Goal: Task Accomplishment & Management: Use online tool/utility

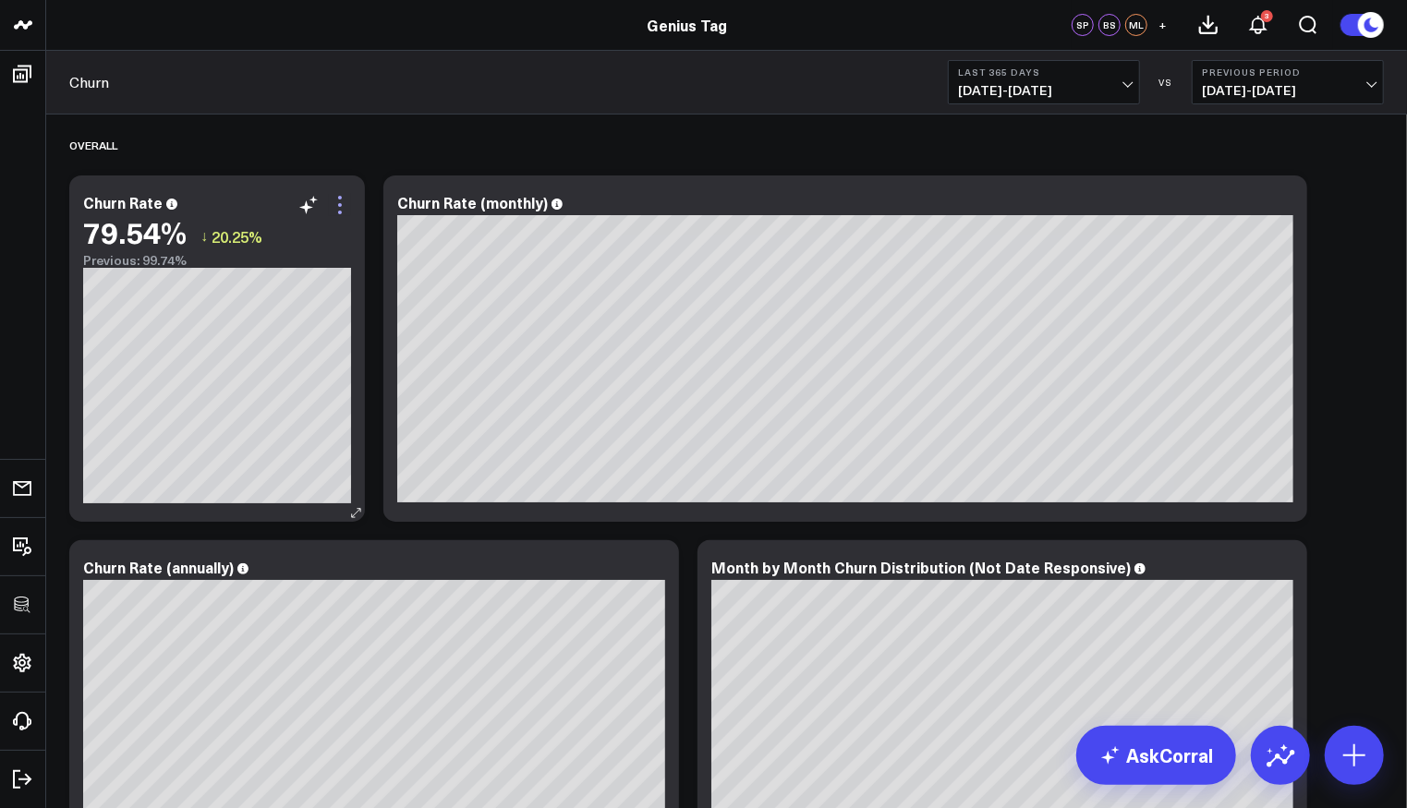
click at [345, 200] on icon at bounding box center [340, 205] width 22 height 22
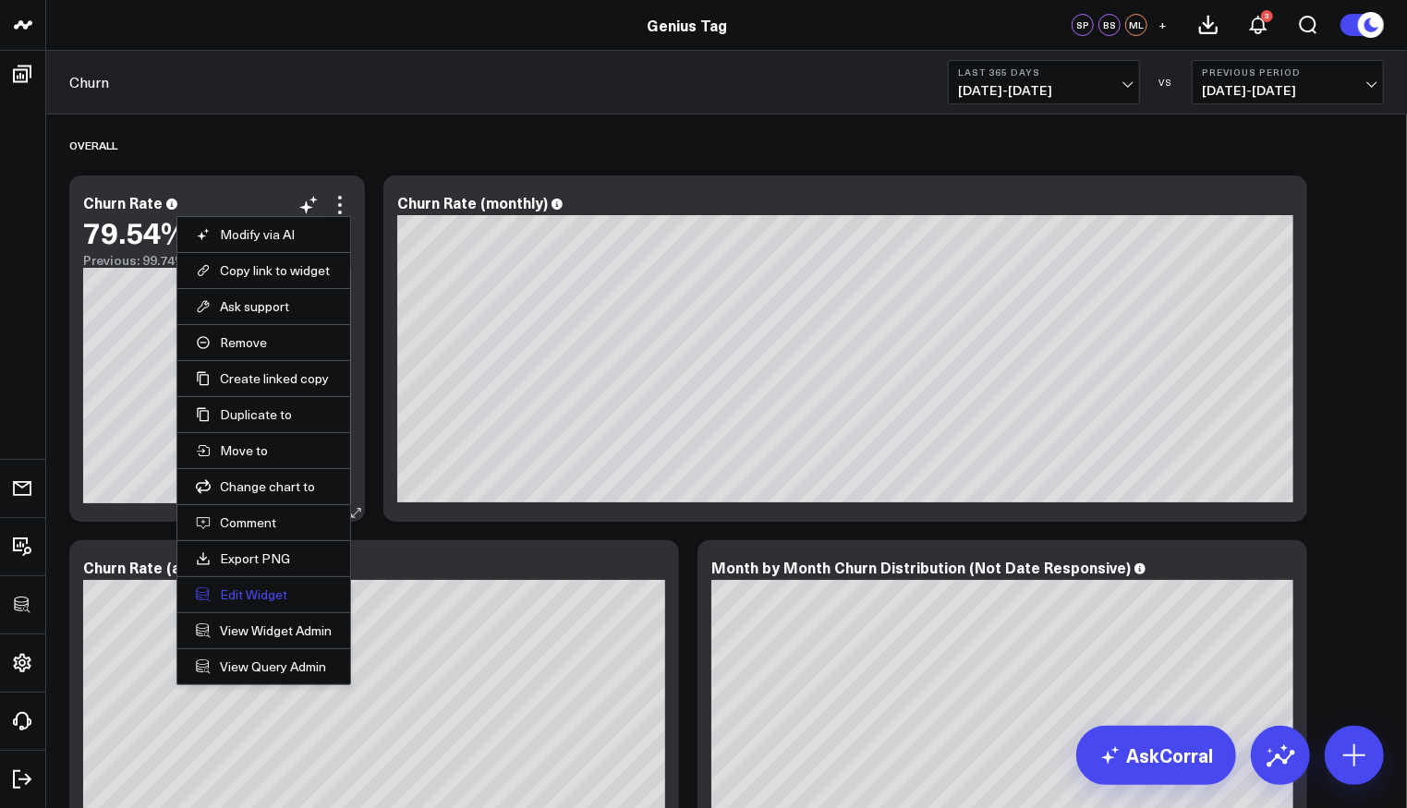
click at [279, 587] on button "Edit Widget" at bounding box center [264, 595] width 136 height 17
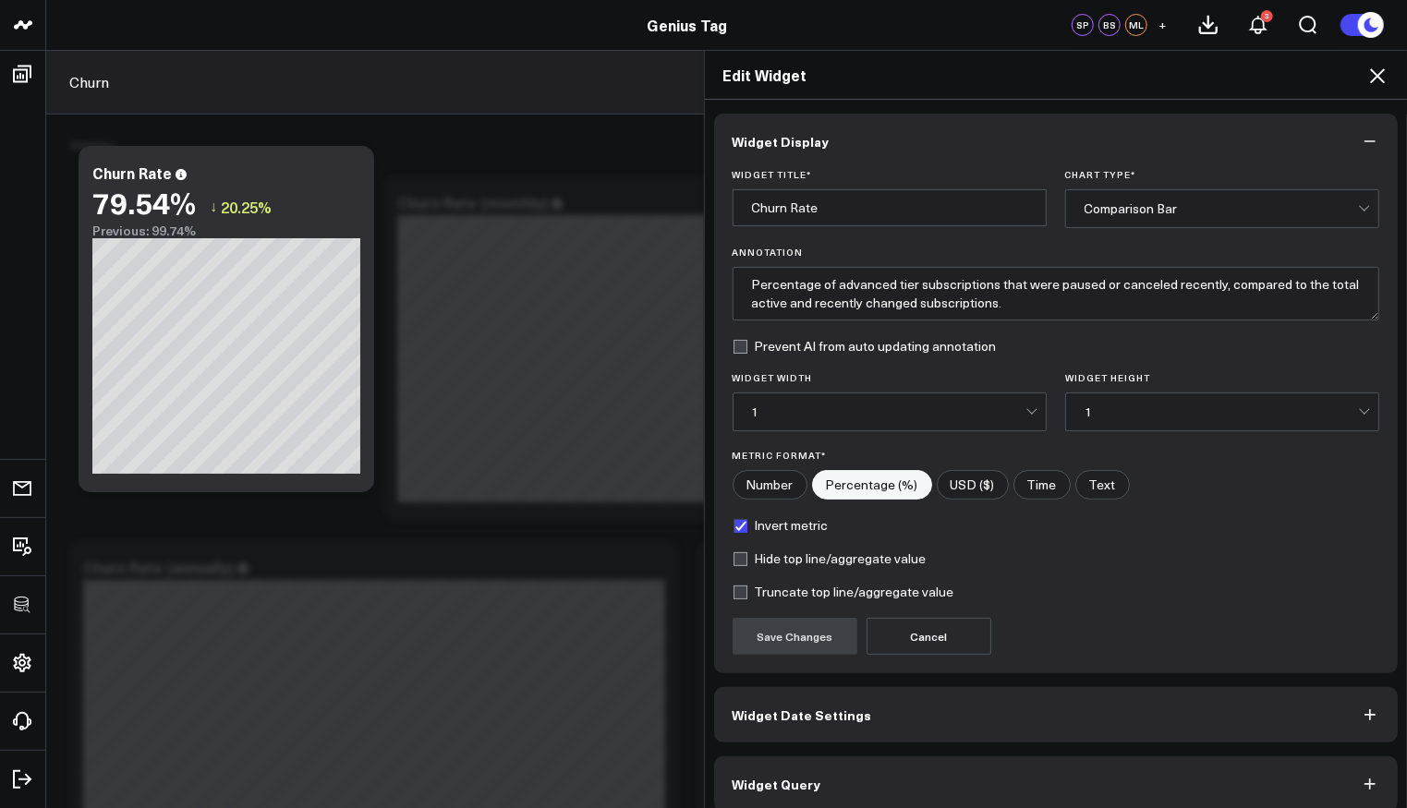
click at [810, 762] on button "Widget Query" at bounding box center [1056, 784] width 685 height 55
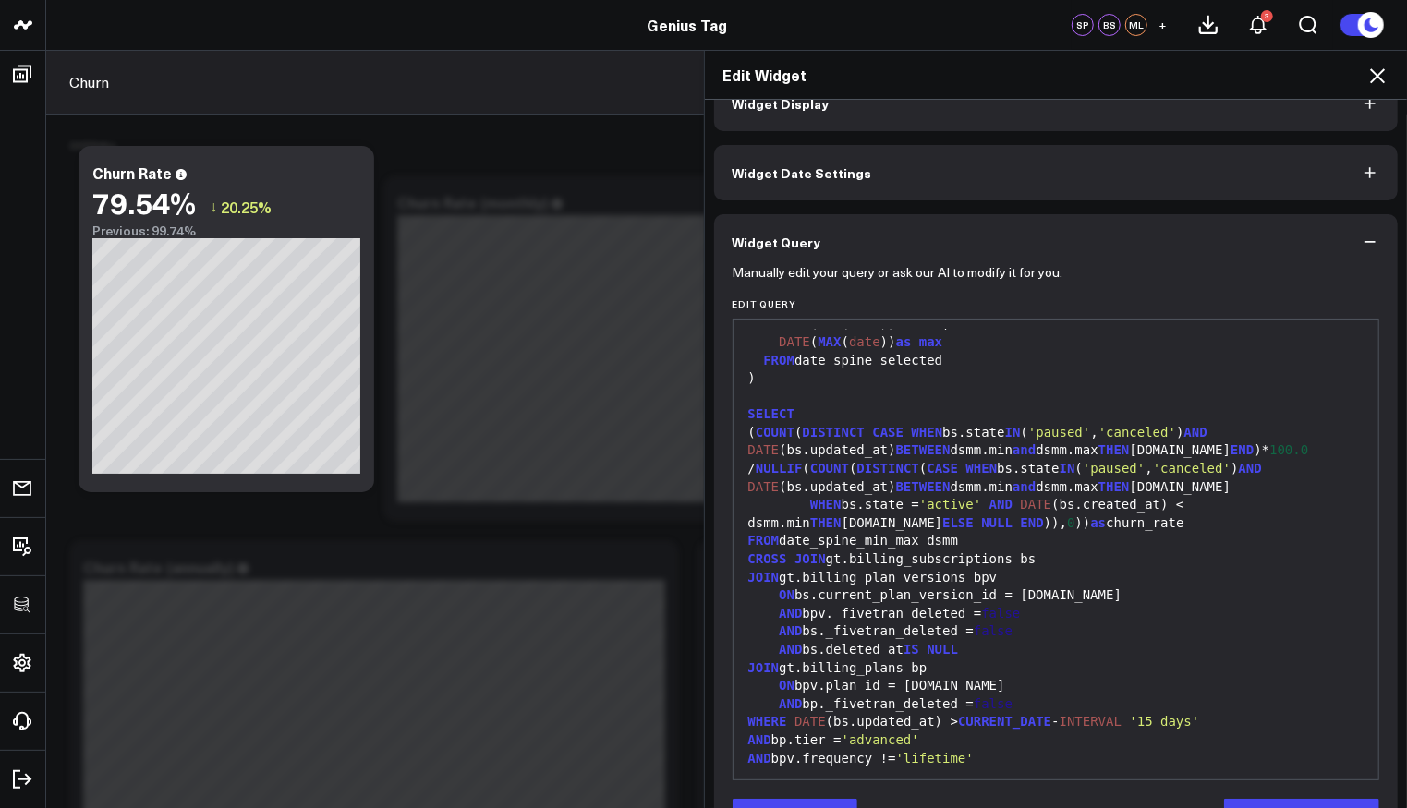
scroll to position [95, 0]
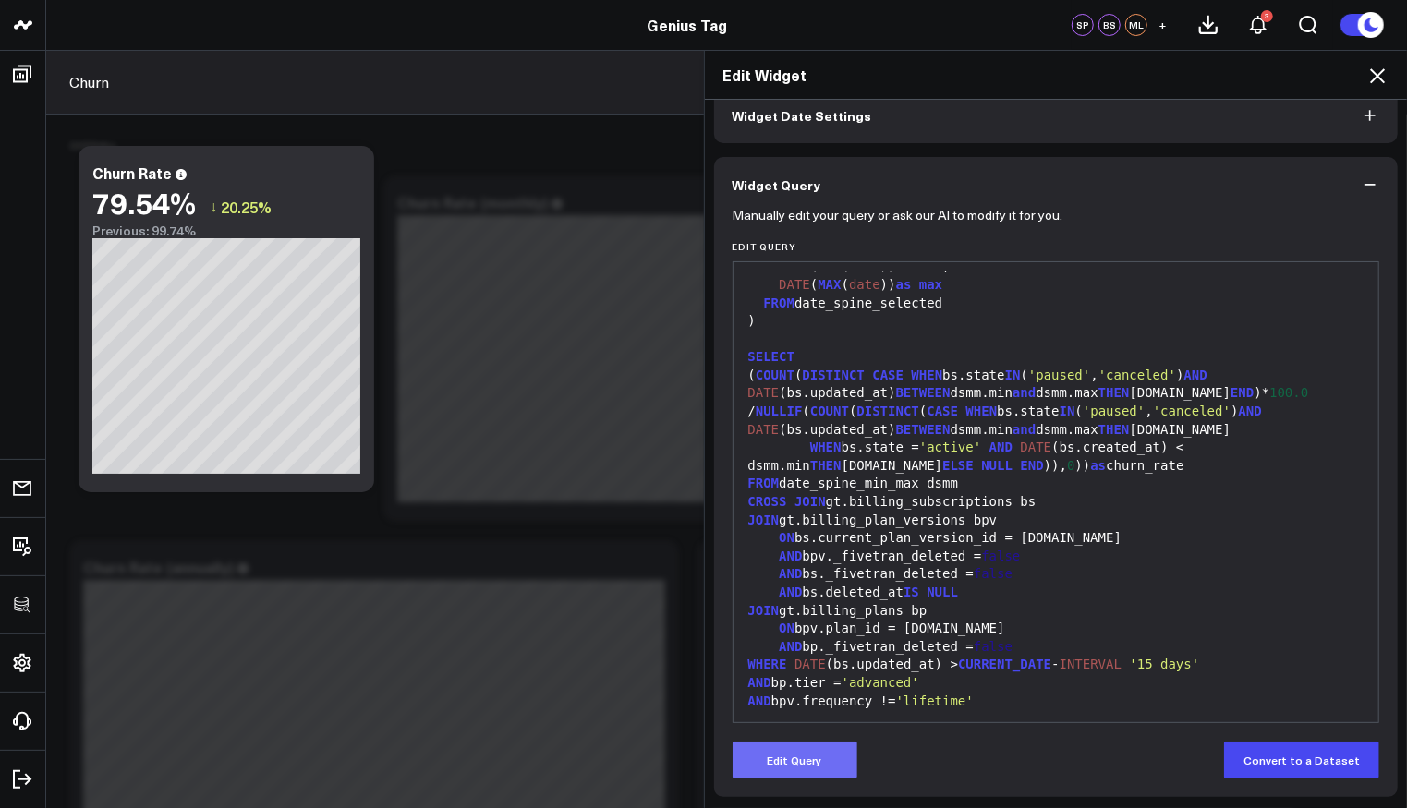
click at [816, 762] on button "Edit Query" at bounding box center [795, 760] width 125 height 37
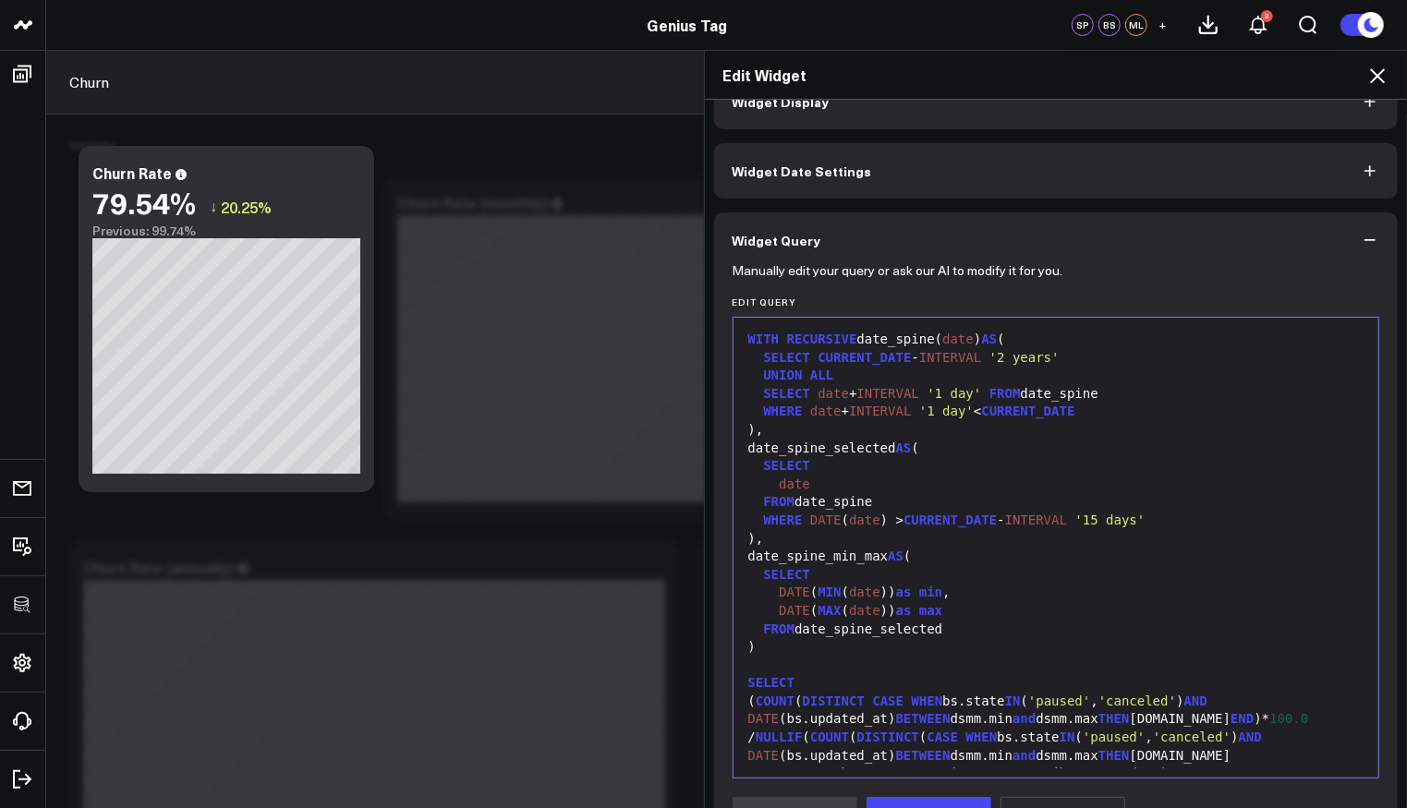
scroll to position [0, 0]
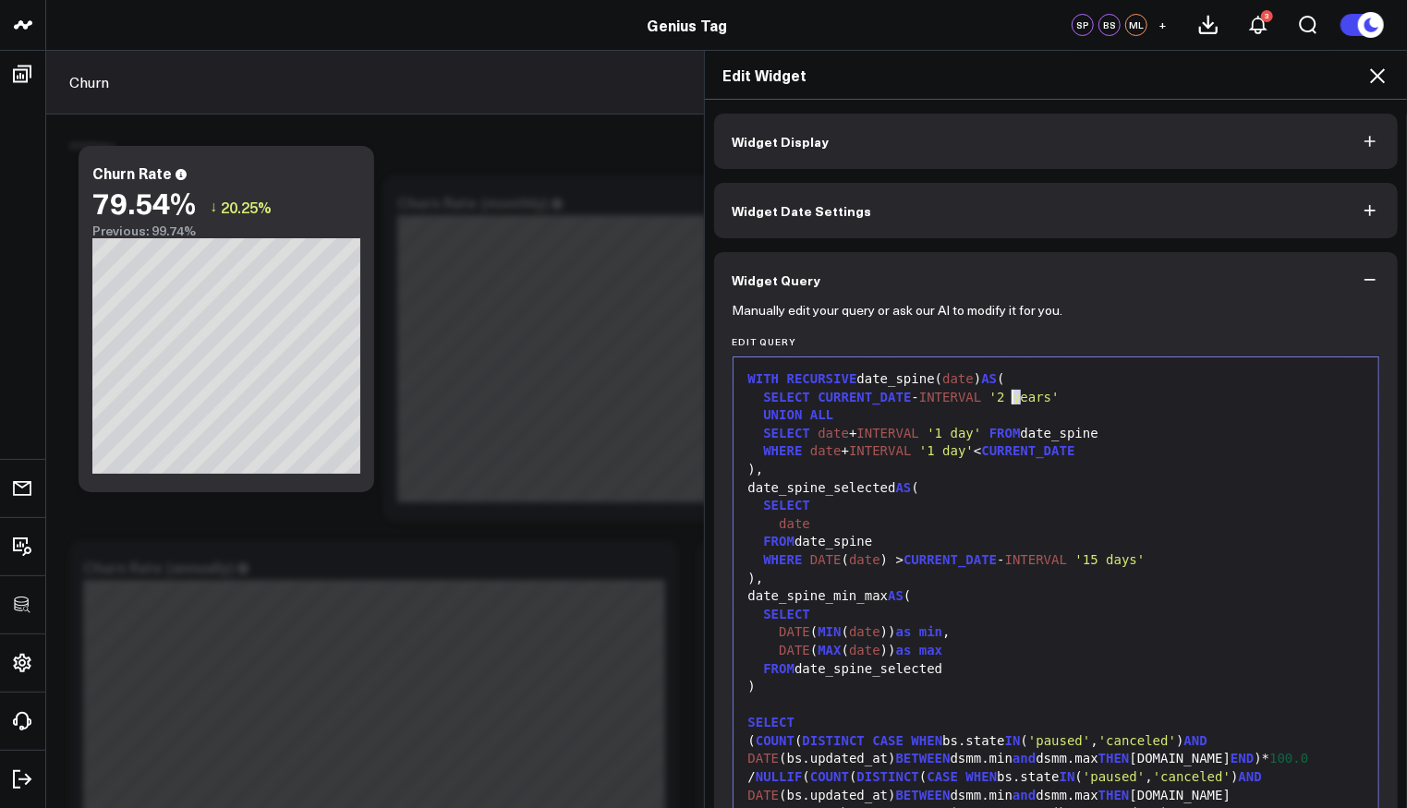
drag, startPoint x: 1011, startPoint y: 401, endPoint x: 1002, endPoint y: 398, distance: 9.6
click at [1004, 399] on span "'2 years'" at bounding box center [1025, 397] width 70 height 15
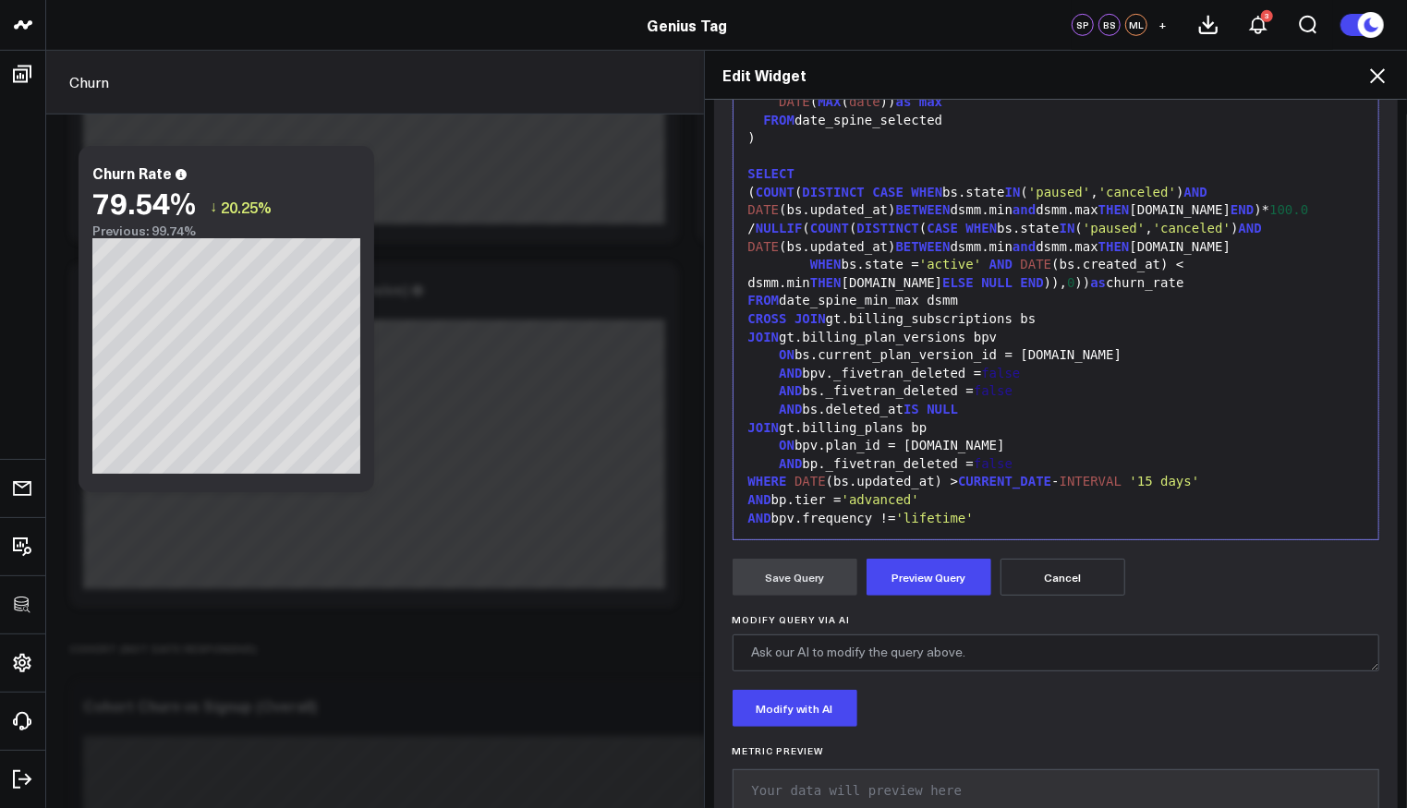
scroll to position [323, 0]
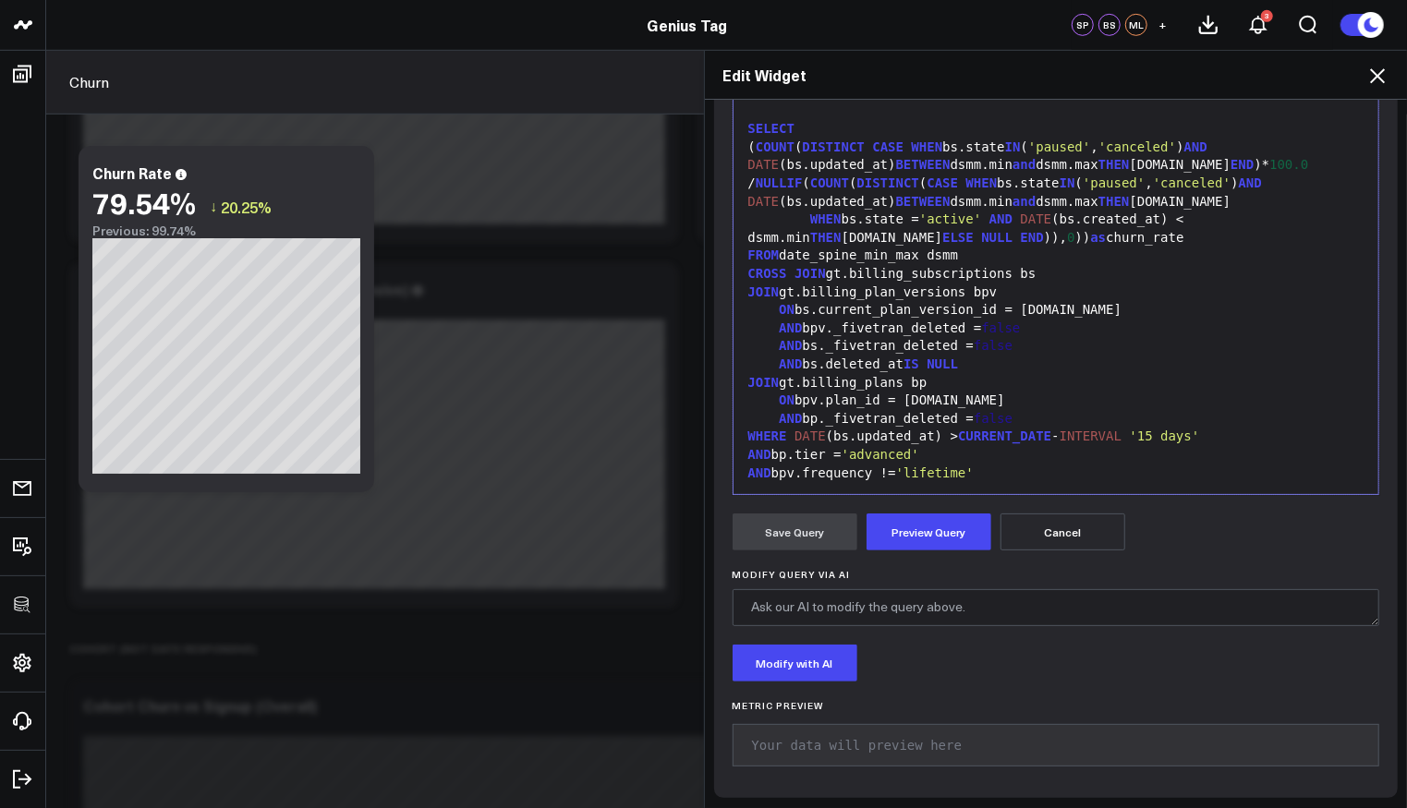
click at [917, 554] on form "Manually edit your query or ask our AI to modify it for you. Edit Query 99 1 2 …" at bounding box center [1057, 382] width 648 height 796
click at [917, 545] on button "Preview Query" at bounding box center [929, 532] width 125 height 37
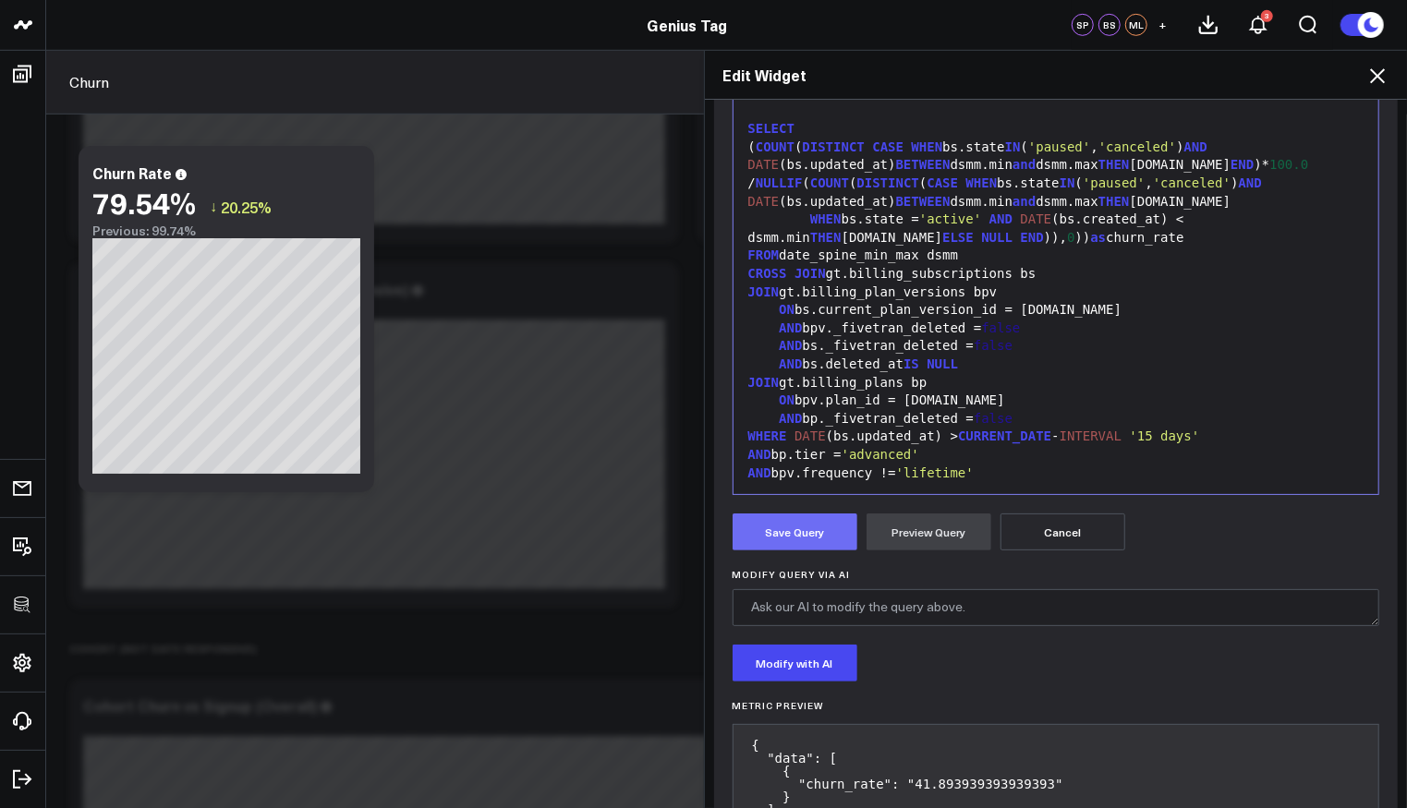
click at [810, 534] on button "Save Query" at bounding box center [795, 532] width 125 height 37
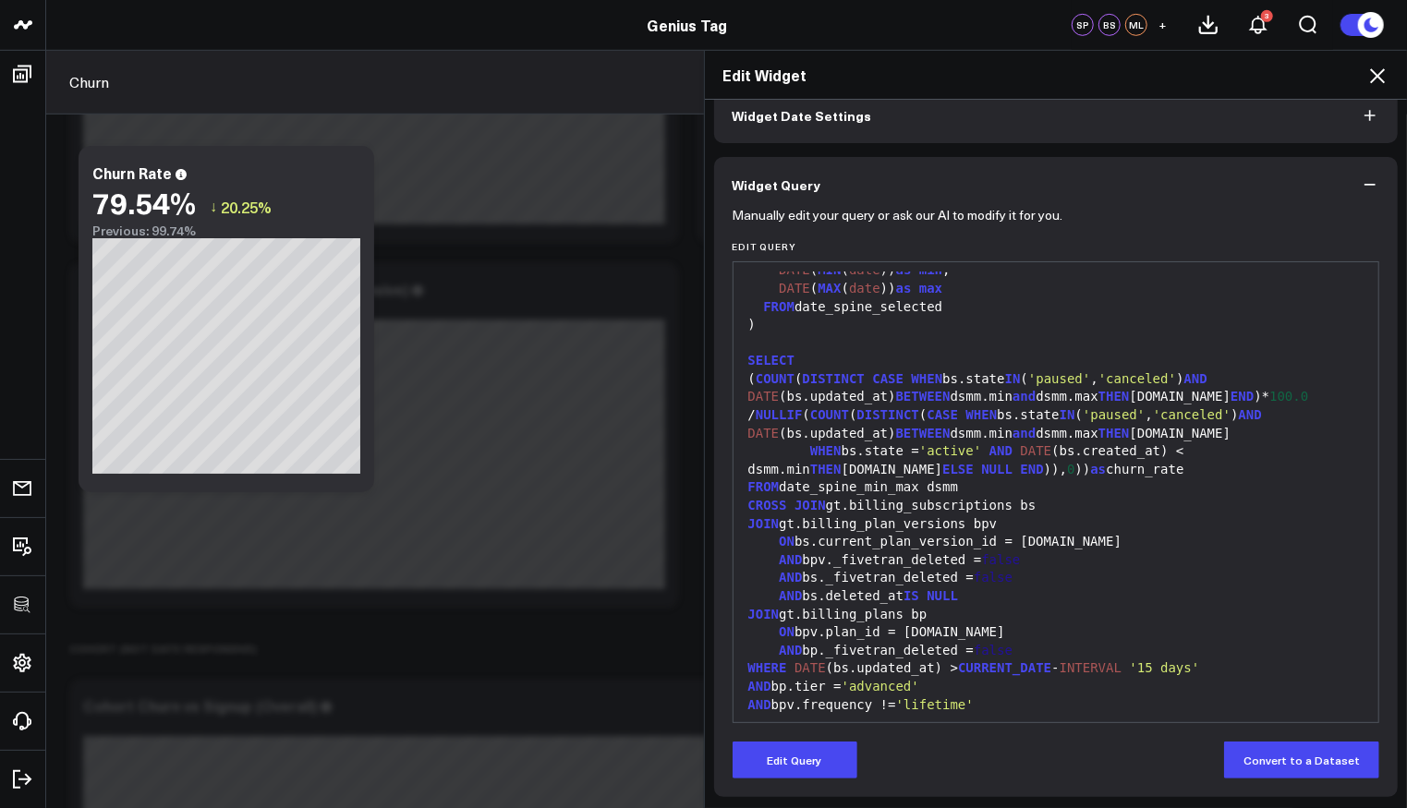
scroll to position [271, 0]
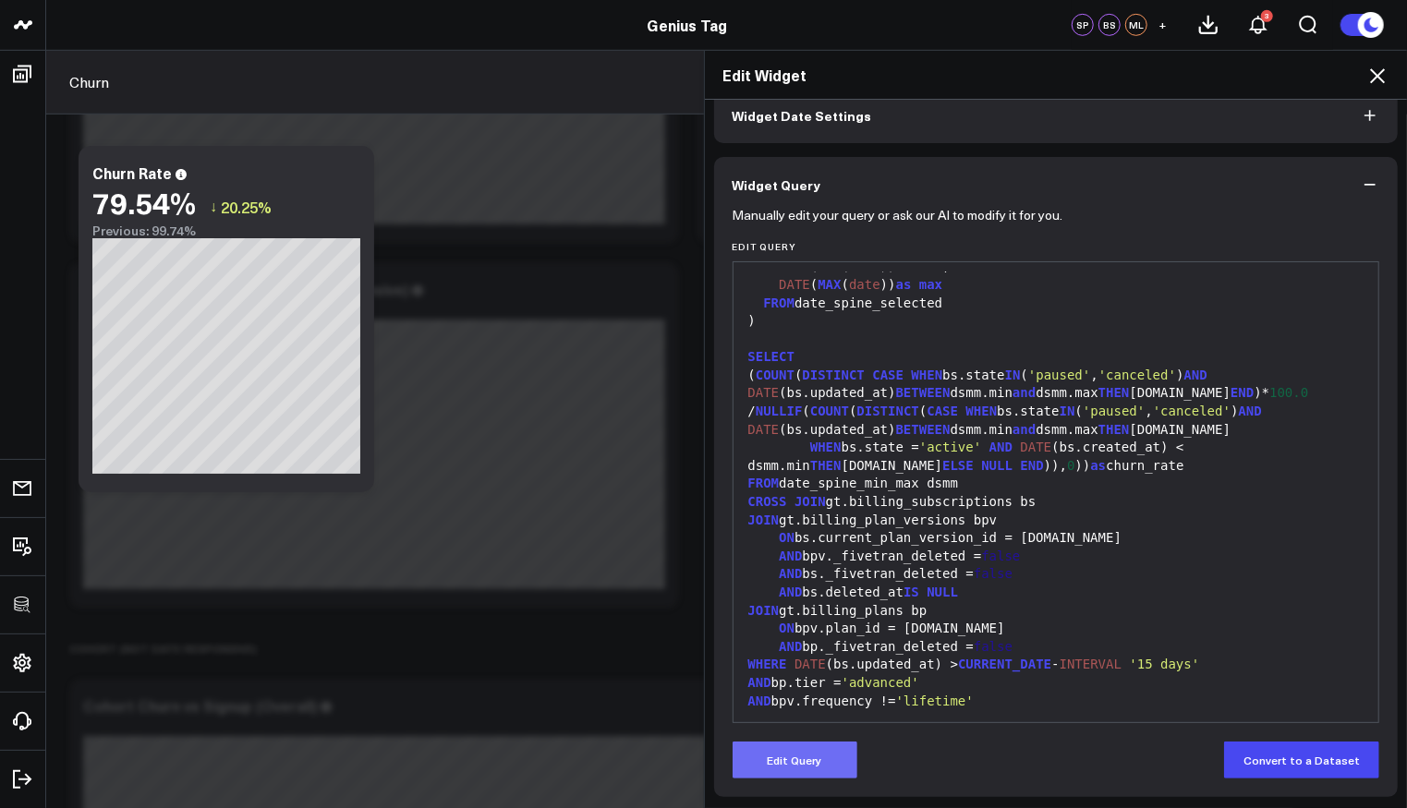
click at [783, 744] on button "Edit Query" at bounding box center [795, 760] width 125 height 37
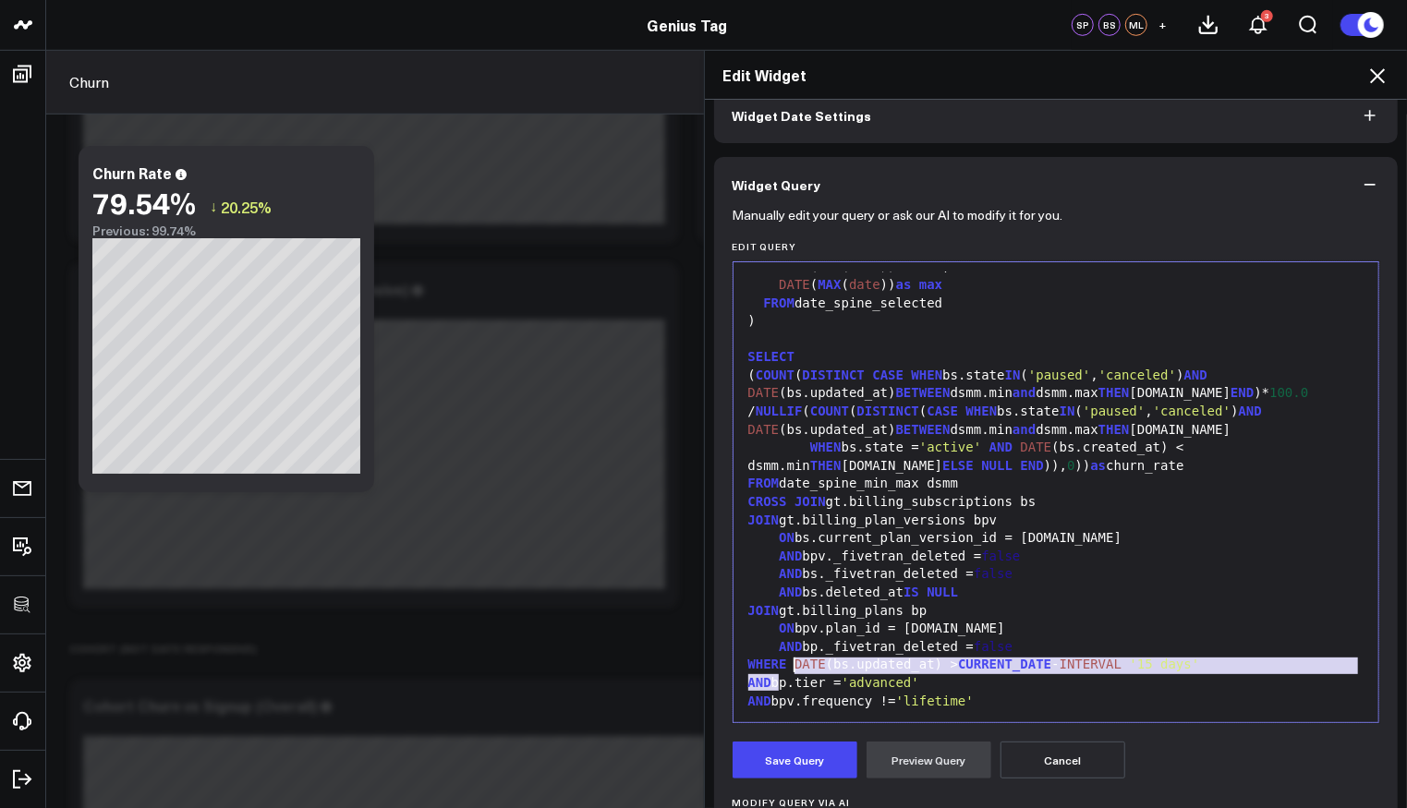
drag, startPoint x: 767, startPoint y: 684, endPoint x: 785, endPoint y: 662, distance: 28.9
click at [785, 662] on div "WITH RECURSIVE date_spine( date ) AS ( SELECT CURRENT_DATE - INTERVAL '5 years'…" at bounding box center [1056, 357] width 627 height 713
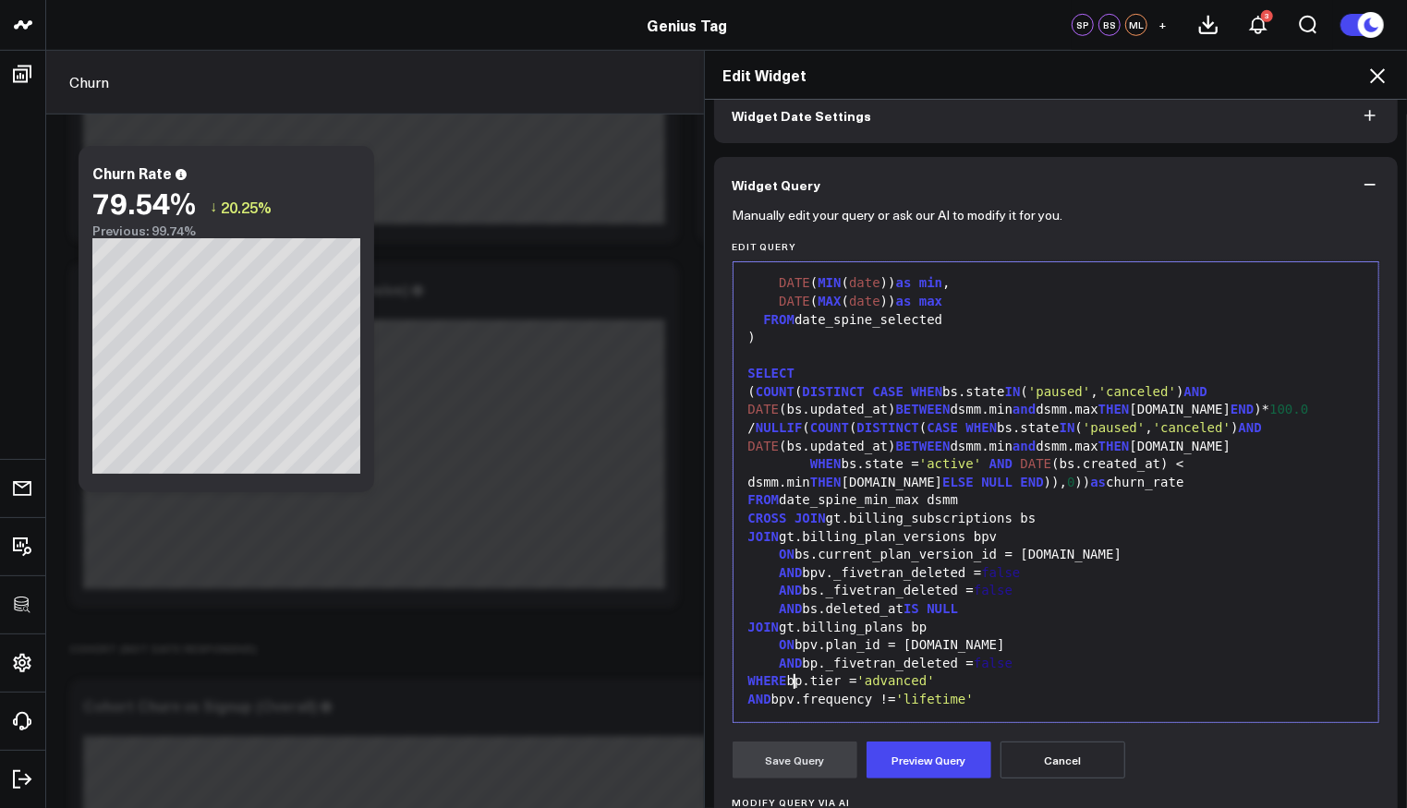
scroll to position [252, 0]
click at [905, 763] on button "Preview Query" at bounding box center [929, 760] width 125 height 37
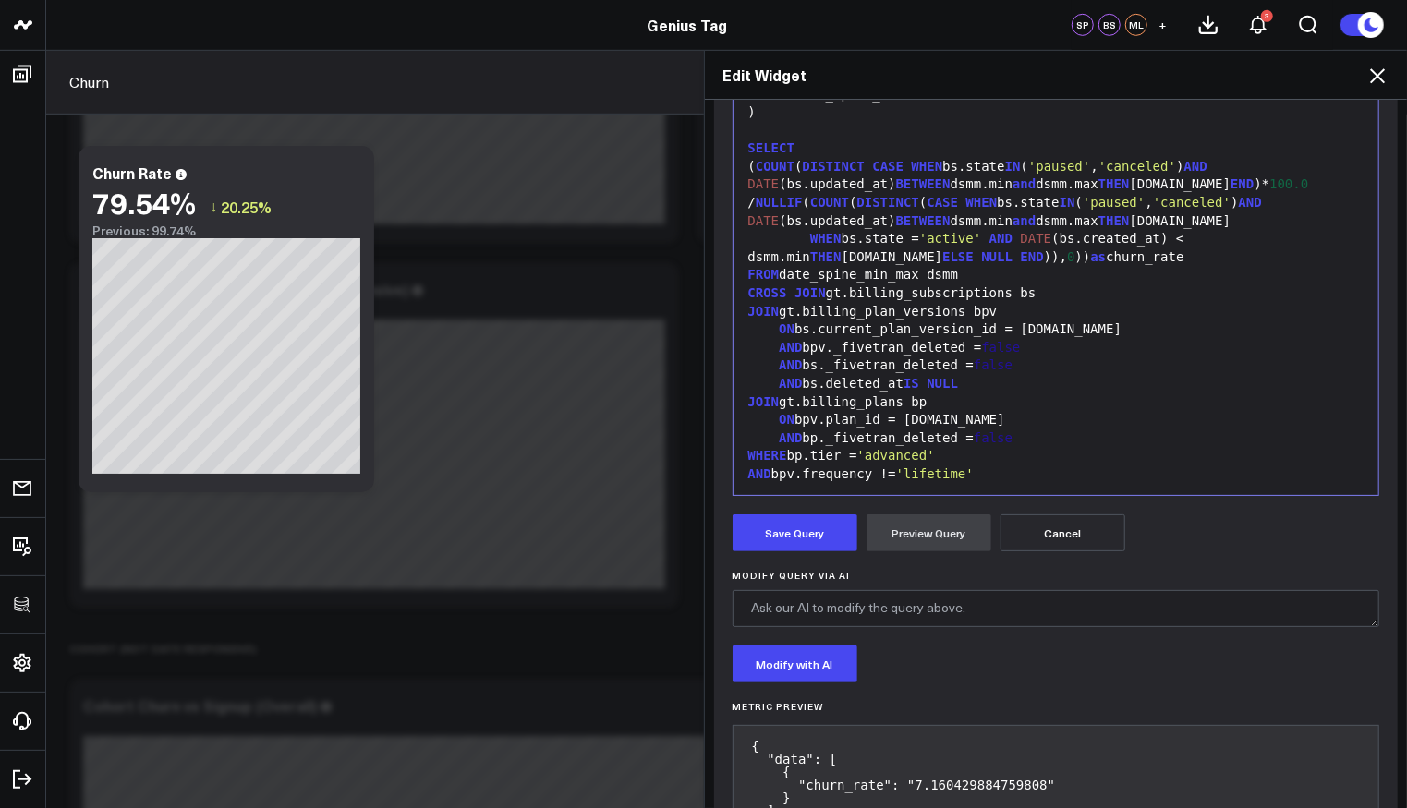
scroll to position [400, 0]
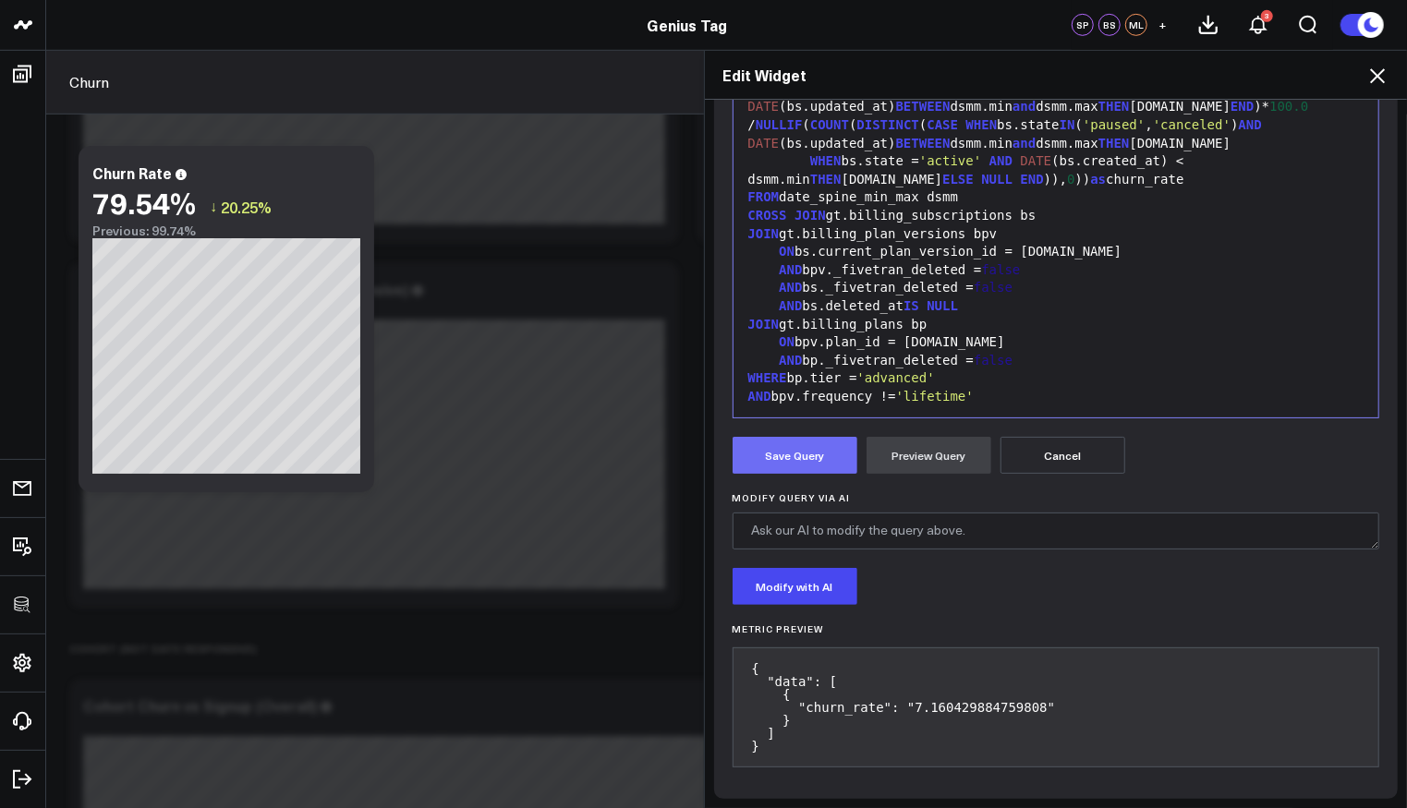
click at [797, 471] on button "Save Query" at bounding box center [795, 455] width 125 height 37
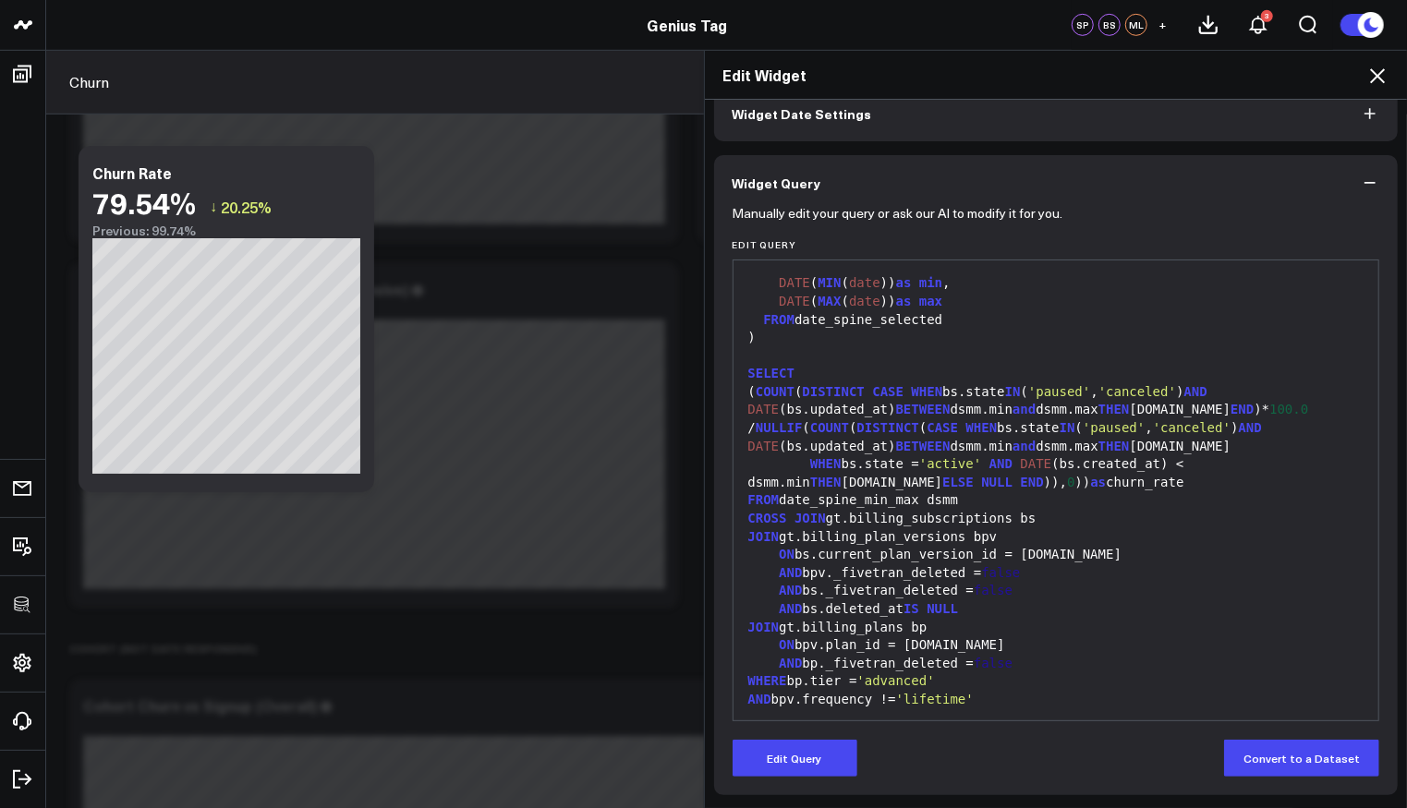
scroll to position [95, 0]
click at [1372, 68] on icon at bounding box center [1377, 75] width 15 height 15
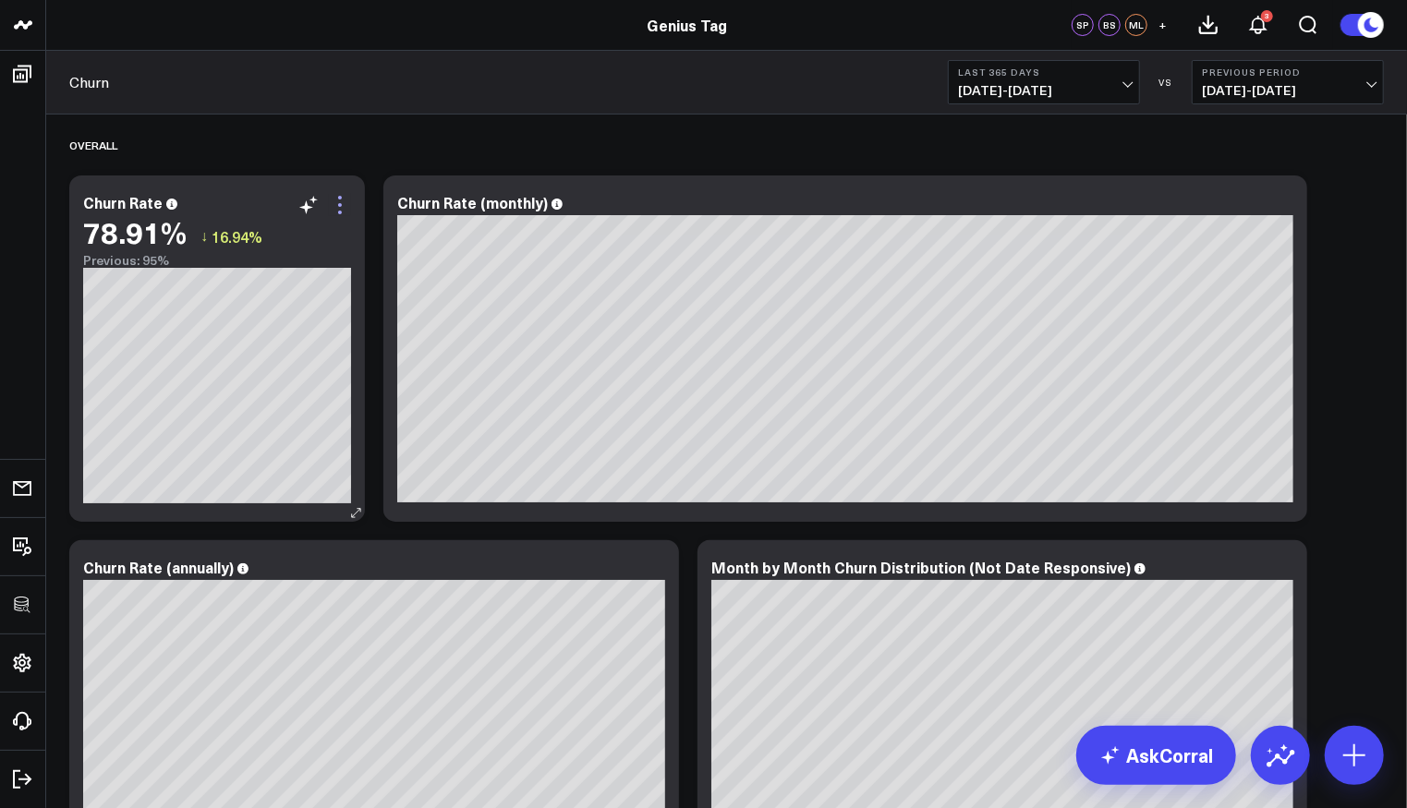
click at [338, 206] on icon at bounding box center [340, 205] width 22 height 22
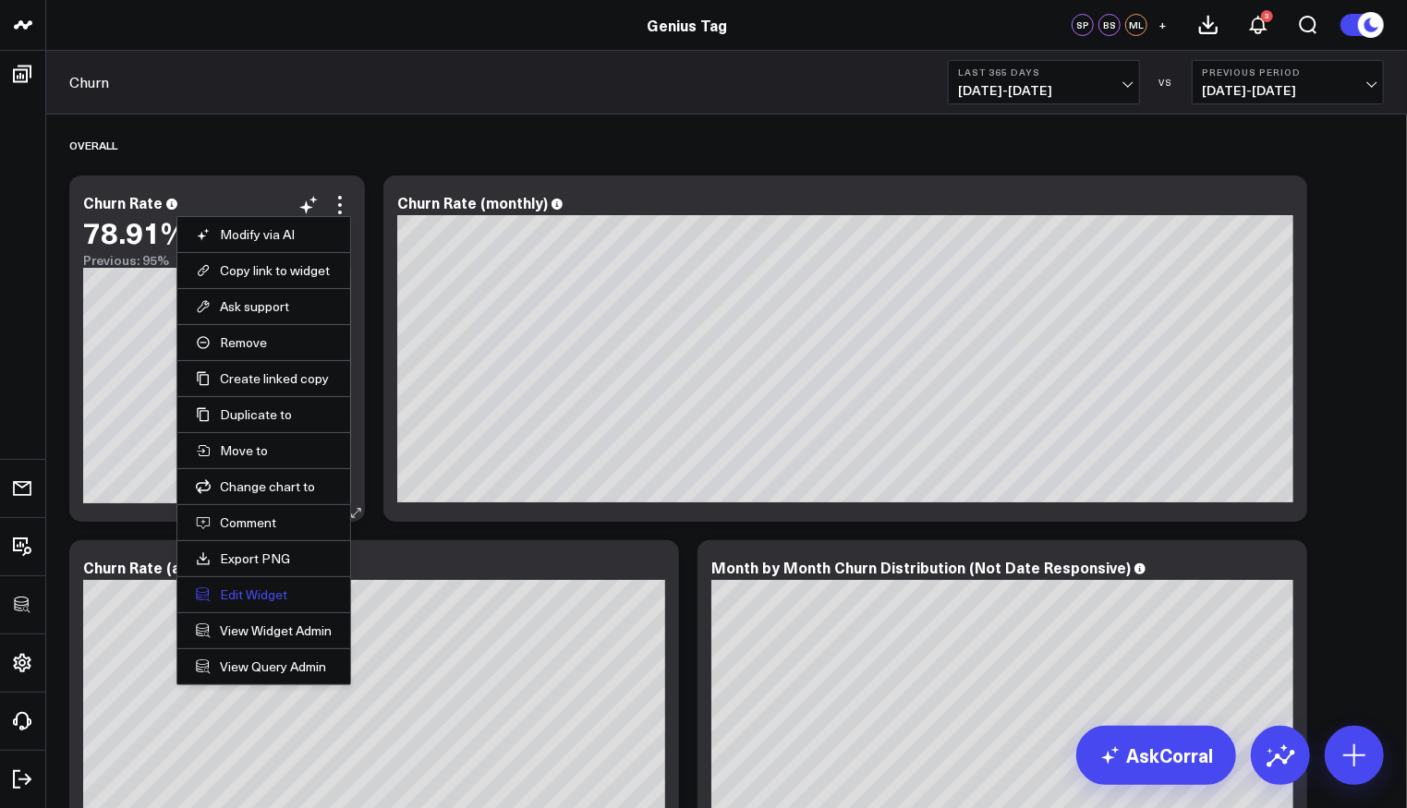
click at [248, 597] on button "Edit Widget" at bounding box center [264, 595] width 136 height 17
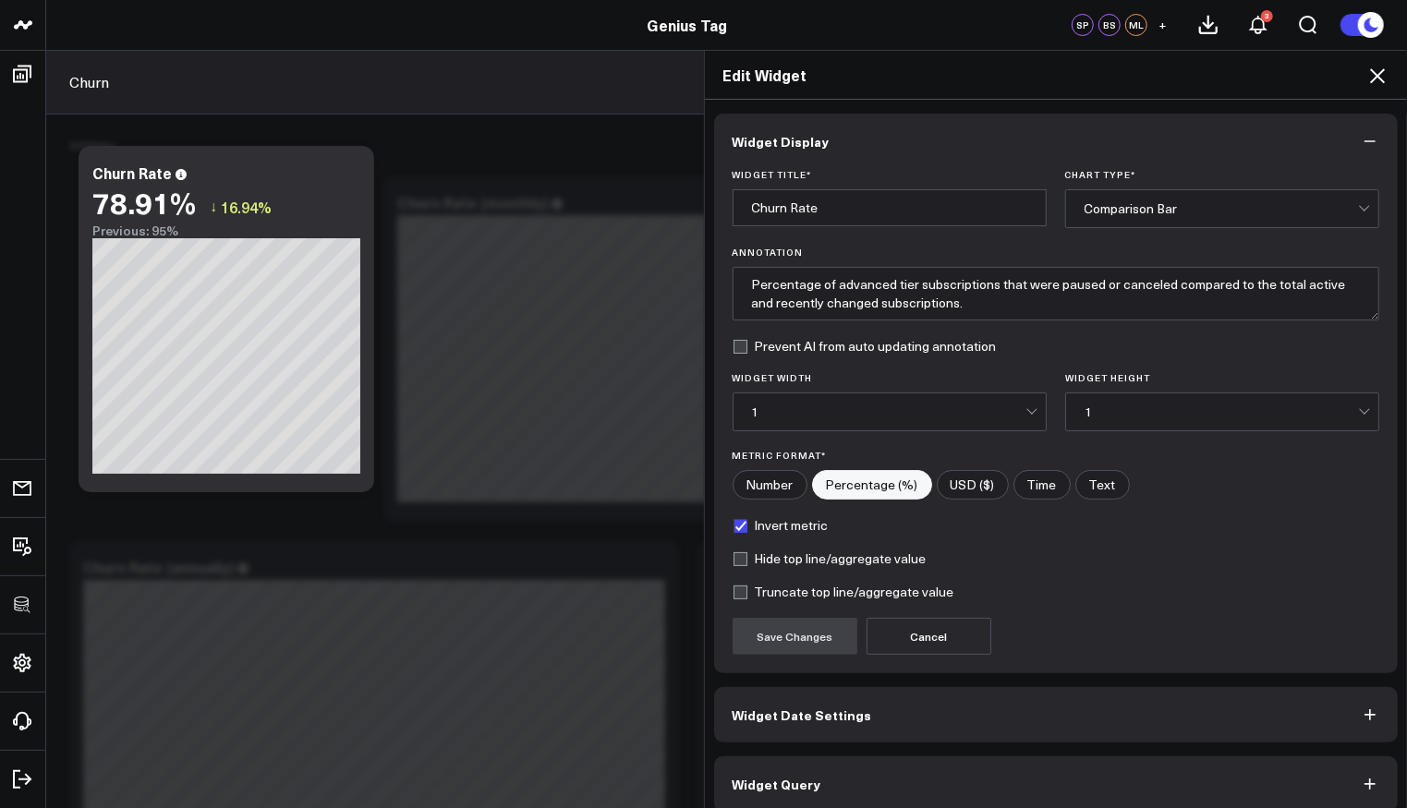
click at [859, 799] on button "Widget Query" at bounding box center [1056, 784] width 685 height 55
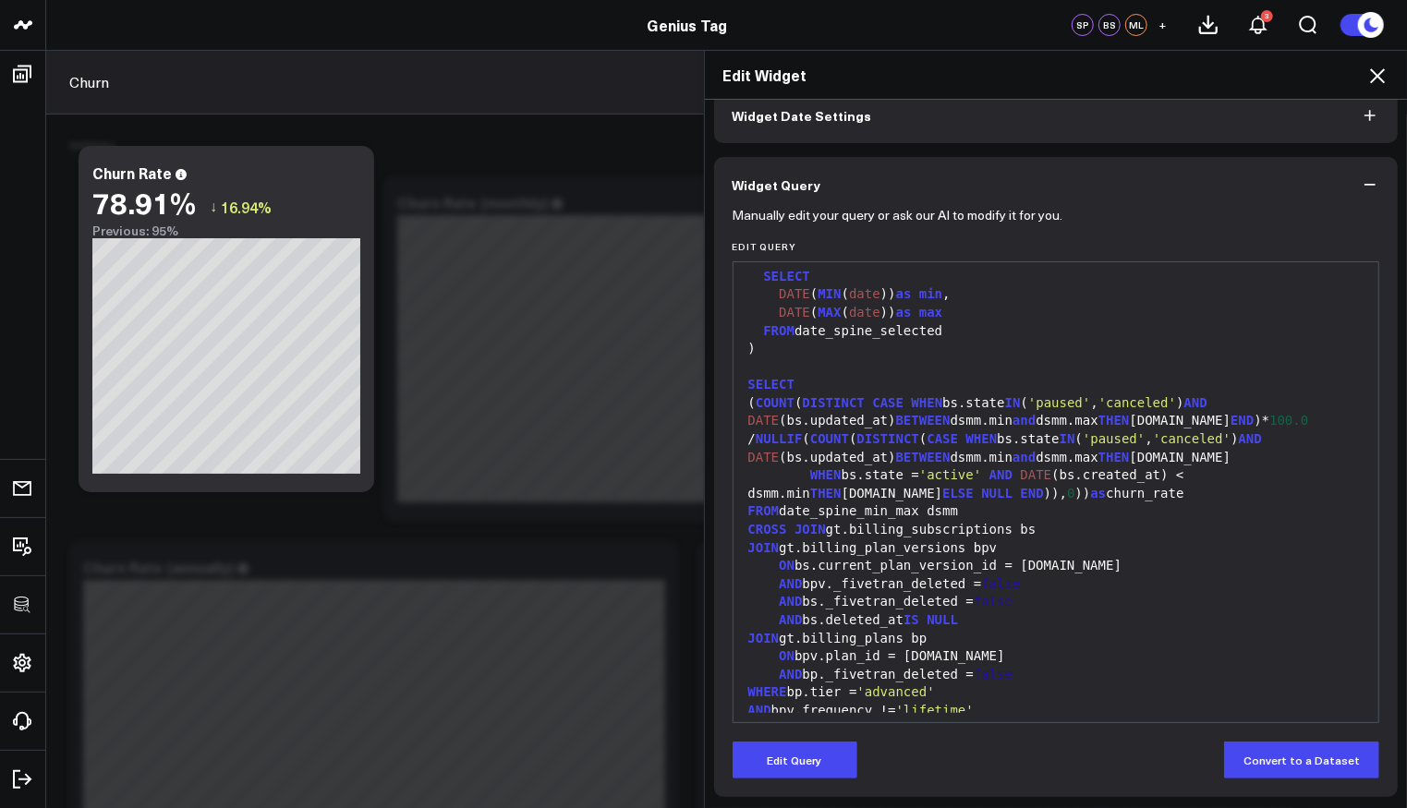
scroll to position [240, 0]
click at [1385, 75] on icon at bounding box center [1378, 76] width 22 height 22
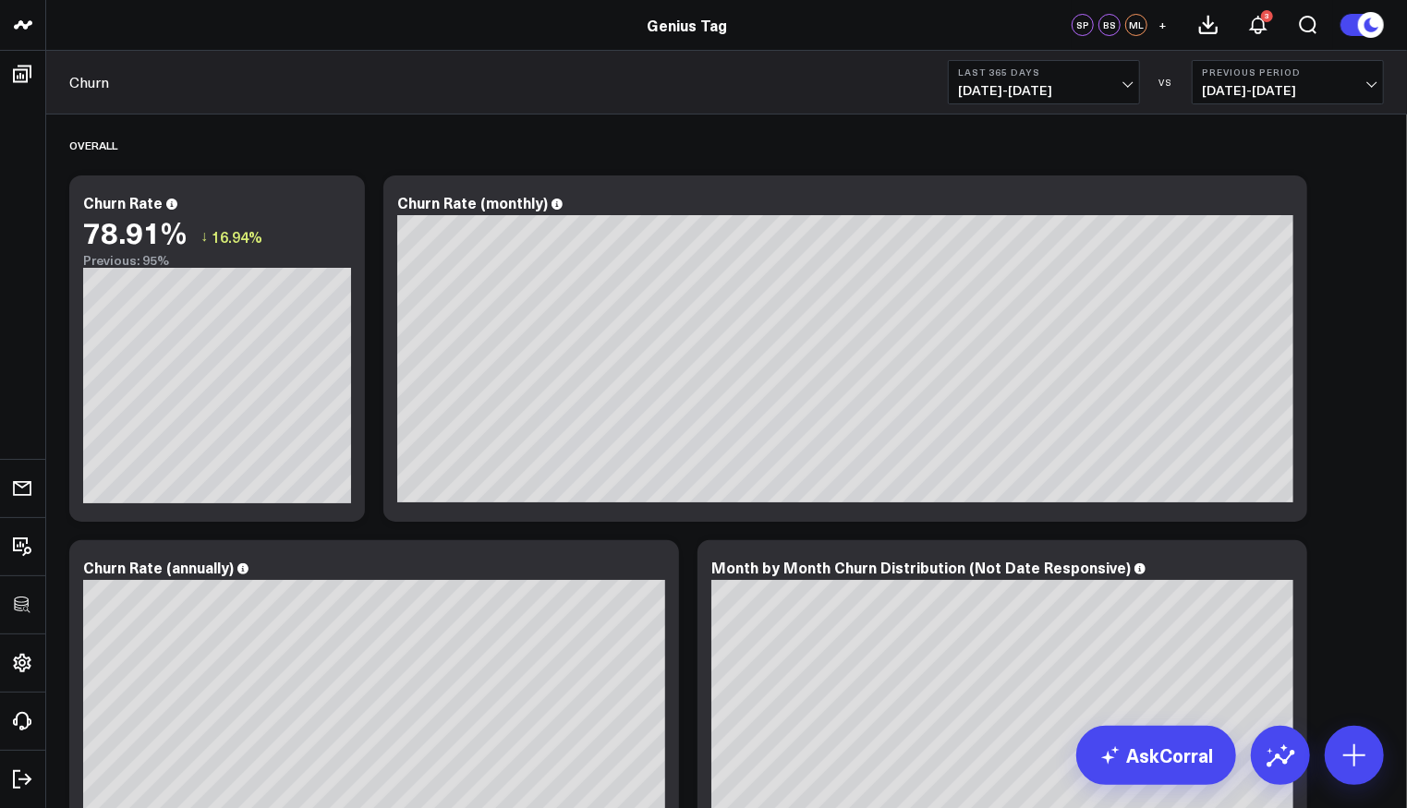
click at [1086, 86] on span "08/14/24 - 08/13/25" at bounding box center [1044, 90] width 172 height 15
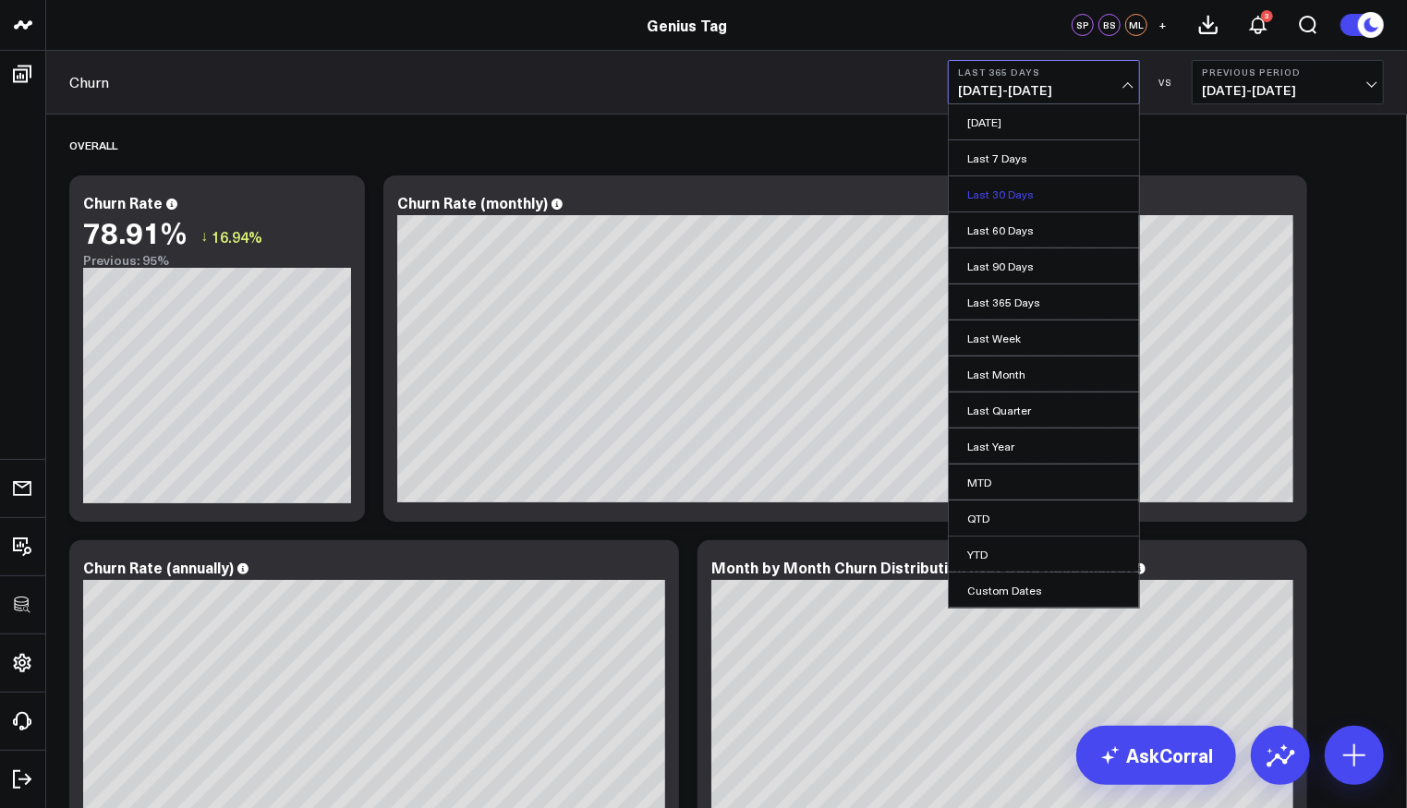
click at [1061, 178] on link "Last 30 Days" at bounding box center [1044, 193] width 190 height 35
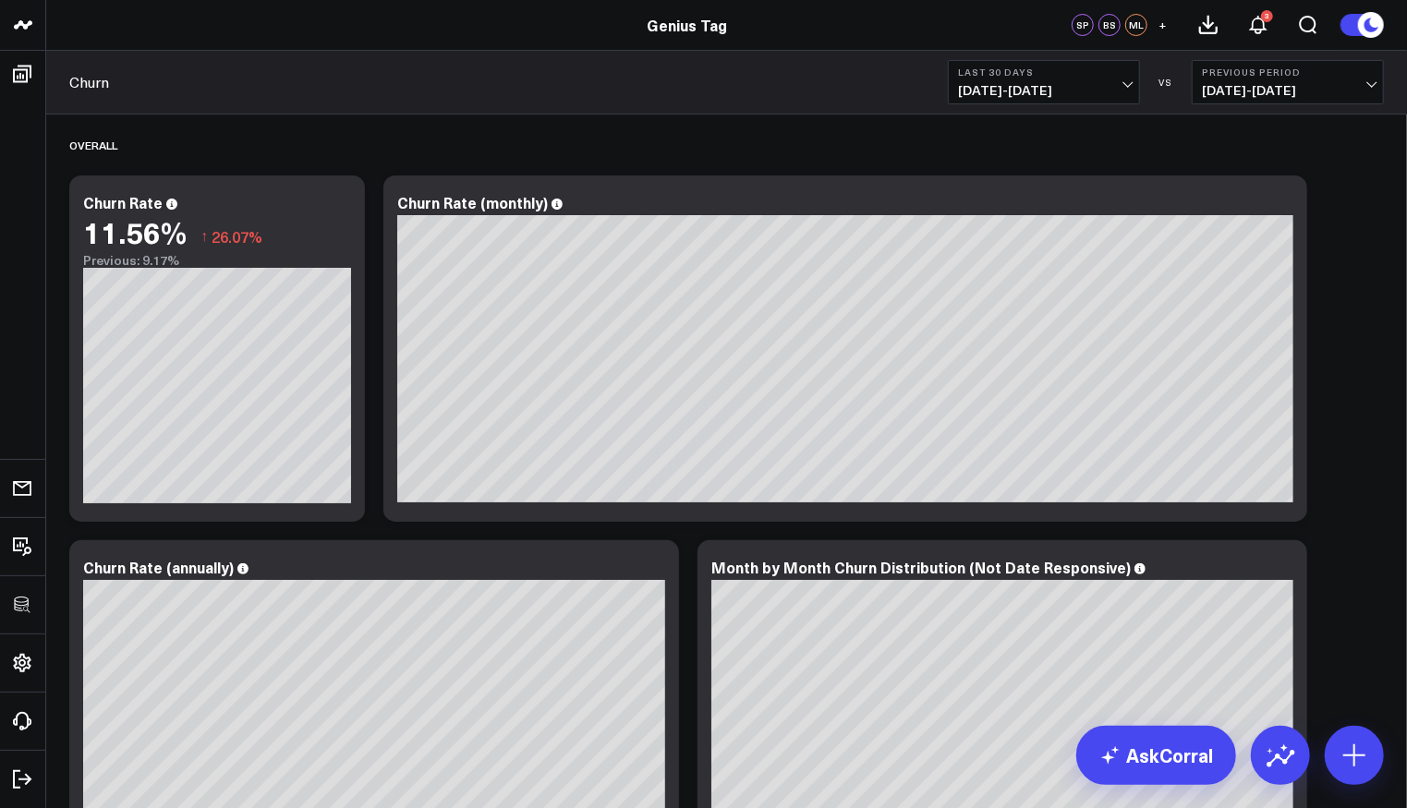
click at [1089, 103] on button "Last 30 Days 07/15/25 - 08/13/25" at bounding box center [1044, 82] width 192 height 44
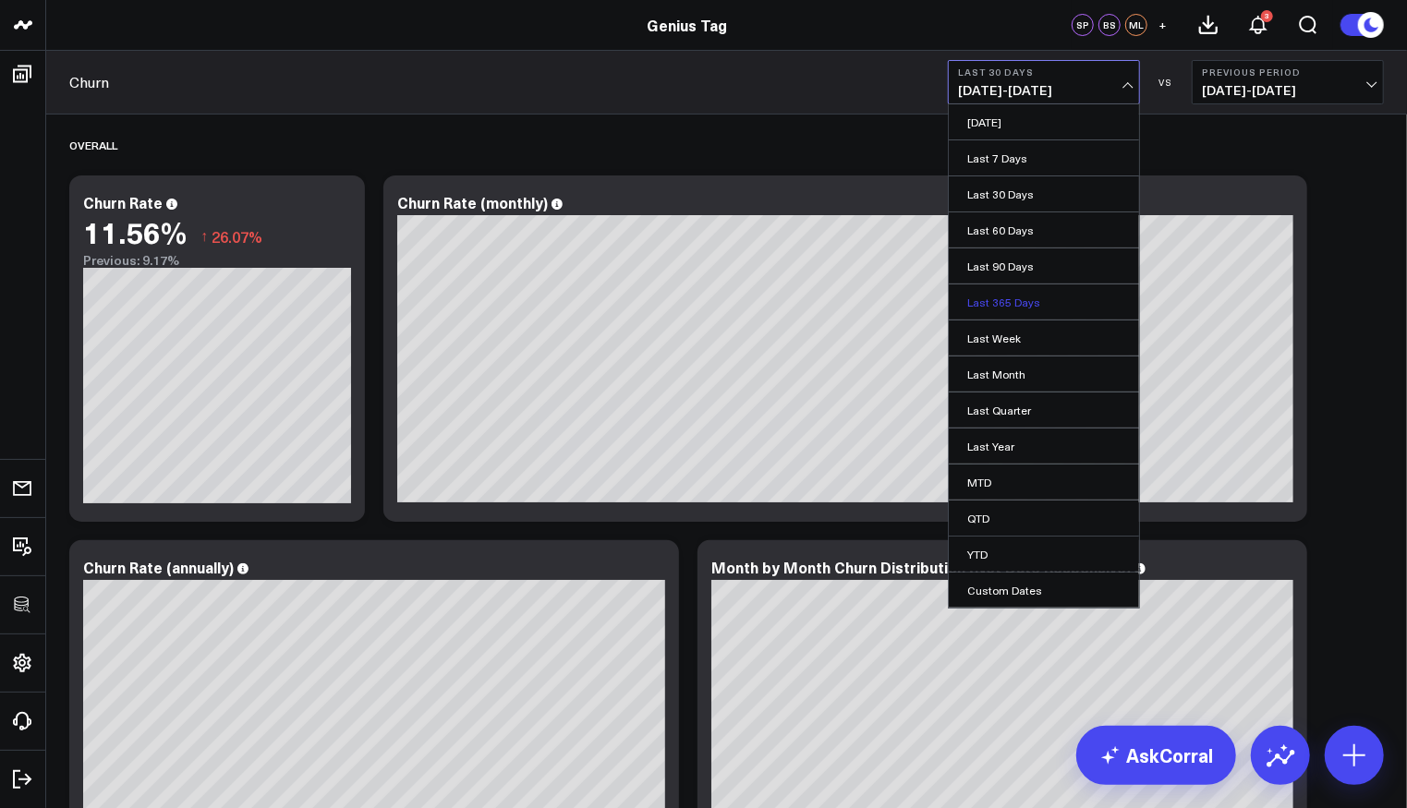
click at [1046, 303] on link "Last 365 Days" at bounding box center [1044, 302] width 190 height 35
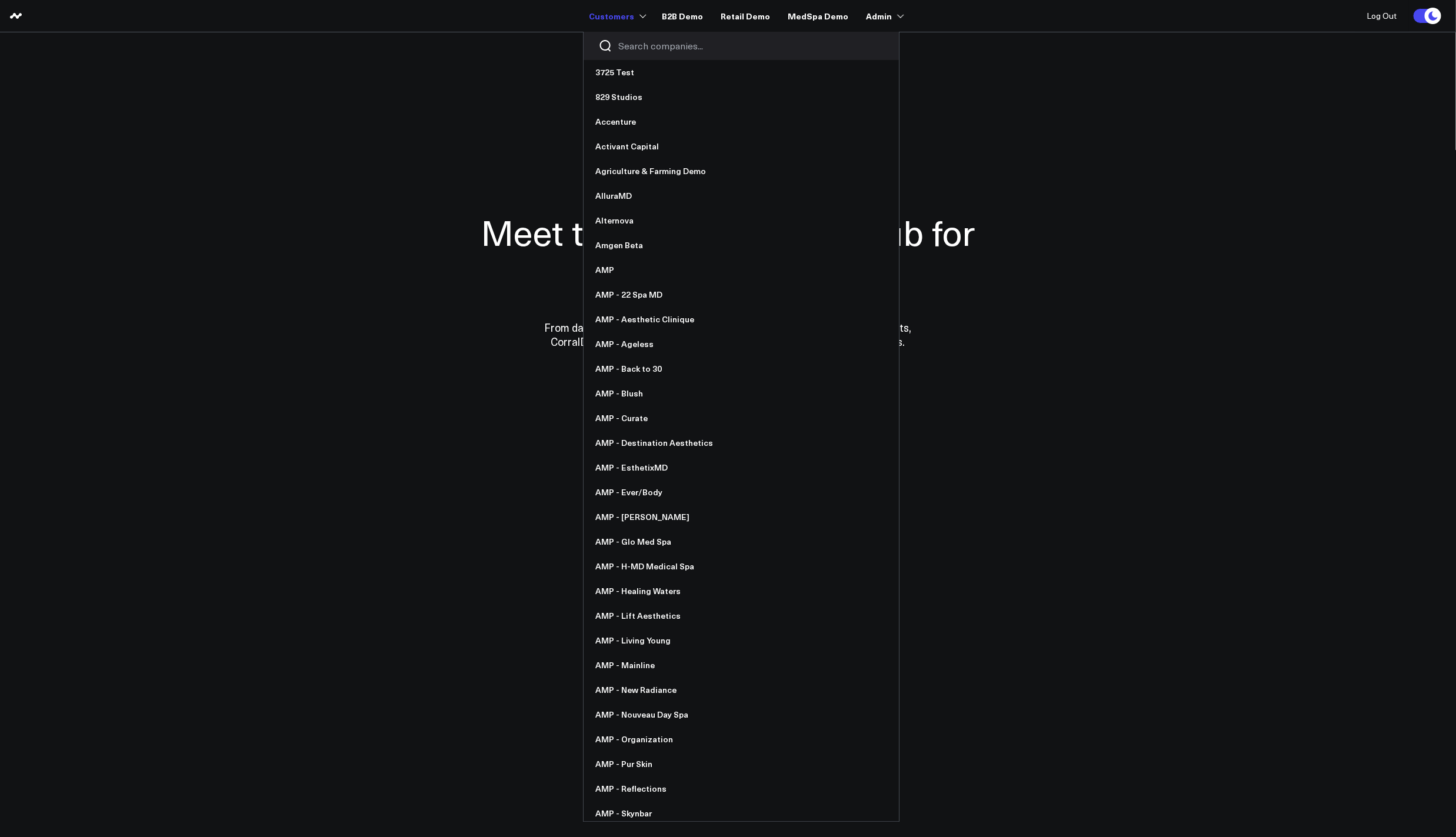
click at [627, 45] on input "Search companies input" at bounding box center [751, 46] width 266 height 13
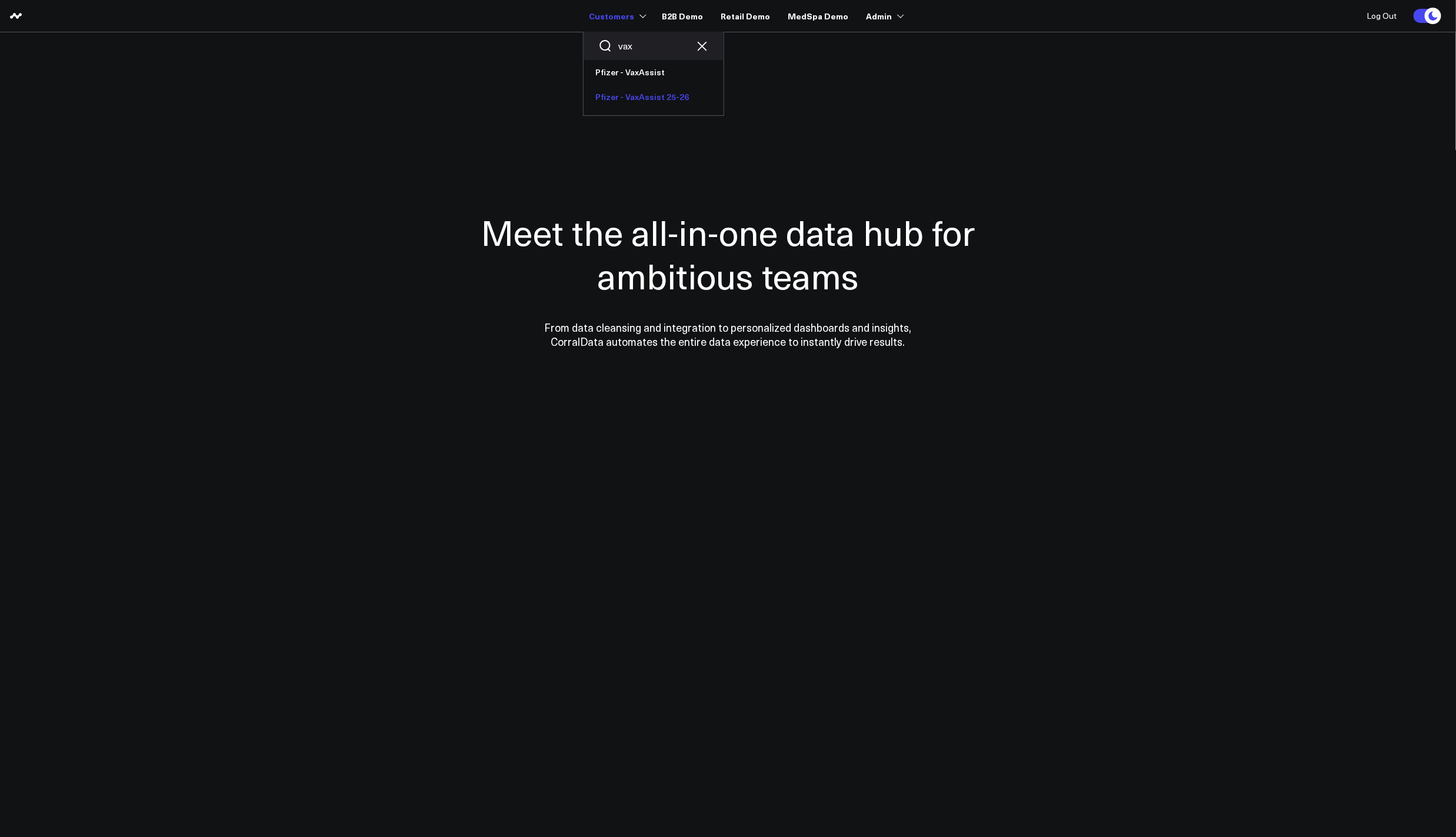
type input "vax"
click at [633, 90] on link "Pfizer - VaxAssist 25-26" at bounding box center [654, 97] width 140 height 25
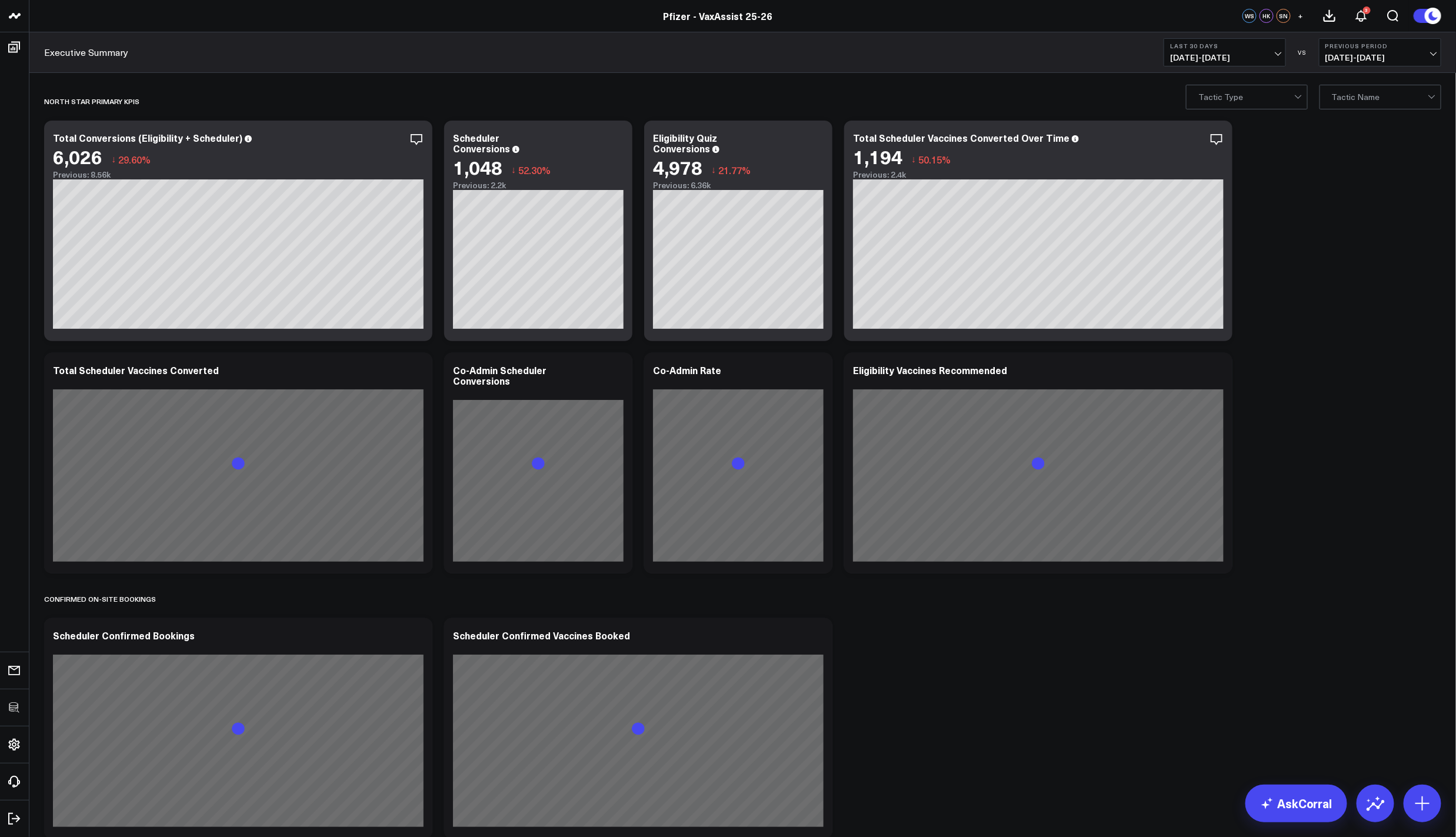
click at [1217, 47] on b "Last 30 Days" at bounding box center [1225, 46] width 110 height 7
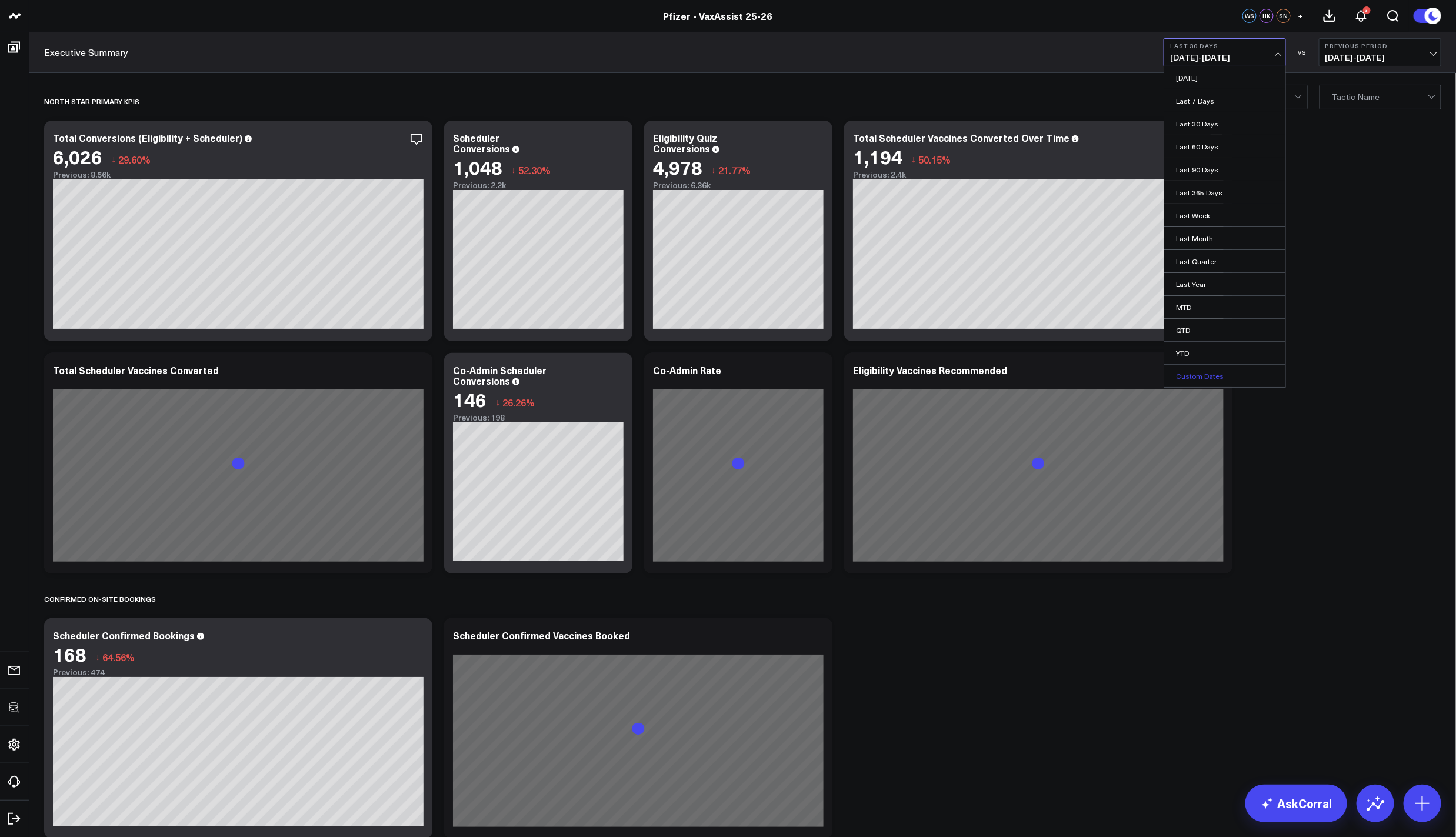
click at [1192, 380] on link "Custom Dates" at bounding box center [1225, 376] width 121 height 22
select select "7"
select select "2025"
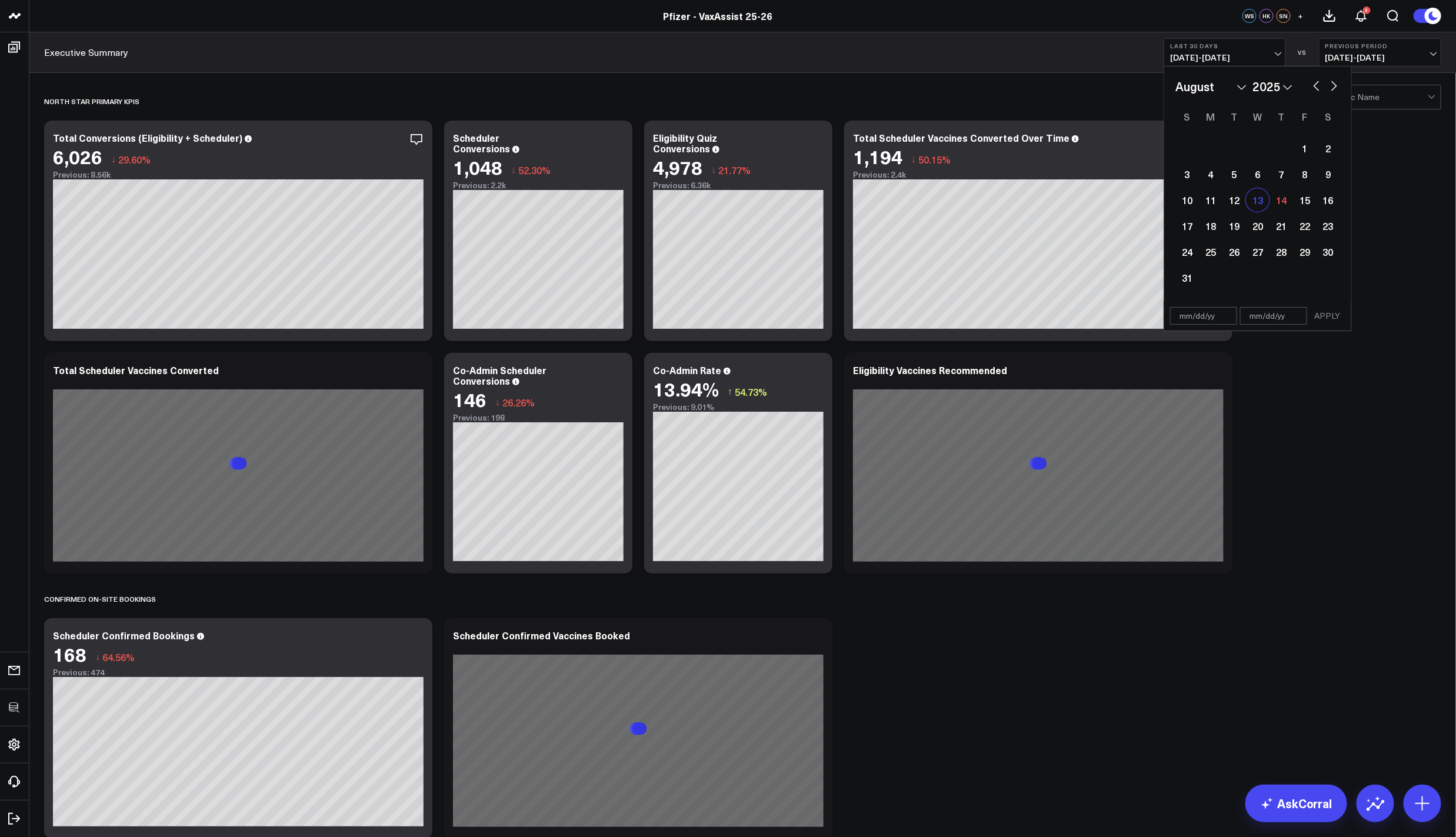
click at [1248, 206] on div "13" at bounding box center [1257, 200] width 24 height 24
type input "[DATE]"
select select "7"
select select "2025"
click at [1226, 202] on div "12" at bounding box center [1234, 200] width 24 height 24
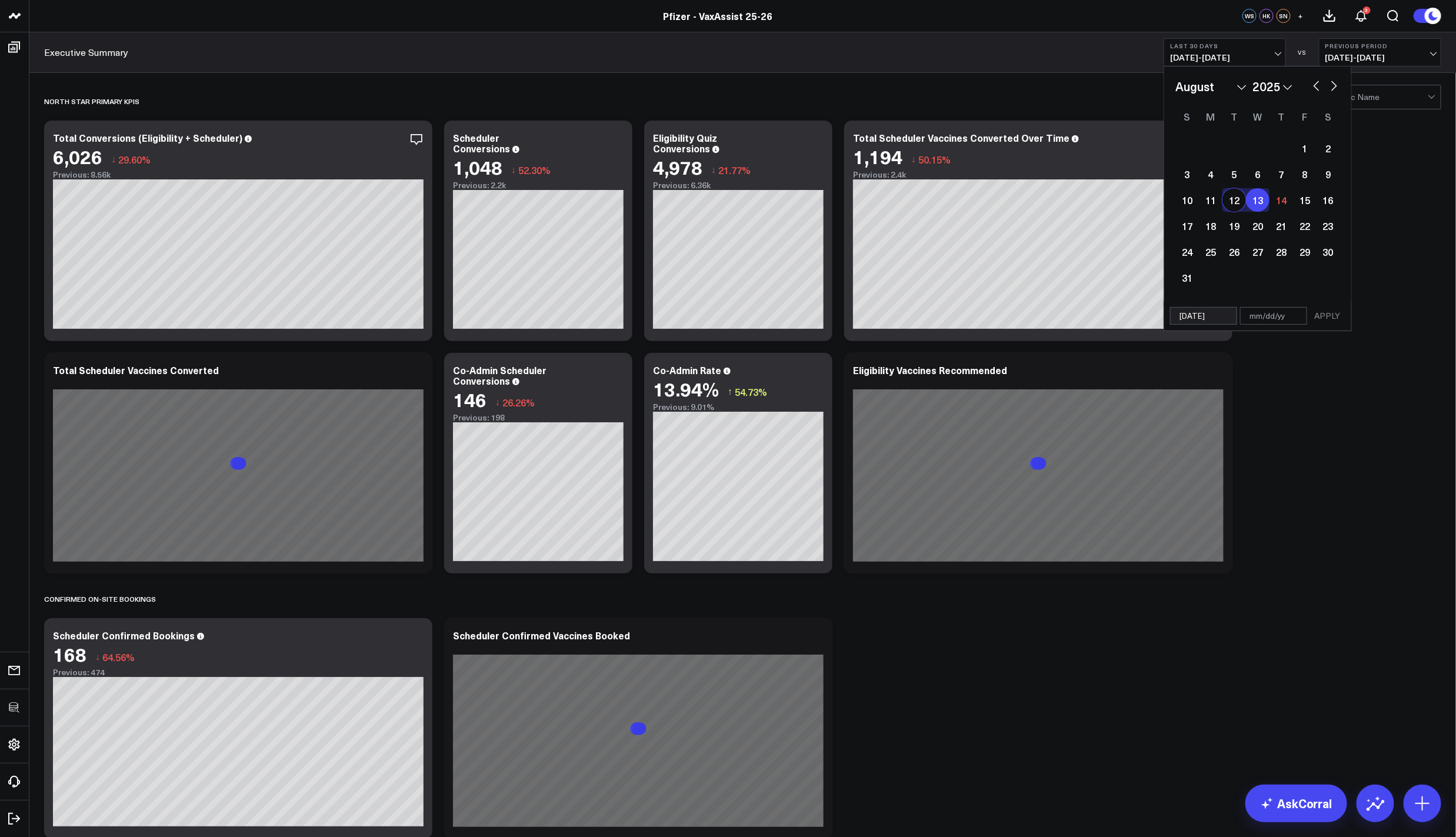
type input "[DATE]"
select select "7"
select select "2025"
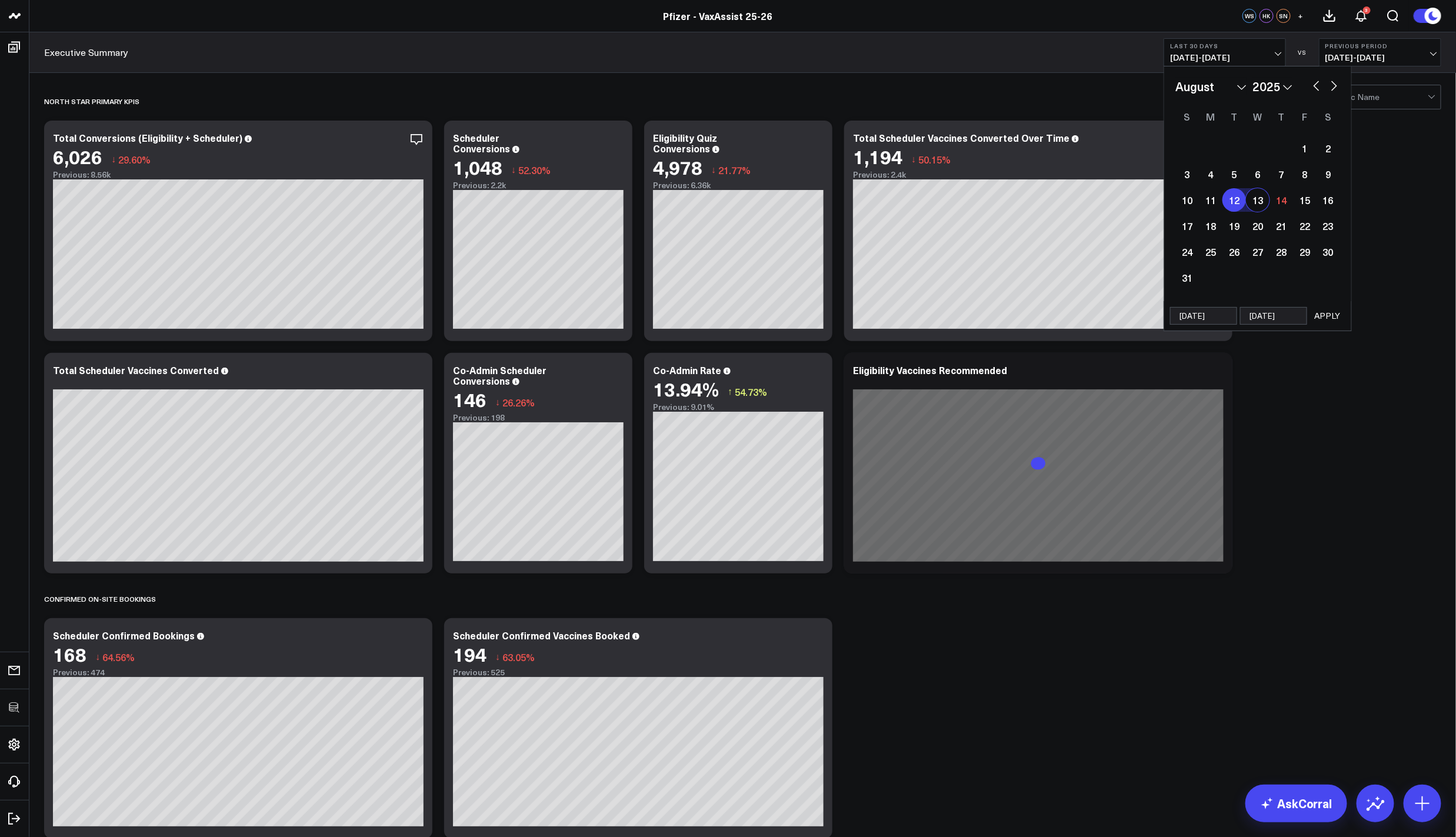
click at [1322, 309] on button "APPLY" at bounding box center [1327, 316] width 35 height 18
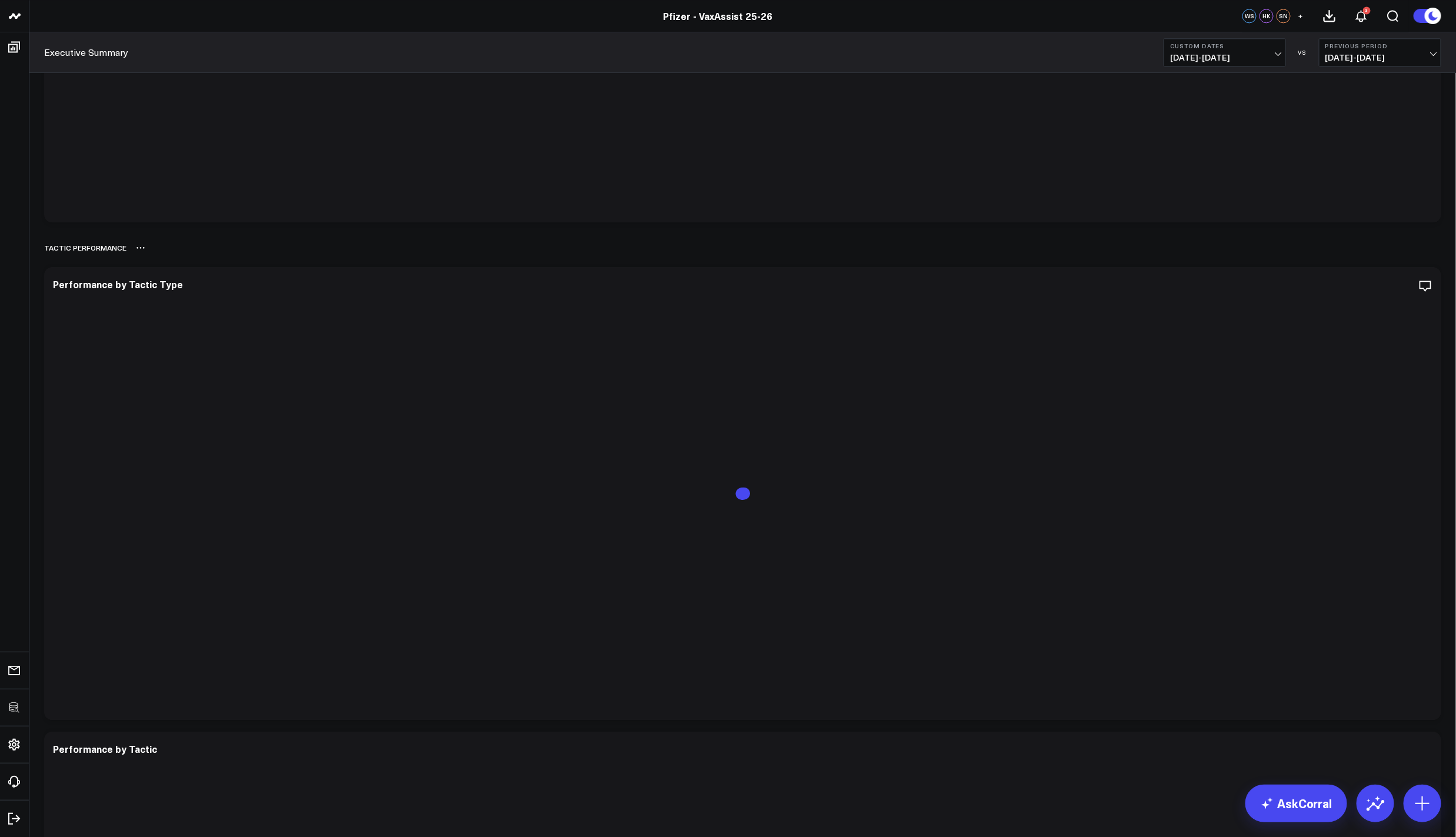
scroll to position [1582, 0]
click at [677, 228] on div "North Star Primary KPIs Modify via AI Copy link to widget Ask support Remove Cr…" at bounding box center [742, 75] width 1409 height 3152
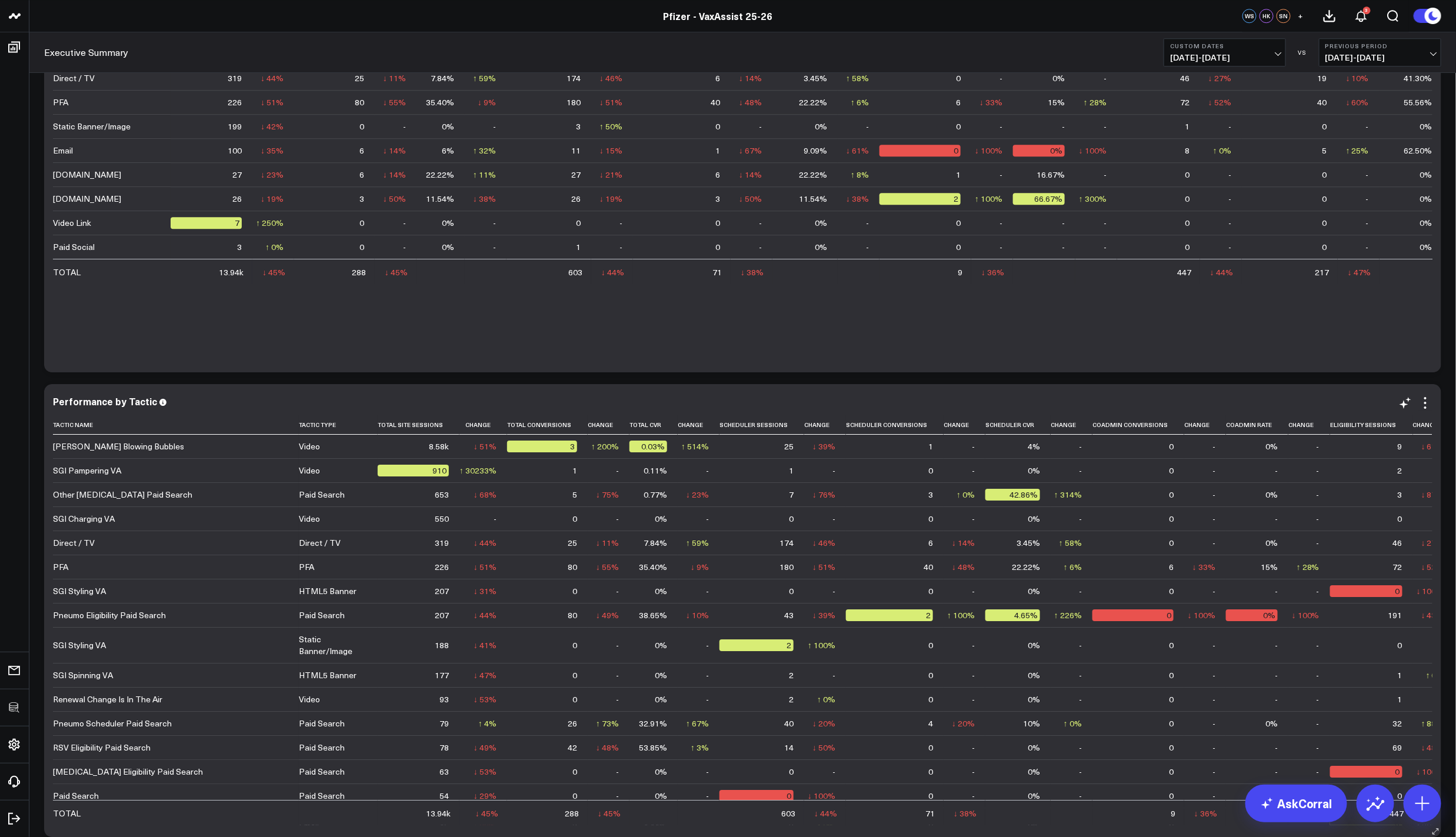
scroll to position [1965, 0]
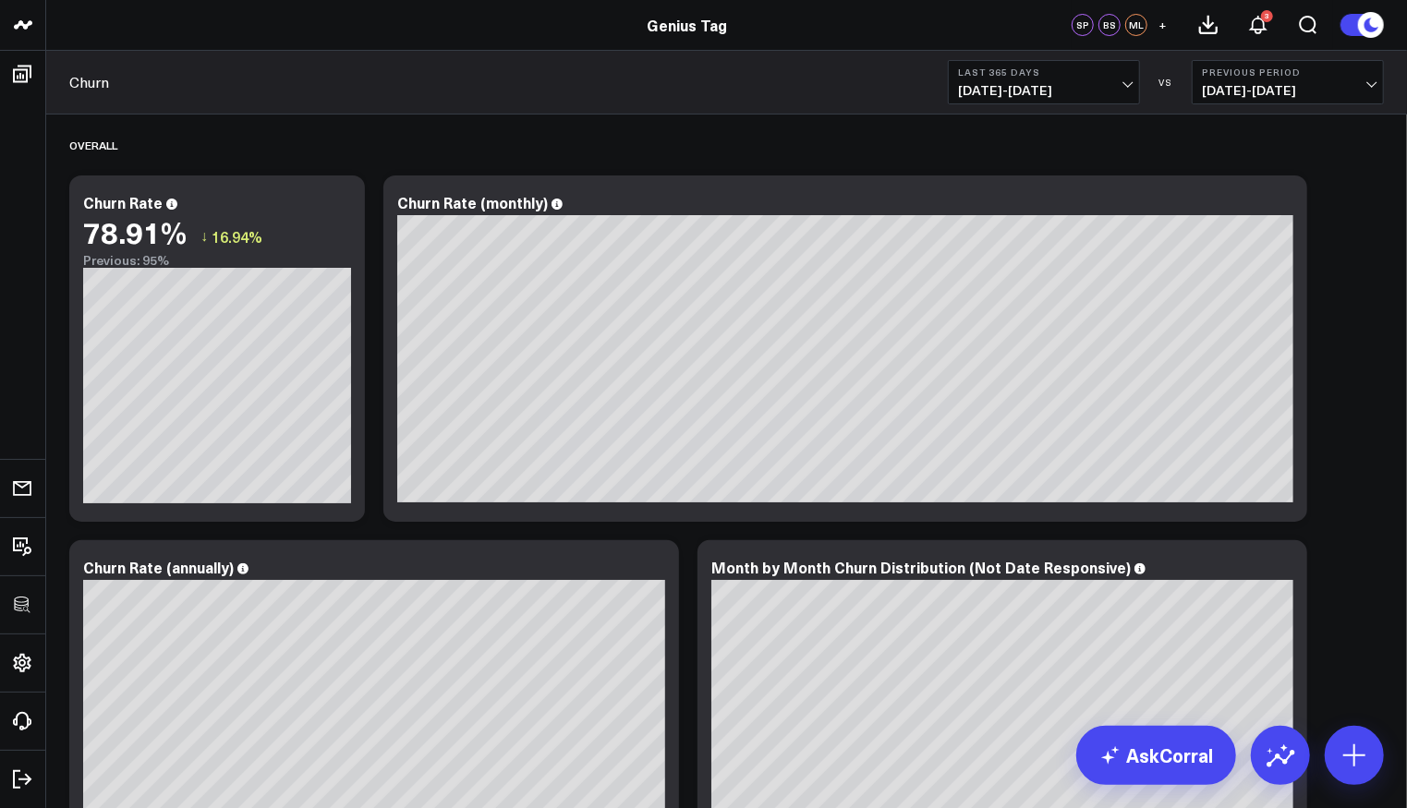
click at [1288, 198] on icon at bounding box center [1282, 205] width 22 height 22
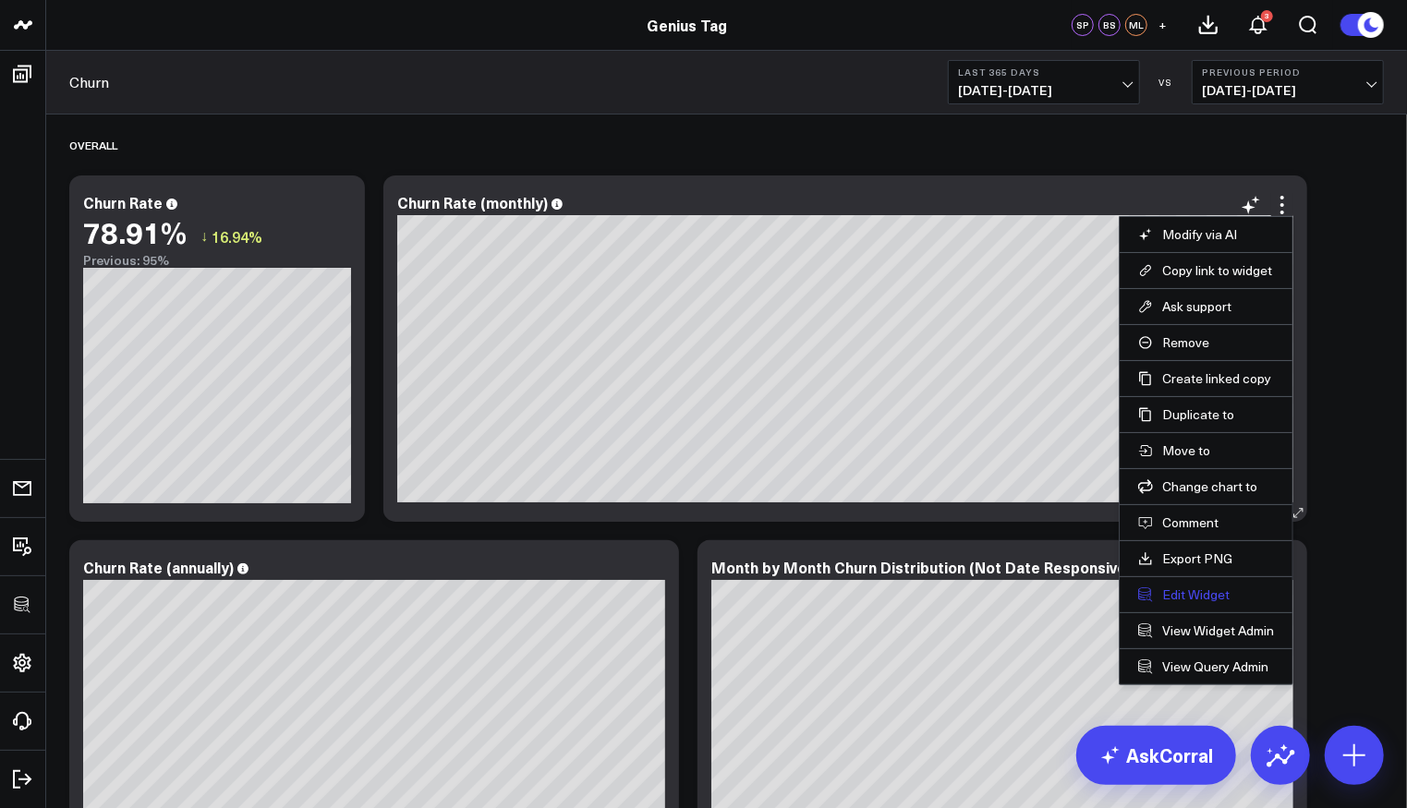
click at [1209, 595] on button "Edit Widget" at bounding box center [1206, 595] width 136 height 17
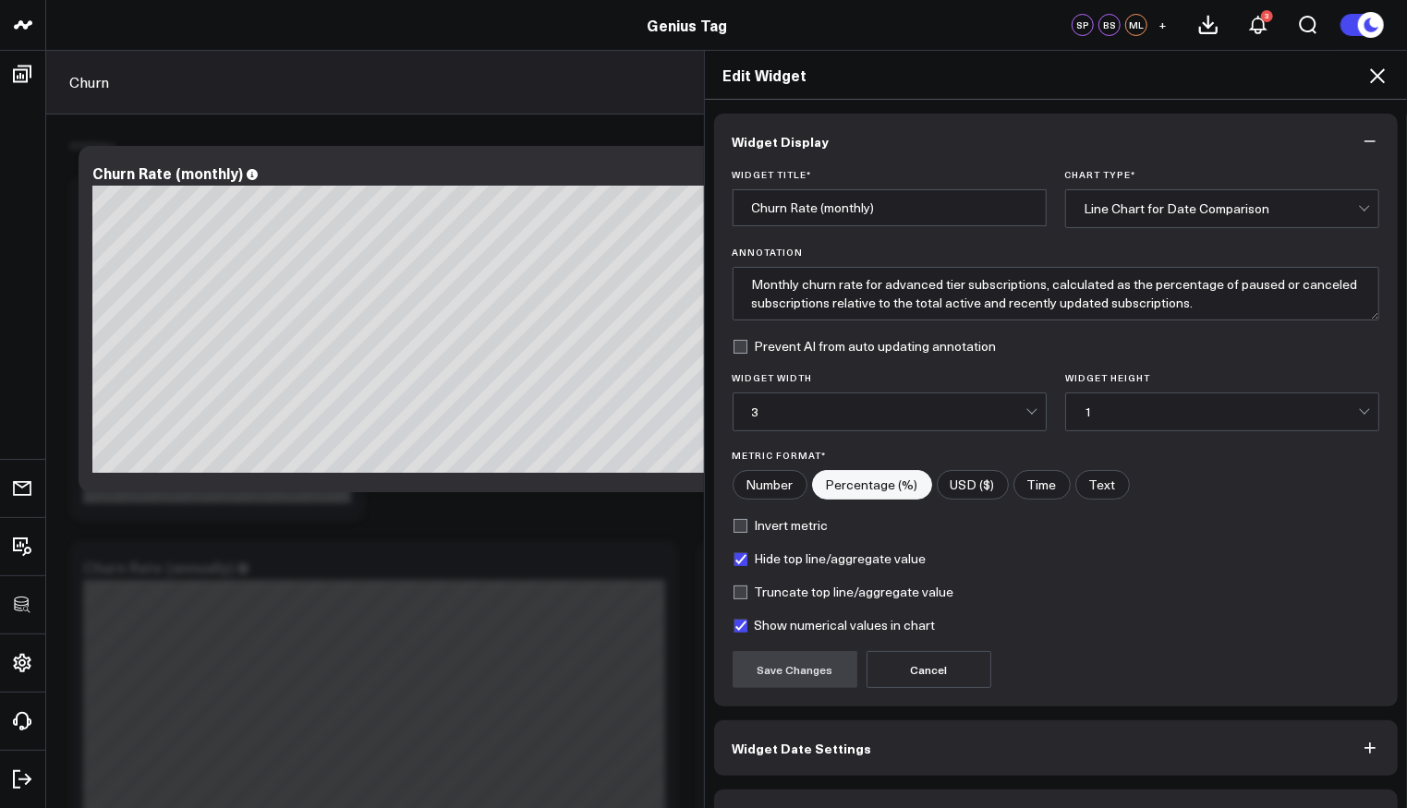
click at [954, 790] on button "Widget Query" at bounding box center [1056, 817] width 685 height 55
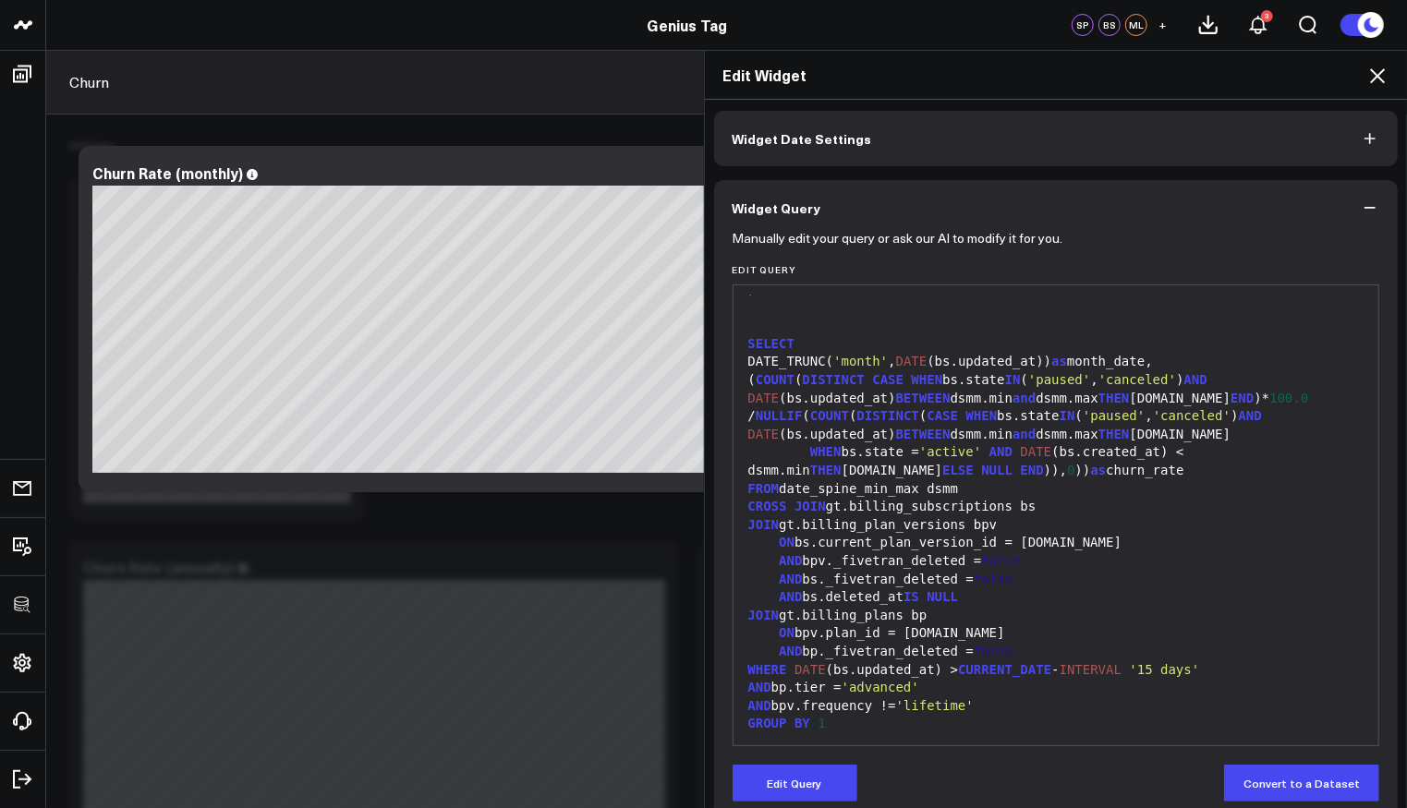
scroll to position [95, 0]
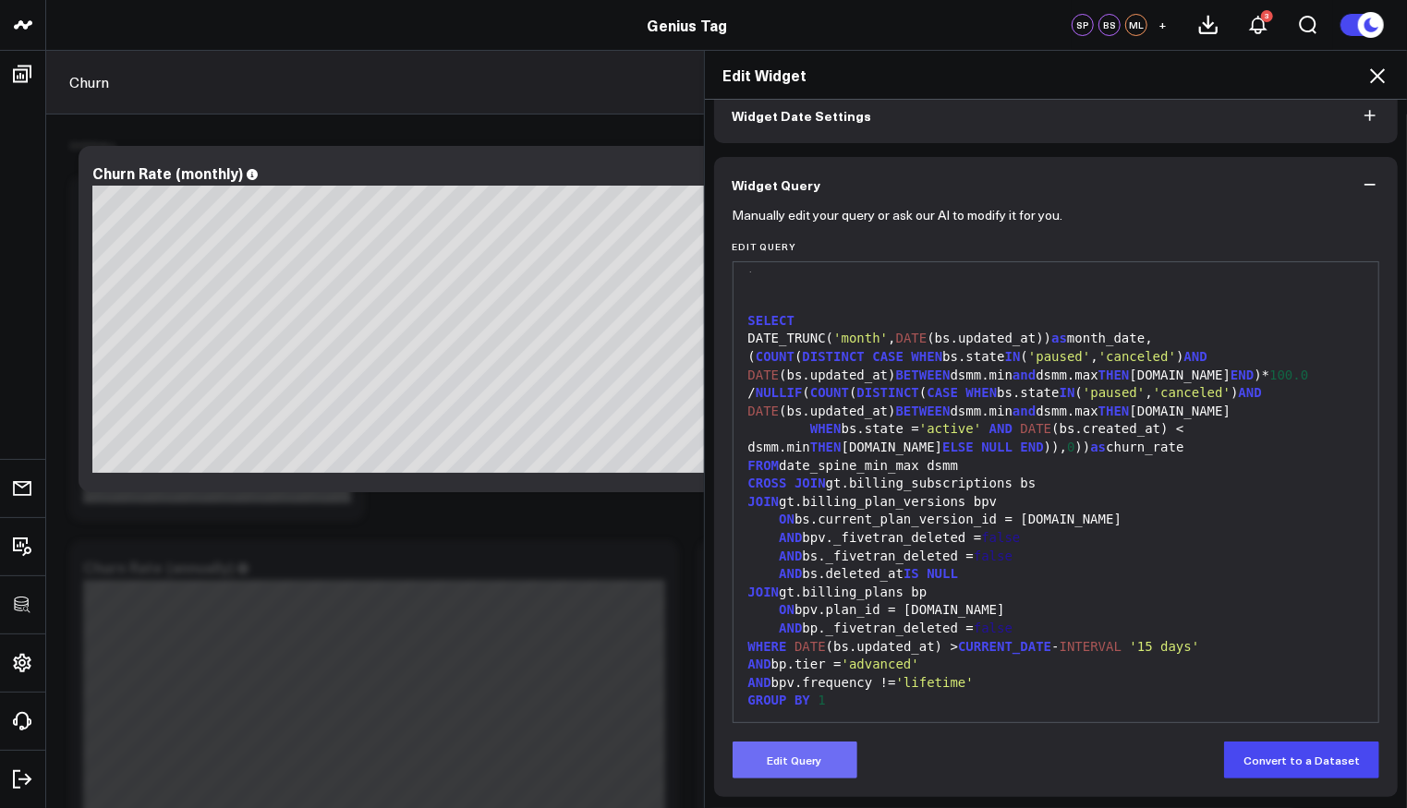
click at [819, 758] on button "Edit Query" at bounding box center [795, 760] width 125 height 37
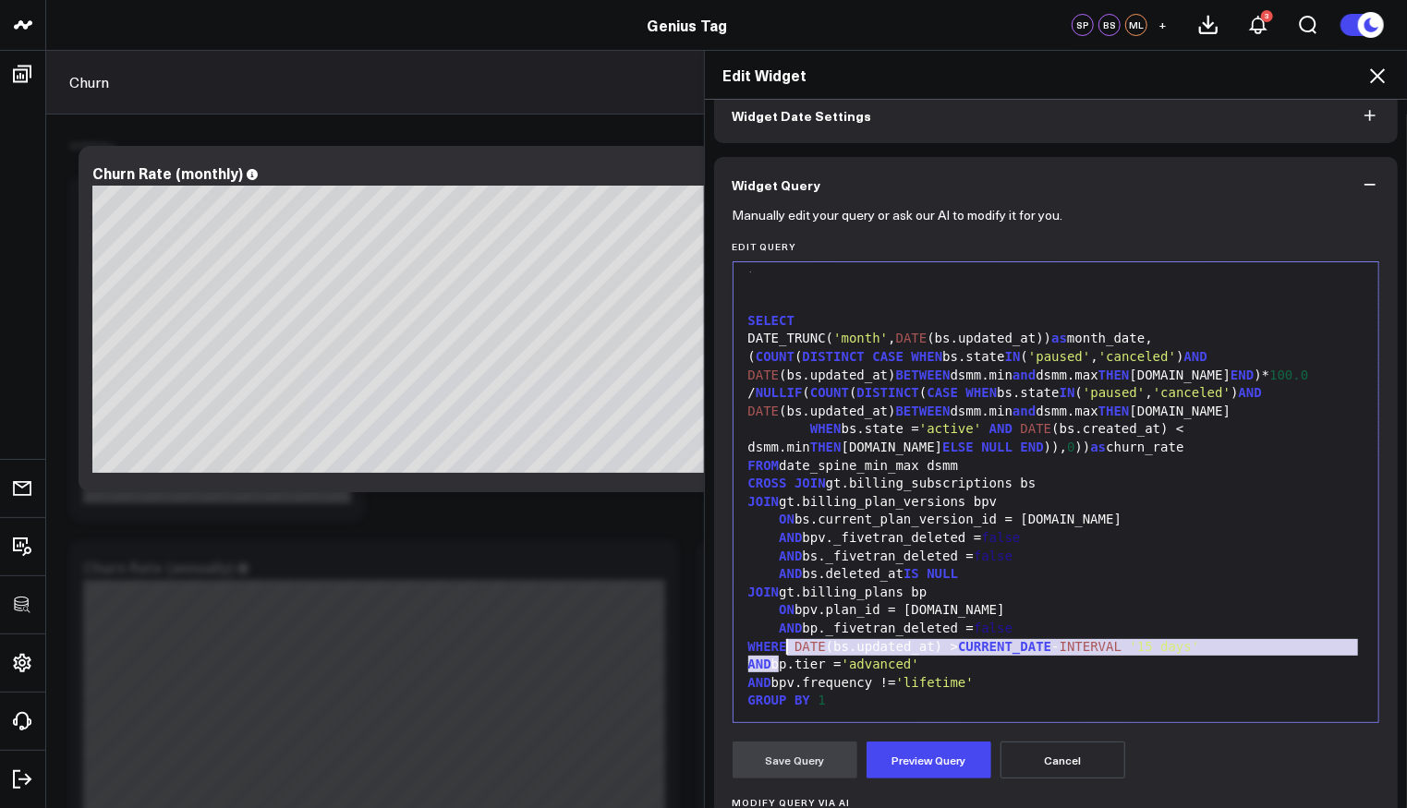
drag, startPoint x: 772, startPoint y: 666, endPoint x: 782, endPoint y: 647, distance: 21.9
click at [782, 647] on div "WITH RECURSIVE date_spine( date ) AS ( SELECT CURRENT_DATE - INTERVAL '2 years'…" at bounding box center [1056, 330] width 627 height 768
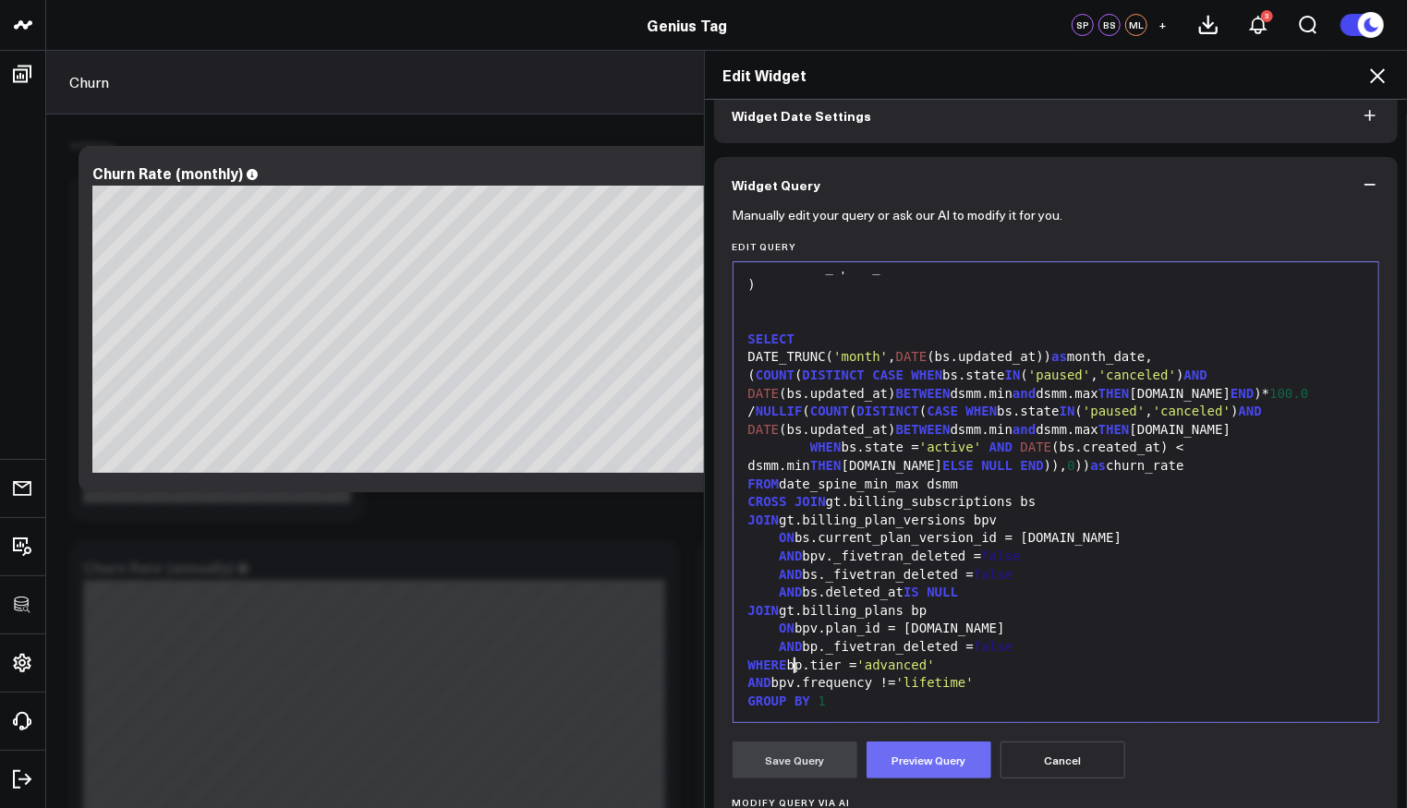
click at [881, 745] on button "Preview Query" at bounding box center [929, 760] width 125 height 37
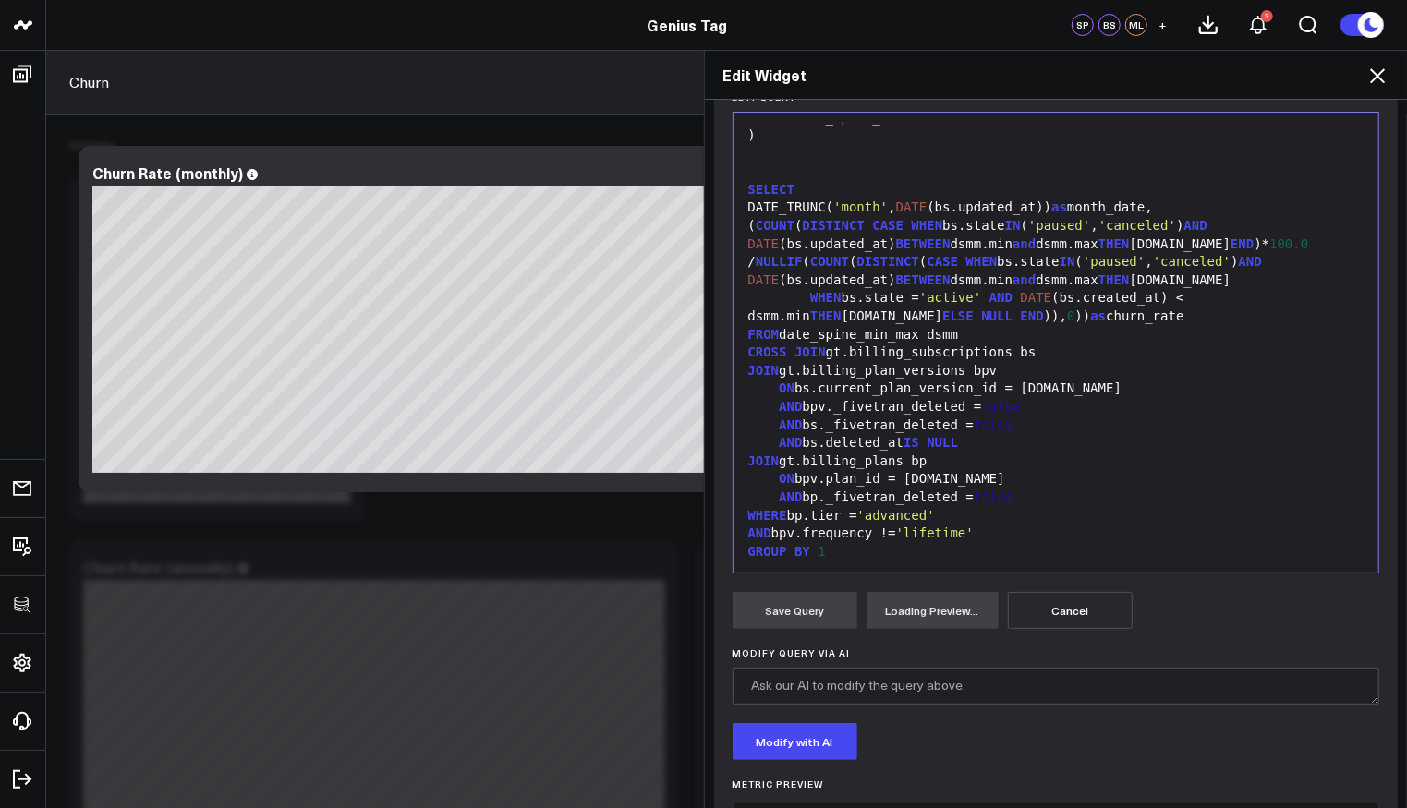
scroll to position [323, 0]
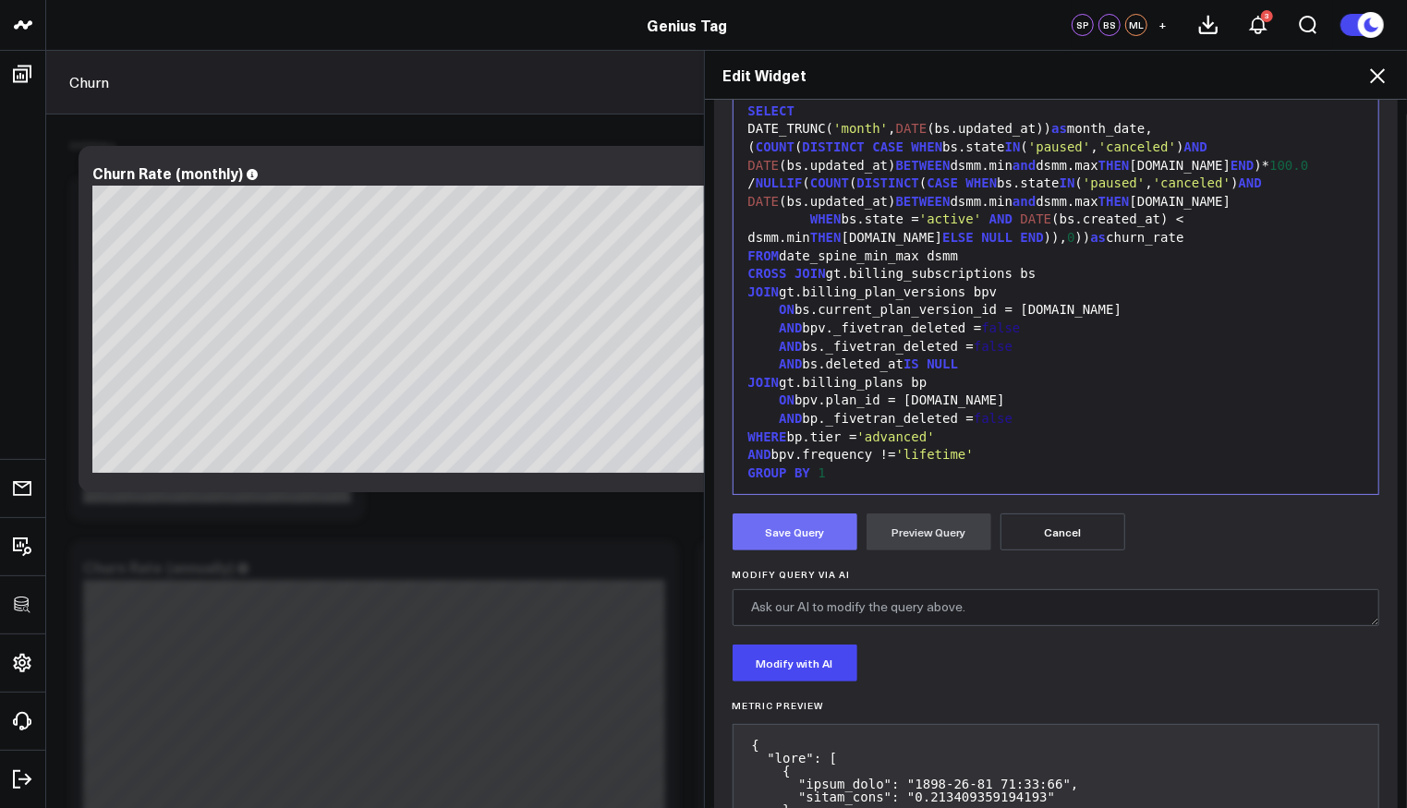
click at [797, 539] on button "Save Query" at bounding box center [795, 532] width 125 height 37
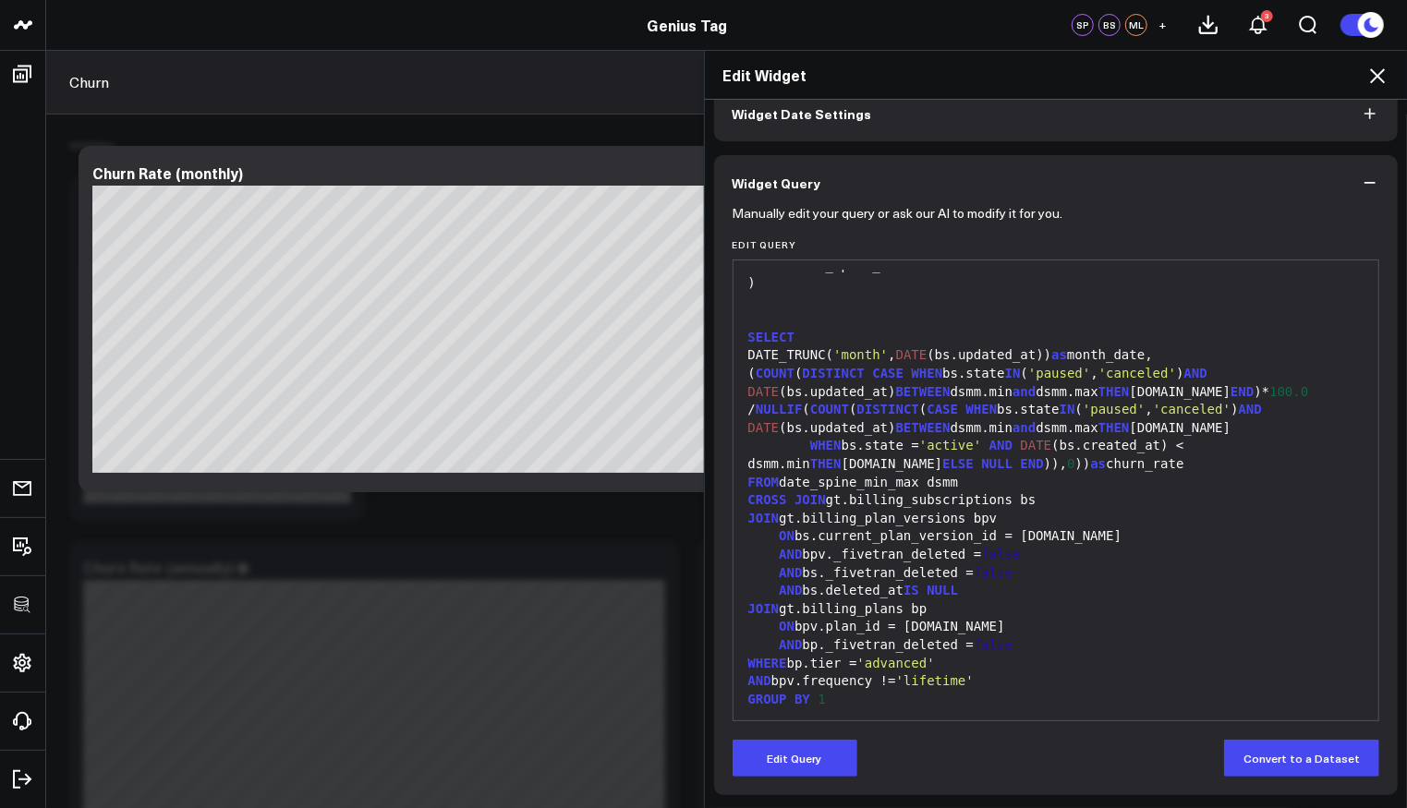
scroll to position [95, 0]
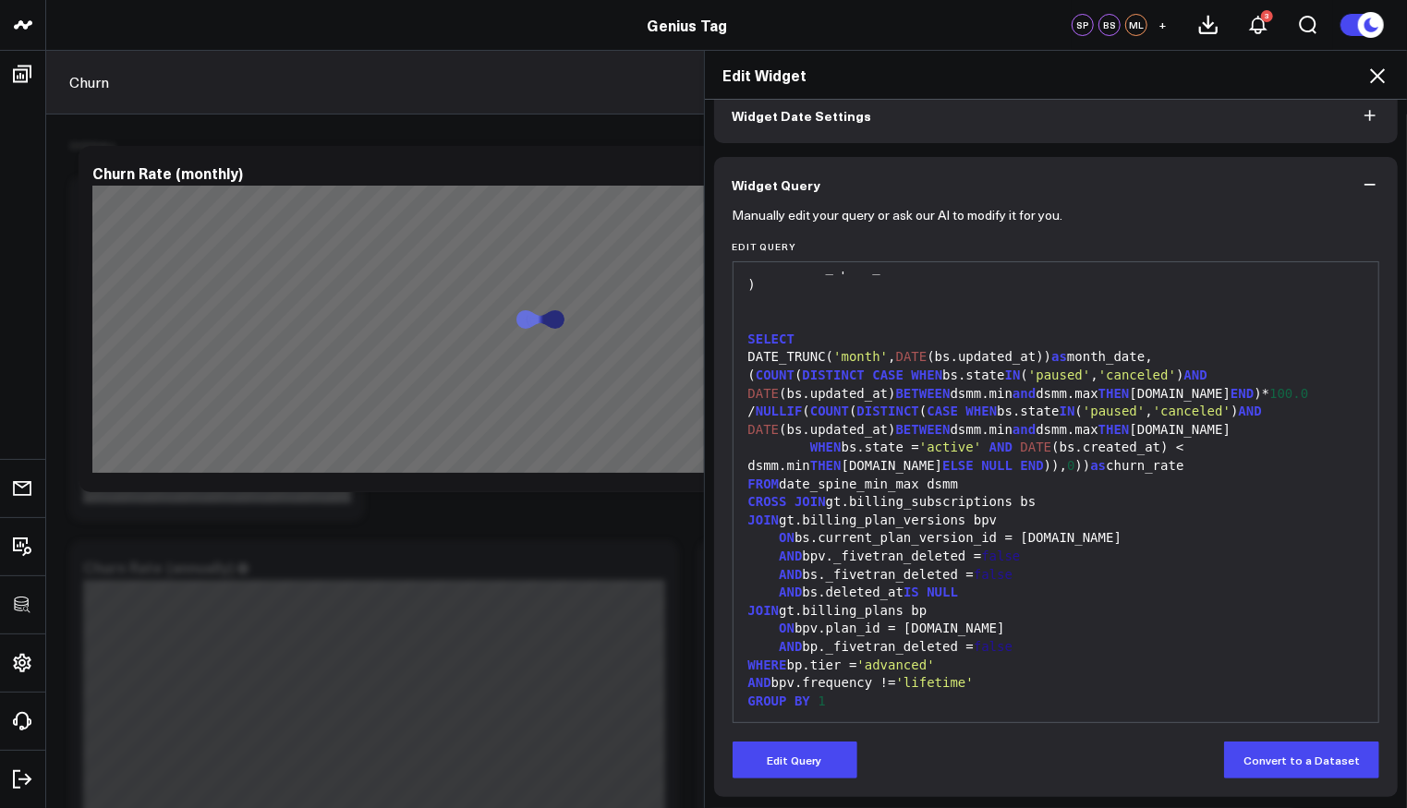
click at [1376, 77] on icon at bounding box center [1377, 75] width 15 height 15
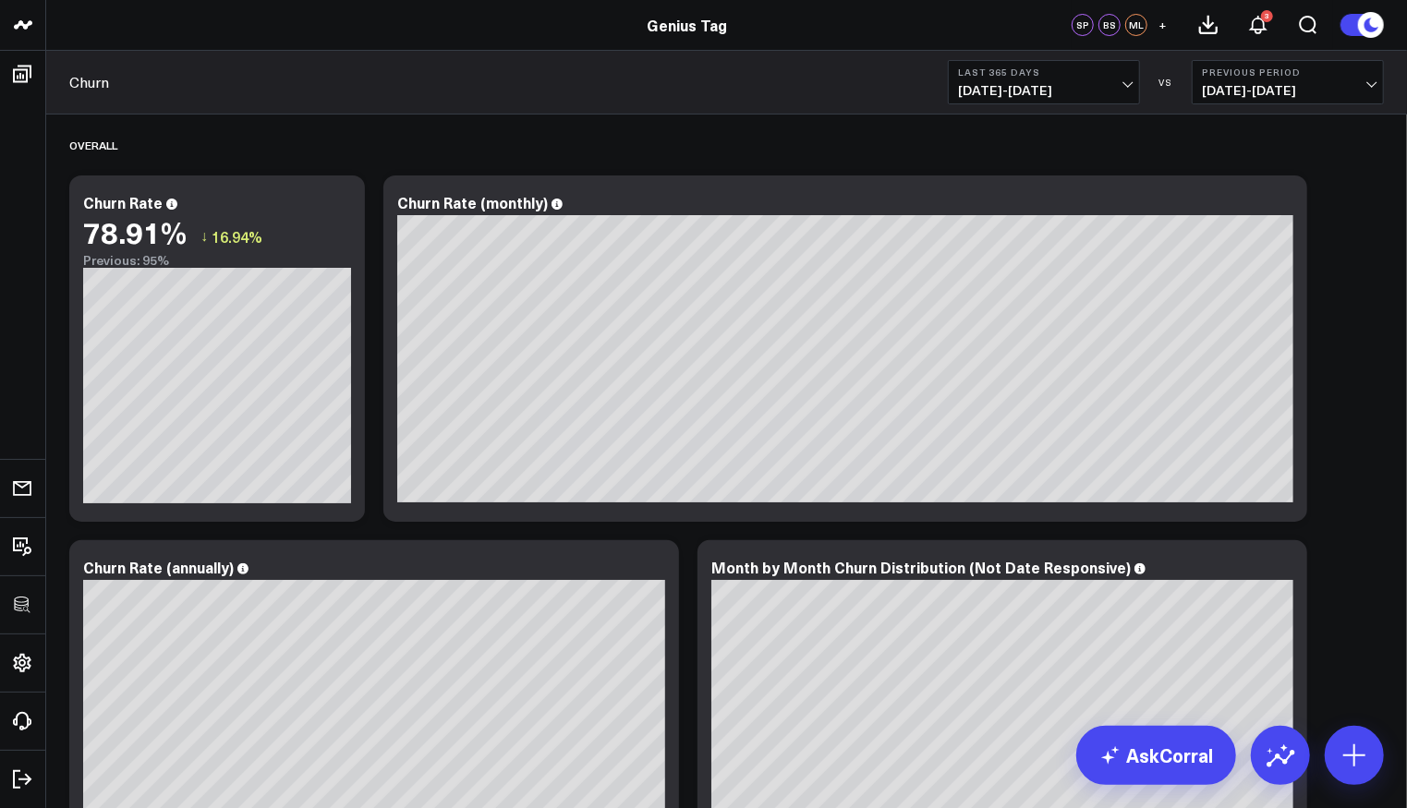
click at [1077, 91] on span "08/14/24 - 08/13/25" at bounding box center [1044, 90] width 172 height 15
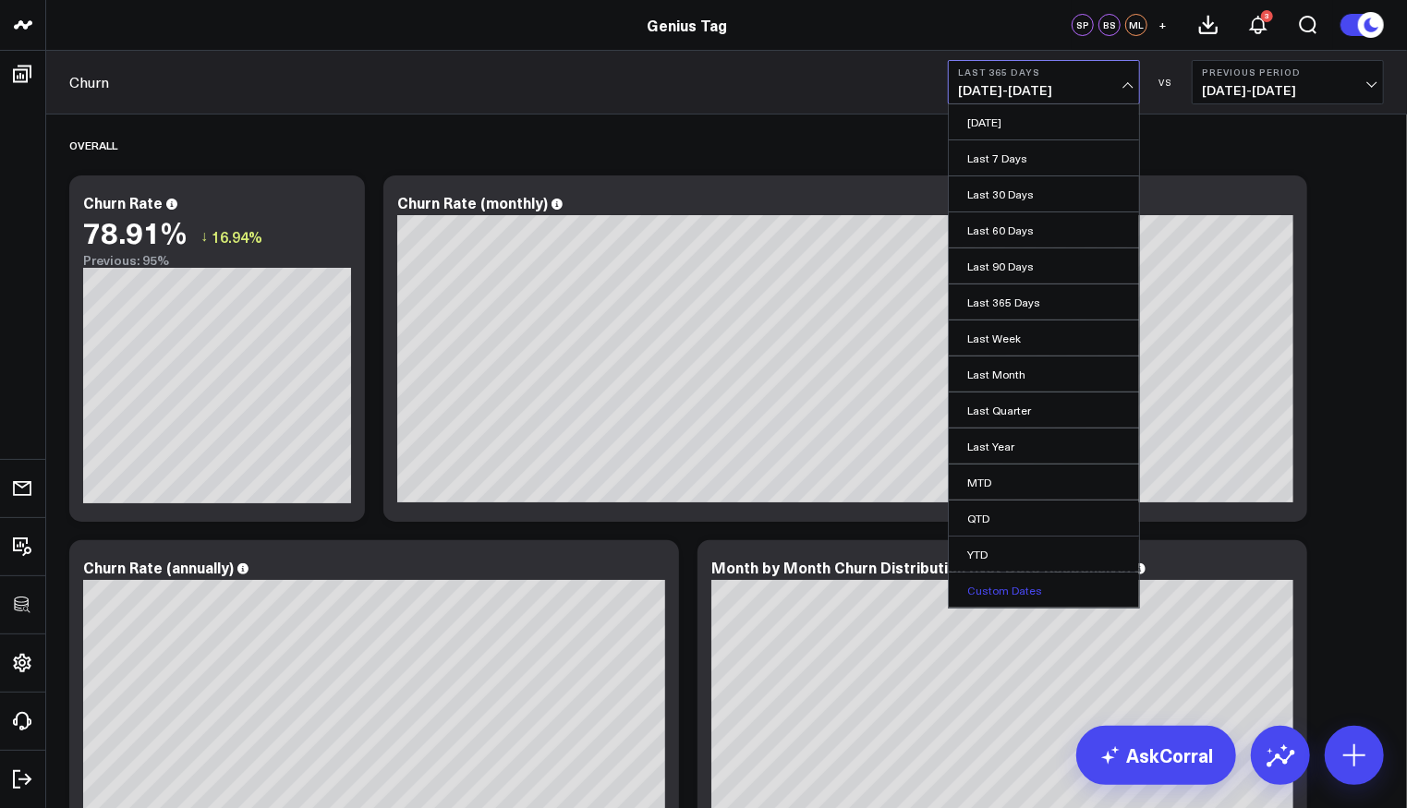
click at [1059, 574] on link "Custom Dates" at bounding box center [1044, 590] width 190 height 35
select select "7"
select select "2025"
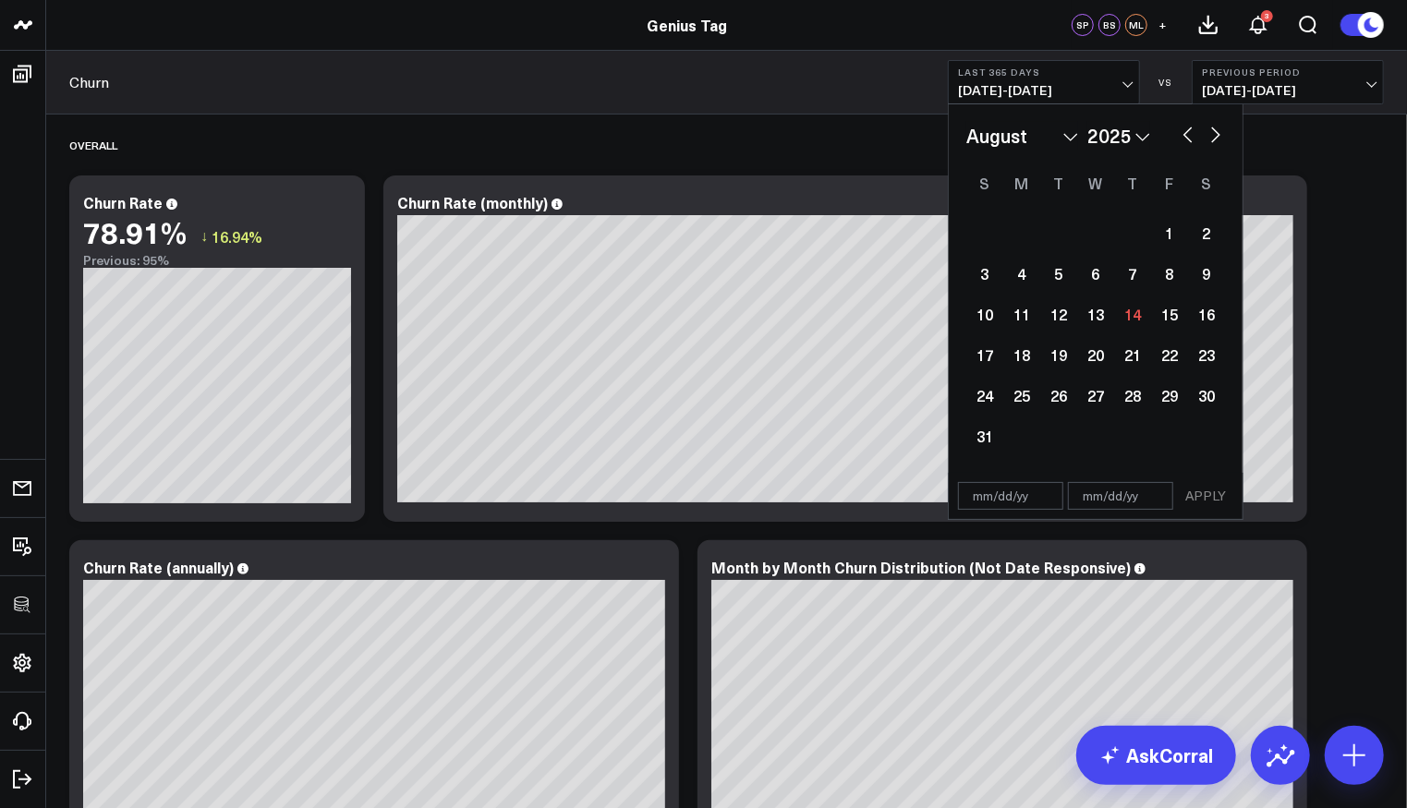
click at [1137, 128] on select "2026 2025 2024 2023 2022 2021 2020 2019 2018 2017 2016 2015 2014 2013 2012 2011…" at bounding box center [1119, 136] width 63 height 28
select select "7"
select select "2023"
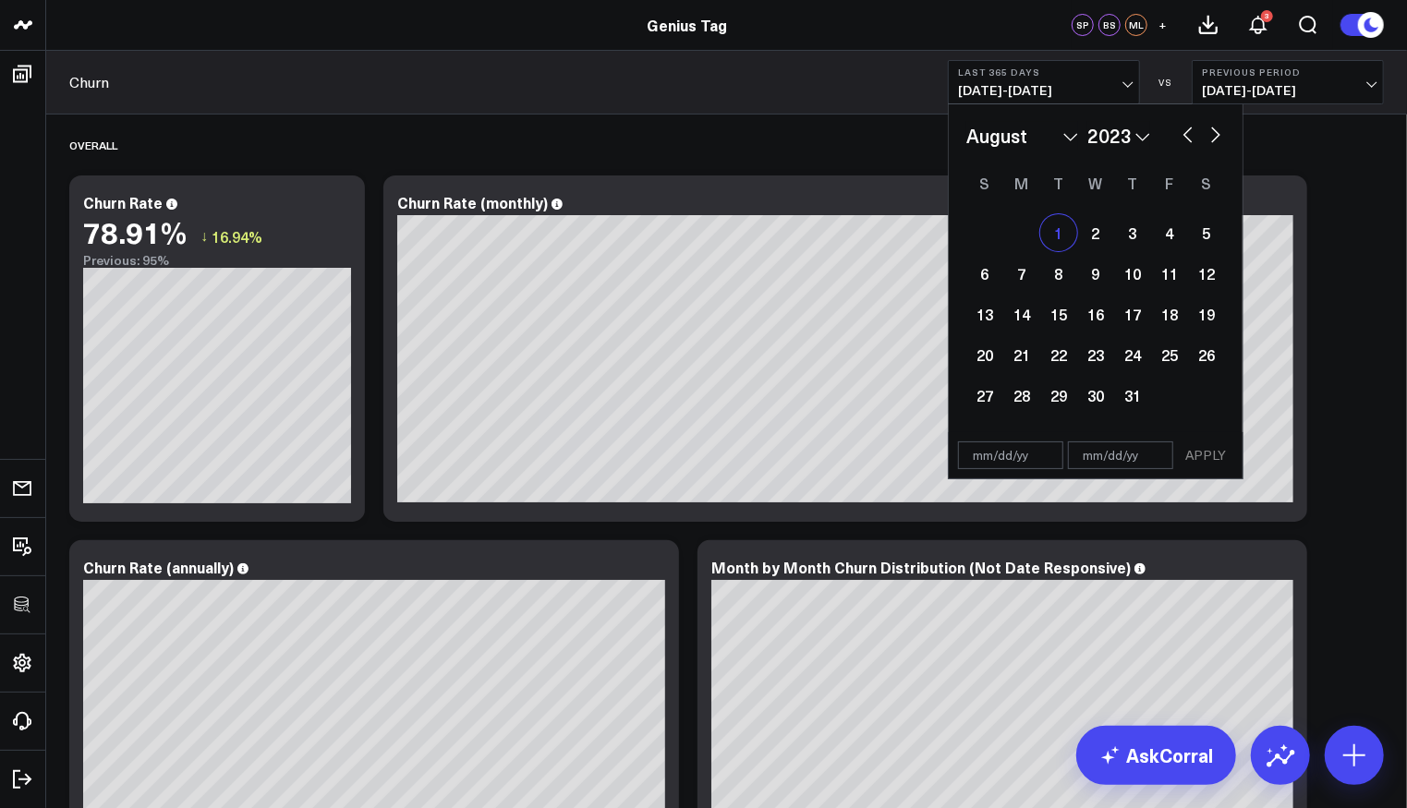
click at [1055, 228] on div "1" at bounding box center [1058, 232] width 37 height 37
type input "08/01/23"
select select "7"
select select "2023"
click at [1125, 136] on select "2026 2025 2024 2023 2022 2021 2020 2019 2018 2017 2016 2015 2014 2013 2012 2011…" at bounding box center [1119, 136] width 63 height 28
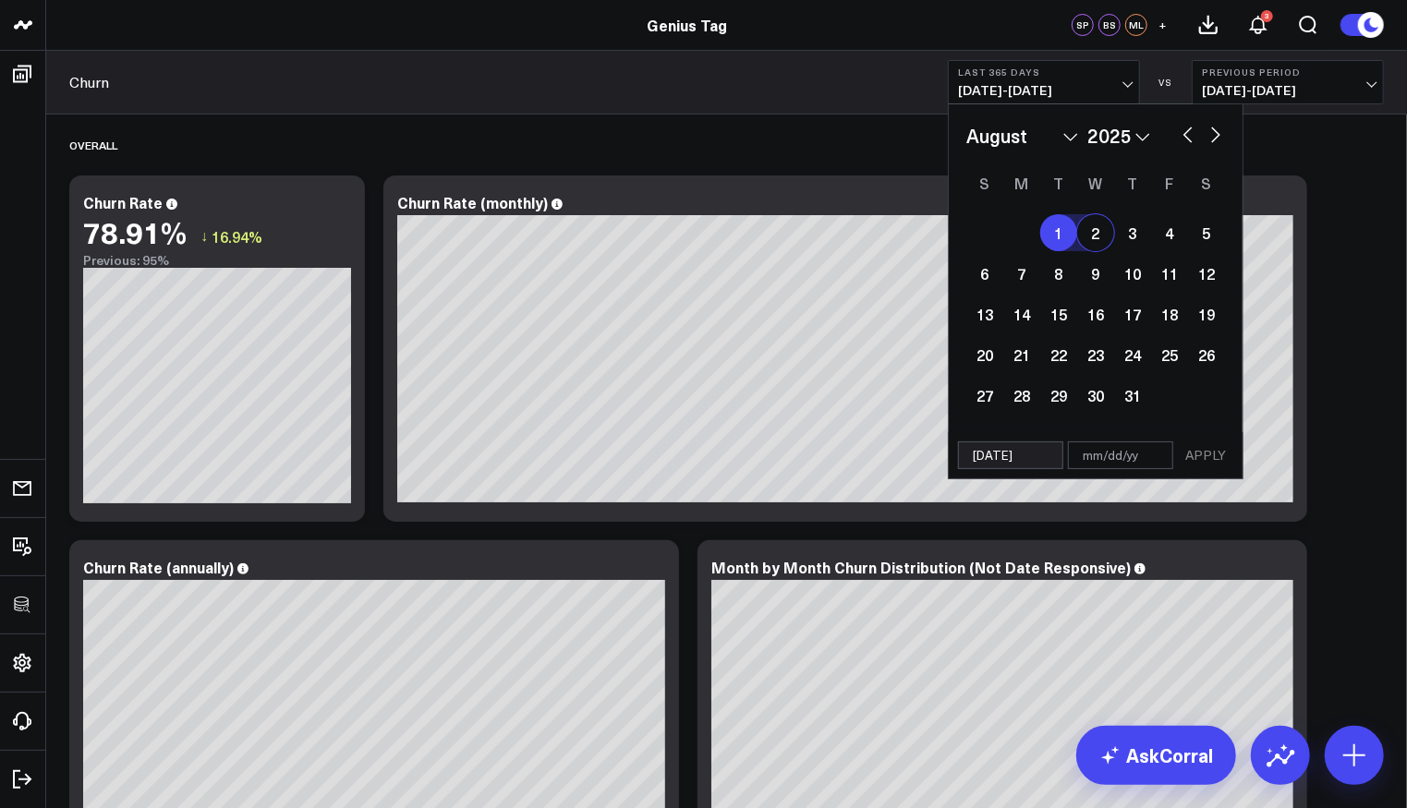
select select "7"
select select "2025"
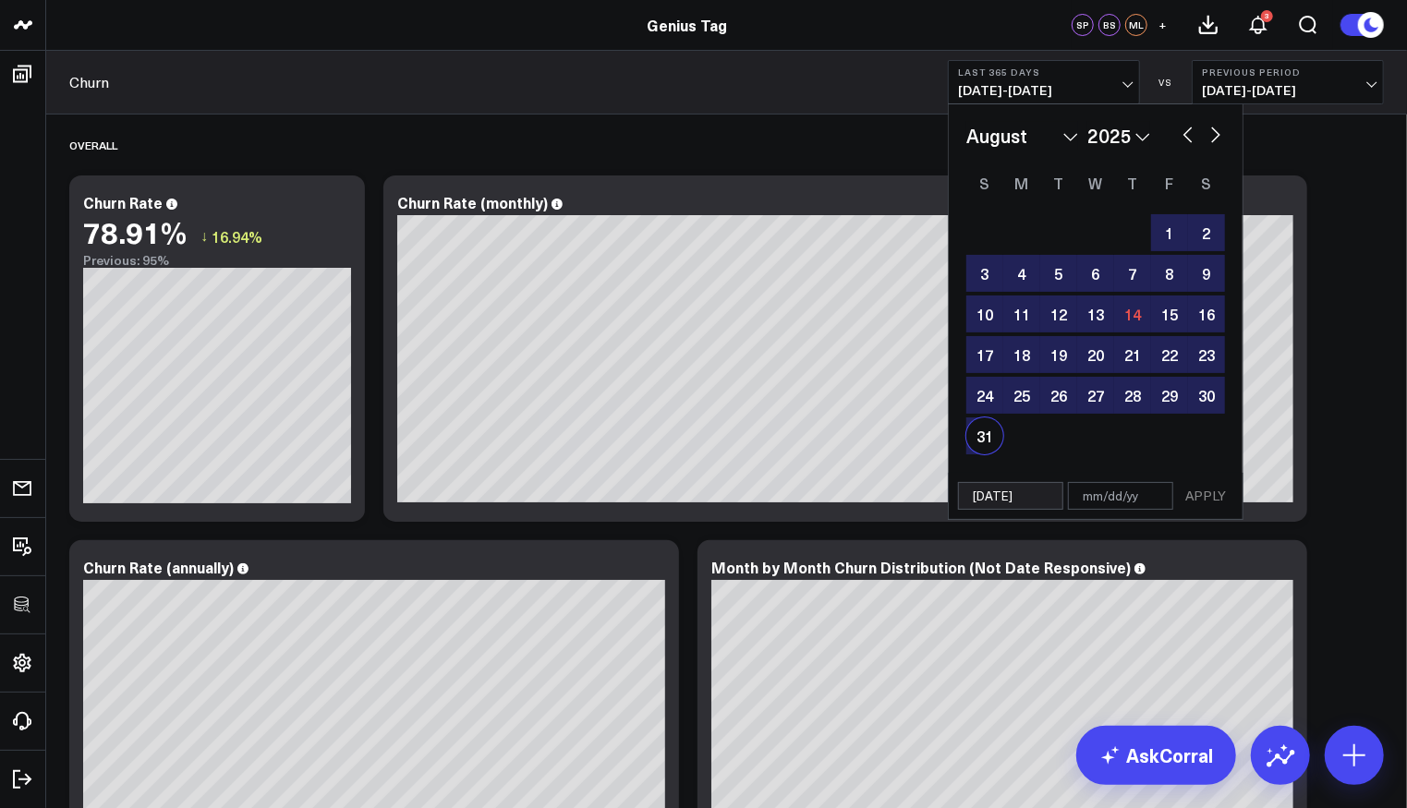
click at [964, 436] on div "January February March April May June July August September October November De…" at bounding box center [1096, 289] width 294 height 370
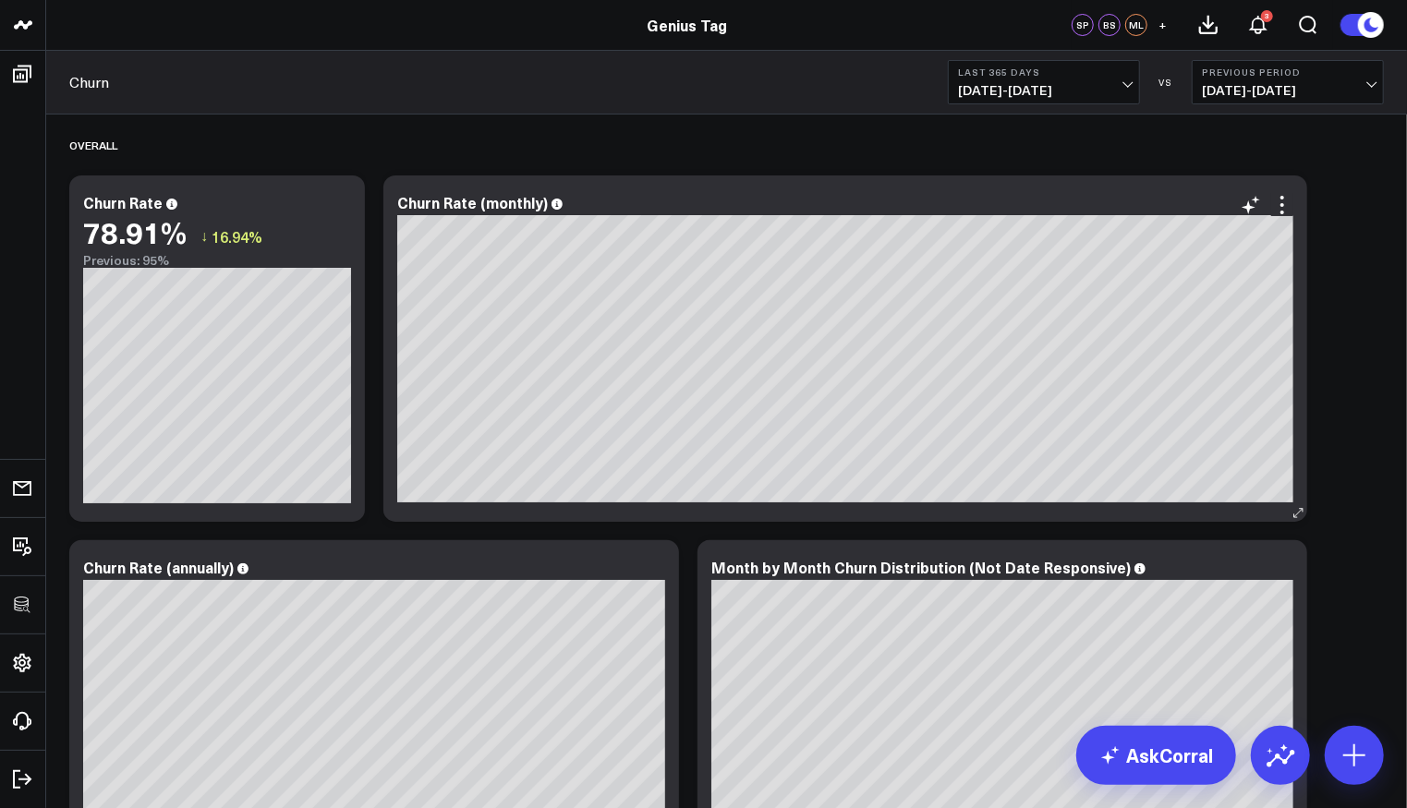
click at [1302, 450] on div "Churn Rate (monthly) [#fff fontSize:14px lineHeight:16px][/] [#fff fontSize:14p…" at bounding box center [845, 349] width 924 height 346
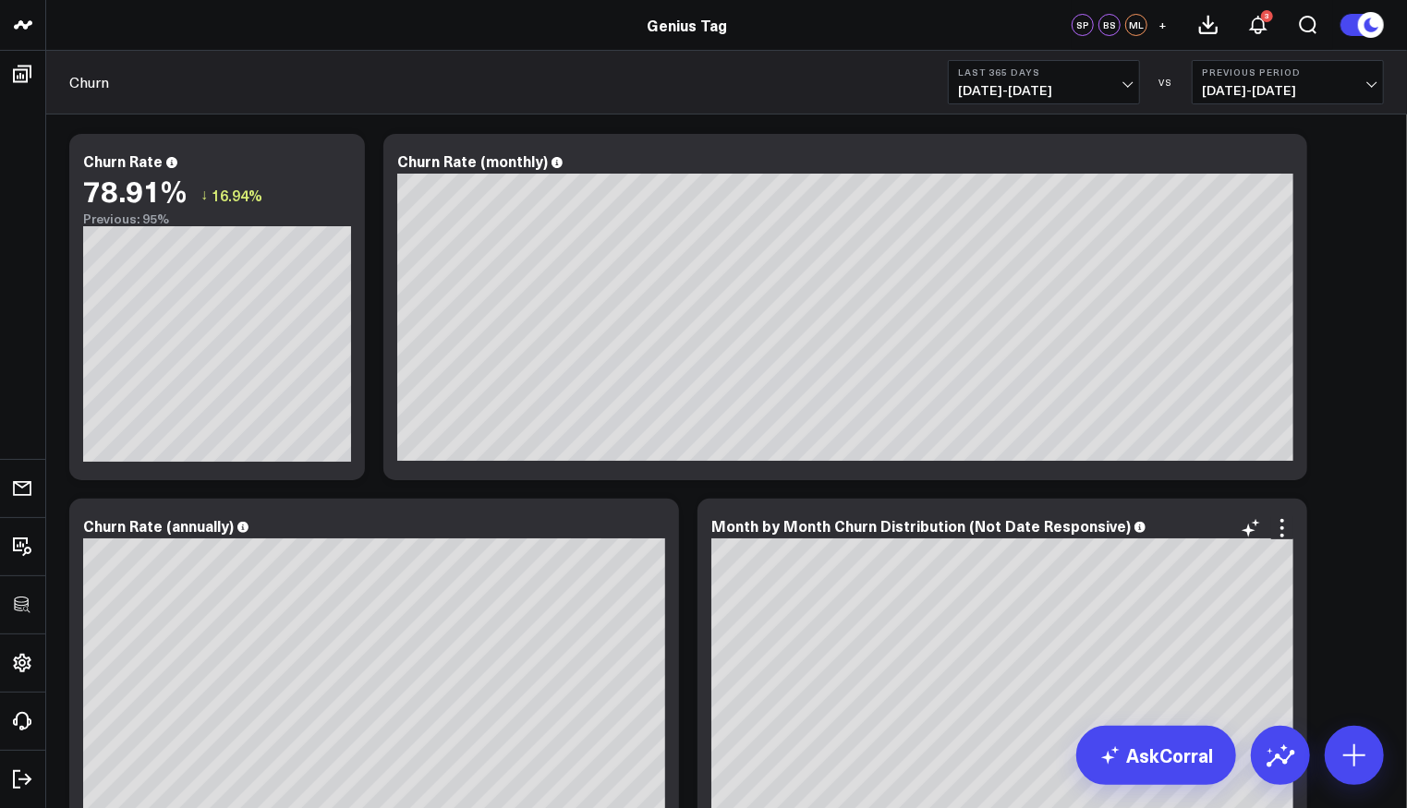
scroll to position [152, 0]
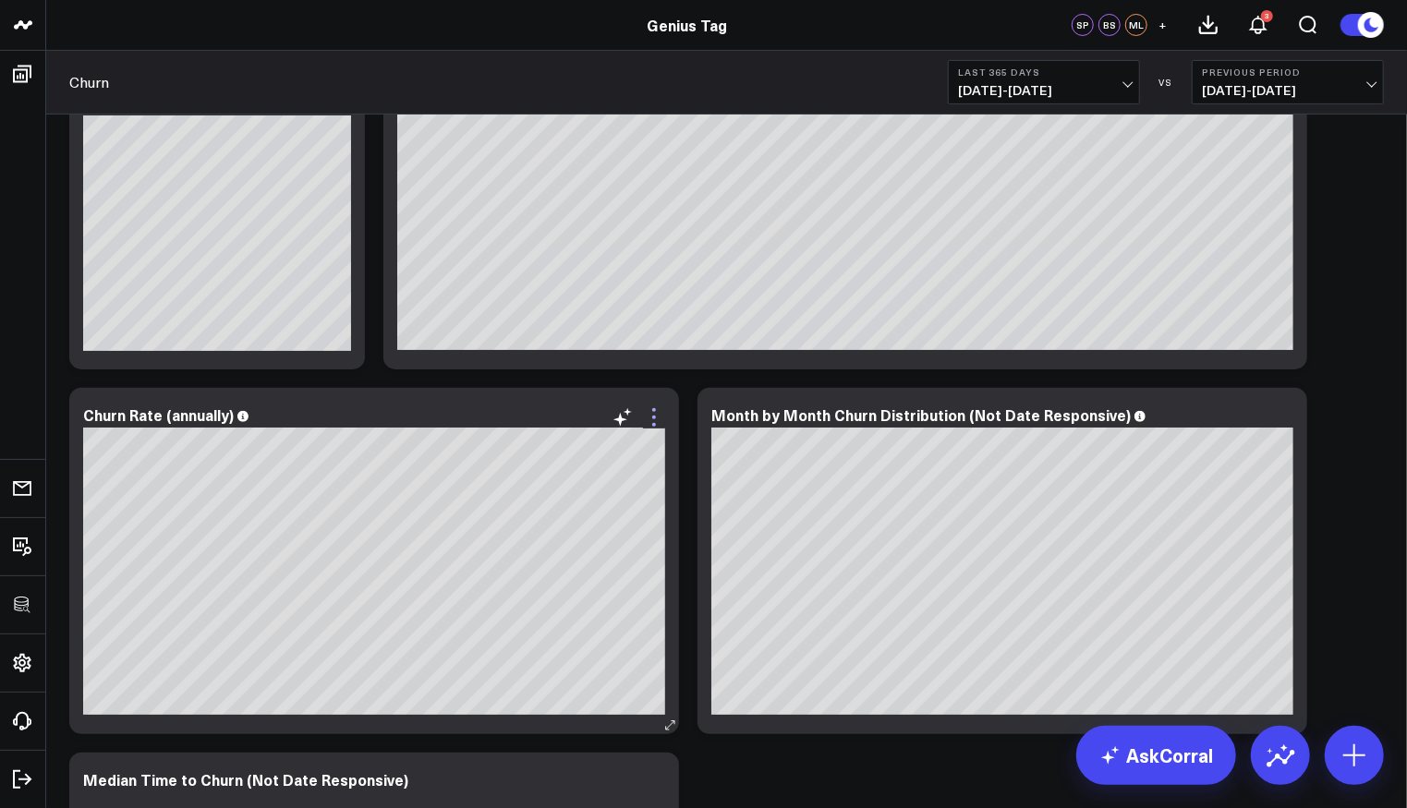
click at [648, 415] on icon at bounding box center [654, 418] width 22 height 22
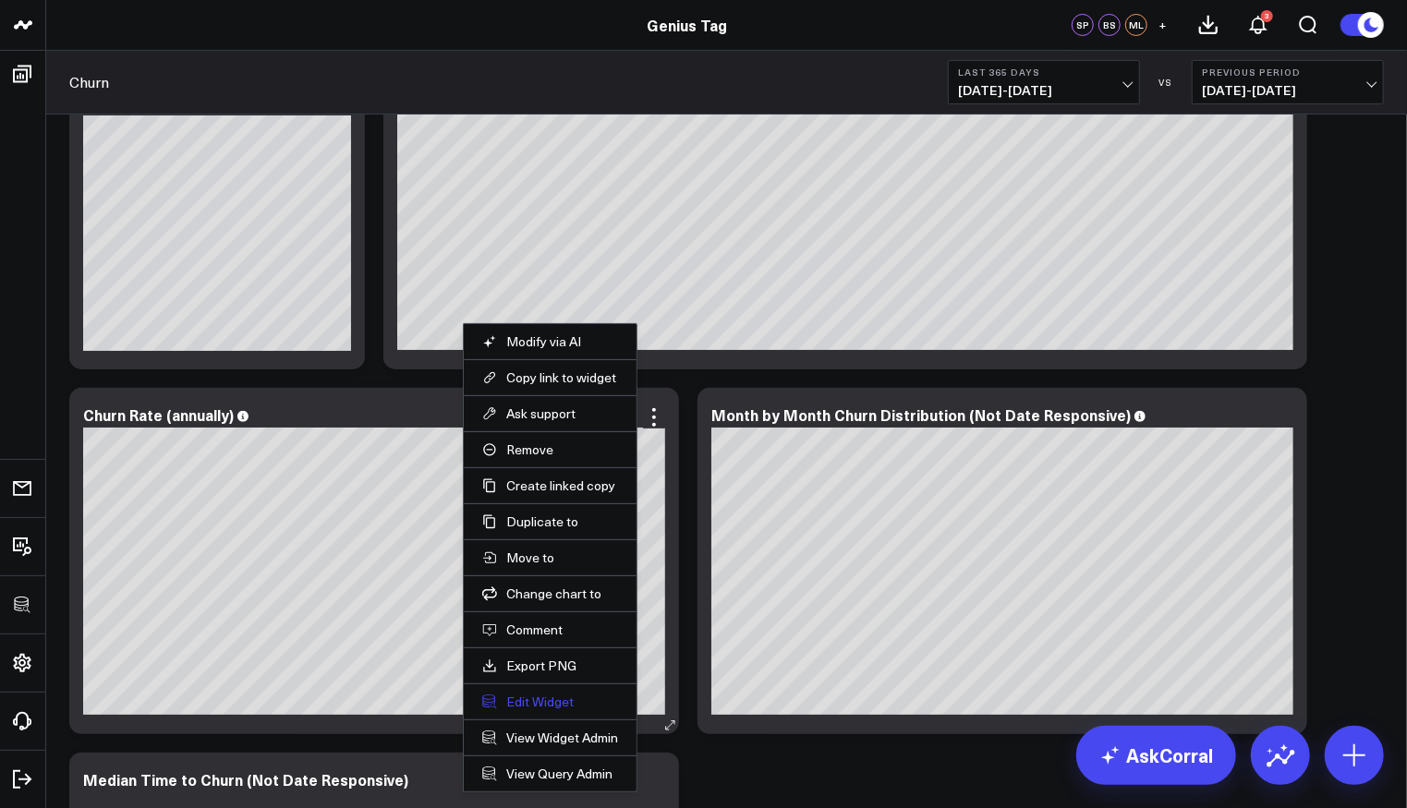
click at [552, 696] on button "Edit Widget" at bounding box center [550, 702] width 136 height 17
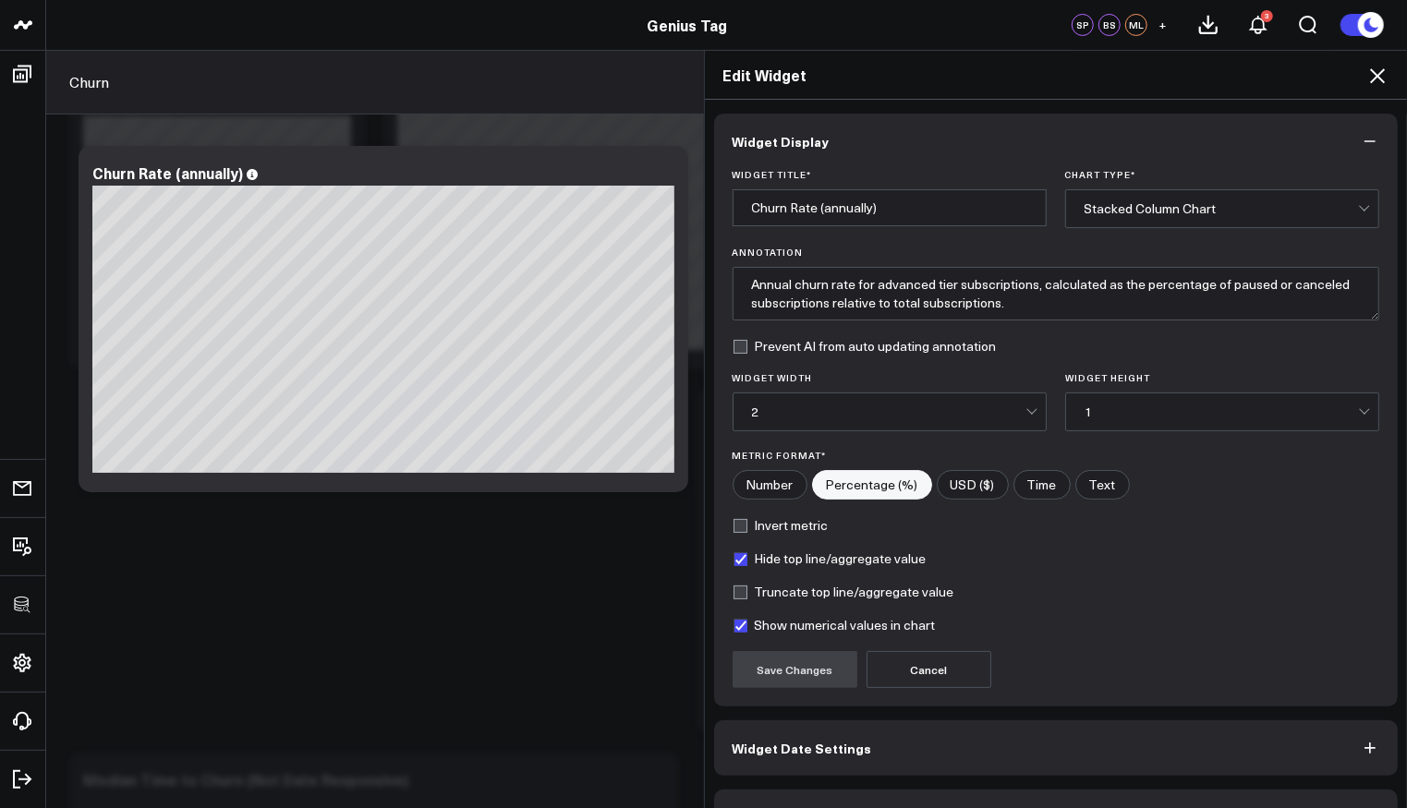
click at [832, 801] on button "Widget Query" at bounding box center [1056, 817] width 685 height 55
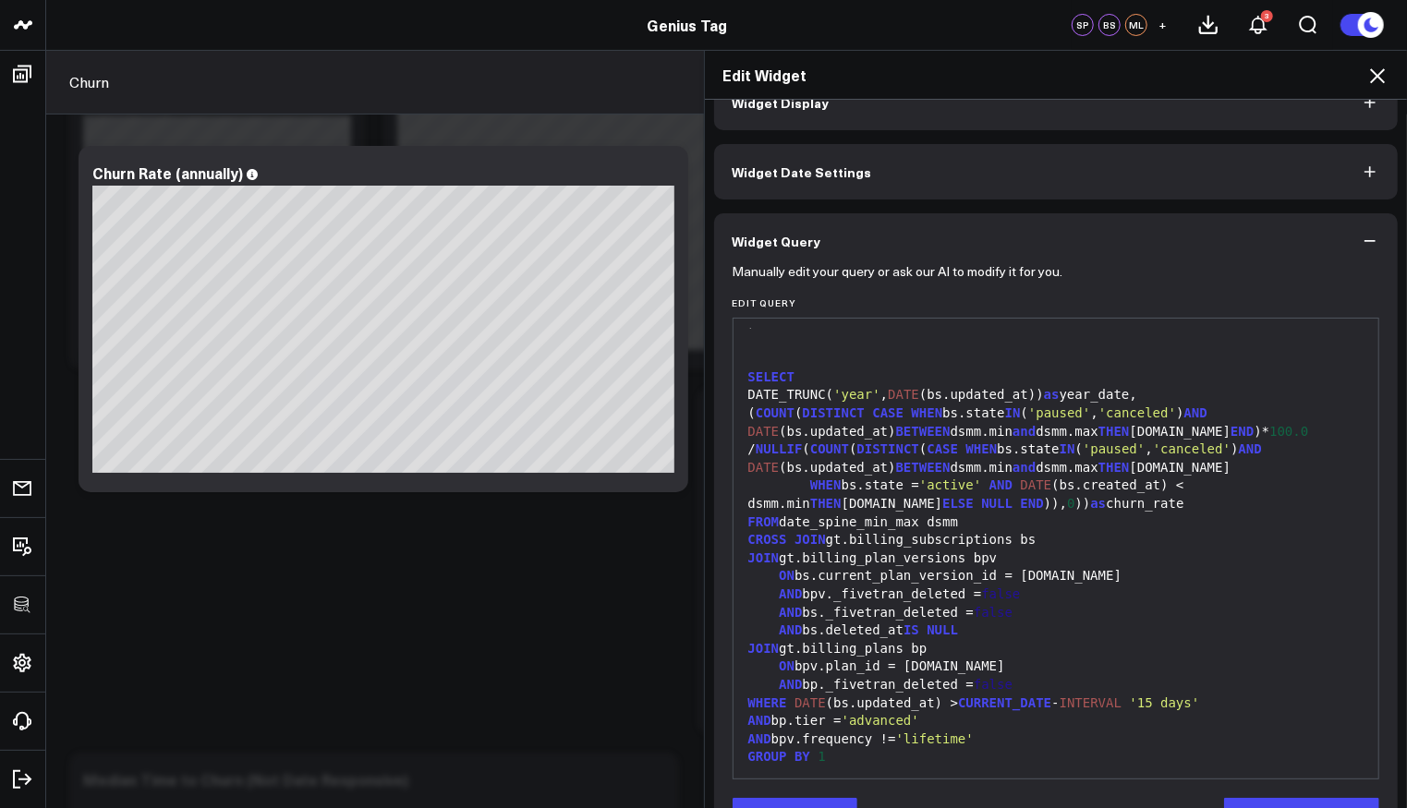
scroll to position [95, 0]
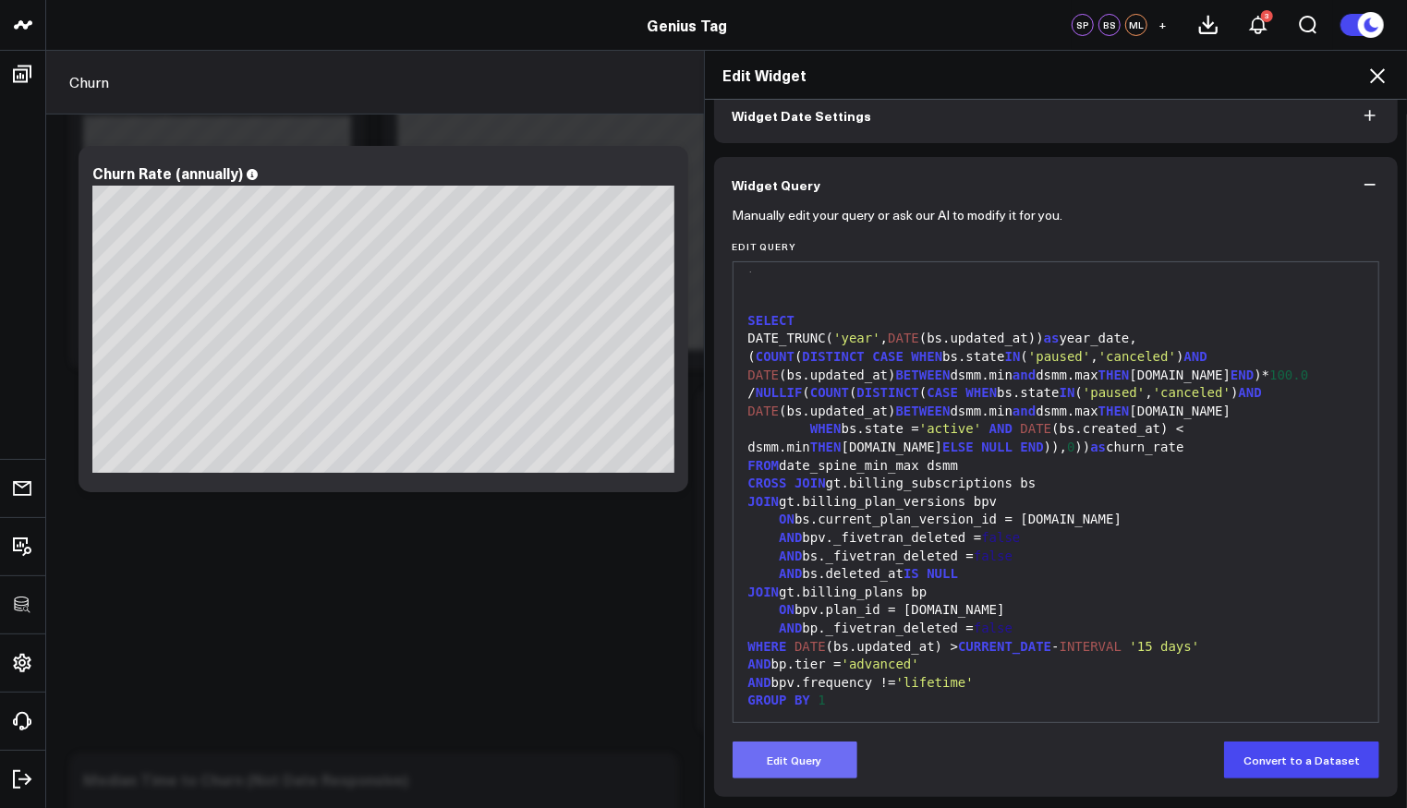
click at [794, 758] on button "Edit Query" at bounding box center [795, 760] width 125 height 37
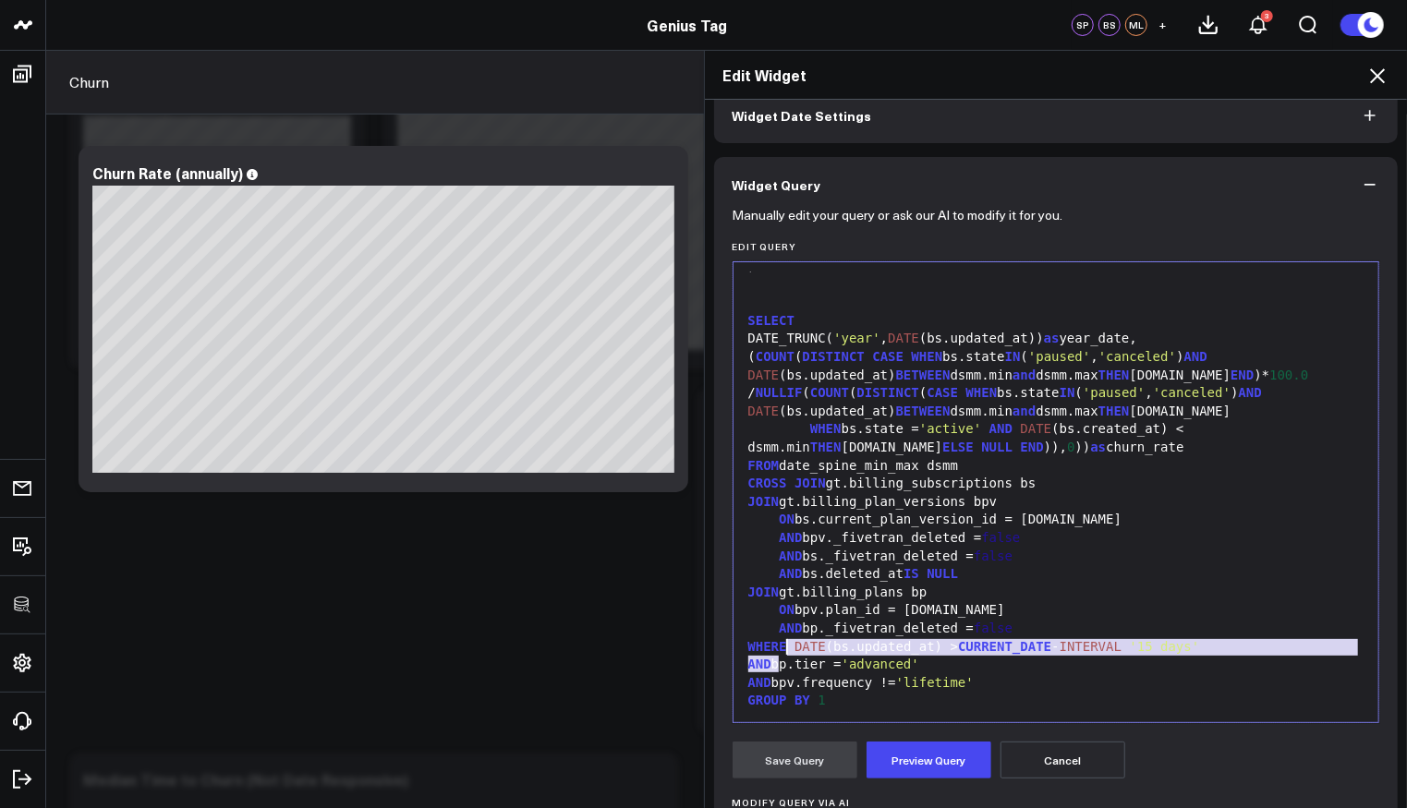
drag, startPoint x: 771, startPoint y: 663, endPoint x: 784, endPoint y: 649, distance: 20.3
click at [784, 649] on div "WITH RECURSIVE date_spine( date ) AS ( SELECT CURRENT_DATE - INTERVAL '2 years'…" at bounding box center [1056, 330] width 627 height 768
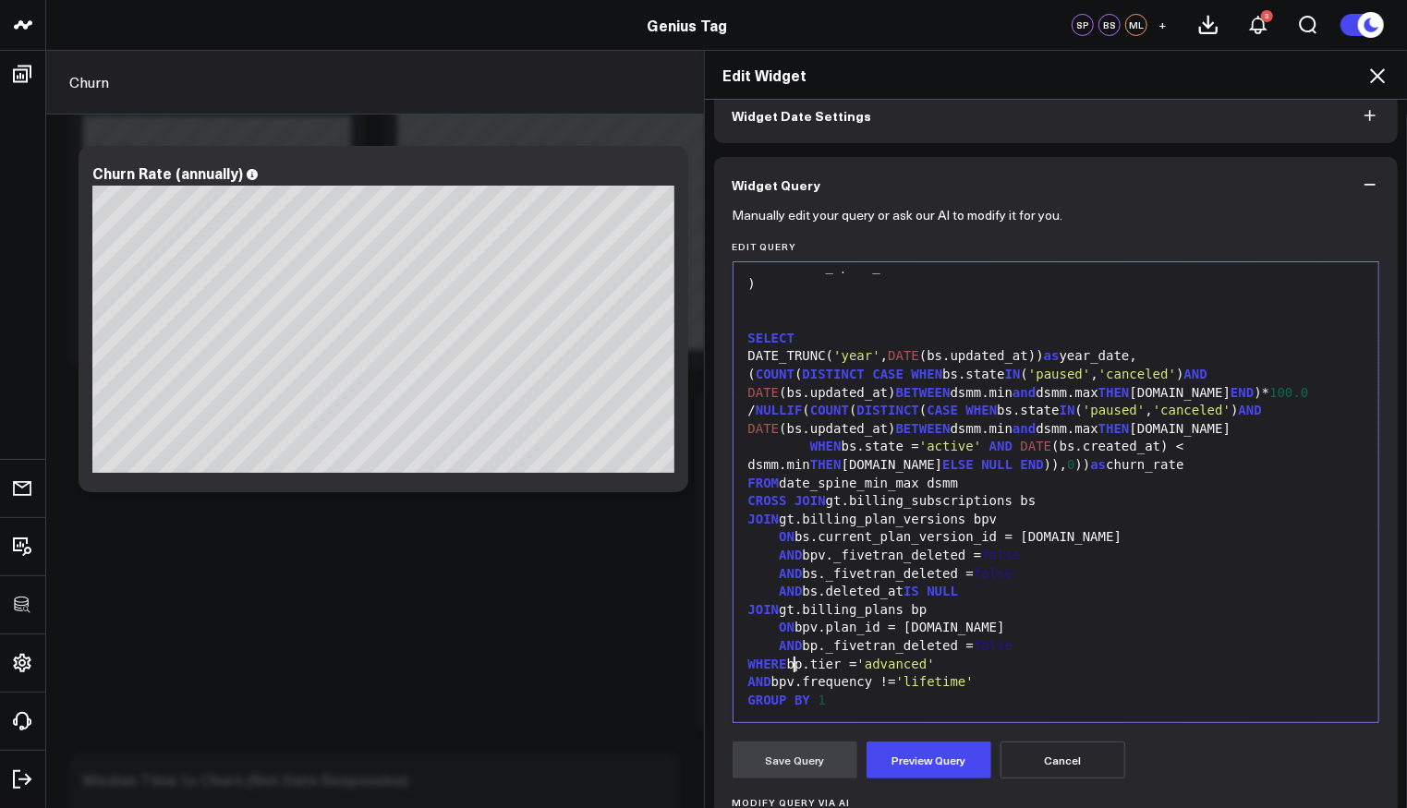
scroll to position [307, 0]
click at [950, 754] on button "Preview Query" at bounding box center [929, 760] width 125 height 37
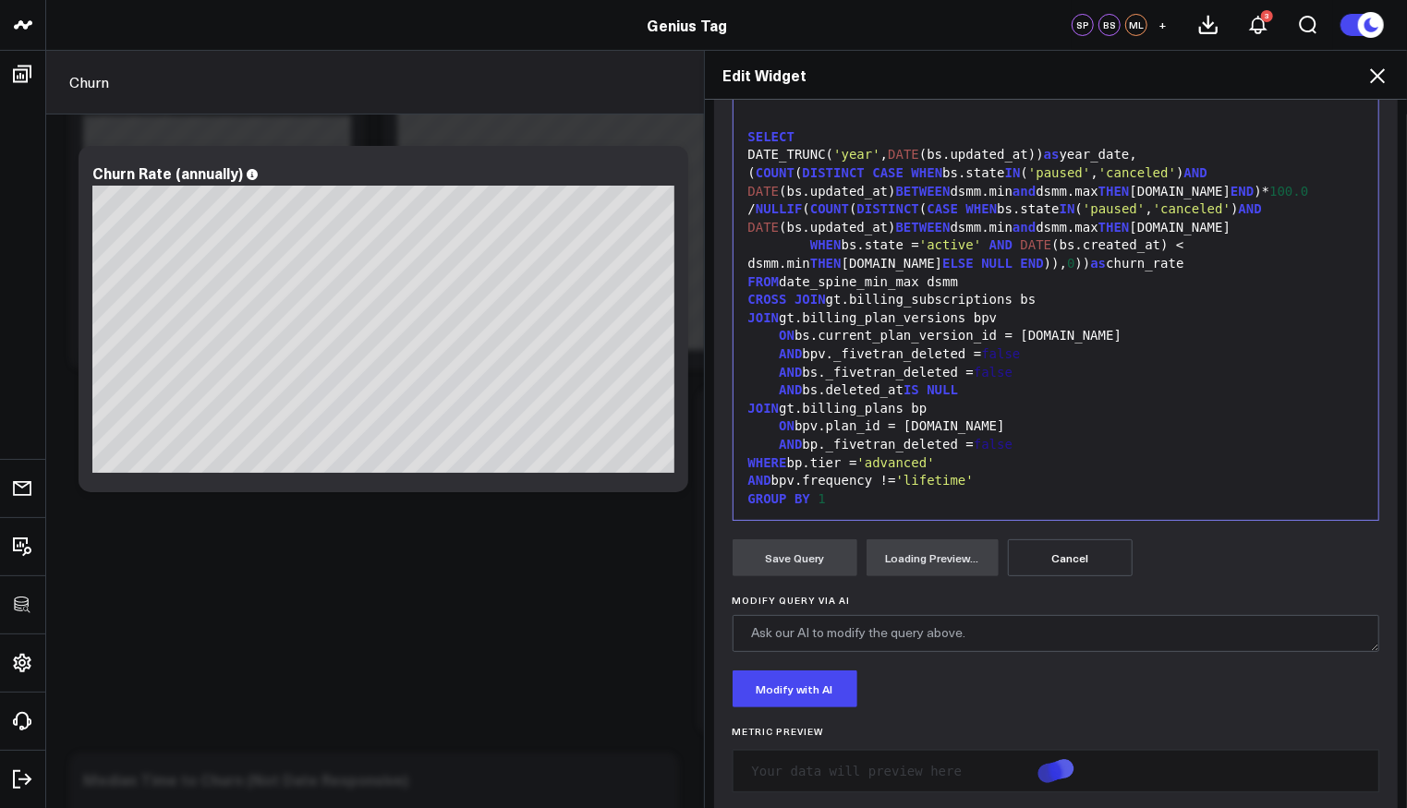
scroll to position [323, 0]
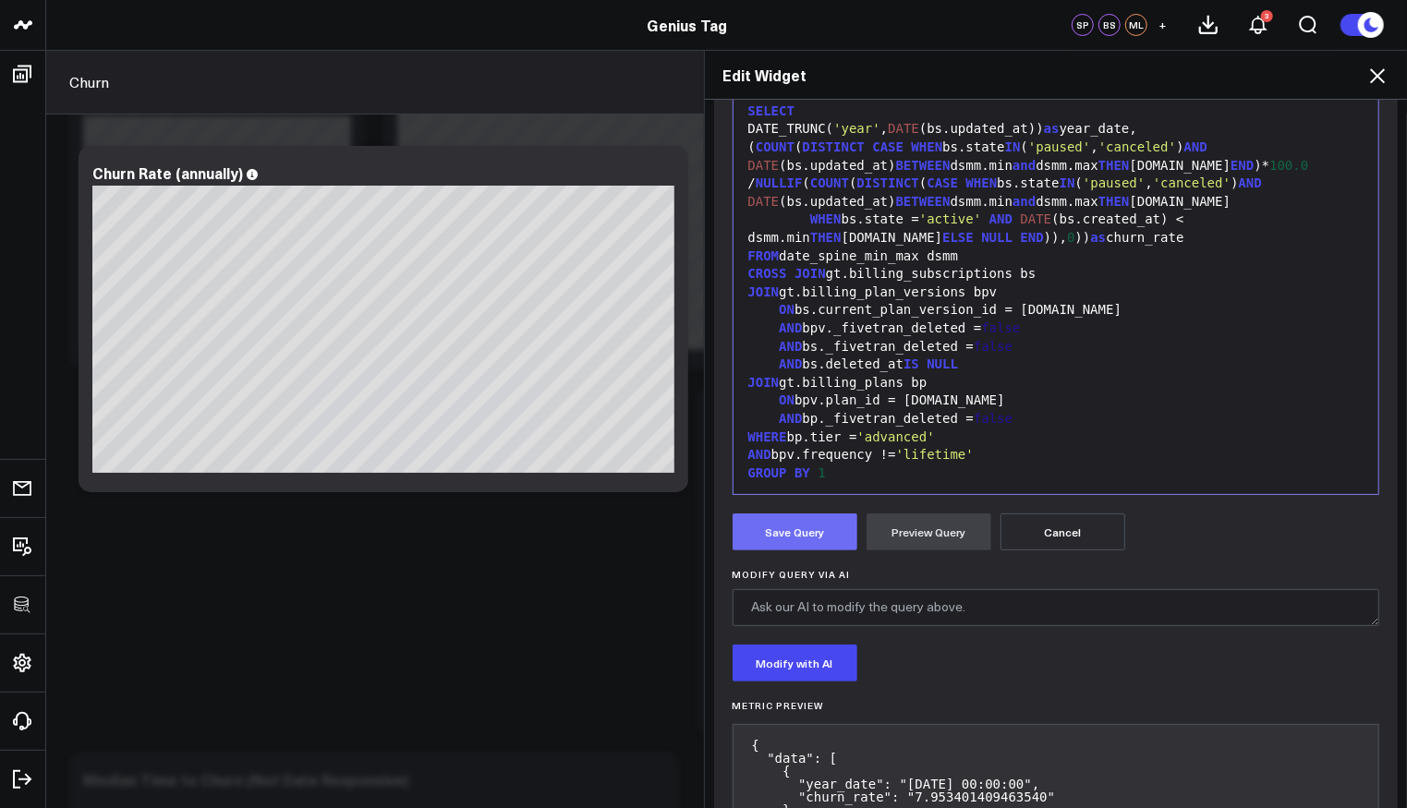
click at [773, 539] on button "Save Query" at bounding box center [795, 532] width 125 height 37
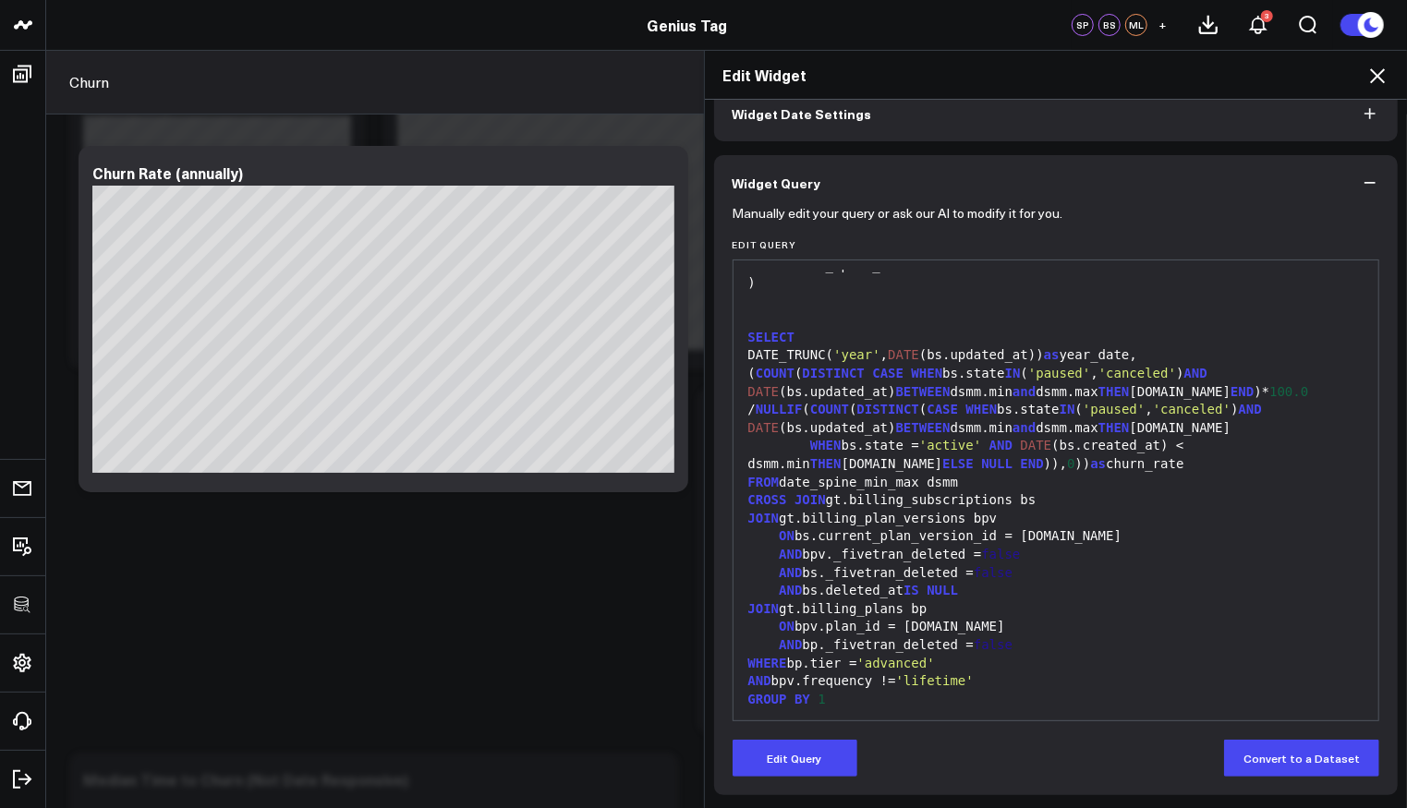
scroll to position [95, 0]
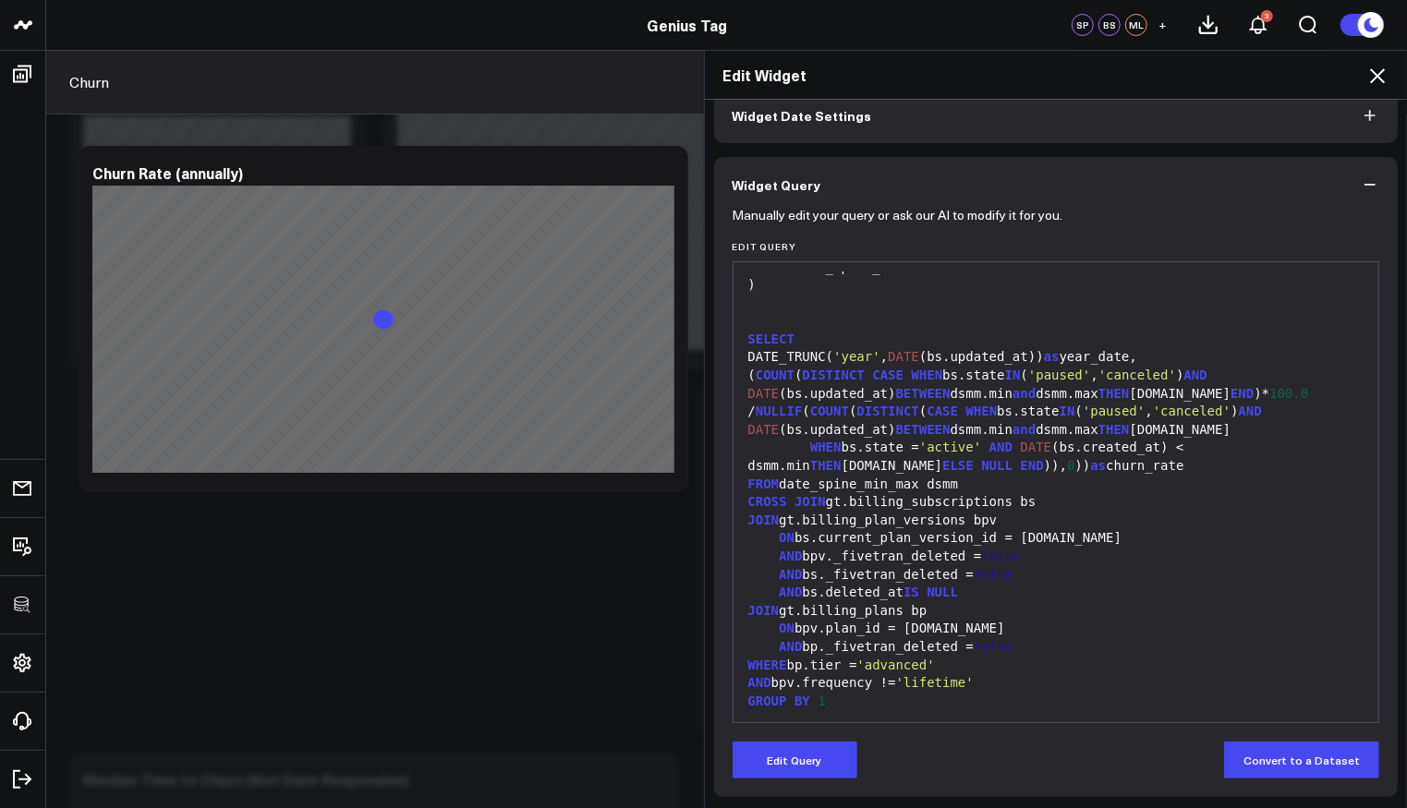
click at [1381, 75] on icon at bounding box center [1378, 76] width 22 height 22
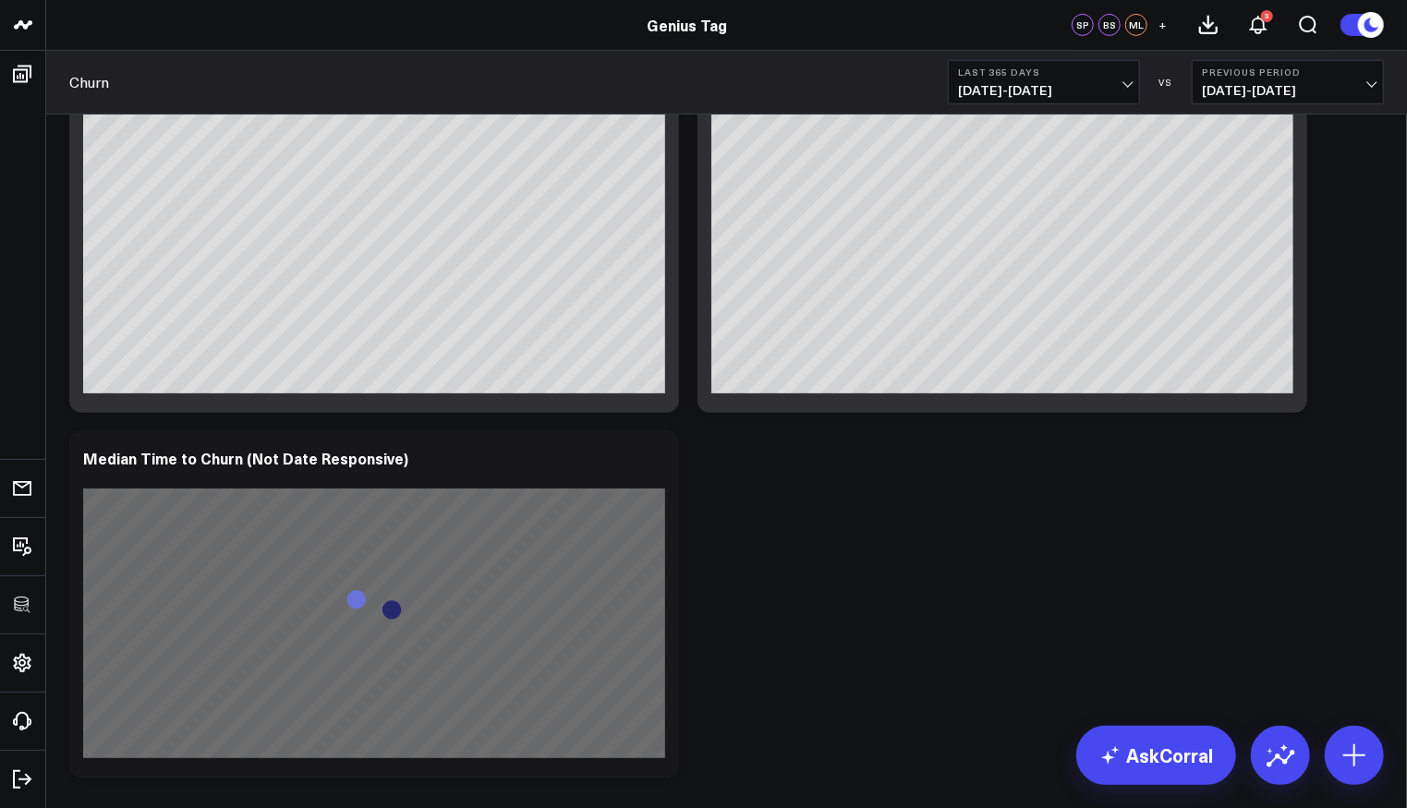
scroll to position [361, 0]
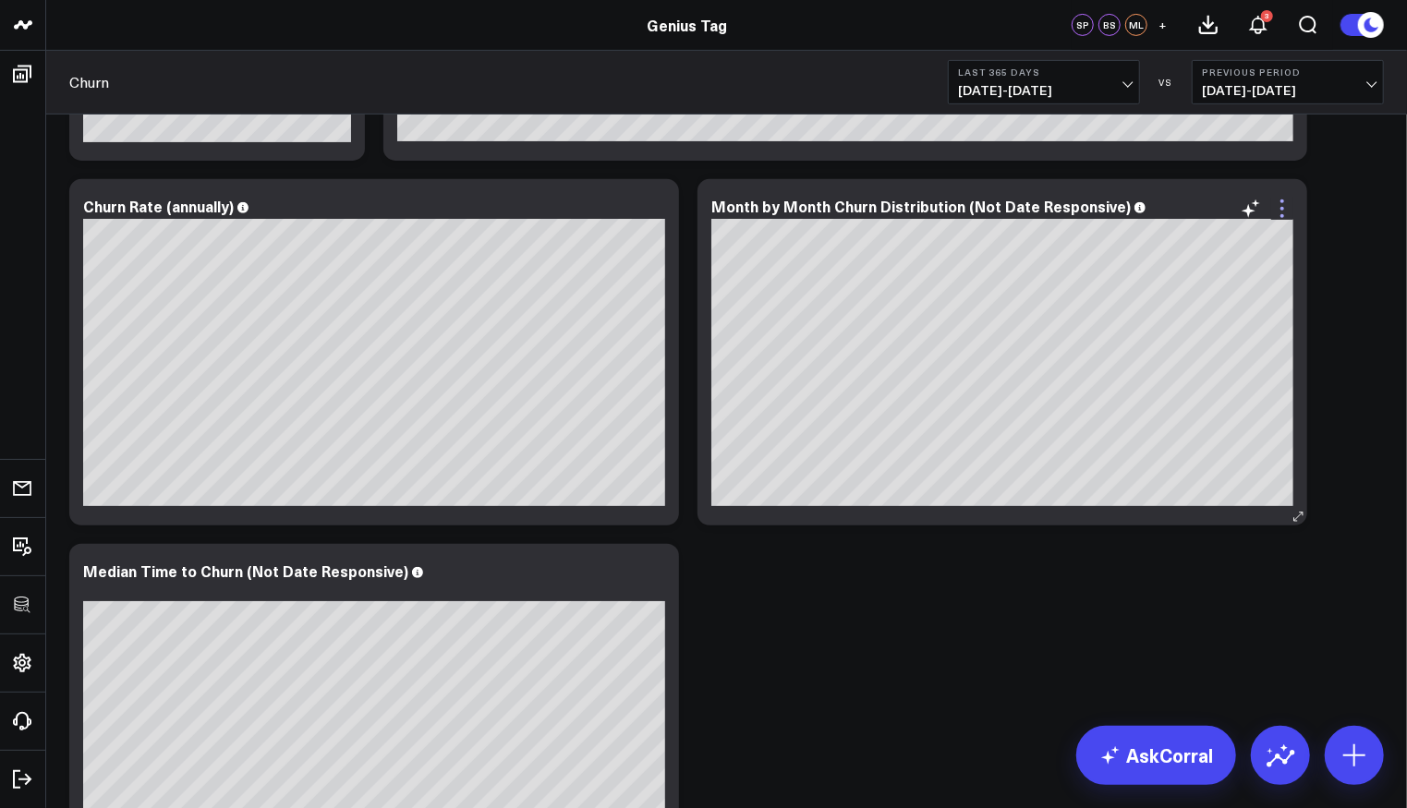
click at [1286, 200] on icon at bounding box center [1282, 209] width 22 height 22
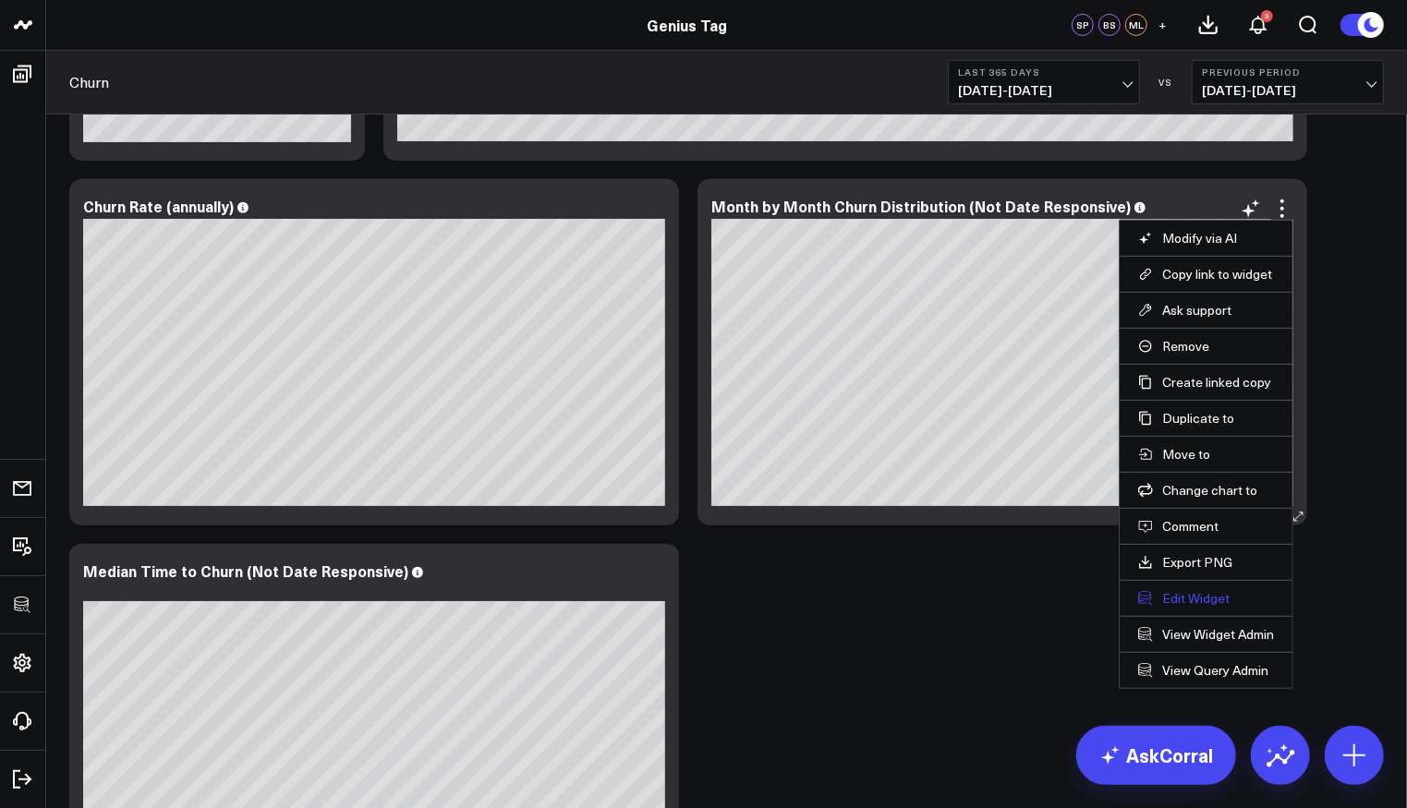
click at [1174, 591] on button "Edit Widget" at bounding box center [1206, 598] width 136 height 17
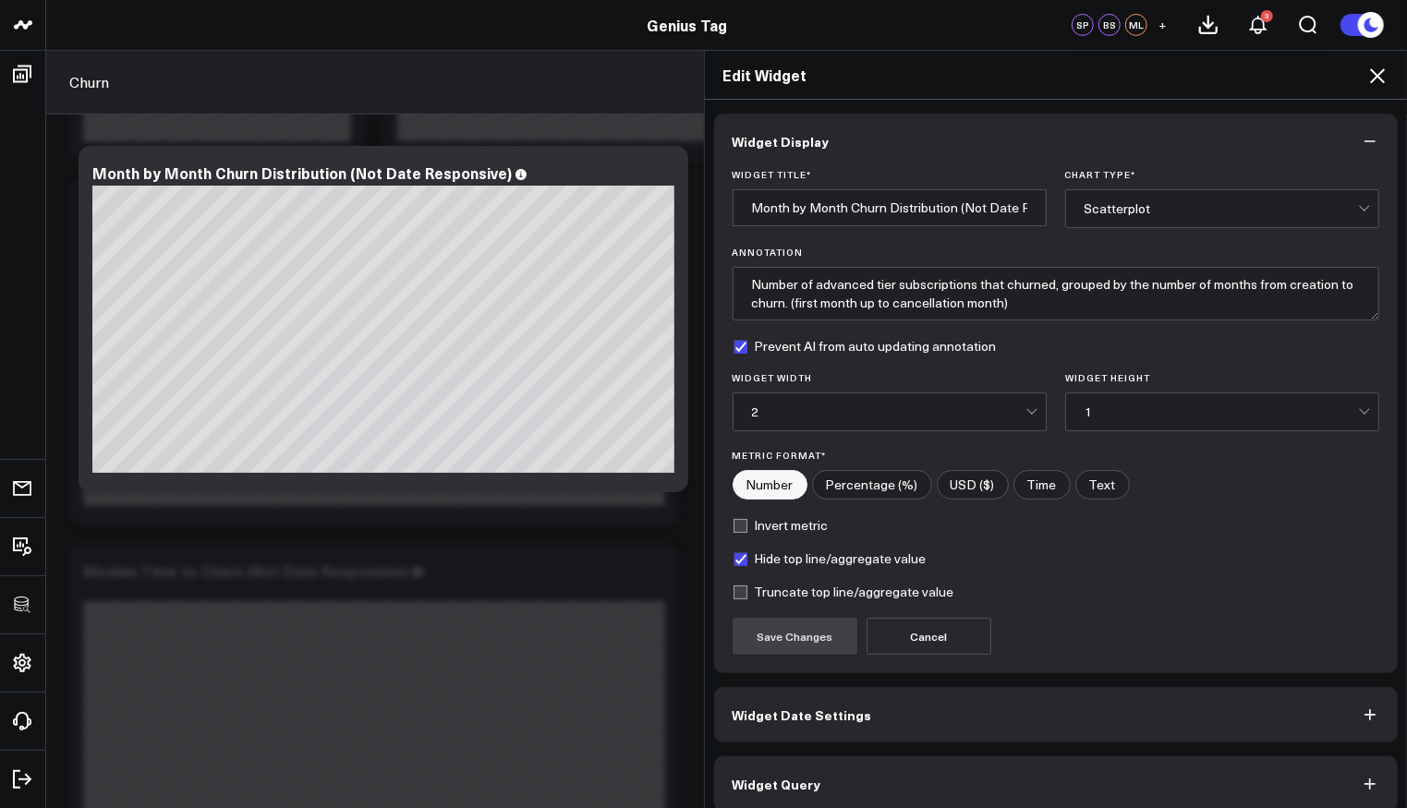
click at [858, 770] on button "Widget Query" at bounding box center [1056, 784] width 685 height 55
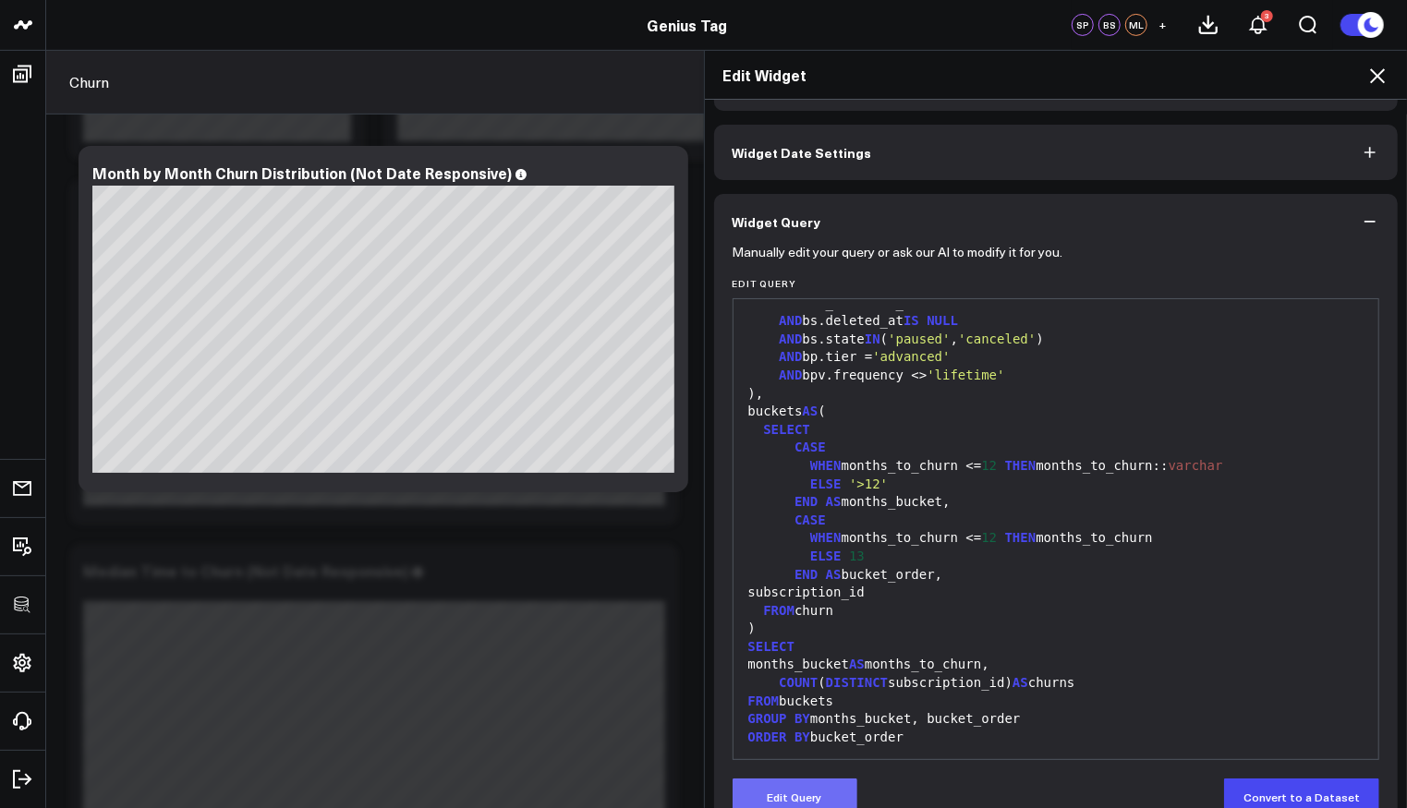
scroll to position [95, 0]
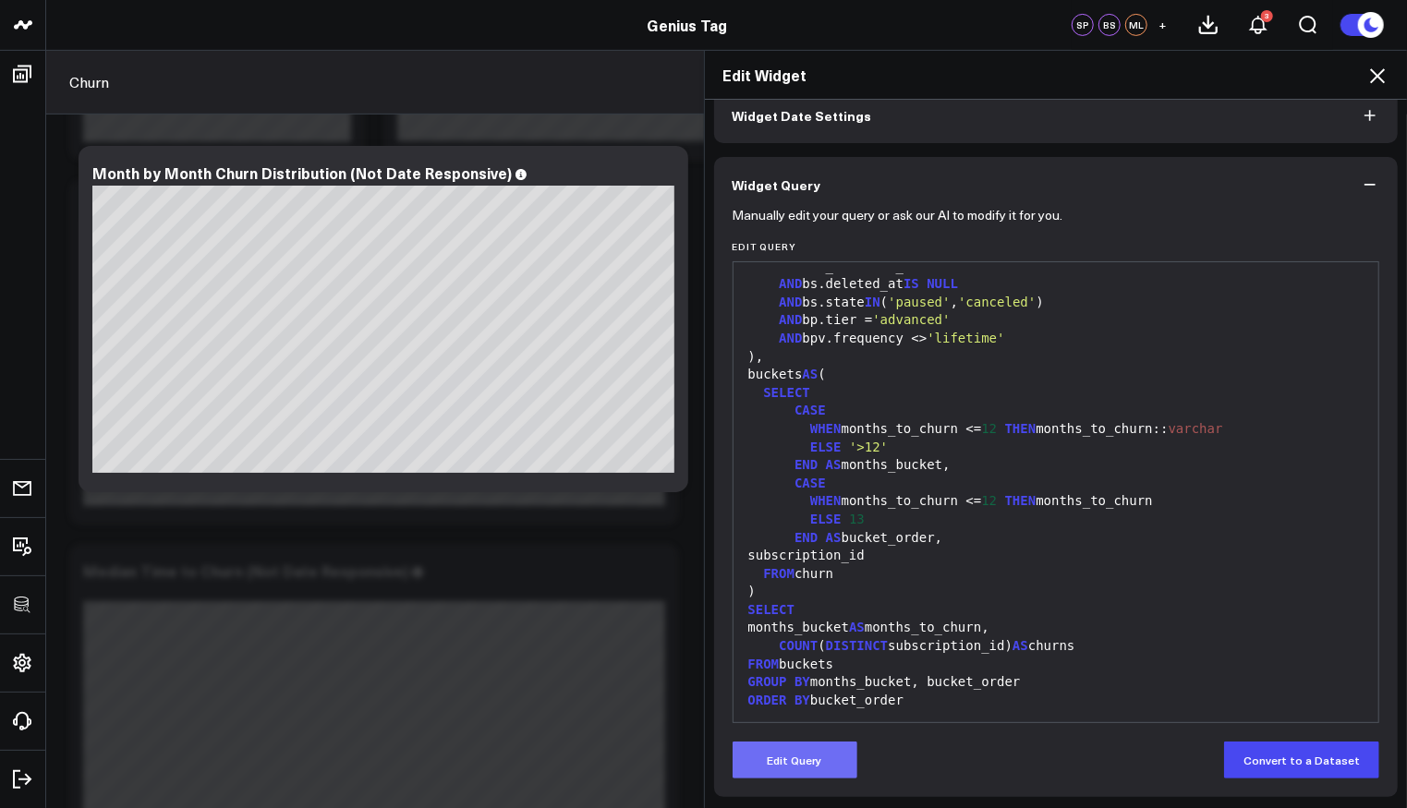
click at [833, 771] on button "Edit Query" at bounding box center [795, 760] width 125 height 37
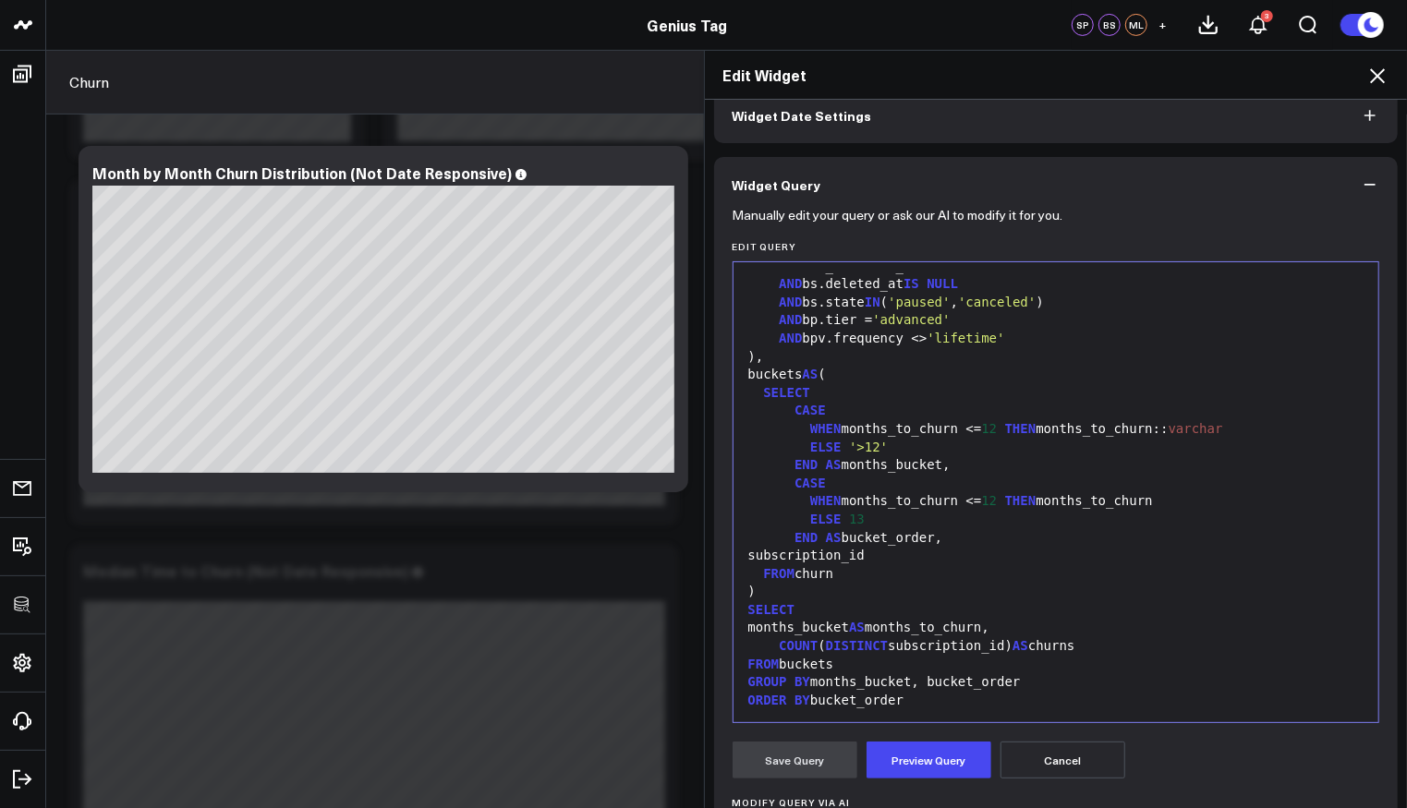
scroll to position [0, 0]
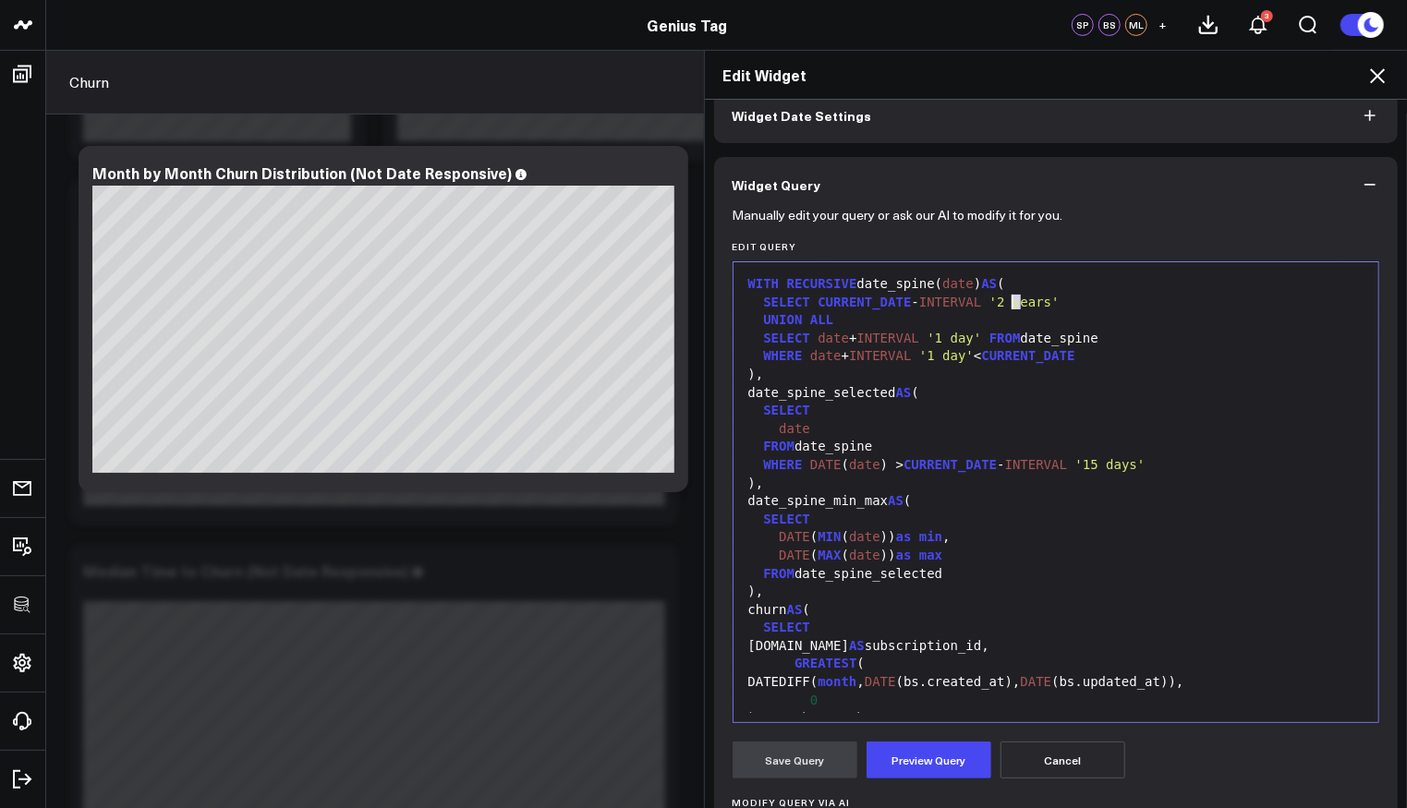
click at [1006, 298] on span "'2 years'" at bounding box center [1025, 302] width 70 height 15
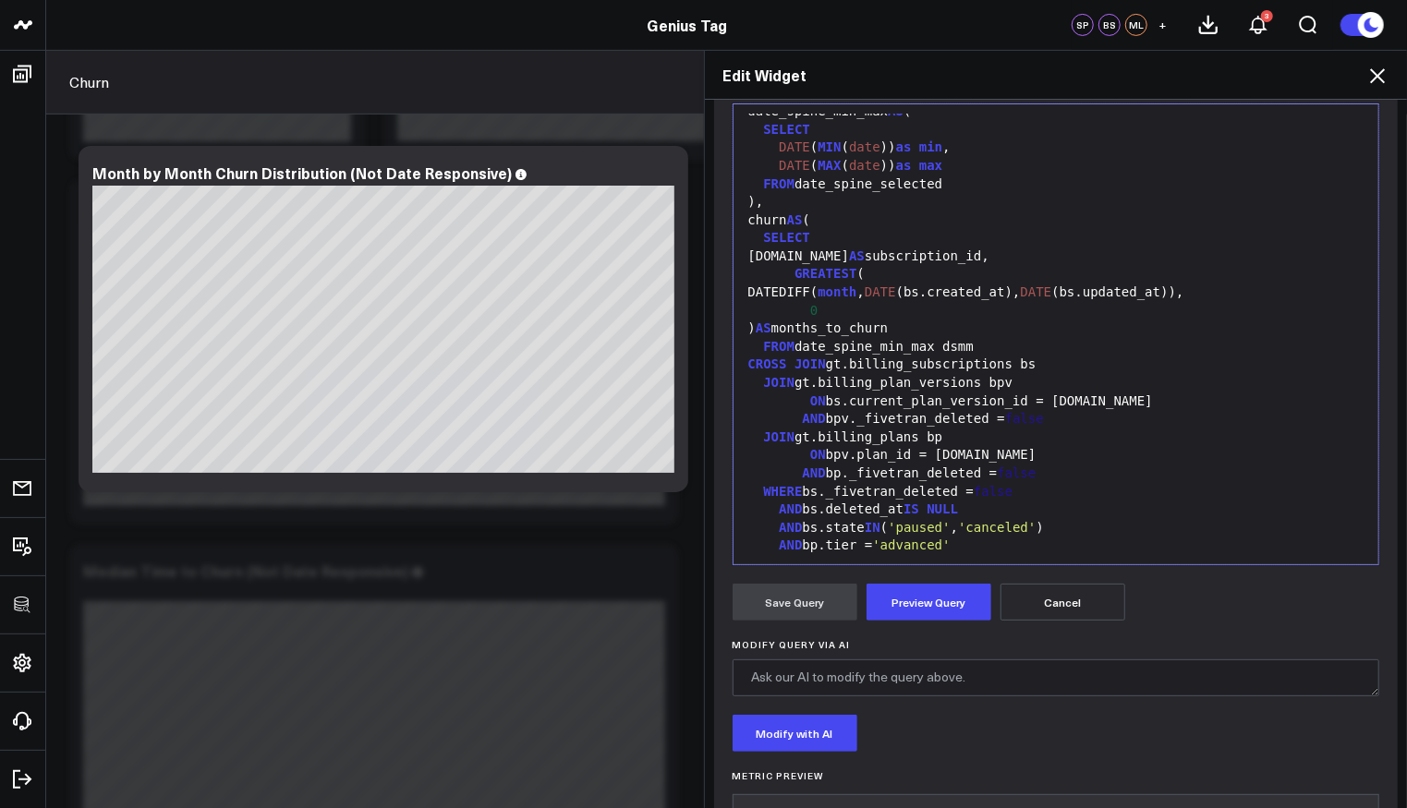
scroll to position [123, 0]
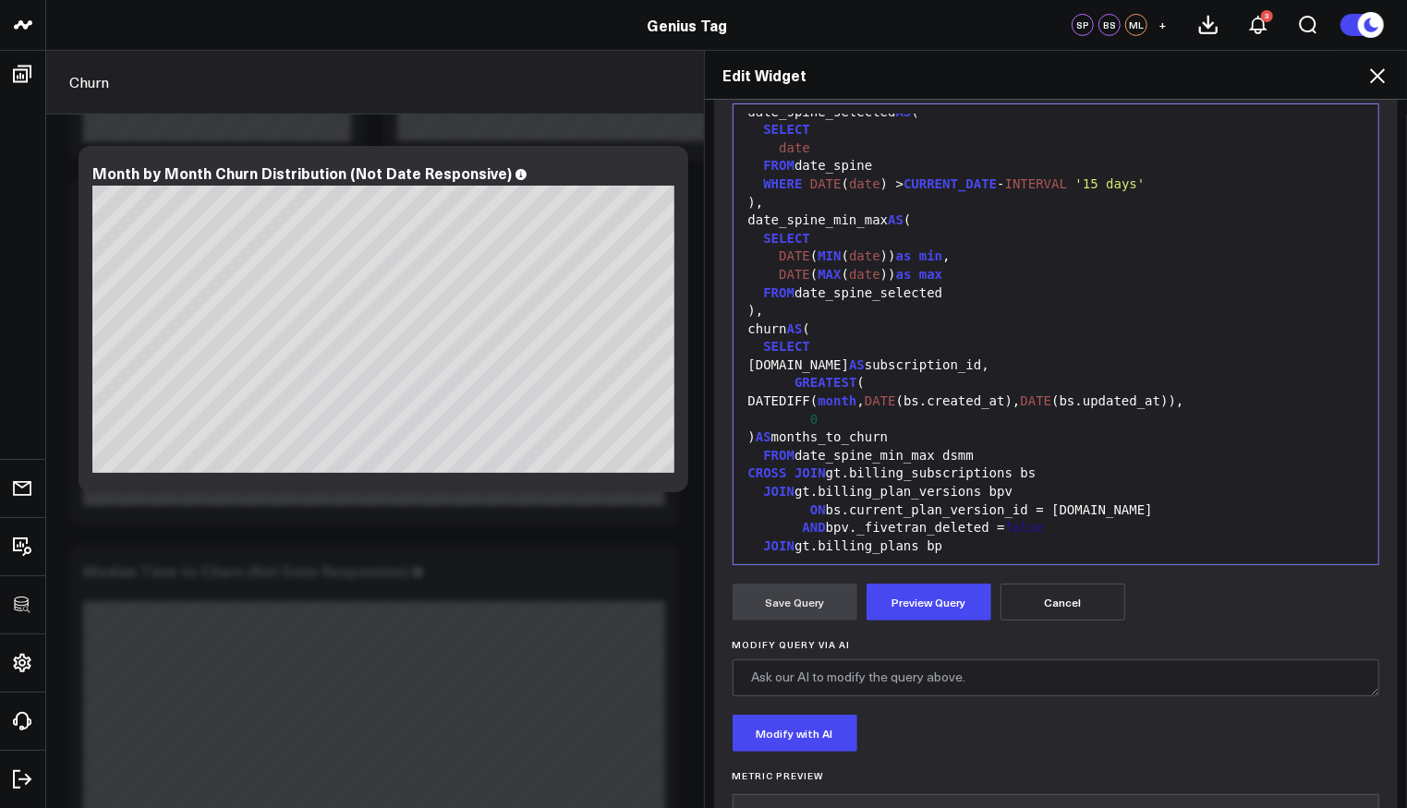
click at [1379, 75] on icon at bounding box center [1377, 75] width 15 height 15
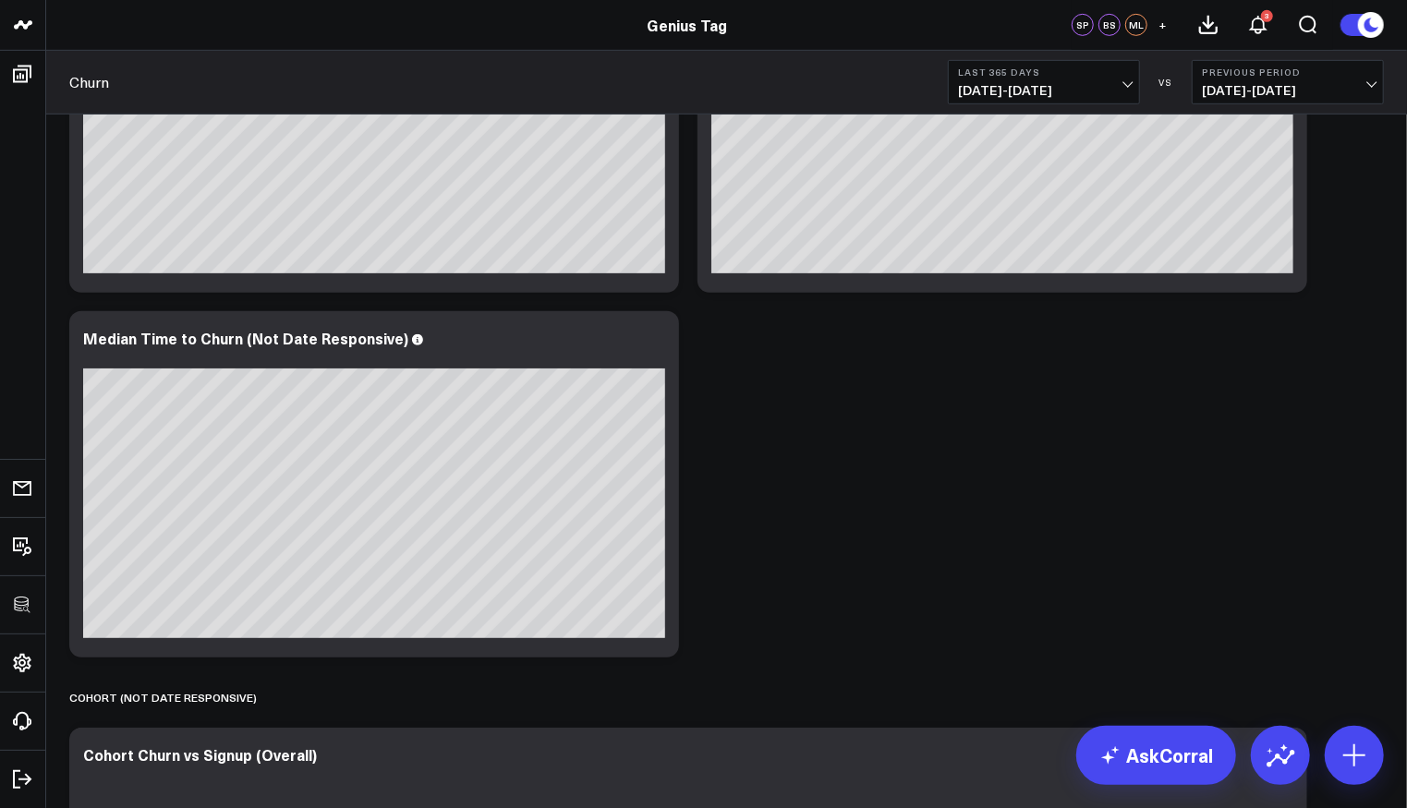
scroll to position [690, 0]
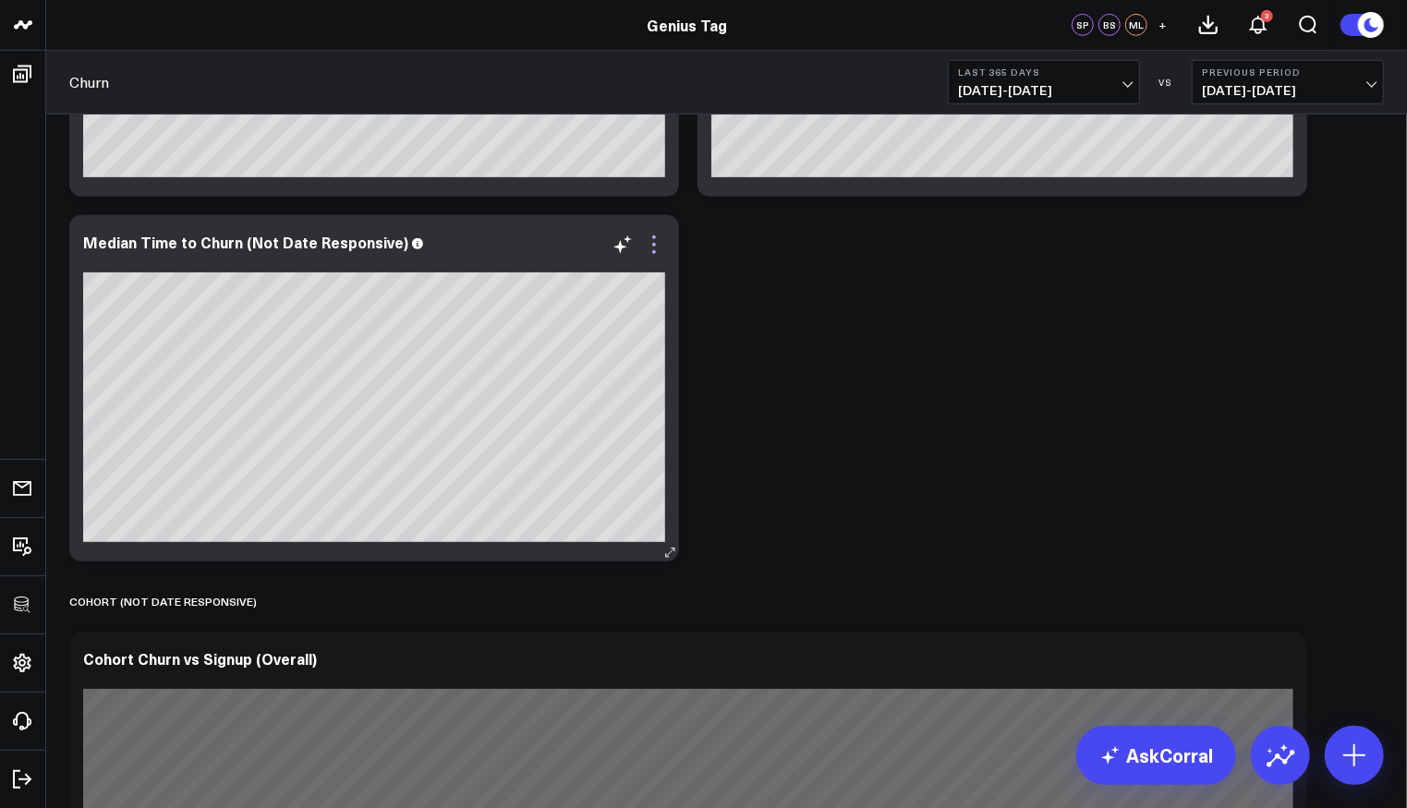
click at [656, 247] on icon at bounding box center [654, 245] width 22 height 22
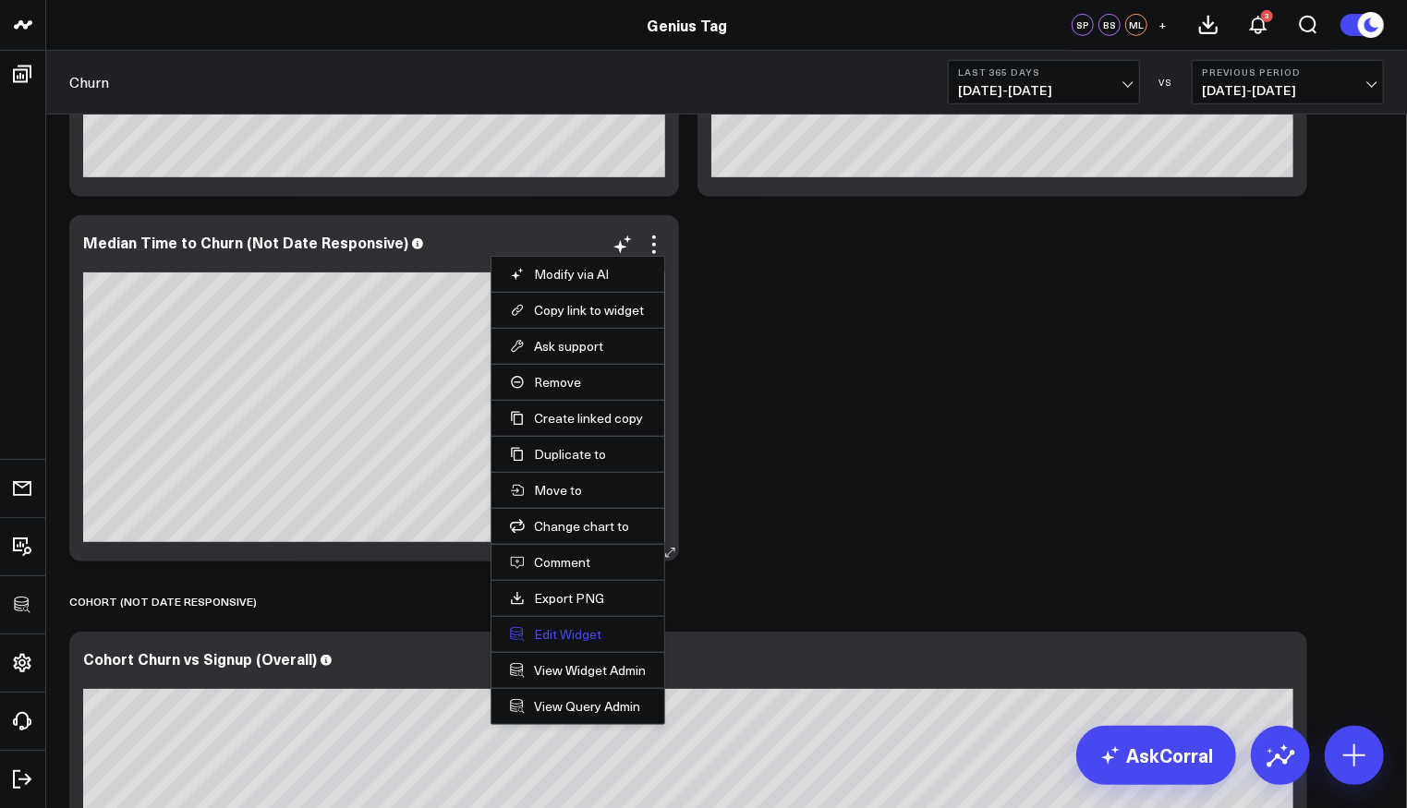
click at [556, 626] on button "Edit Widget" at bounding box center [578, 634] width 136 height 17
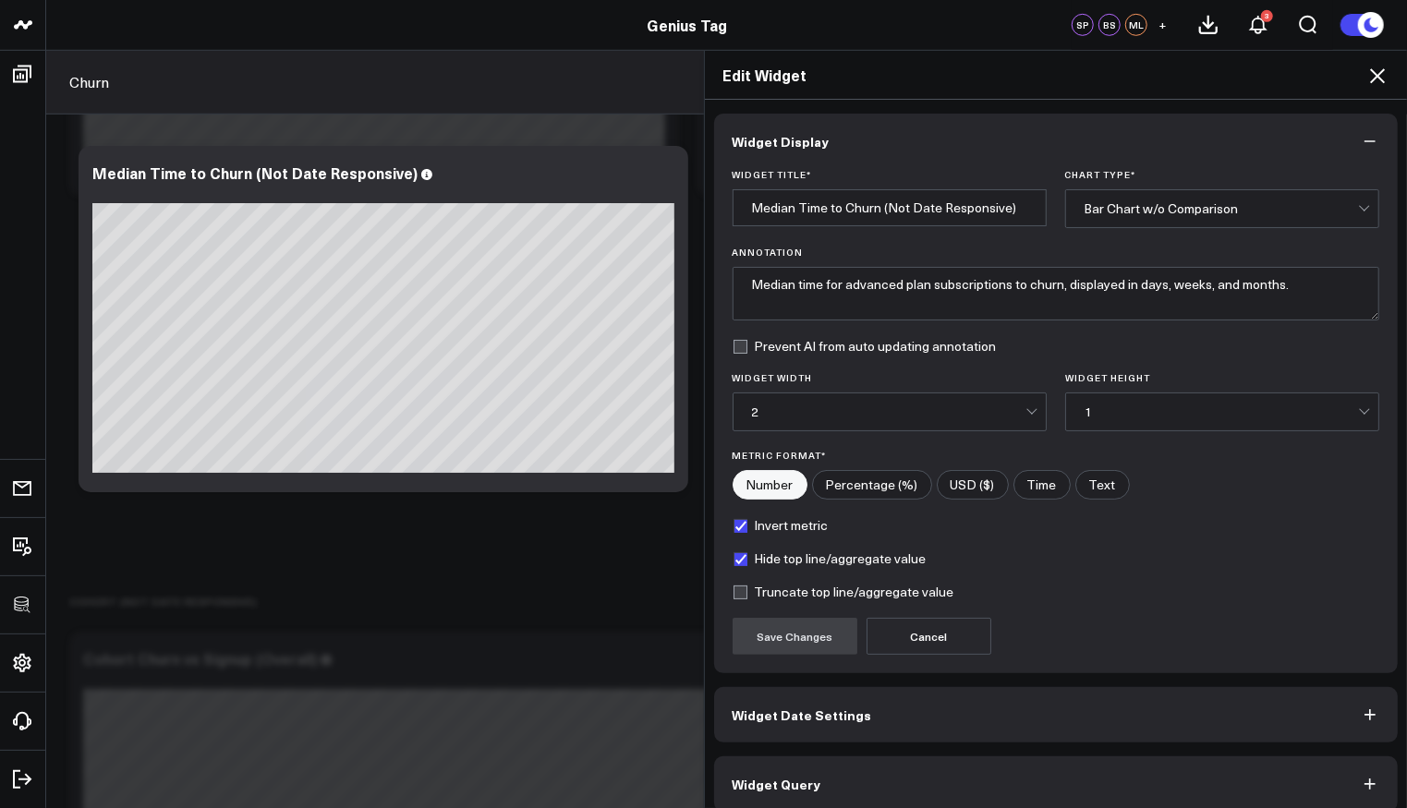
click at [914, 777] on button "Widget Query" at bounding box center [1056, 784] width 685 height 55
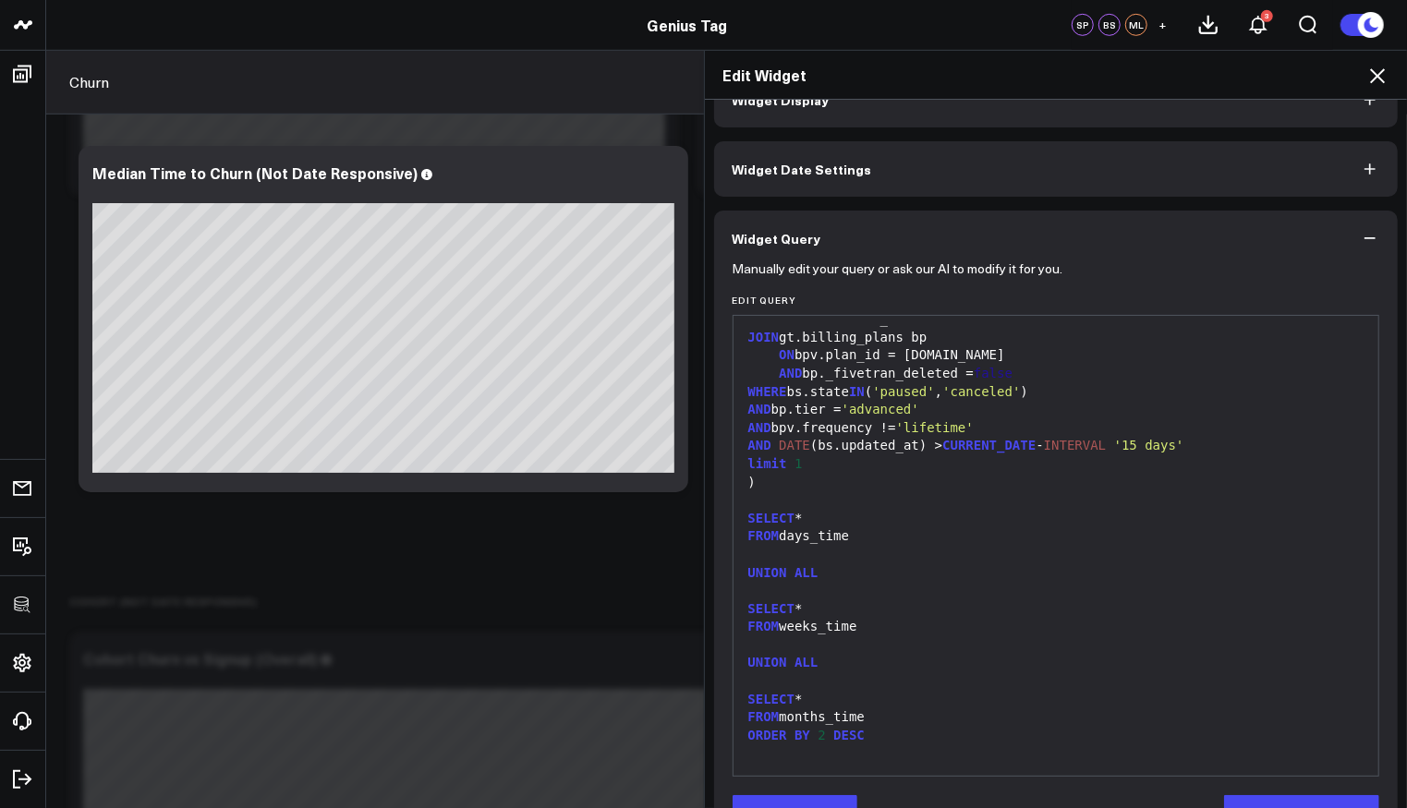
scroll to position [95, 0]
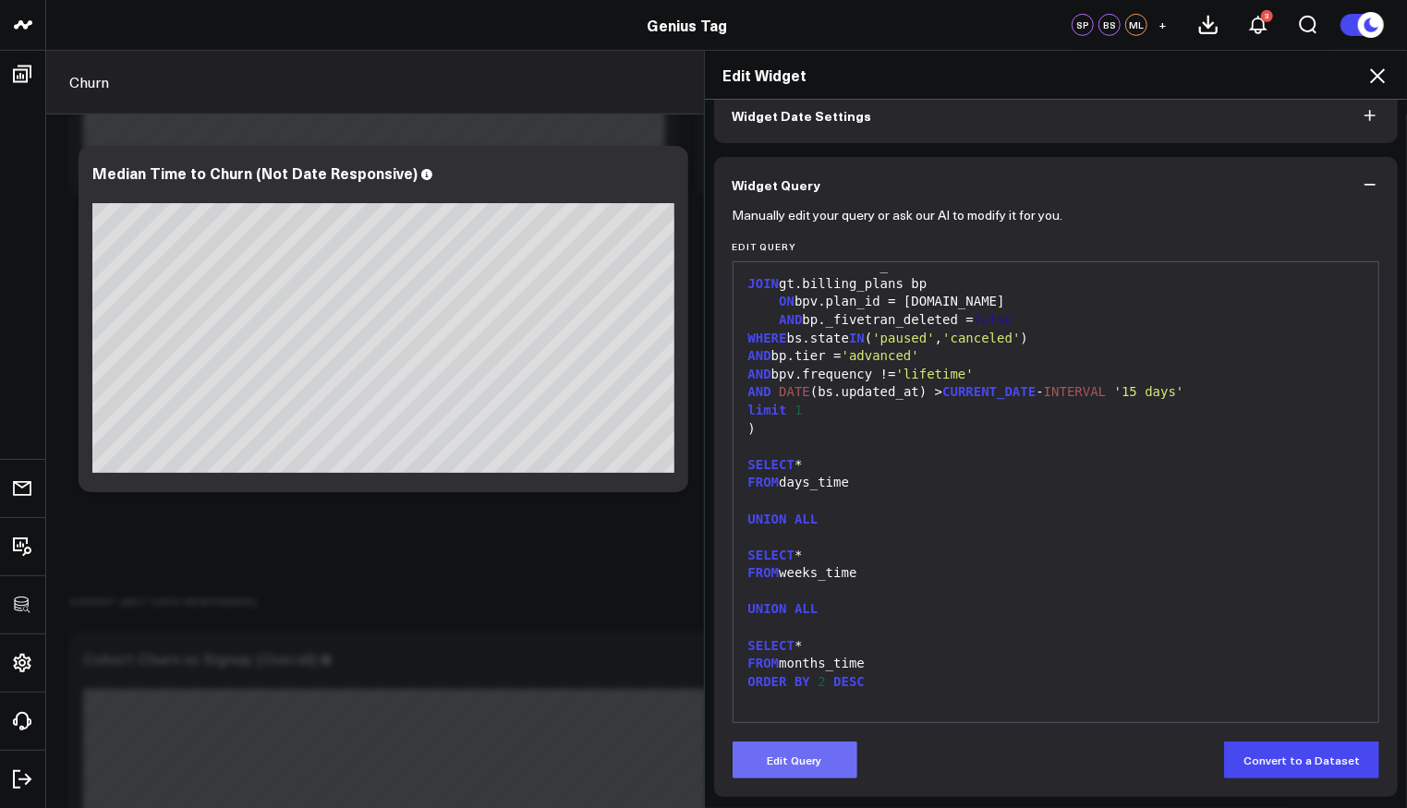
click at [785, 748] on button "Edit Query" at bounding box center [795, 760] width 125 height 37
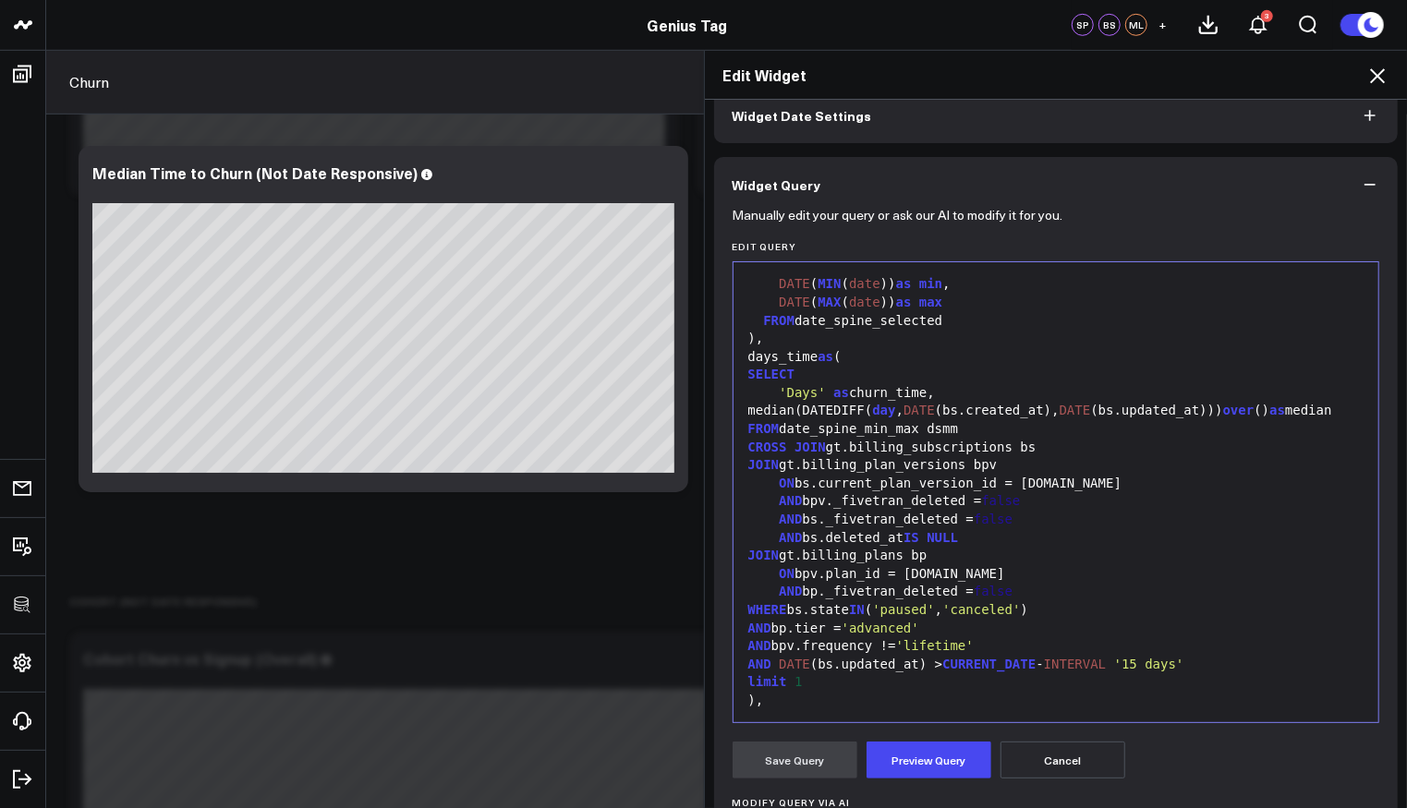
scroll to position [265, 0]
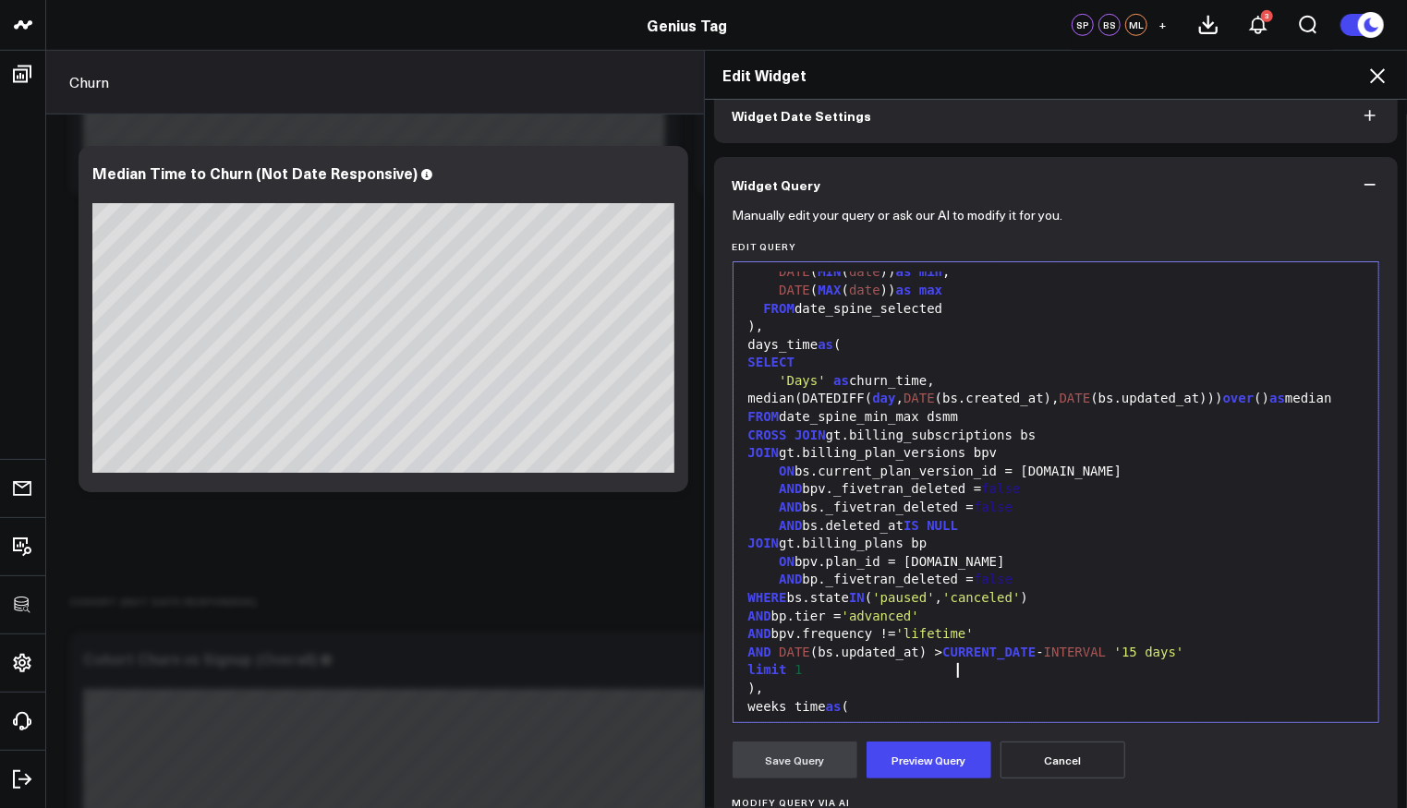
click at [950, 660] on span "CURRENT_DATE" at bounding box center [988, 652] width 93 height 15
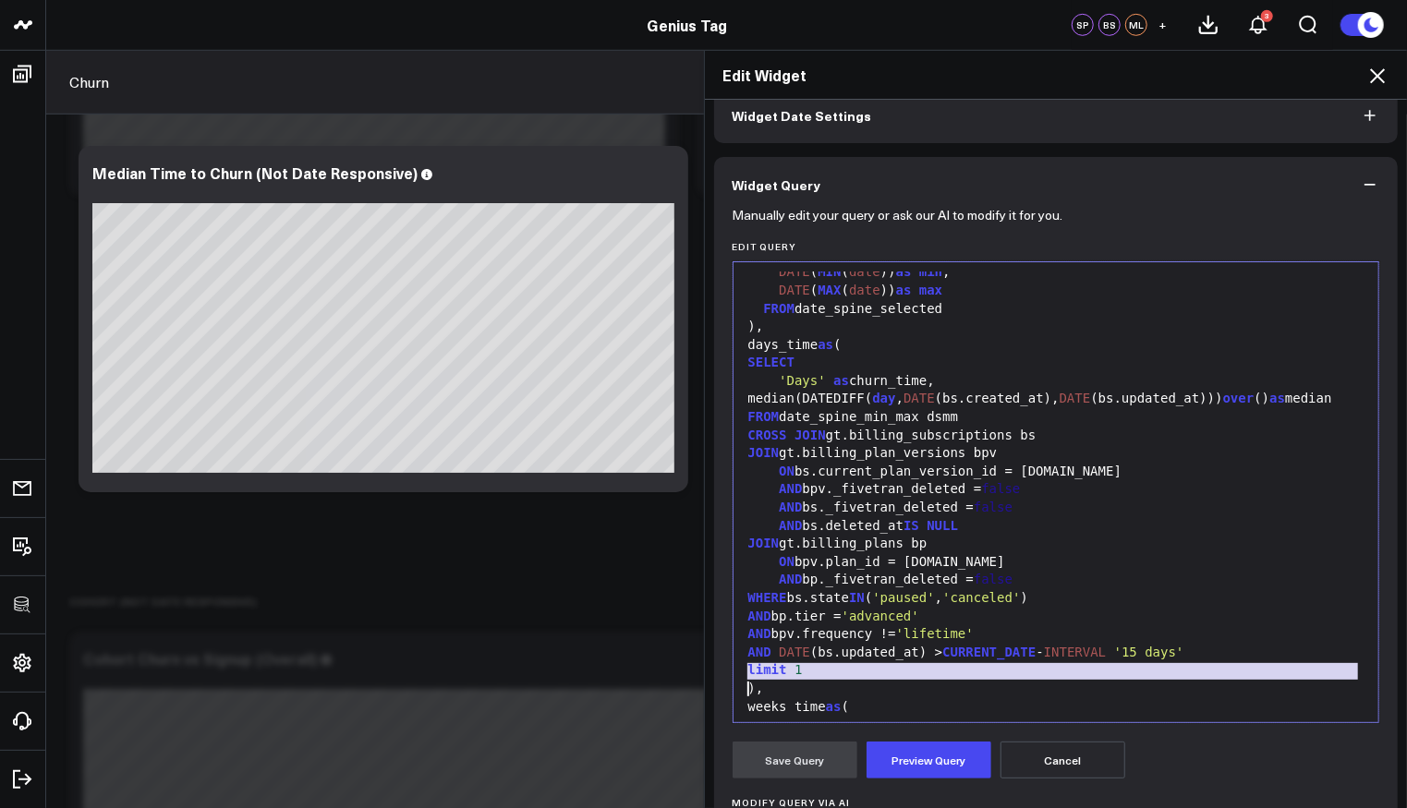
click at [950, 660] on span "CURRENT_DATE" at bounding box center [988, 652] width 93 height 15
click at [1142, 589] on div "AND bp._fivetran_deleted = false" at bounding box center [1056, 580] width 627 height 18
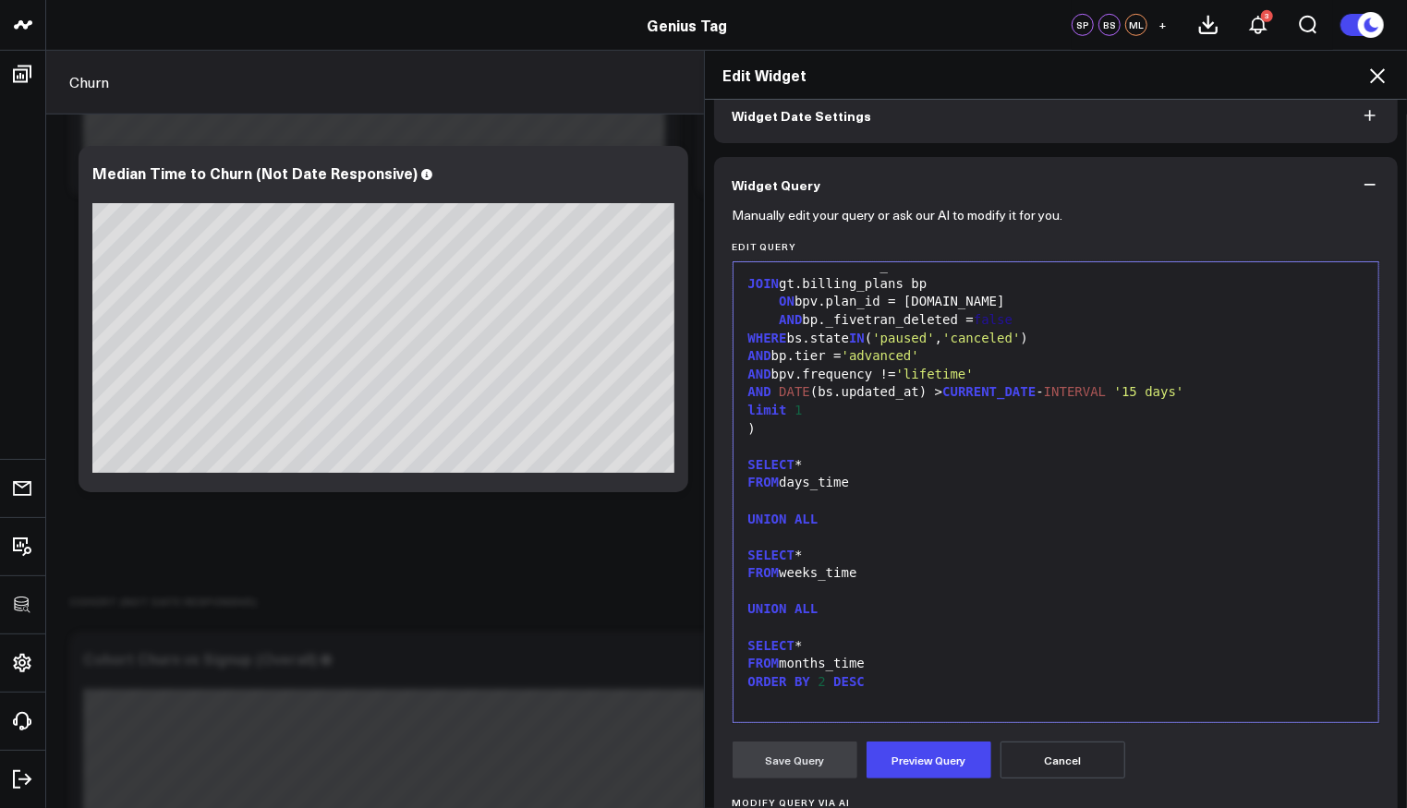
scroll to position [1267, 0]
click at [1378, 78] on icon at bounding box center [1378, 76] width 22 height 22
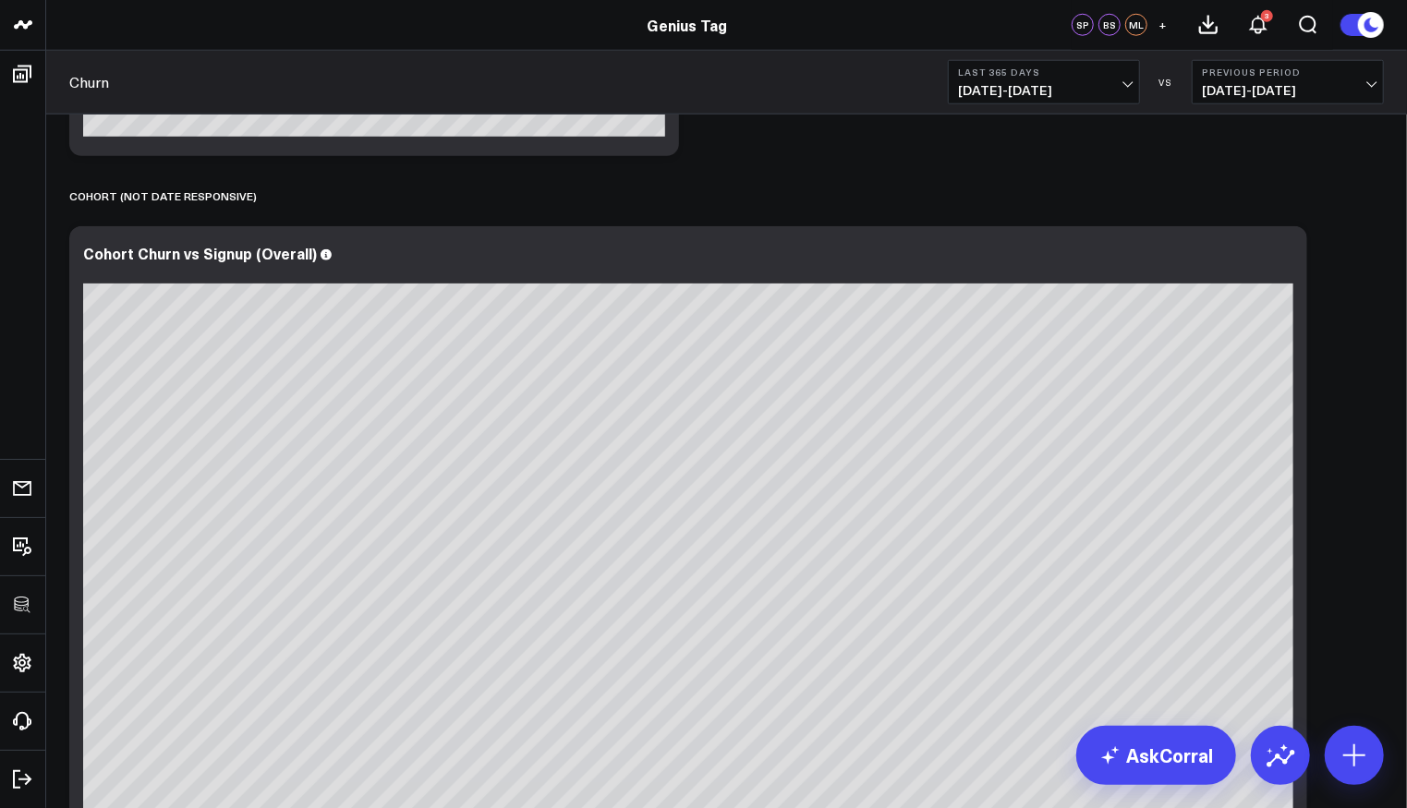
scroll to position [1219, 0]
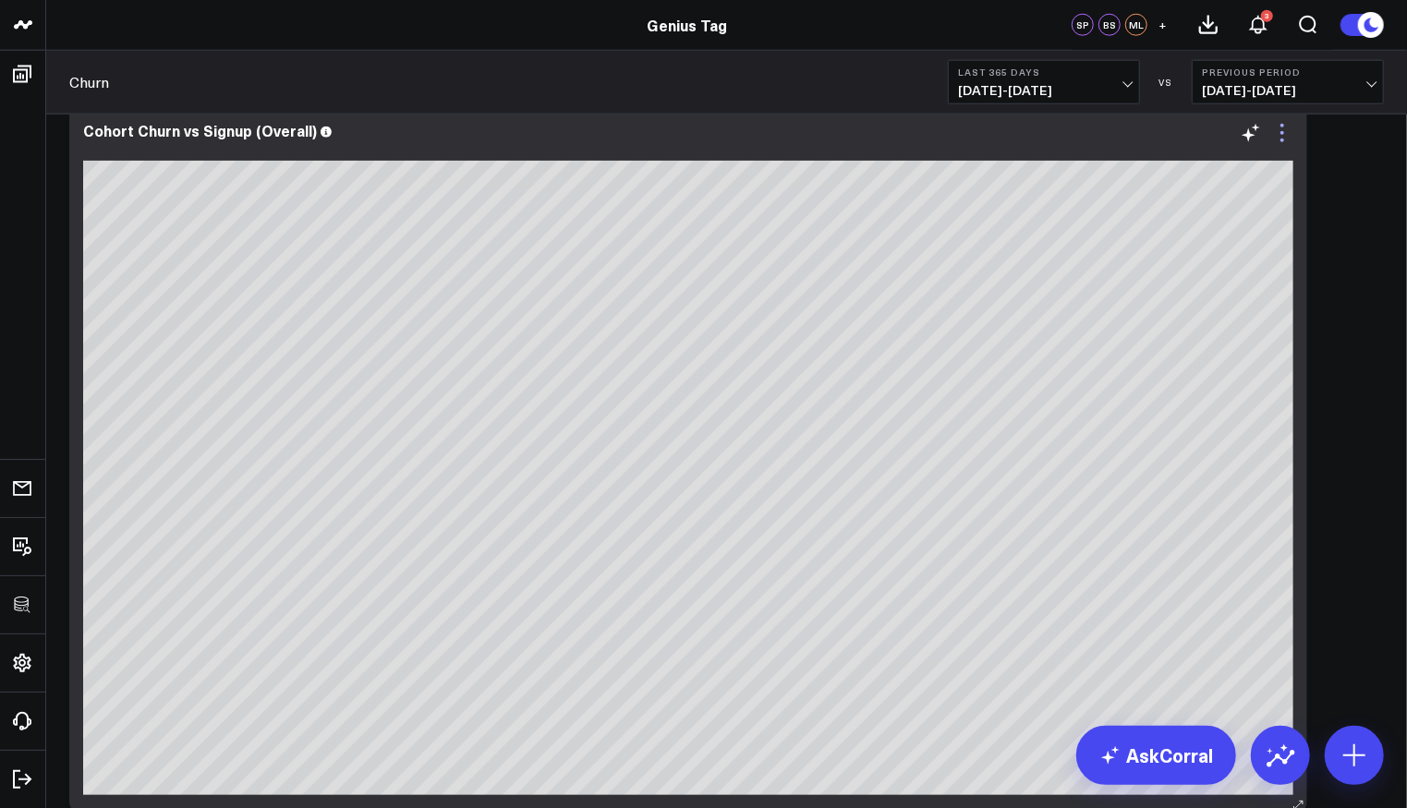
click at [1285, 141] on icon at bounding box center [1282, 133] width 22 height 22
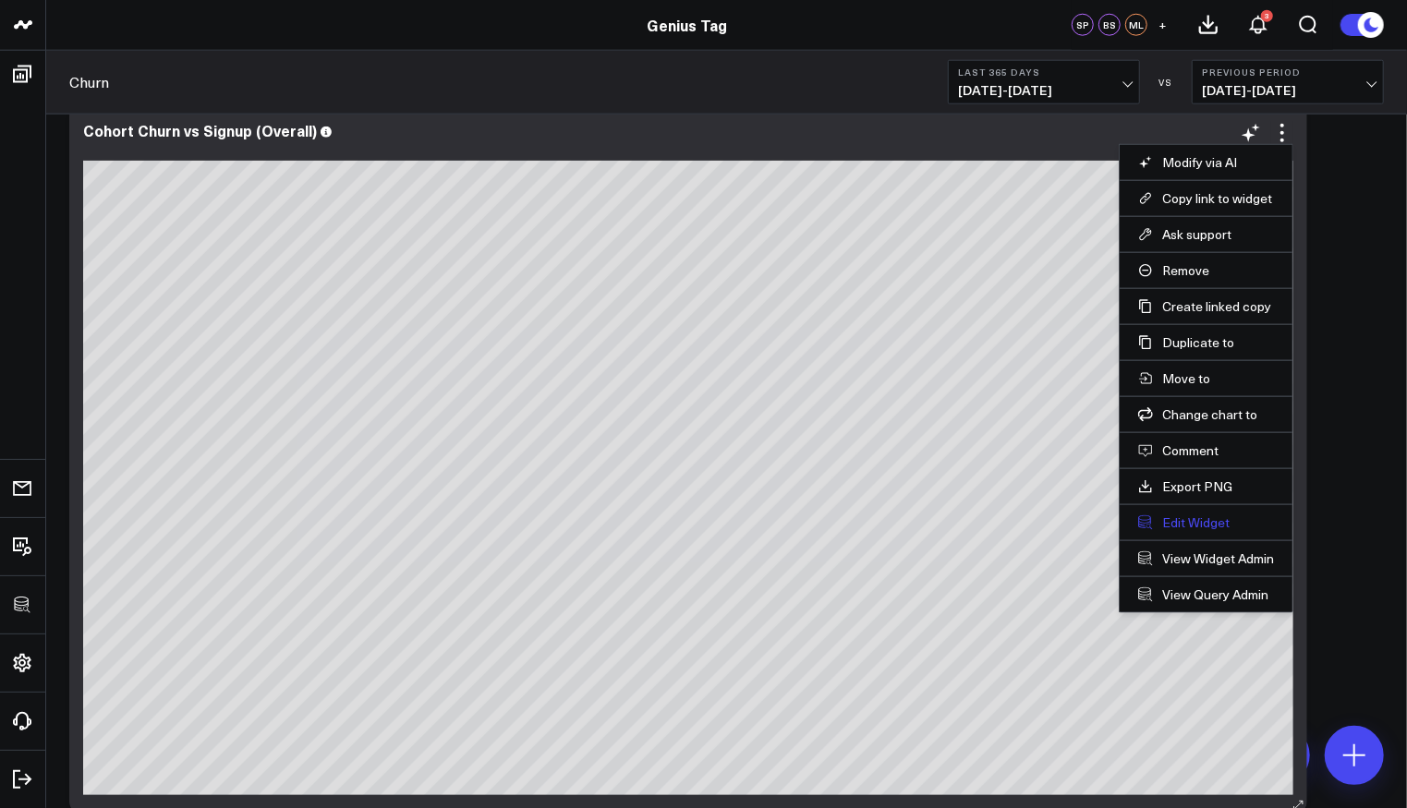
click at [1199, 517] on button "Edit Widget" at bounding box center [1206, 523] width 136 height 17
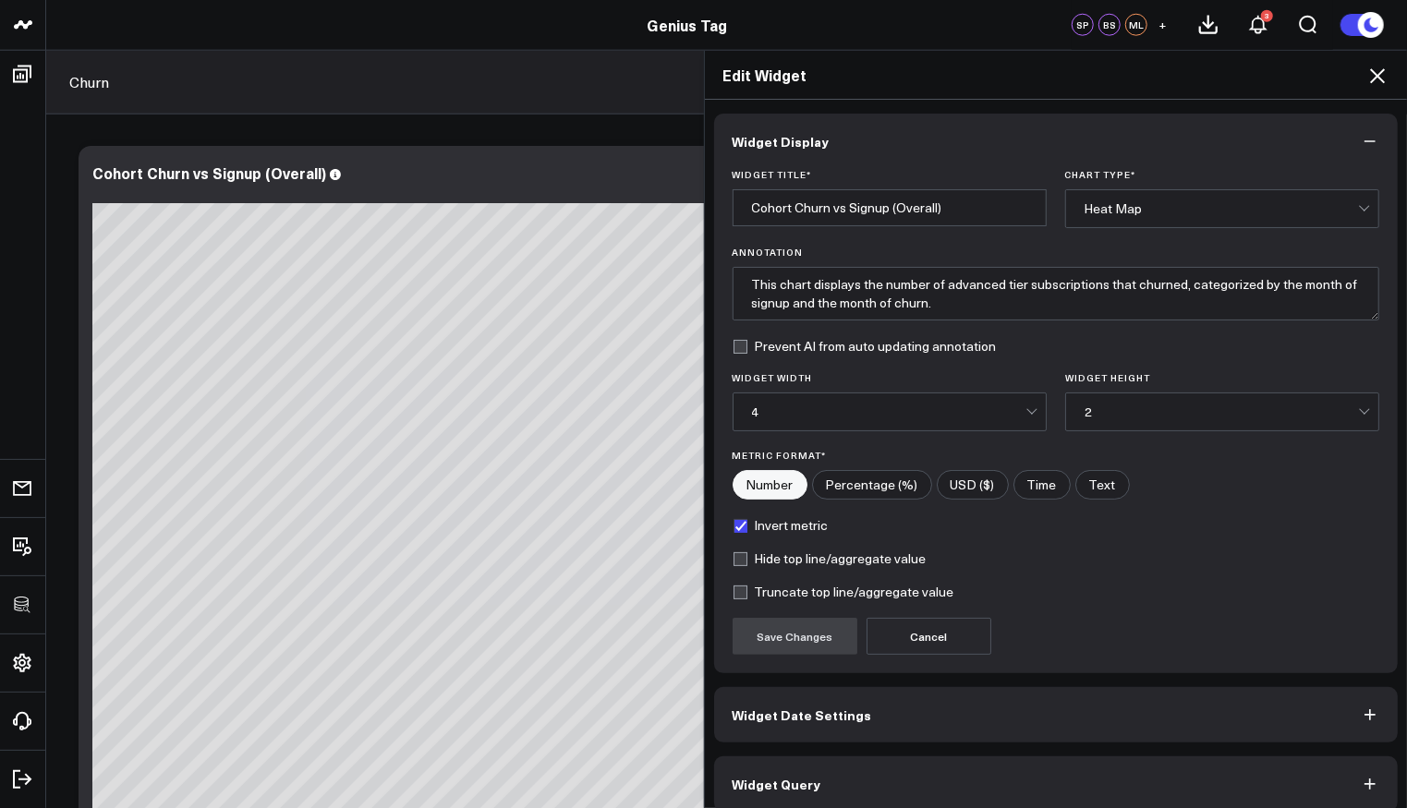
click at [962, 770] on button "Widget Query" at bounding box center [1056, 784] width 685 height 55
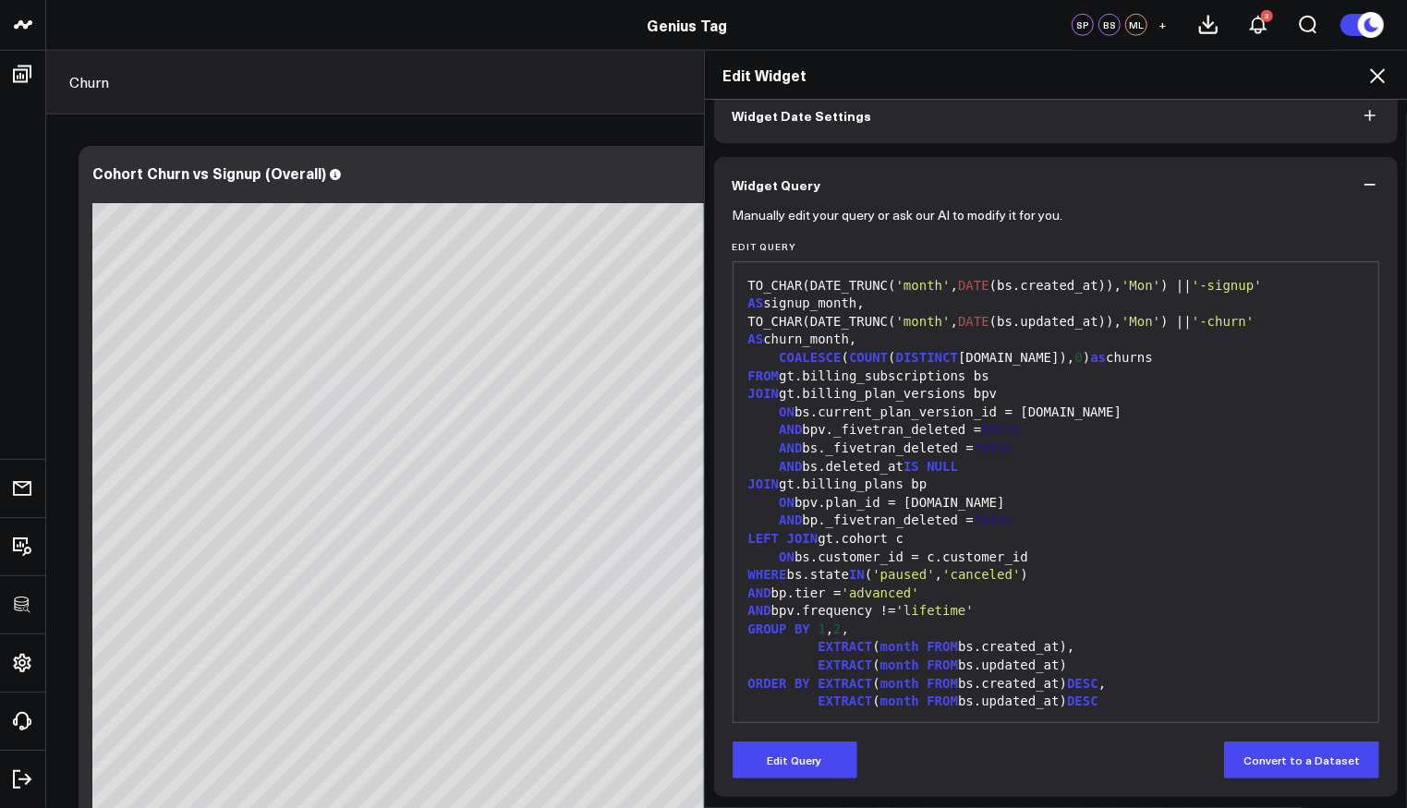
scroll to position [17, 0]
click at [1371, 69] on icon at bounding box center [1377, 75] width 15 height 15
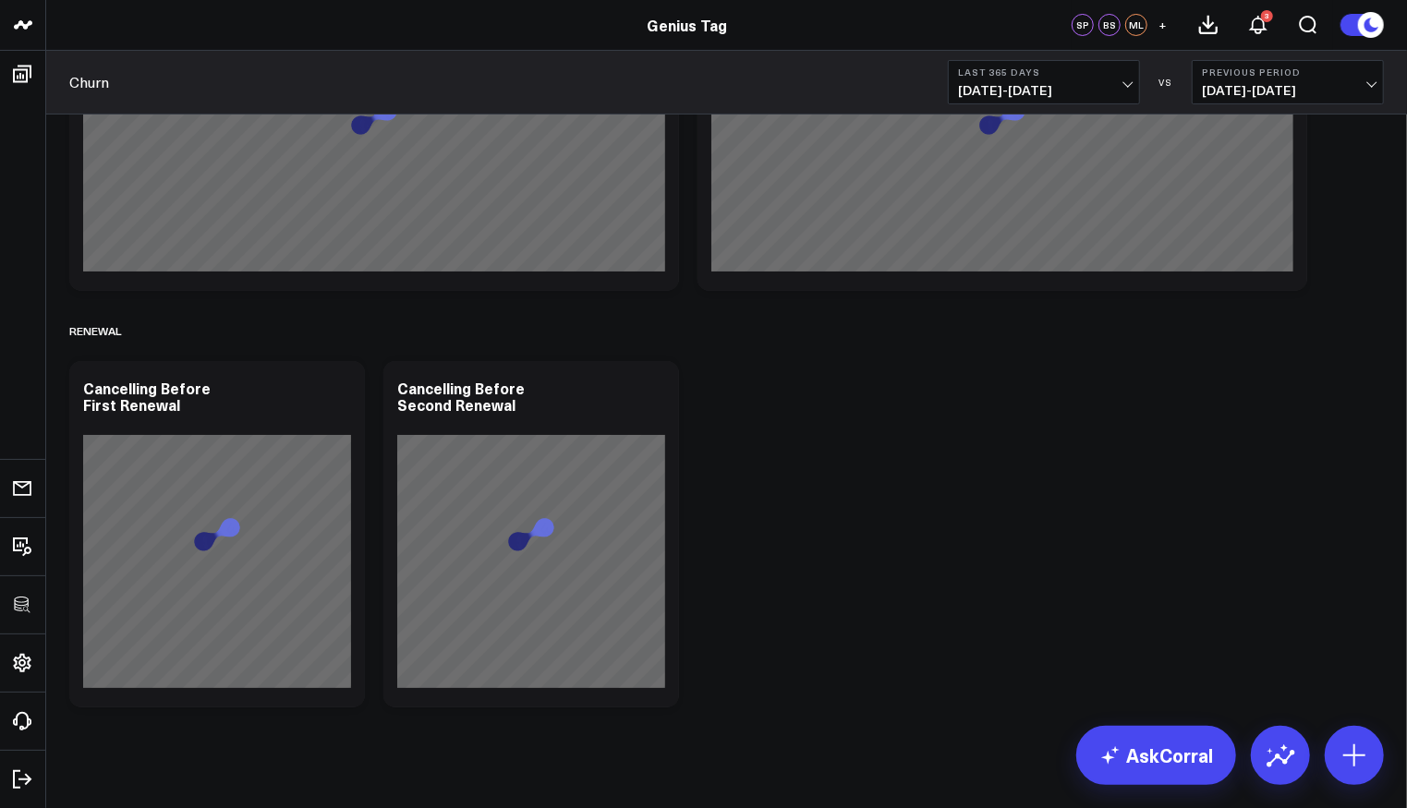
scroll to position [4368, 0]
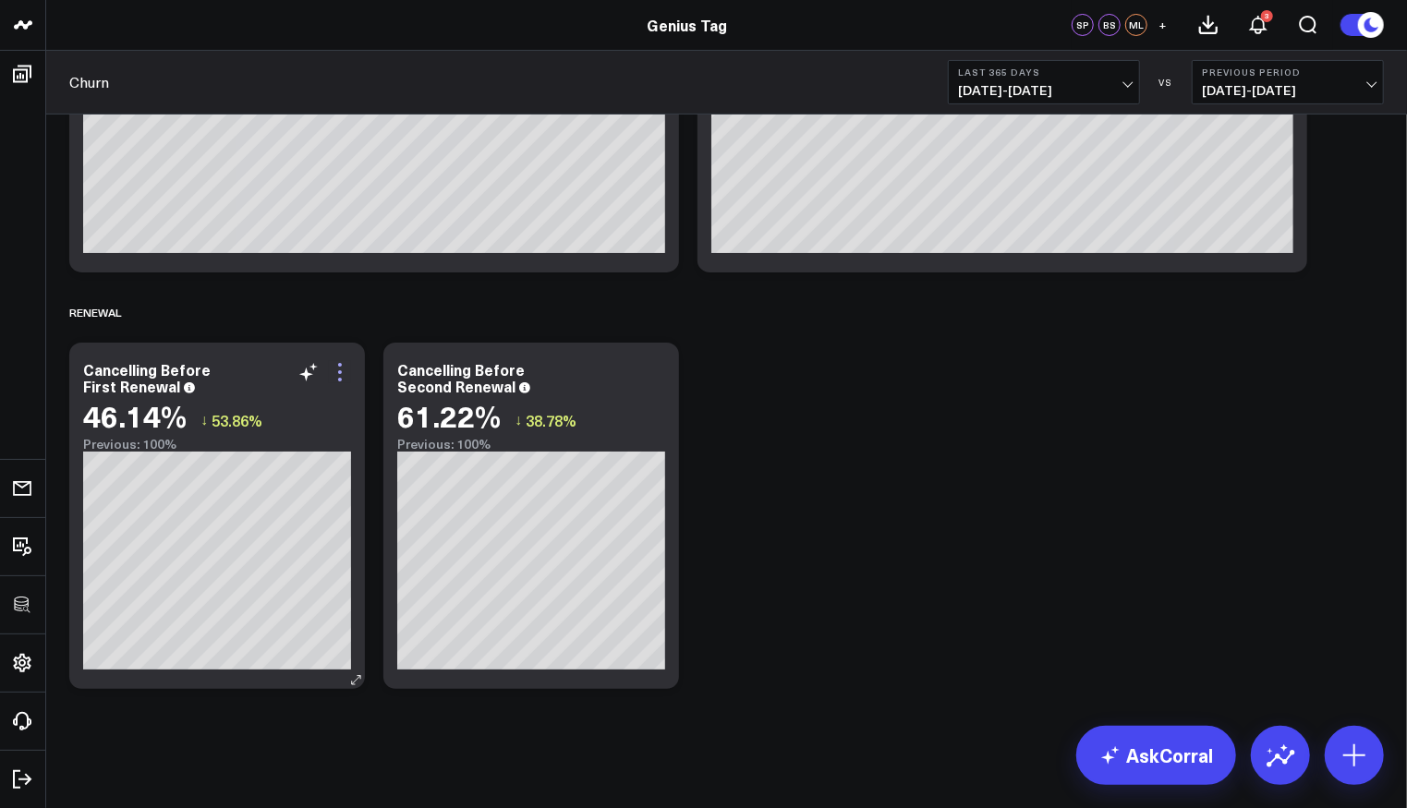
click at [329, 371] on icon at bounding box center [340, 372] width 22 height 22
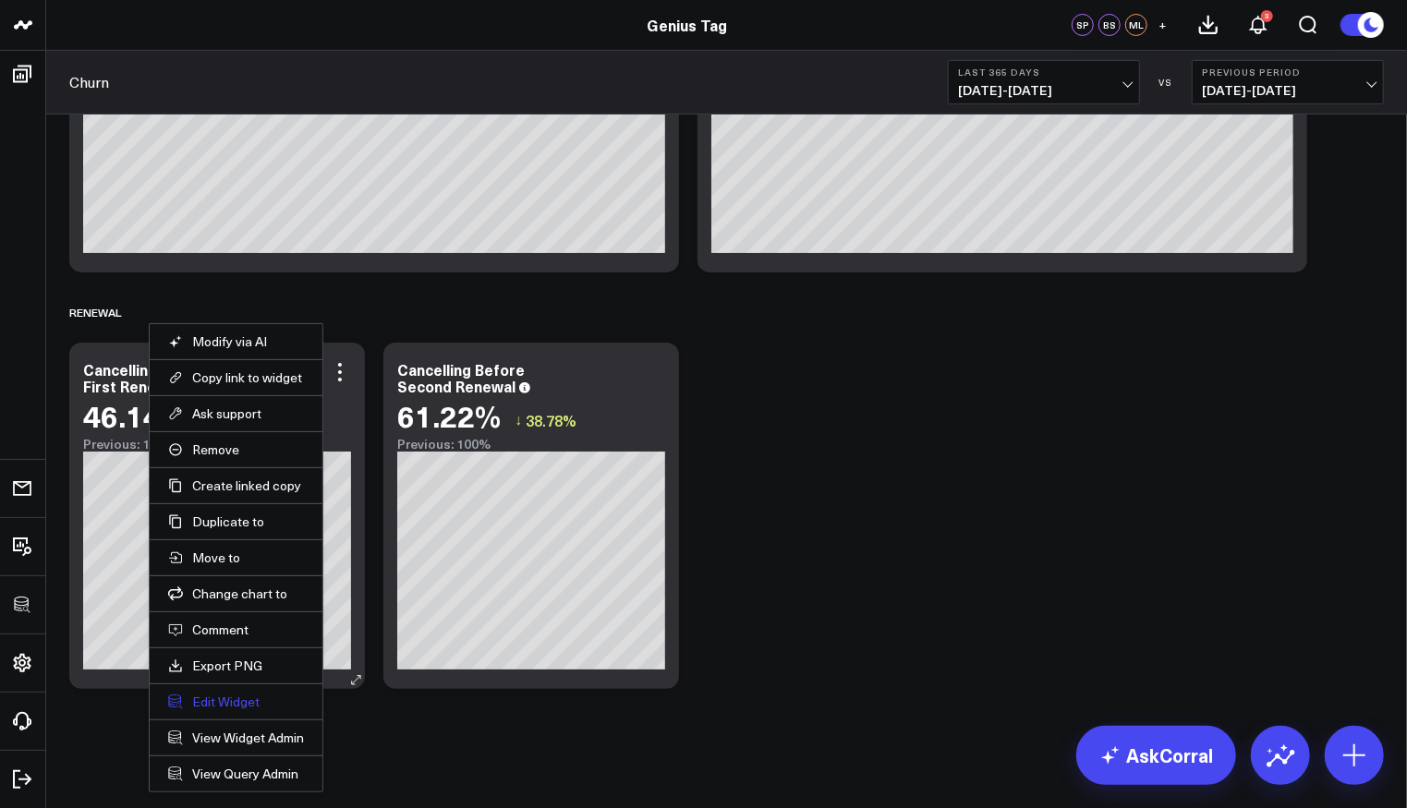
click at [244, 694] on button "Edit Widget" at bounding box center [236, 702] width 136 height 17
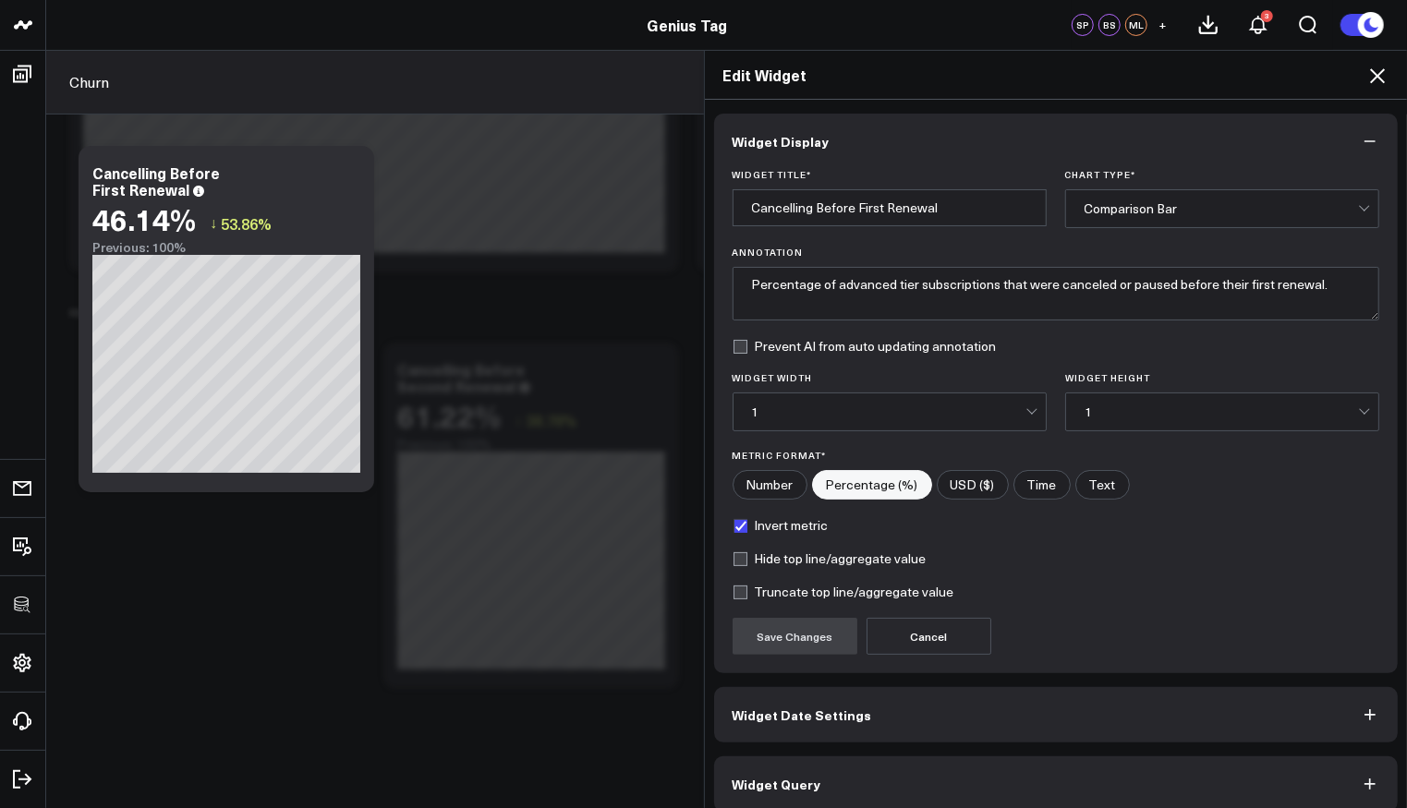
click at [922, 794] on button "Widget Query" at bounding box center [1056, 784] width 685 height 55
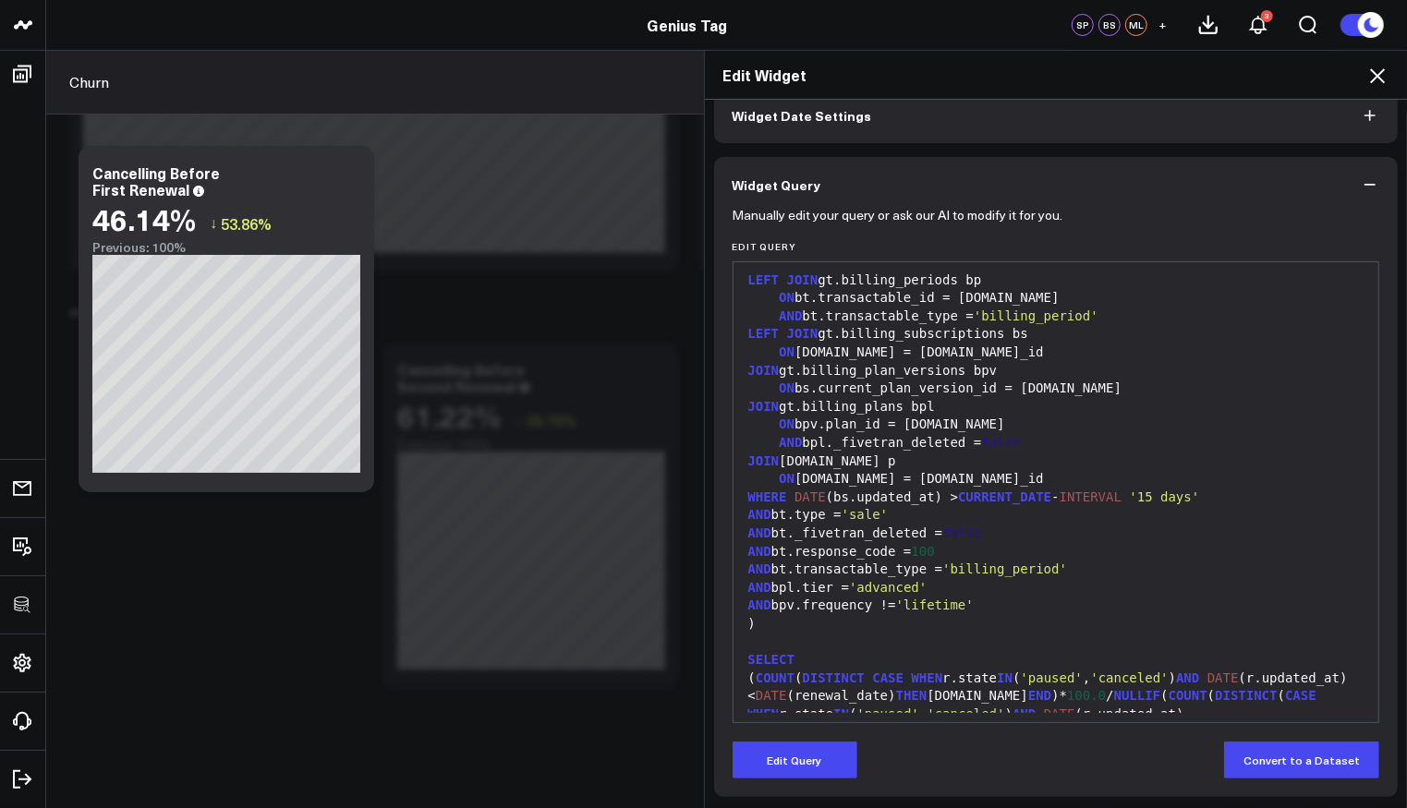
scroll to position [594, 0]
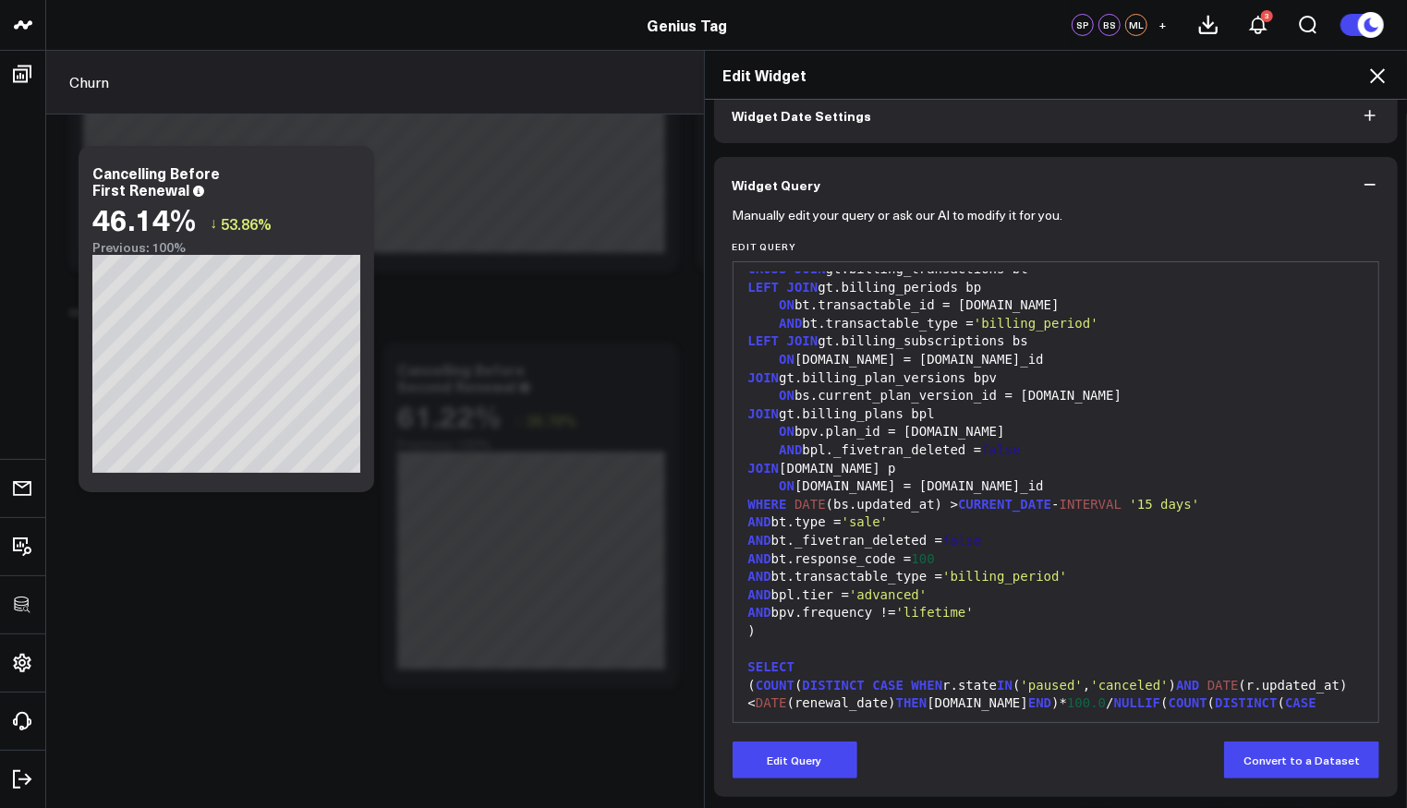
click at [1378, 79] on icon at bounding box center [1378, 76] width 22 height 22
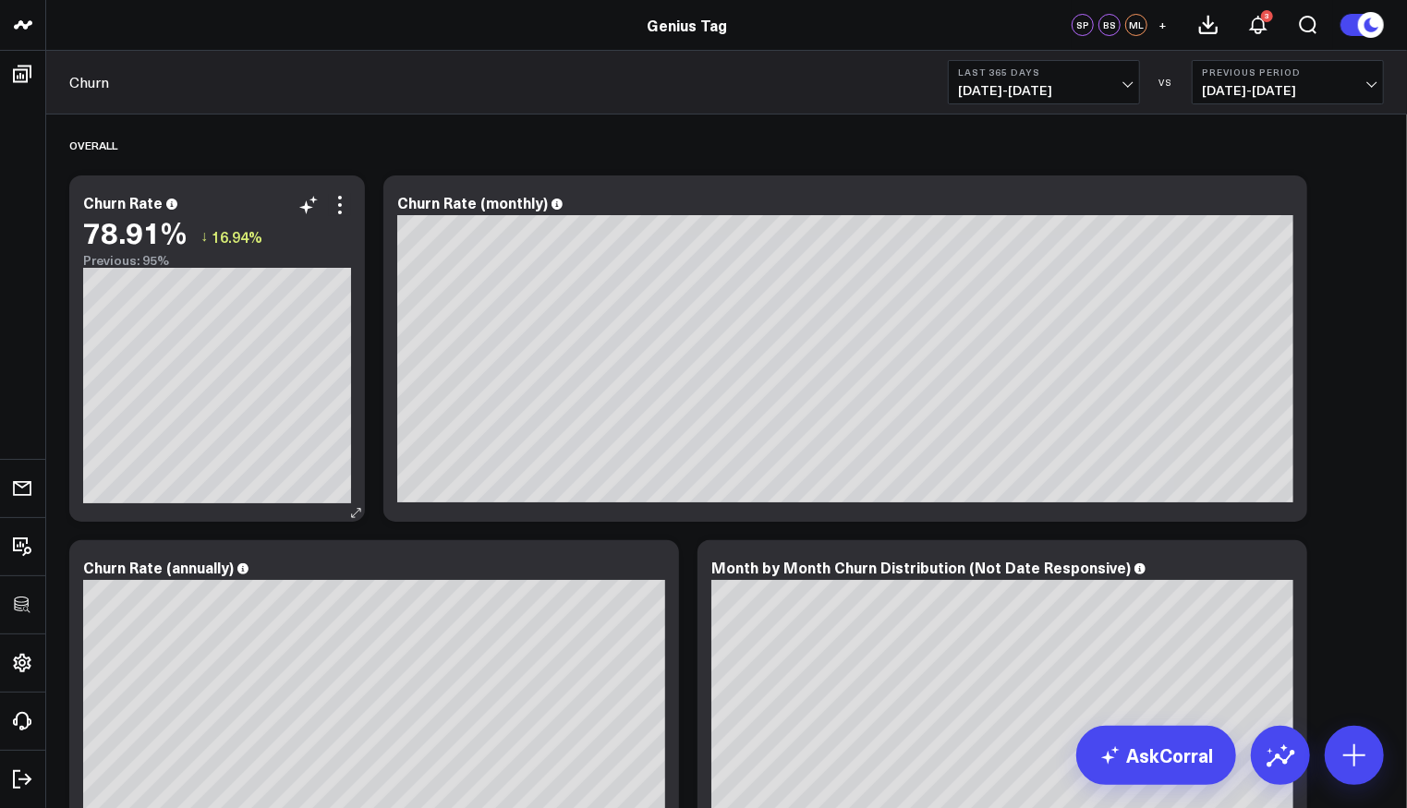
click at [347, 192] on div "Churn Rate 78.91% ↓ 16.94% Previous: 95%" at bounding box center [217, 349] width 296 height 346
click at [342, 194] on icon at bounding box center [340, 205] width 22 height 22
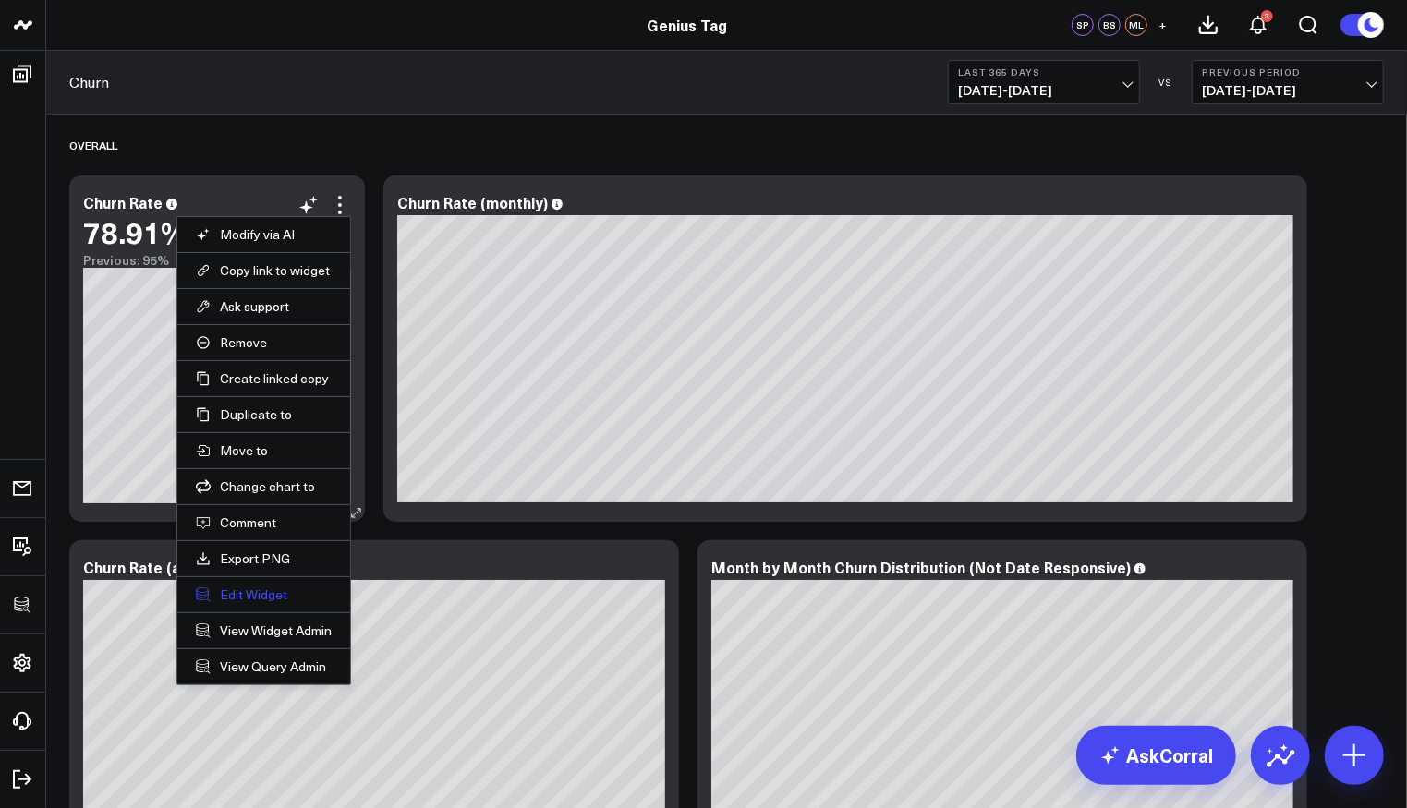
click at [269, 589] on button "Edit Widget" at bounding box center [264, 595] width 136 height 17
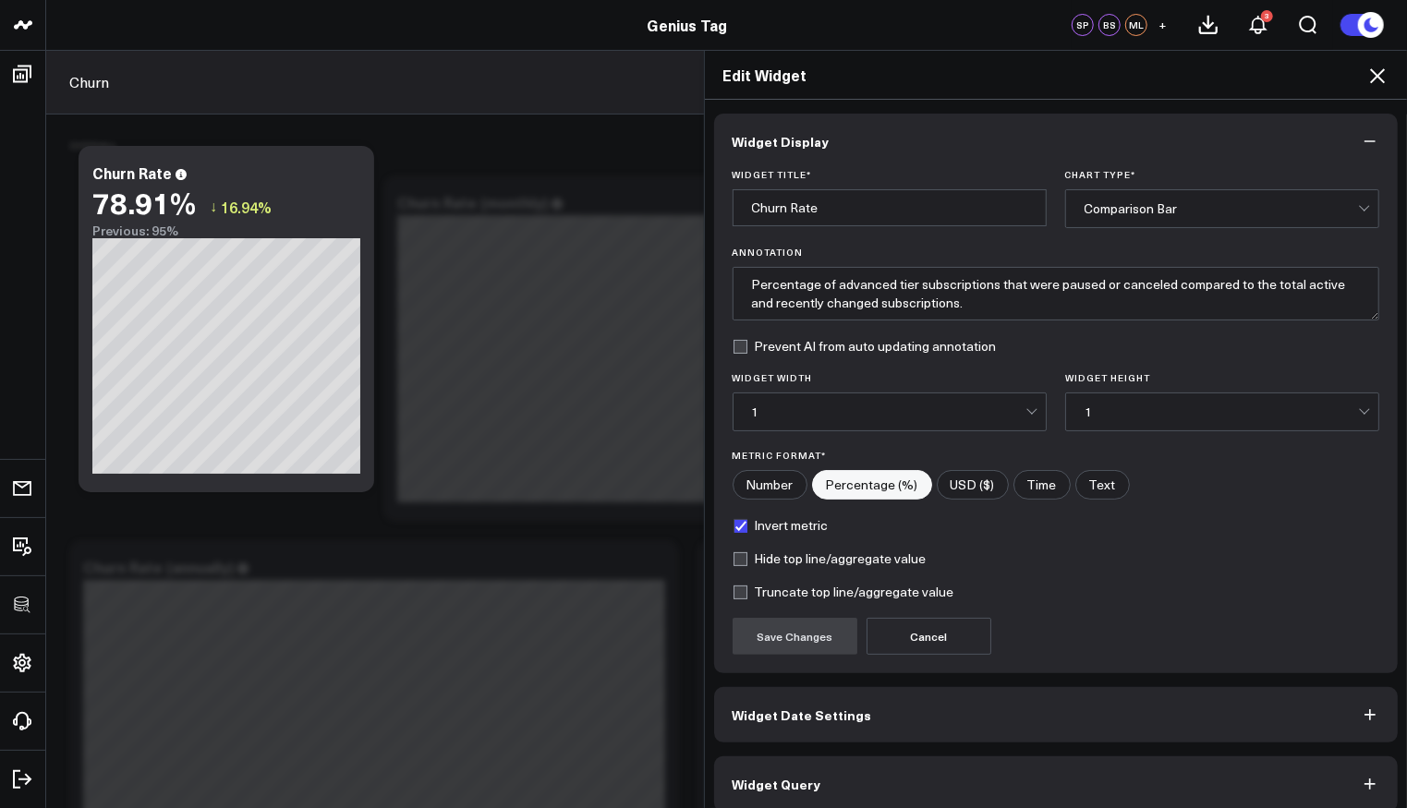
click at [844, 771] on button "Widget Query" at bounding box center [1056, 784] width 685 height 55
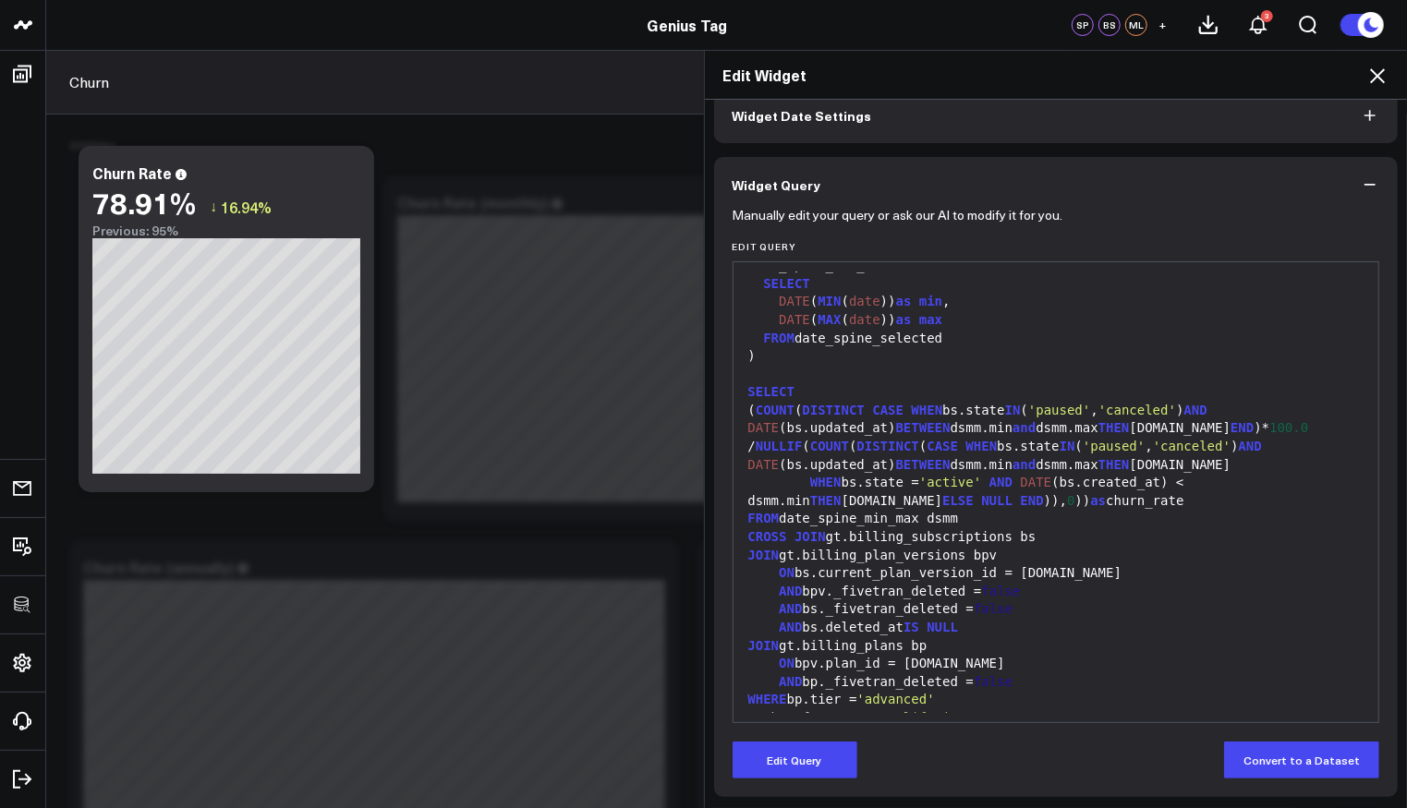
scroll to position [252, 0]
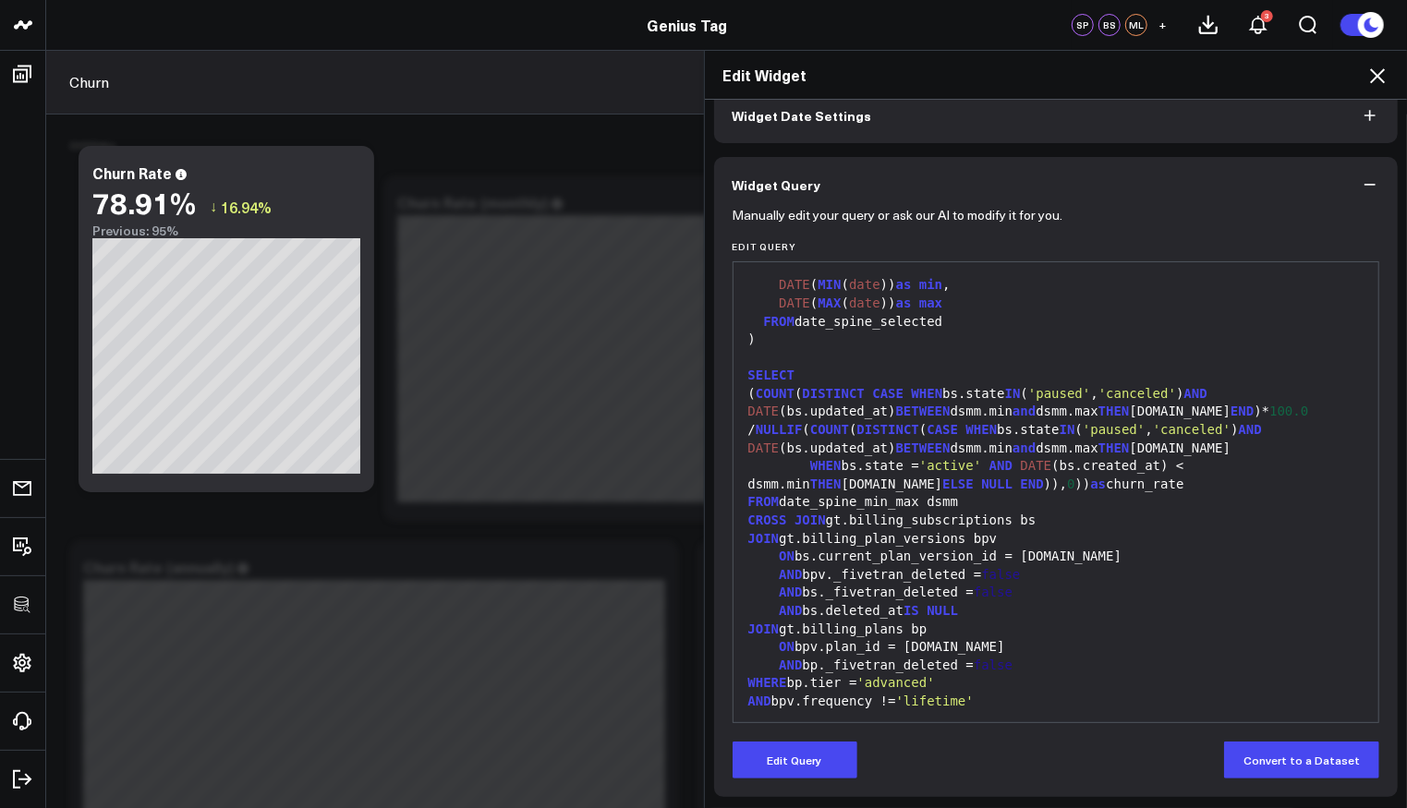
click at [1380, 76] on icon at bounding box center [1378, 76] width 22 height 22
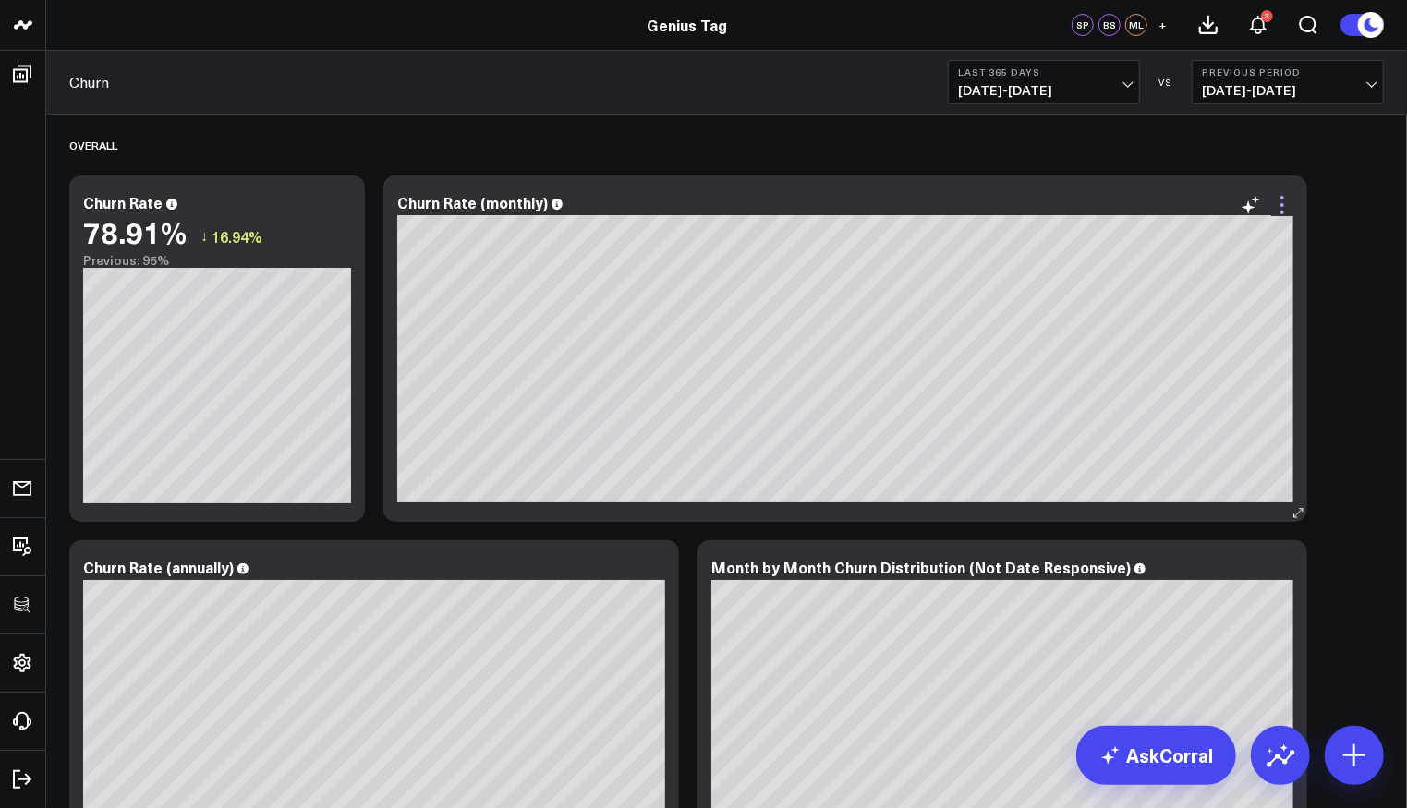
click at [1283, 207] on icon at bounding box center [1282, 205] width 22 height 22
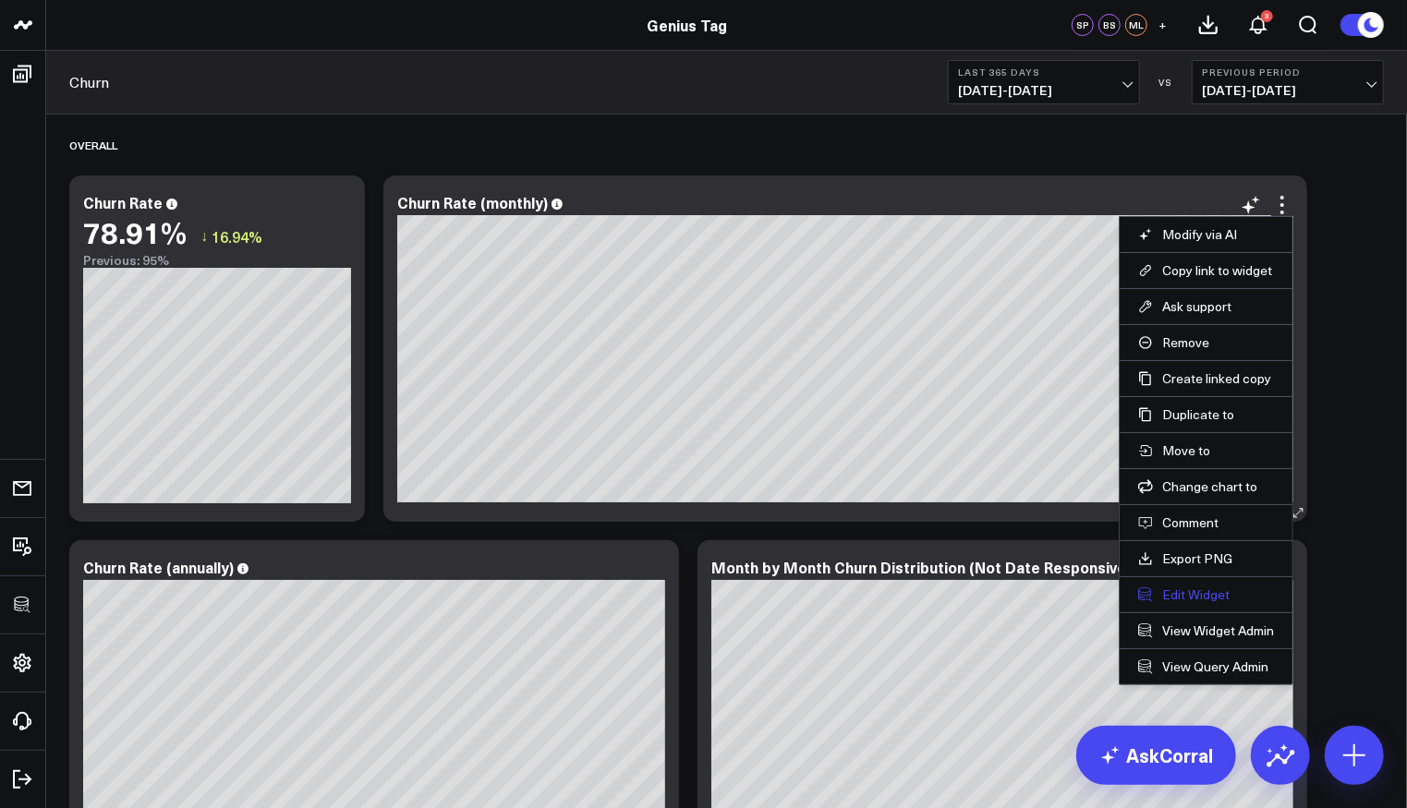
click at [1187, 589] on button "Edit Widget" at bounding box center [1206, 595] width 136 height 17
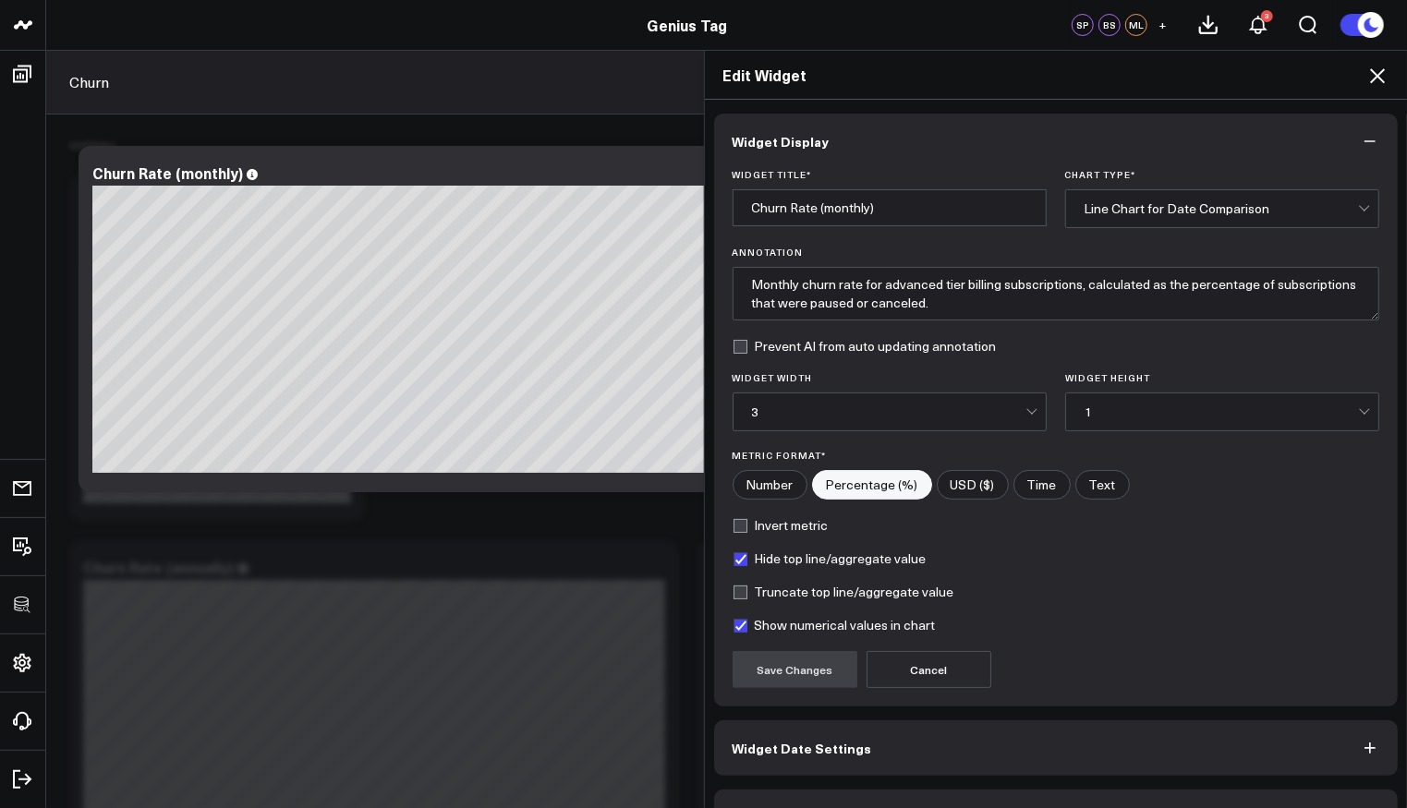
click at [1380, 75] on icon at bounding box center [1378, 76] width 22 height 22
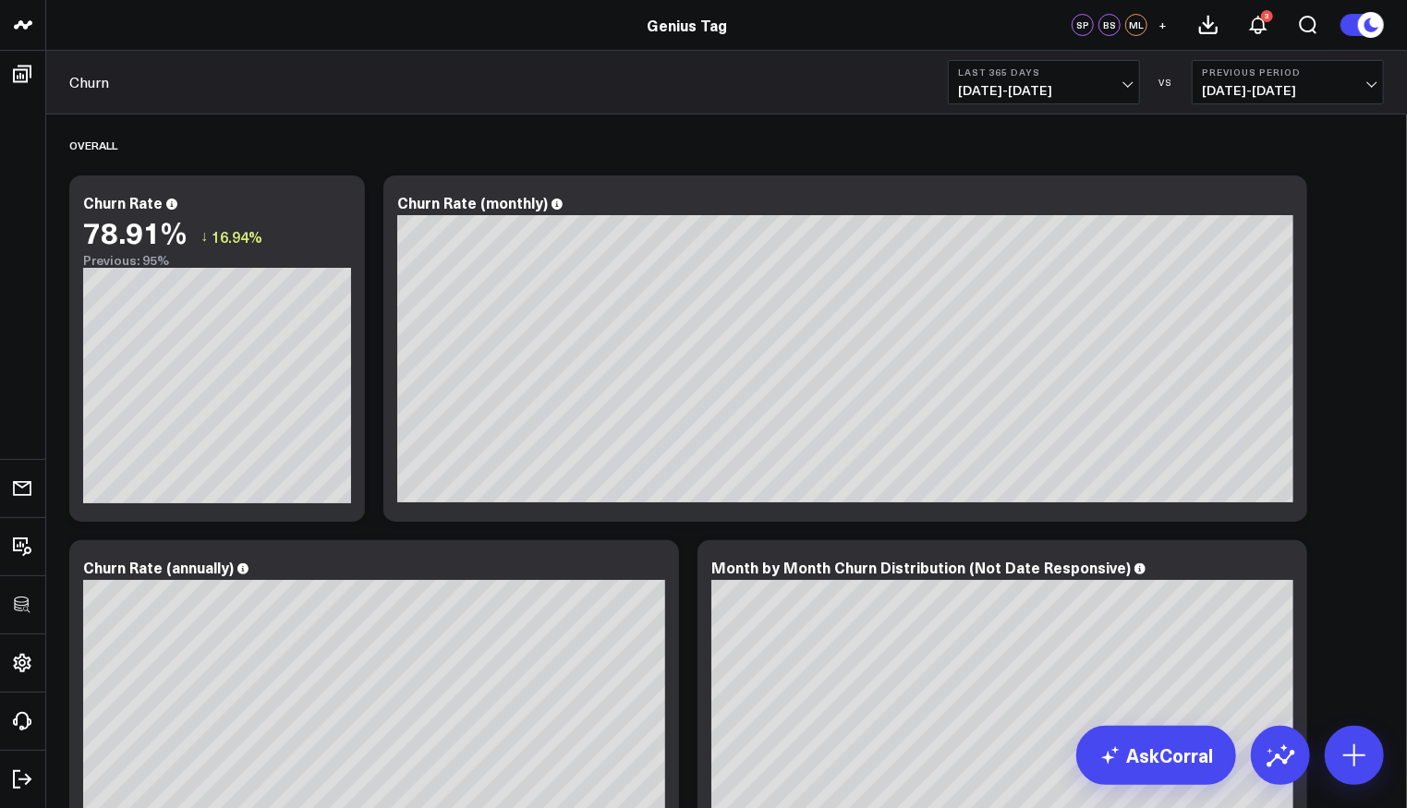
click at [1111, 84] on span "08/14/24 - 08/13/25" at bounding box center [1044, 90] width 172 height 15
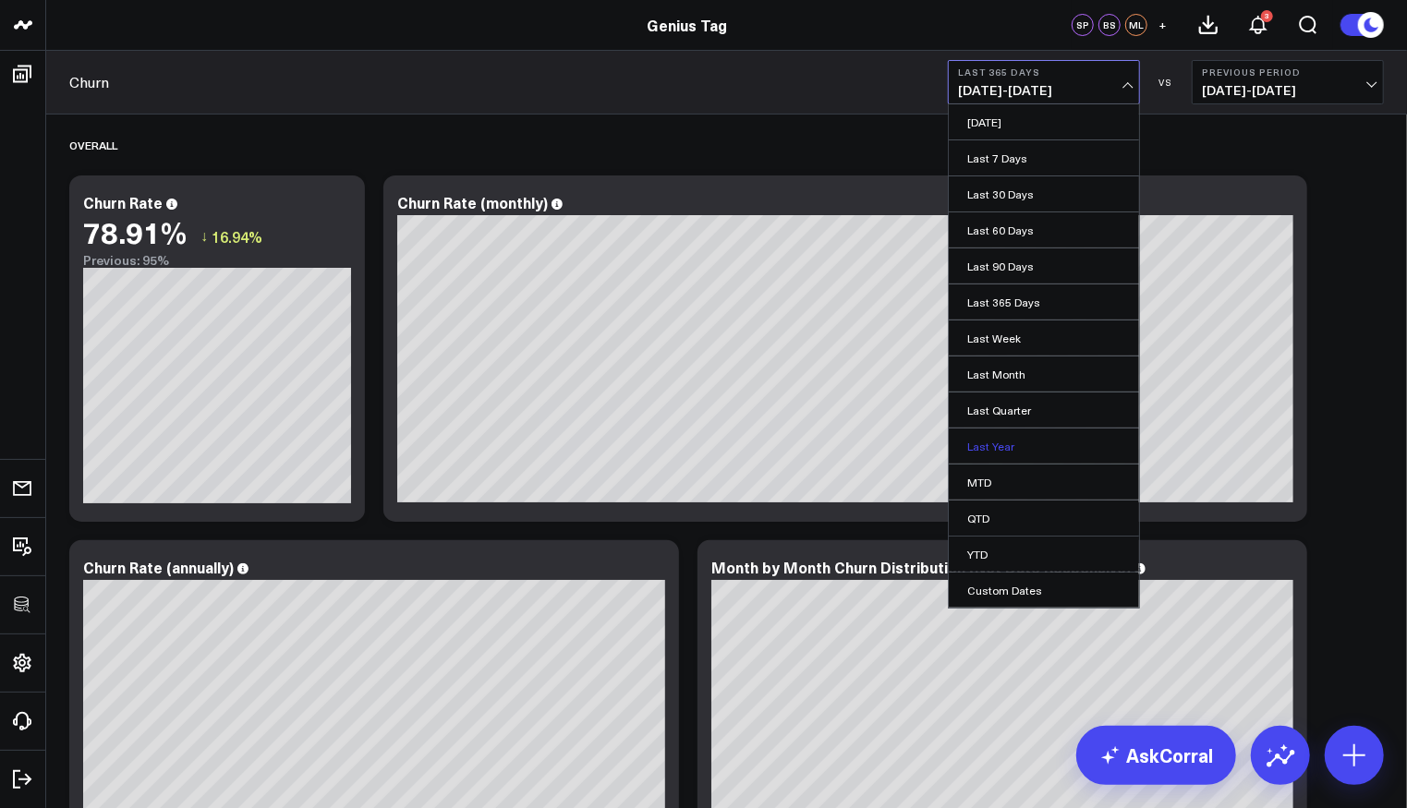
click at [996, 444] on link "Last Year" at bounding box center [1044, 446] width 190 height 35
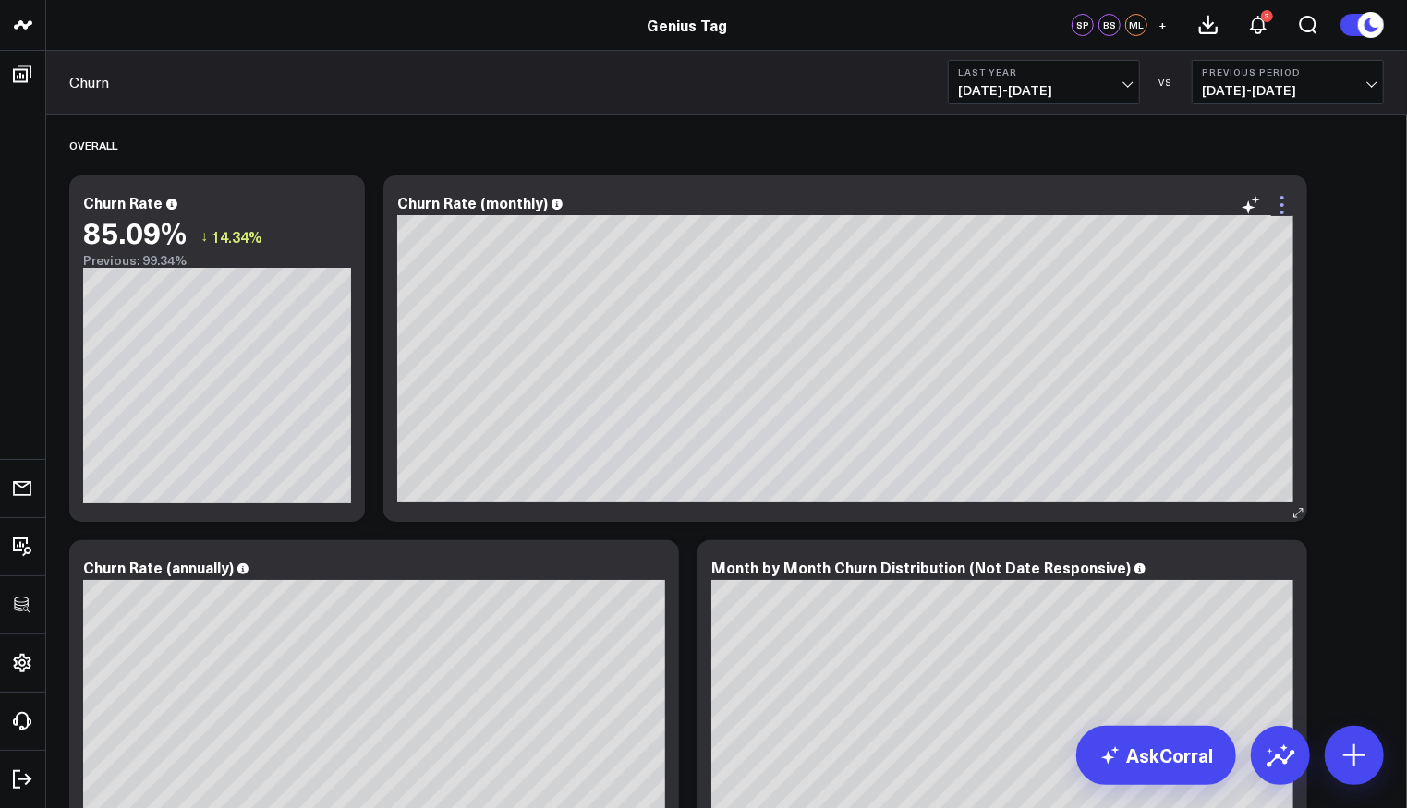
click at [1285, 200] on icon at bounding box center [1282, 205] width 22 height 22
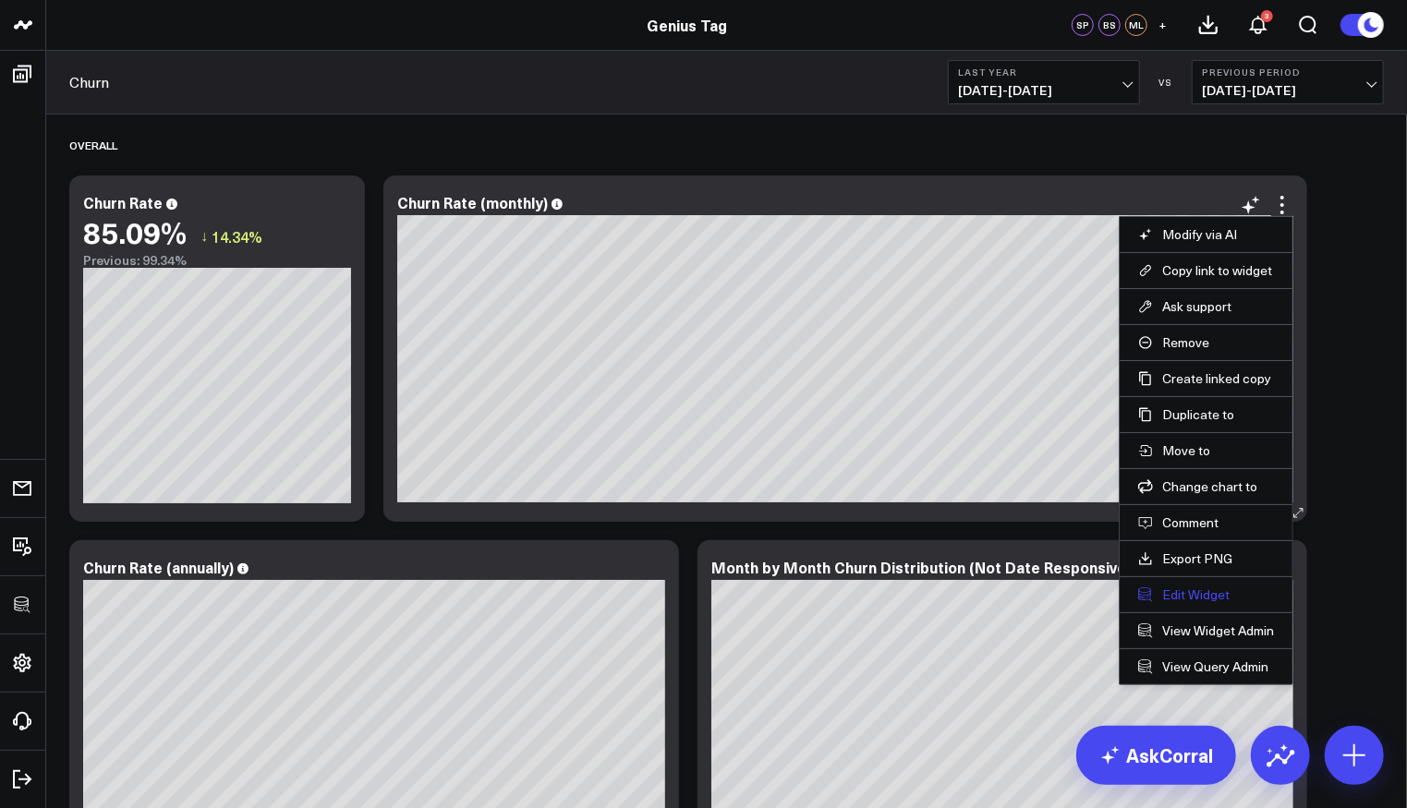
click at [1191, 589] on button "Edit Widget" at bounding box center [1206, 595] width 136 height 17
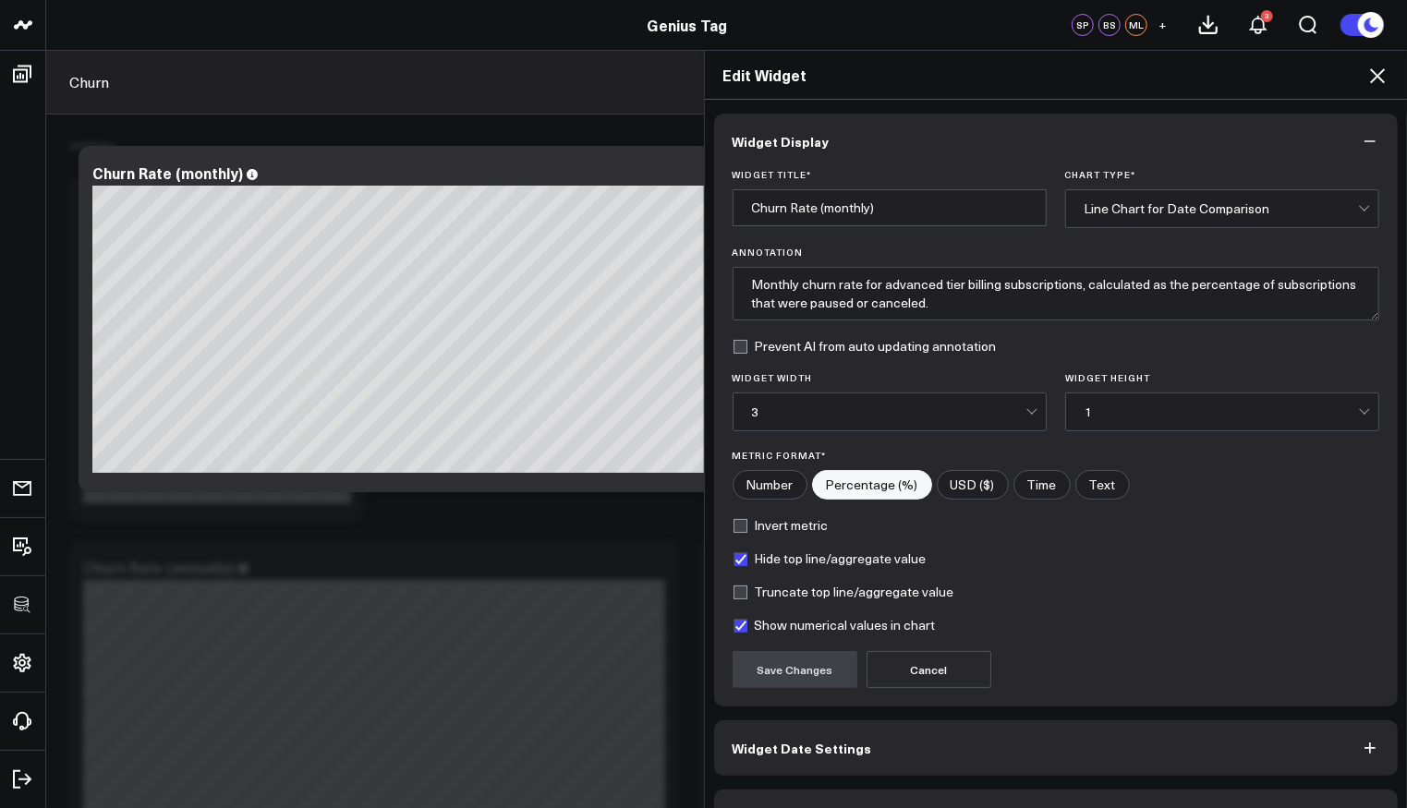
click at [965, 798] on button "Widget Query" at bounding box center [1056, 817] width 685 height 55
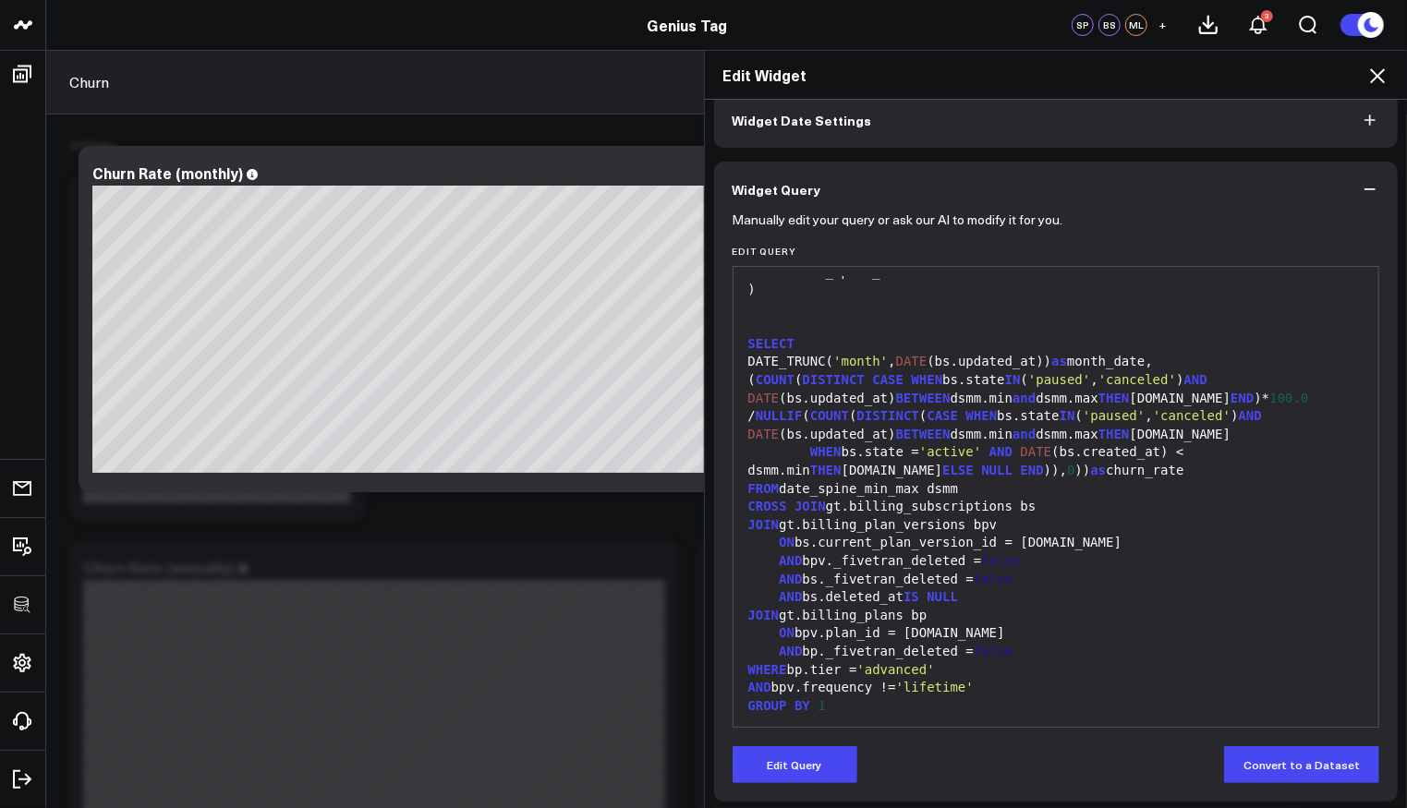
scroll to position [95, 0]
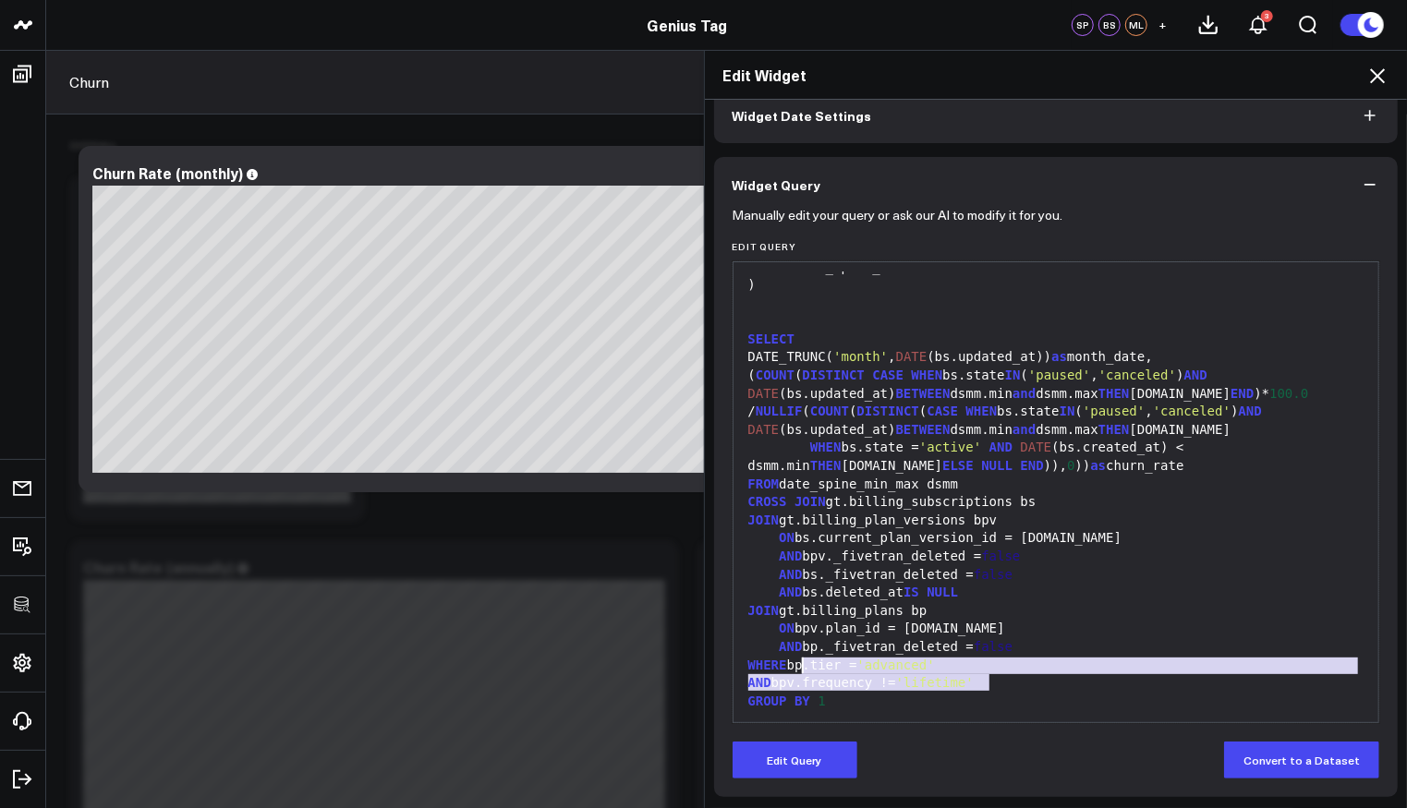
drag, startPoint x: 1011, startPoint y: 677, endPoint x: 796, endPoint y: 662, distance: 214.9
click at [796, 662] on div "WITH RECURSIVE date_spine( date ) AS ( SELECT CURRENT_DATE - INTERVAL '2 years'…" at bounding box center [1056, 339] width 627 height 749
drag, startPoint x: 796, startPoint y: 662, endPoint x: 838, endPoint y: 642, distance: 45.9
click at [796, 662] on div "WHERE bp.tier = 'advanced'" at bounding box center [1056, 666] width 627 height 18
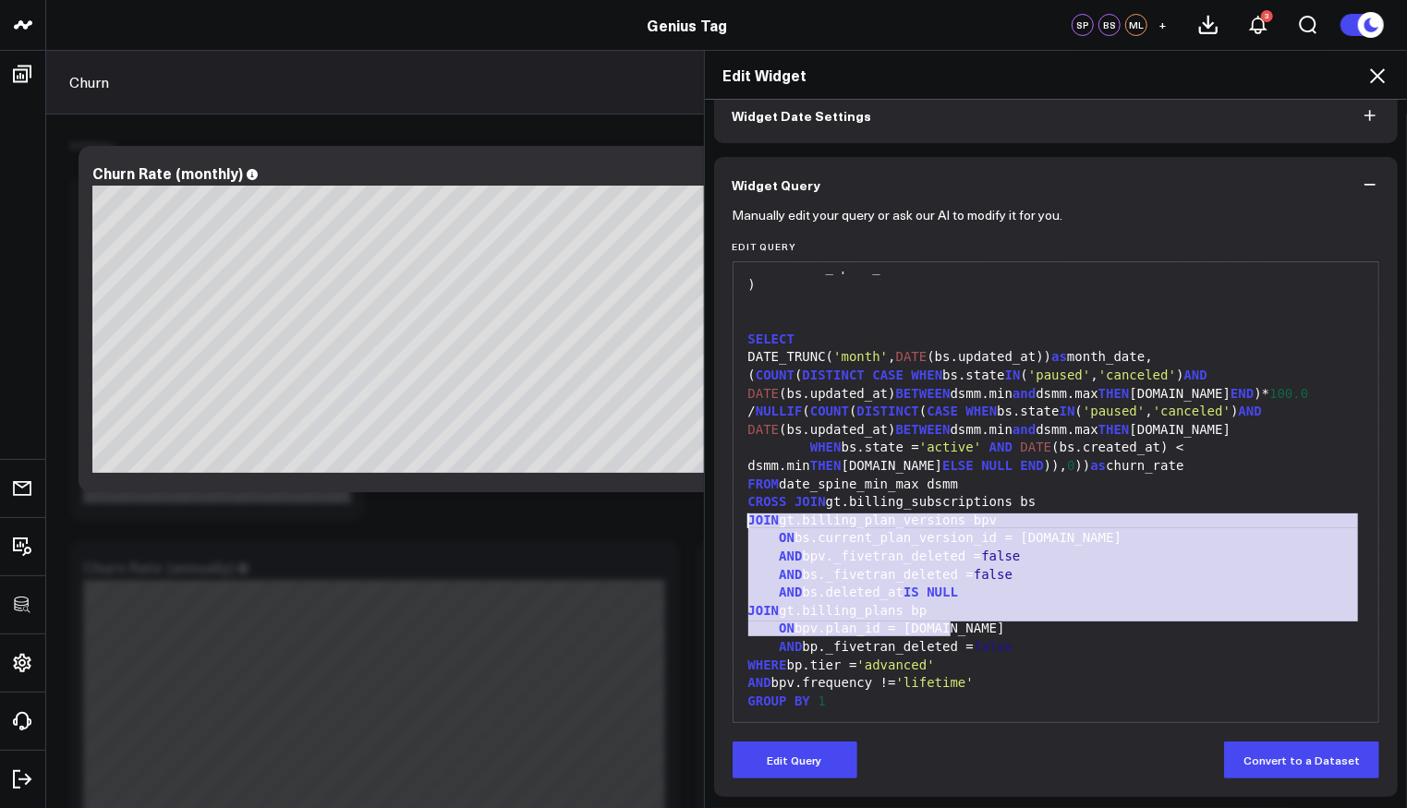
drag, startPoint x: 1054, startPoint y: 632, endPoint x: 738, endPoint y: 522, distance: 334.6
click at [743, 522] on div "WITH RECURSIVE date_spine( date ) AS ( SELECT CURRENT_DATE - INTERVAL '2 years'…" at bounding box center [1056, 339] width 627 height 749
copy div "JOIN gt.billing_plan_versions bpv ON bs.current_plan_version_id = bpv.id AND bp…"
click at [977, 666] on div "WHERE bp.tier = 'advanced'" at bounding box center [1056, 666] width 627 height 18
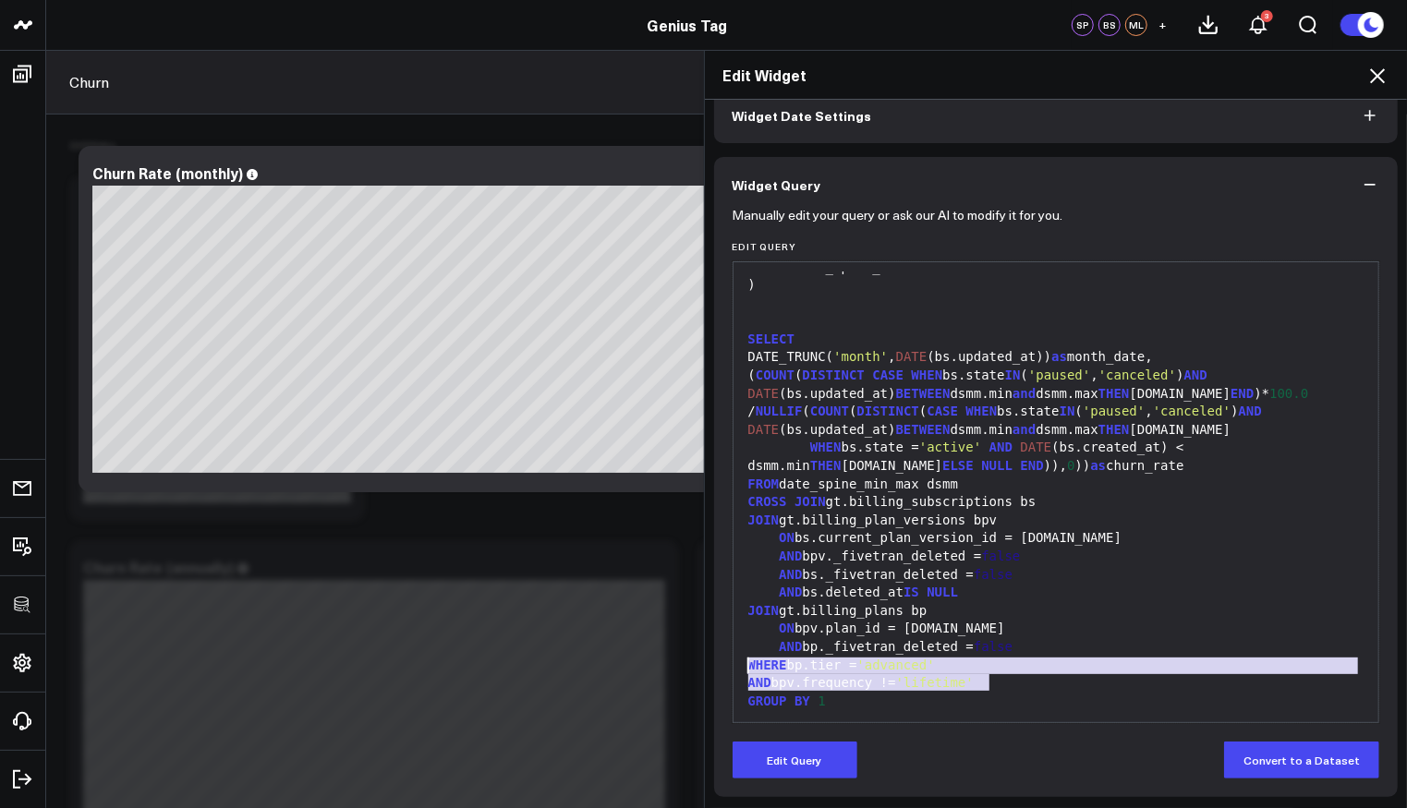
drag, startPoint x: 985, startPoint y: 683, endPoint x: 735, endPoint y: 662, distance: 251.3
click at [743, 662] on div "WITH RECURSIVE date_spine( date ) AS ( SELECT CURRENT_DATE - INTERVAL '2 years'…" at bounding box center [1056, 339] width 627 height 749
copy div "WHERE bp.tier = 'advanced' AND bpv.frequency != 'lifetime'"
drag, startPoint x: 979, startPoint y: 660, endPoint x: 916, endPoint y: 715, distance: 84.5
click at [974, 672] on div "WITH RECURSIVE date_spine( date ) AS ( SELECT CURRENT_DATE - INTERVAL '2 years'…" at bounding box center [1056, 339] width 627 height 749
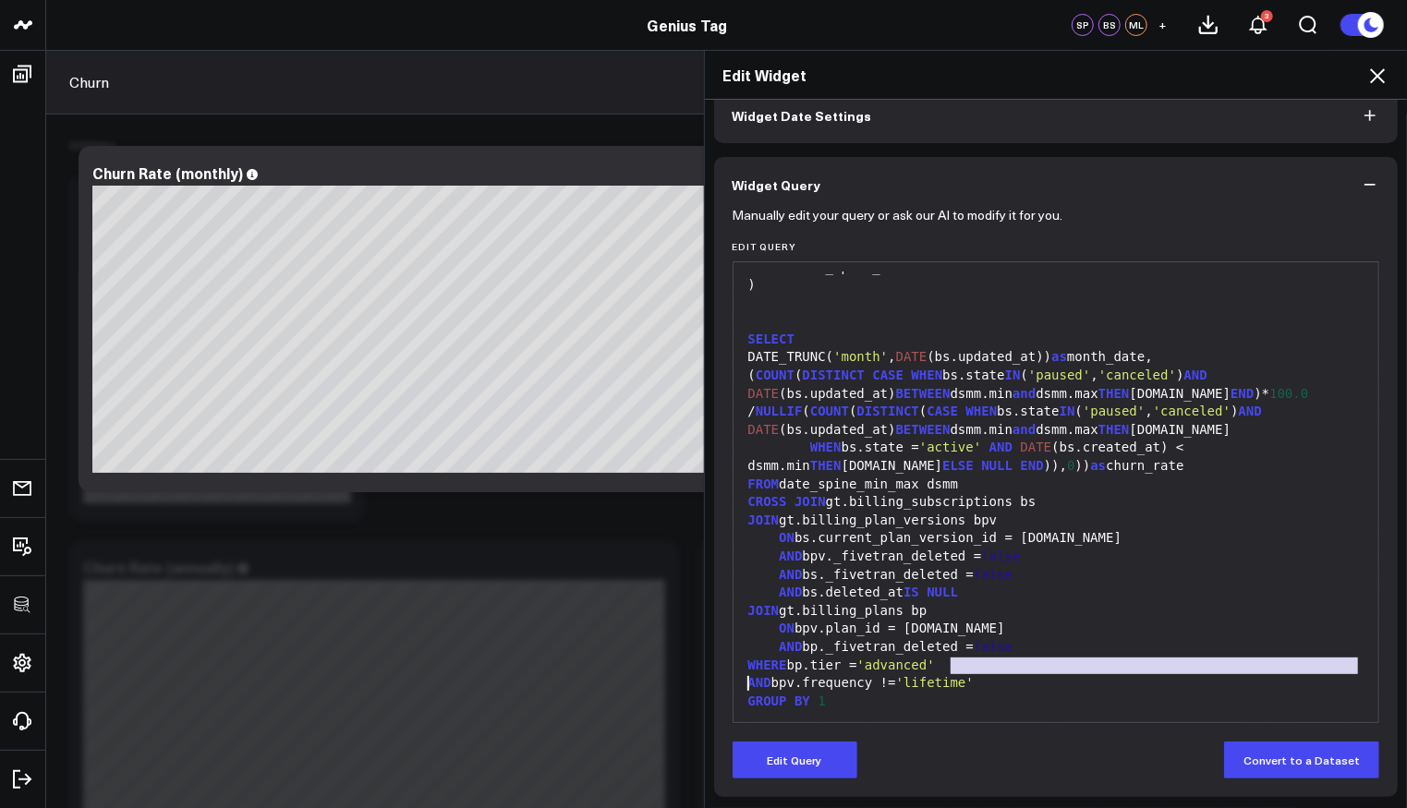
click at [907, 720] on div "99 1 2 3 4 5 6 7 8 9 10 11 12 13 14 15 16 17 18 19 20 21 22 23 24 25 26 27 28 2…" at bounding box center [1057, 492] width 648 height 462
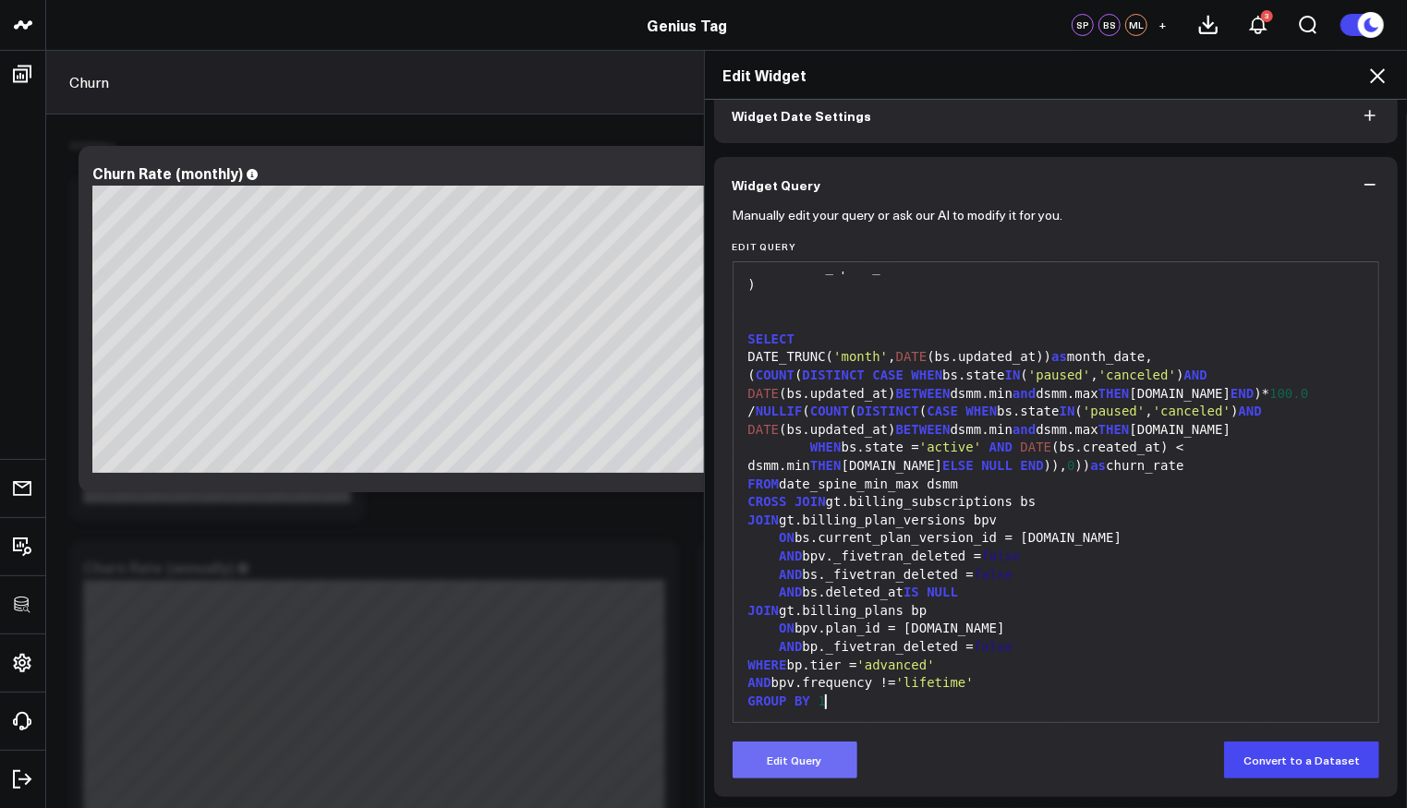
click at [834, 759] on button "Edit Query" at bounding box center [795, 760] width 125 height 37
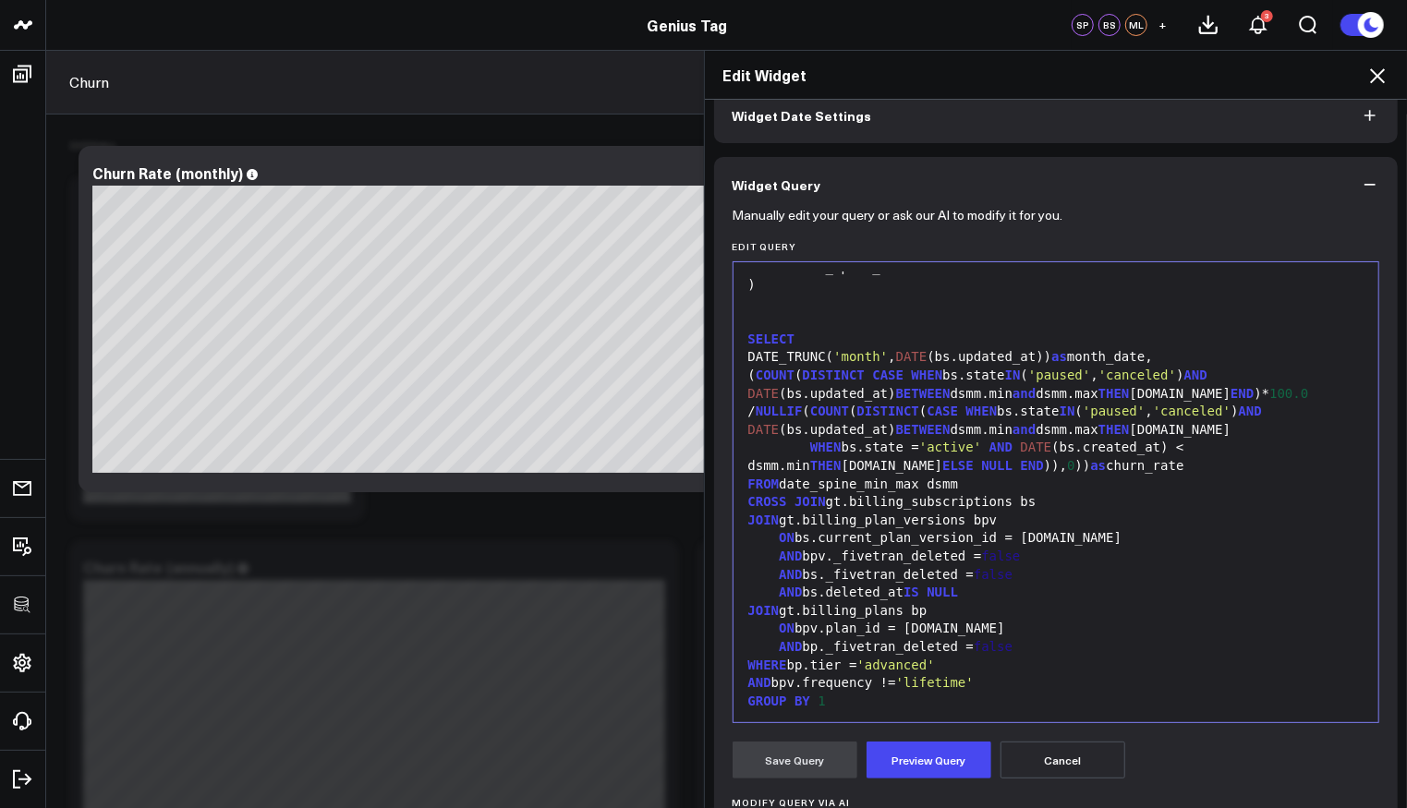
click at [887, 641] on div "AND bp._fivetran_deleted = false" at bounding box center [1056, 647] width 627 height 18
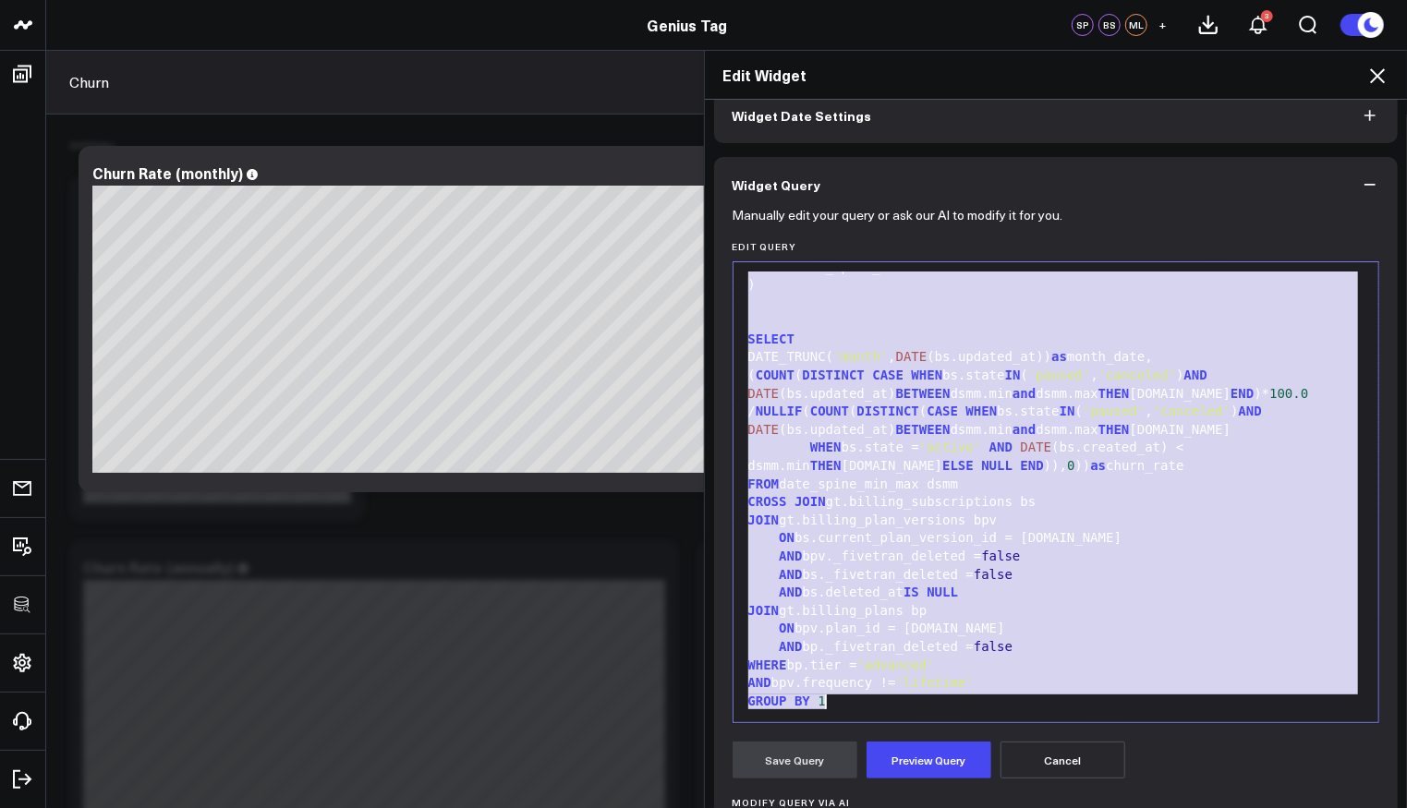
copy div "WITH RECURSIVE date_spine( date ) AS ( SELECT CURRENT_DATE - INTERVAL '2 years'…"
click at [1043, 418] on div "/ NULLIF ( COUNT ( DISTINCT ( CASE WHEN bs.state IN ( 'paused' , 'canceled' ) A…" at bounding box center [1056, 421] width 627 height 36
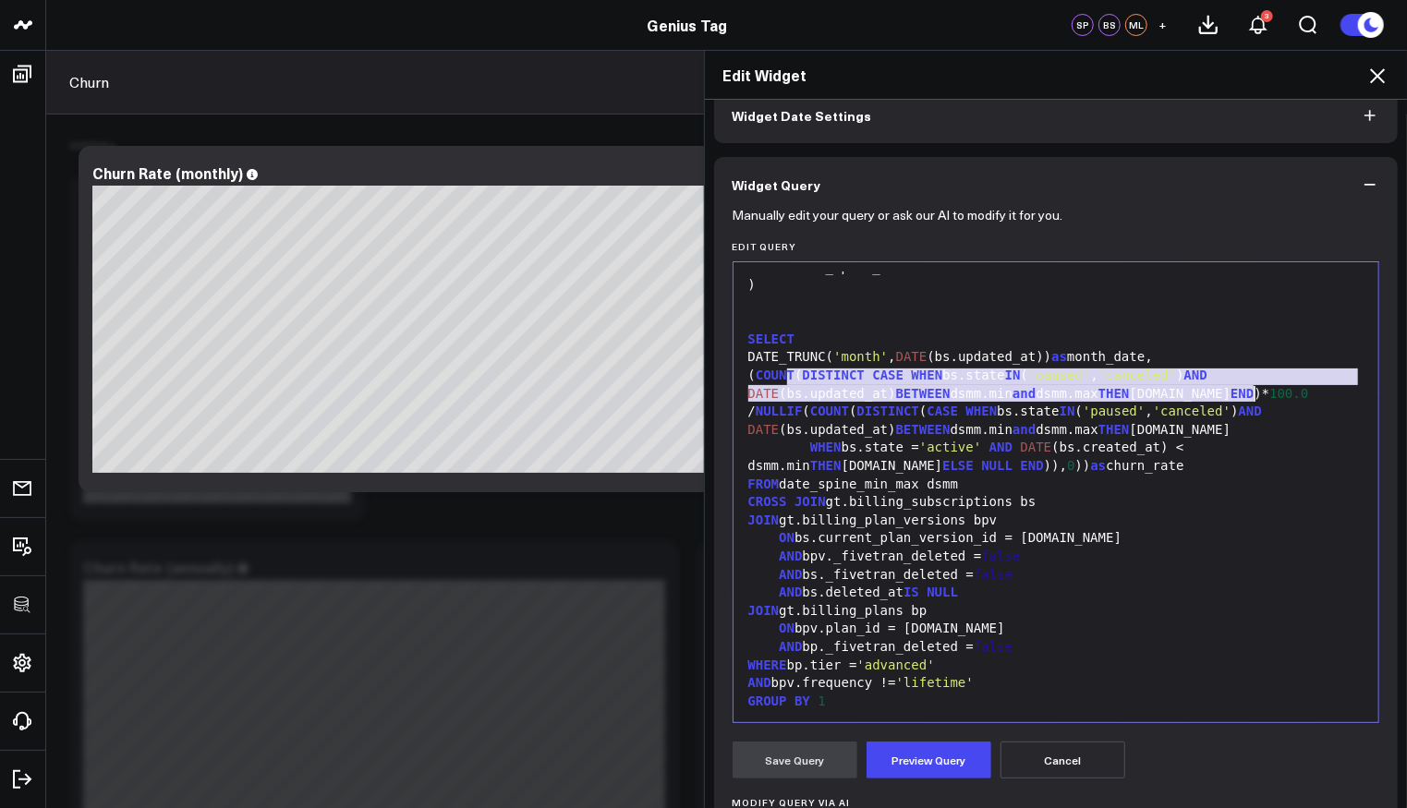
drag, startPoint x: 777, startPoint y: 374, endPoint x: 1246, endPoint y: 391, distance: 468.7
click at [1246, 391] on div "( COUNT ( DISTINCT CASE WHEN bs.state IN ( 'paused' , 'canceled' ) AND DATE (bs…" at bounding box center [1056, 385] width 627 height 36
click at [935, 422] on span "BETWEEN" at bounding box center [923, 429] width 55 height 15
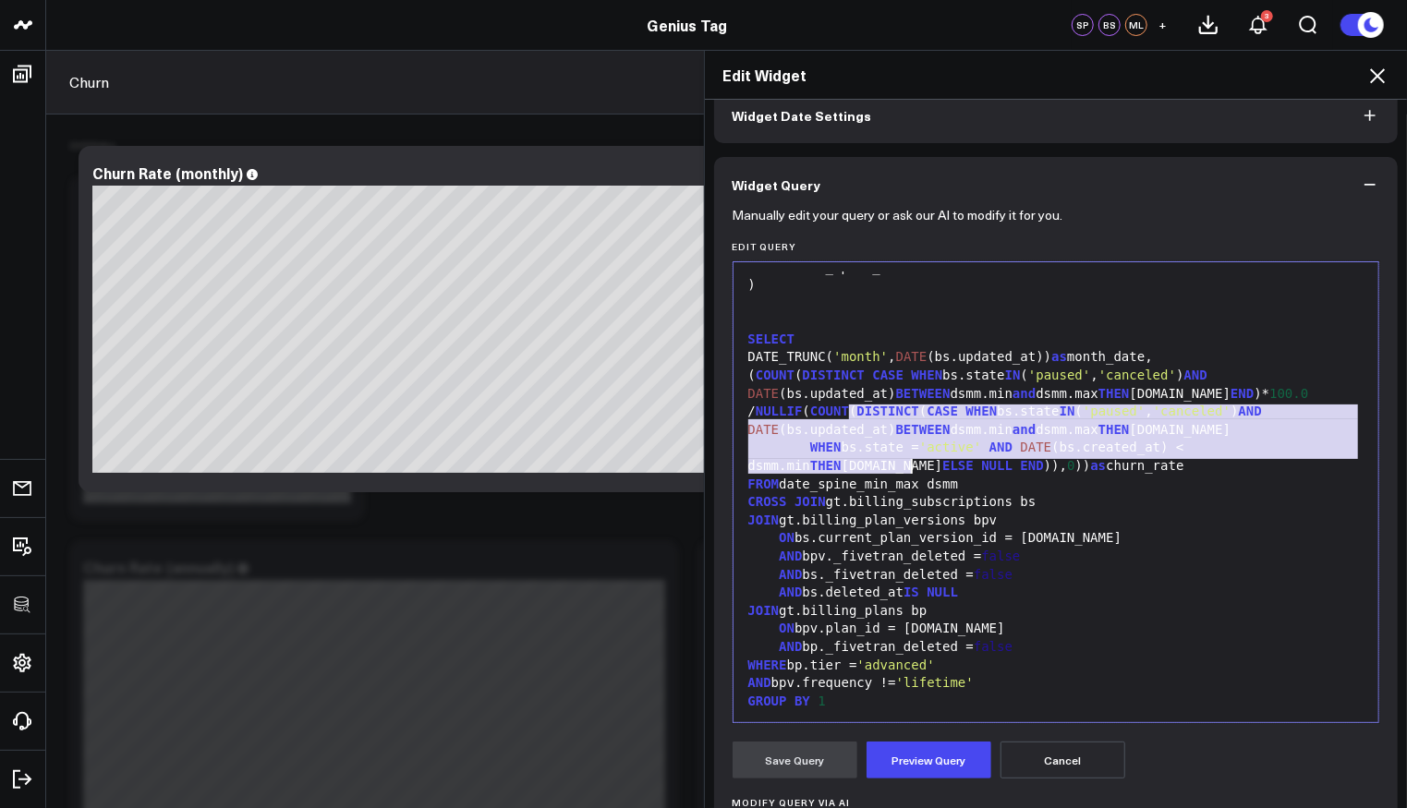
drag, startPoint x: 842, startPoint y: 411, endPoint x: 902, endPoint y: 465, distance: 80.5
click at [902, 465] on div "WITH RECURSIVE date_spine( date ) AS ( SELECT CURRENT_DATE - INTERVAL '2 years'…" at bounding box center [1056, 339] width 627 height 749
copy div "COUNT ( DISTINCT ( CASE WHEN bs.state IN ( 'paused' , 'canceled' ) AND DATE (bs…"
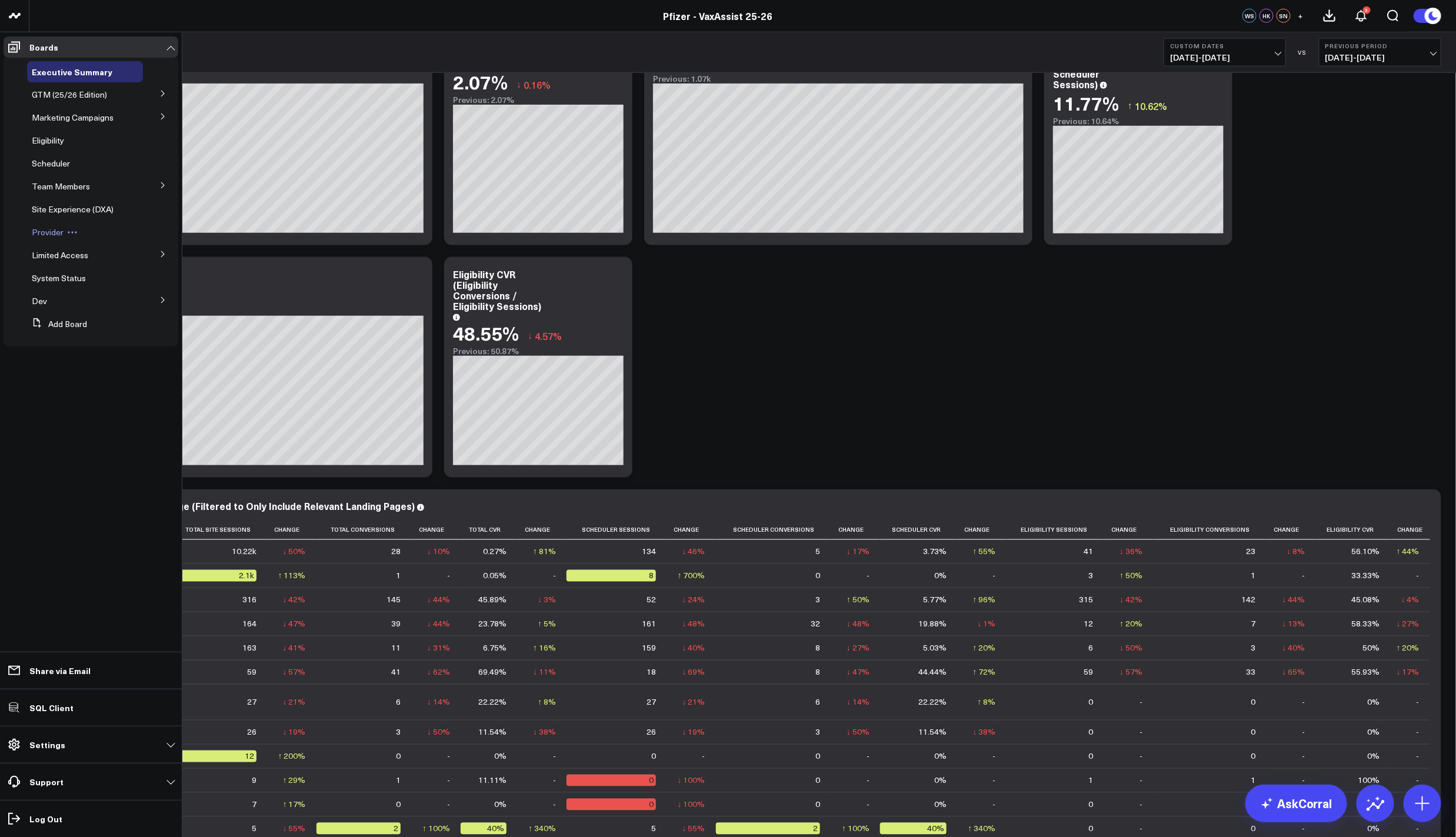
click at [46, 225] on div "Provider" at bounding box center [85, 232] width 116 height 21
click at [46, 229] on span "Provider" at bounding box center [48, 232] width 32 height 11
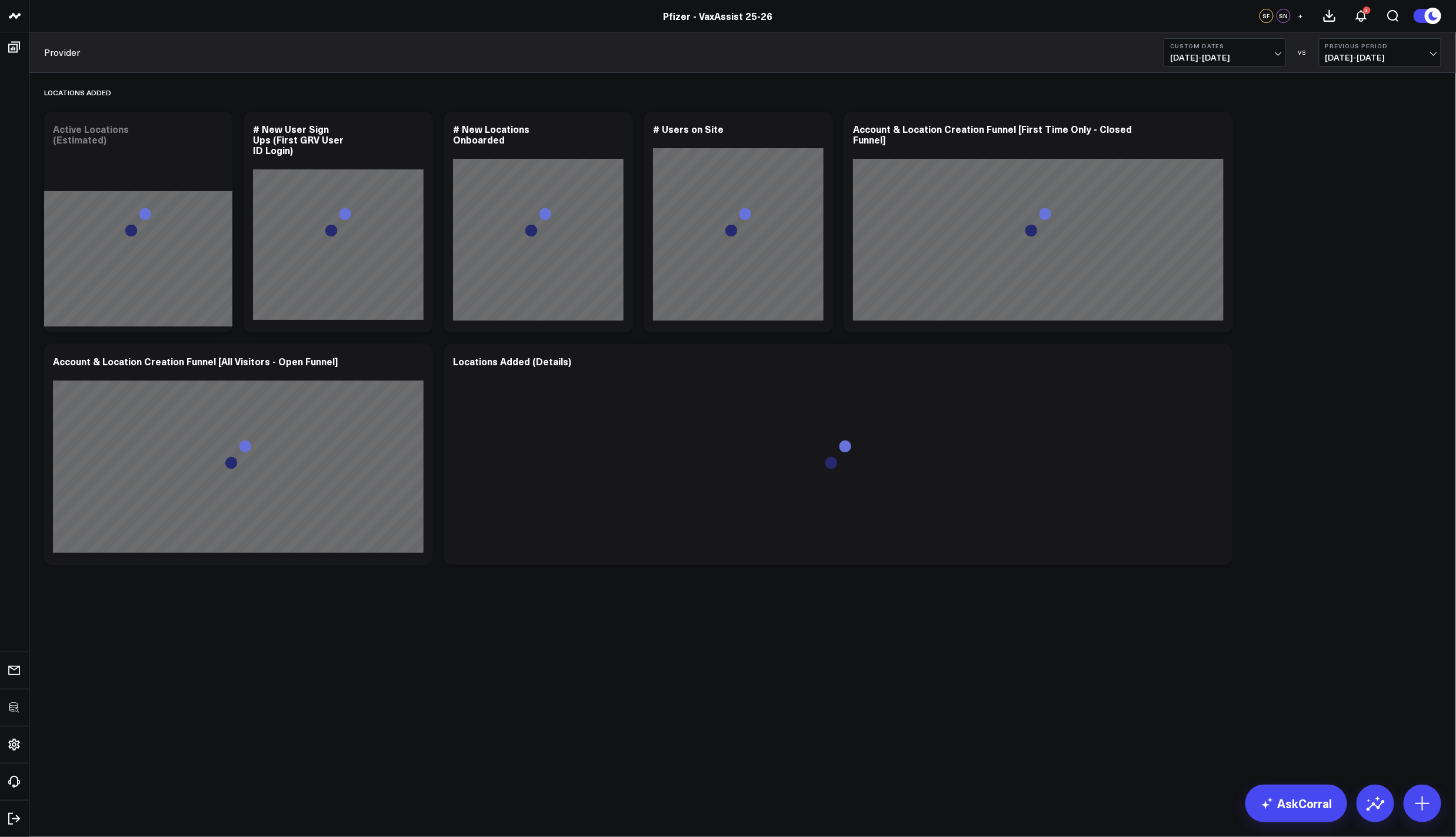
click at [1331, 272] on div "Locations Added Modify via AI Copy link to widget Ask support Remove Create lin…" at bounding box center [742, 322] width 1409 height 498
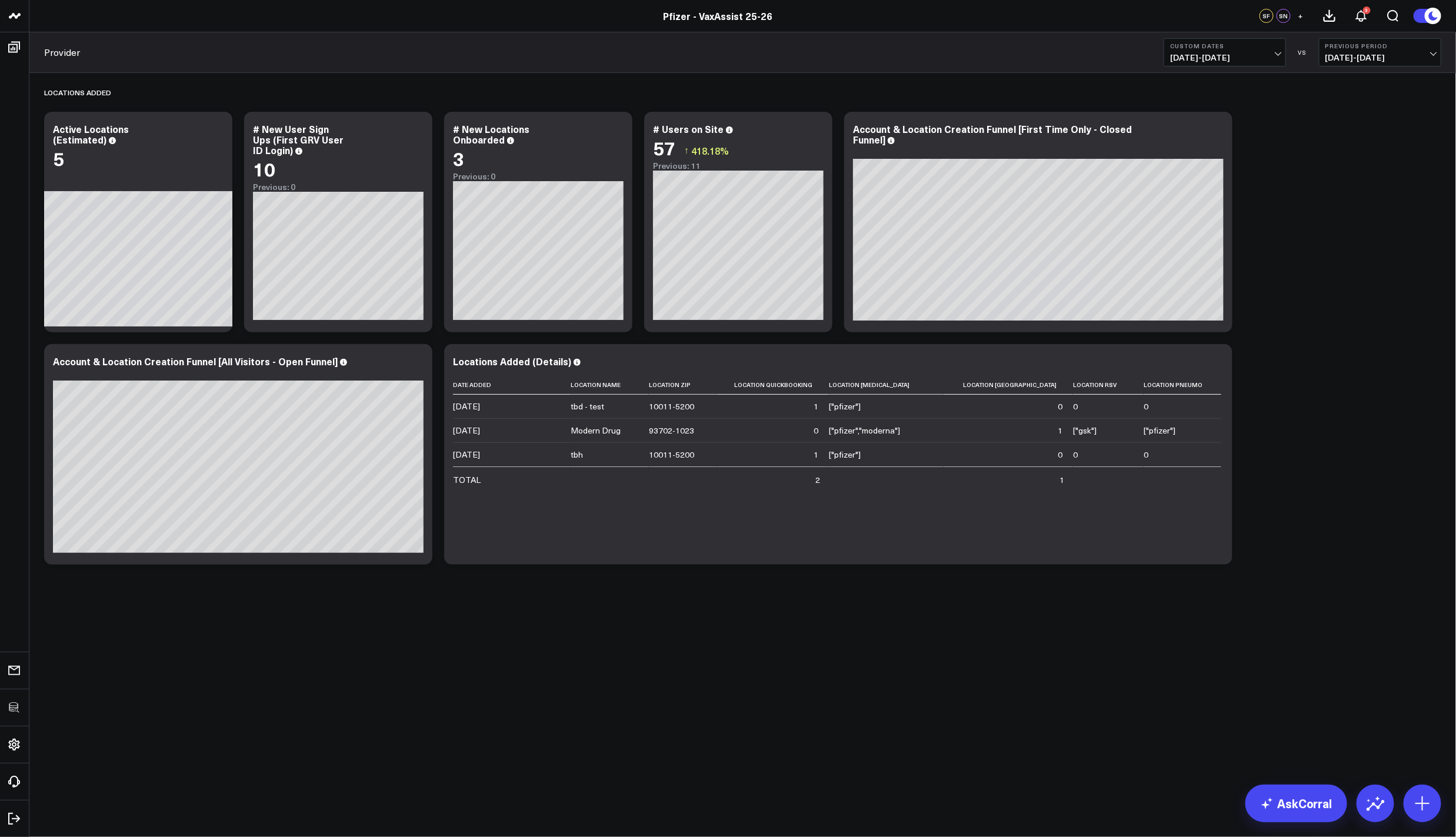
click at [1236, 68] on div "Provider Custom Dates [DATE] - [DATE] VS Previous Period [DATE] - [DATE]" at bounding box center [742, 53] width 1427 height 41
click at [1236, 63] on button "Custom Dates [DATE] - [DATE]" at bounding box center [1225, 52] width 122 height 28
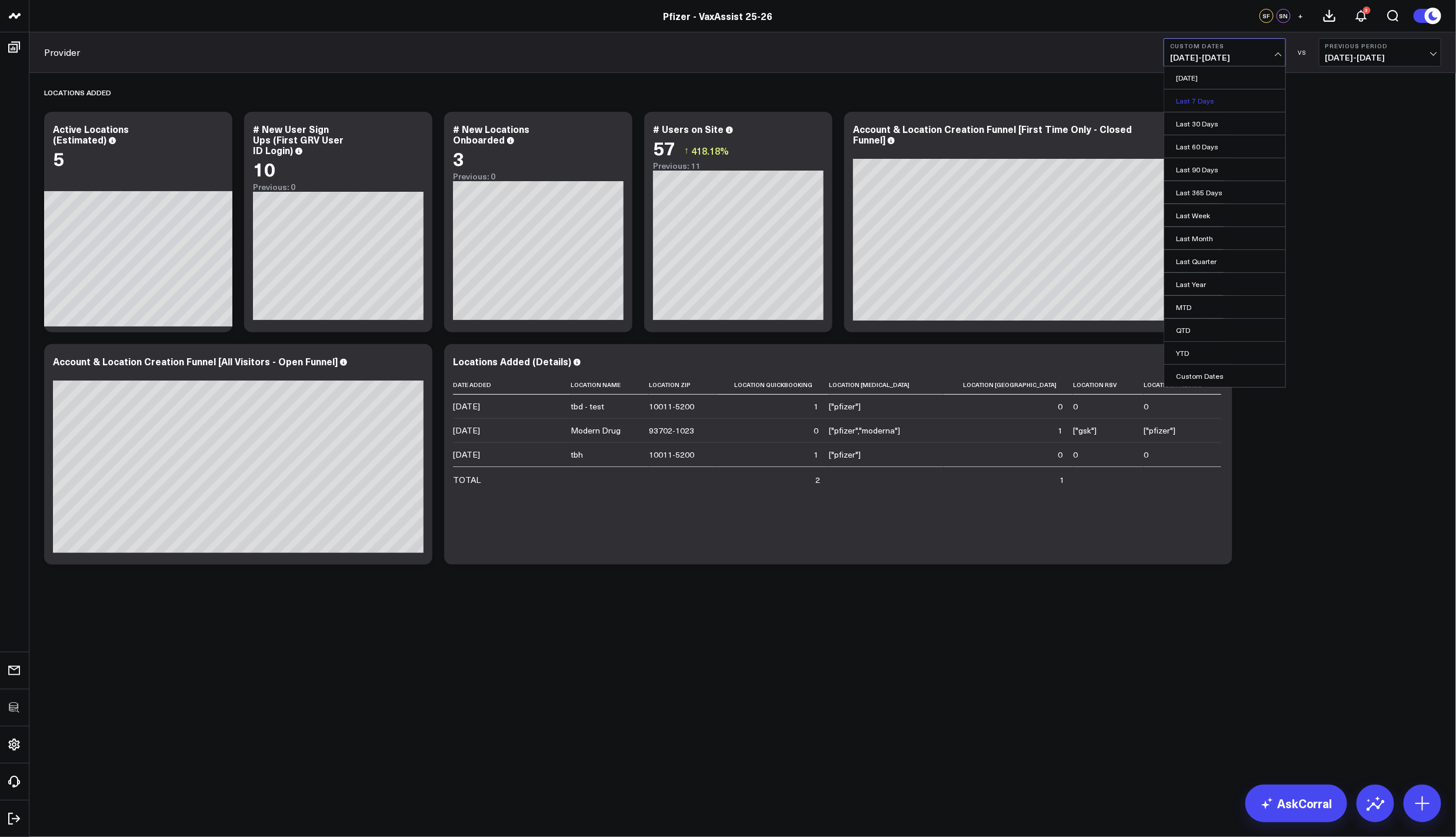
click at [1234, 99] on link "Last 7 Days" at bounding box center [1225, 100] width 121 height 22
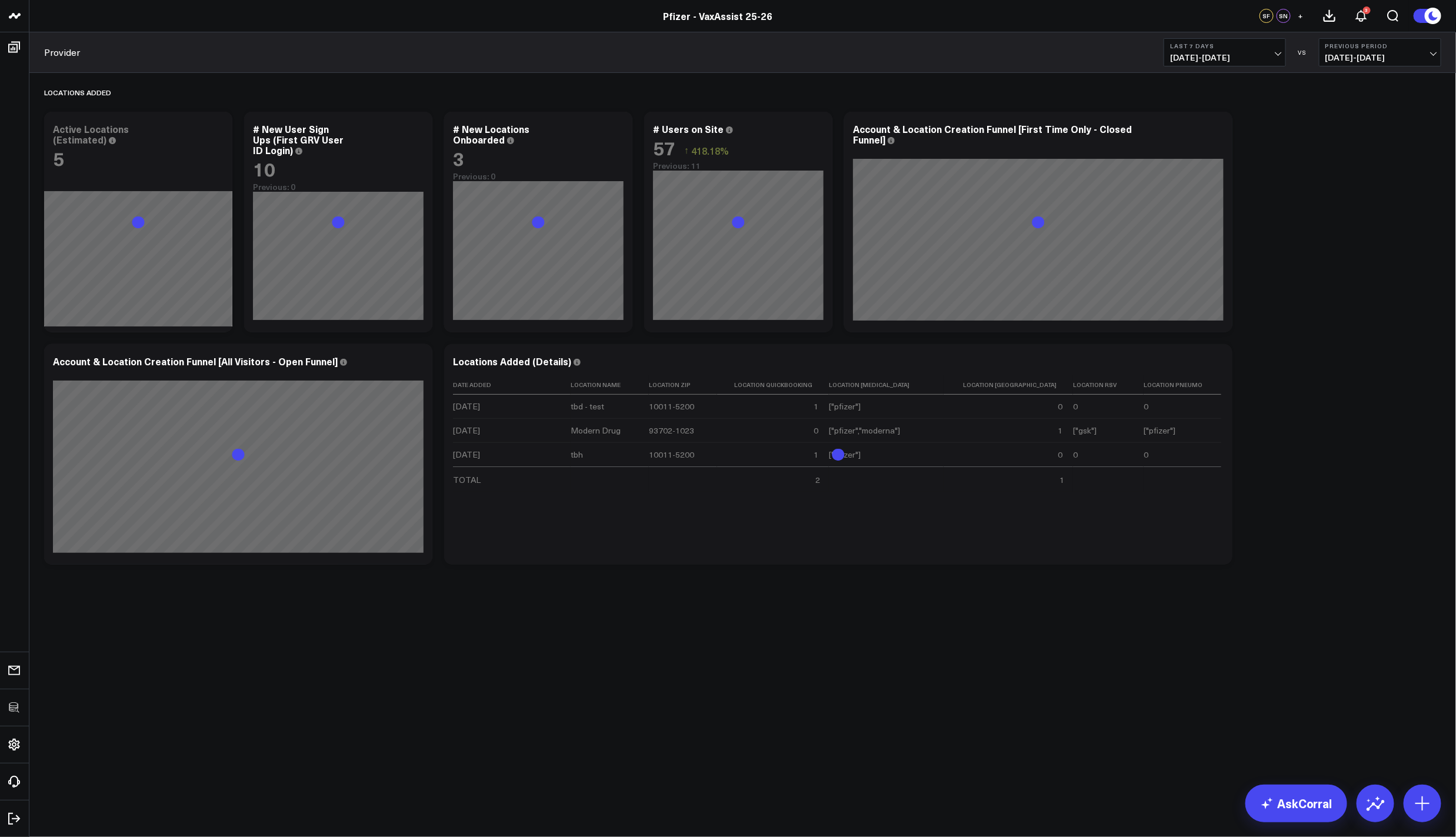
click at [1319, 171] on div "Locations Added Modify via AI Copy link to widget Ask support Remove Create lin…" at bounding box center [742, 322] width 1409 height 498
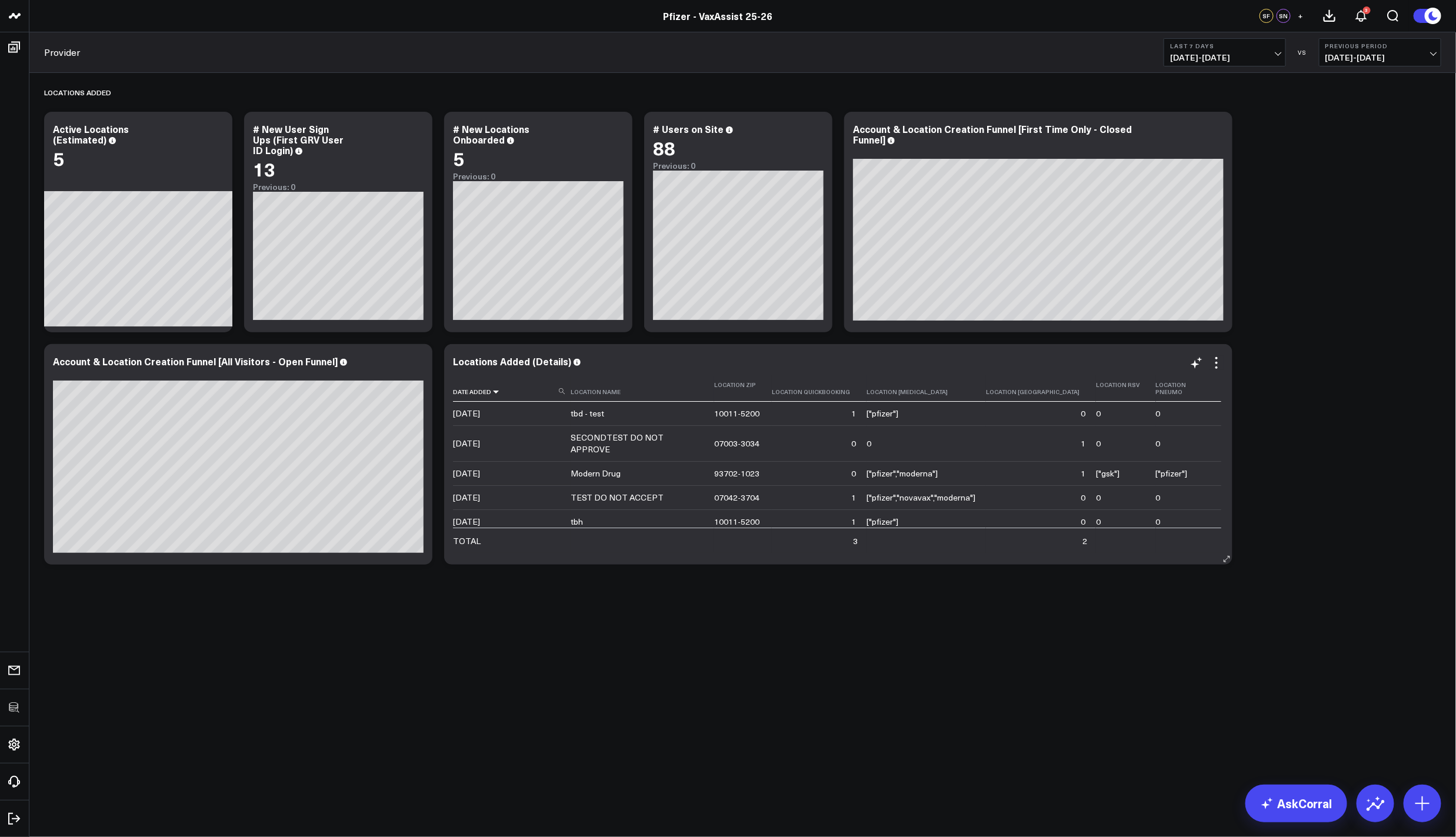
click at [495, 388] on icon at bounding box center [496, 391] width 10 height 7
click at [1259, 201] on div "Locations Added Modify via AI Copy link to widget Ask support Remove Create lin…" at bounding box center [742, 322] width 1409 height 498
click at [538, 575] on div "Locations Added Modify via AI Copy link to widget Ask support Remove Create lin…" at bounding box center [742, 357] width 1427 height 568
drag, startPoint x: 1288, startPoint y: 182, endPoint x: 749, endPoint y: 120, distance: 542.6
click at [1288, 182] on div "Locations Added Modify via AI Copy link to widget Ask support Remove Create lin…" at bounding box center [742, 322] width 1409 height 498
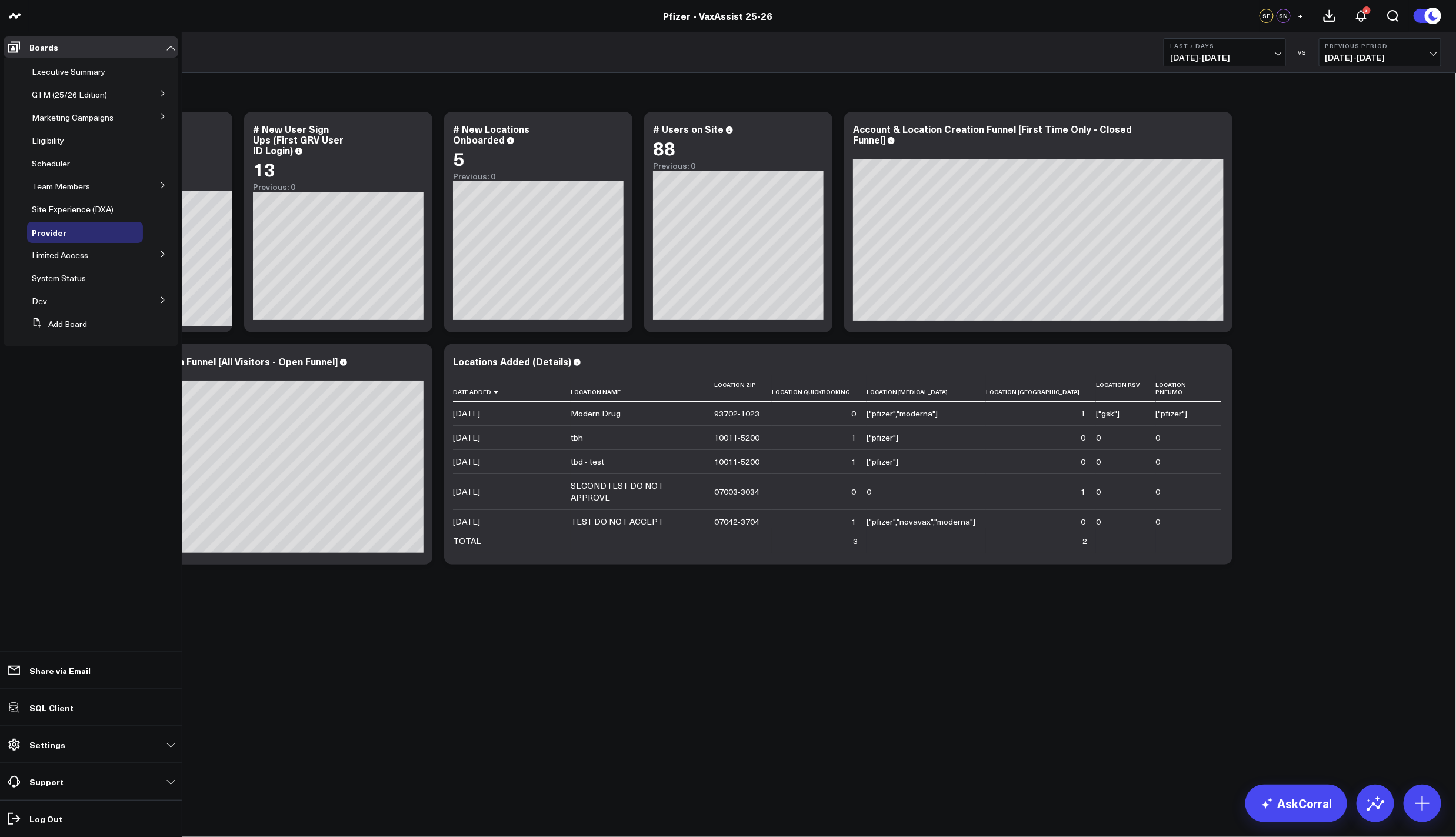
click at [159, 119] on button at bounding box center [163, 116] width 31 height 18
click at [159, 119] on icon at bounding box center [162, 115] width 7 height 7
click at [74, 73] on span "Executive Summary" at bounding box center [68, 71] width 73 height 11
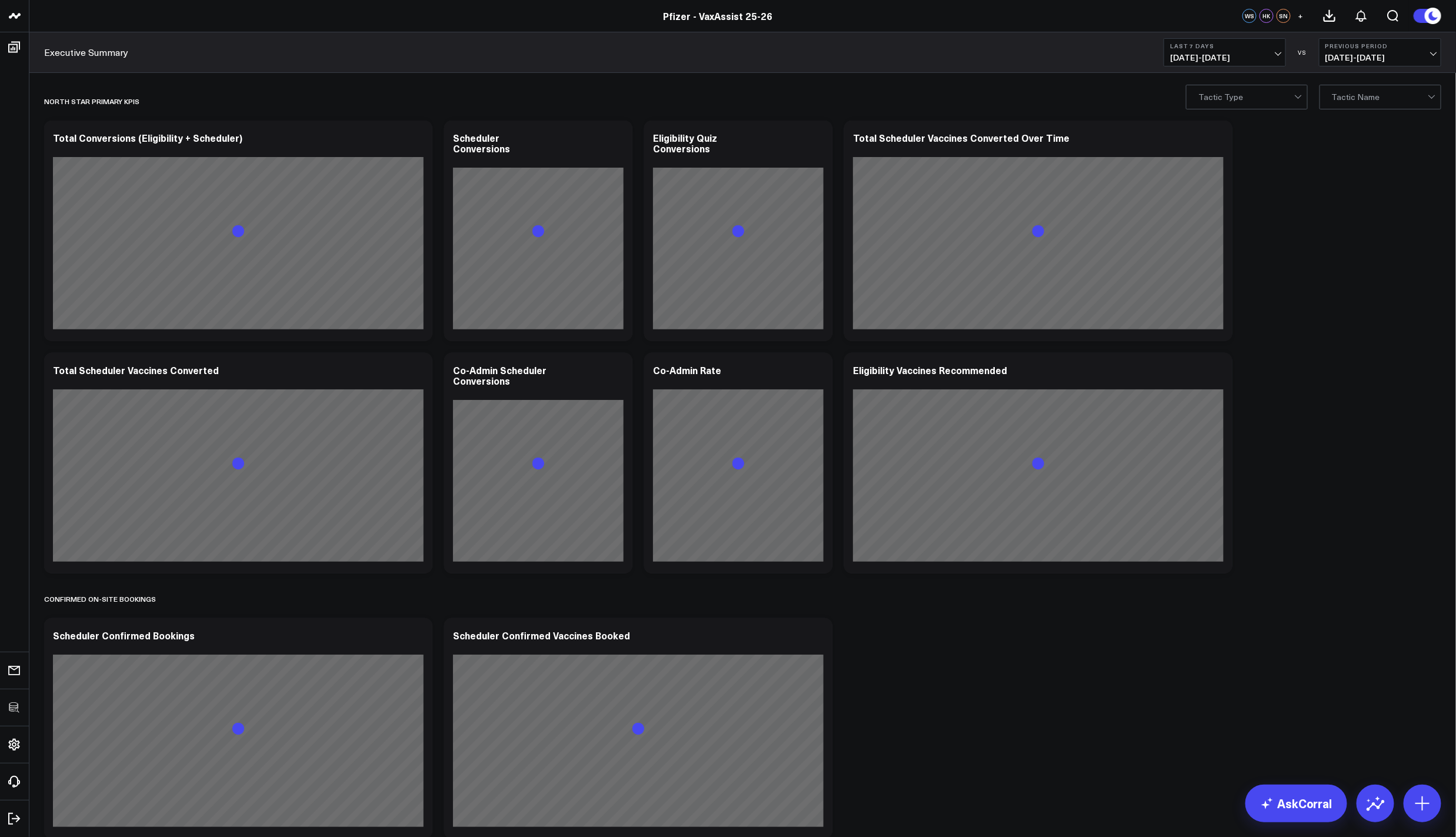
click at [1223, 53] on span "08/07/25 - 08/13/25" at bounding box center [1225, 57] width 110 height 10
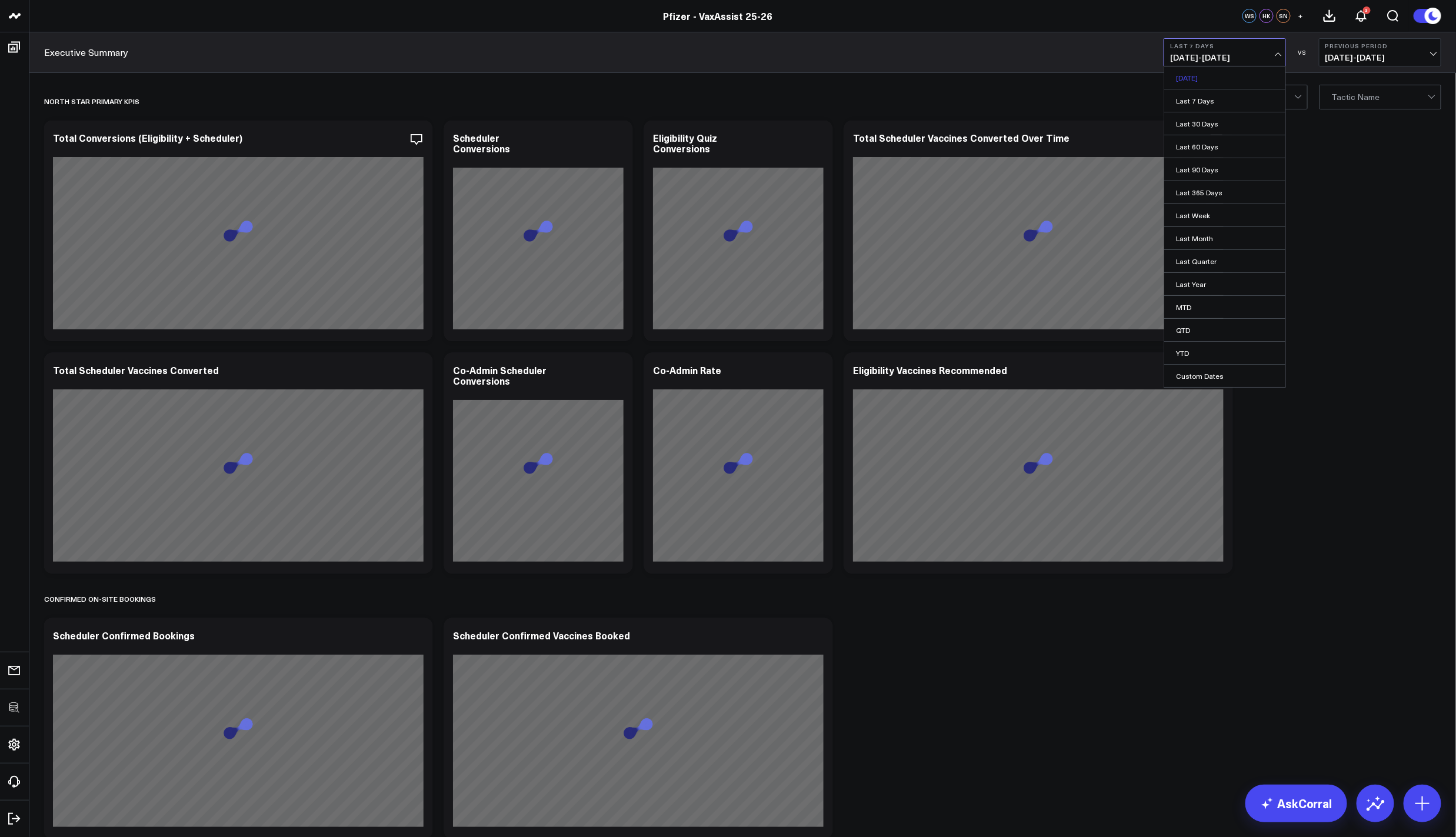
click at [1199, 77] on link "[DATE]" at bounding box center [1225, 77] width 121 height 22
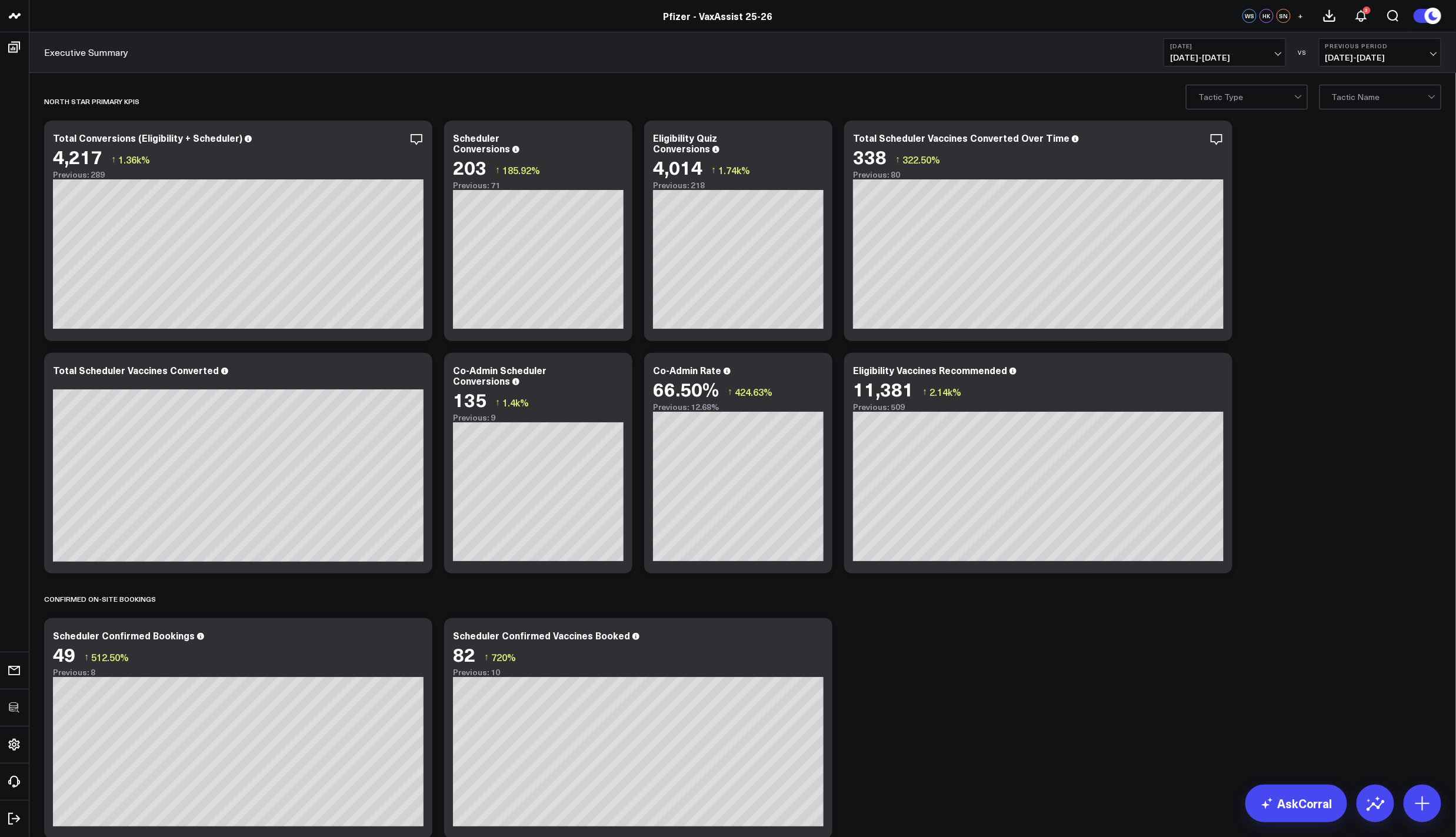
click at [1304, 14] on button "+" at bounding box center [1301, 16] width 14 height 14
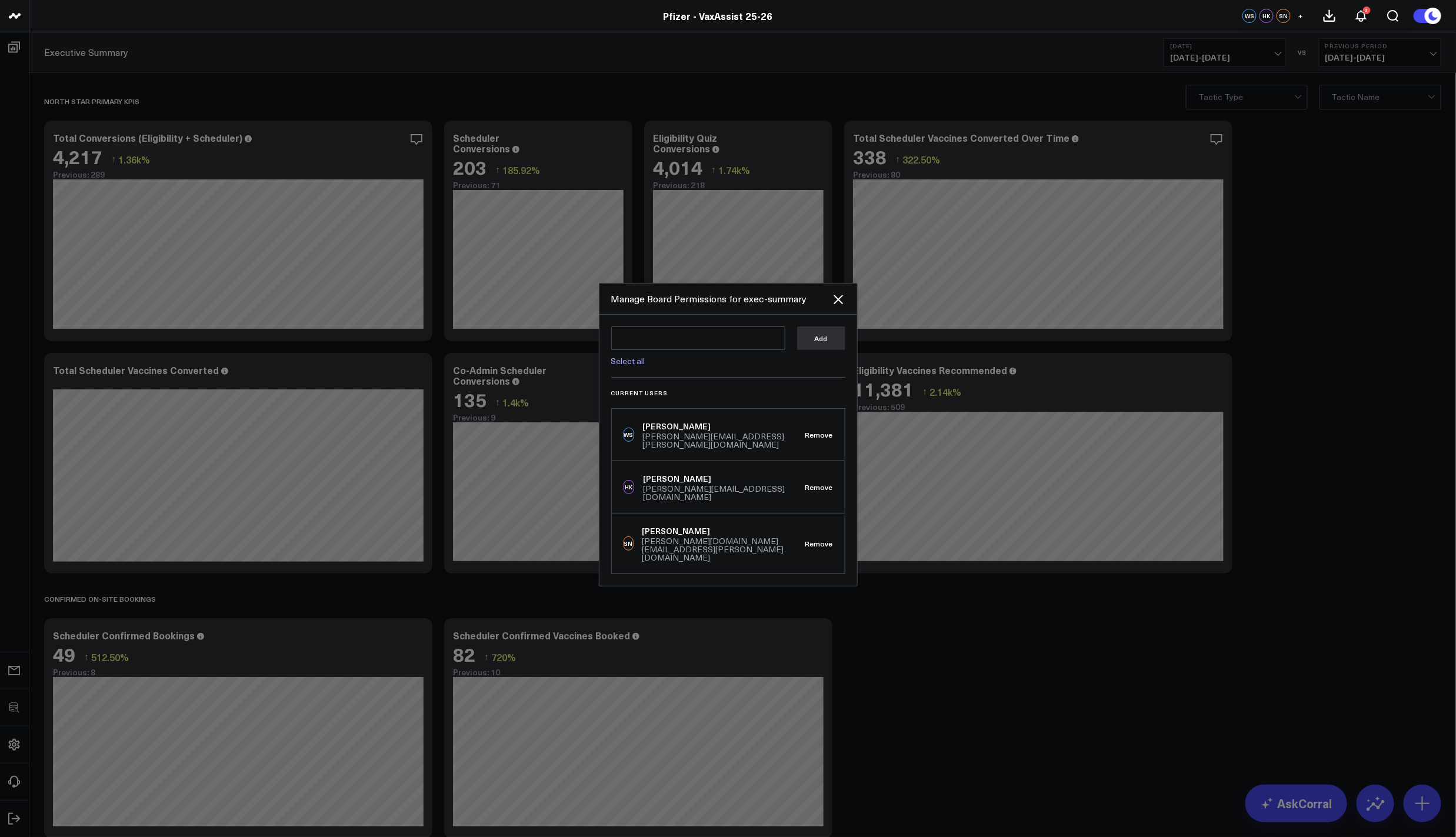
click at [824, 306] on div "Manage Board Permissions for exec-summary" at bounding box center [721, 299] width 220 height 13
click at [835, 306] on icon at bounding box center [838, 299] width 14 height 14
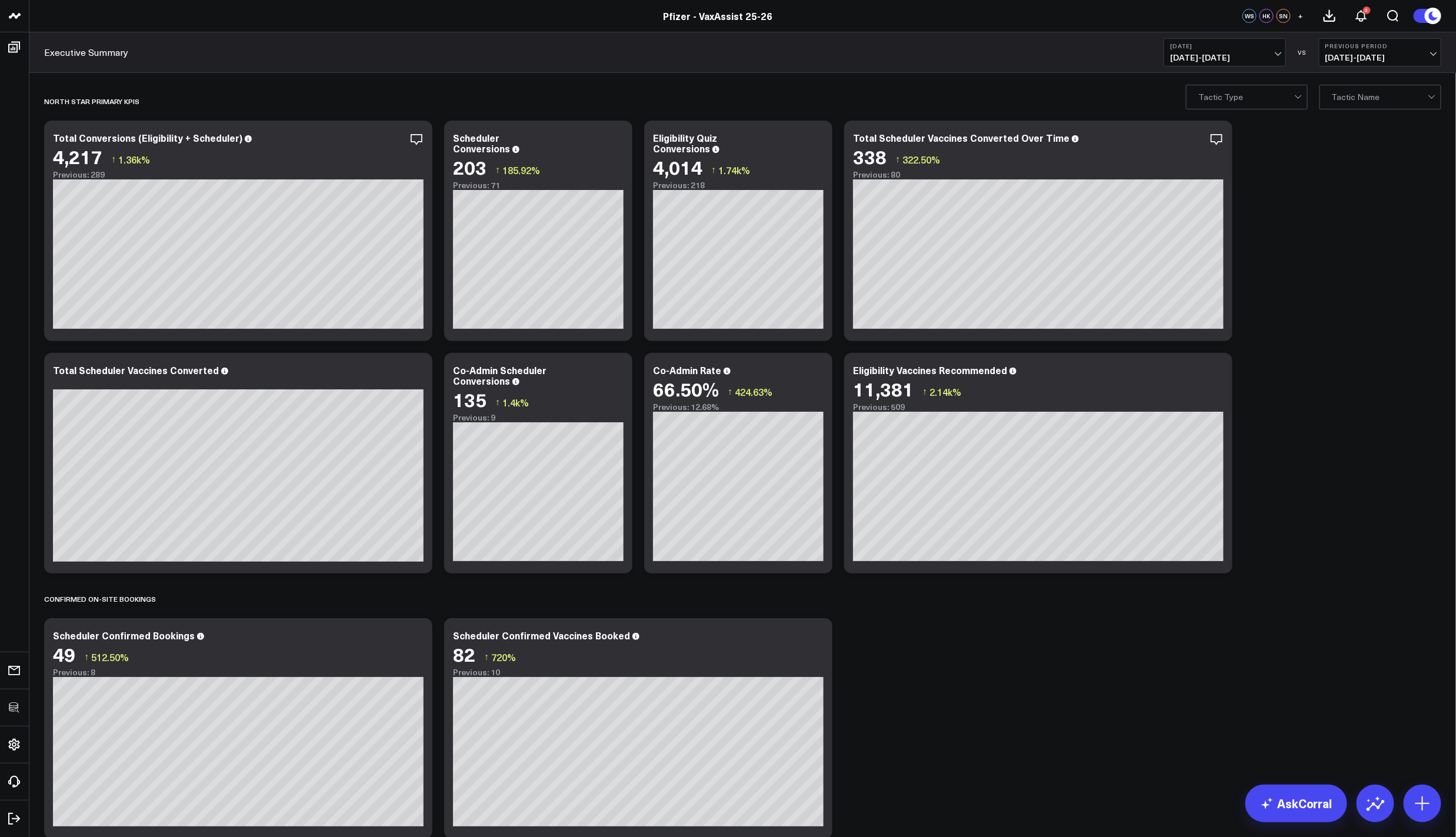
click at [1282, 22] on div "SN" at bounding box center [1283, 16] width 14 height 14
click at [1306, 14] on button "+" at bounding box center [1301, 16] width 14 height 14
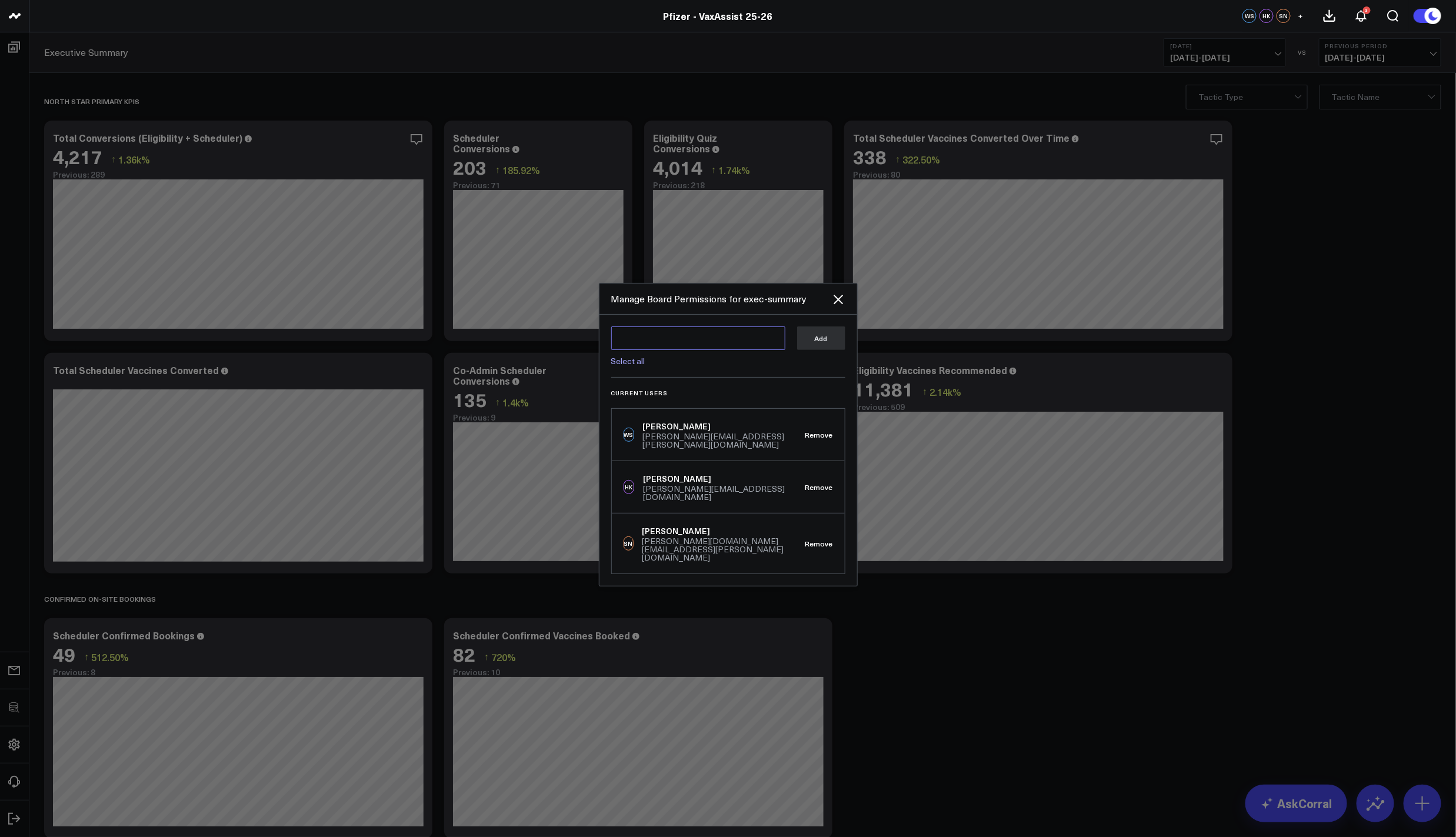
click at [729, 350] on textarea at bounding box center [698, 338] width 174 height 24
click at [839, 304] on icon at bounding box center [838, 299] width 10 height 10
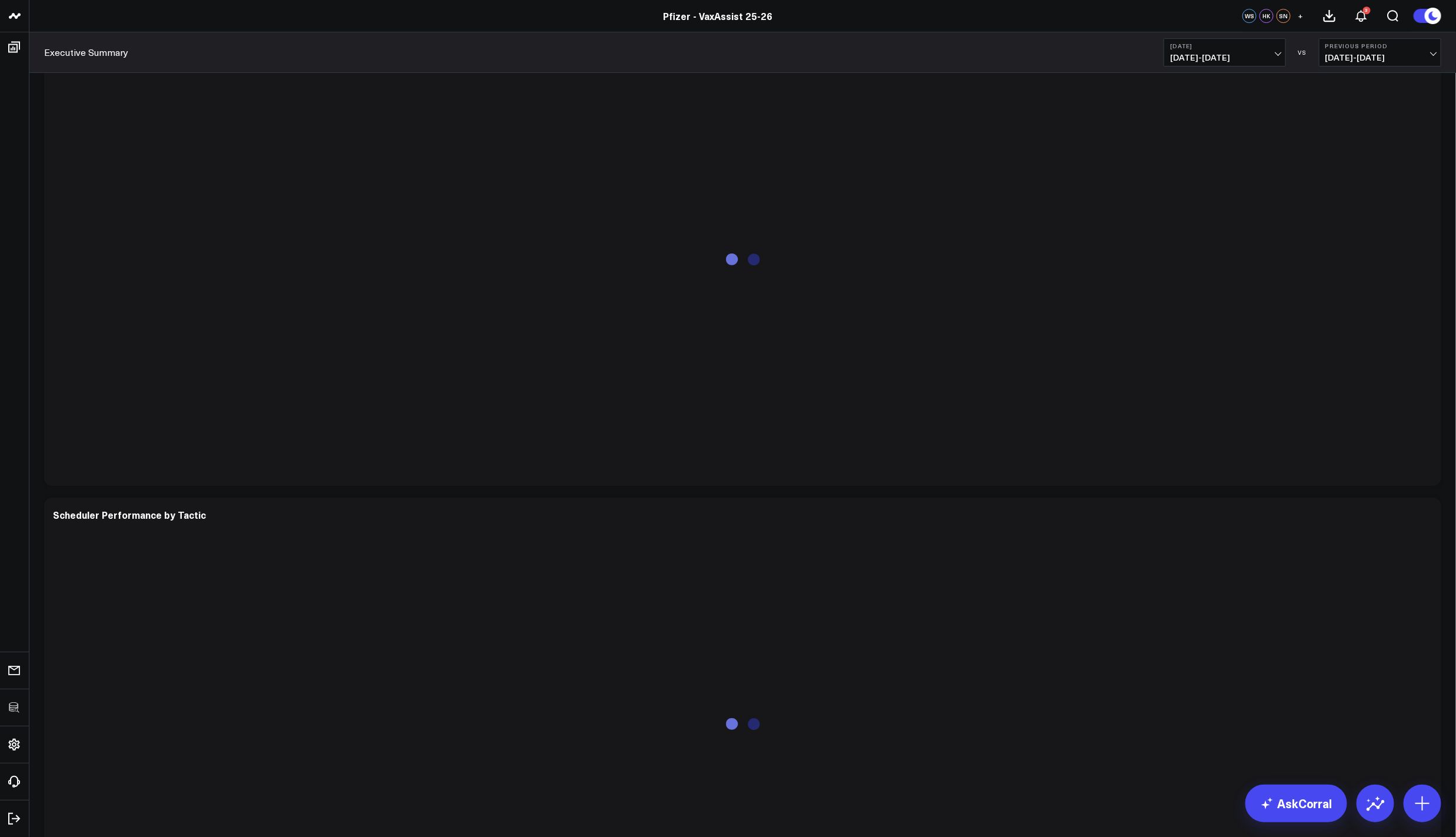
scroll to position [1683, 0]
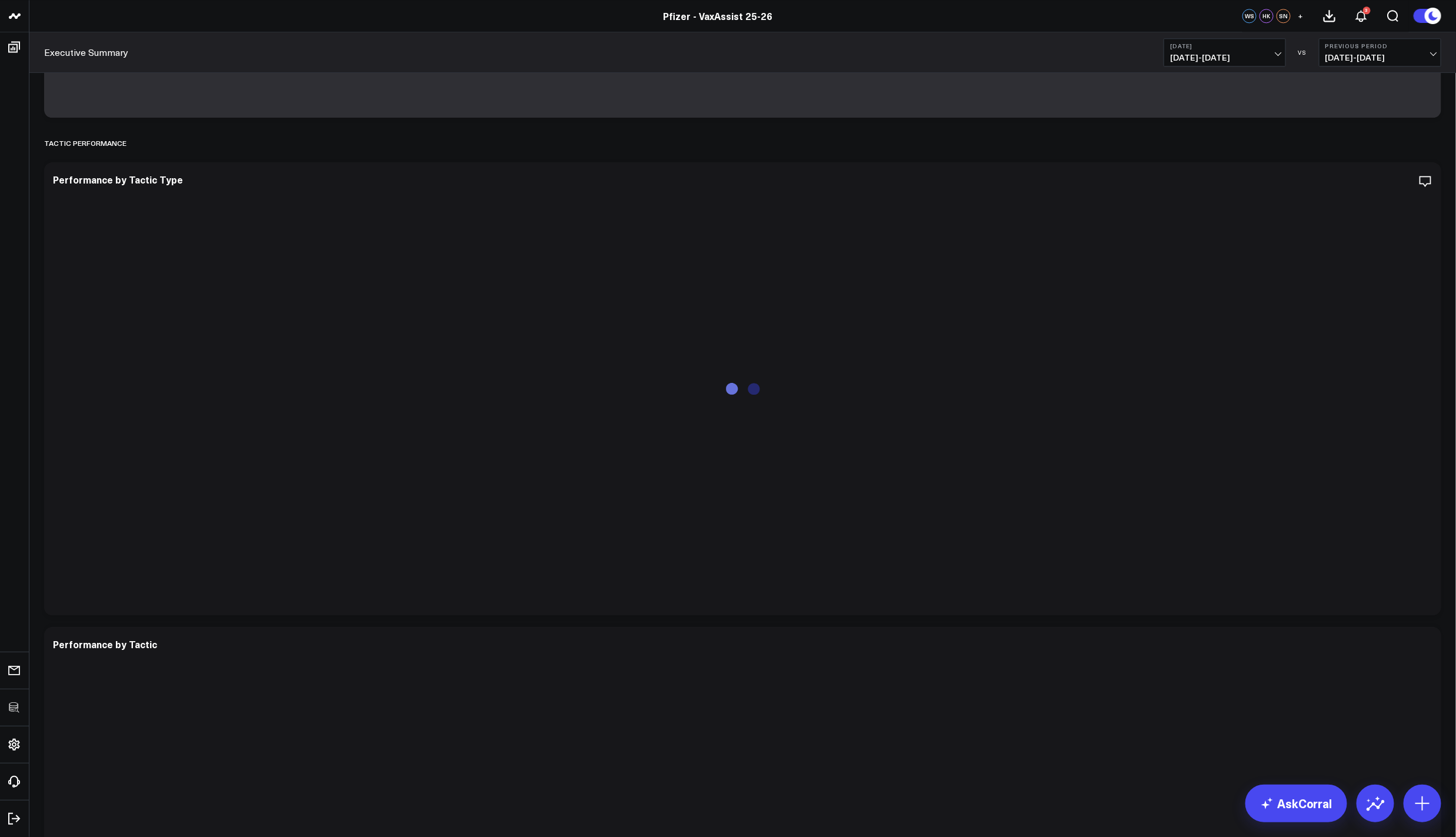
click at [1449, 454] on div "North Star Primary KPIs Modify via AI Copy link to widget Ask support Remove Cr…" at bounding box center [742, 10] width 1427 height 3222
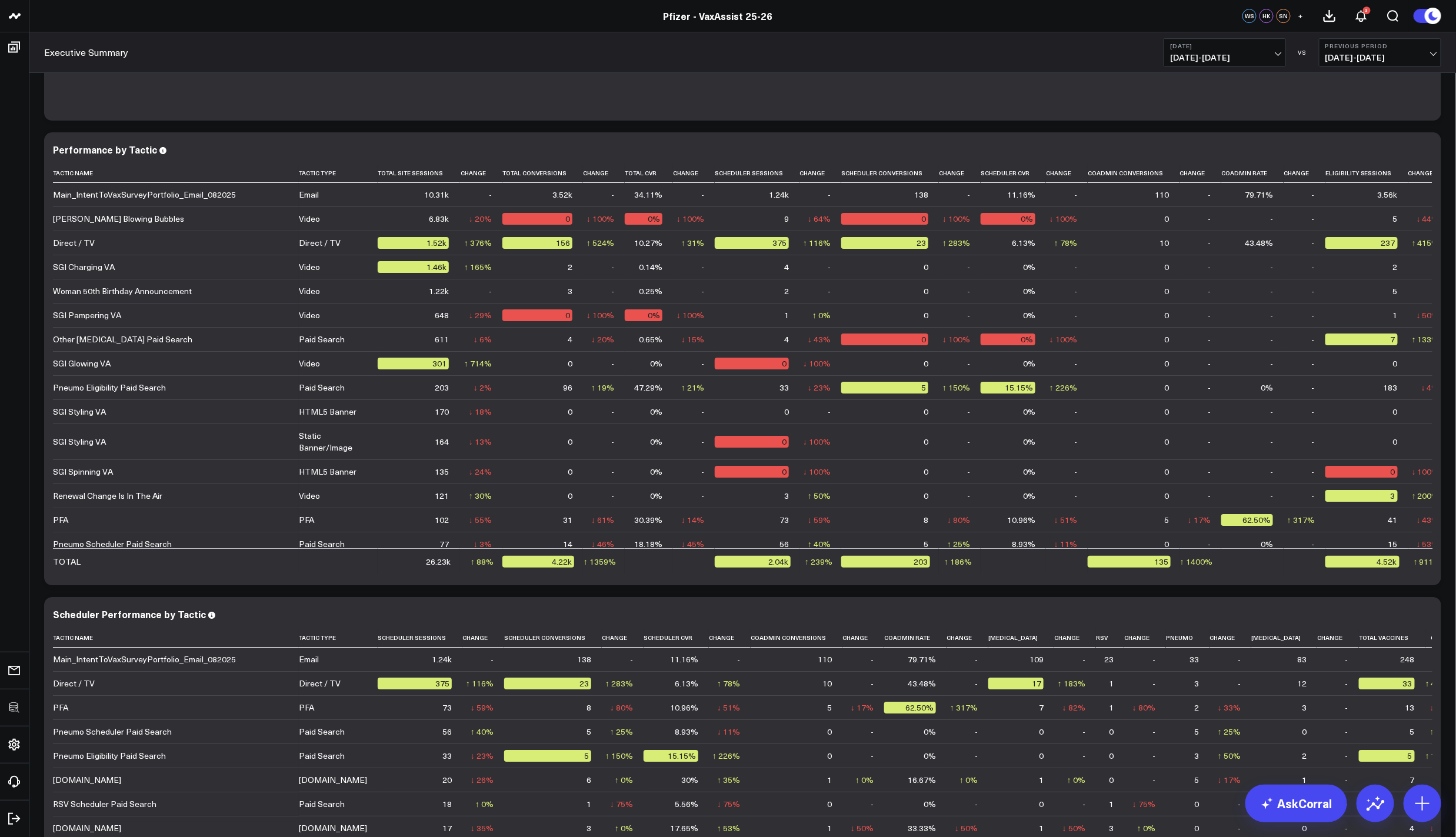
scroll to position [0, 0]
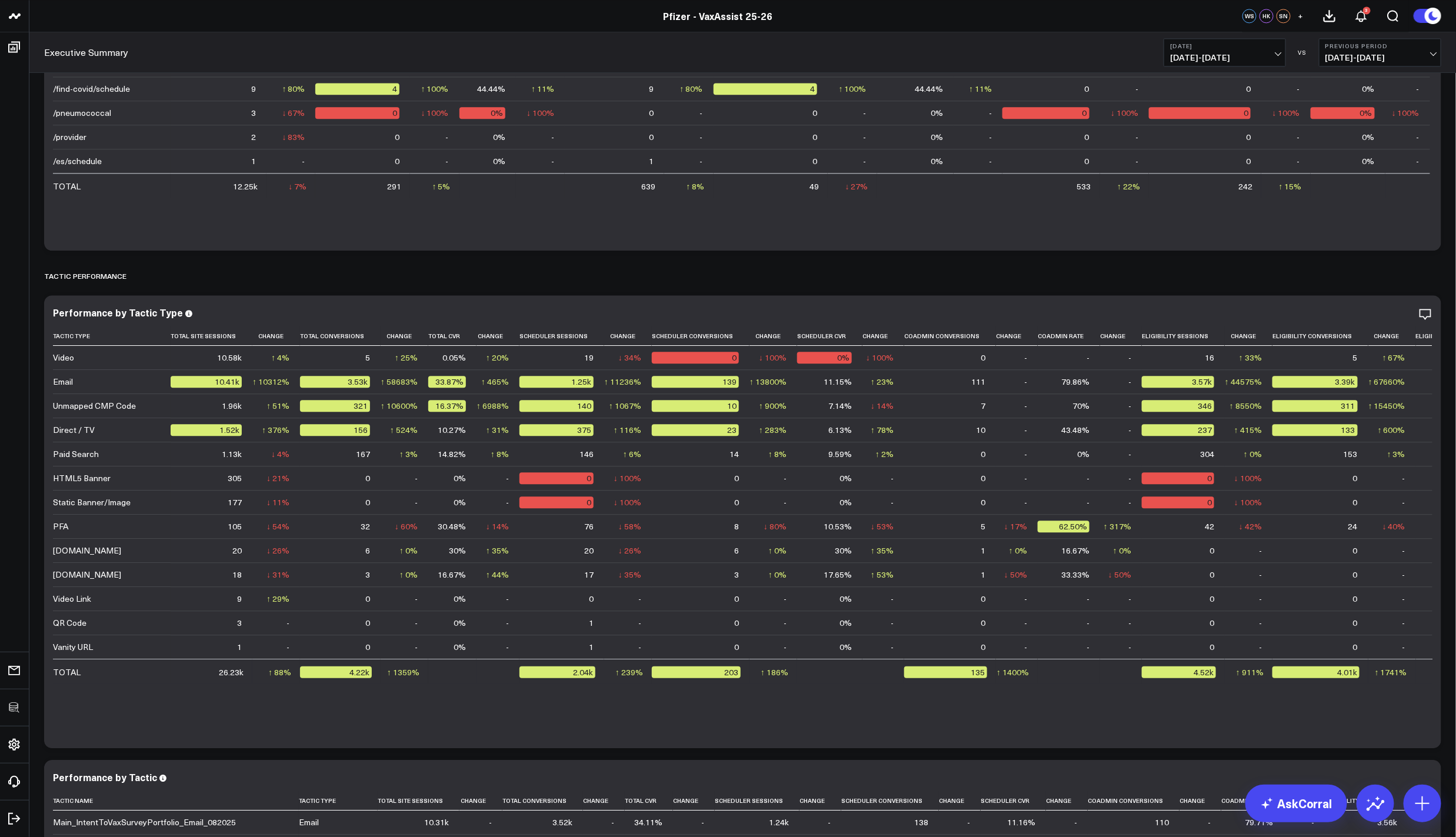
scroll to position [1982, 0]
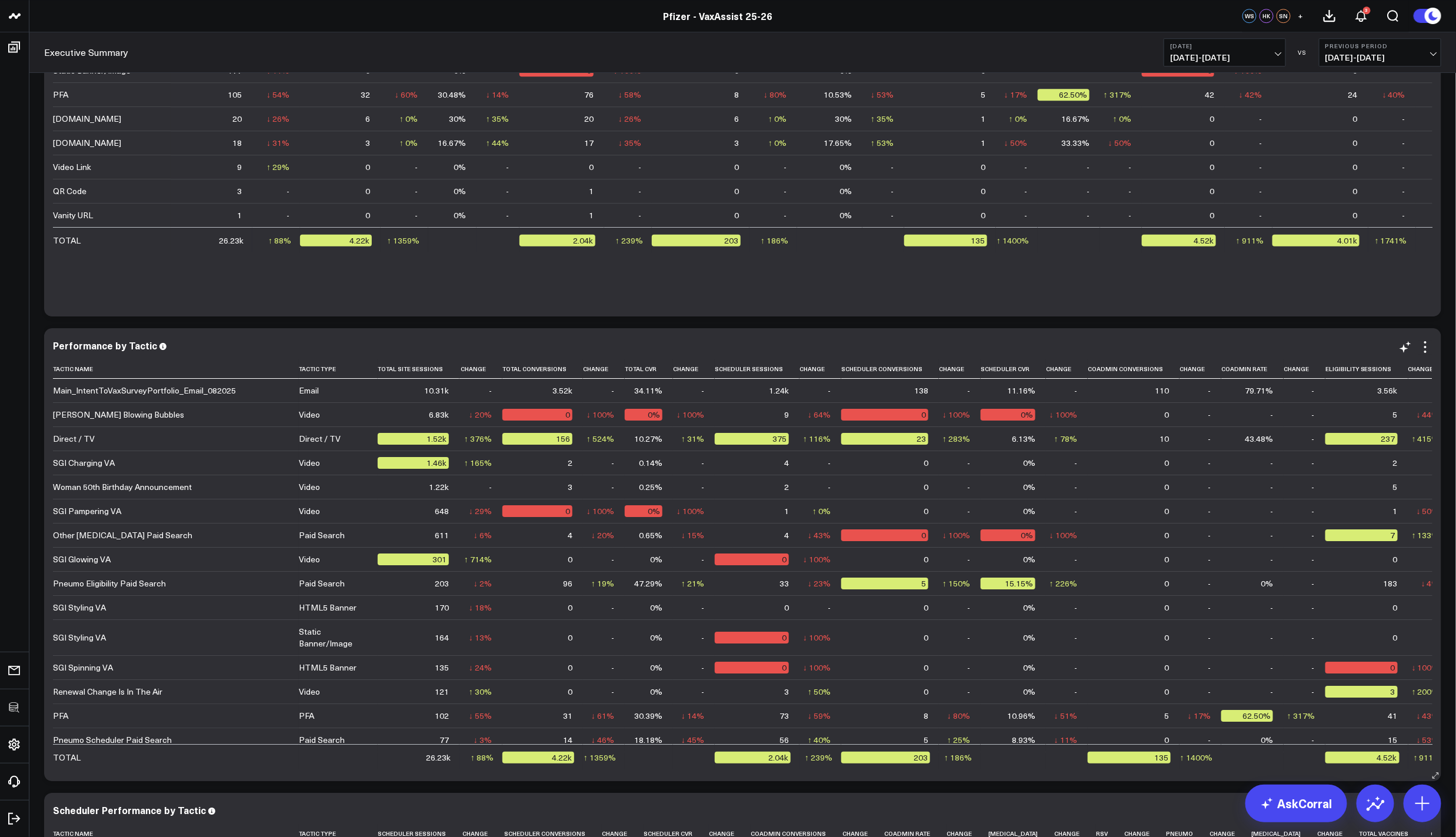
click at [219, 391] on div "Main_IntentToVaxSurveyPortfolio_Email_082025" at bounding box center [144, 390] width 183 height 11
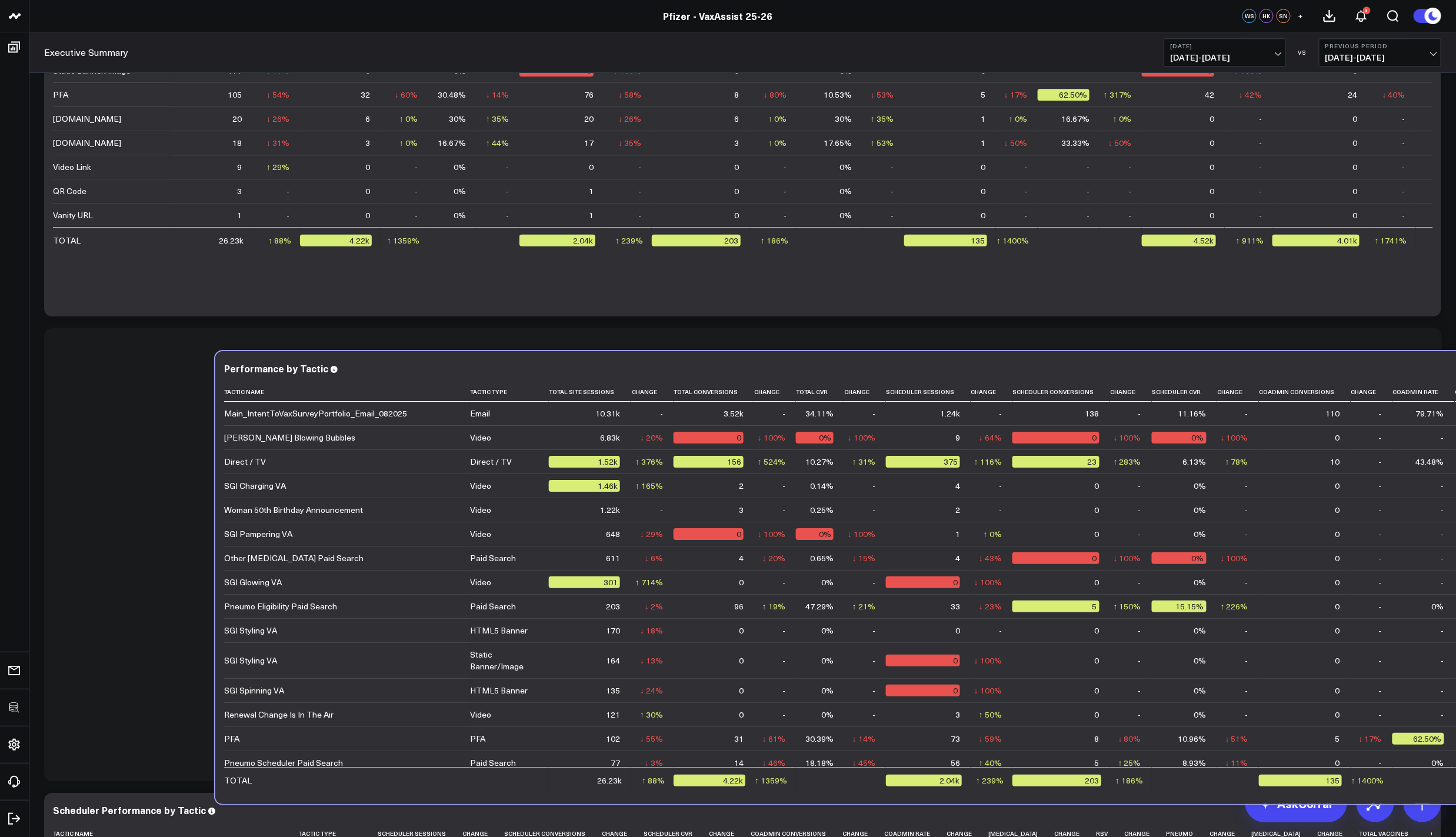
click at [390, 414] on div "Main_IntentToVaxSurveyPortfolio_Email_082025" at bounding box center [315, 413] width 183 height 11
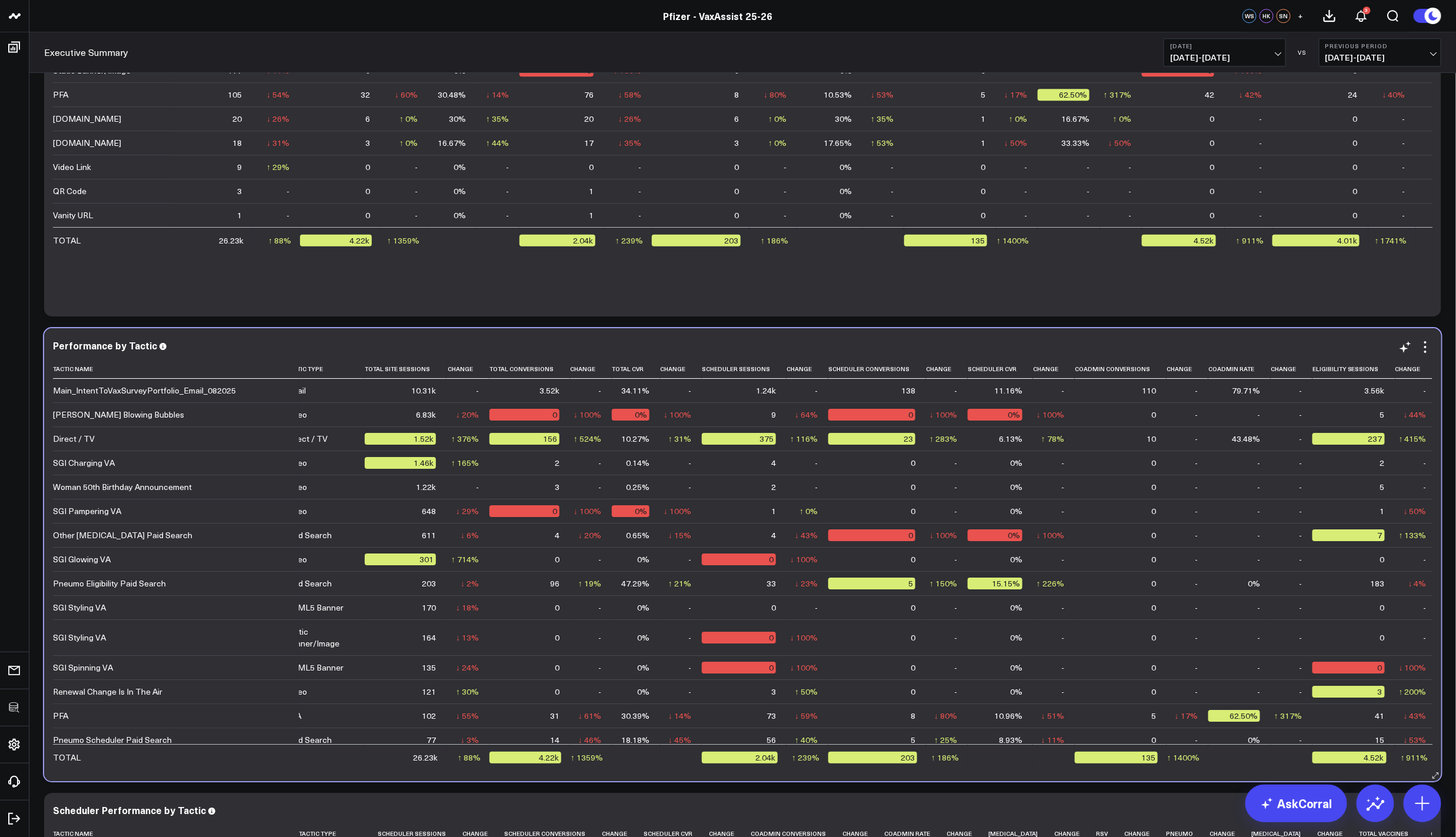
scroll to position [0, 0]
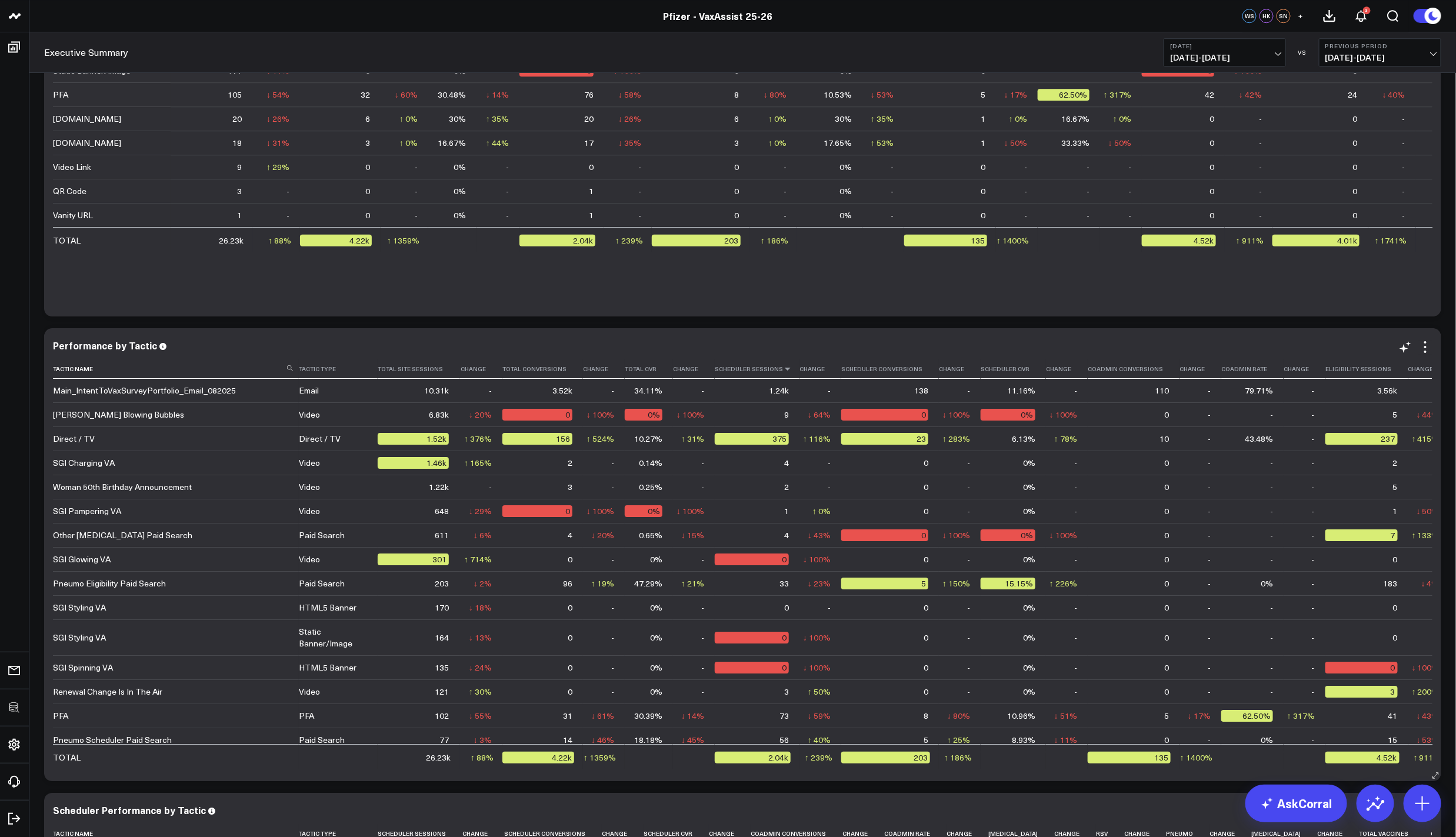
click at [783, 367] on icon at bounding box center [788, 369] width 10 height 7
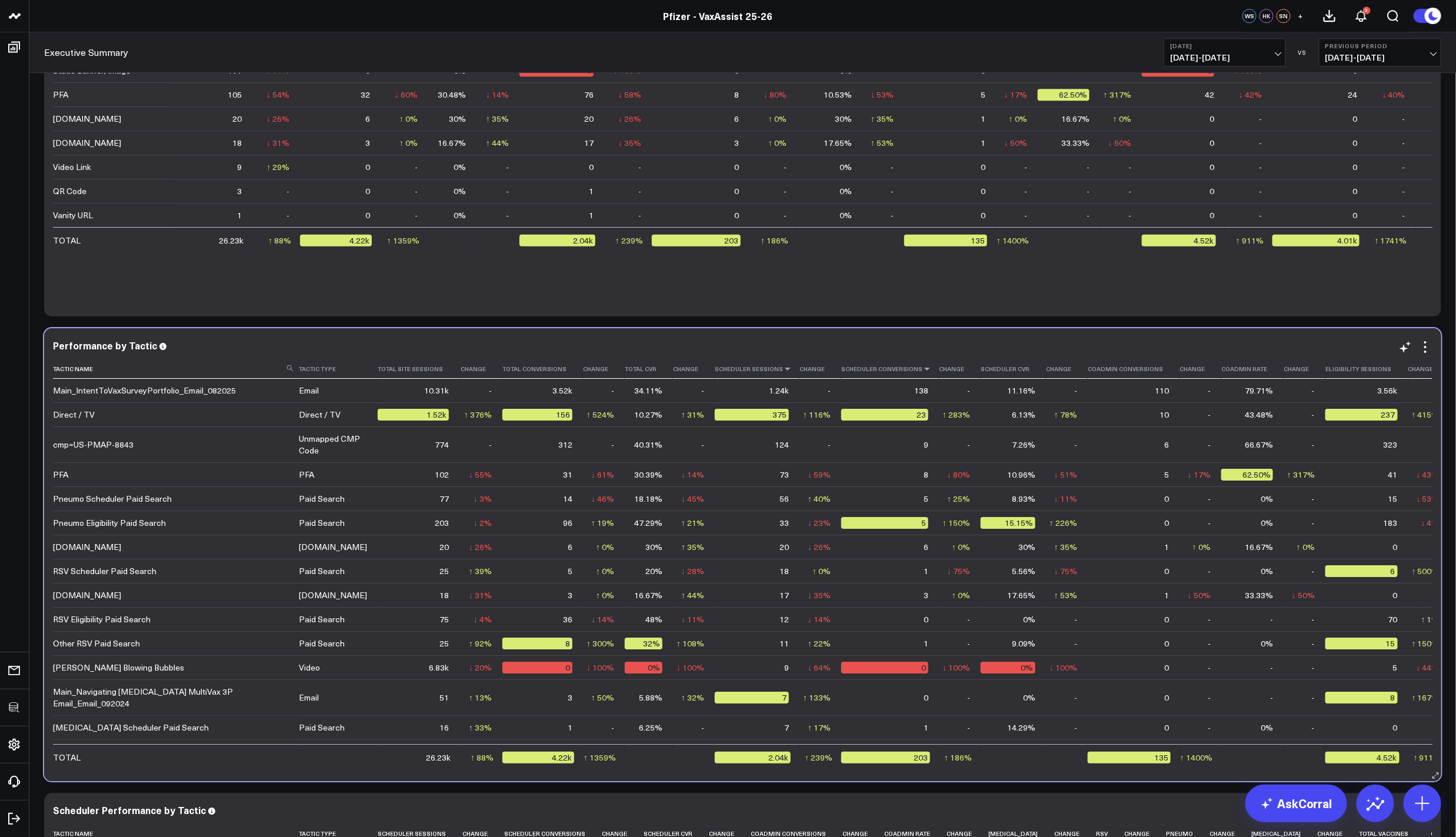
click at [922, 369] on icon at bounding box center [927, 369] width 10 height 7
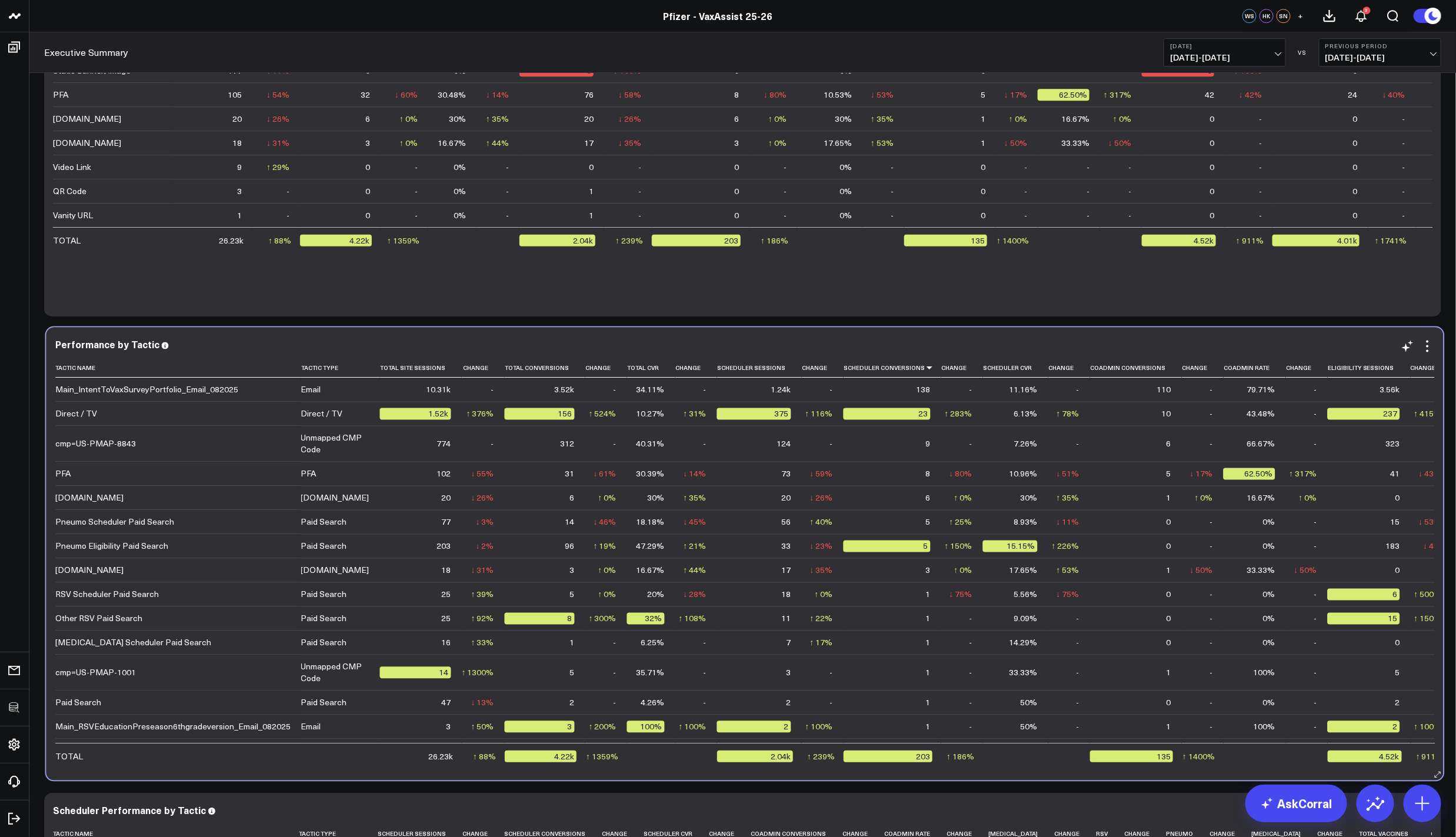
click at [844, 768] on td "0" at bounding box center [892, 774] width 97 height 24
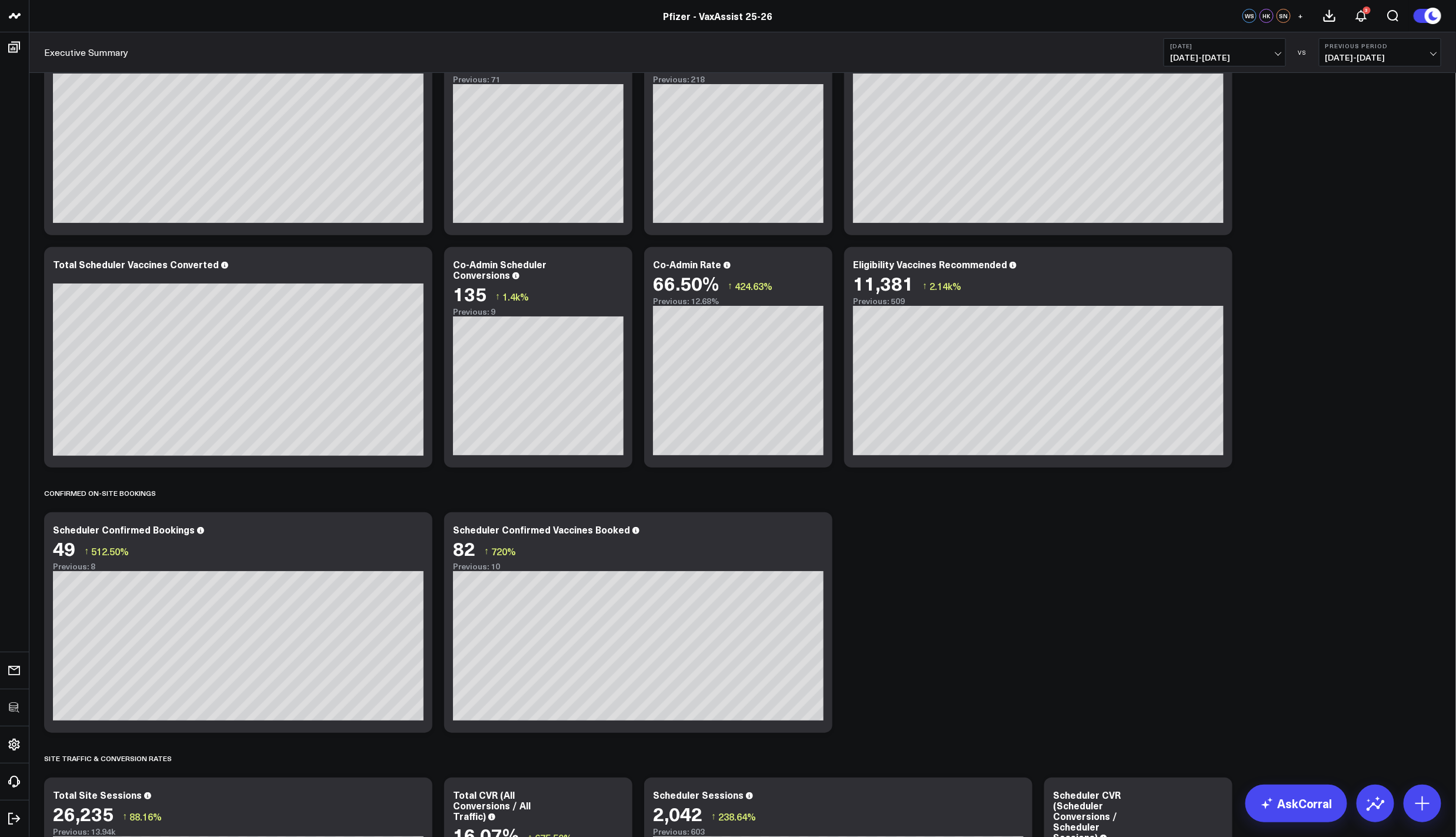
scroll to position [98, 0]
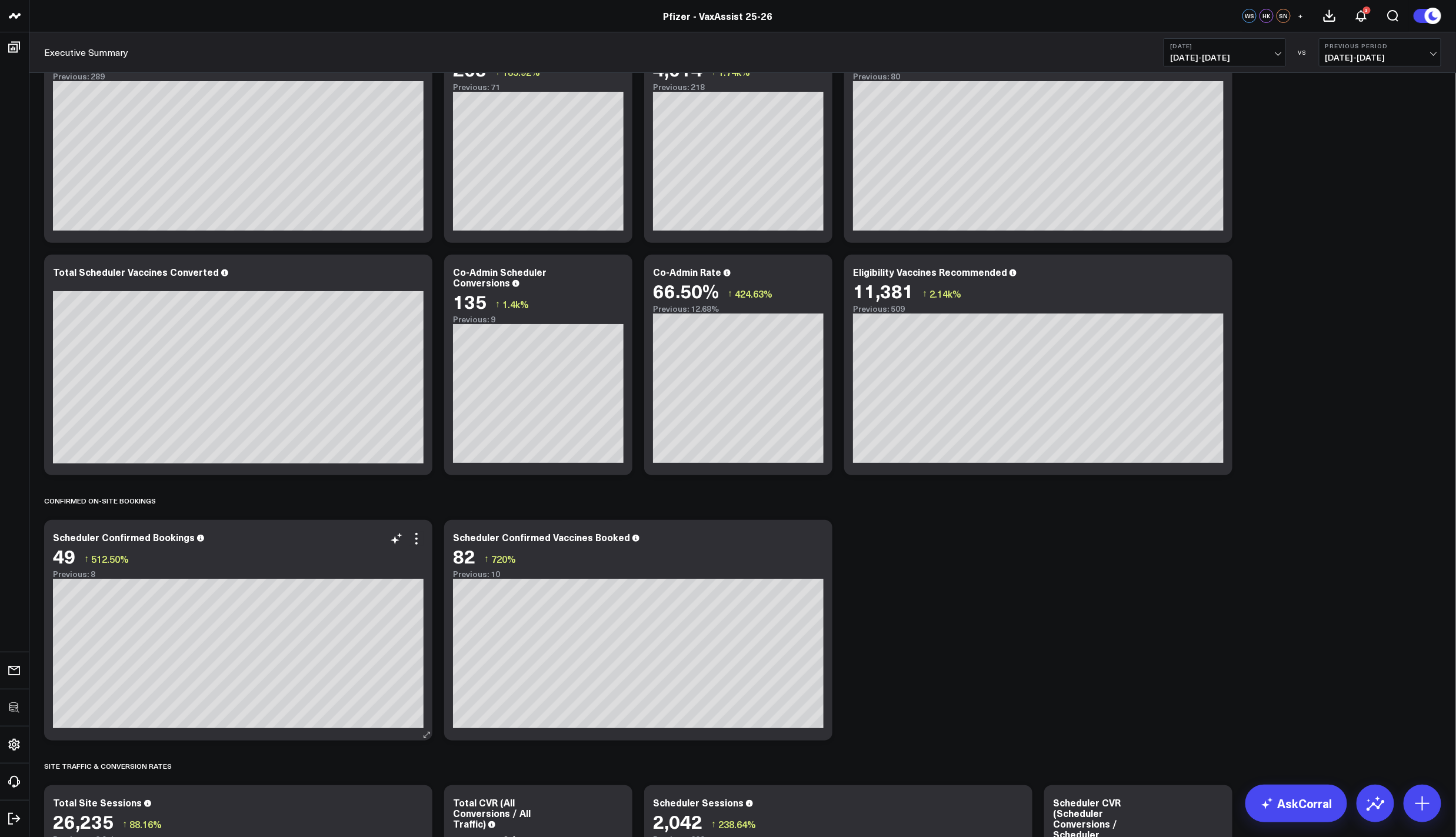
click at [421, 530] on div "Scheduler Confirmed Bookings 49 ↑ 512.50% Previous: 8 [#fff fontSize:14px lineH…" at bounding box center [238, 630] width 388 height 220
click at [419, 532] on icon at bounding box center [416, 538] width 14 height 14
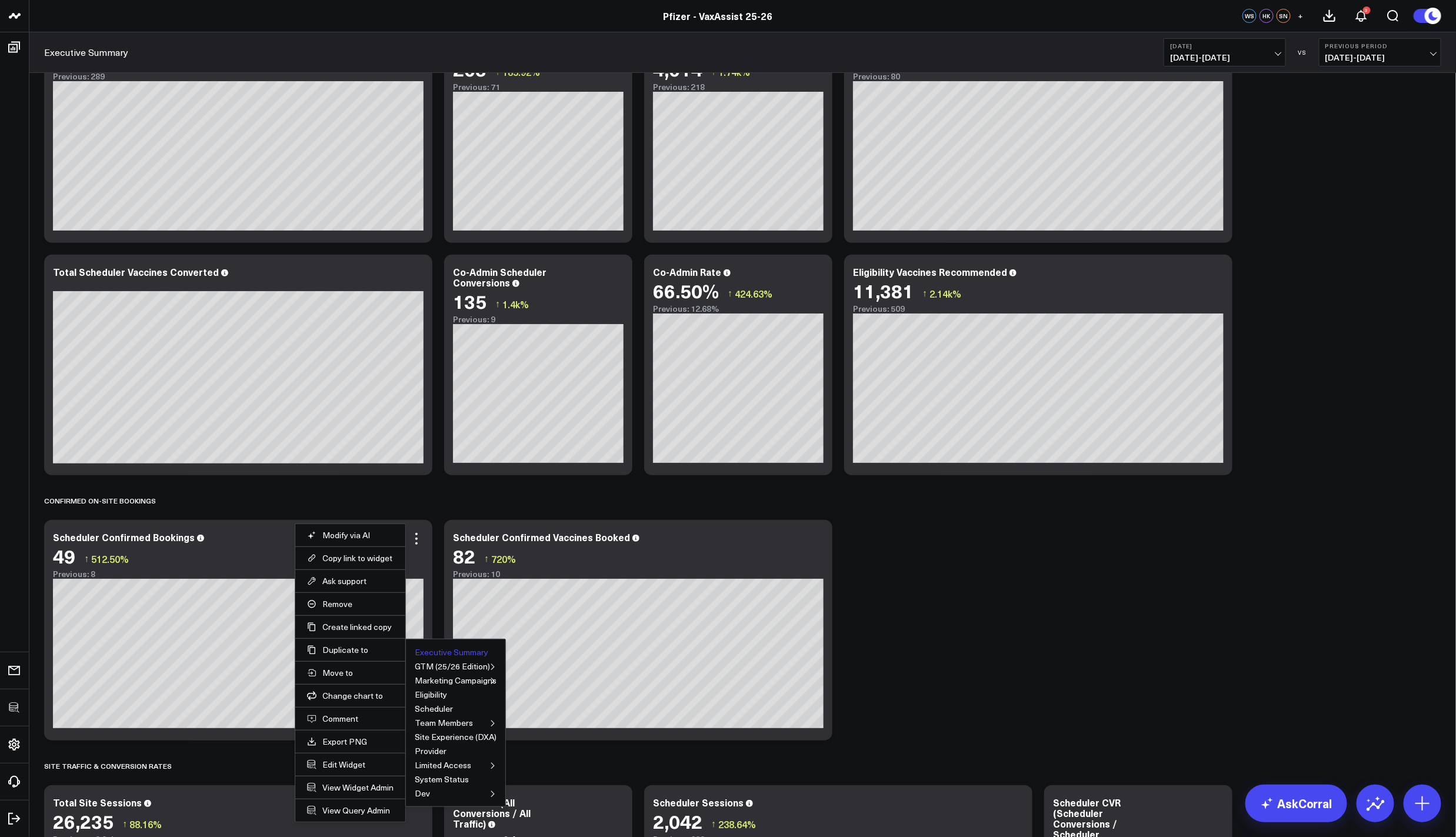
click at [447, 648] on button "Executive Summary" at bounding box center [451, 652] width 73 height 8
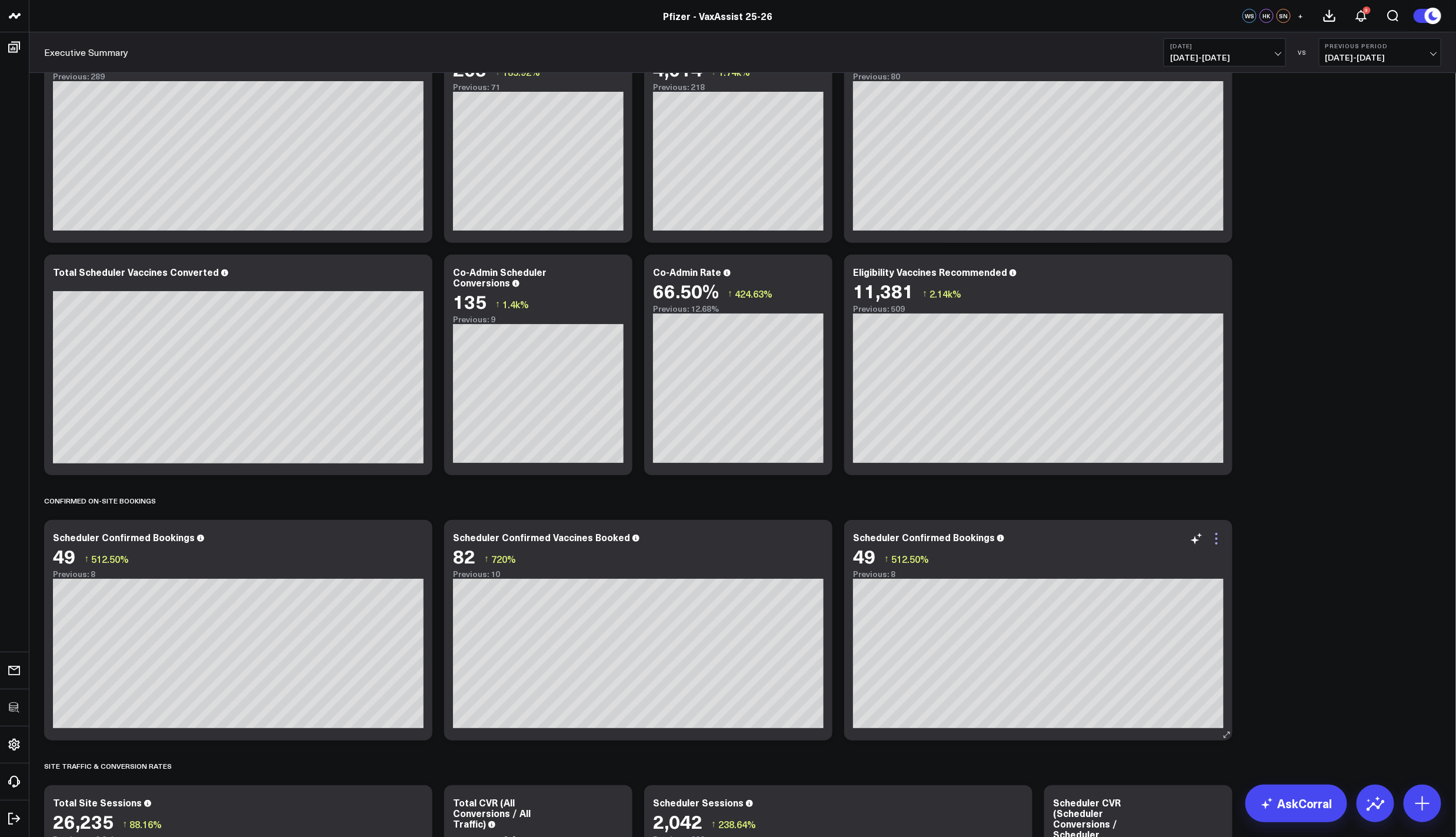
click at [1217, 536] on icon at bounding box center [1217, 538] width 14 height 14
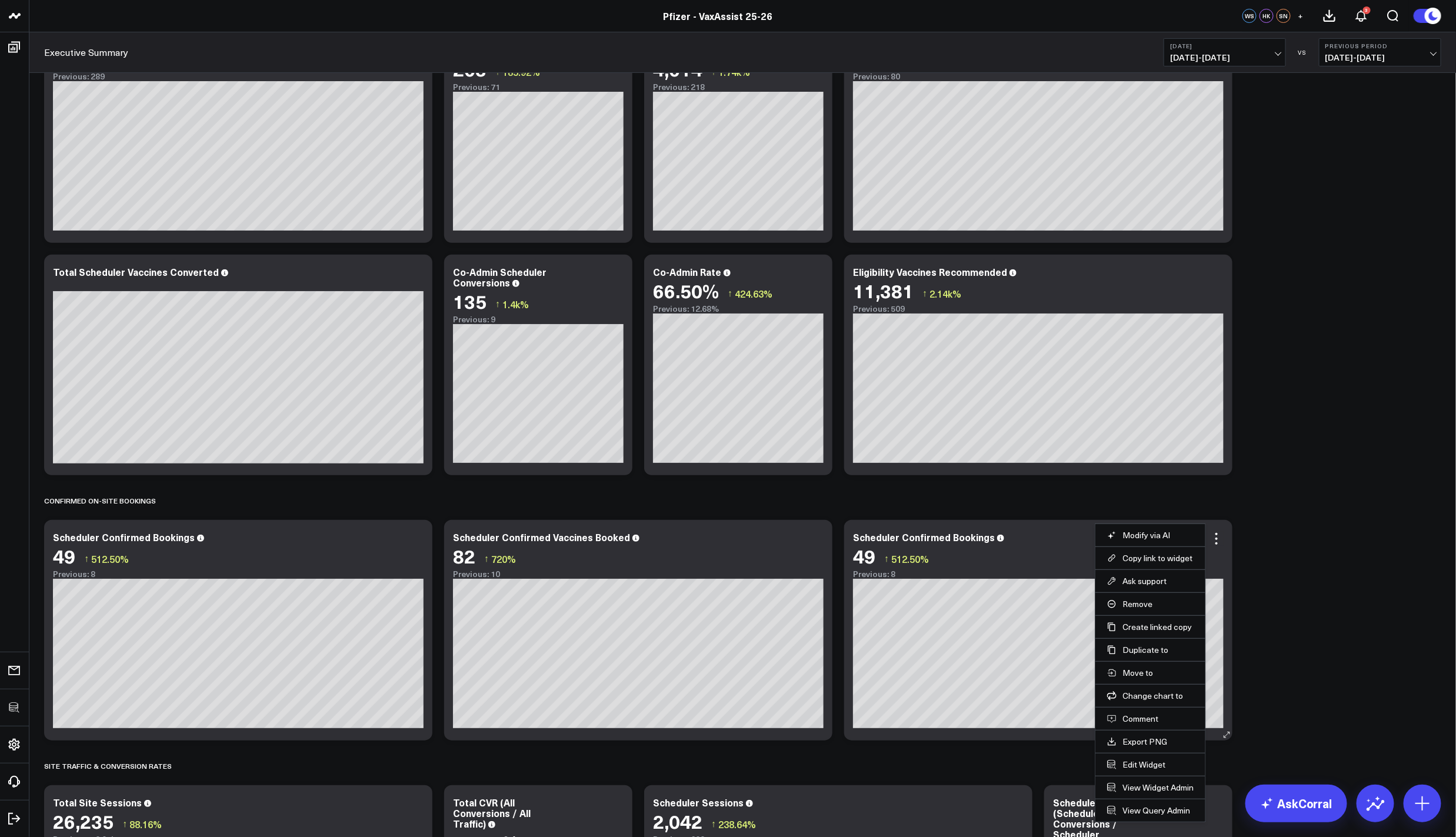
click at [1141, 758] on li "Edit Widget" at bounding box center [1150, 764] width 110 height 23
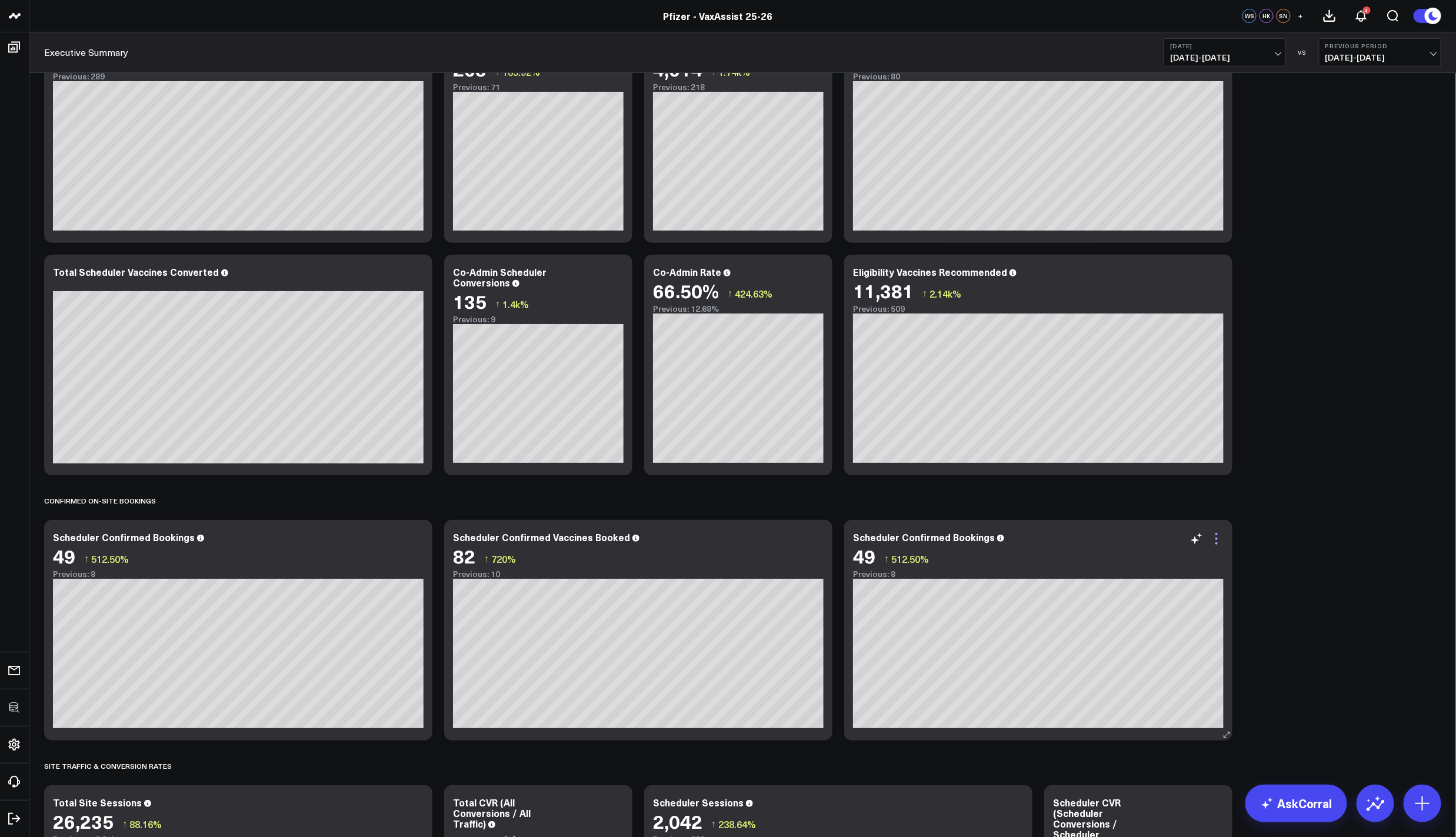
click at [1217, 538] on icon at bounding box center [1217, 539] width 3 height 3
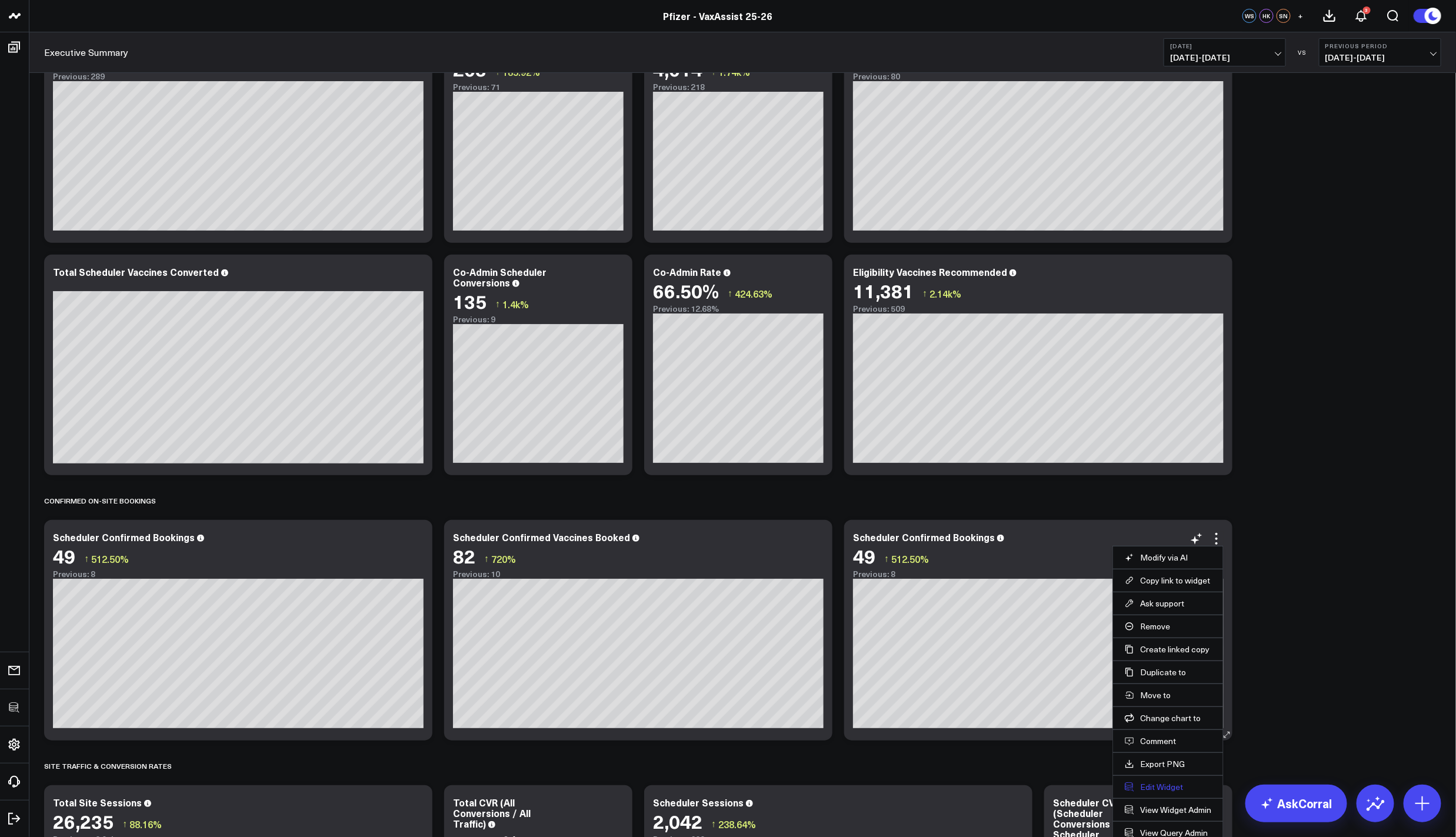
click at [1145, 786] on button "Edit Widget" at bounding box center [1168, 787] width 87 height 11
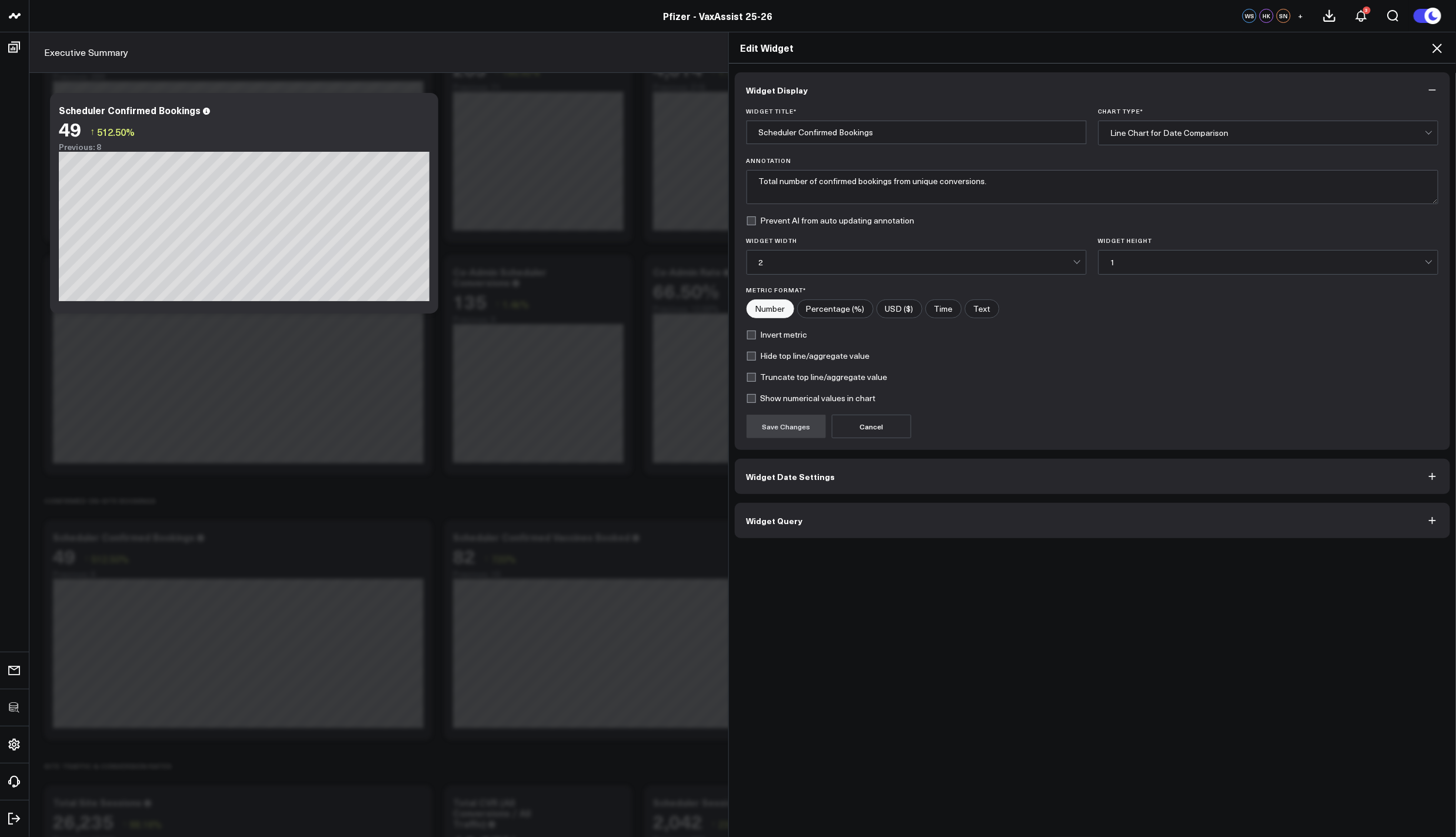
click at [927, 520] on button "Widget Query" at bounding box center [1092, 520] width 716 height 35
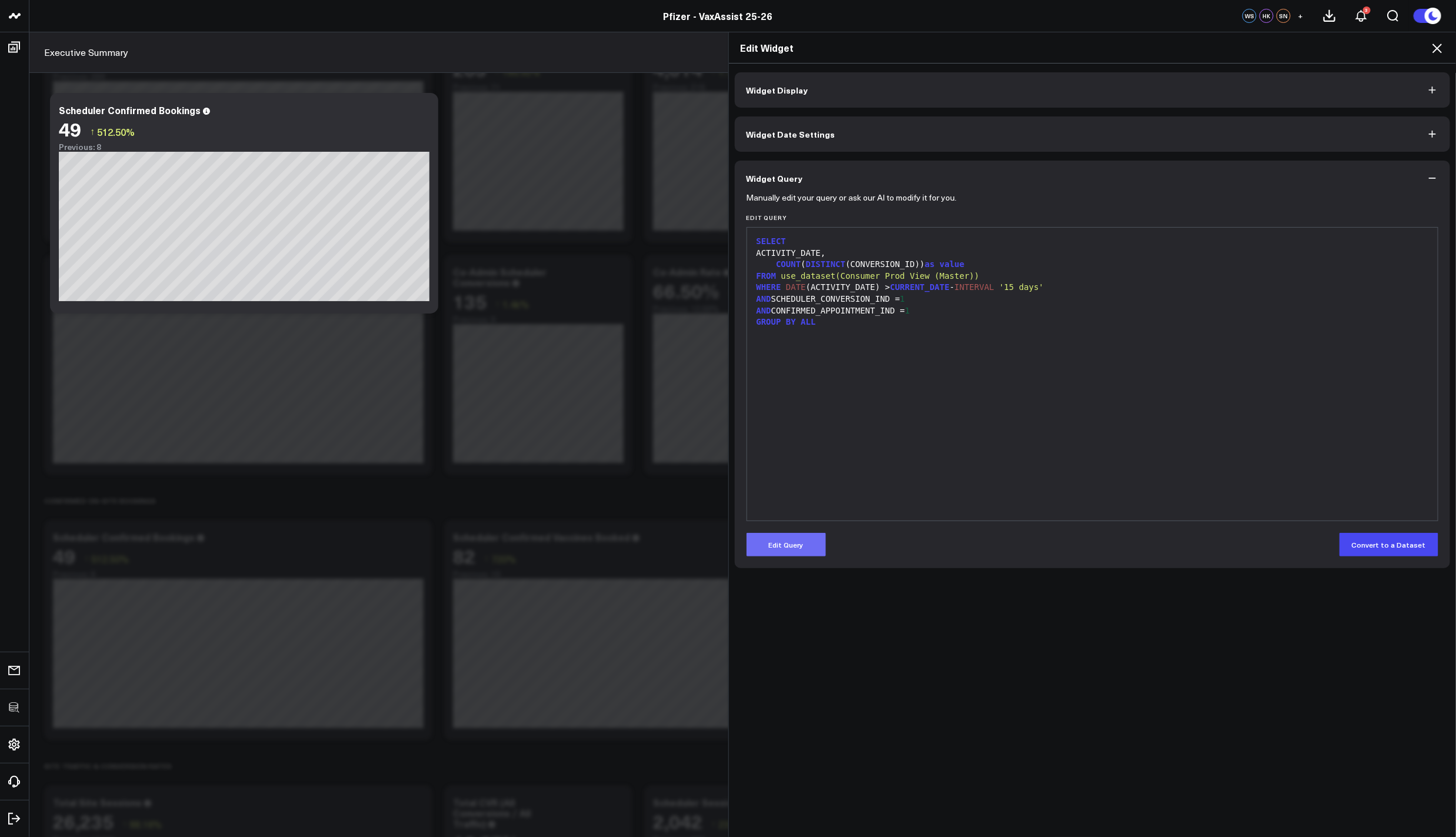
click at [800, 555] on button "Edit Query" at bounding box center [786, 544] width 80 height 24
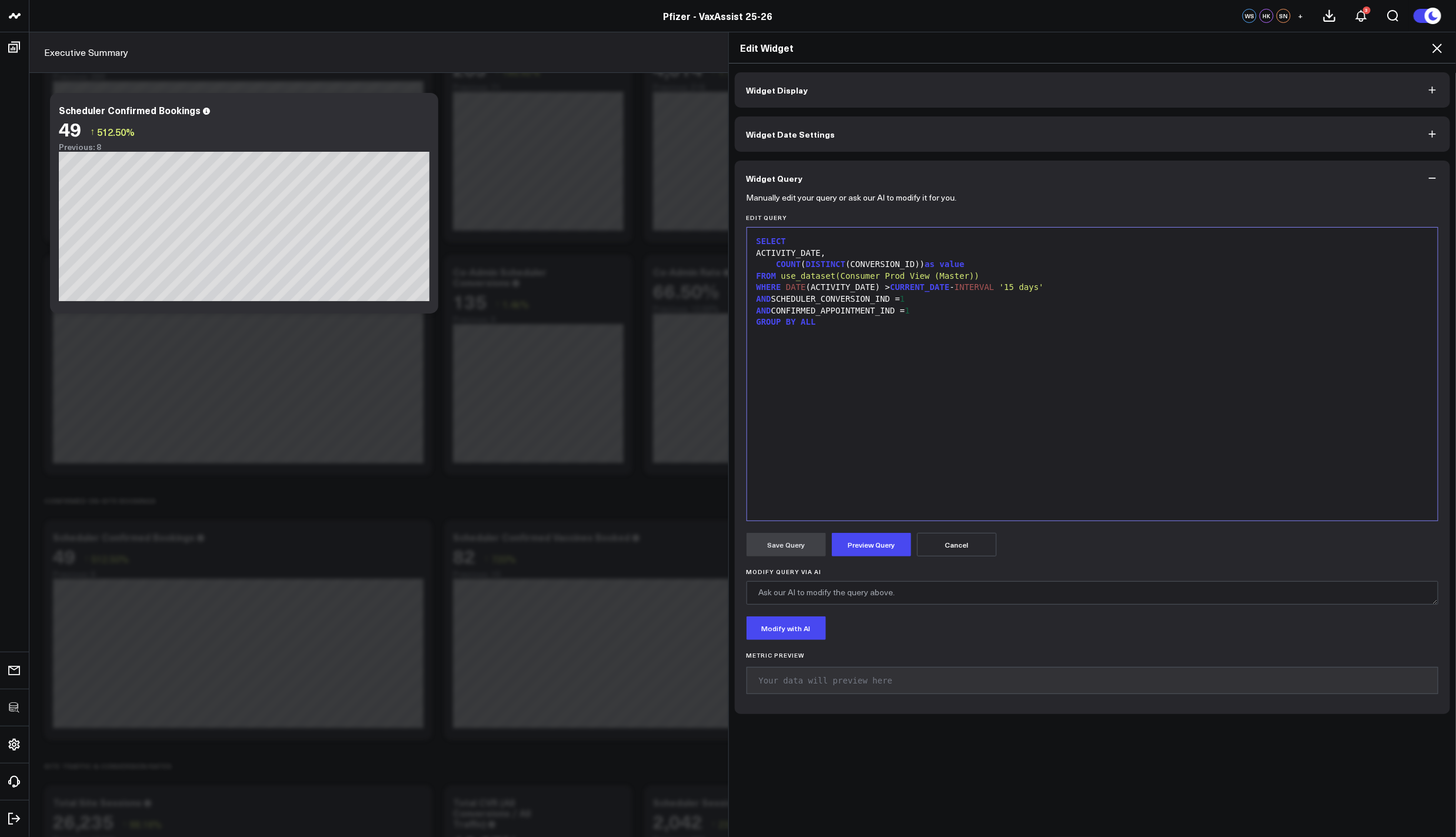
click at [870, 420] on div "SELECT ACTIVITY_DATE, COUNT ( DISTINCT (CONVERSION_ID)) as value FROM use_datas…" at bounding box center [1092, 374] width 679 height 281
click at [898, 404] on div "SELECT ACTIVITY_DATE, COUNT ( DISTINCT (CONVERSION_ID)) as value FROM use_datas…" at bounding box center [1092, 374] width 679 height 281
drag, startPoint x: 837, startPoint y: 252, endPoint x: 816, endPoint y: 251, distance: 21.0
click at [816, 251] on div "ACTIVITY_DATE," at bounding box center [1092, 253] width 679 height 11
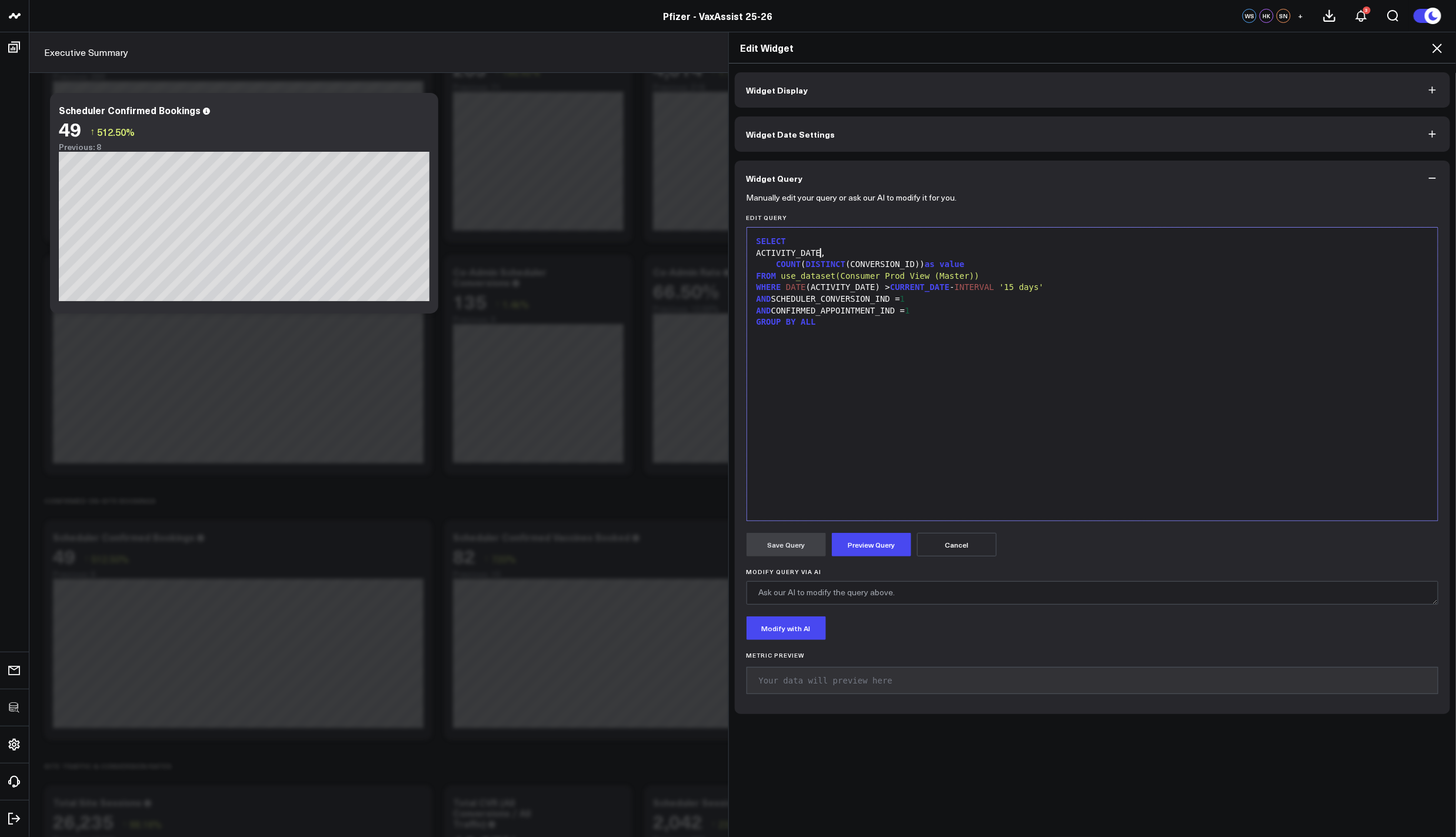
click at [864, 250] on div "ACTIVITY_DATE," at bounding box center [1092, 253] width 679 height 11
click at [934, 324] on div "GROUP BY ALL" at bounding box center [1092, 322] width 679 height 11
drag, startPoint x: 838, startPoint y: 253, endPoint x: 770, endPoint y: 252, distance: 68.0
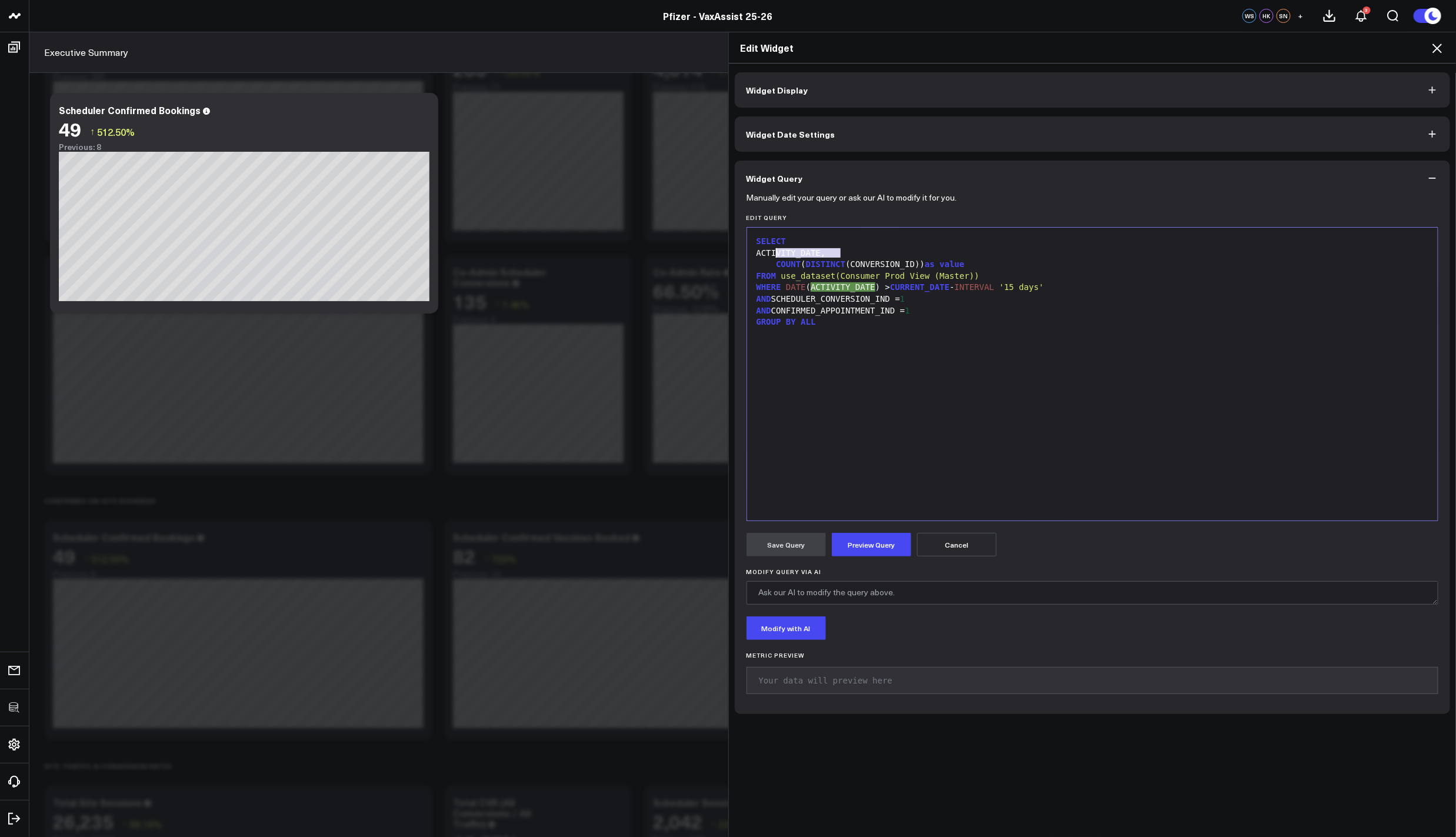
click at [773, 251] on div "ACTIVITY_DATE," at bounding box center [1092, 253] width 679 height 11
click at [791, 251] on div "CASE ," at bounding box center [1092, 253] width 679 height 11
click at [803, 251] on div "CASE WHE," at bounding box center [1092, 253] width 679 height 11
click at [811, 252] on div "CASE WHE," at bounding box center [1092, 253] width 679 height 11
click at [801, 251] on span "WHEN" at bounding box center [810, 253] width 20 height 10
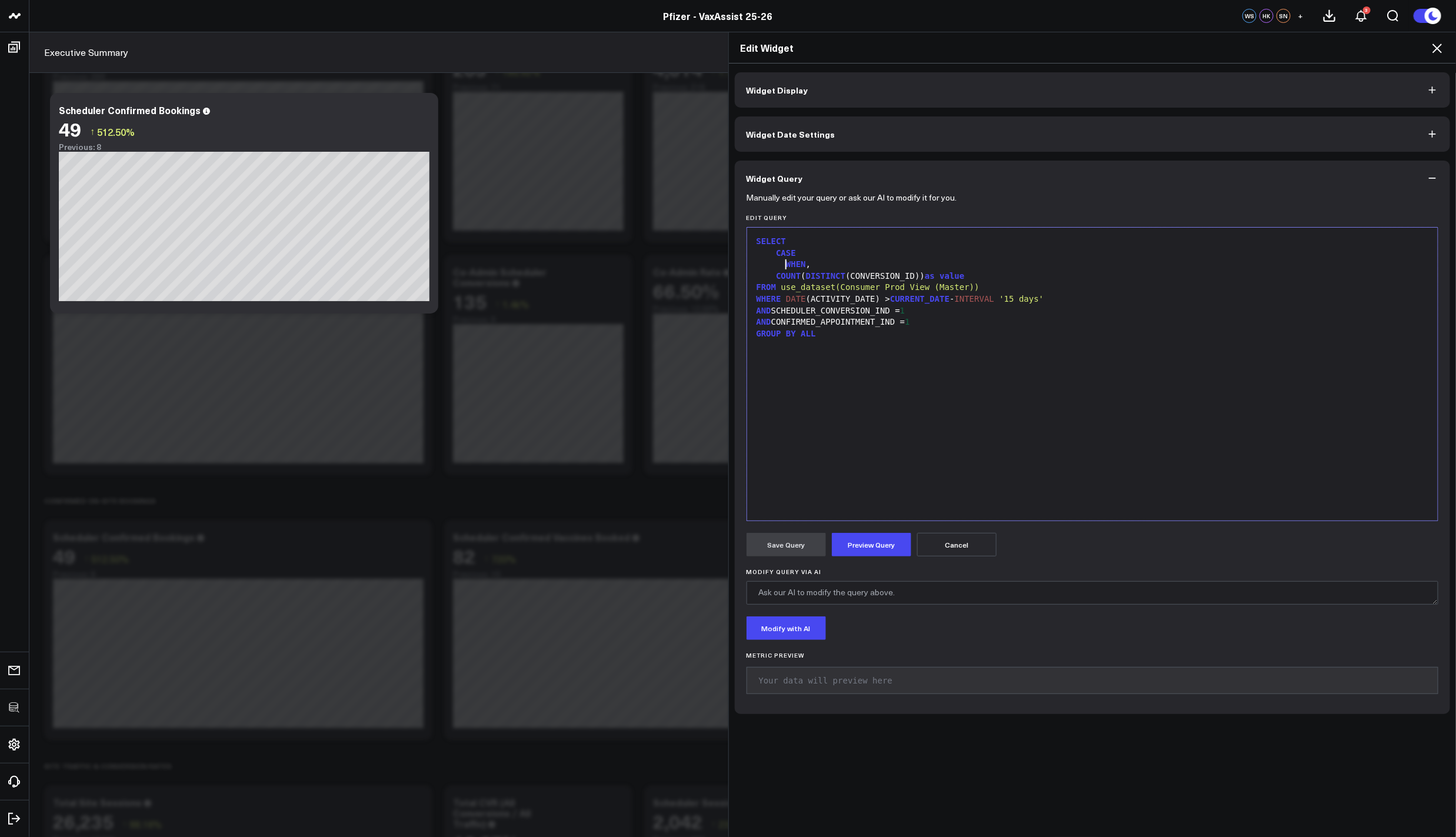
click at [806, 263] on div "WHEN ," at bounding box center [1092, 265] width 679 height 11
click at [789, 372] on div "SELECT CASE WHEN , COUNT ( DISTINCT (CONVERSION_ID)) as value FROM use_dataset(…" at bounding box center [1092, 374] width 679 height 281
click at [853, 383] on div "SELECT CASE WHEN , COUNT ( DISTINCT (CONVERSION_ID)) as value FROM use_dataset(…" at bounding box center [1092, 374] width 679 height 281
drag, startPoint x: 805, startPoint y: 263, endPoint x: 838, endPoint y: 267, distance: 33.2
click at [805, 263] on div "WHEN ," at bounding box center [1092, 265] width 679 height 11
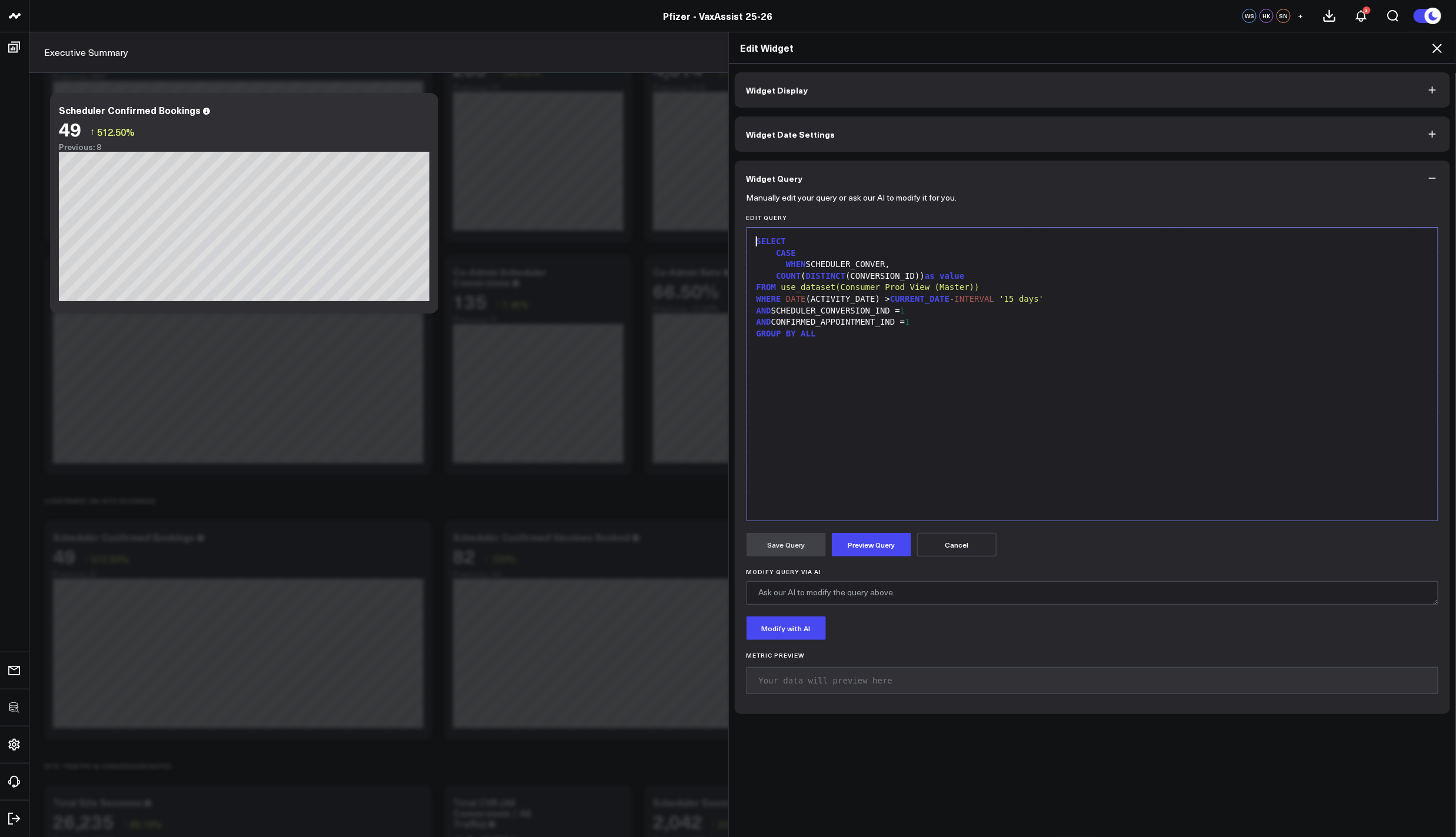
click at [886, 262] on div "WHEN SCHEDULER_CONVER," at bounding box center [1092, 265] width 679 height 11
click at [986, 260] on span "'Confirmed '" at bounding box center [969, 264] width 59 height 10
click at [968, 335] on div "GROUP BY ALL" at bounding box center [1092, 334] width 679 height 11
drag, startPoint x: 893, startPoint y: 313, endPoint x: 786, endPoint y: 314, distance: 107.0
click at [786, 314] on div "AND SCHEDULER_CONVERSION_IND = 1" at bounding box center [1092, 311] width 679 height 11
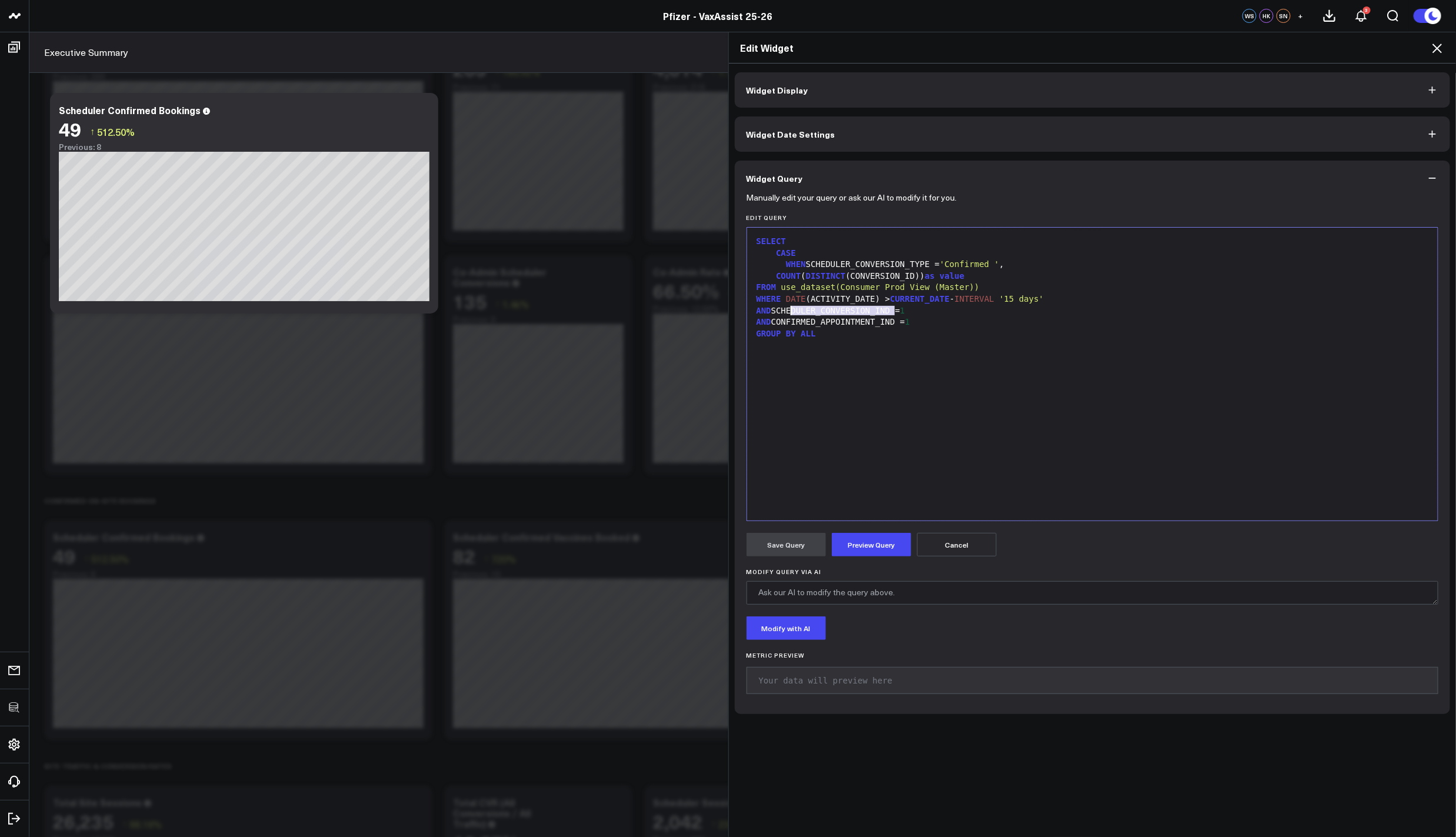
click at [813, 320] on div "AND CONFIRMED_APPOINTMENT_IND = 1" at bounding box center [1092, 322] width 679 height 11
drag, startPoint x: 770, startPoint y: 322, endPoint x: 896, endPoint y: 321, distance: 126.0
click at [897, 323] on div "AND CONFIRMED_APPOINTMENT_IND = 1" at bounding box center [1092, 322] width 679 height 11
copy div "CONFIRMED_APPOINTMENT_IND"
click at [831, 274] on span "DISTINCT" at bounding box center [826, 276] width 39 height 10
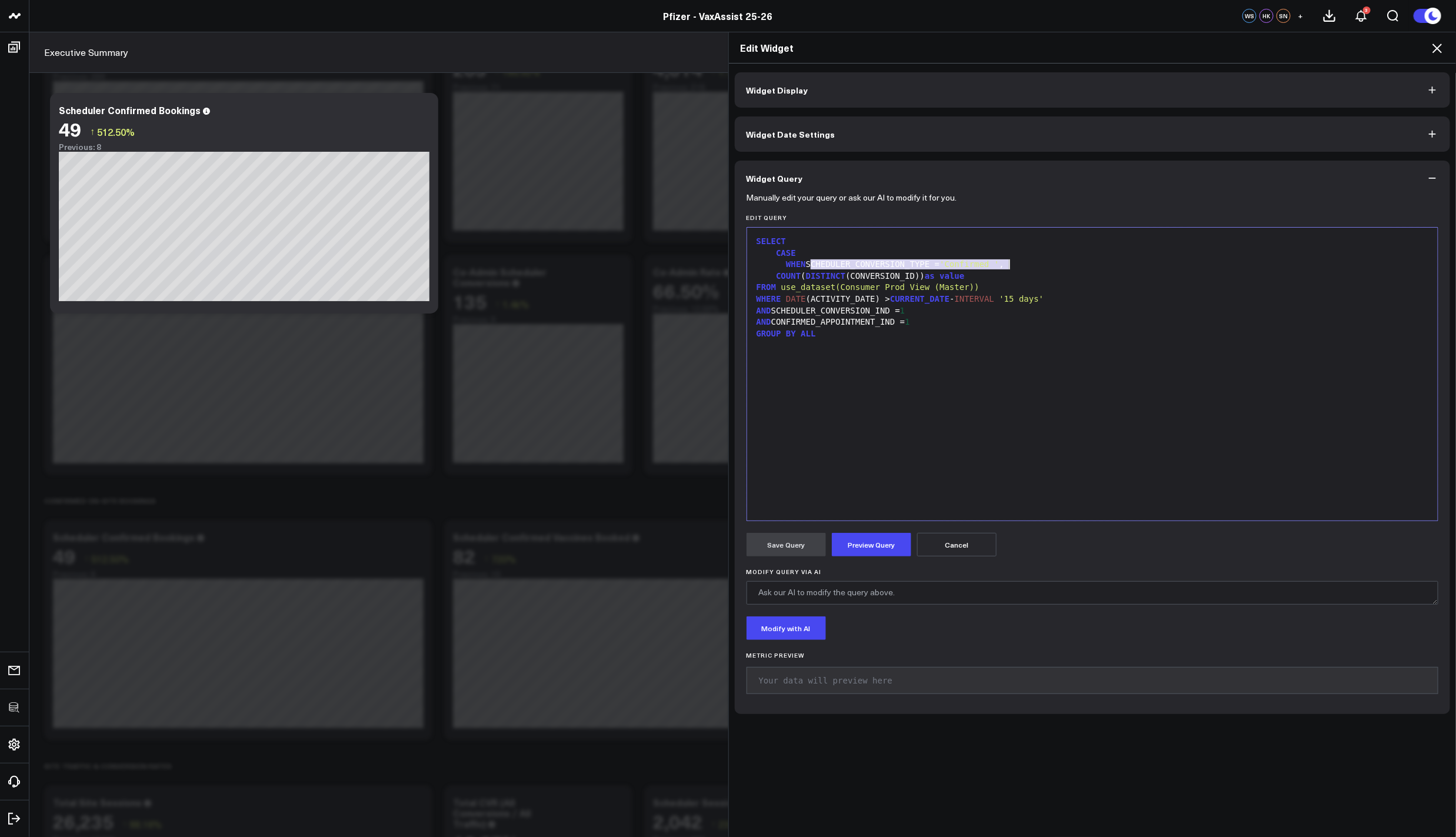
drag, startPoint x: 805, startPoint y: 266, endPoint x: 1003, endPoint y: 262, distance: 198.0
click at [1003, 262] on div "WHEN SCHEDULER_CONVERSION_TYPE = 'Confirmed ' ," at bounding box center [1092, 265] width 679 height 11
click at [940, 266] on div "WHEN CONFIRMED_APPOINTMENT_IND =," at bounding box center [1092, 265] width 679 height 11
click at [1019, 265] on span "'Confirm'" at bounding box center [996, 264] width 45 height 10
drag, startPoint x: 956, startPoint y: 278, endPoint x: 972, endPoint y: 276, distance: 16.1
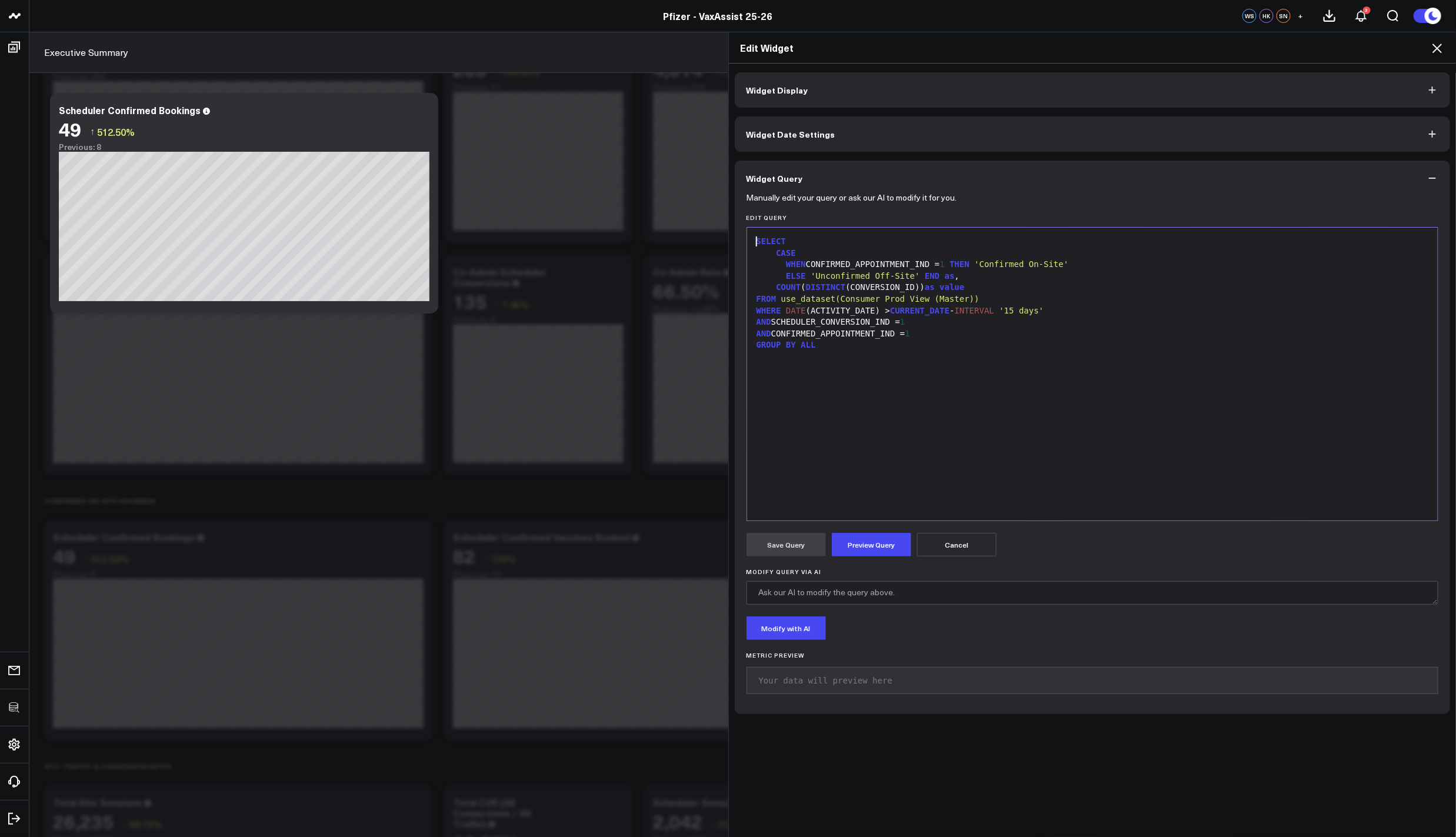
click at [956, 278] on div "ELSE 'Unconfirmed Off-Site' END as ," at bounding box center [1092, 276] width 679 height 11
click at [873, 328] on div "AND CONFIRMED_APPOINTMENT_IND = 1" at bounding box center [1092, 334] width 679 height 11
drag, startPoint x: 875, startPoint y: 379, endPoint x: 874, endPoint y: 384, distance: 5.1
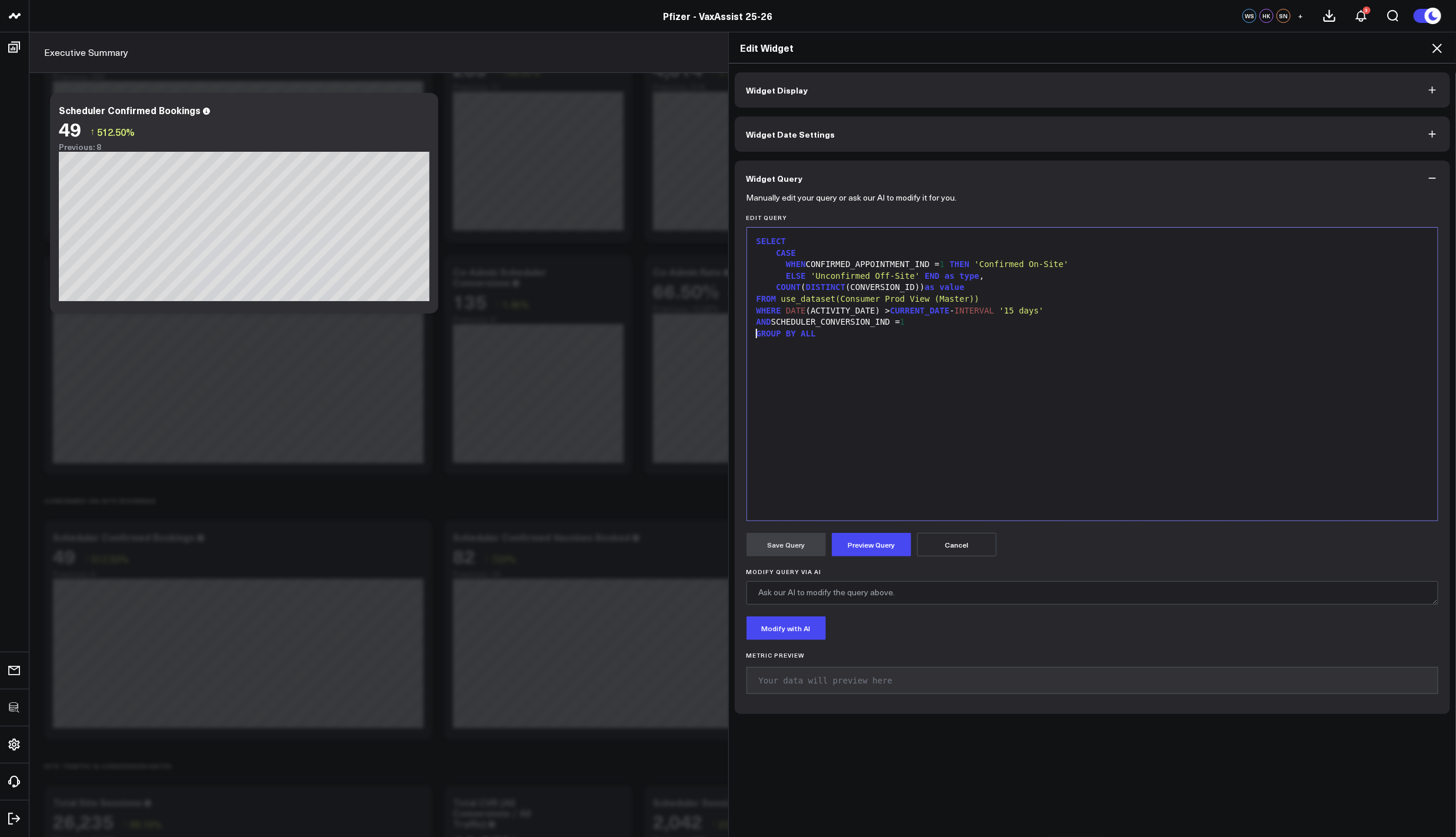
click at [875, 379] on div "SELECT CASE WHEN CONFIRMED_APPOINTMENT_IND = 1 THEN 'Confirmed On-Site' ELSE 'U…" at bounding box center [1092, 374] width 679 height 281
click at [851, 549] on button "Preview Query" at bounding box center [871, 544] width 80 height 24
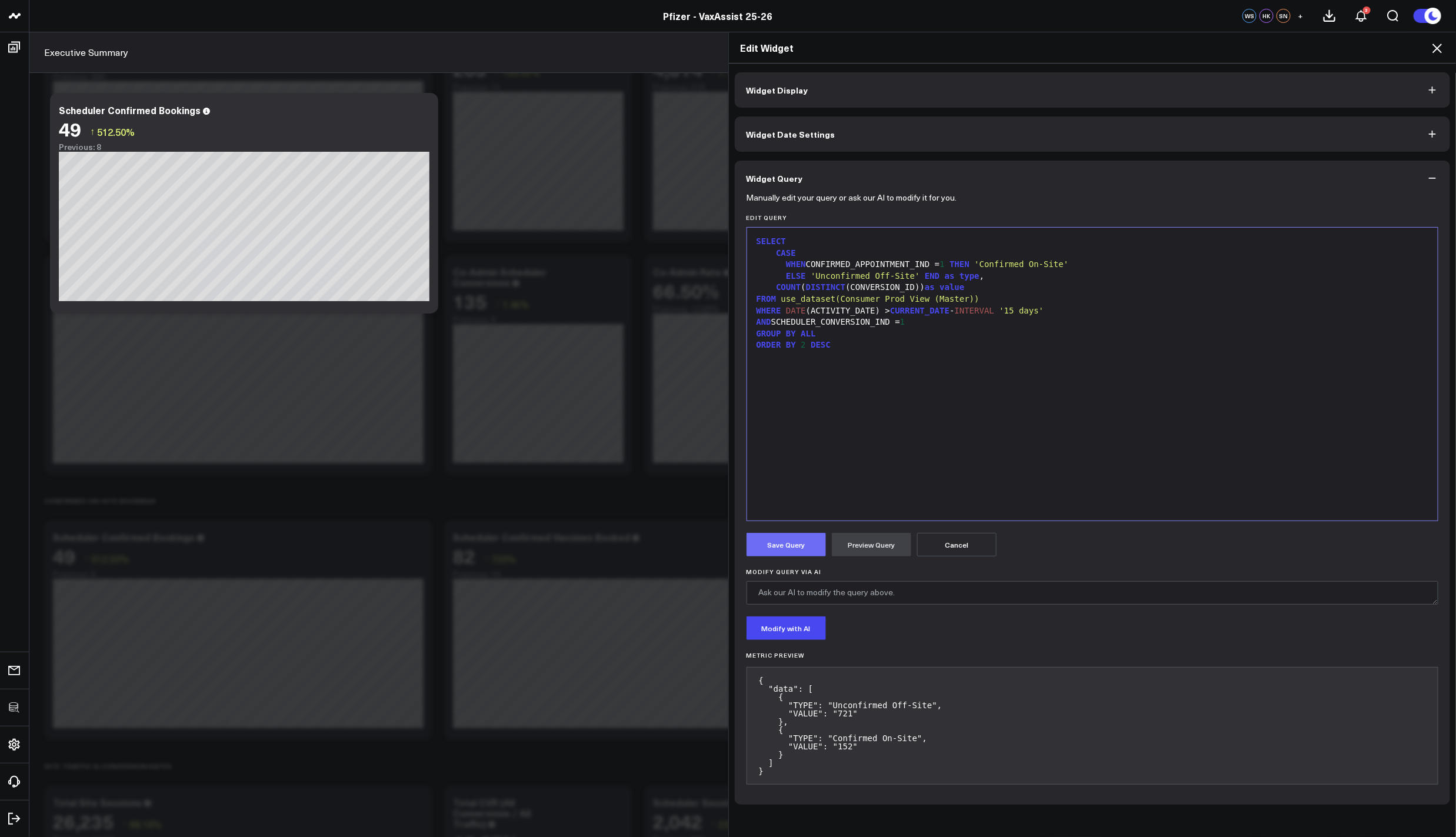
click at [789, 540] on button "Save Query" at bounding box center [786, 544] width 80 height 24
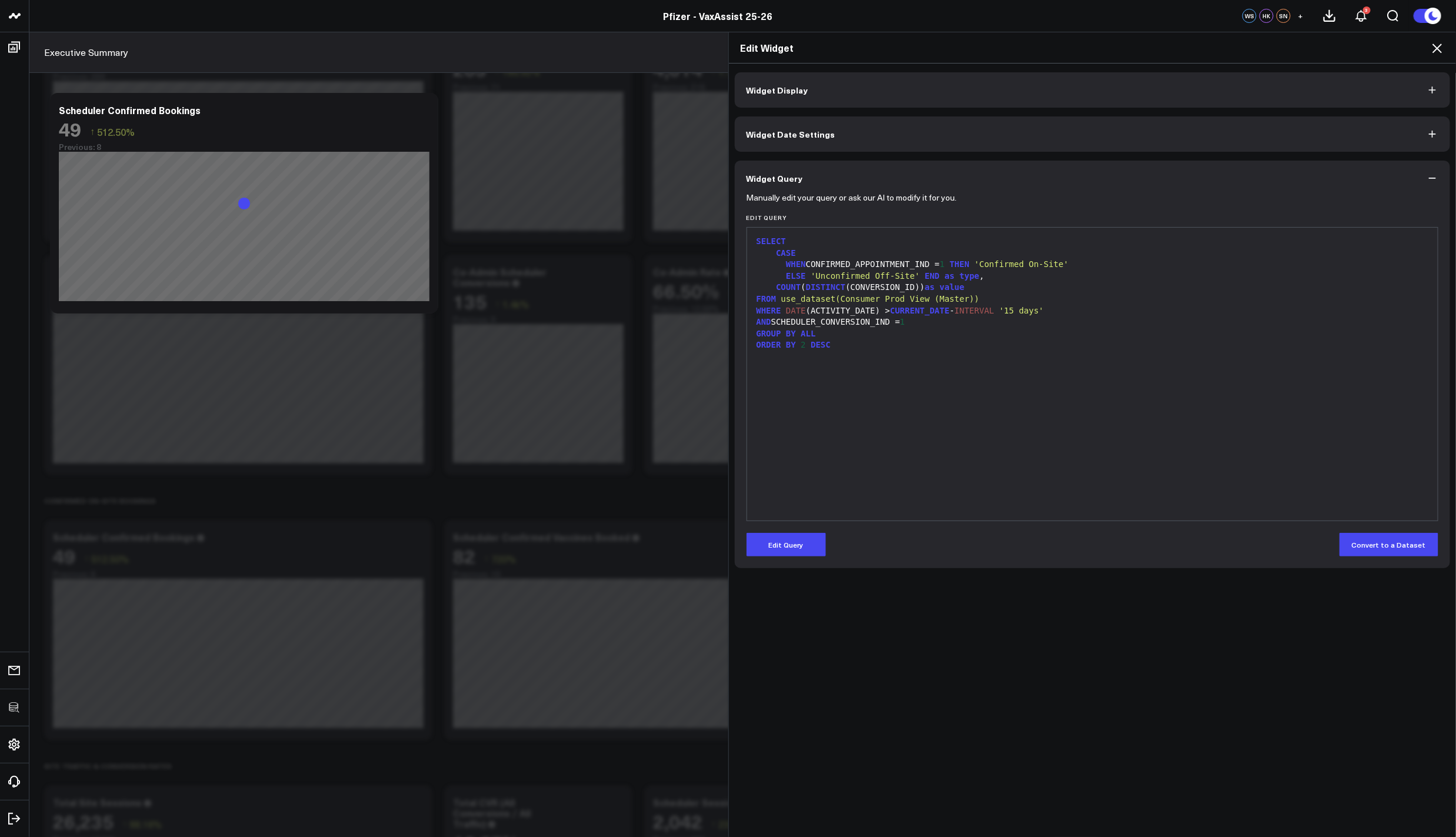
click at [1435, 47] on icon at bounding box center [1437, 48] width 14 height 14
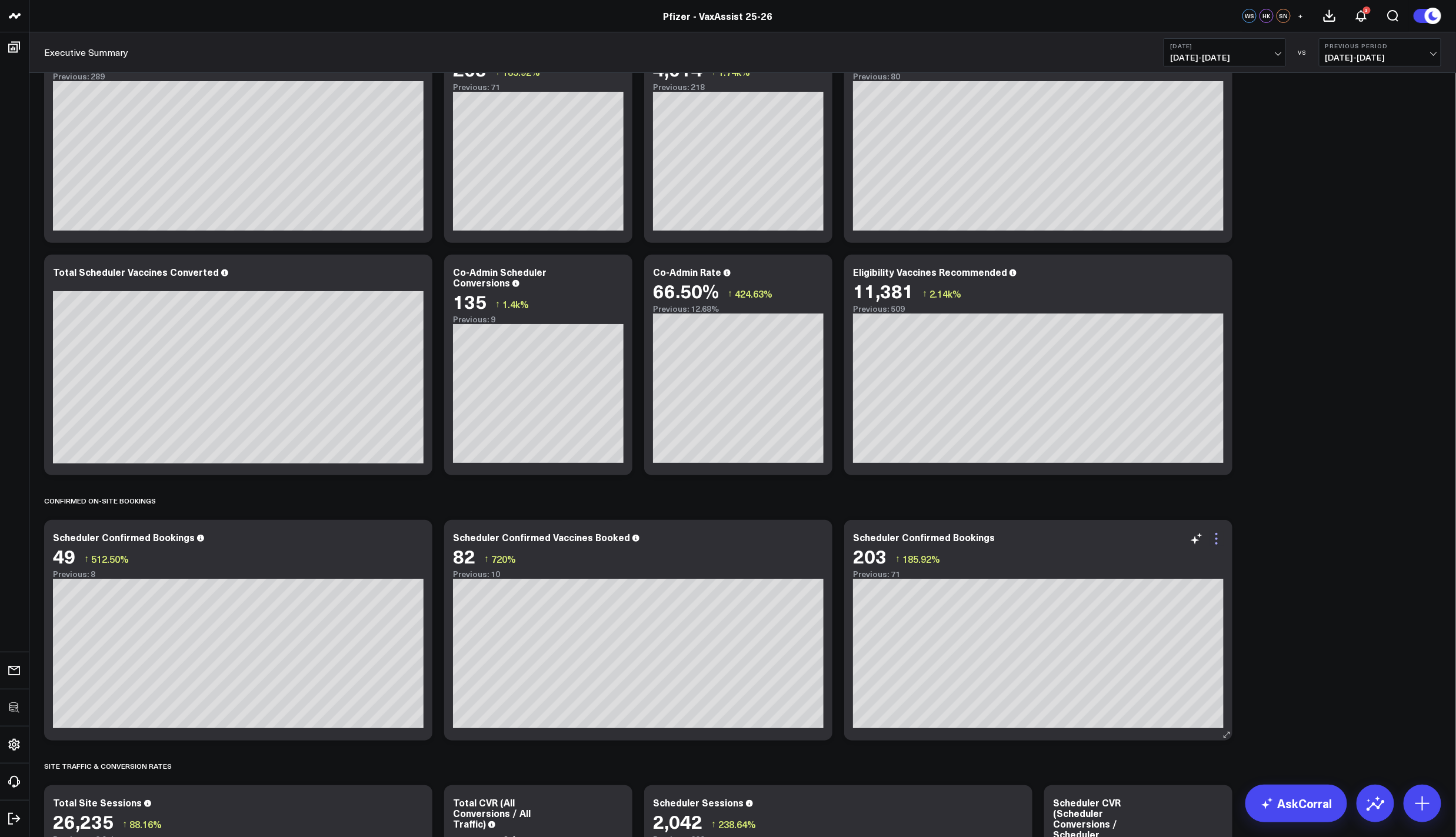
click at [1215, 540] on icon at bounding box center [1217, 538] width 14 height 14
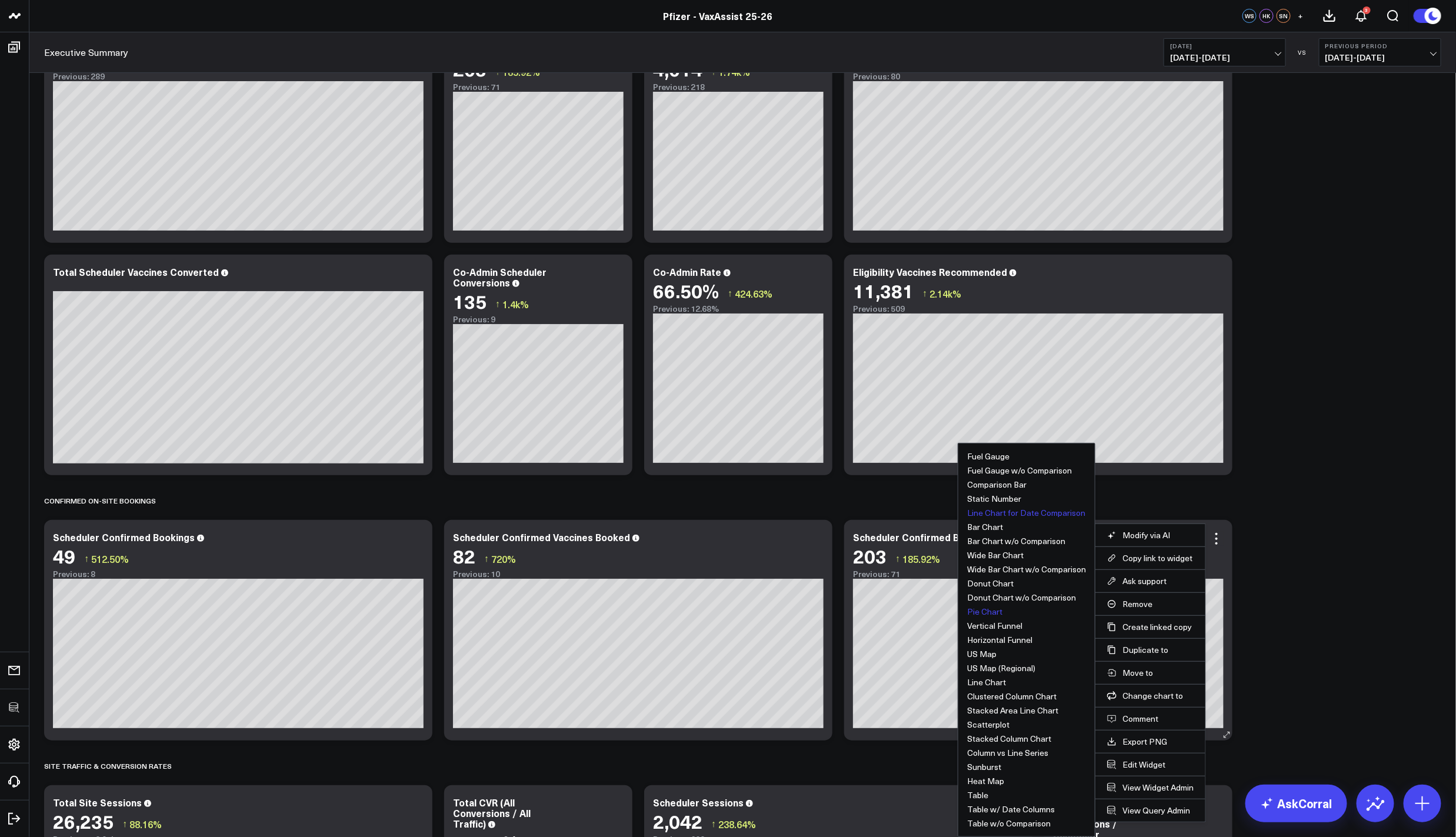
click at [991, 612] on button "Pie Chart" at bounding box center [984, 611] width 35 height 8
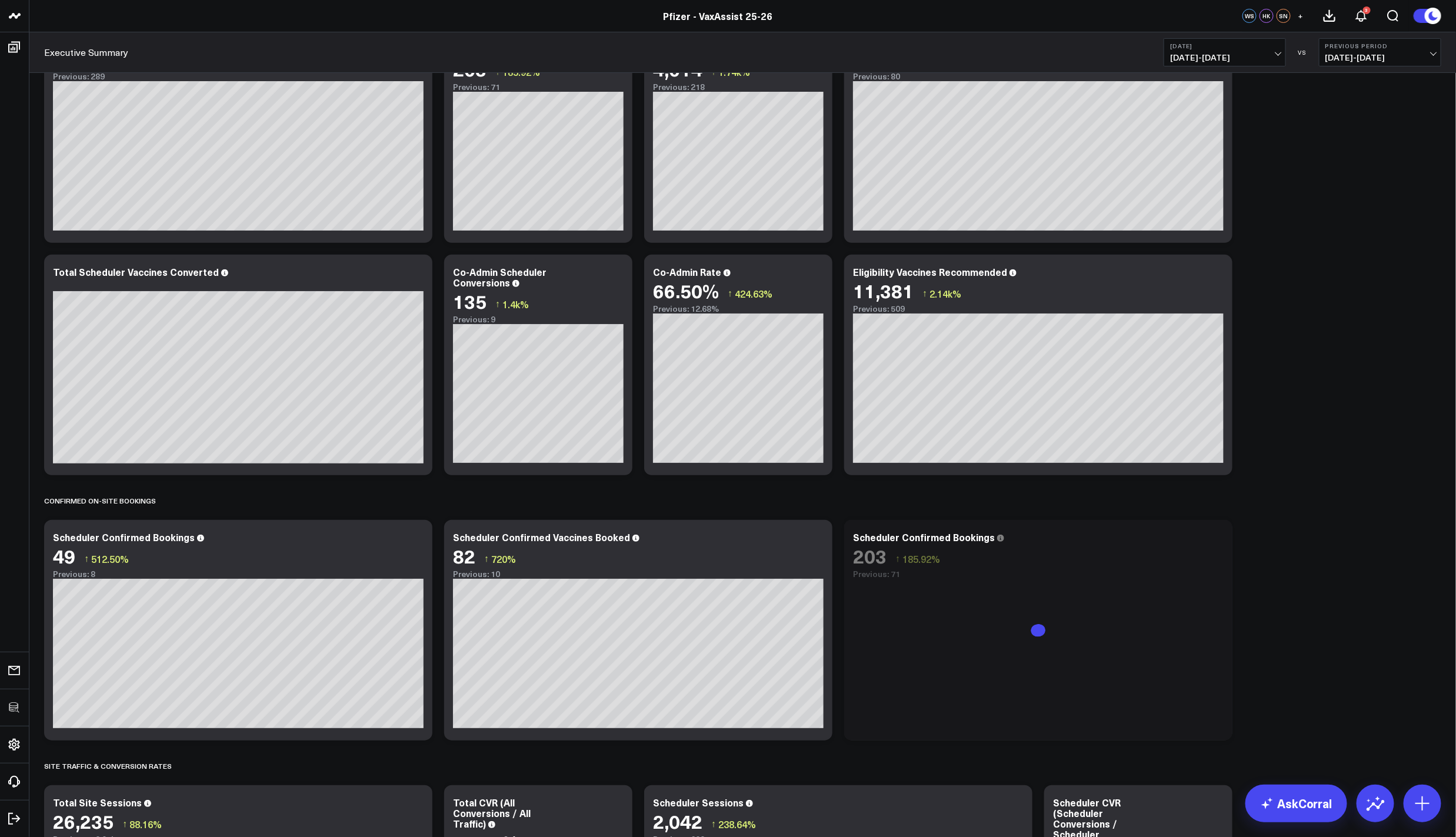
click at [1227, 731] on icon at bounding box center [1227, 735] width 9 height 9
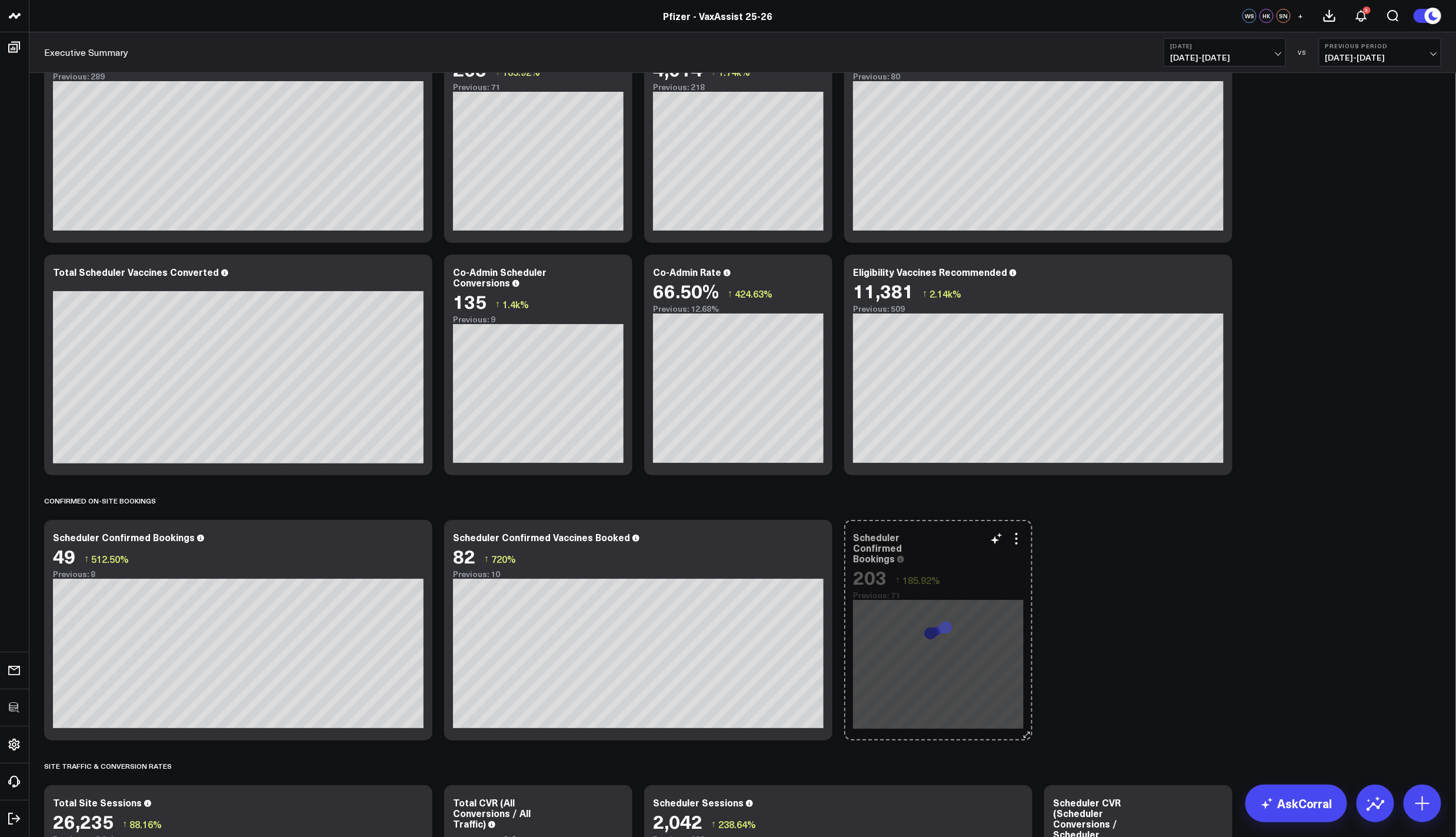
click at [1003, 722] on div "Scheduler Confirmed Bookings 203 ↑ 185.92% Previous: 71 [fontSize:14px lineHeig…" at bounding box center [938, 630] width 188 height 220
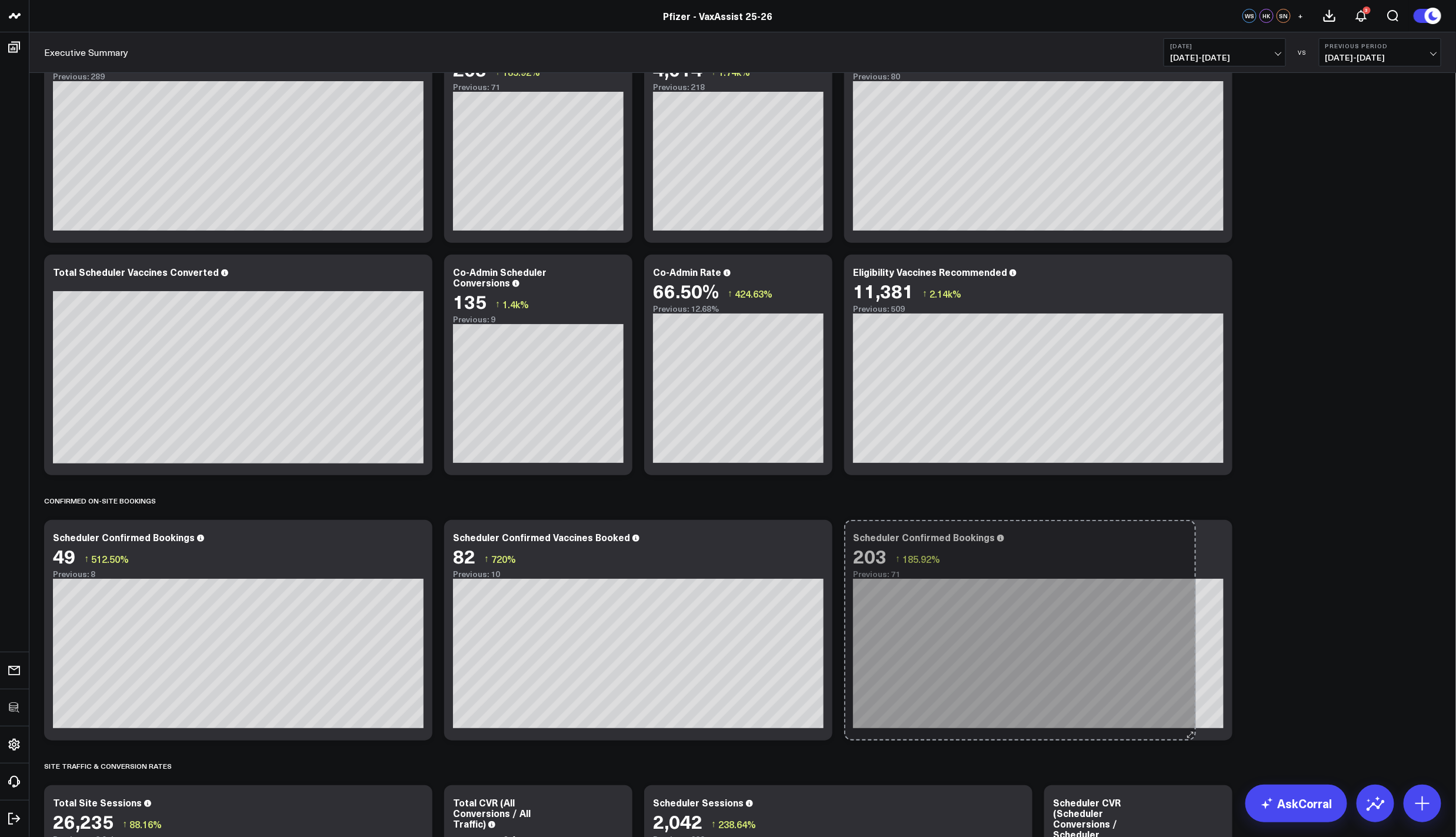
click at [1192, 717] on div "Scheduler Confirmed Bookings 203 ↑ 185.92% Previous: 71 [fontSize:14px lineHeig…" at bounding box center [1038, 630] width 388 height 220
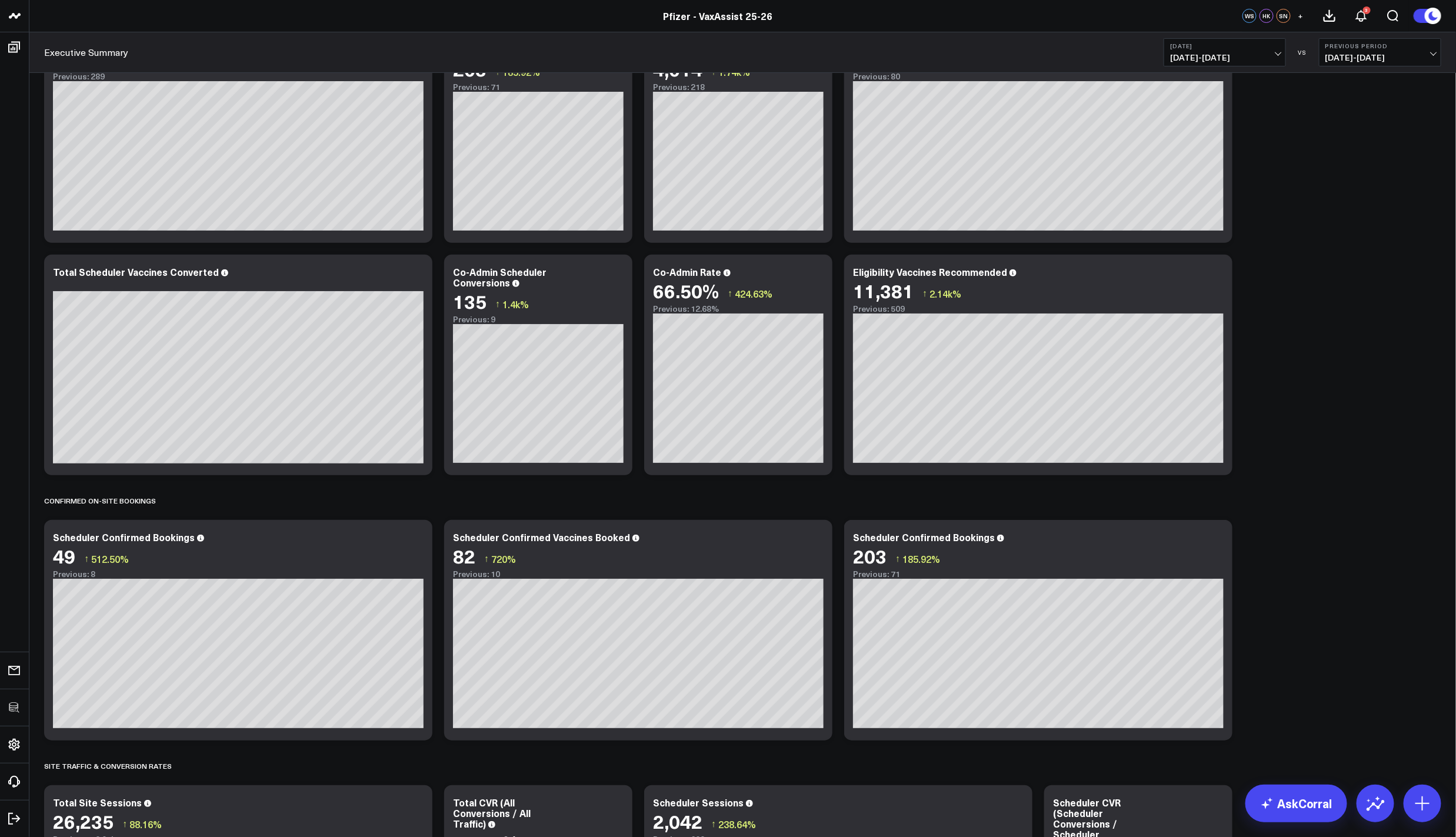
click at [1220, 537] on icon at bounding box center [1217, 538] width 14 height 14
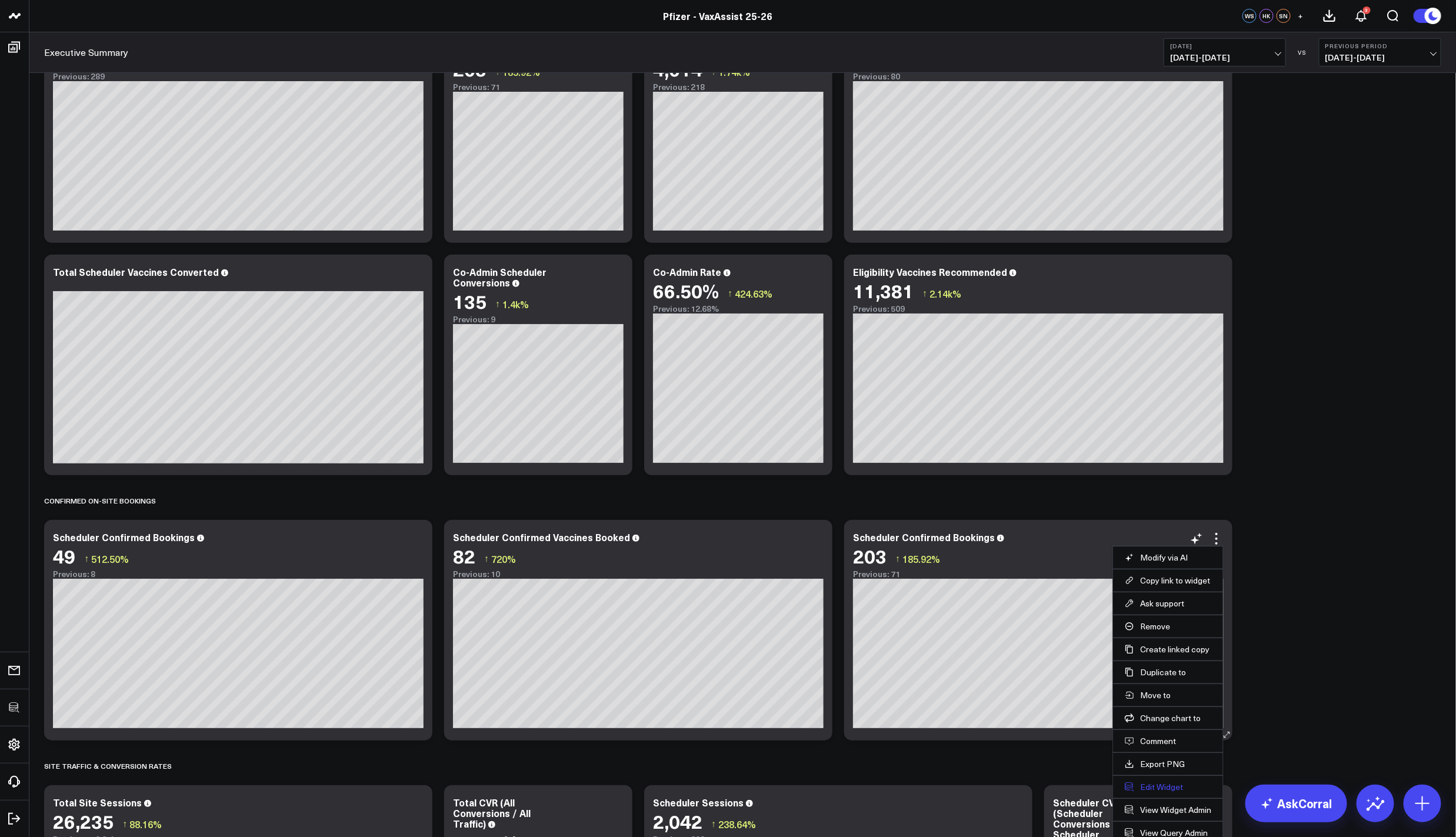
click at [1156, 784] on button "Edit Widget" at bounding box center [1168, 787] width 87 height 11
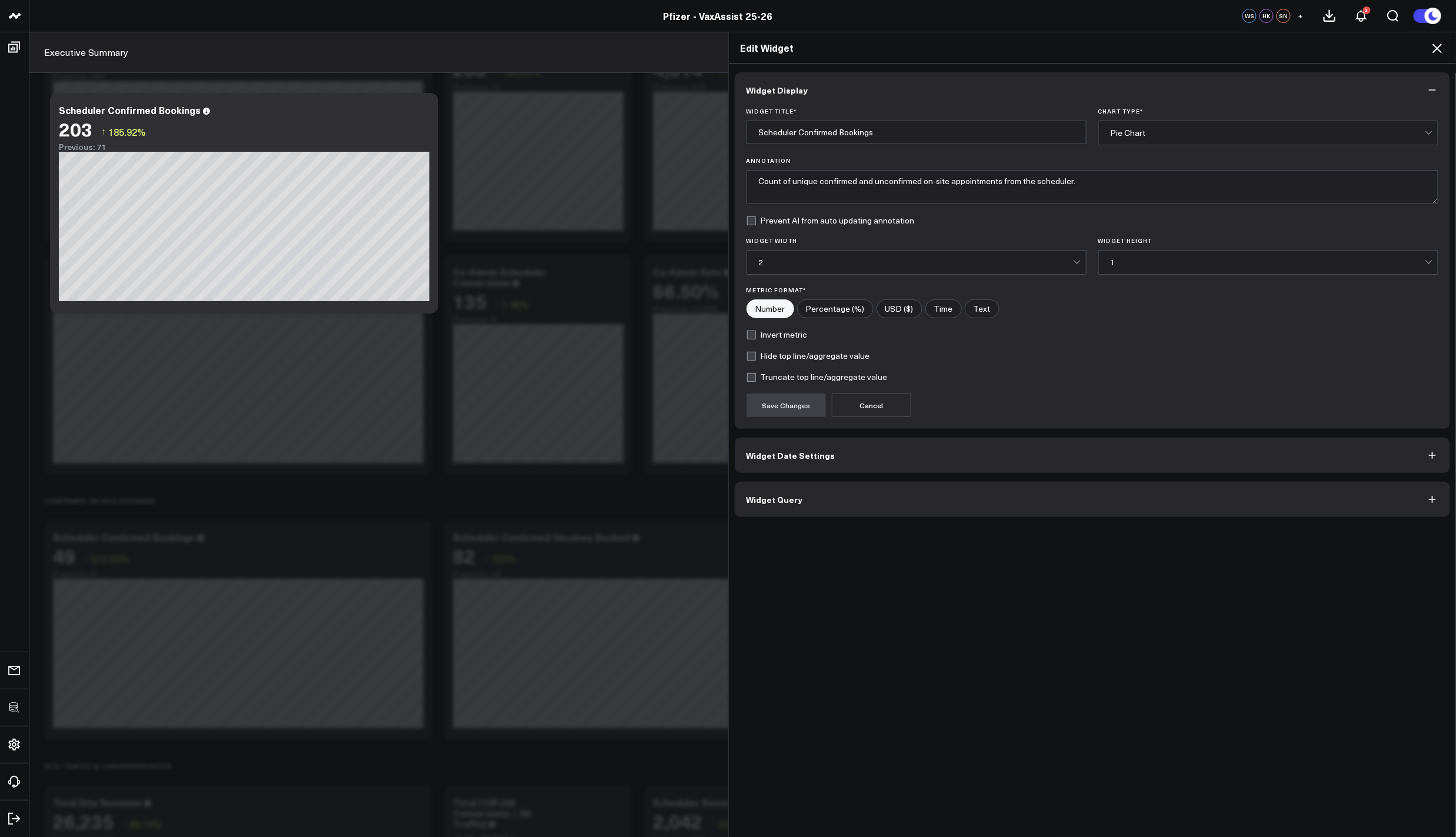
click at [825, 445] on button "Widget Date Settings" at bounding box center [1092, 454] width 716 height 35
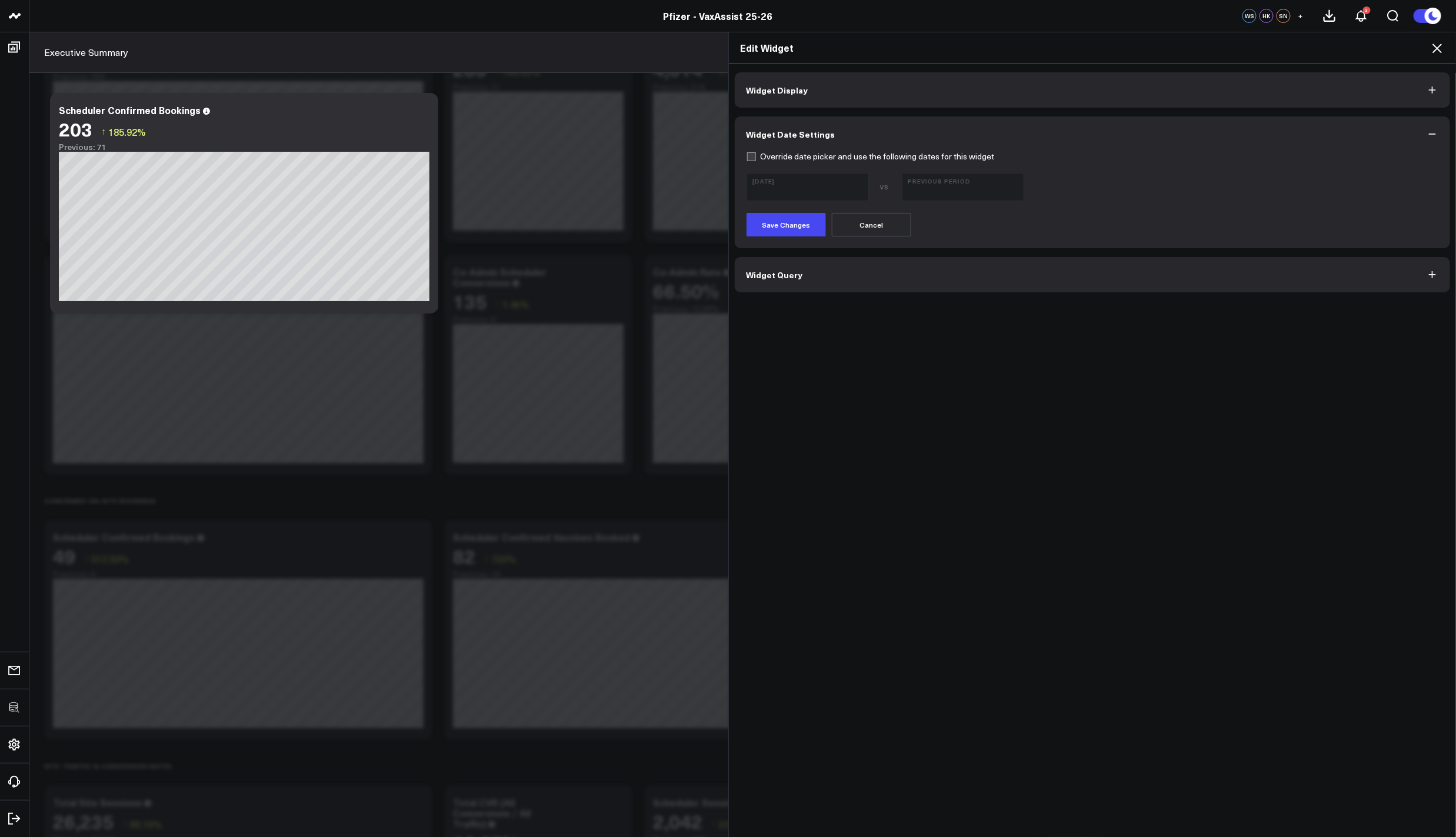
click at [812, 284] on button "Widget Query" at bounding box center [1092, 274] width 716 height 35
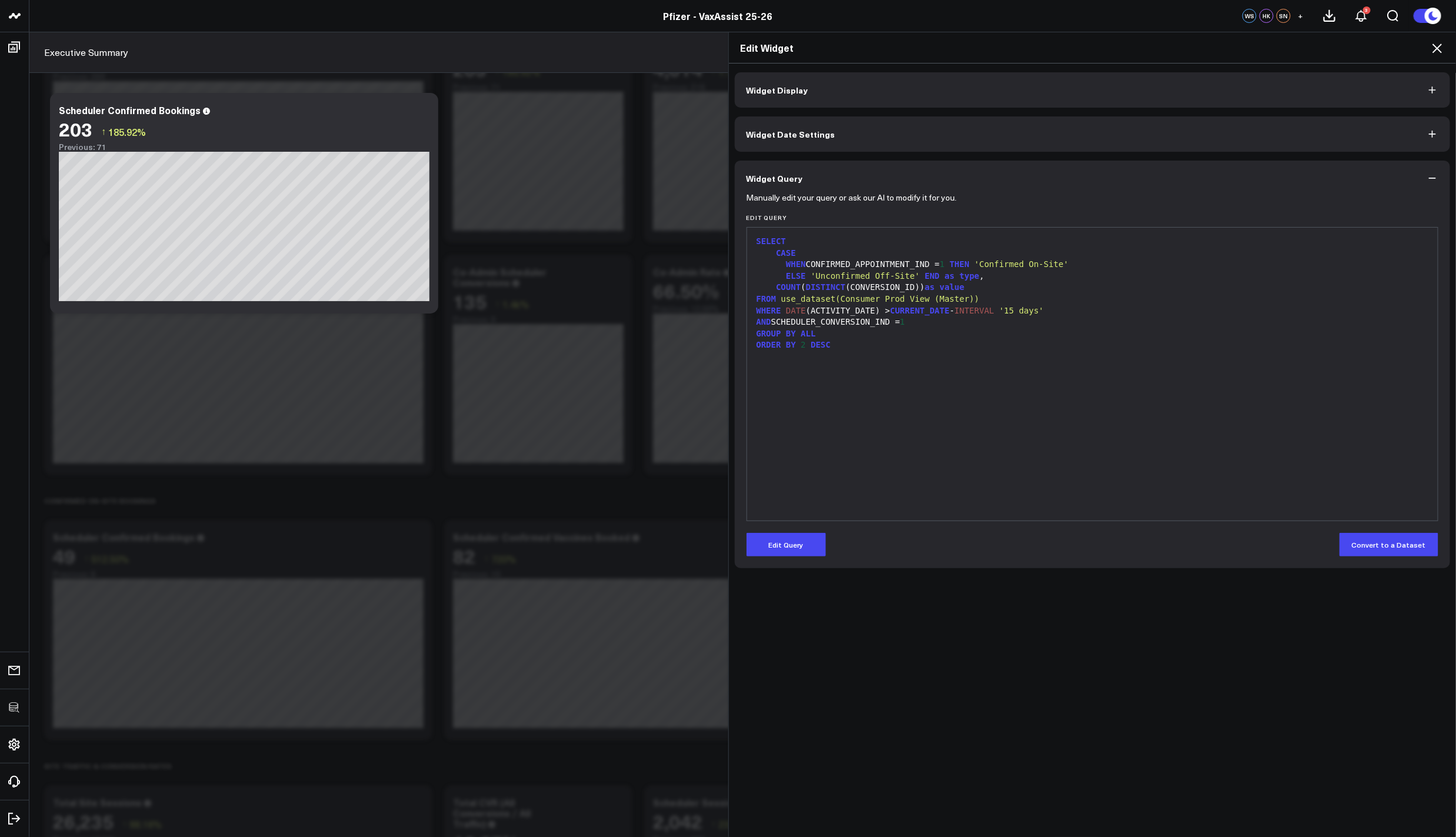
click at [1141, 97] on button "Widget Display" at bounding box center [1092, 90] width 716 height 35
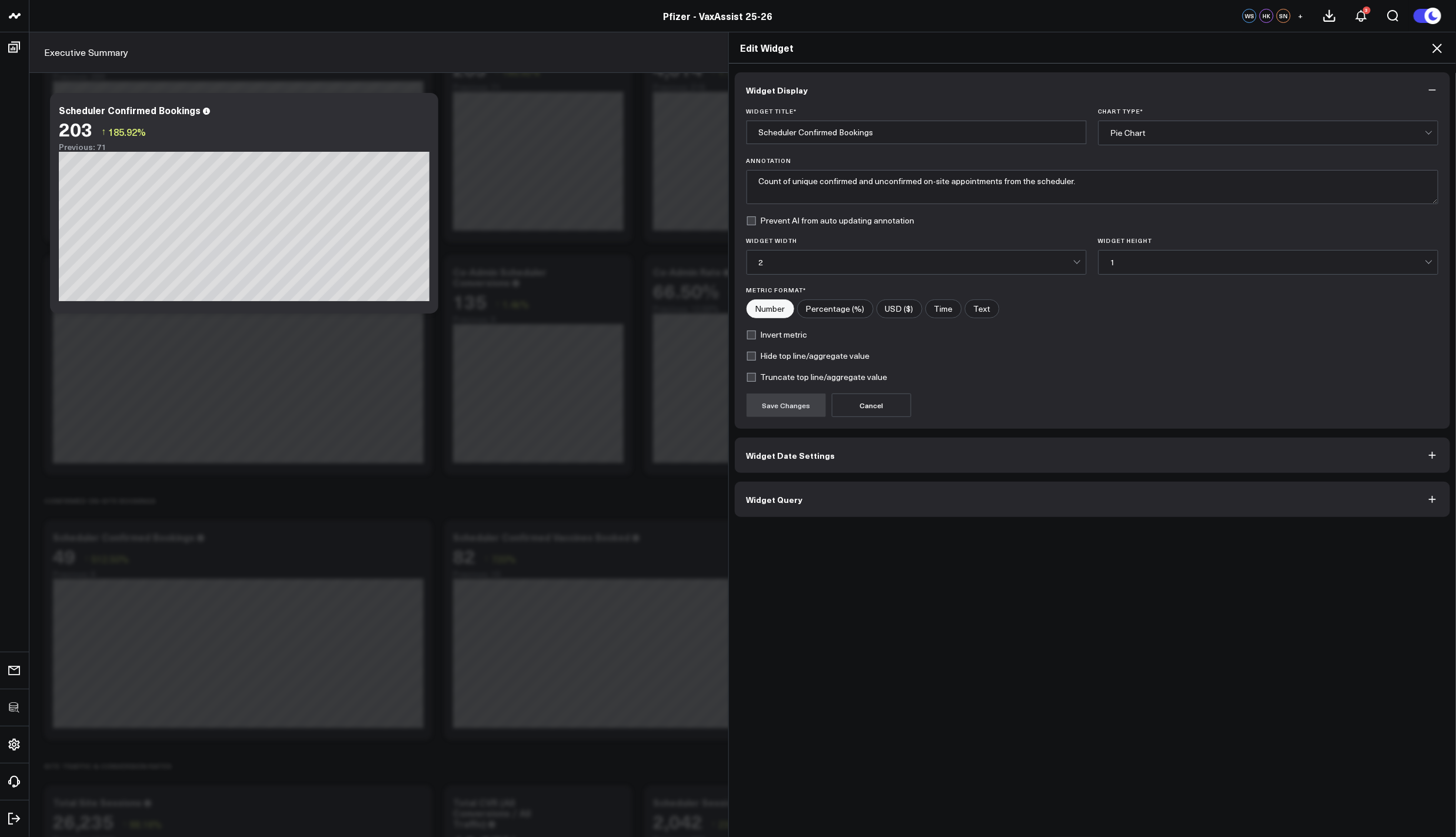
click at [823, 355] on label "Hide top line/aggregate value" at bounding box center [809, 356] width 124 height 10
click at [756, 355] on input "Hide top line/aggregate value" at bounding box center [751, 356] width 10 height 10
checkbox input "true"
click at [793, 406] on button "Save Changes" at bounding box center [786, 405] width 80 height 24
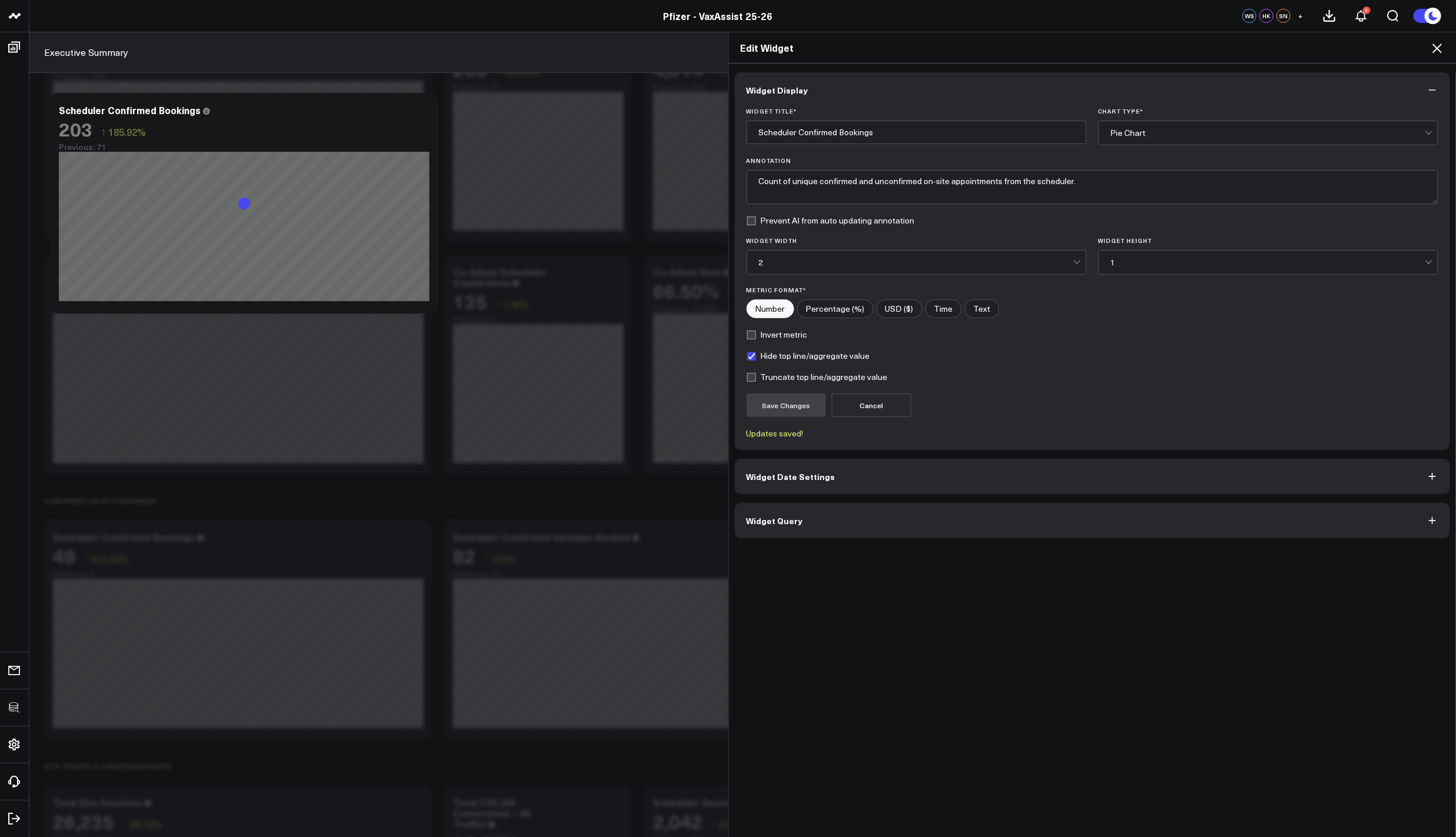
click at [1435, 50] on icon at bounding box center [1437, 48] width 10 height 10
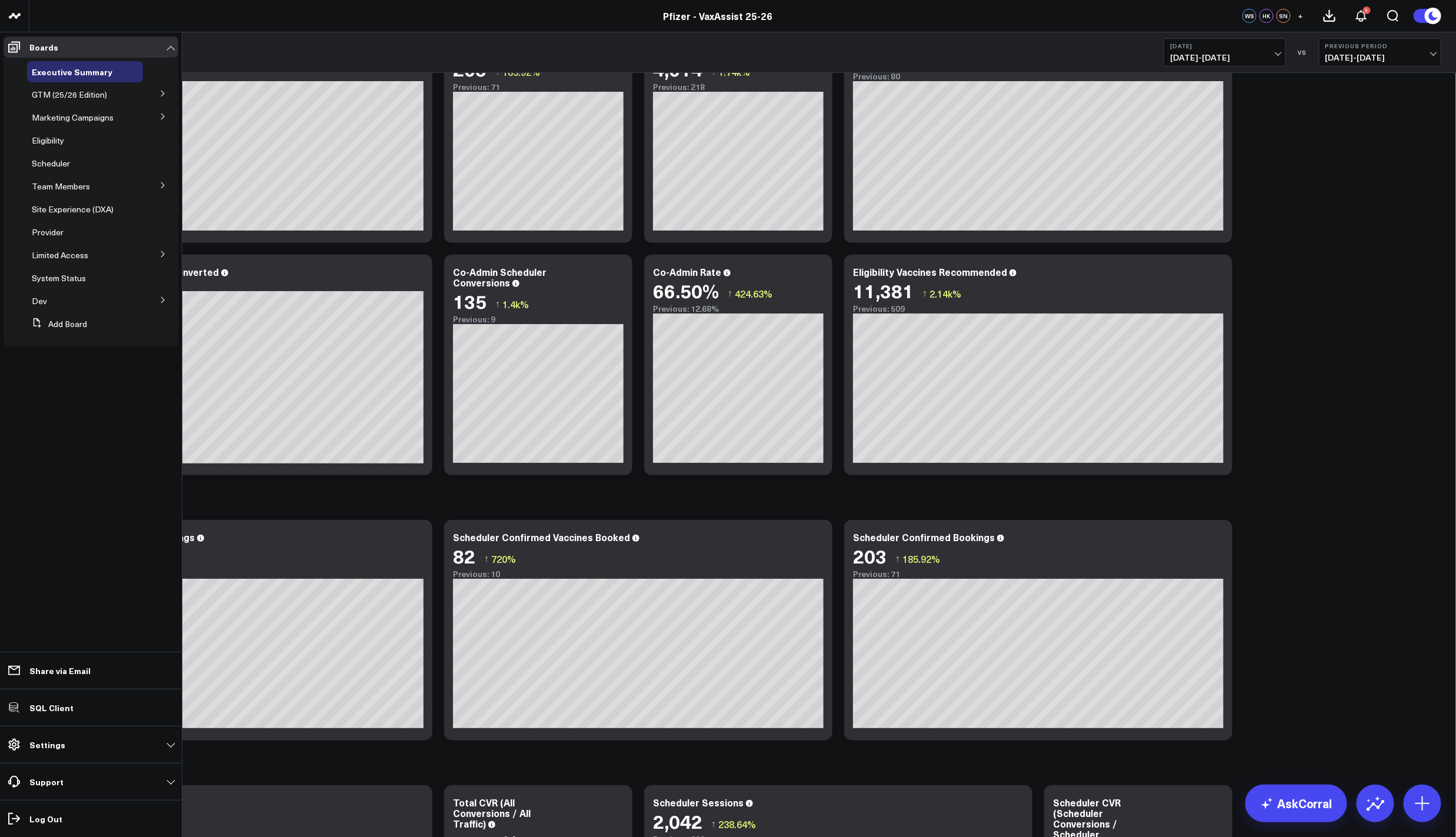
click at [31, 468] on ul "Boards Executive Summary GTM (25/26 Edition) Portfolio Nudge Everblue Covid-19 …" at bounding box center [91, 435] width 182 height 805
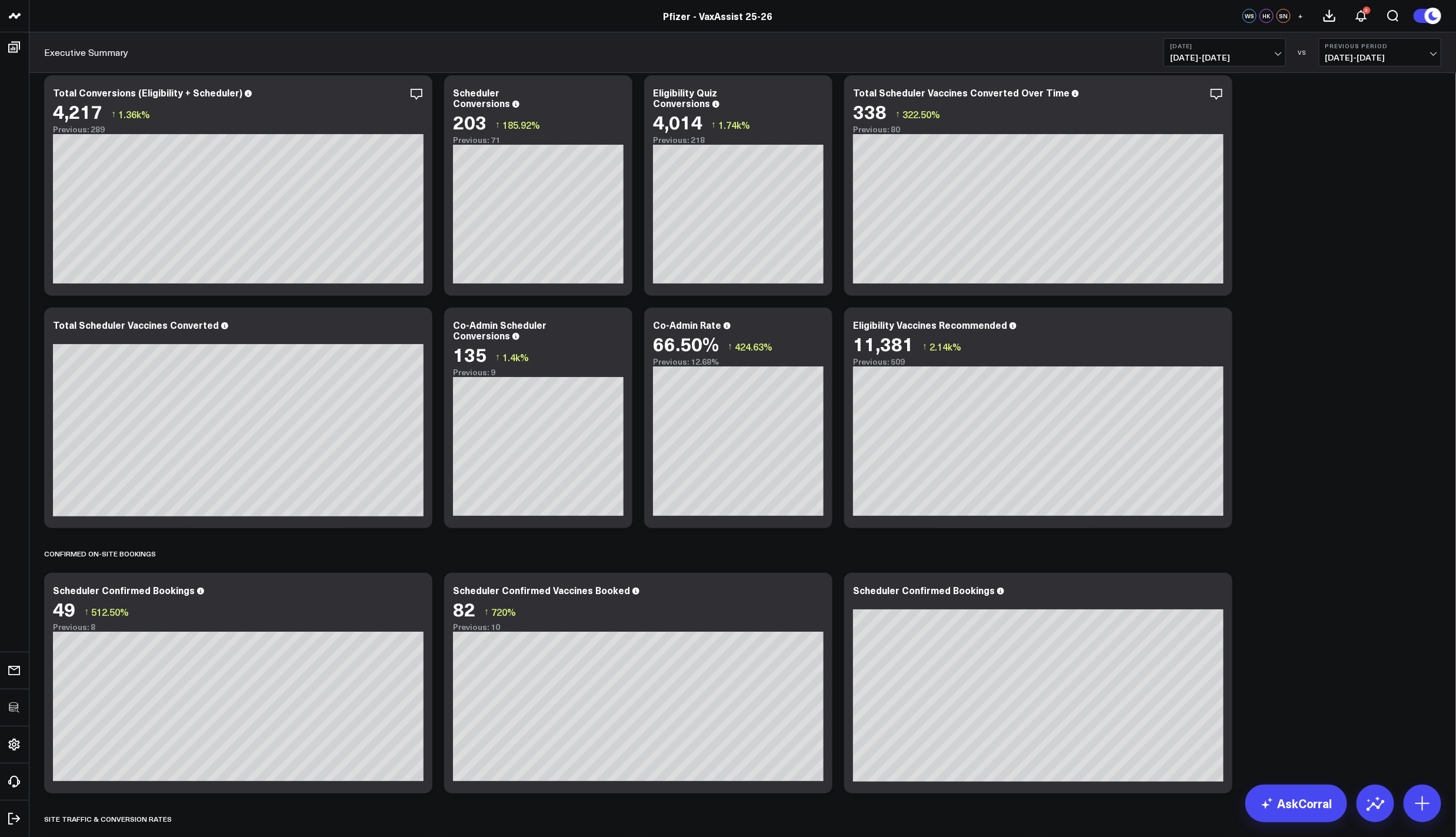
scroll to position [198, 0]
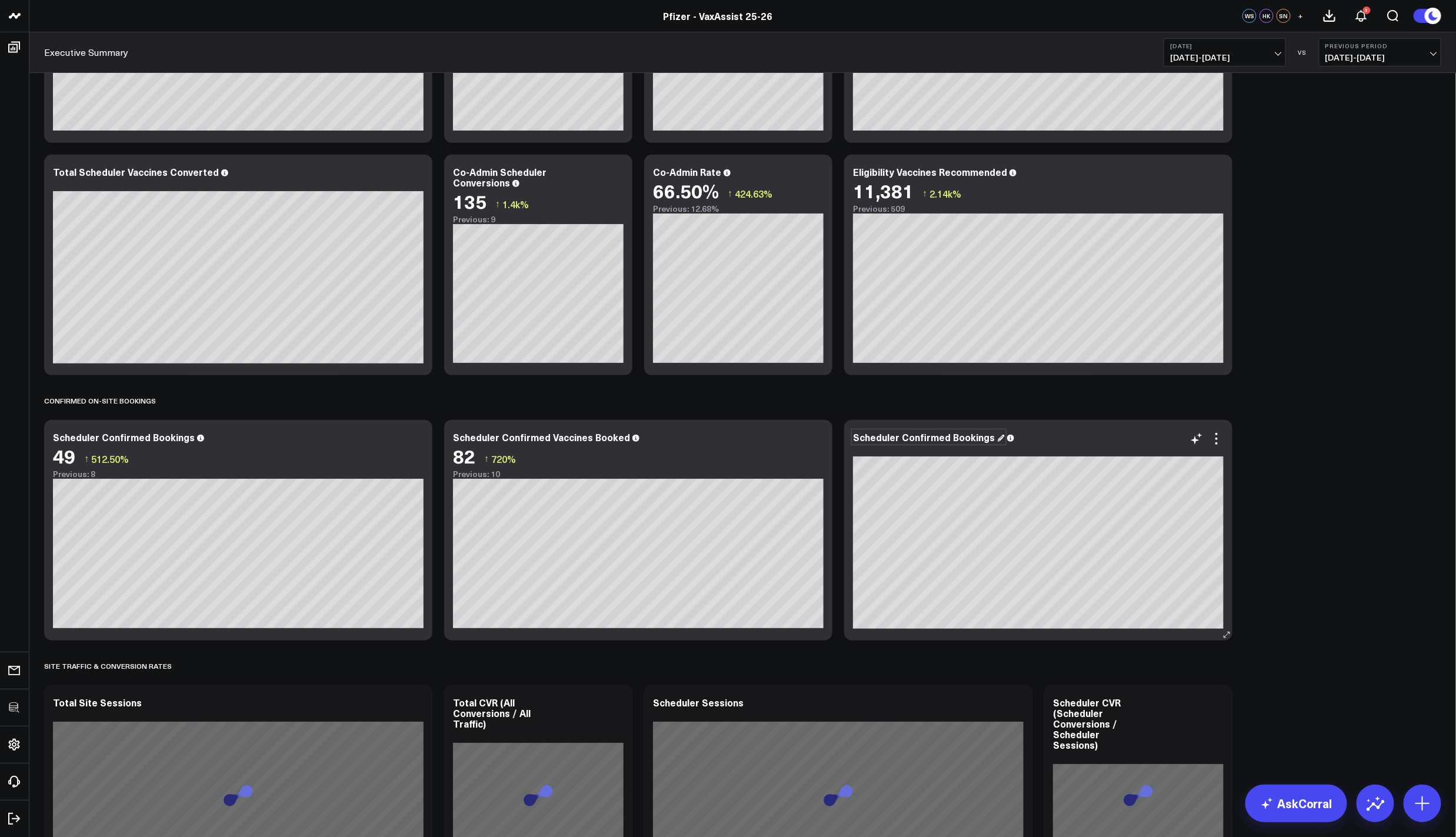
click at [908, 435] on div "Scheduler Confirmed Bookings" at bounding box center [929, 437] width 152 height 13
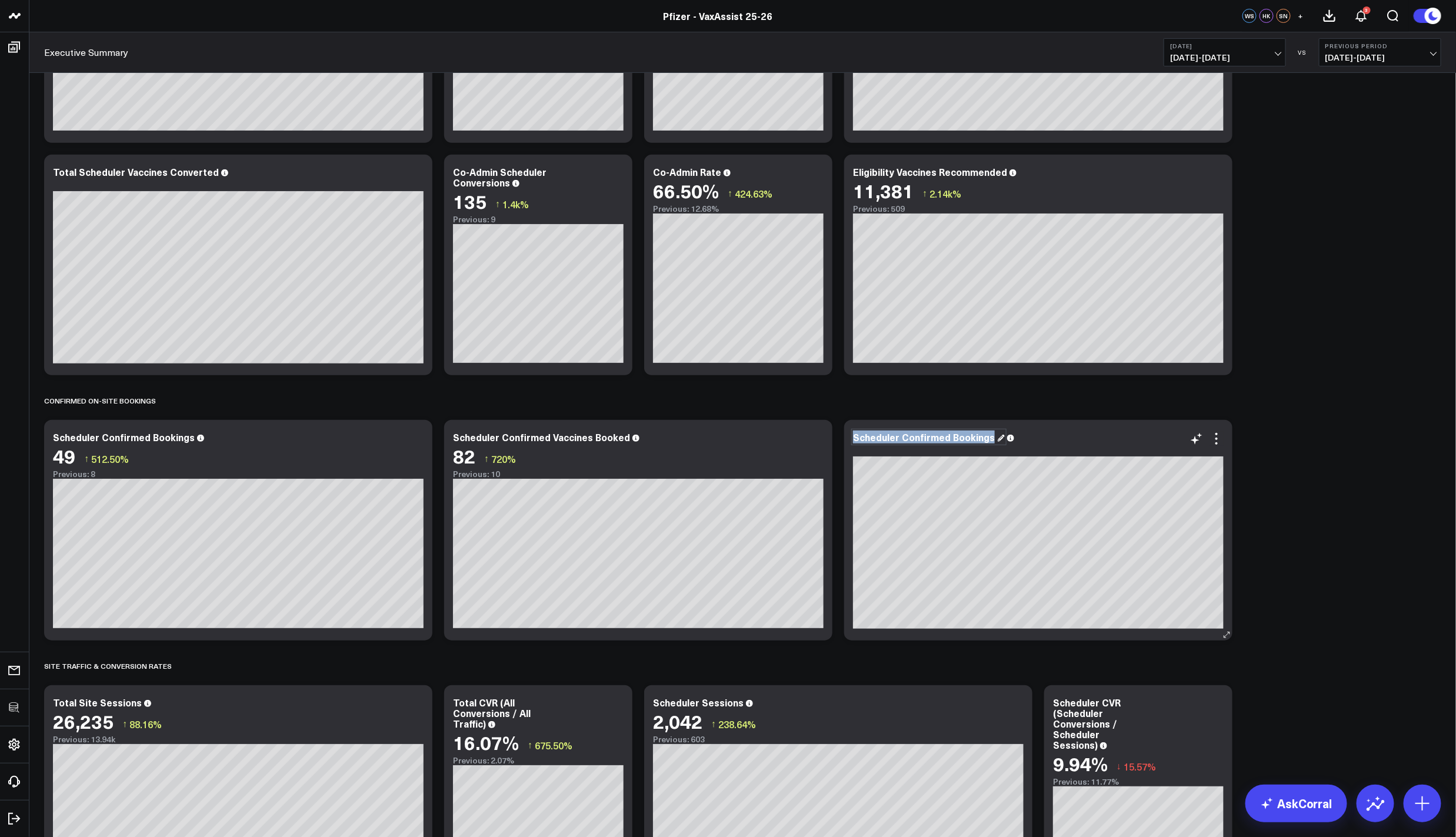
click at [977, 436] on div "Scheduler Confirmed Bookings" at bounding box center [929, 437] width 152 height 13
click at [992, 437] on div "Scheduler Confirmed Bookings" at bounding box center [929, 437] width 152 height 13
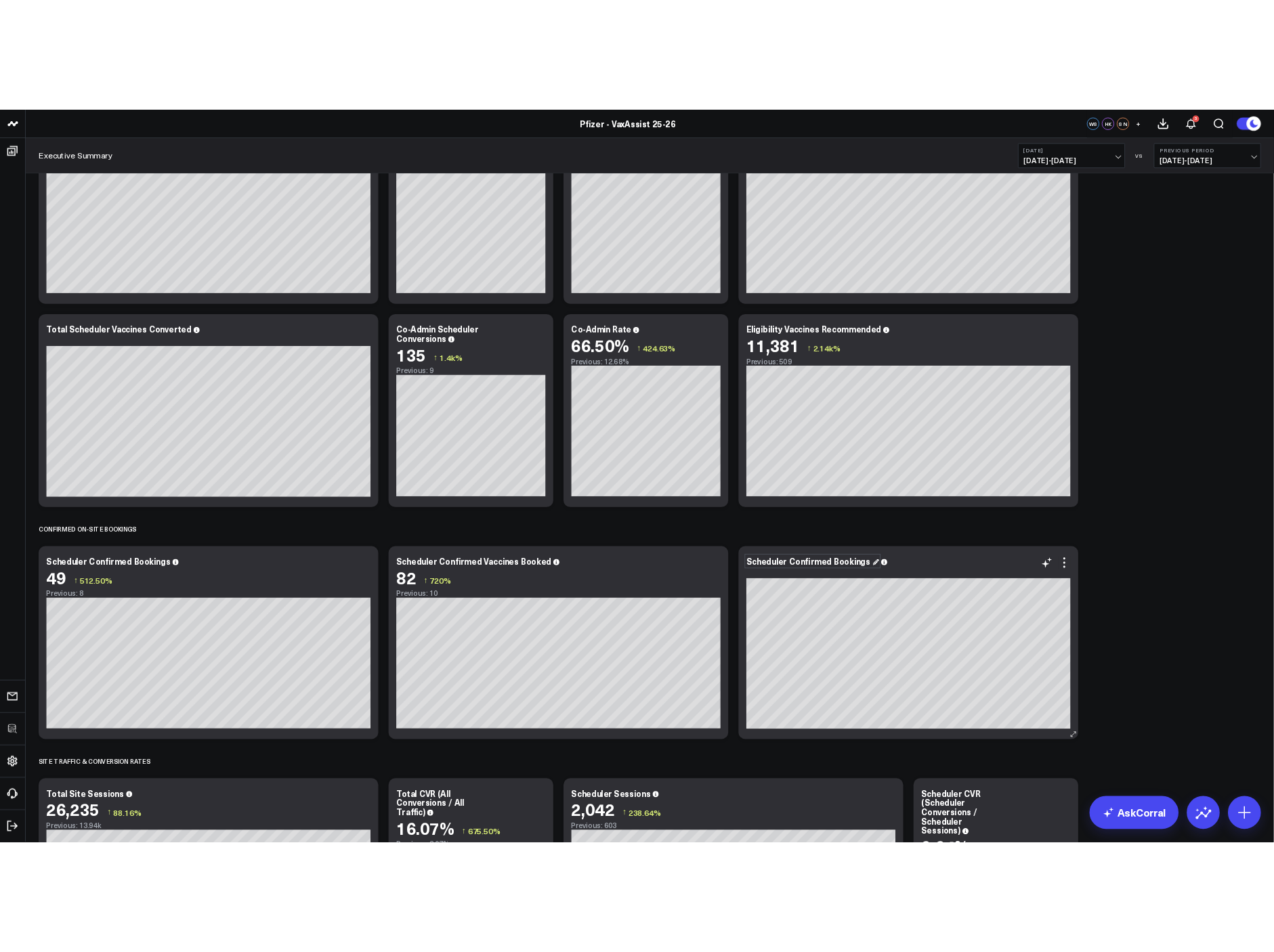
scroll to position [215, 0]
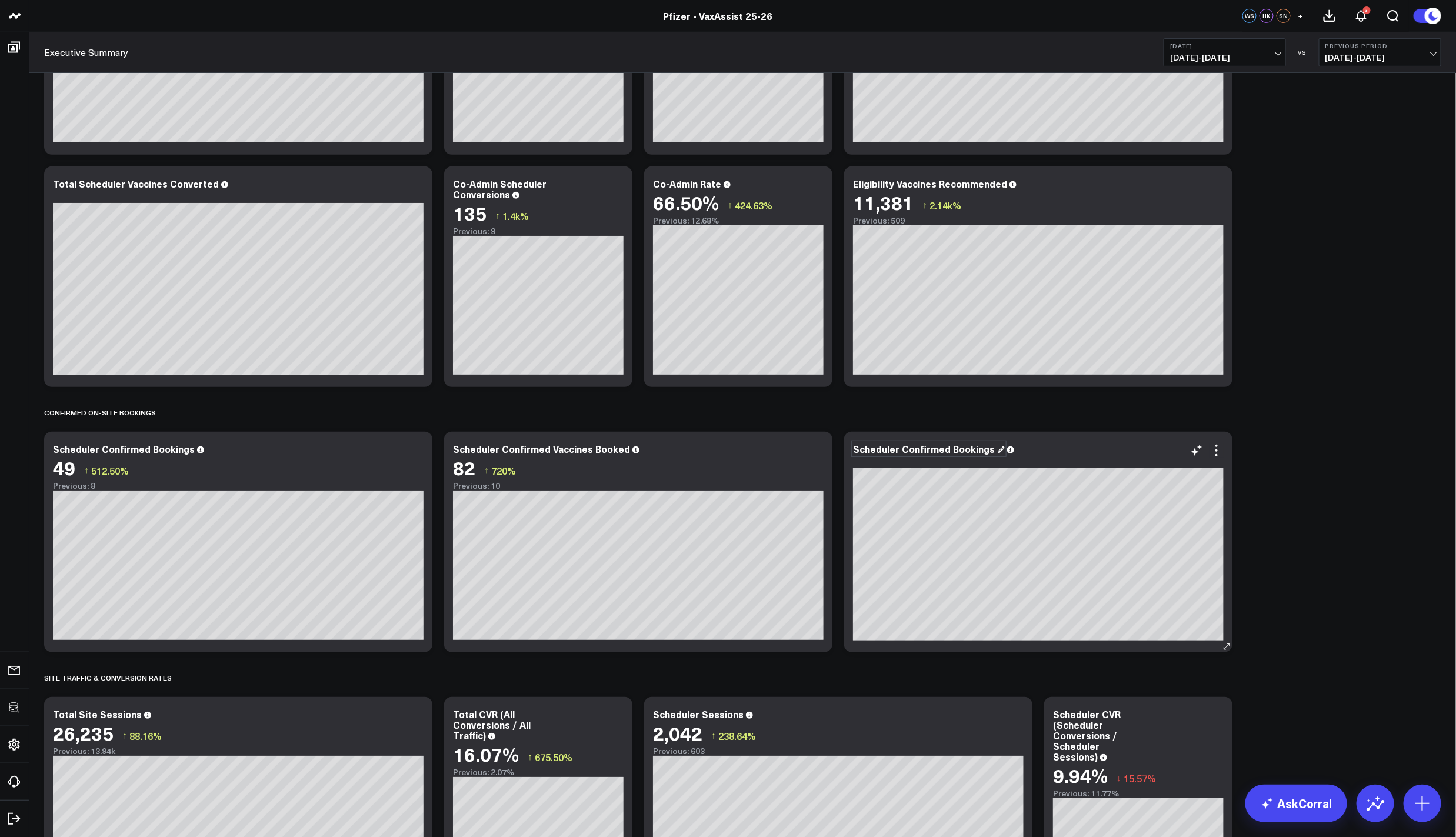
click at [928, 453] on div "Scheduler Confirmed Bookings" at bounding box center [929, 449] width 152 height 13
click at [906, 453] on div "Scheduler Confirmed Bookings" at bounding box center [929, 449] width 152 height 13
click at [857, 449] on div "% of Scheduler Conversions" at bounding box center [922, 449] width 139 height 13
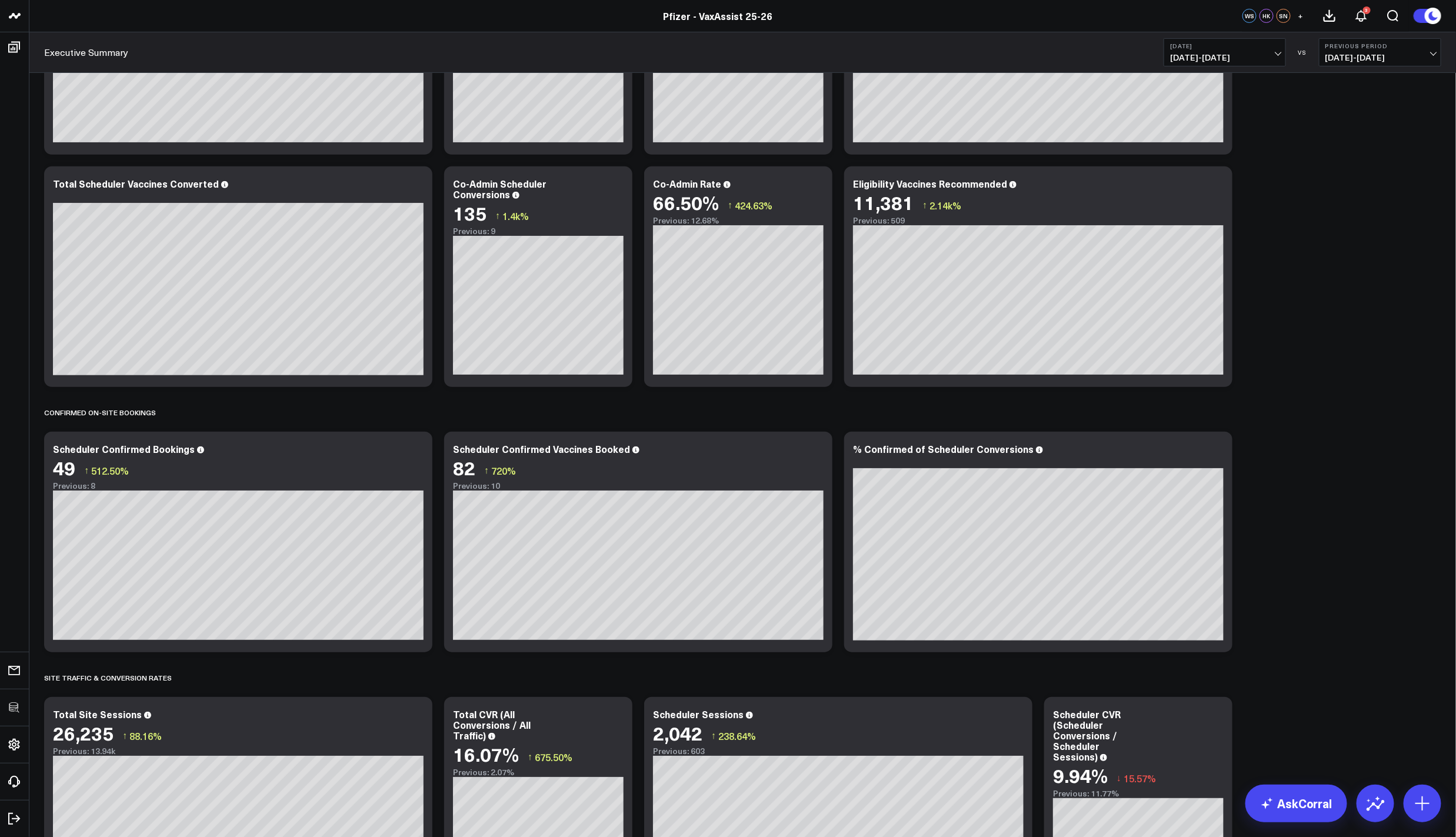
click at [1219, 449] on icon at bounding box center [1217, 451] width 14 height 14
click at [814, 189] on icon at bounding box center [816, 185] width 14 height 14
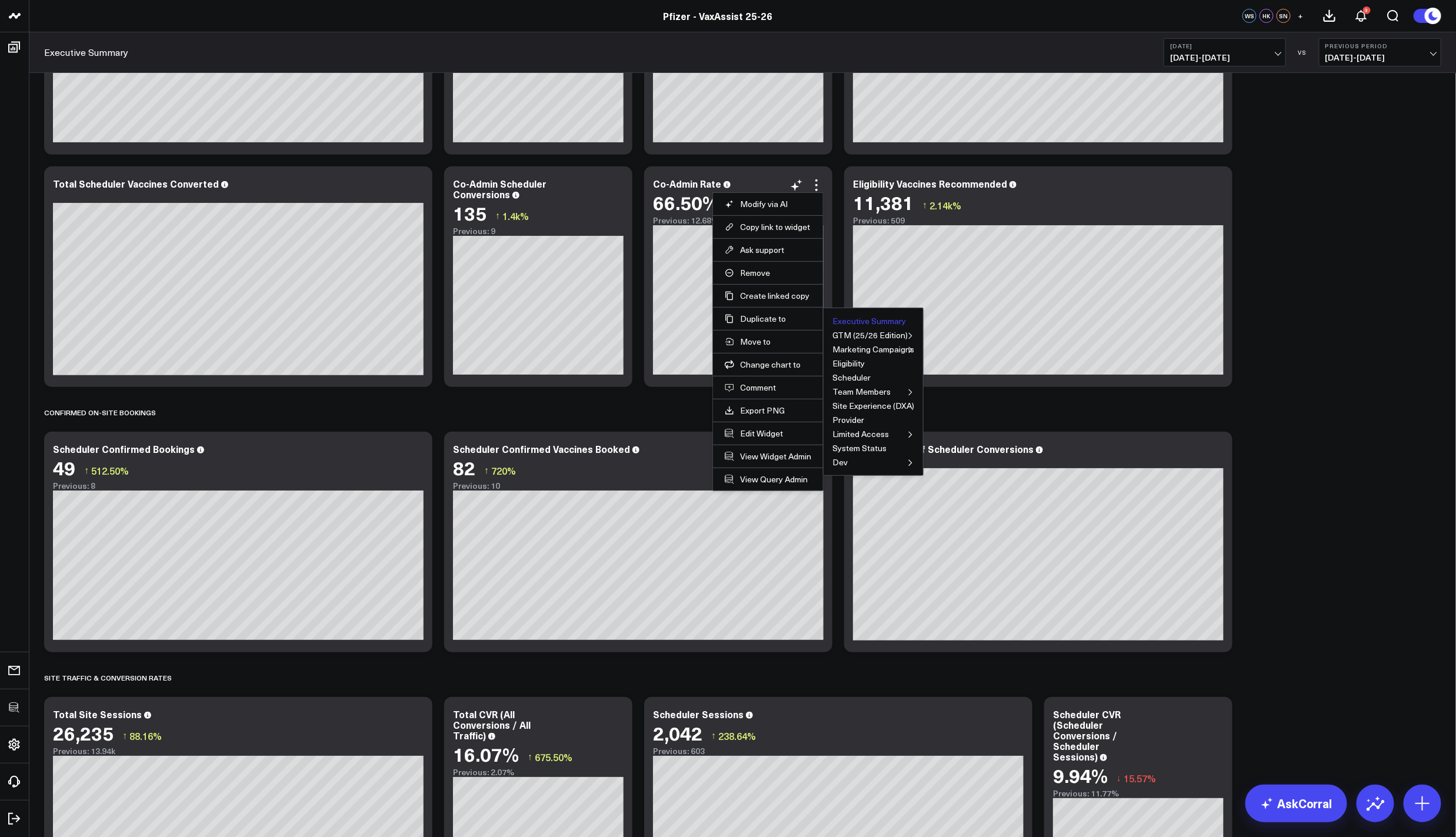
click at [849, 321] on button "Executive Summary" at bounding box center [868, 321] width 73 height 8
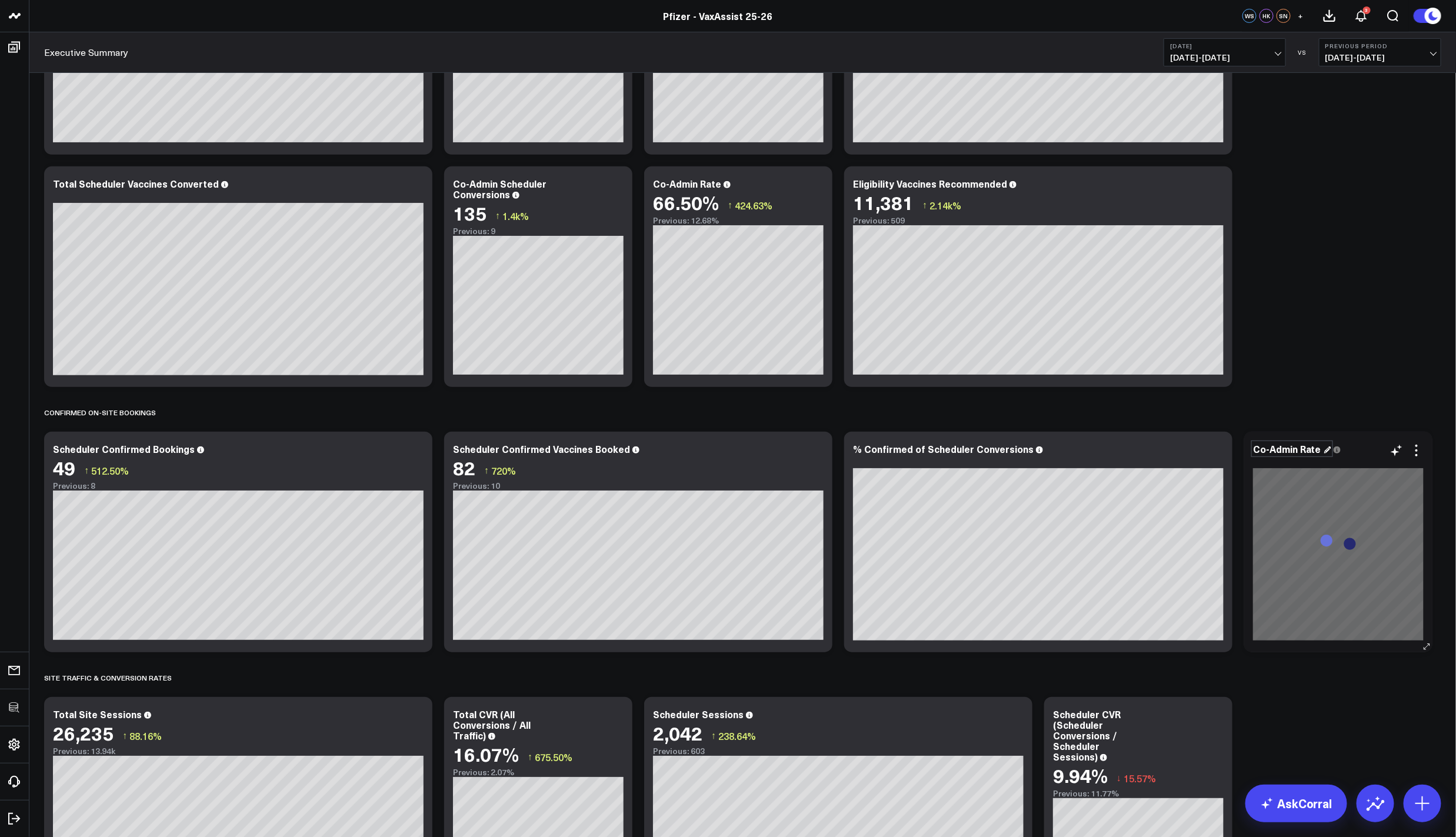
click at [1285, 448] on div "Co-Admin Rate" at bounding box center [1292, 449] width 78 height 13
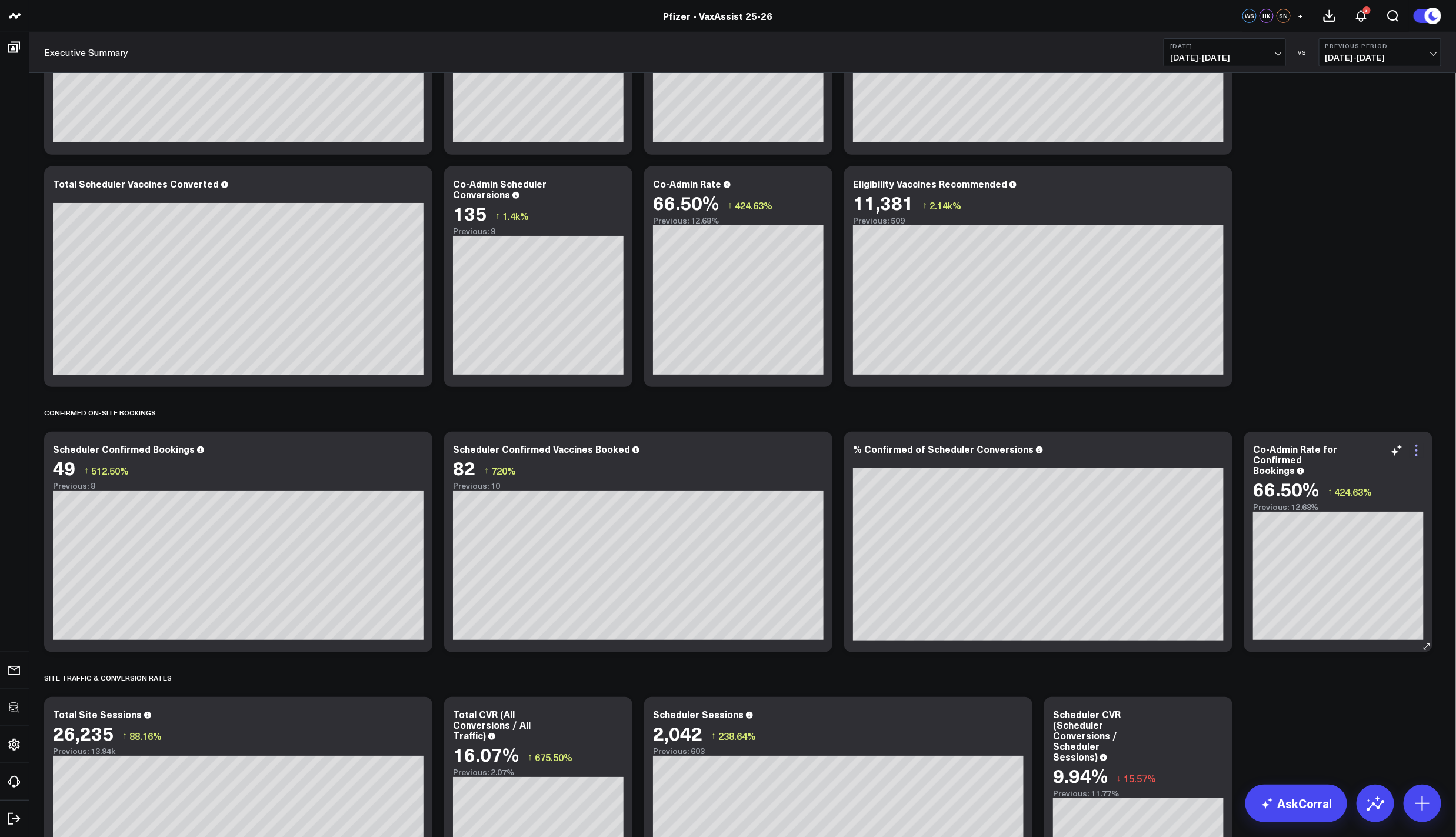
click at [1412, 449] on icon at bounding box center [1417, 451] width 14 height 14
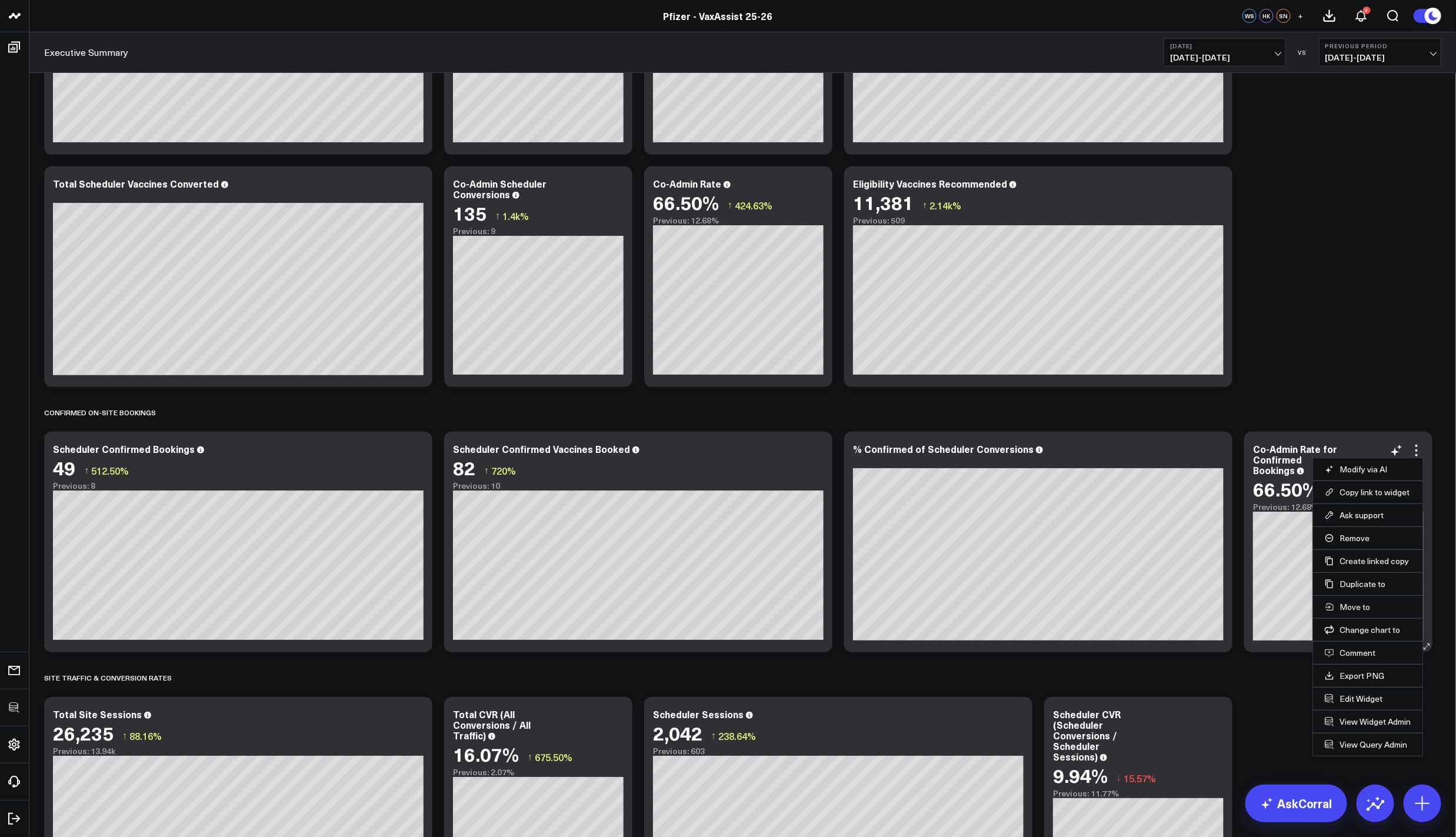
click at [1360, 693] on li "Edit Widget" at bounding box center [1368, 698] width 110 height 23
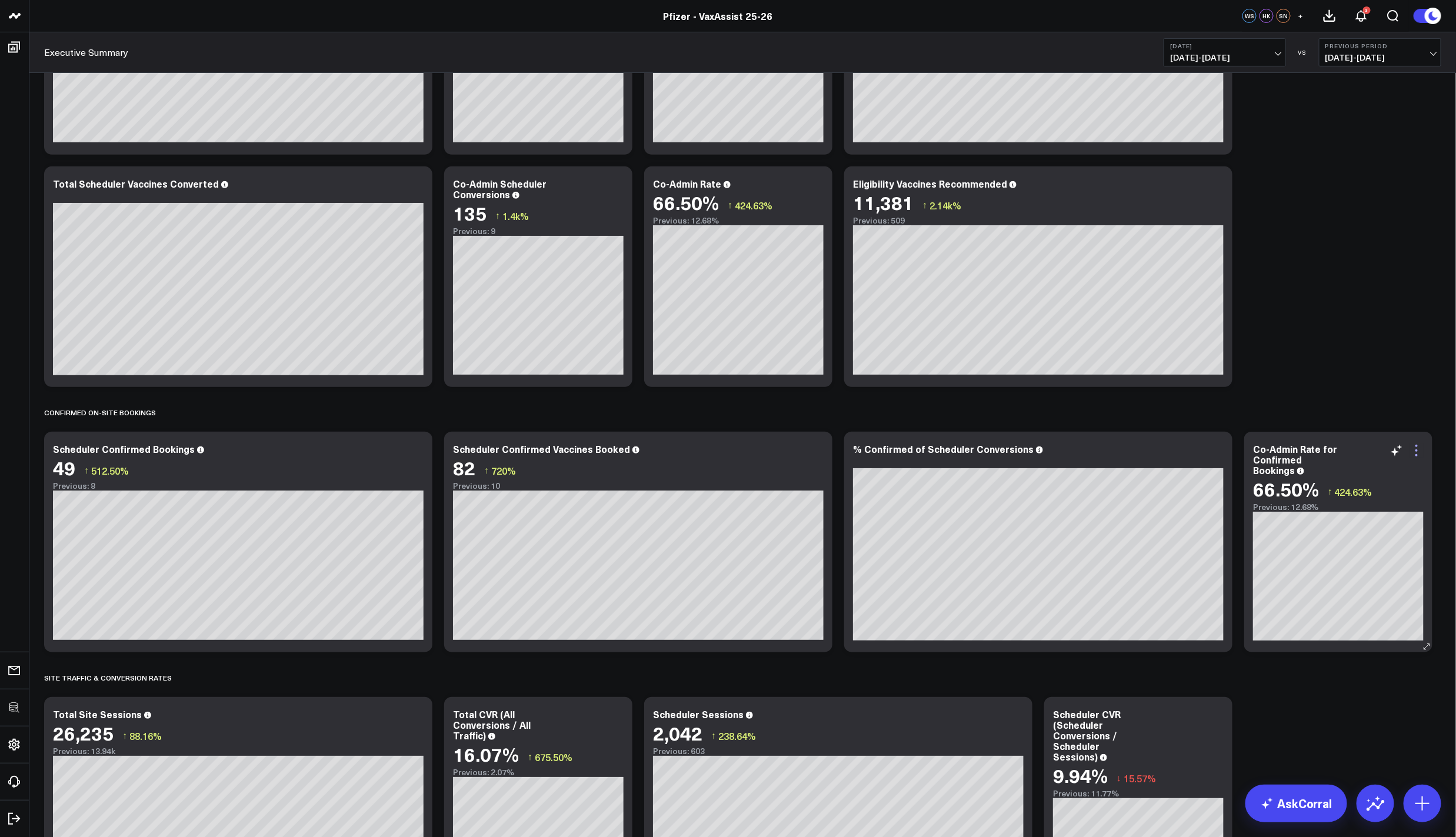
click at [1414, 453] on icon at bounding box center [1417, 451] width 14 height 14
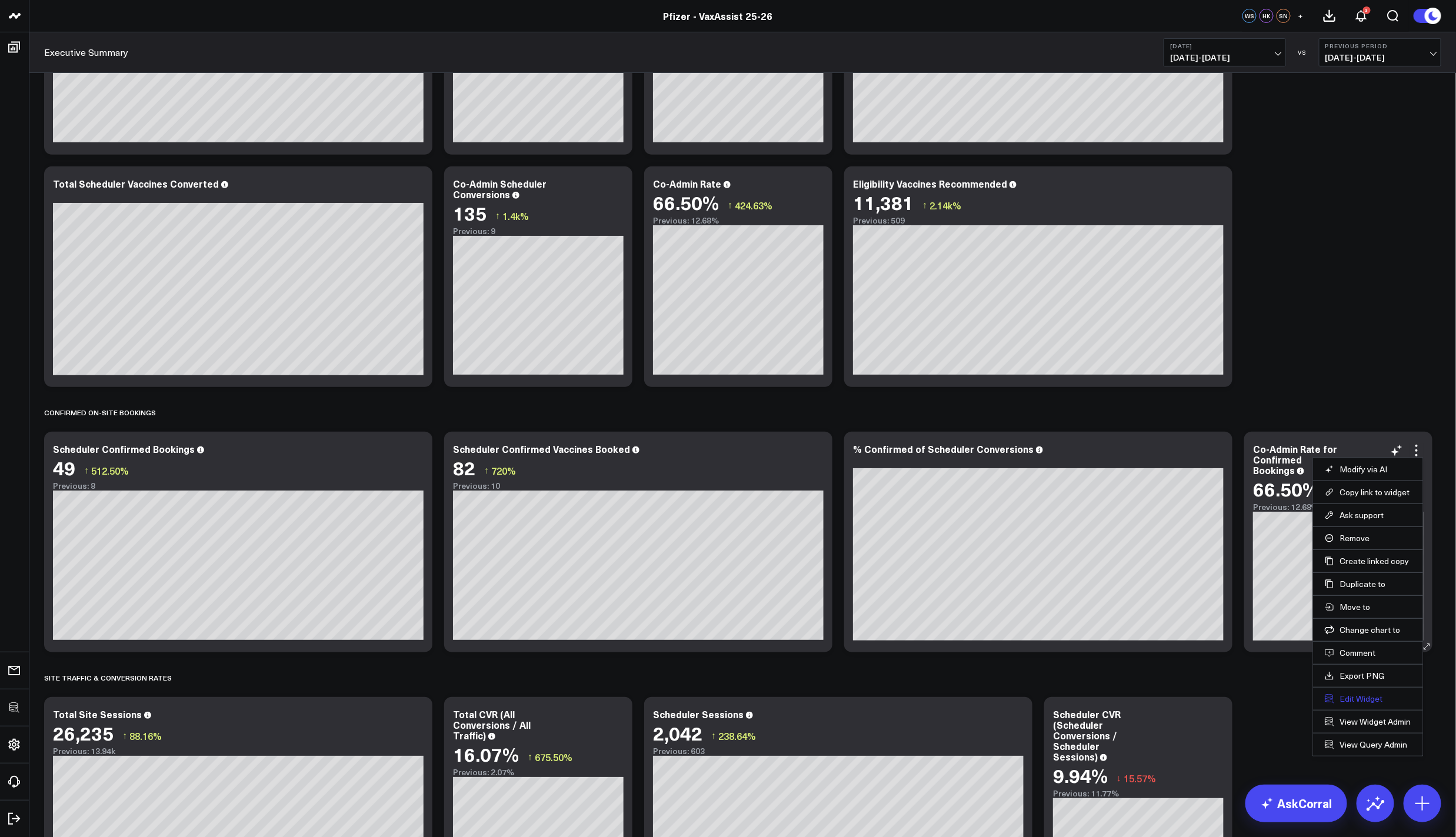
click at [1358, 693] on button "Edit Widget" at bounding box center [1368, 698] width 87 height 11
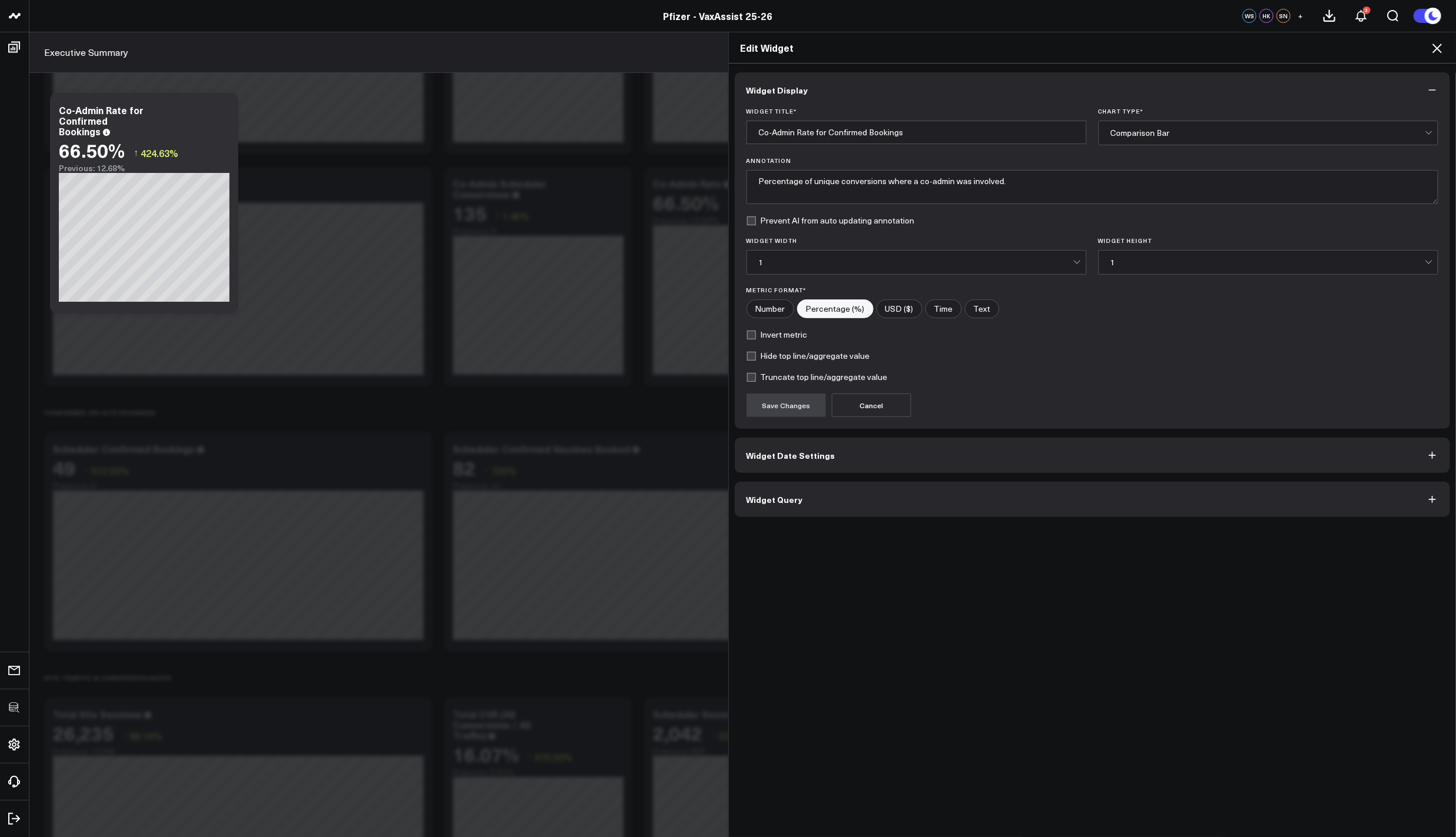
click at [998, 505] on button "Widget Query" at bounding box center [1092, 499] width 716 height 35
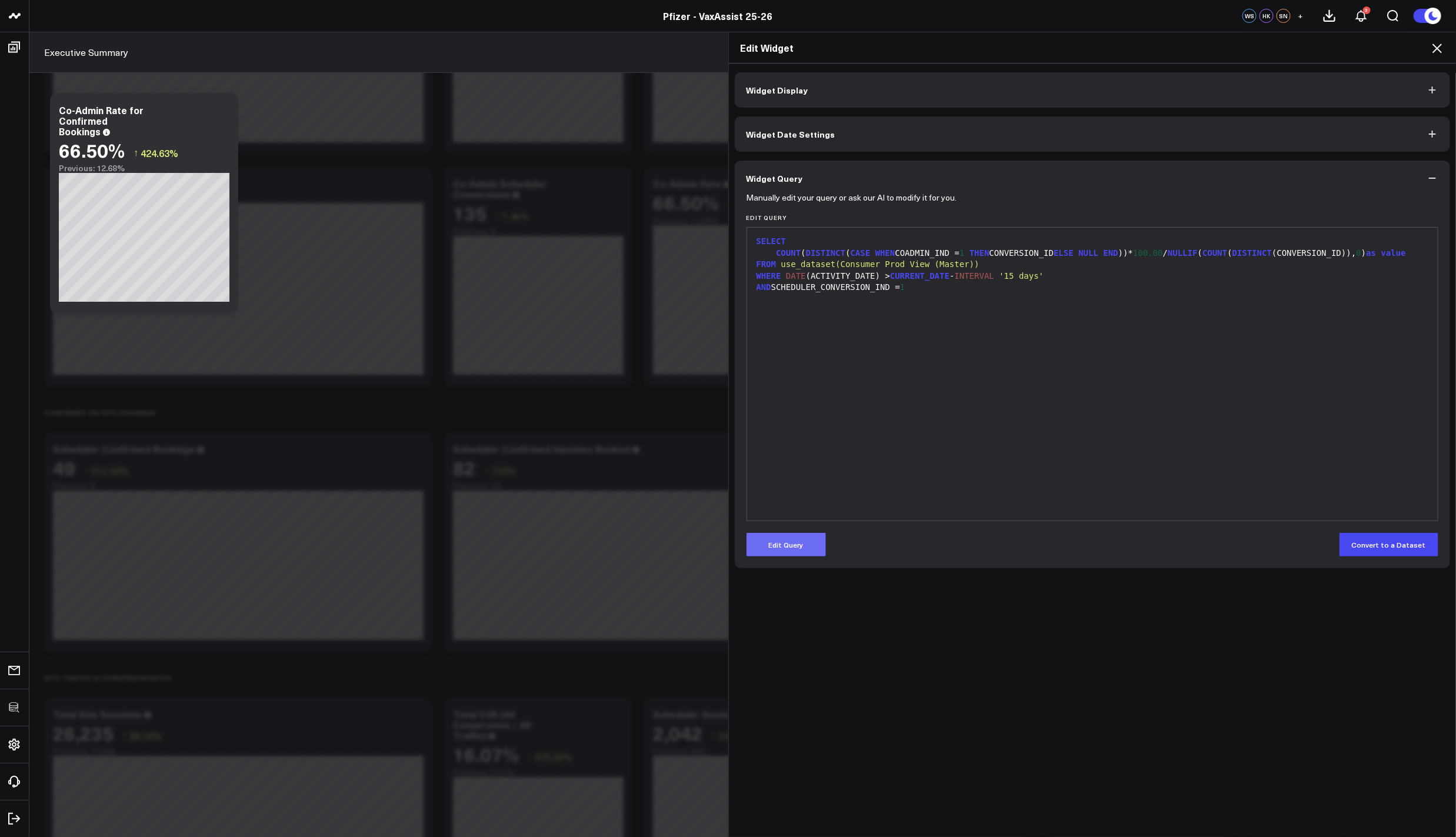
click at [794, 538] on button "Edit Query" at bounding box center [786, 544] width 80 height 24
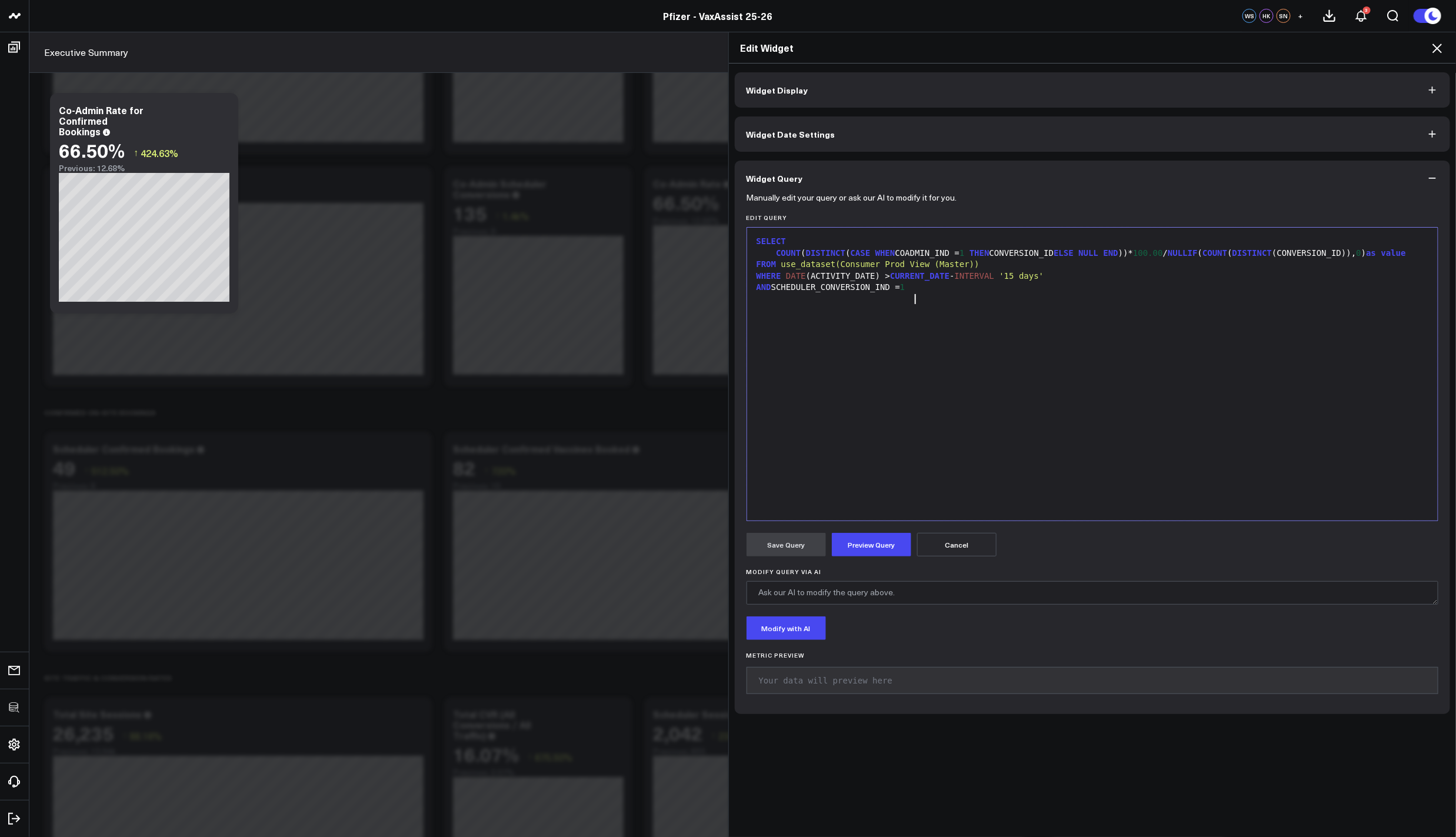
click at [977, 416] on div "SELECT COUNT ( DISTINCT ( CASE WHEN COADMIN_IND = 1 THEN CONVERSION_ID ELSE NUL…" at bounding box center [1092, 374] width 679 height 281
click at [873, 551] on button "Preview Query" at bounding box center [871, 544] width 80 height 24
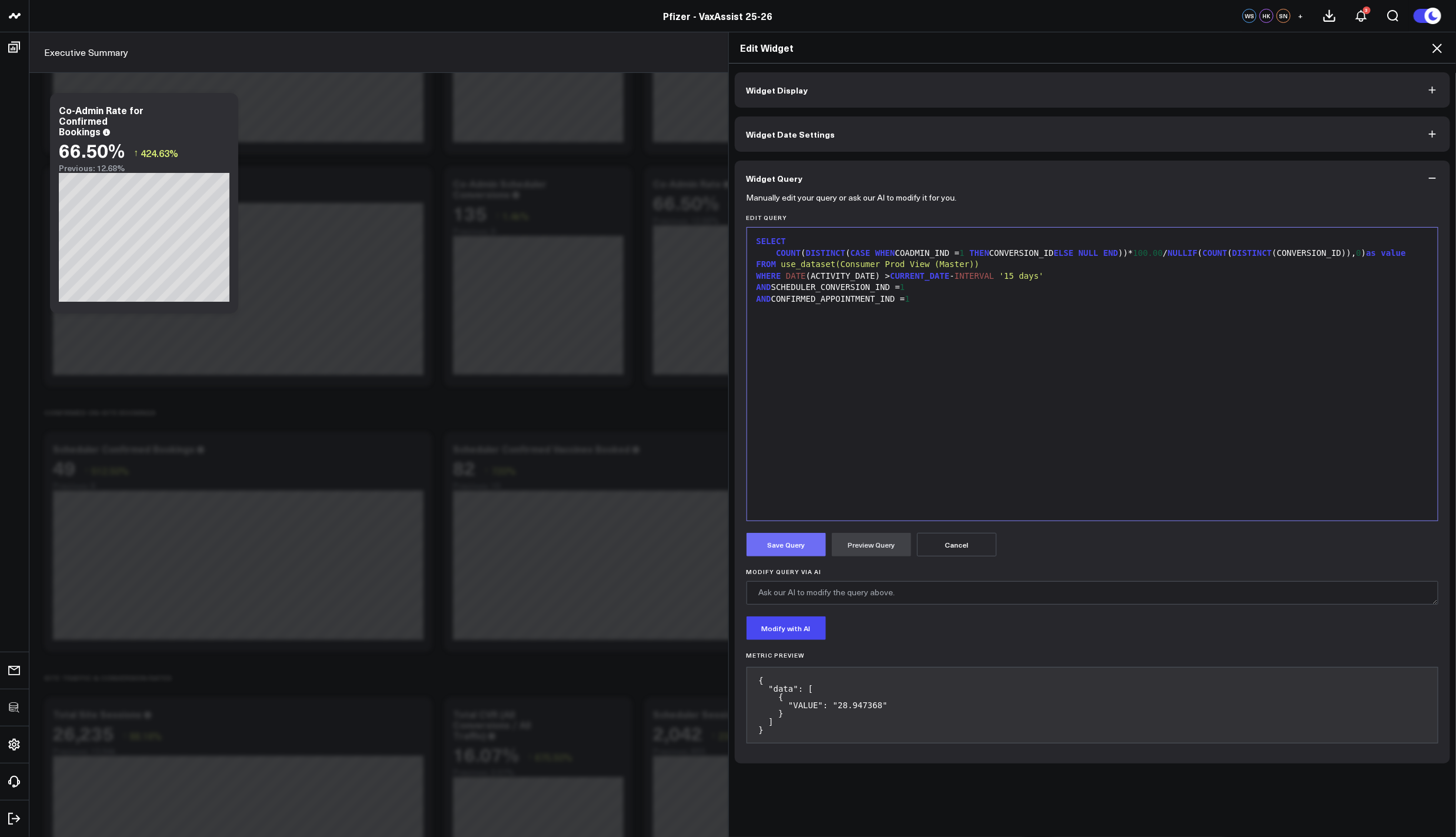
click at [776, 554] on button "Save Query" at bounding box center [786, 544] width 80 height 24
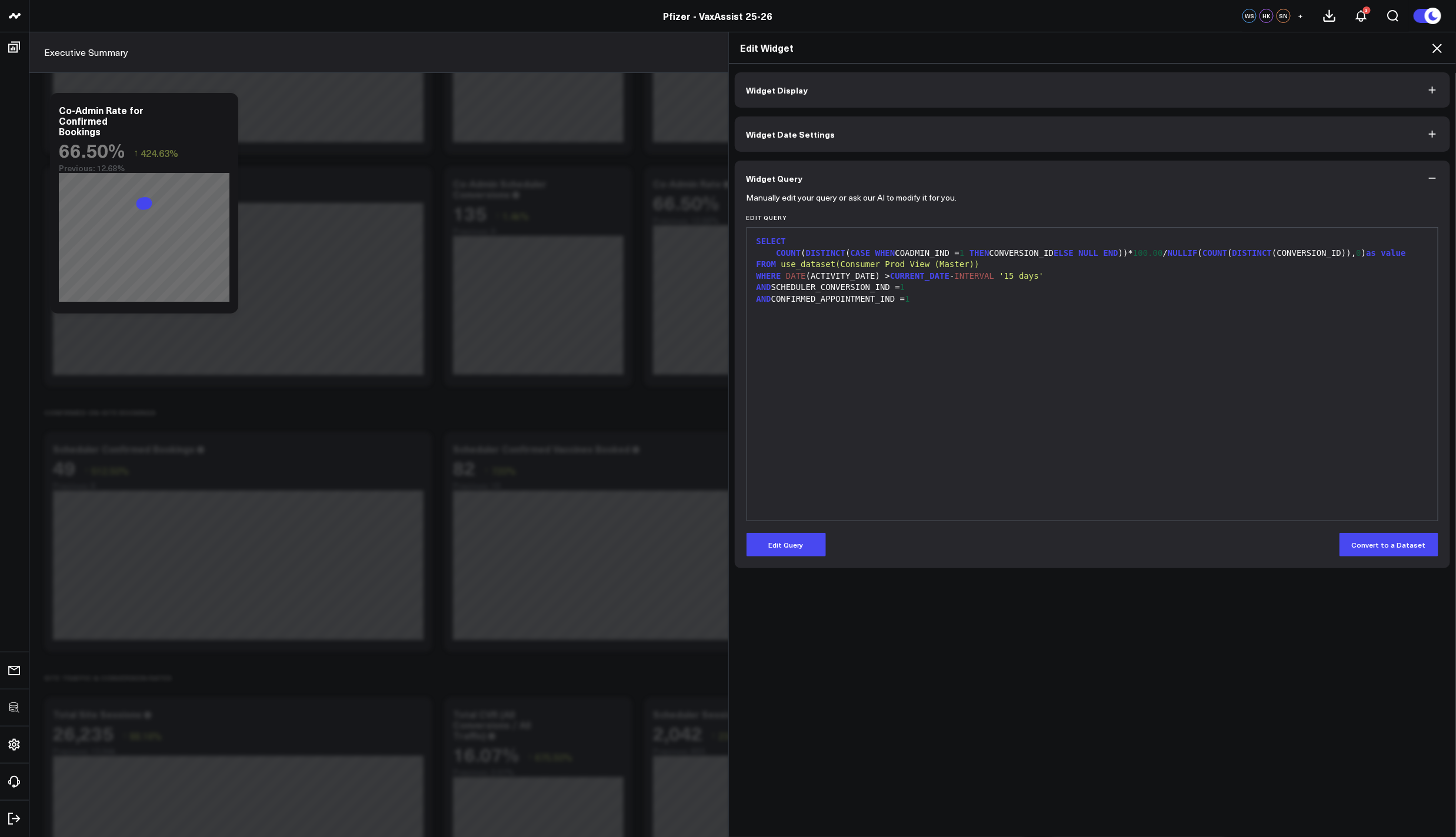
click at [1438, 53] on icon at bounding box center [1437, 48] width 14 height 14
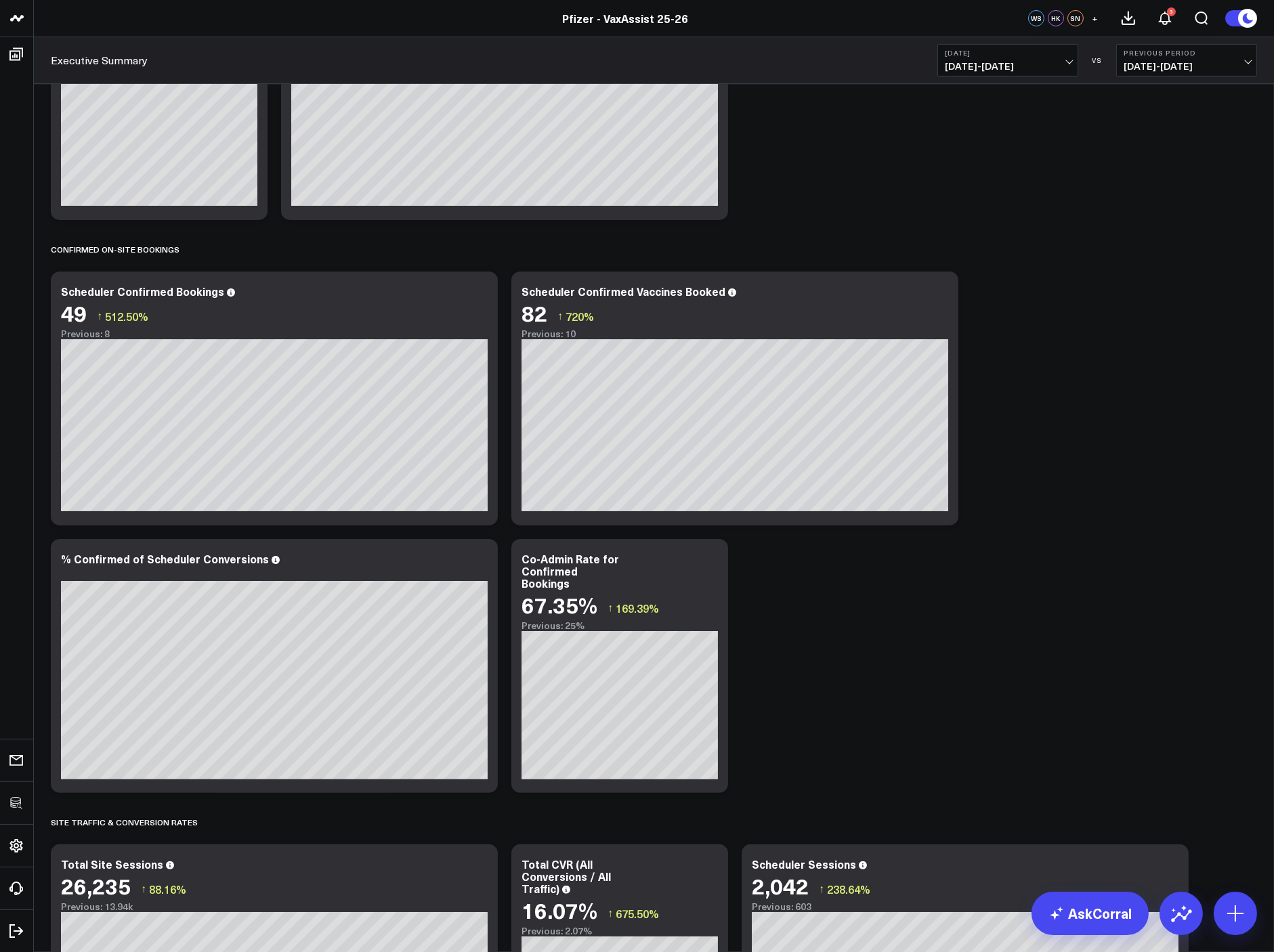
scroll to position [717, 0]
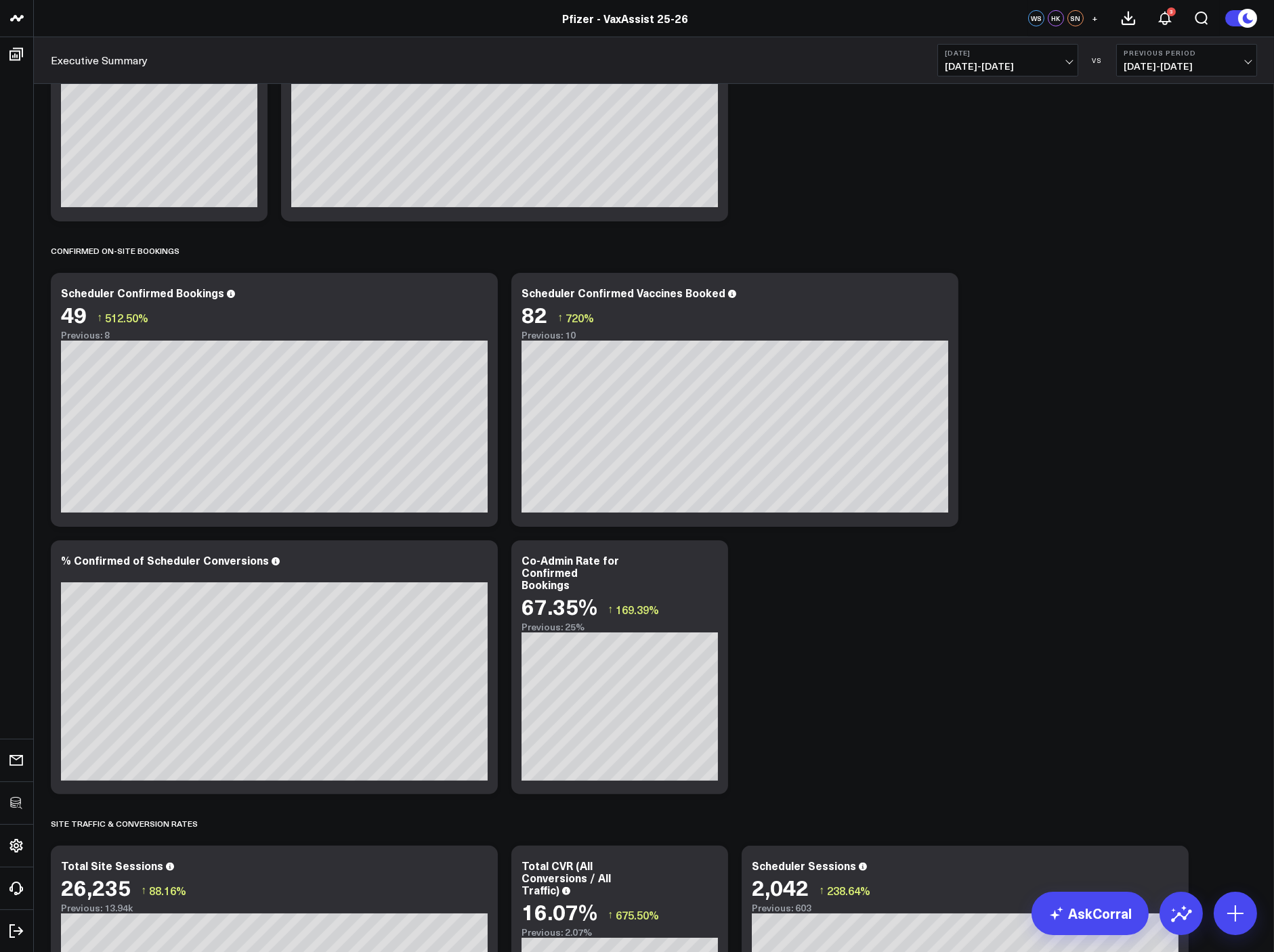
scroll to position [664, 0]
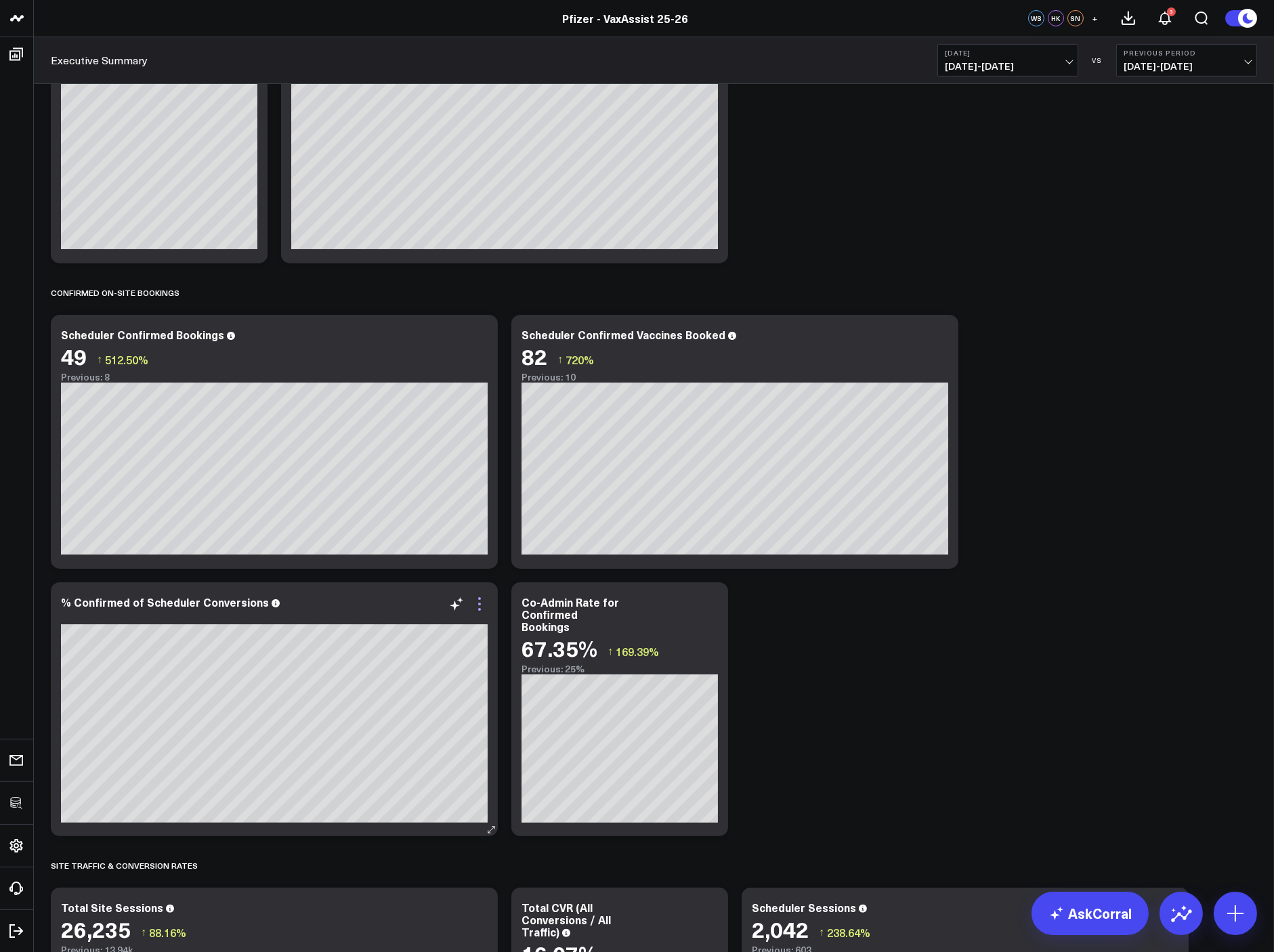
click at [484, 600] on icon at bounding box center [479, 604] width 16 height 16
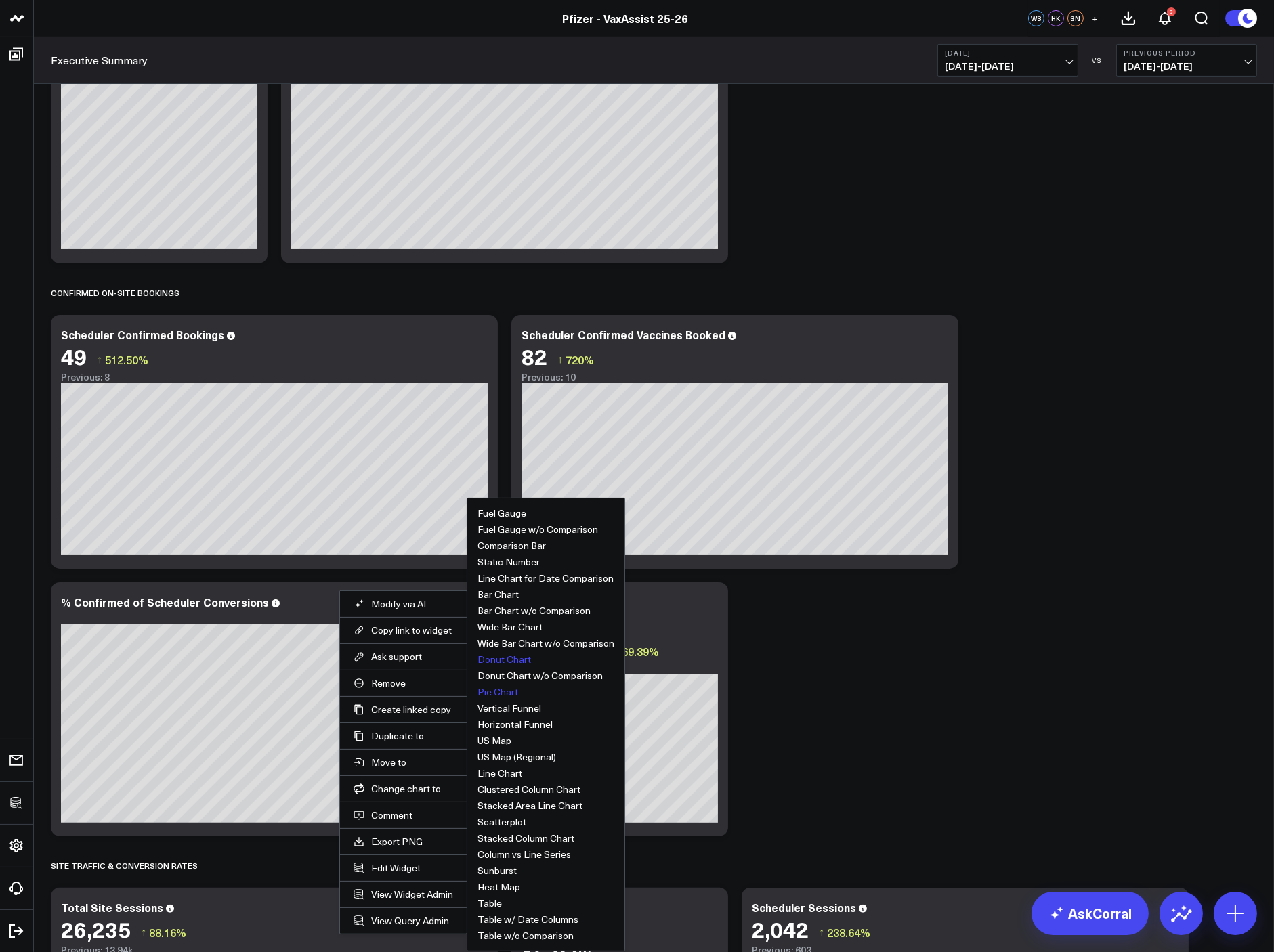
click at [517, 663] on button "Donut Chart" at bounding box center [504, 659] width 54 height 10
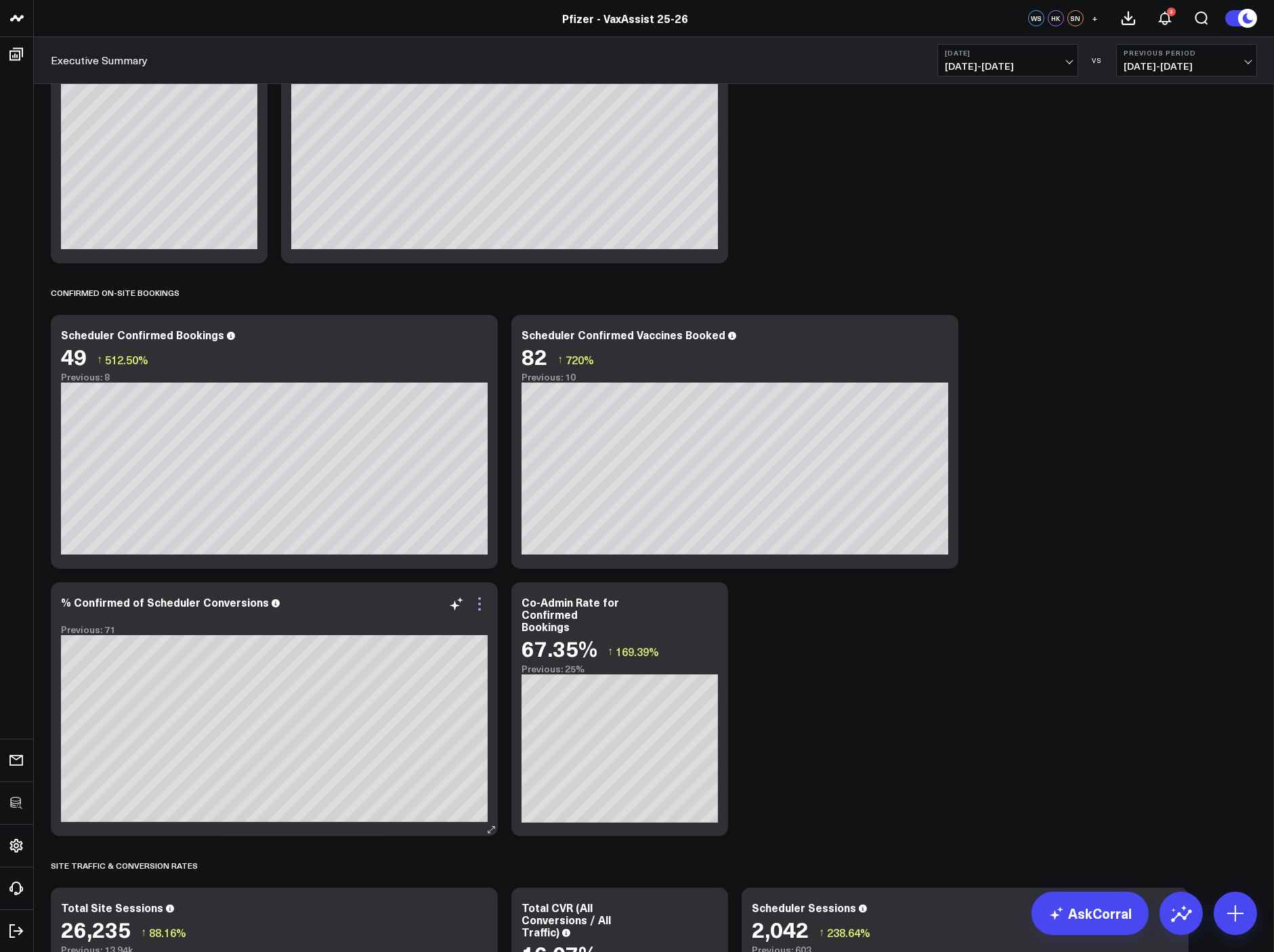
click at [485, 605] on icon at bounding box center [479, 604] width 16 height 16
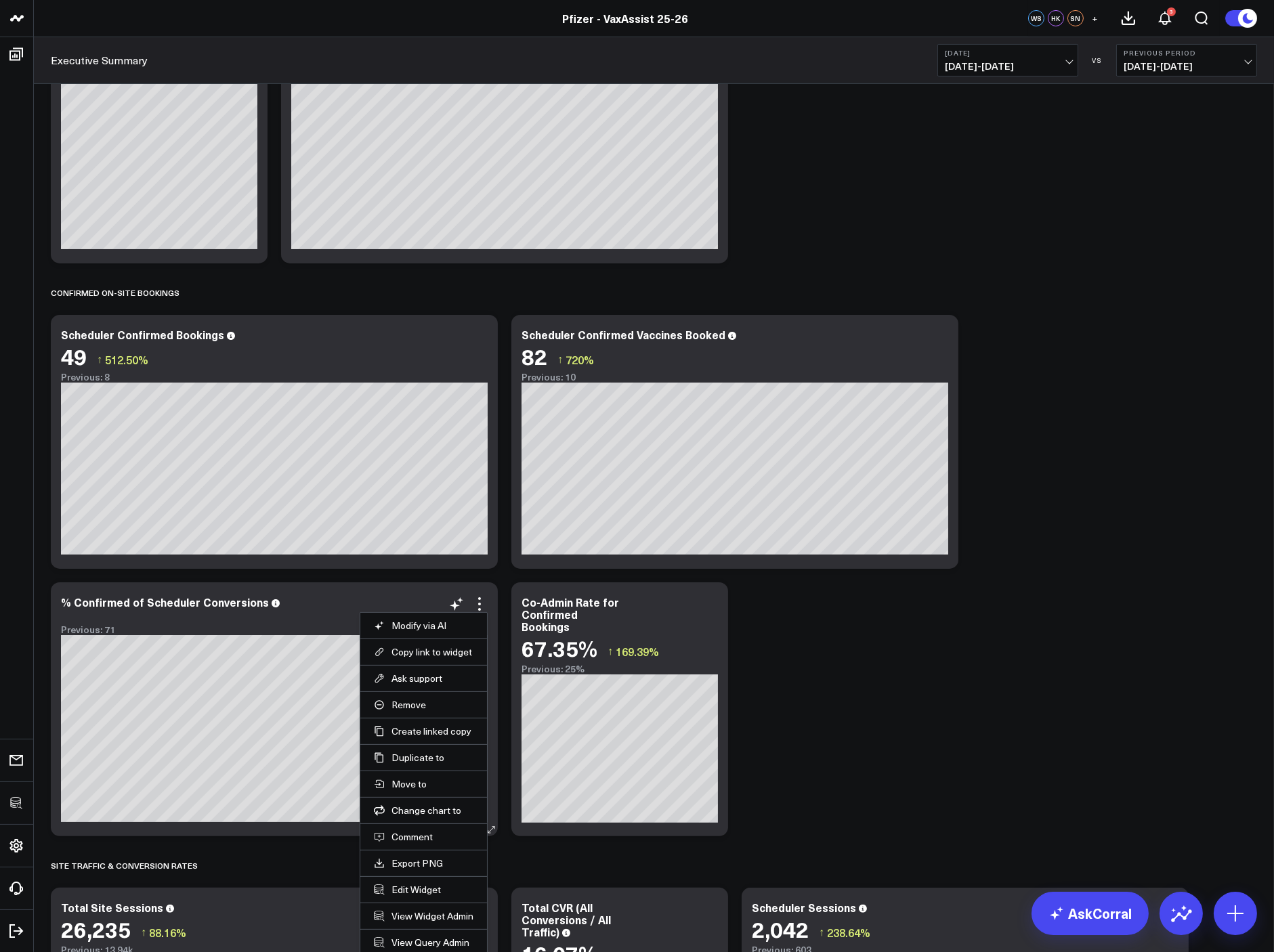
click at [304, 629] on div "Previous: 71" at bounding box center [274, 630] width 427 height 11
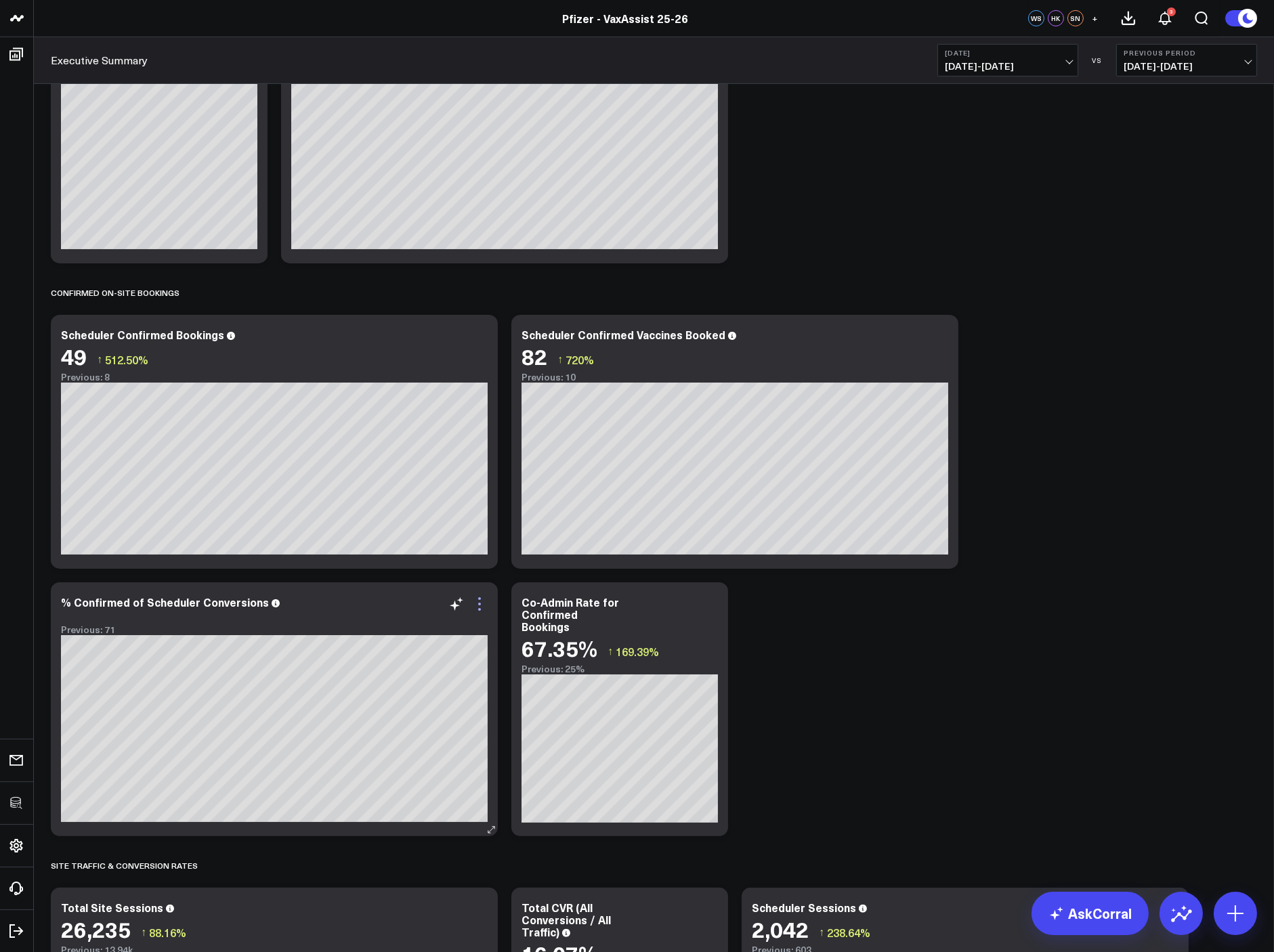
click at [478, 599] on icon at bounding box center [479, 599] width 3 height 3
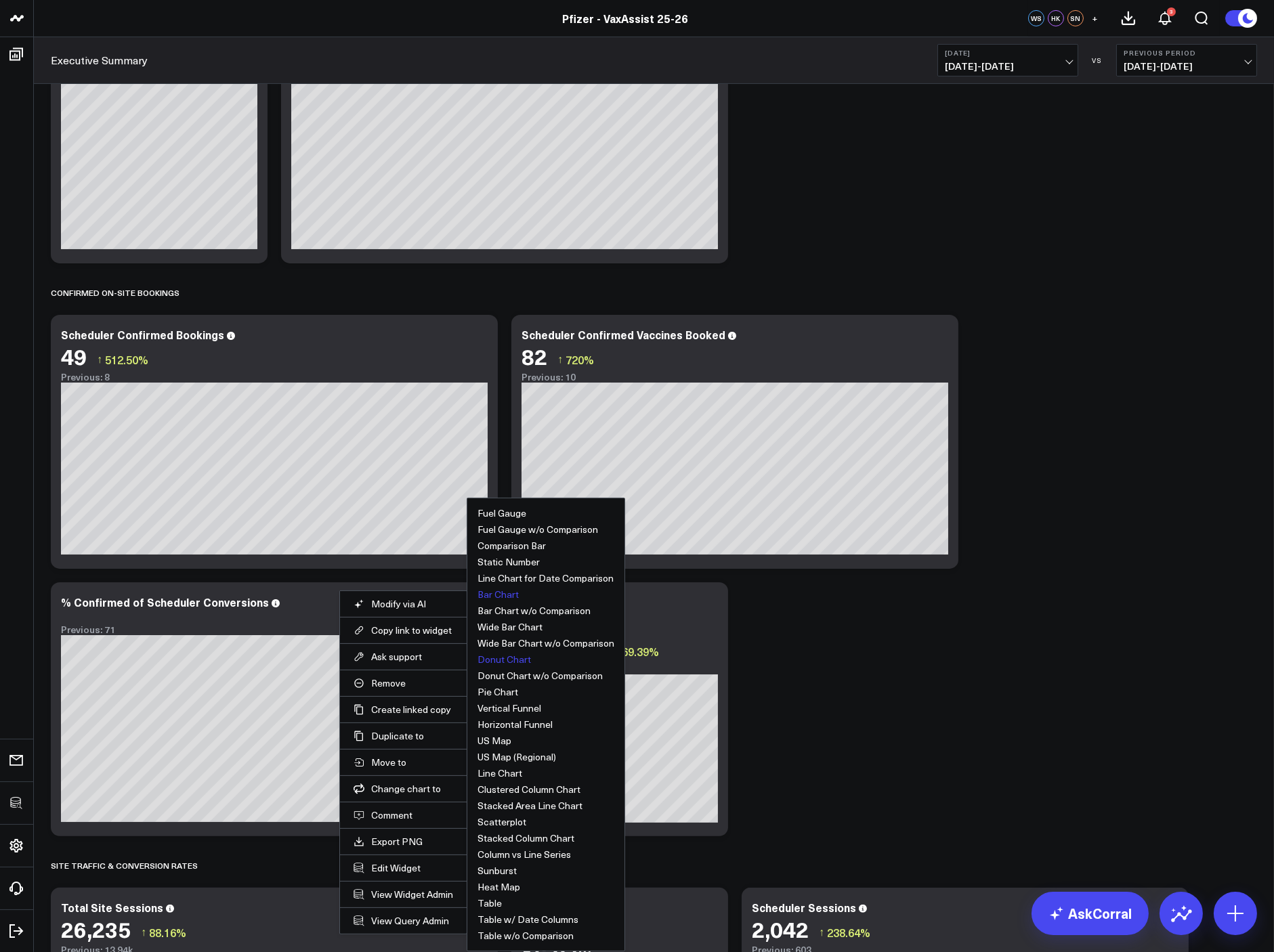
click at [502, 591] on button "Bar Chart" at bounding box center [498, 594] width 41 height 10
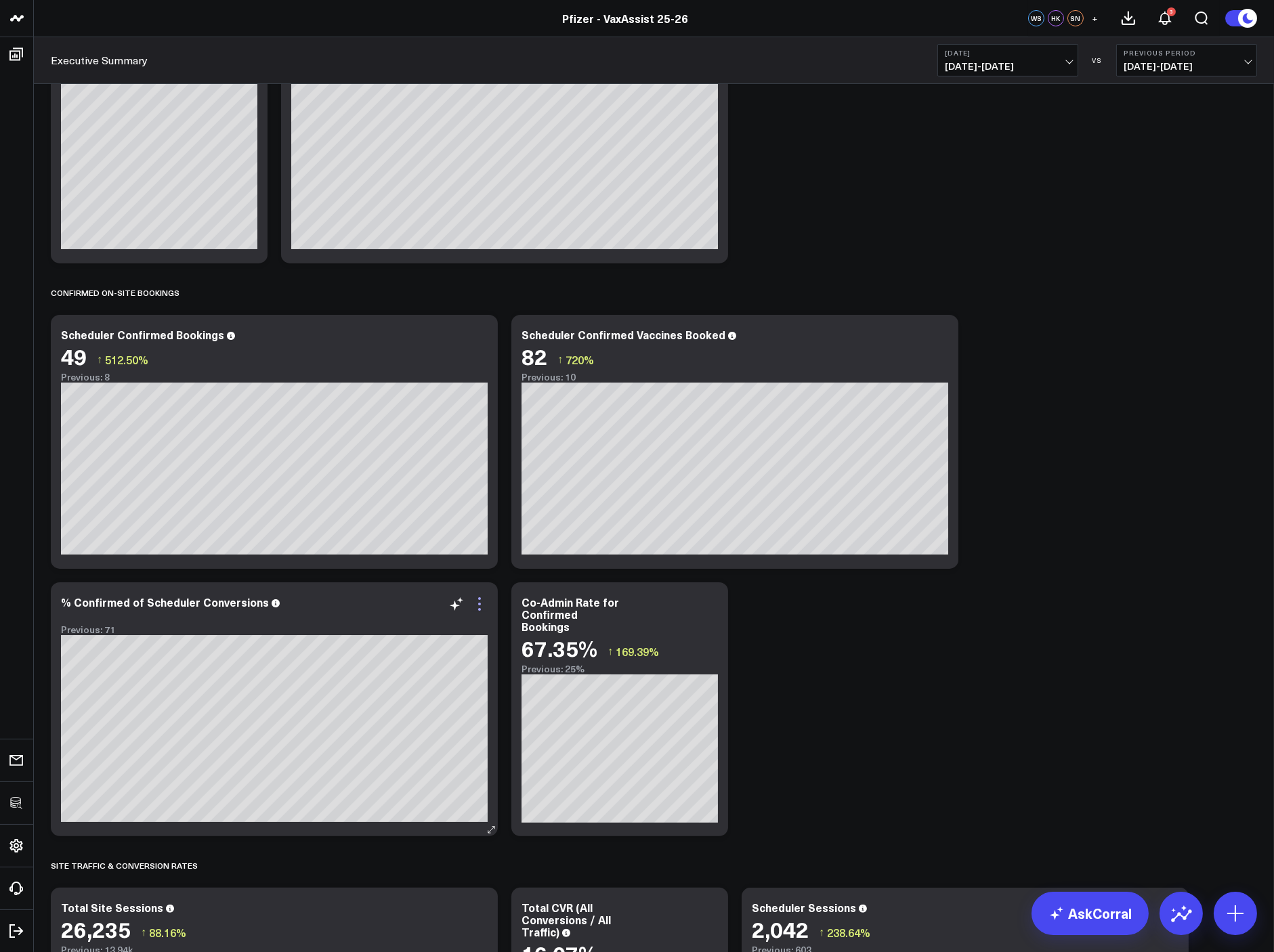
click at [478, 607] on icon at bounding box center [479, 604] width 16 height 16
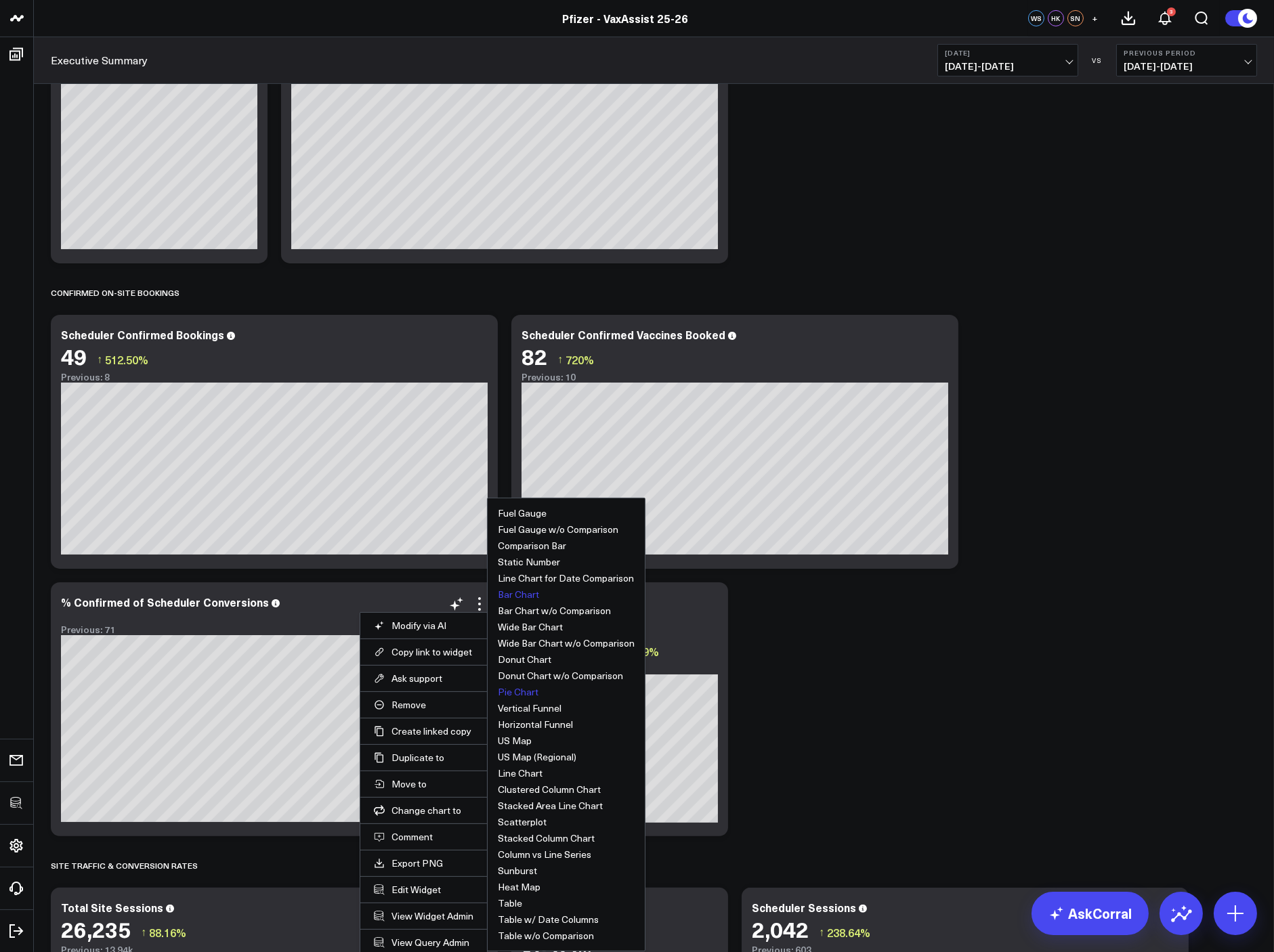
click at [520, 688] on button "Pie Chart" at bounding box center [518, 692] width 40 height 10
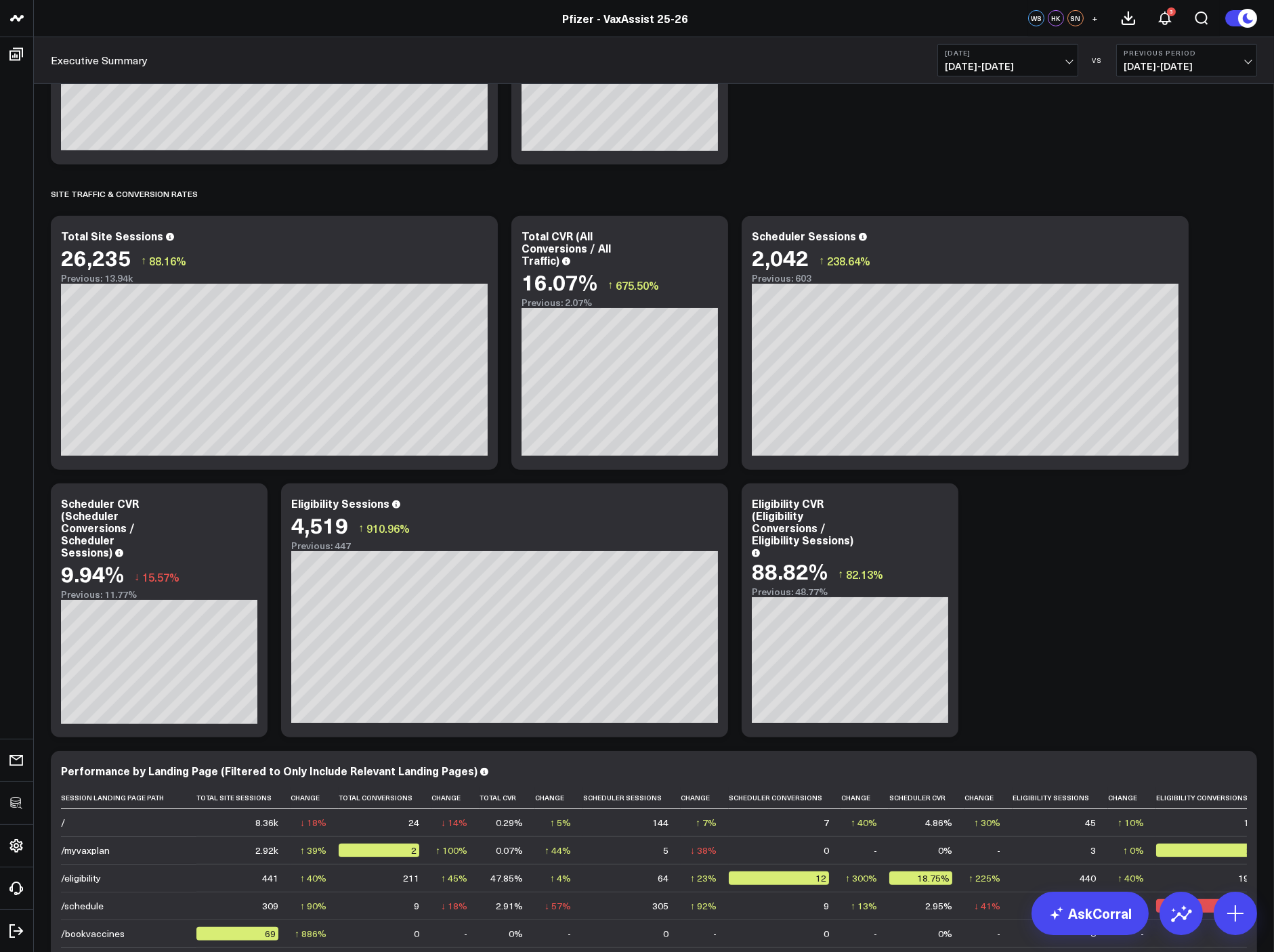
scroll to position [0, 0]
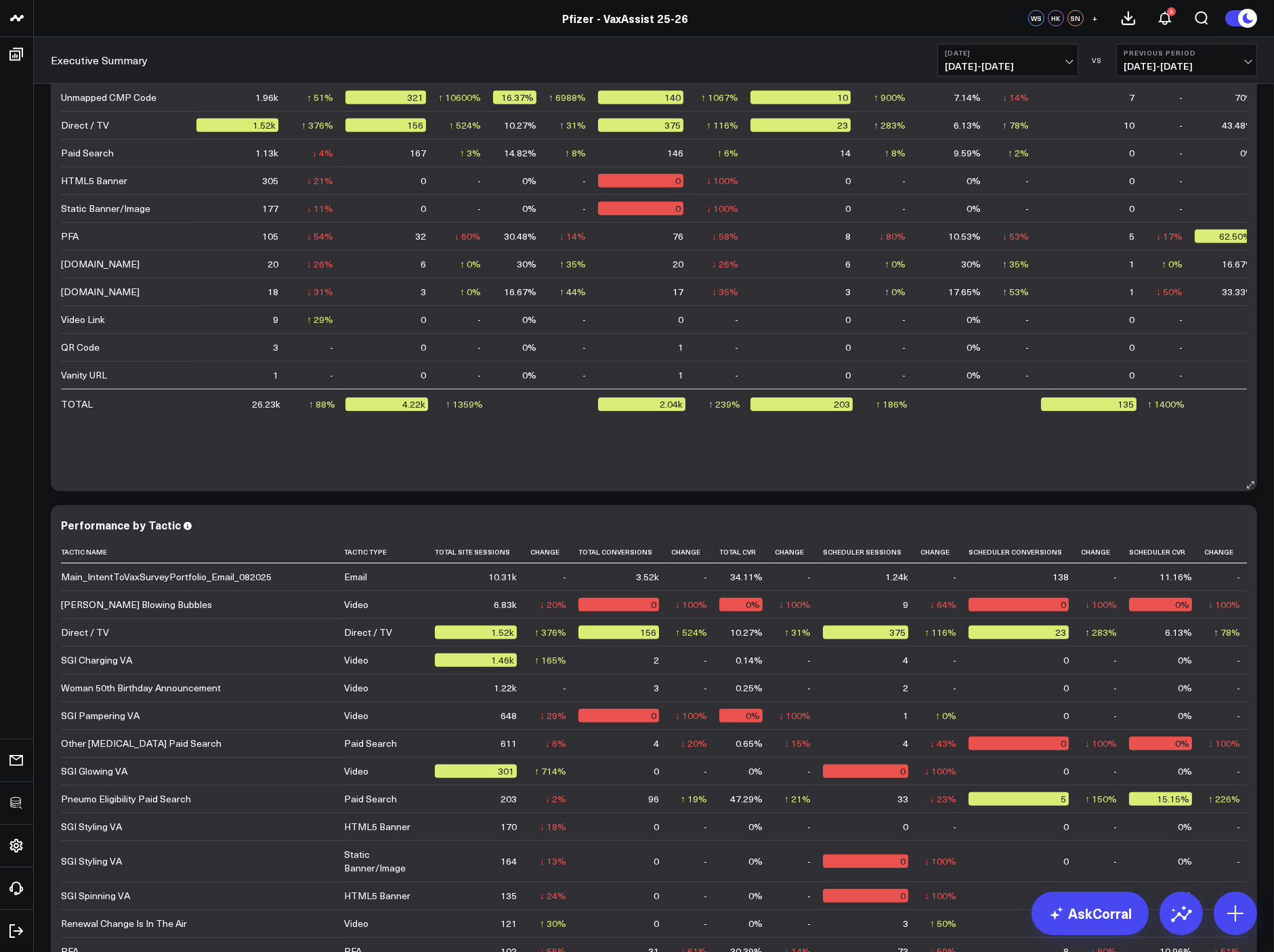
scroll to position [2697, 0]
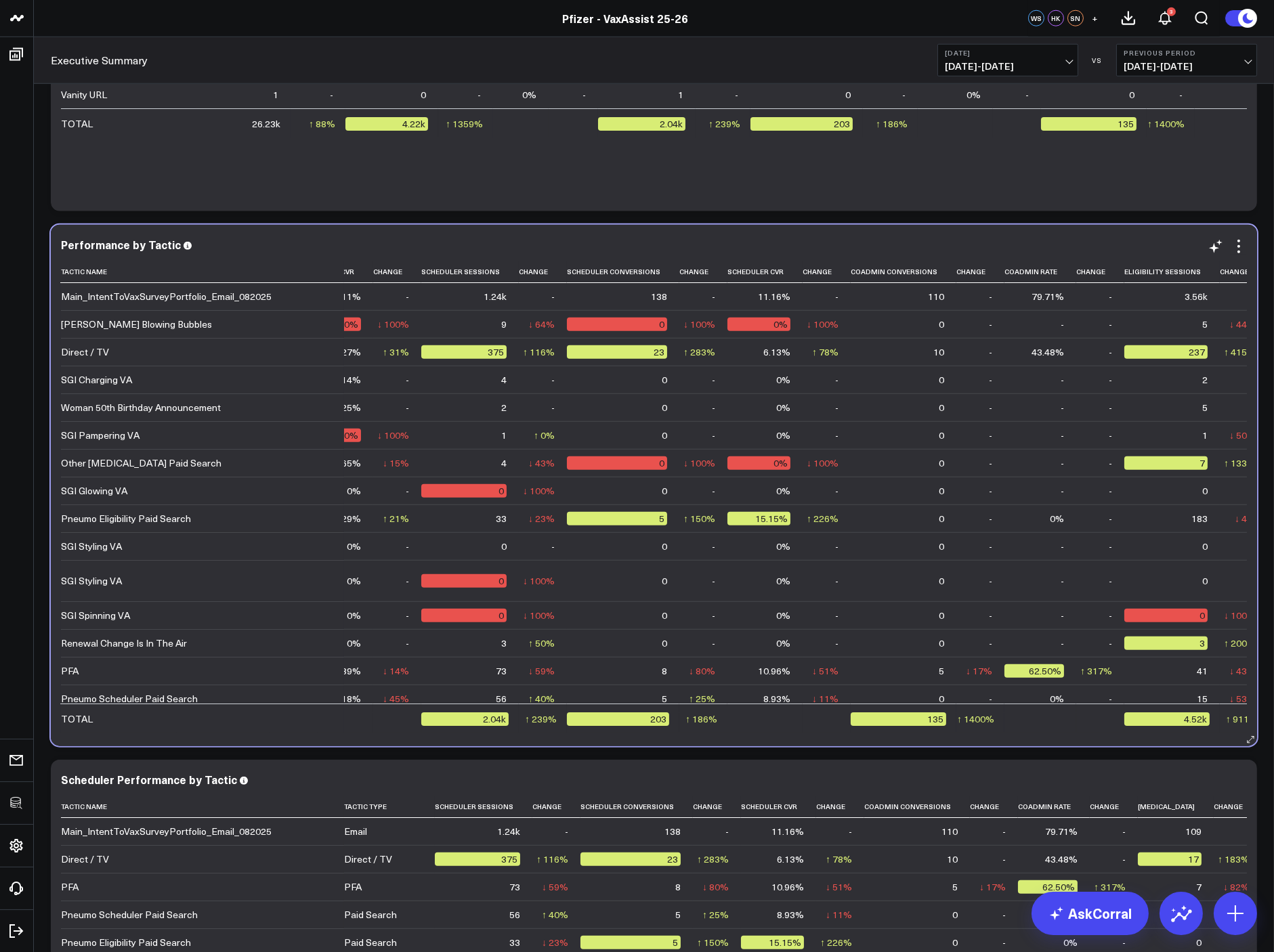
scroll to position [0, 0]
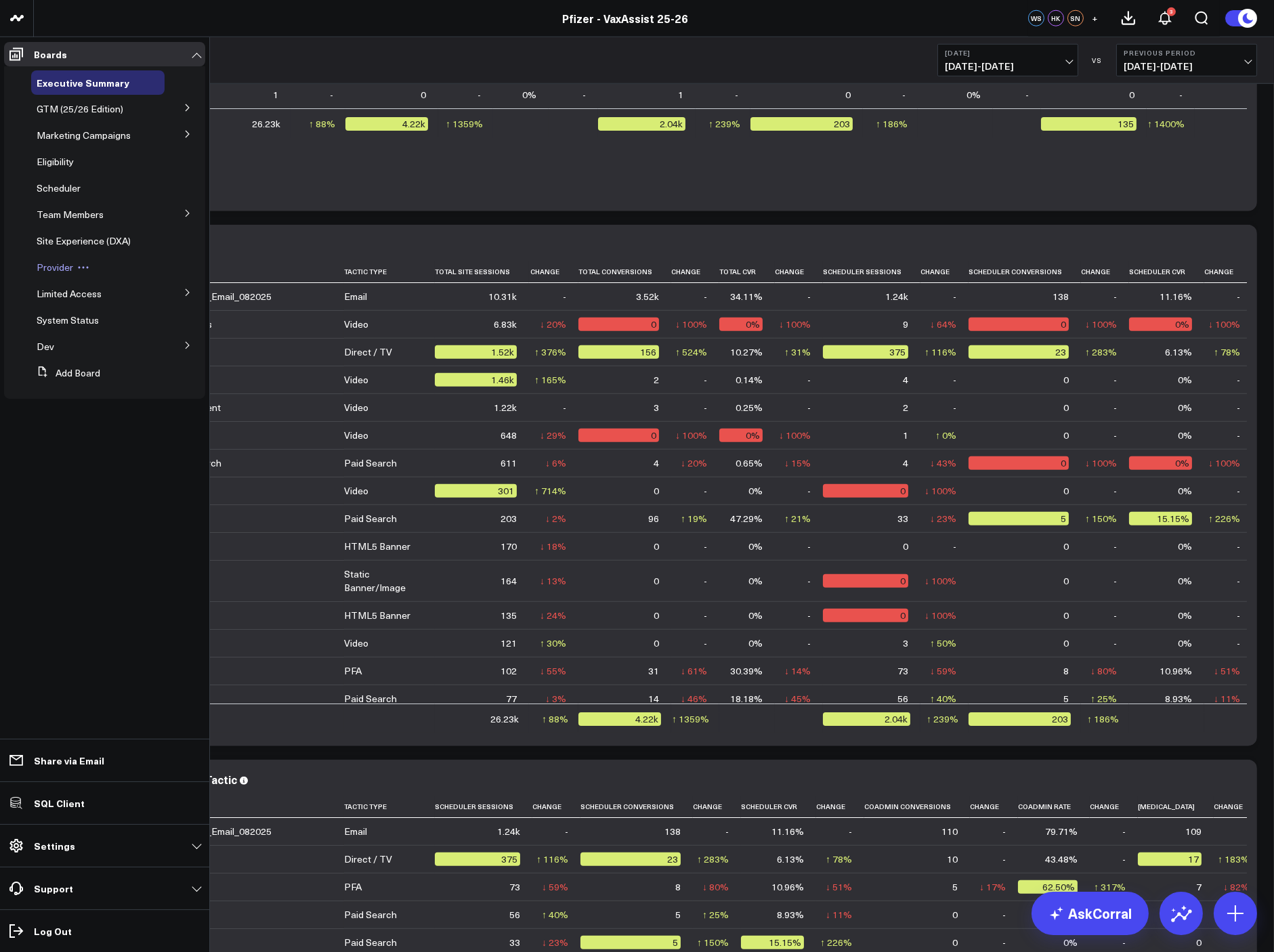
click at [59, 270] on span "Provider" at bounding box center [55, 267] width 37 height 13
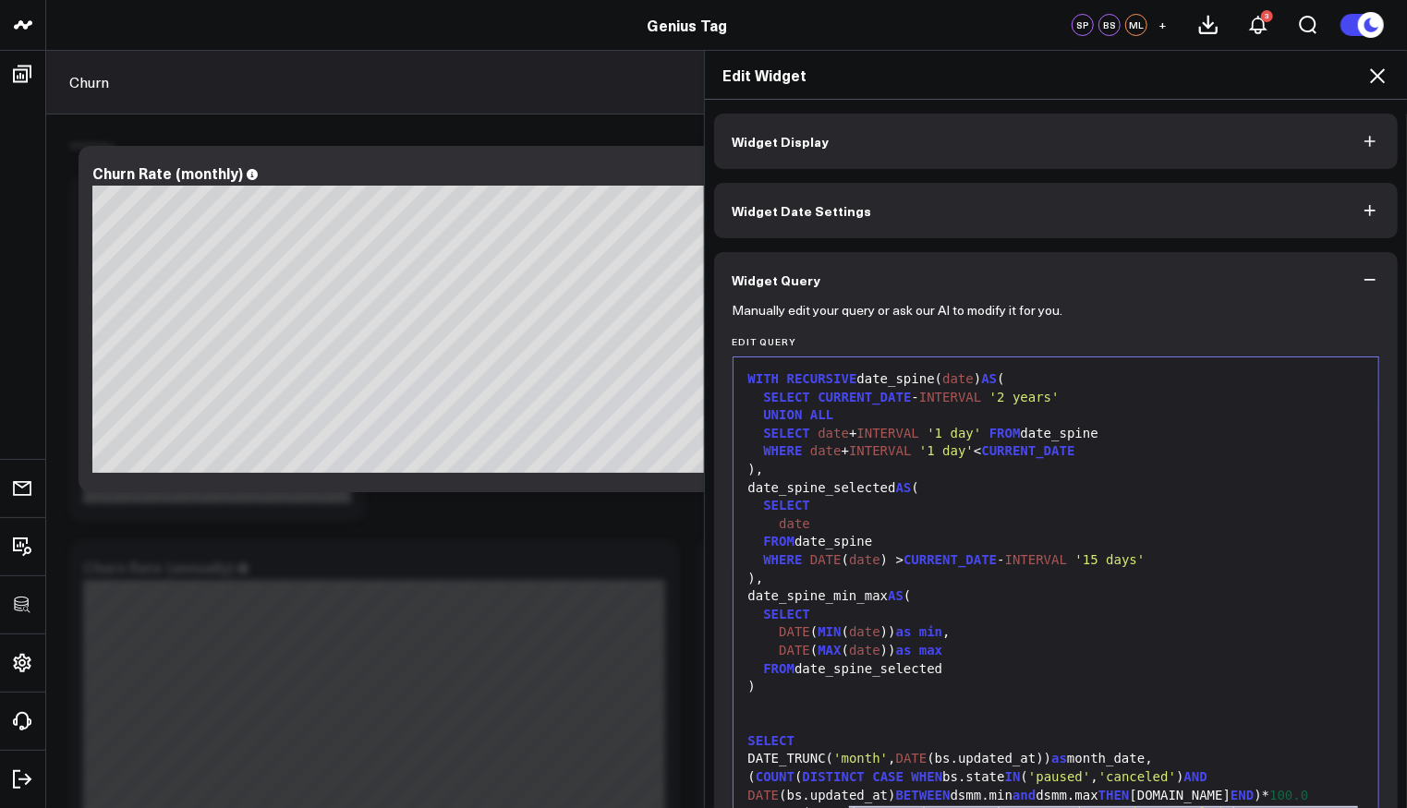
scroll to position [307, 0]
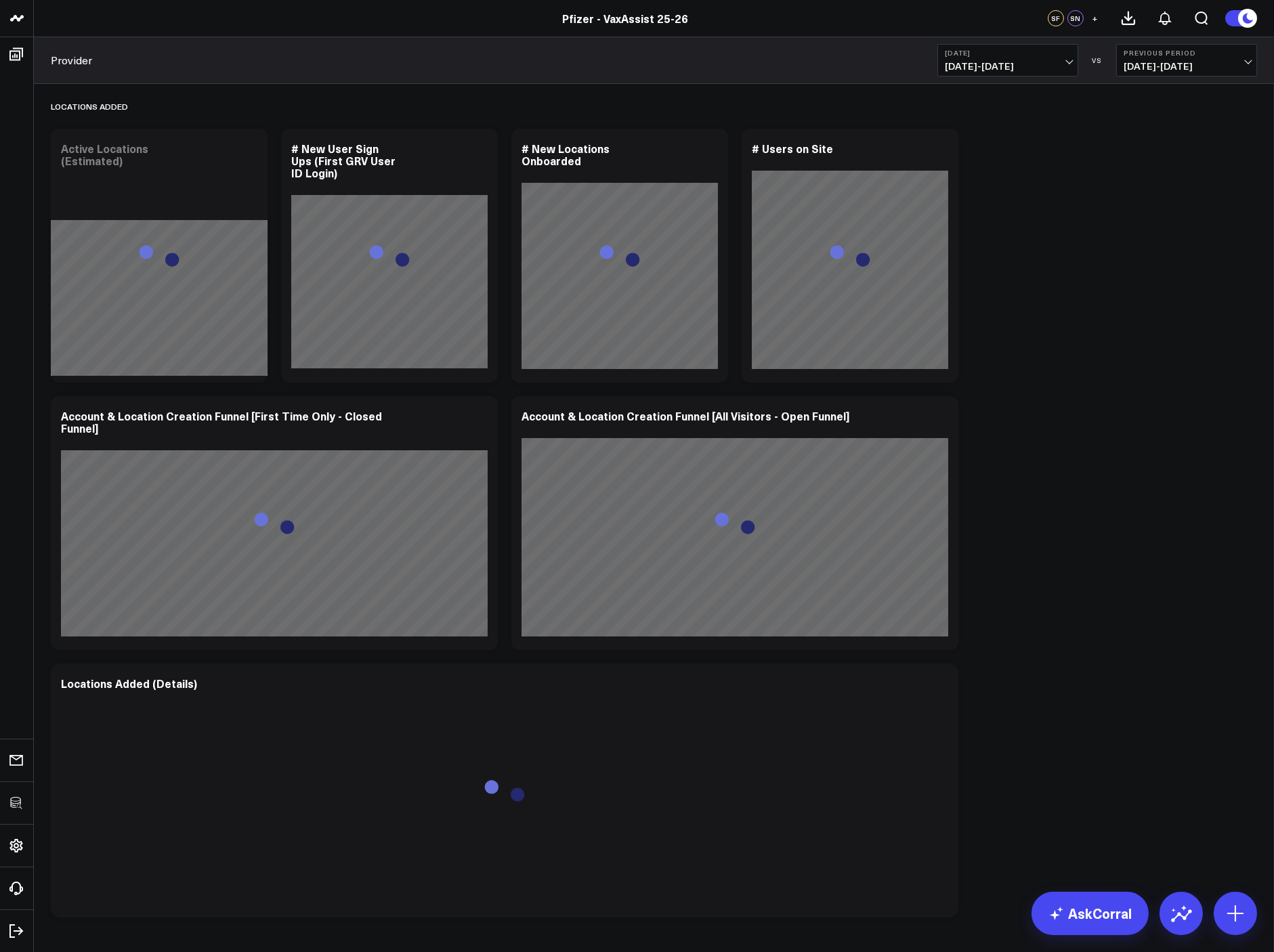
click at [1028, 348] on div "Locations Added Modify via AI Copy link to widget Ask support Remove Create lin…" at bounding box center [654, 504] width 1220 height 841
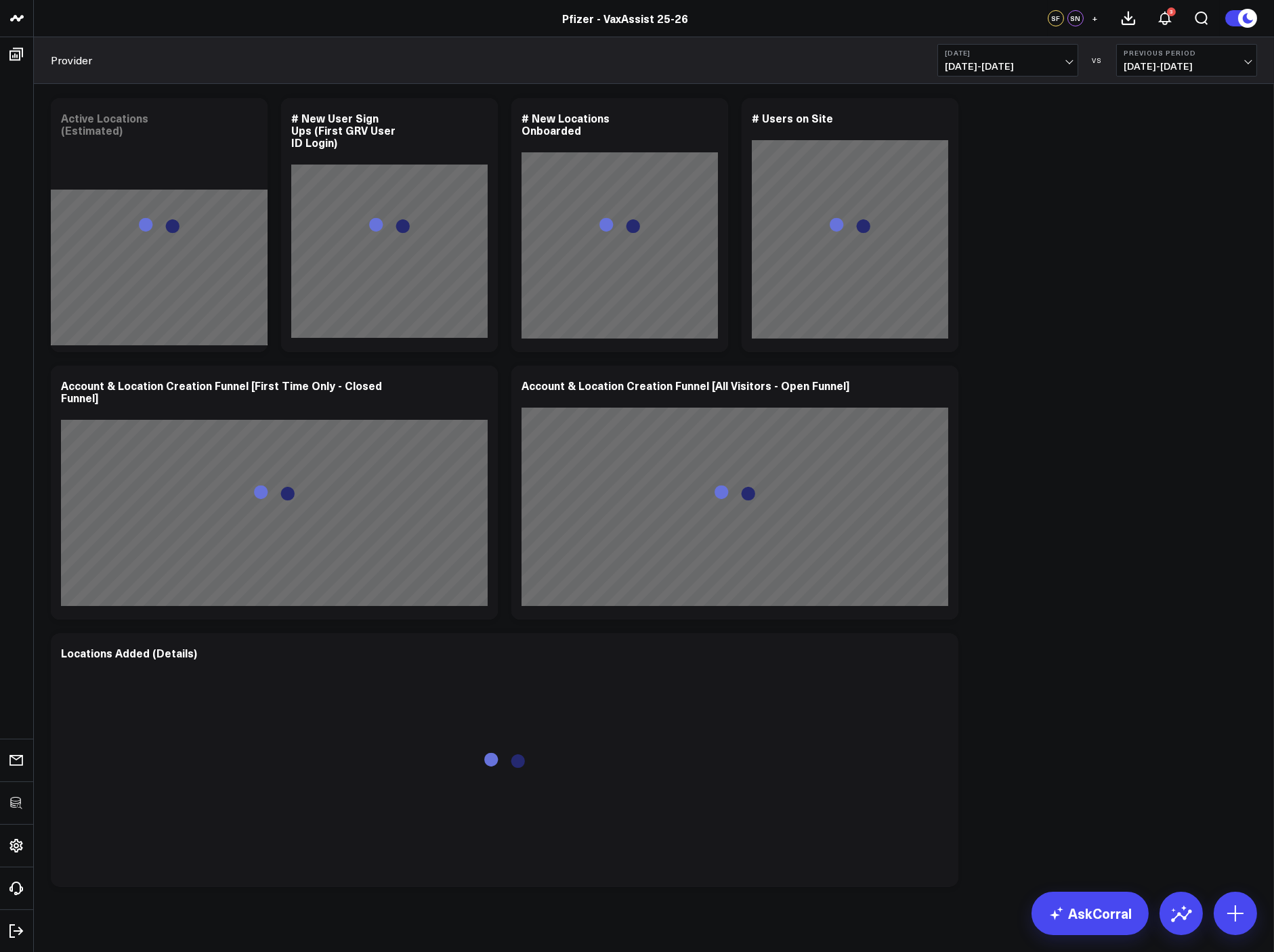
scroll to position [53, 0]
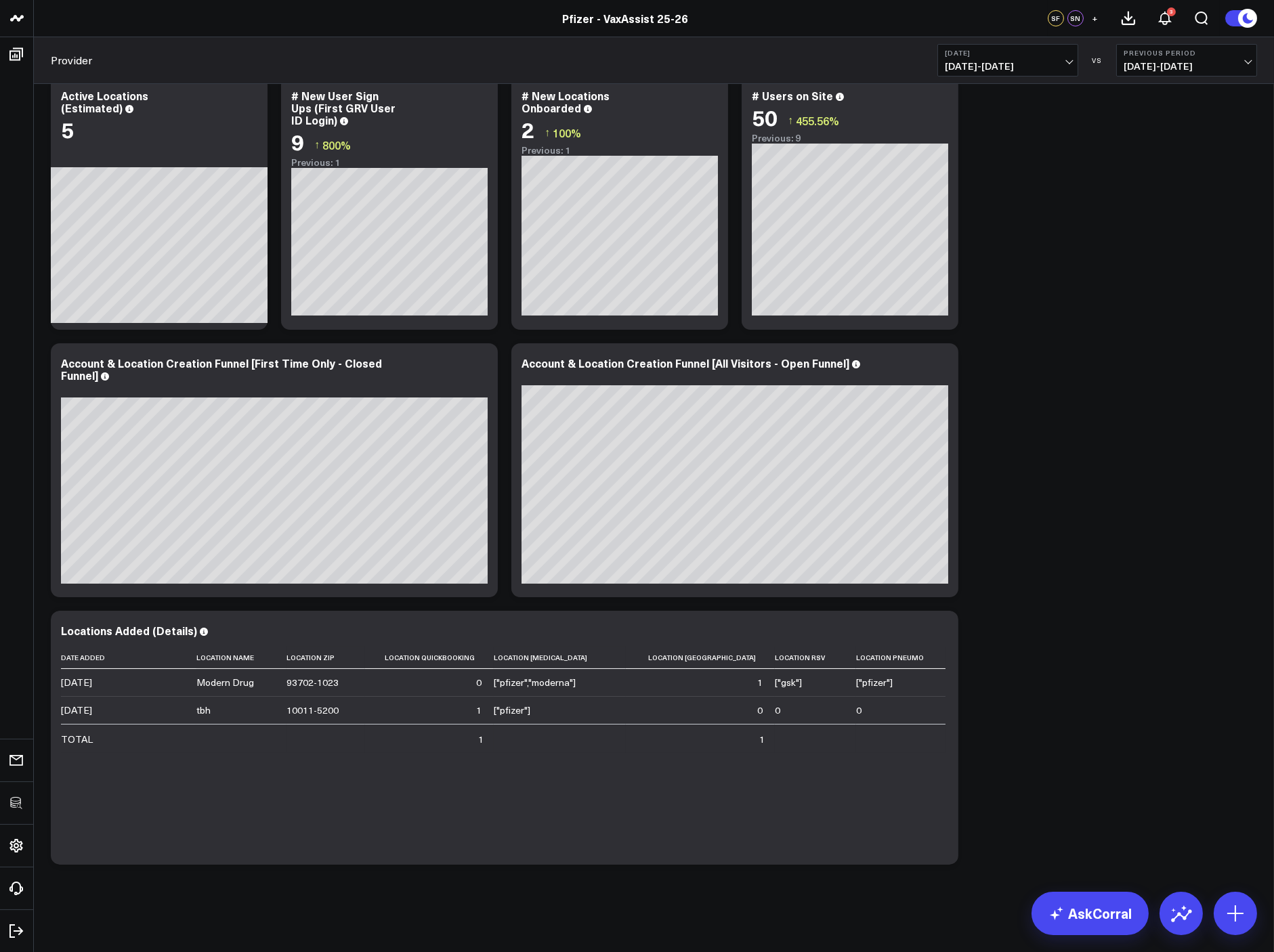
click at [1026, 61] on span "[DATE] - [DATE]" at bounding box center [1008, 66] width 126 height 11
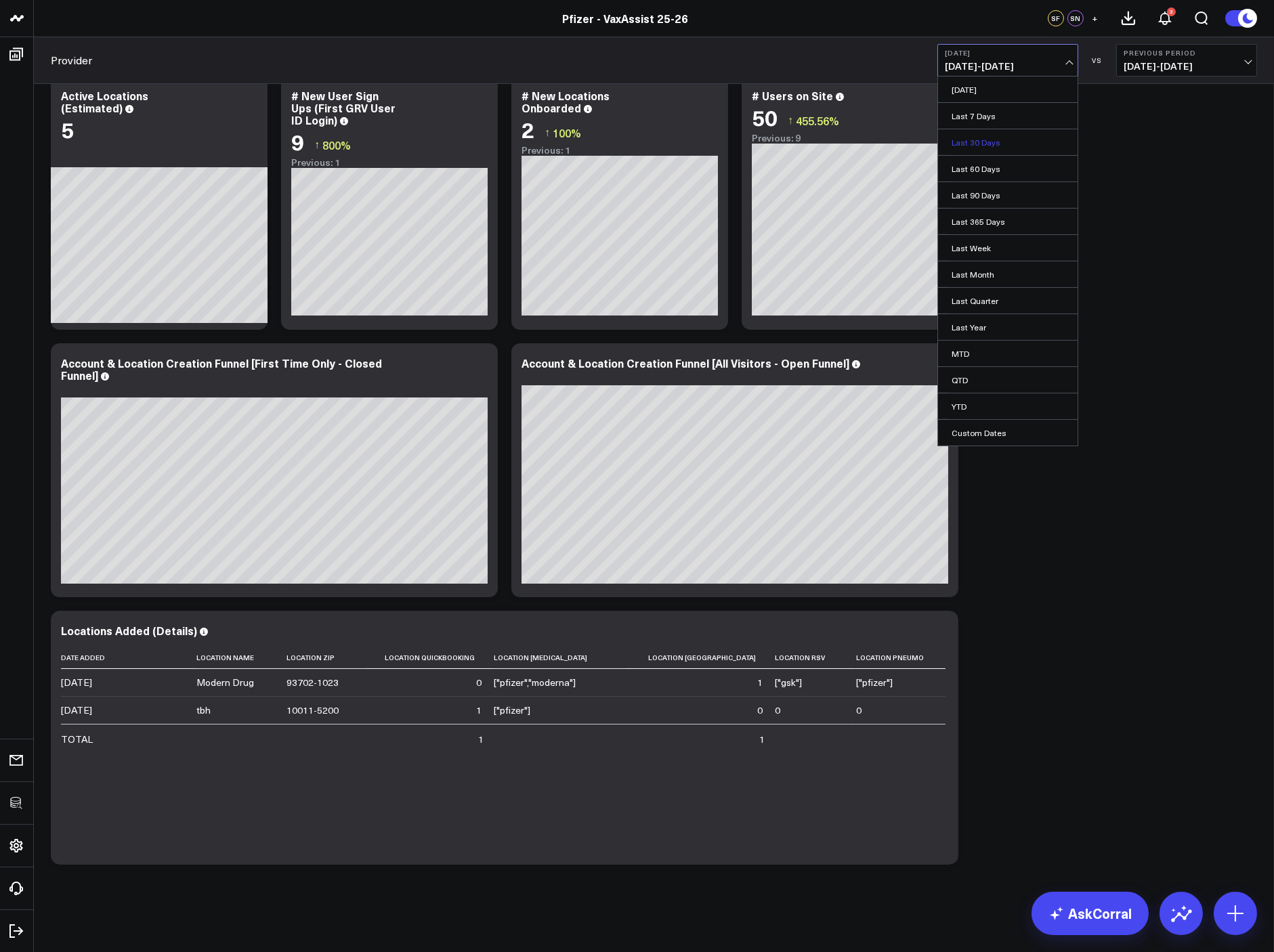
click at [1017, 135] on link "Last 30 Days" at bounding box center [1008, 141] width 139 height 26
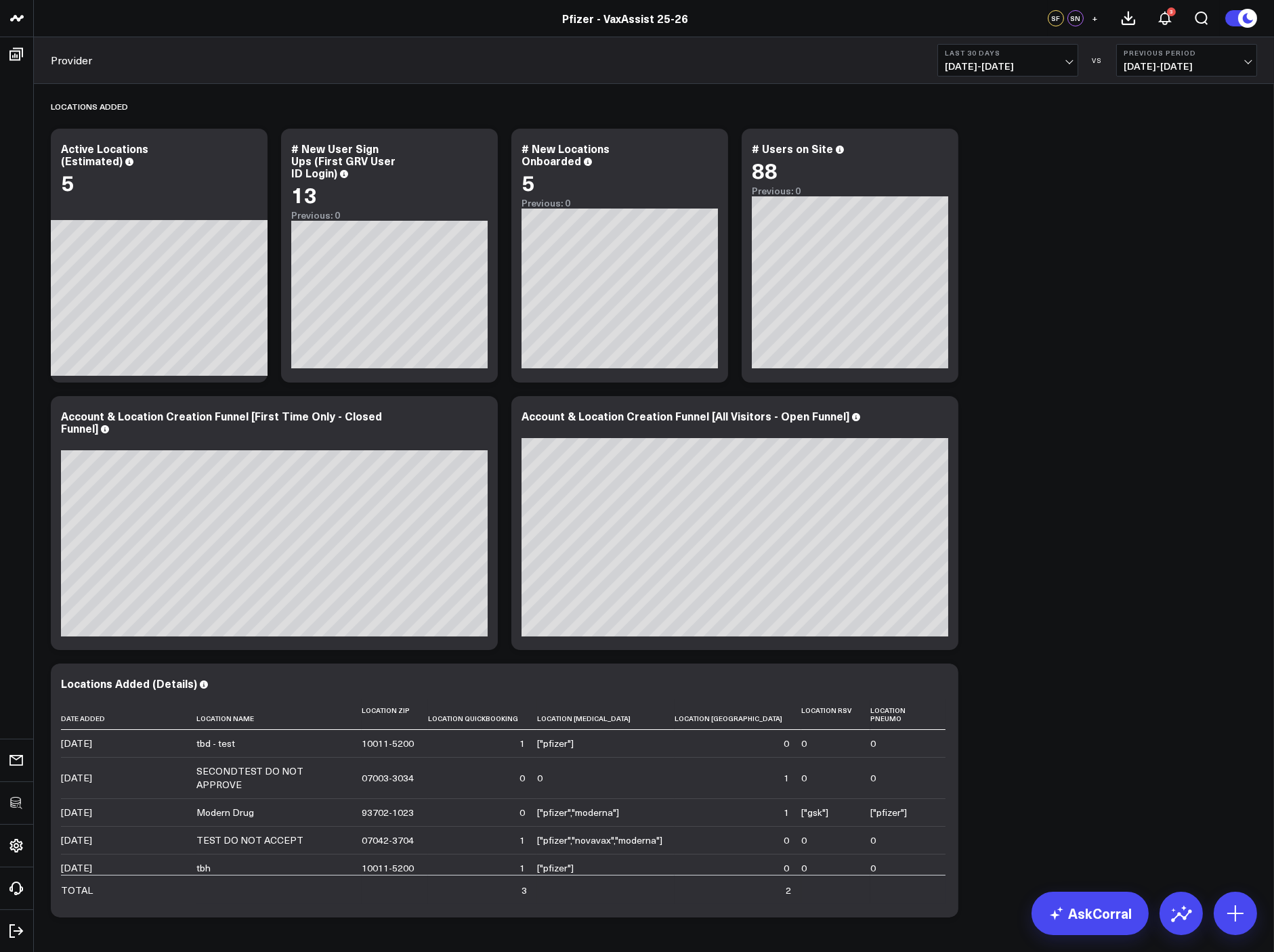
click at [1118, 347] on div "Locations Added Modify via AI Copy link to widget Ask support Remove Create lin…" at bounding box center [654, 504] width 1220 height 841
drag, startPoint x: 1063, startPoint y: 315, endPoint x: 1068, endPoint y: 289, distance: 26.5
click at [1063, 314] on div "Locations Added Modify via AI Copy link to widget Ask support Remove Create lin…" at bounding box center [654, 504] width 1220 height 841
click at [1051, 69] on span "[DATE] - [DATE]" at bounding box center [1008, 66] width 126 height 11
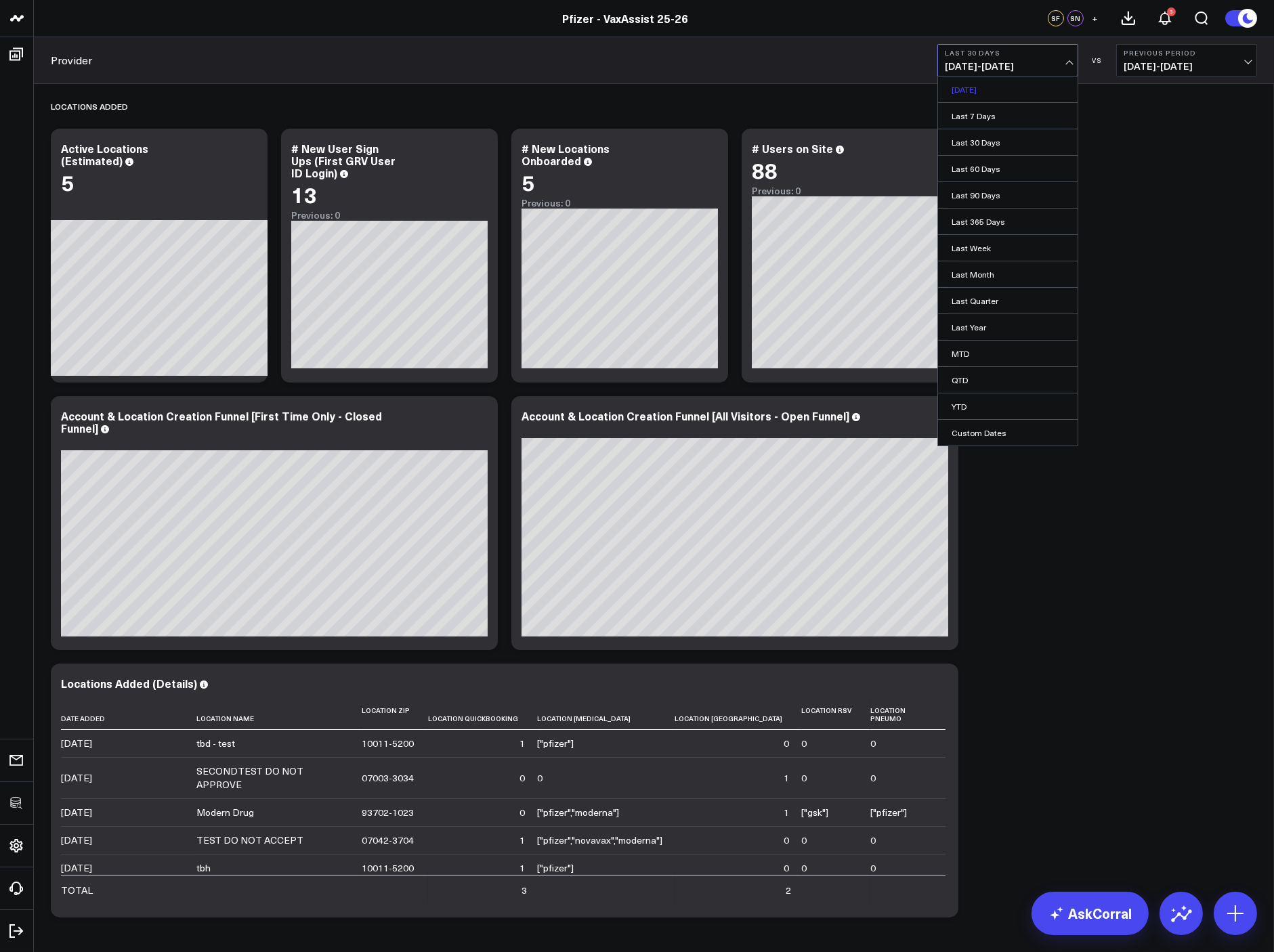
click at [1012, 94] on link "[DATE]" at bounding box center [1008, 89] width 139 height 26
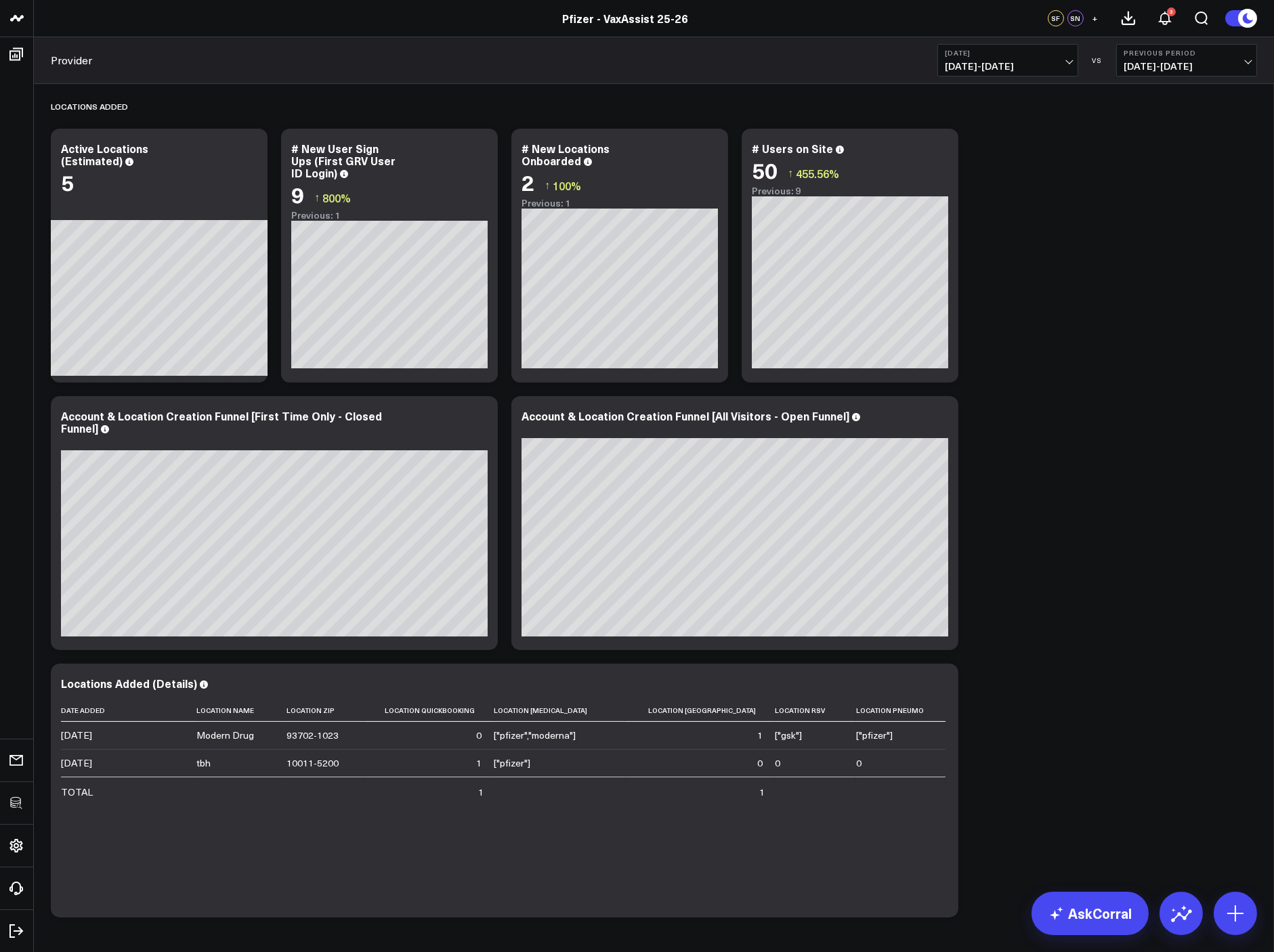
click at [1061, 242] on div "Locations Added Modify via AI Copy link to widget Ask support Remove Create lin…" at bounding box center [654, 504] width 1220 height 841
click at [1052, 558] on div "Locations Added Modify via AI Copy link to widget Ask support Remove Create lin…" at bounding box center [654, 504] width 1220 height 841
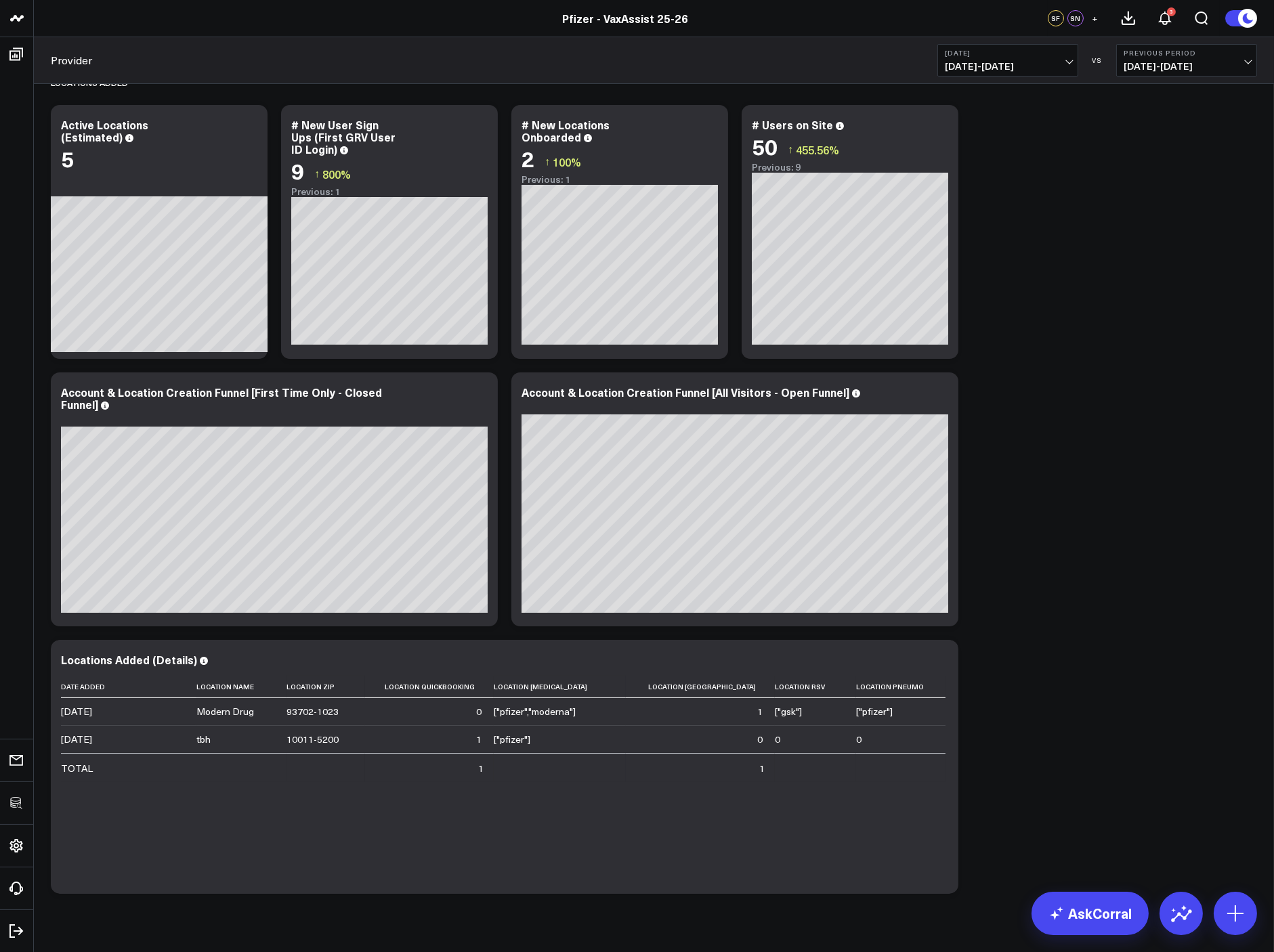
scroll to position [53, 0]
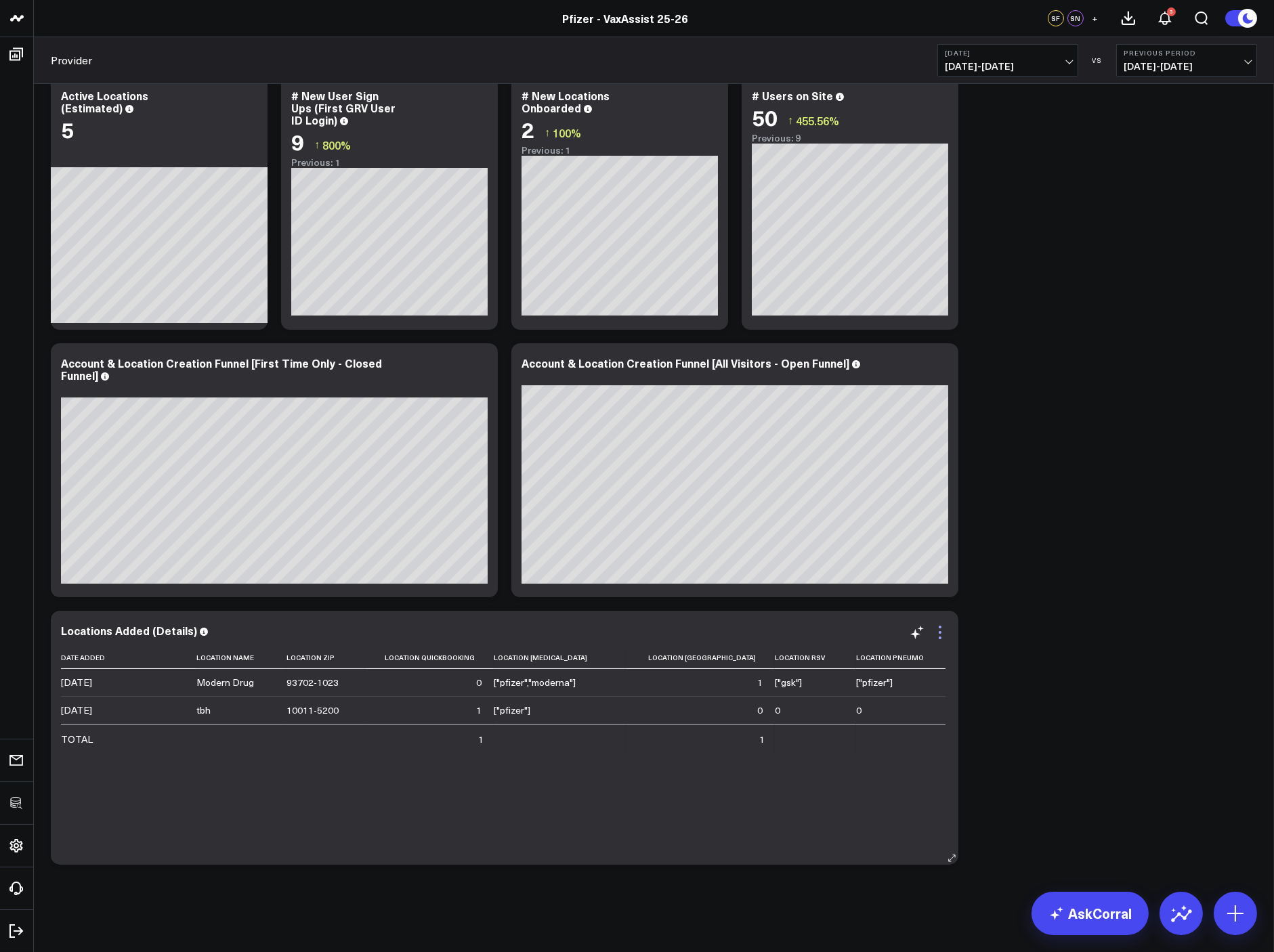
click at [948, 636] on icon at bounding box center [940, 632] width 16 height 16
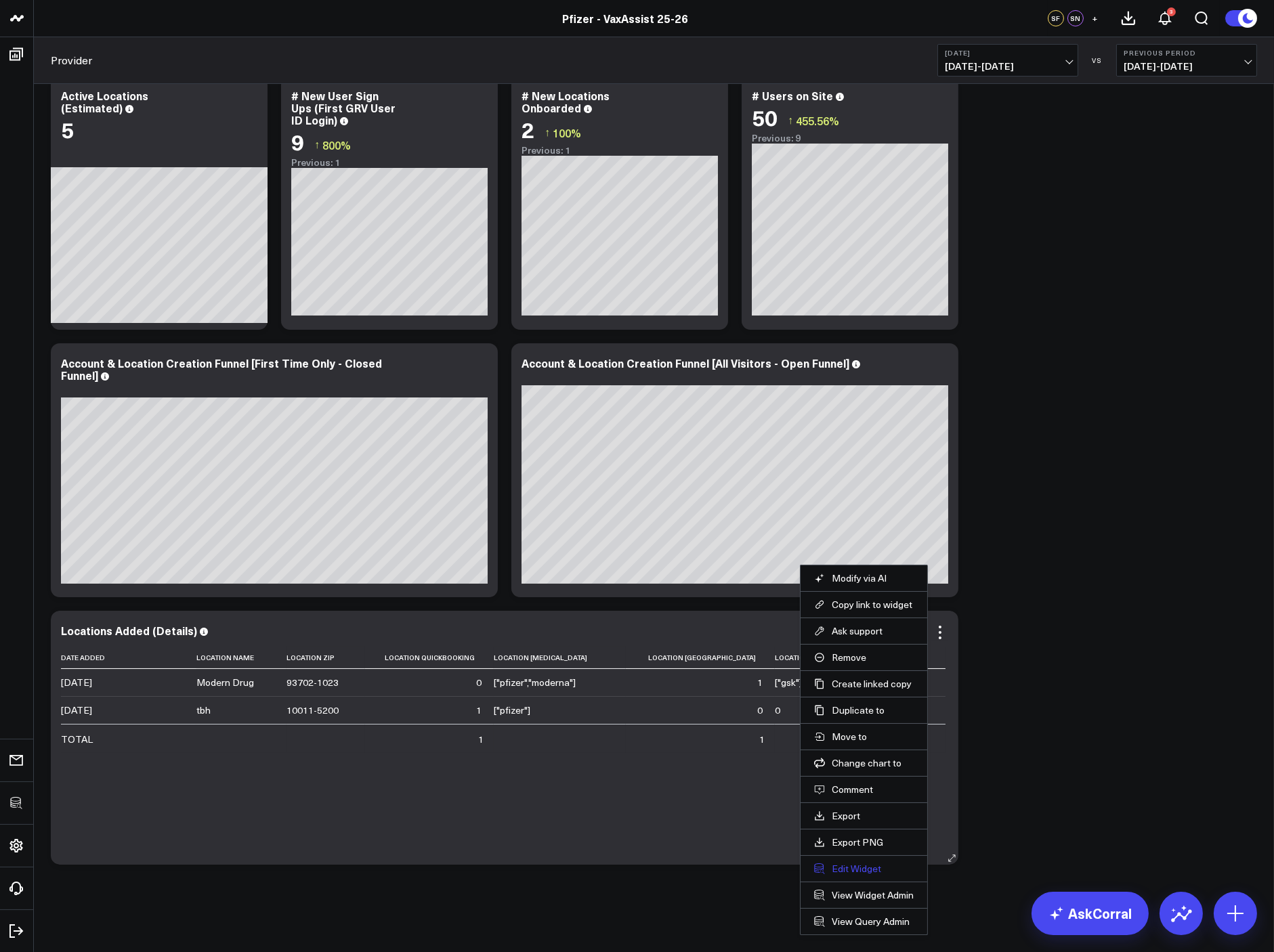
click at [852, 865] on button "Edit Widget" at bounding box center [864, 868] width 100 height 12
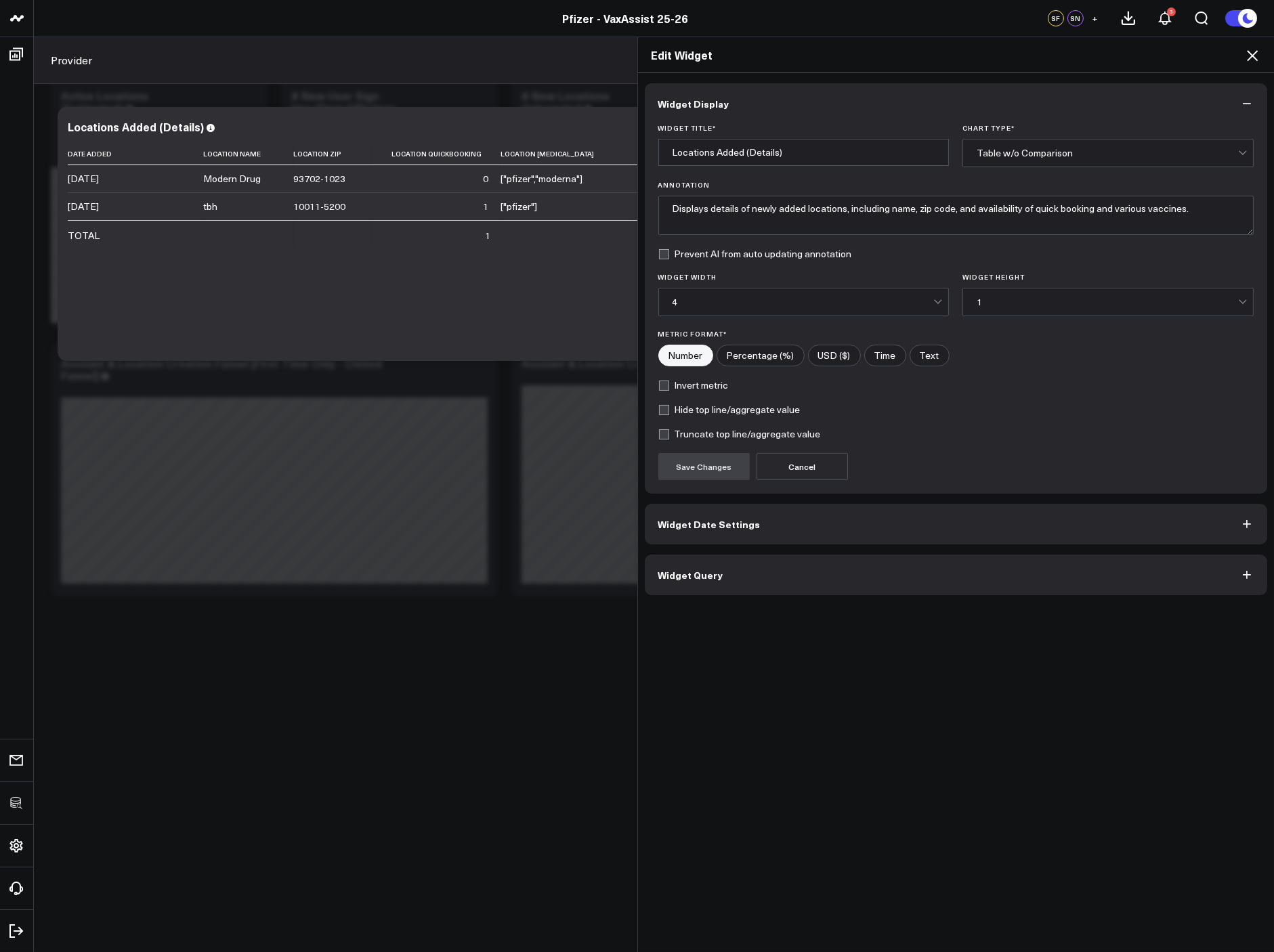
click at [795, 580] on button "Widget Query" at bounding box center [957, 575] width 623 height 40
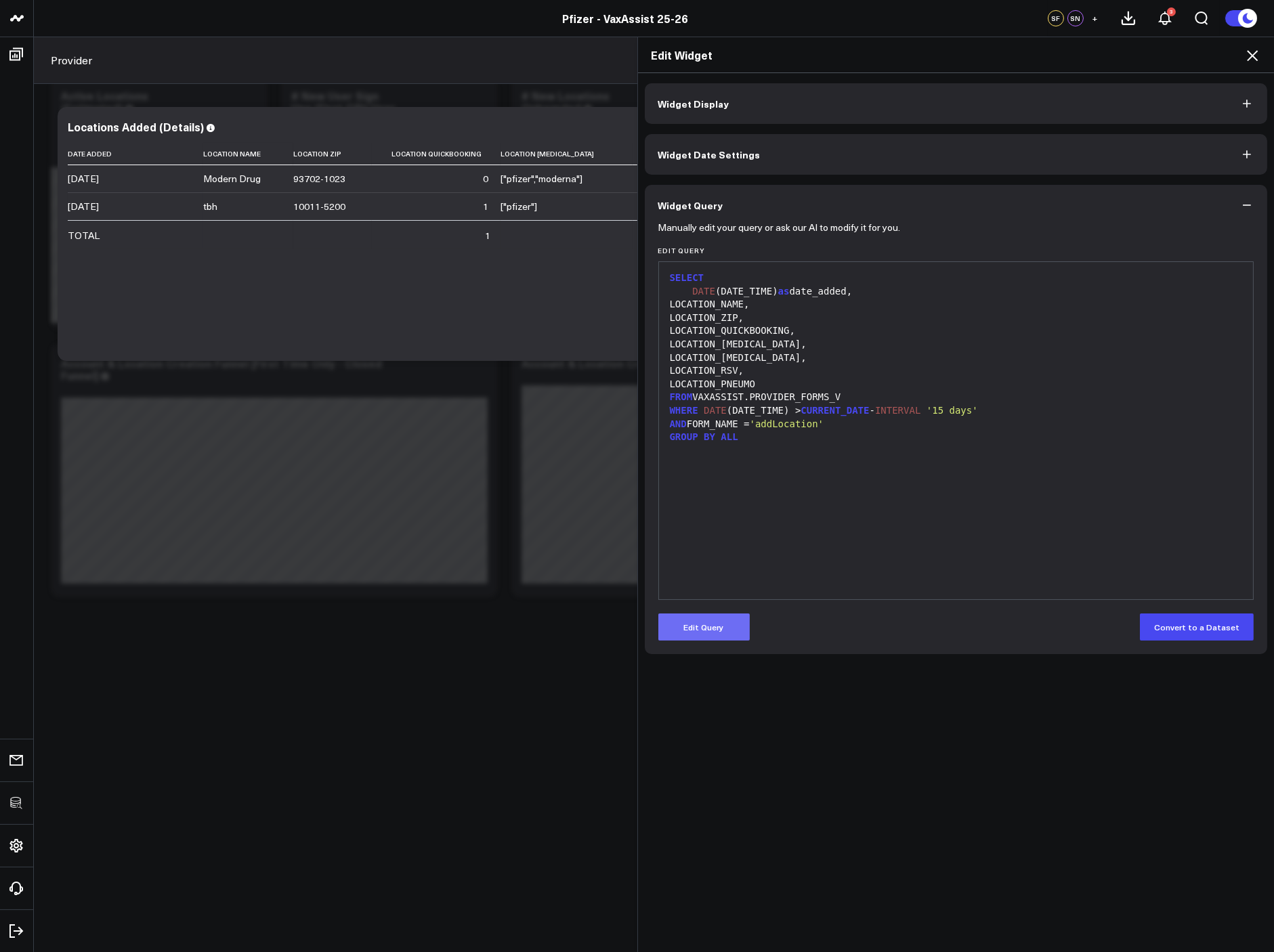
click at [699, 619] on button "Edit Query" at bounding box center [704, 627] width 92 height 27
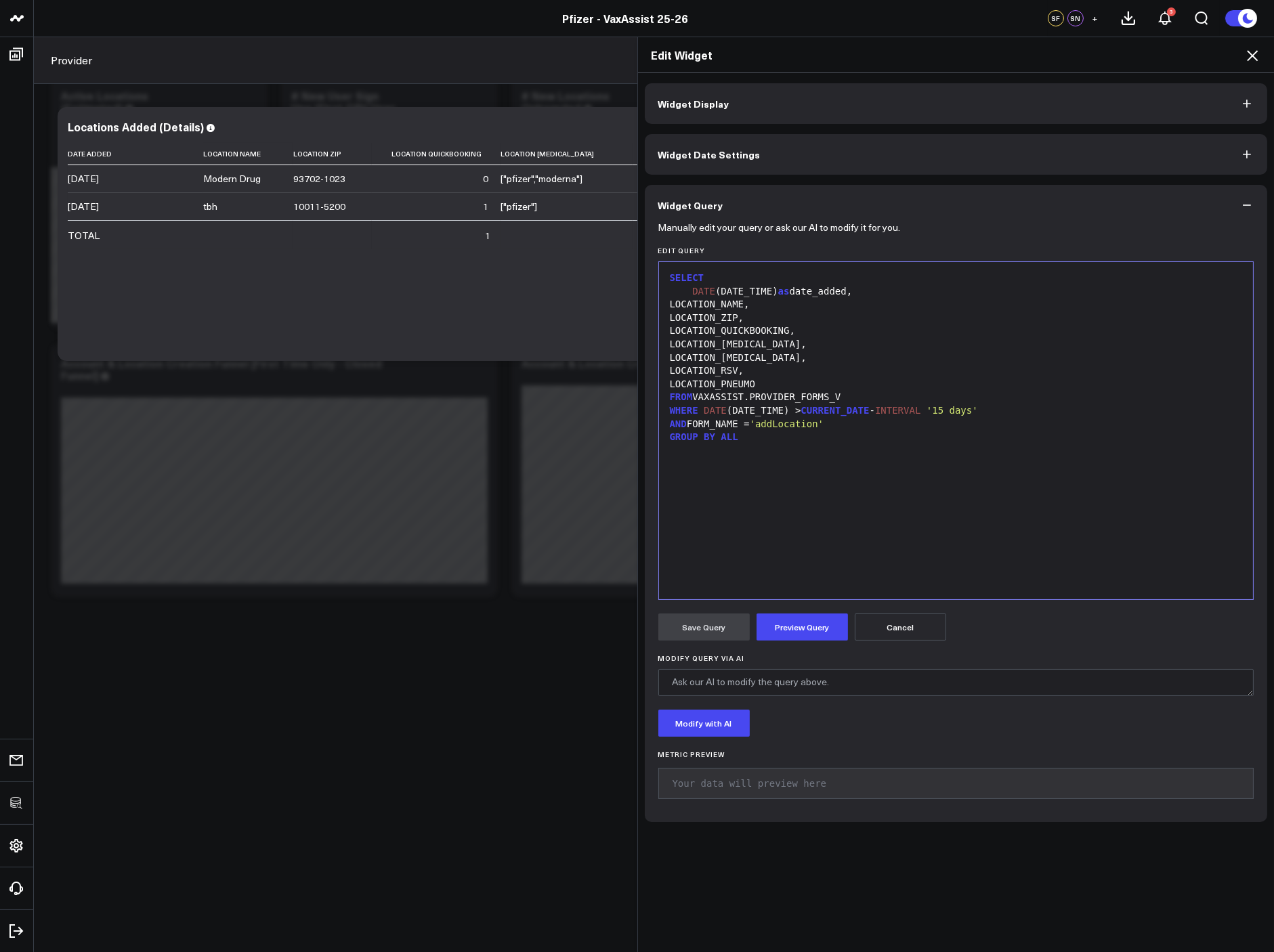
click at [836, 454] on div at bounding box center [956, 451] width 581 height 13
click at [874, 293] on div "DATE (DATE_TIME) as date_added," at bounding box center [956, 292] width 581 height 13
click at [833, 298] on div "LOCATION_NAME," at bounding box center [956, 305] width 581 height 13
click at [831, 303] on div "LOCATION_NAME," at bounding box center [956, 305] width 581 height 13
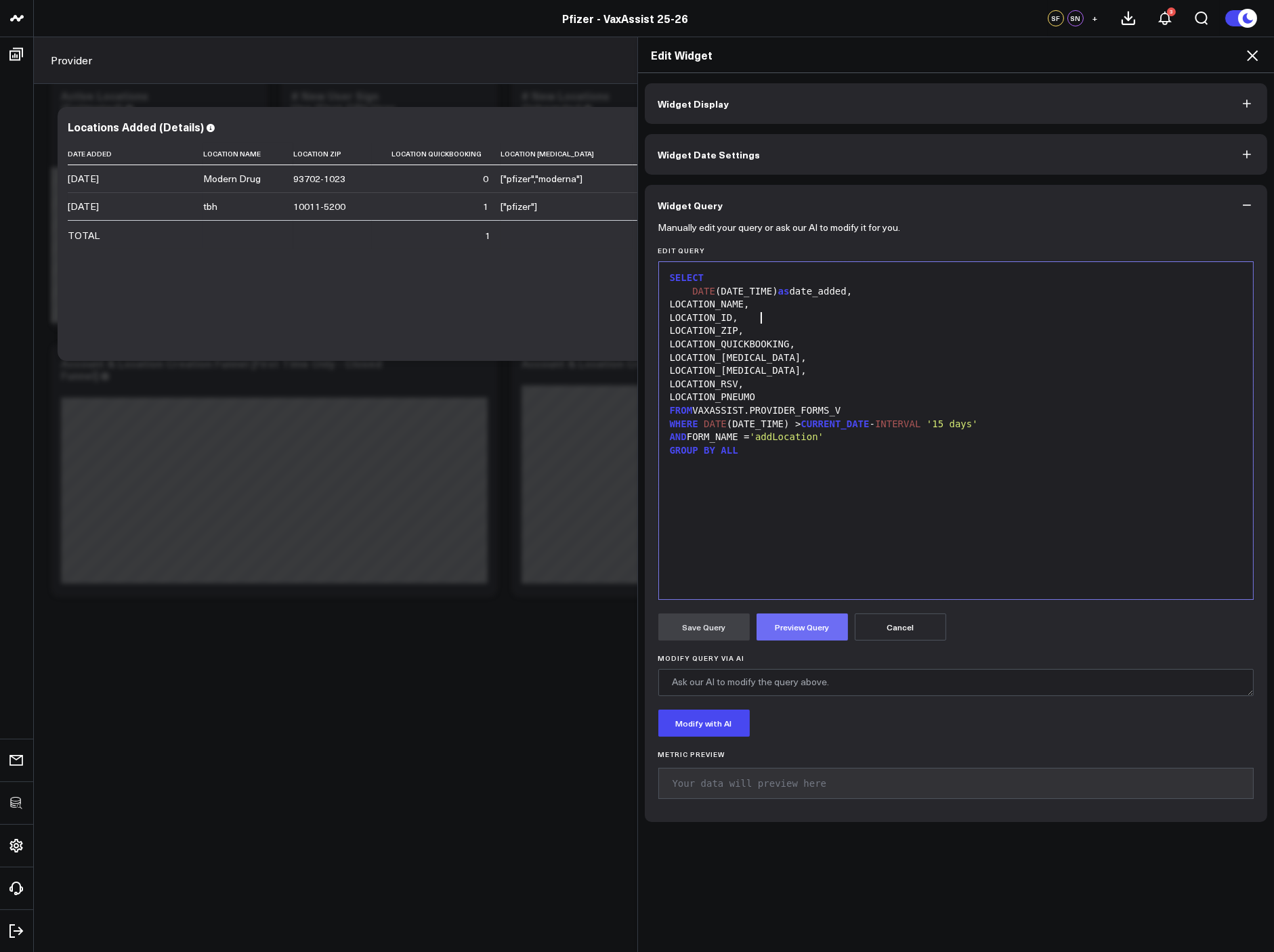
click at [806, 628] on button "Preview Query" at bounding box center [802, 627] width 92 height 27
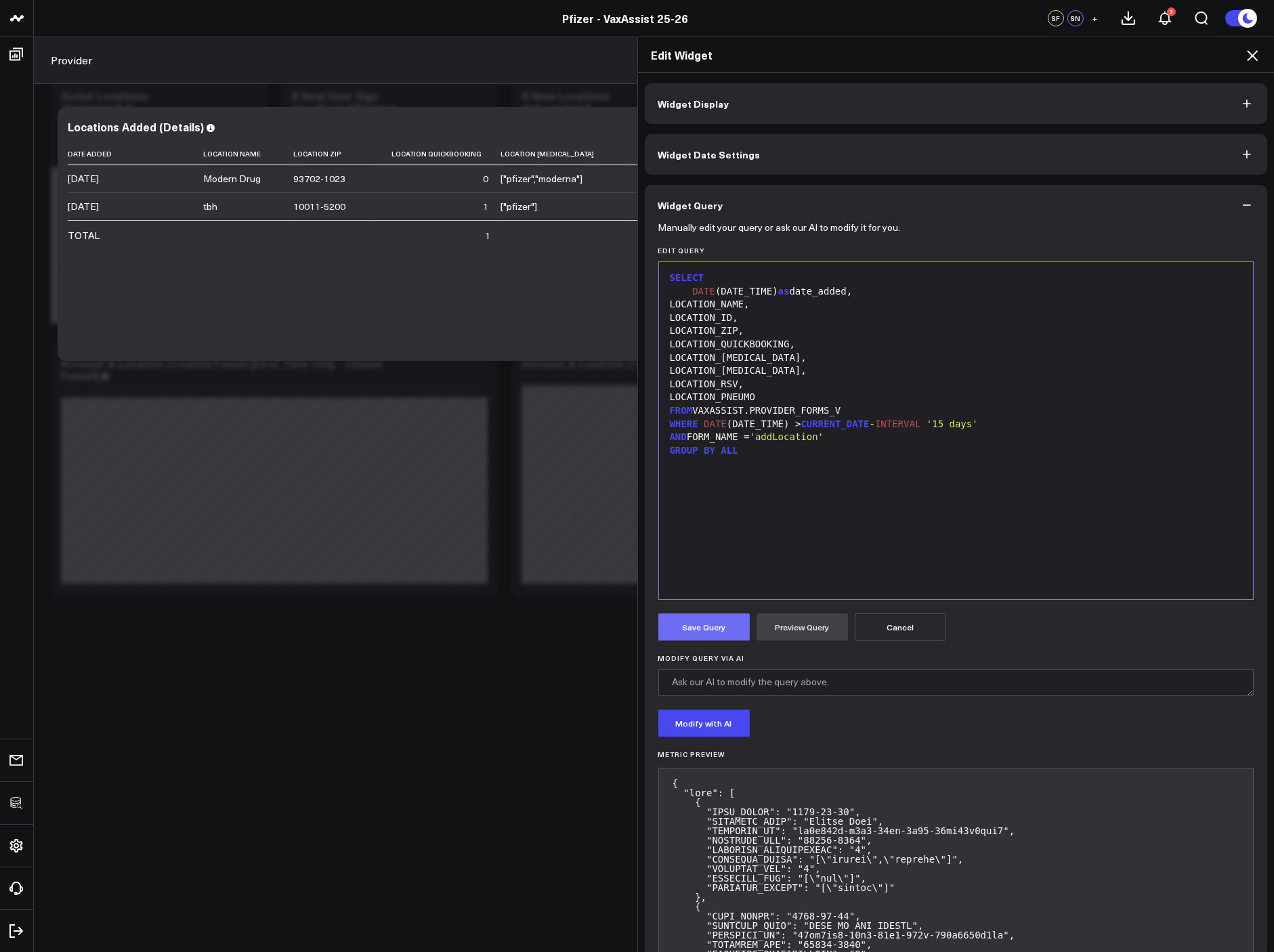
click at [684, 618] on button "Save Query" at bounding box center [704, 627] width 92 height 27
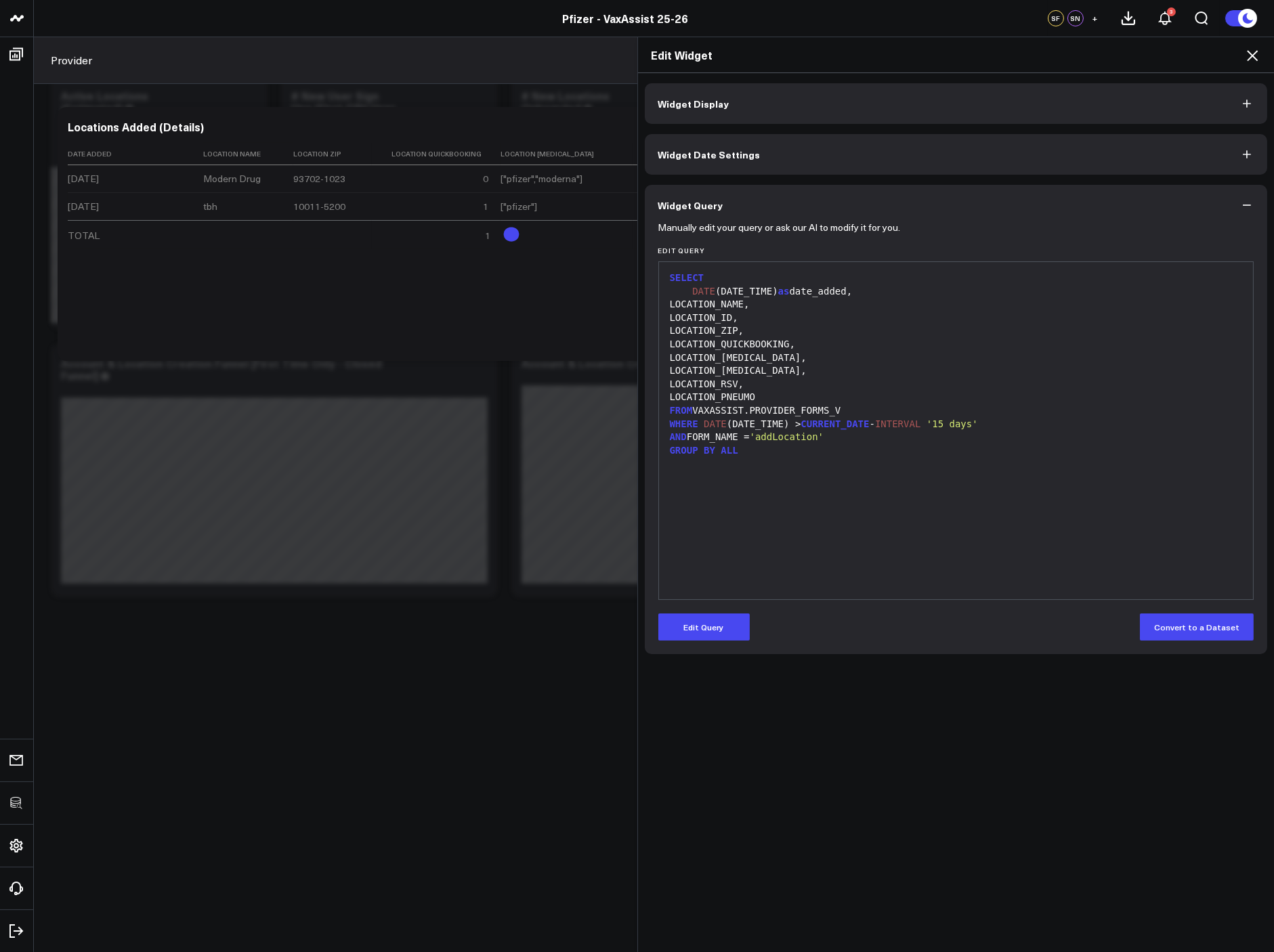
click at [1248, 59] on icon at bounding box center [1252, 55] width 11 height 11
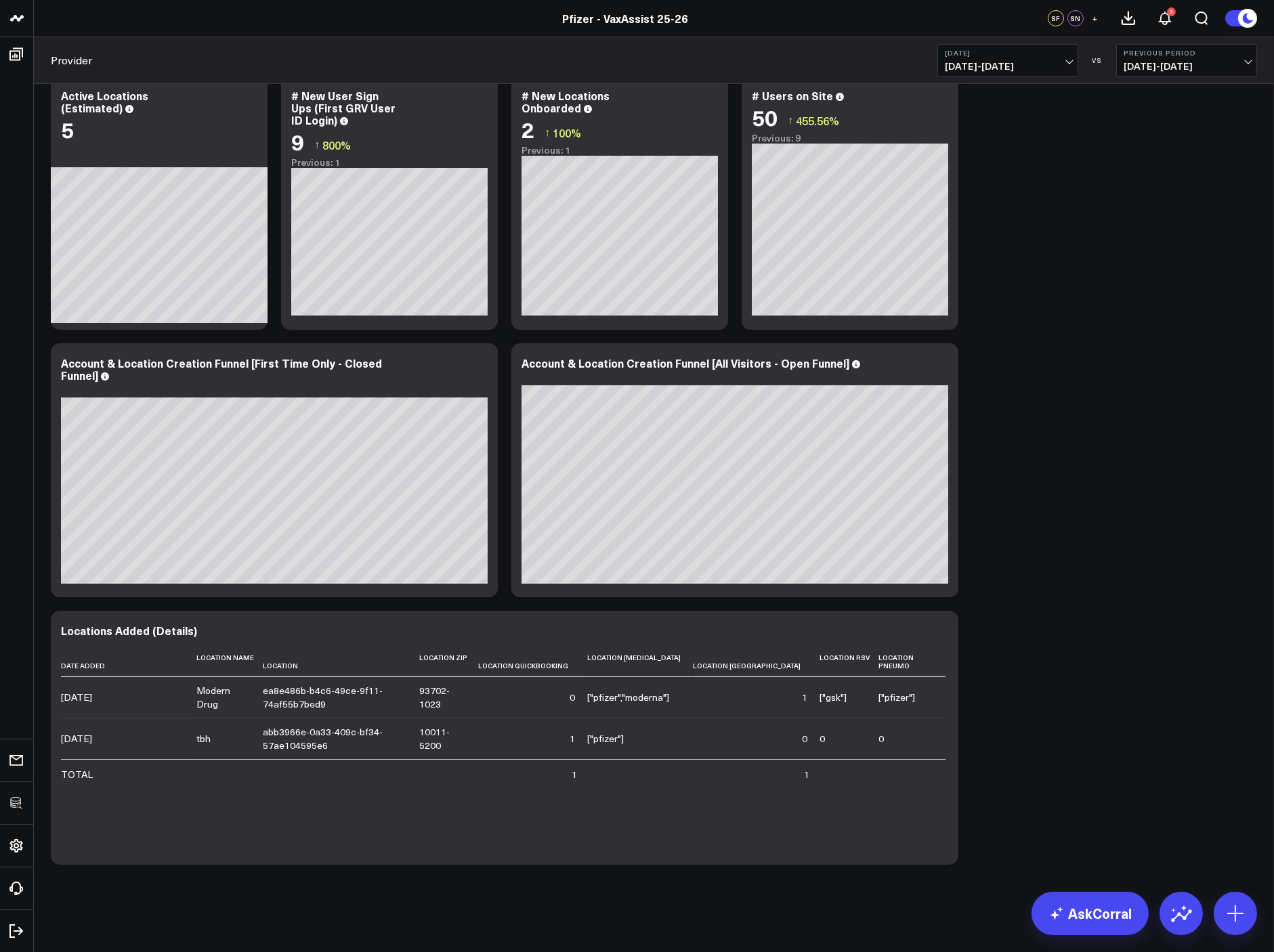
click at [1049, 472] on div "Locations Added Modify via AI Copy link to widget Ask support Remove Create lin…" at bounding box center [654, 451] width 1220 height 841
click at [993, 49] on b "[DATE]" at bounding box center [1008, 53] width 126 height 8
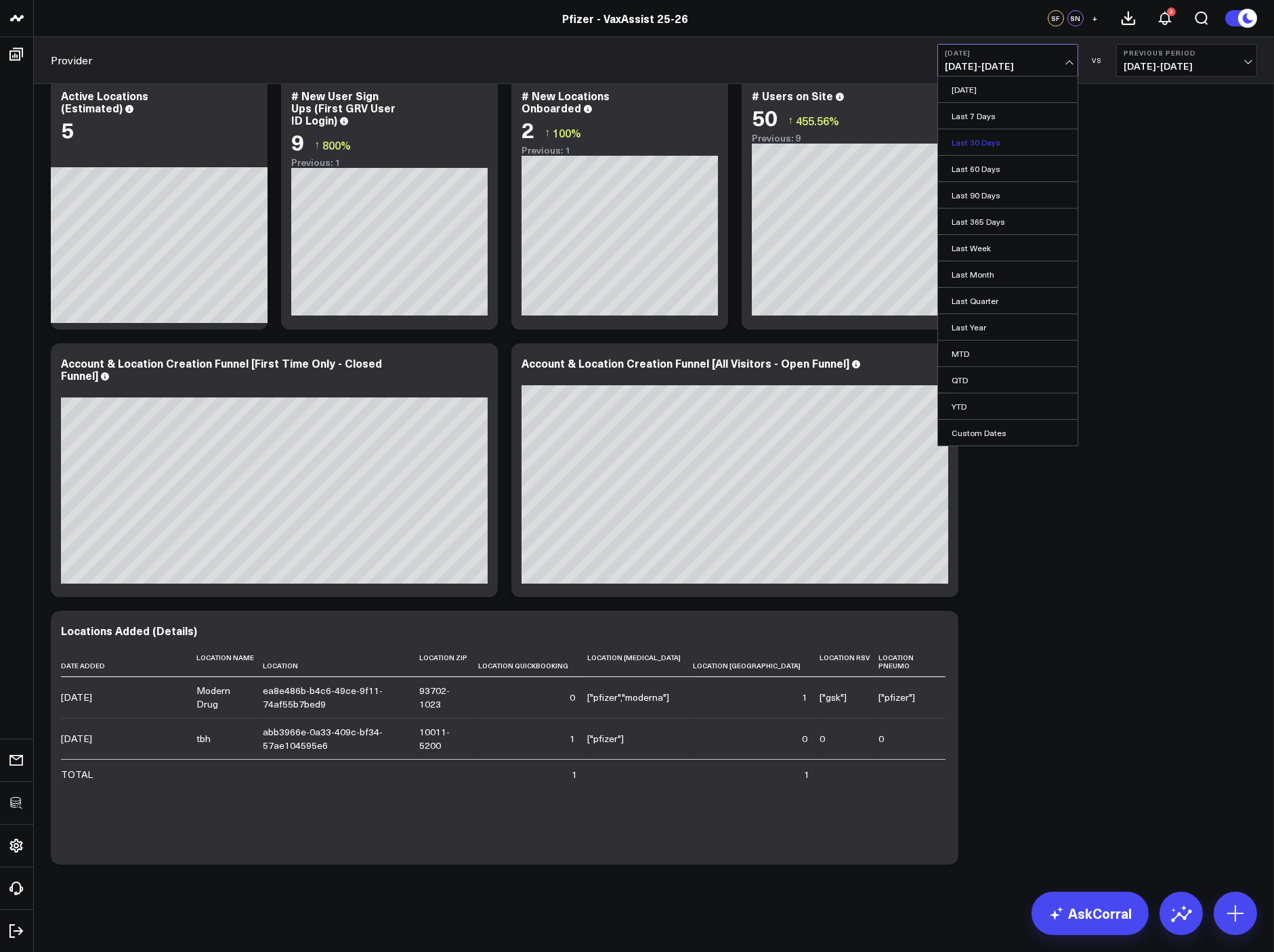
click at [991, 139] on link "Last 30 Days" at bounding box center [1008, 141] width 139 height 26
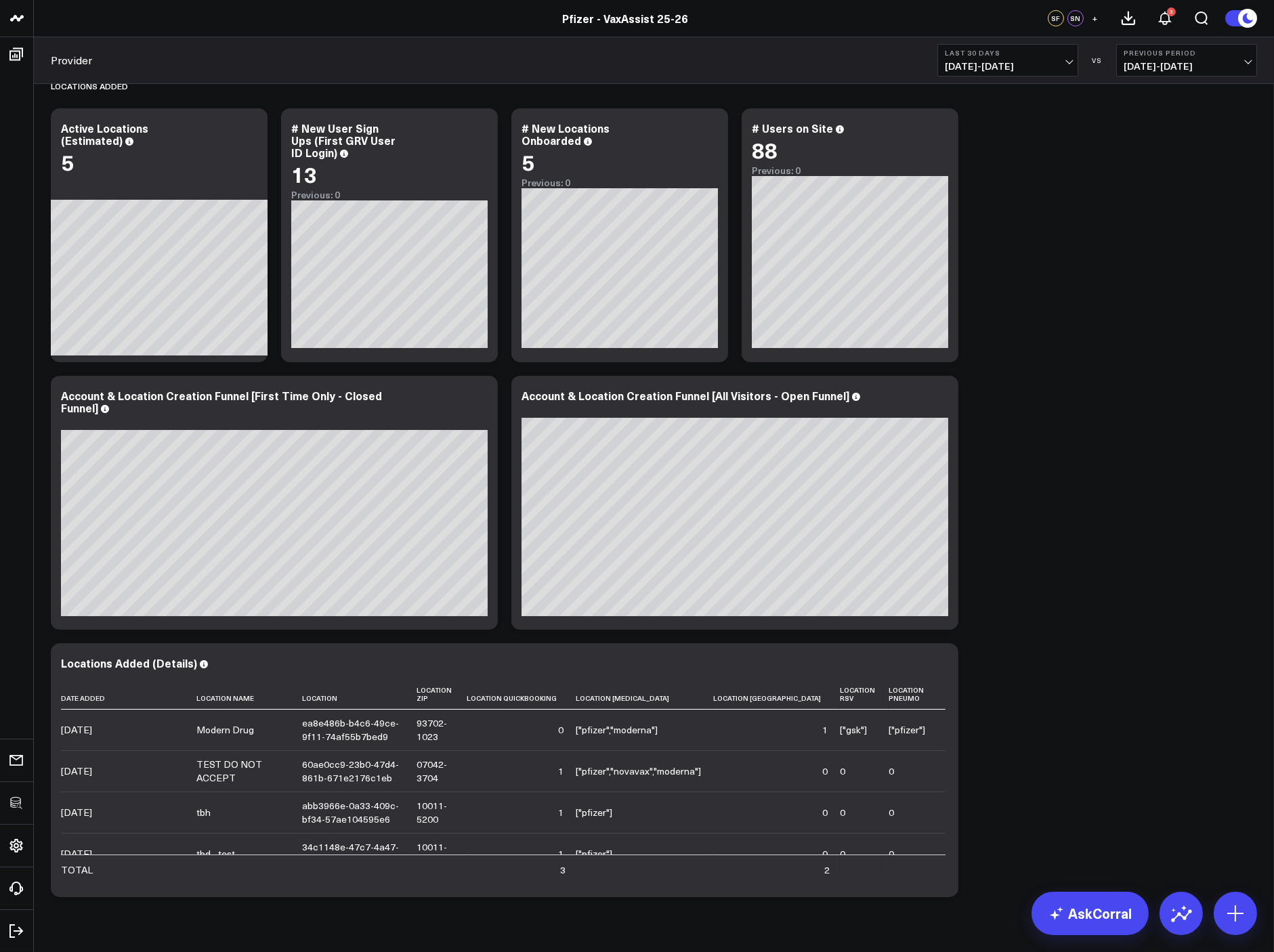
click at [1145, 581] on div "Locations Added Modify via AI Copy link to widget Ask support Remove Create lin…" at bounding box center [654, 484] width 1220 height 841
click at [1223, 374] on div "Locations Added Modify via AI Copy link to widget Ask support Remove Create lin…" at bounding box center [654, 484] width 1220 height 841
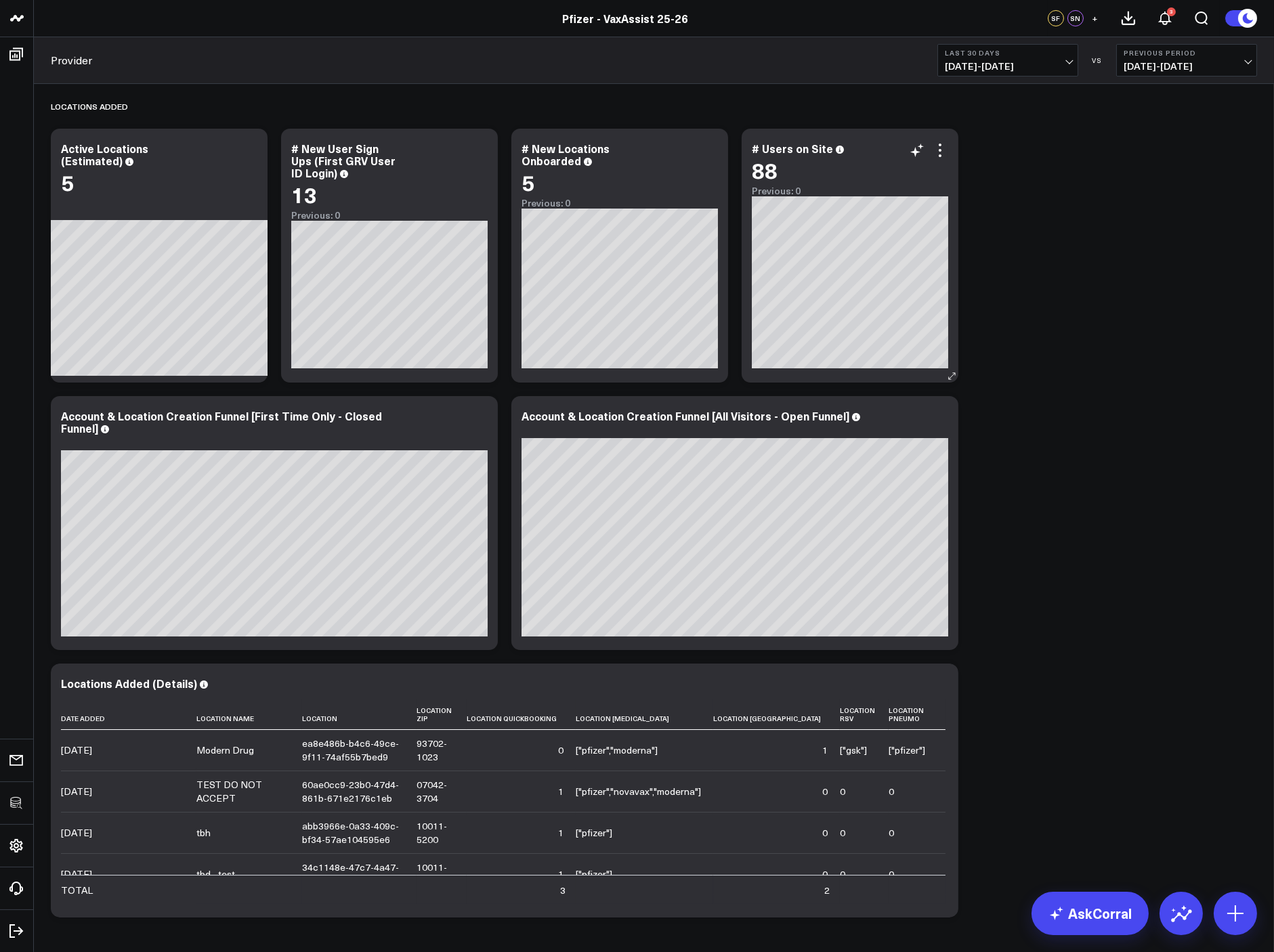
drag, startPoint x: 962, startPoint y: 292, endPoint x: 954, endPoint y: 297, distance: 9.4
click at [961, 293] on div "Locations Added Modify via AI Copy link to widget Ask support Remove Create lin…" at bounding box center [654, 504] width 1220 height 841
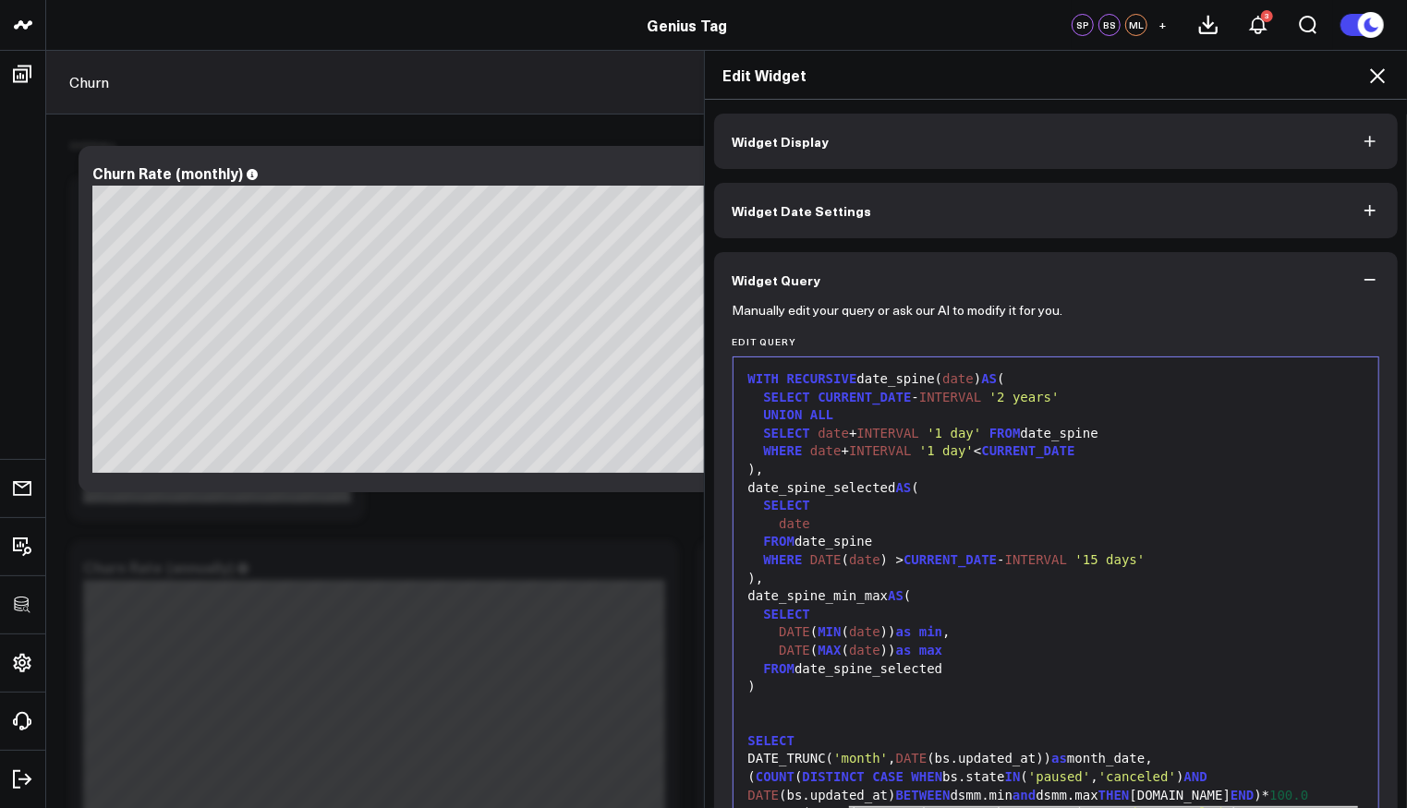
scroll to position [307, 0]
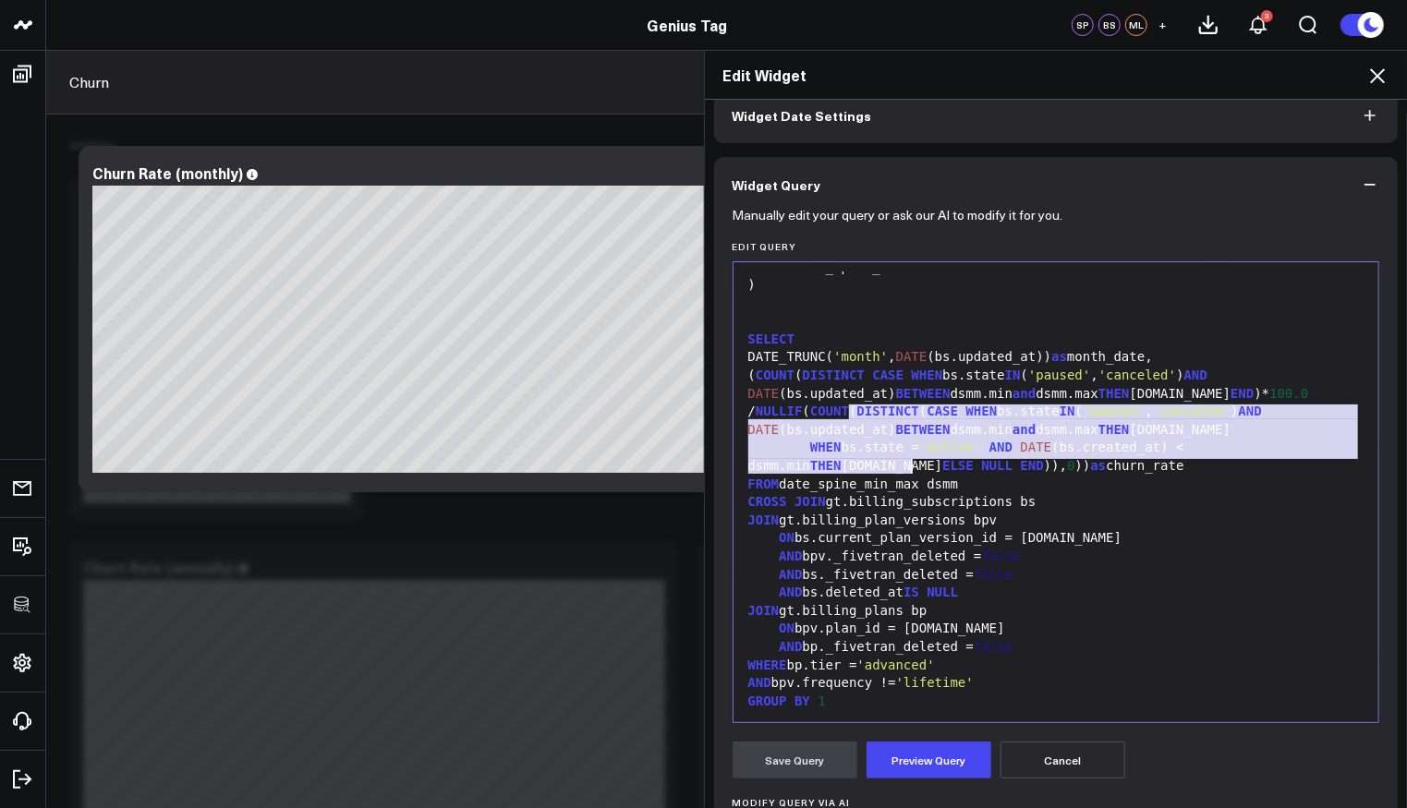
click at [1387, 83] on icon at bounding box center [1378, 76] width 22 height 22
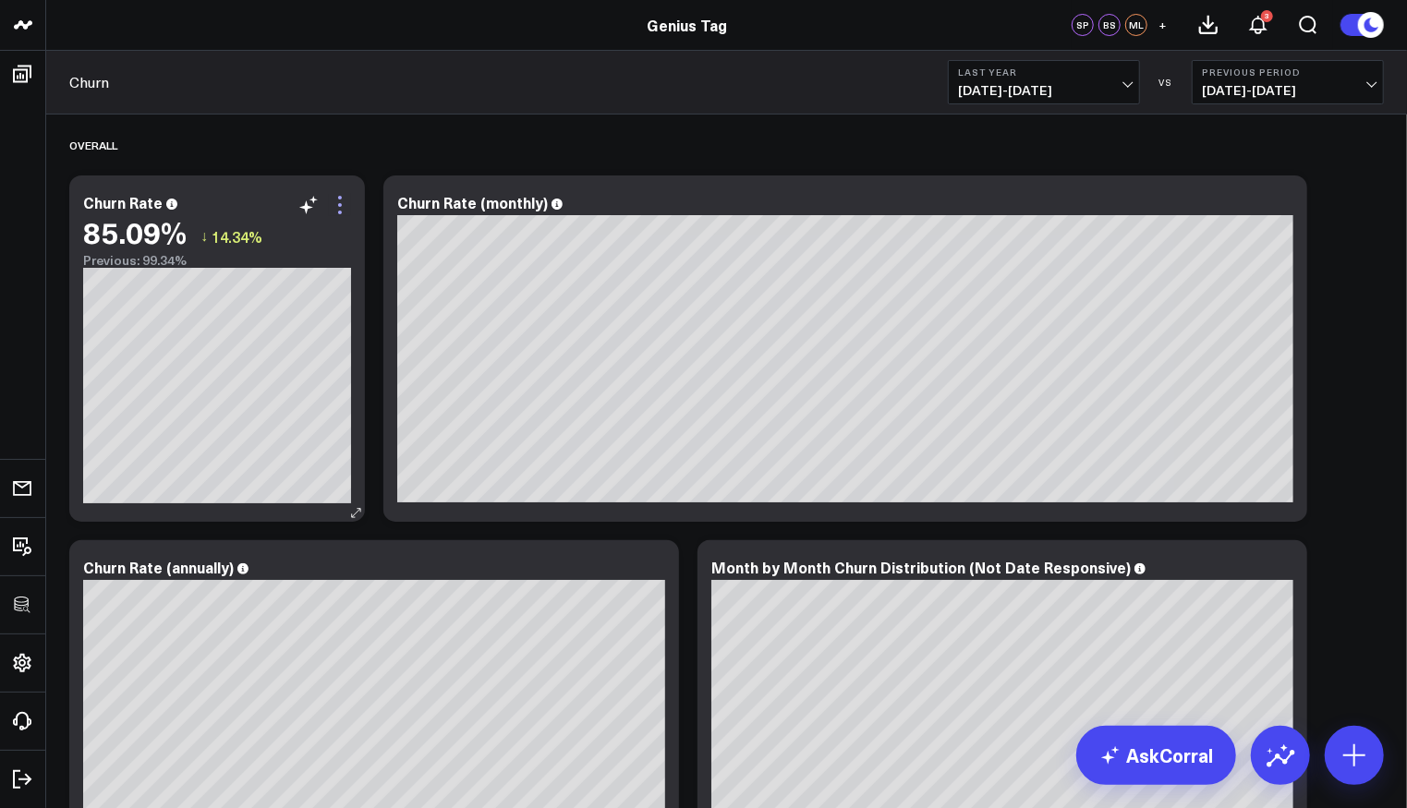
click at [337, 206] on icon at bounding box center [340, 205] width 22 height 22
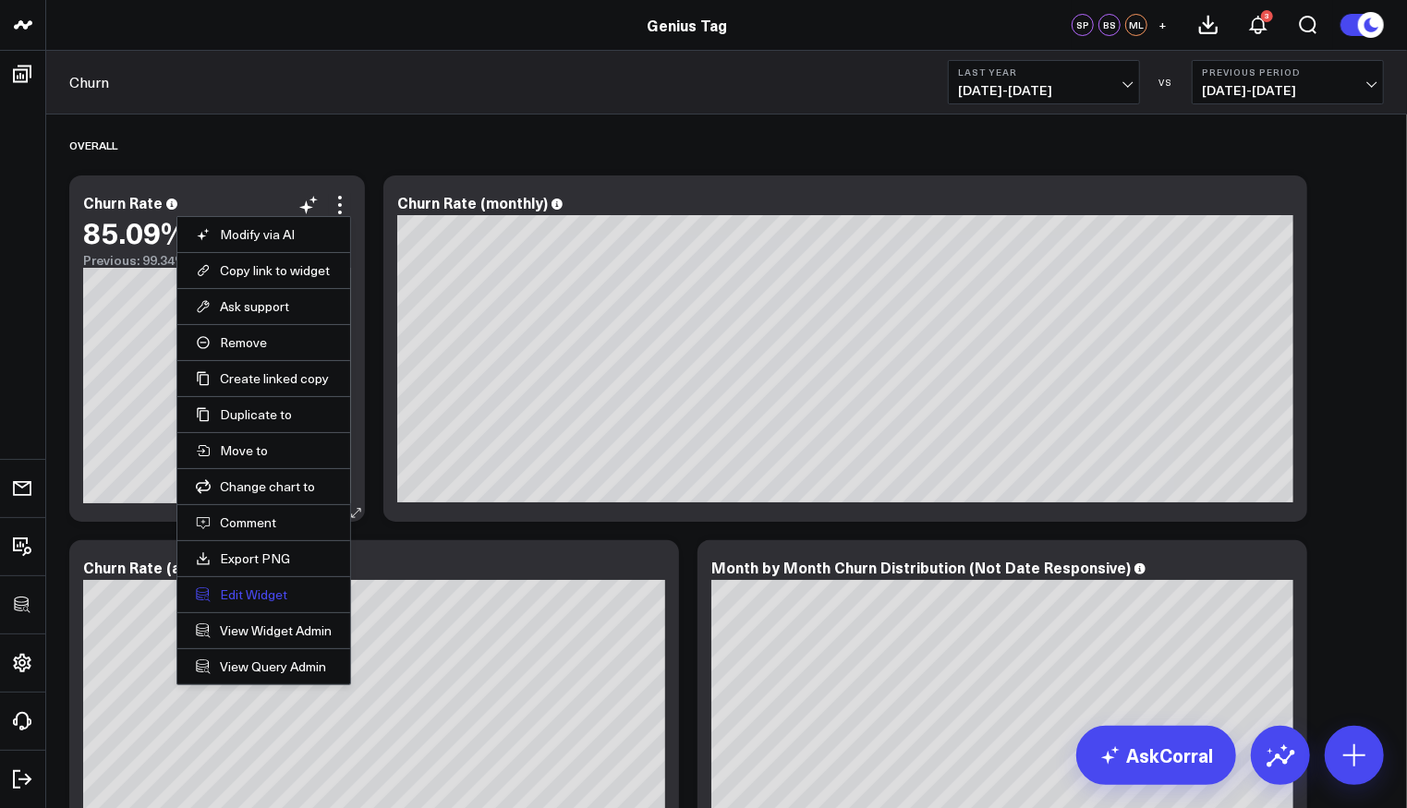
click at [259, 589] on button "Edit Widget" at bounding box center [264, 595] width 136 height 17
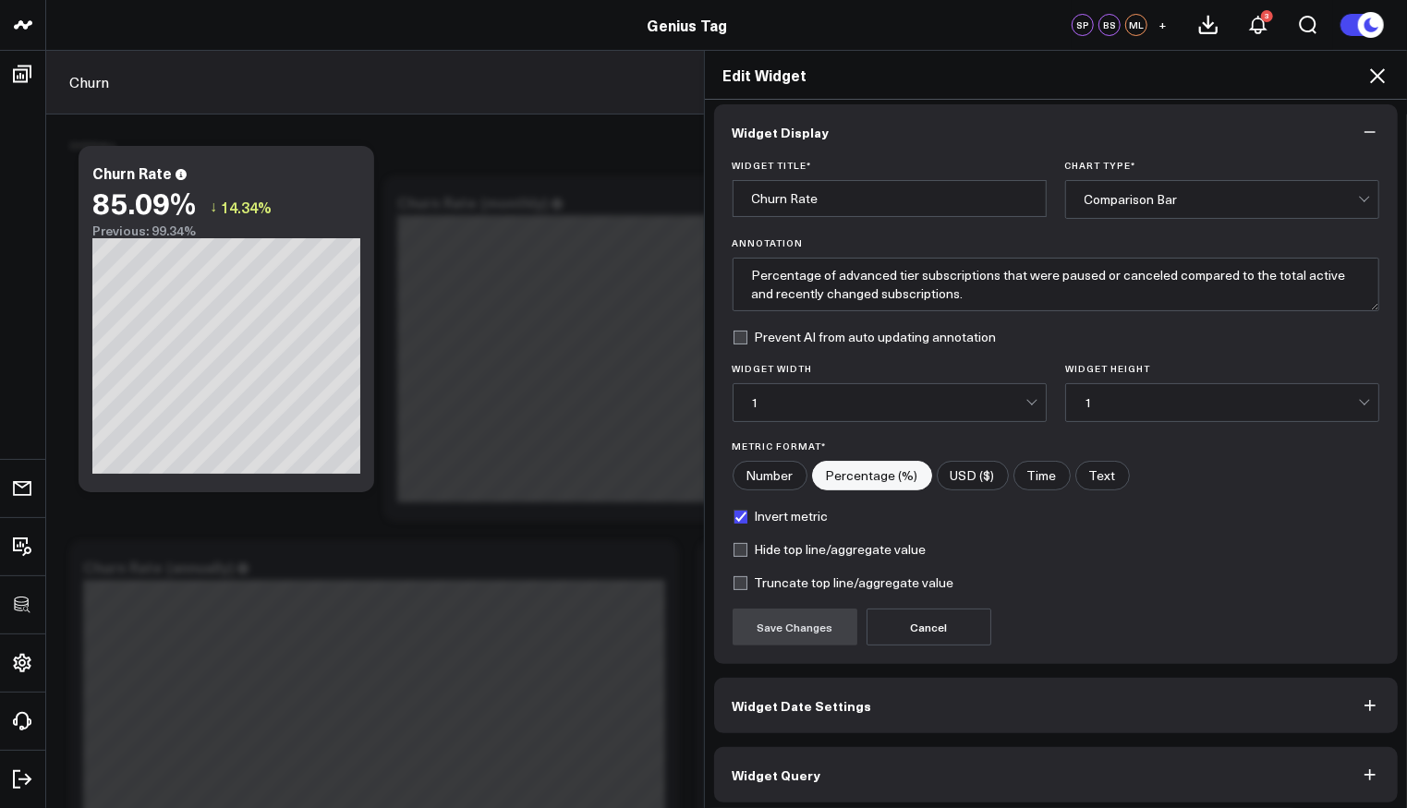
scroll to position [12, 0]
click at [831, 754] on button "Widget Query" at bounding box center [1056, 772] width 685 height 55
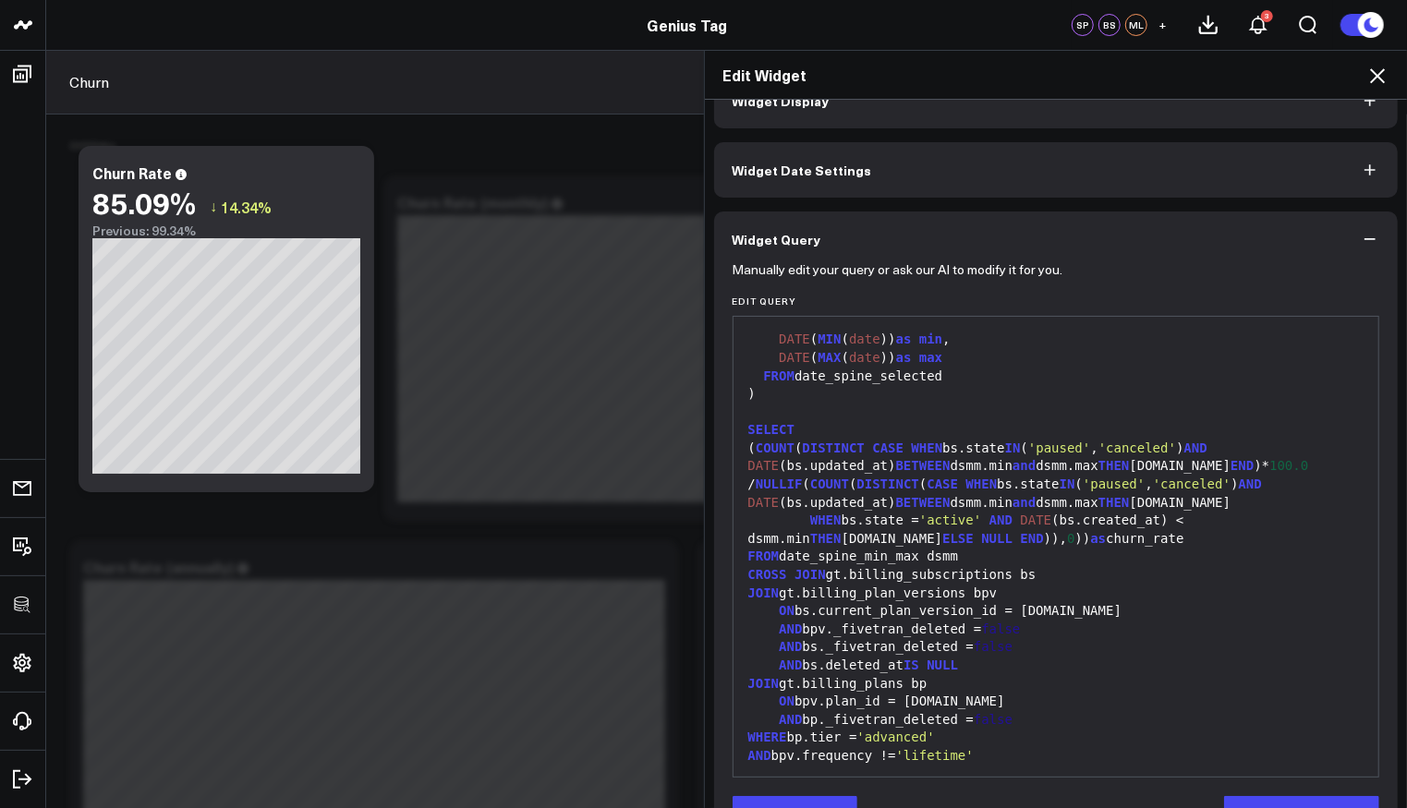
scroll to position [95, 0]
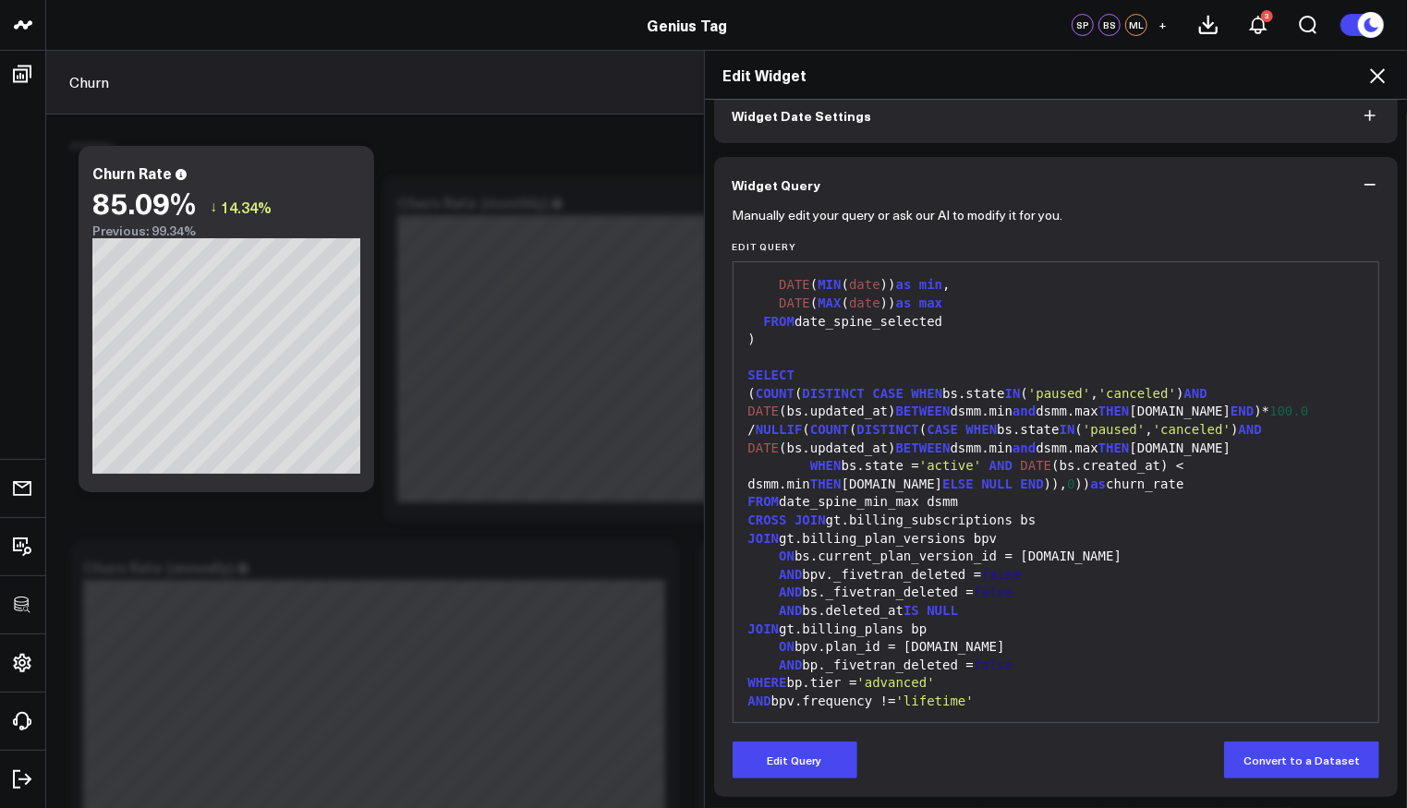
drag, startPoint x: 790, startPoint y: 762, endPoint x: 846, endPoint y: 626, distance: 147.9
click at [790, 762] on button "Edit Query" at bounding box center [795, 760] width 125 height 37
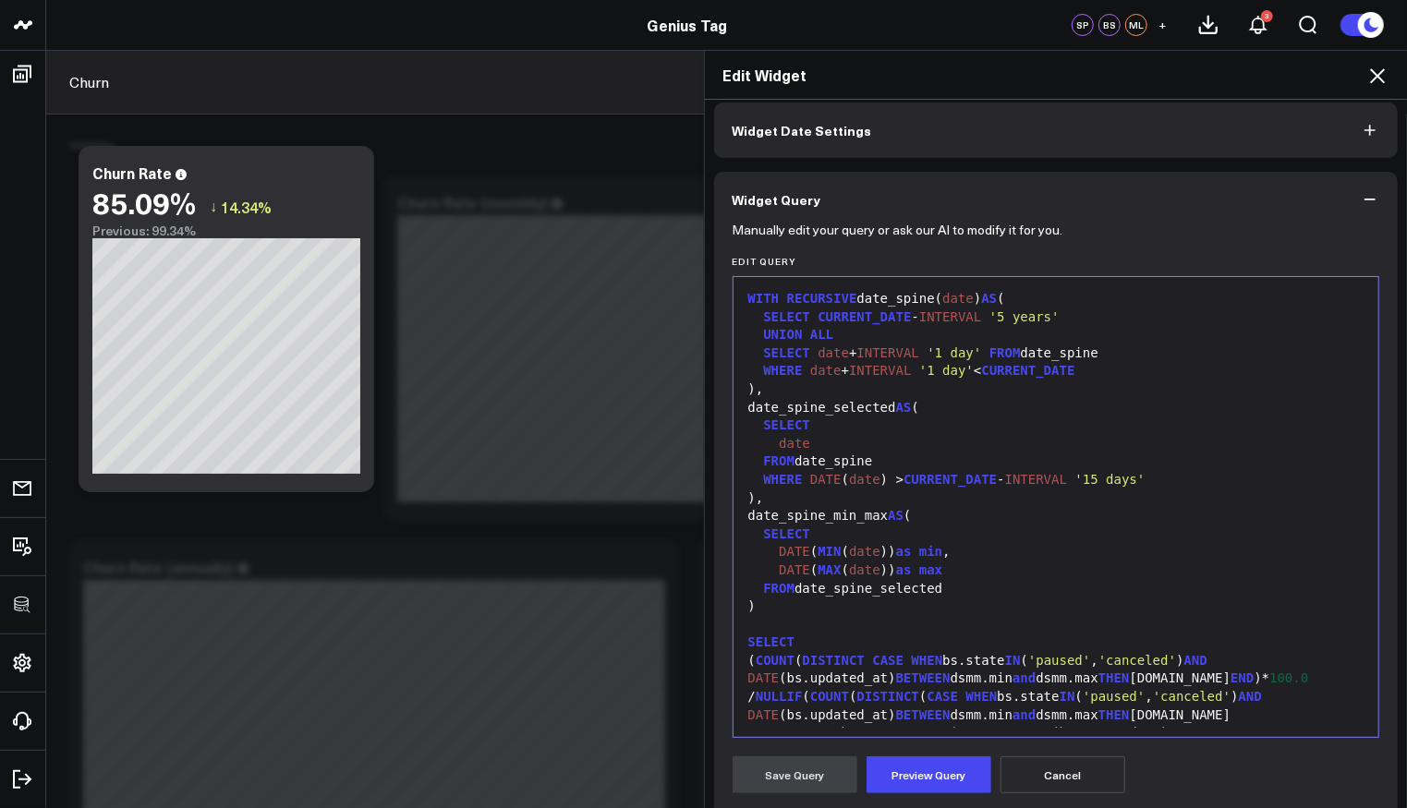
scroll to position [79, 0]
click at [1196, 473] on div "WHERE DATE ( date ) > CURRENT_DATE - INTERVAL '15 days'" at bounding box center [1056, 481] width 627 height 18
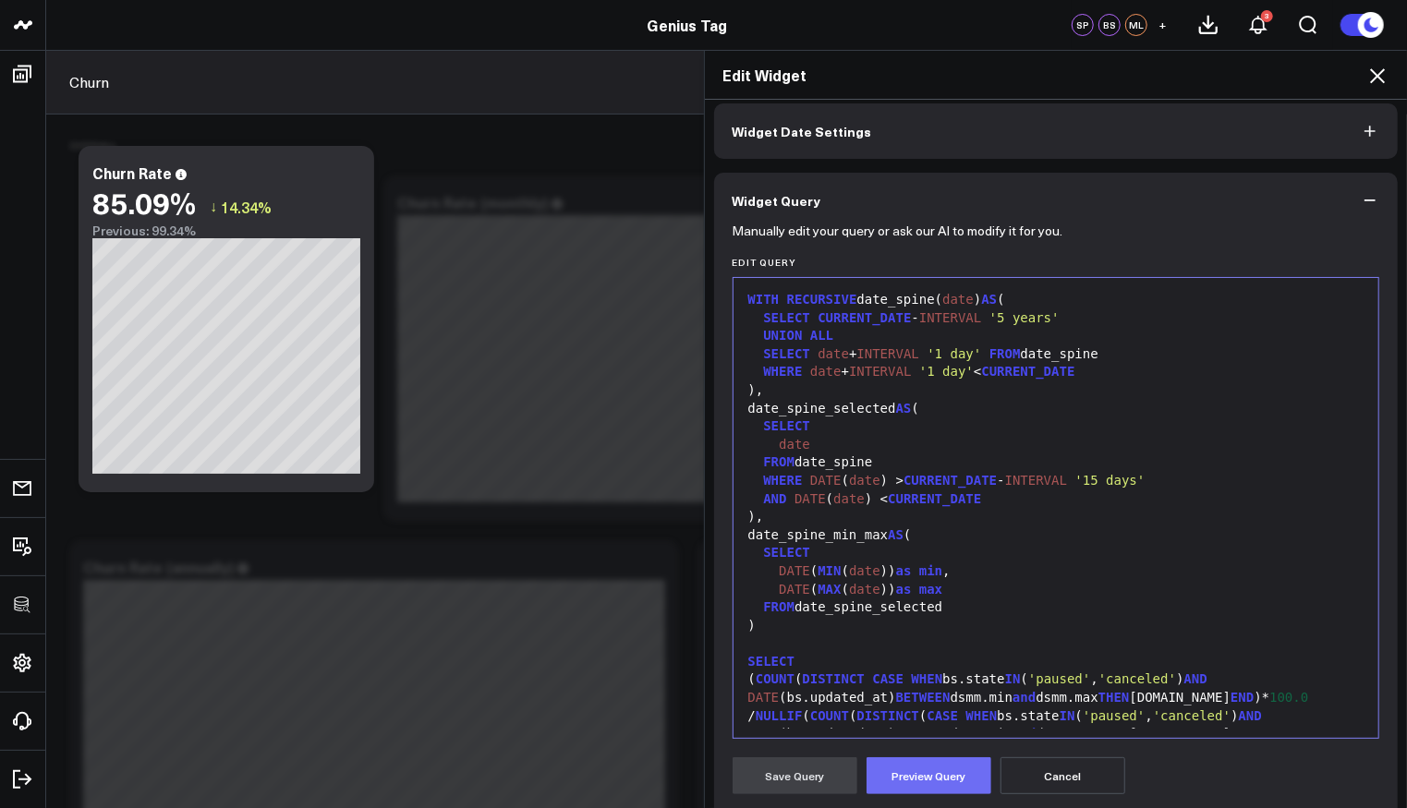
click at [921, 762] on button "Preview Query" at bounding box center [929, 776] width 125 height 37
drag, startPoint x: 748, startPoint y: 784, endPoint x: 761, endPoint y: 779, distance: 13.7
click at [749, 784] on button "Save Query" at bounding box center [795, 776] width 125 height 37
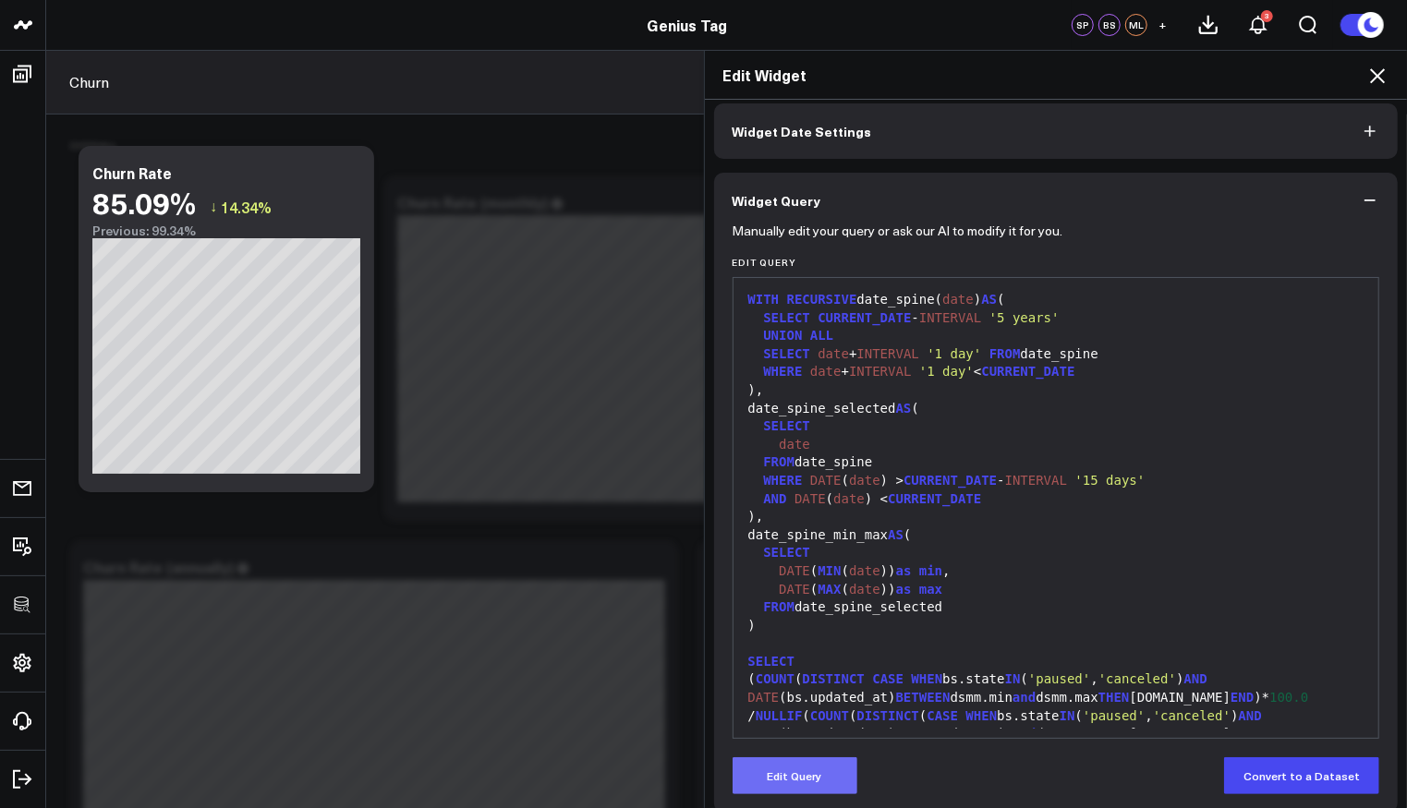
click at [814, 772] on button "Edit Query" at bounding box center [795, 776] width 125 height 37
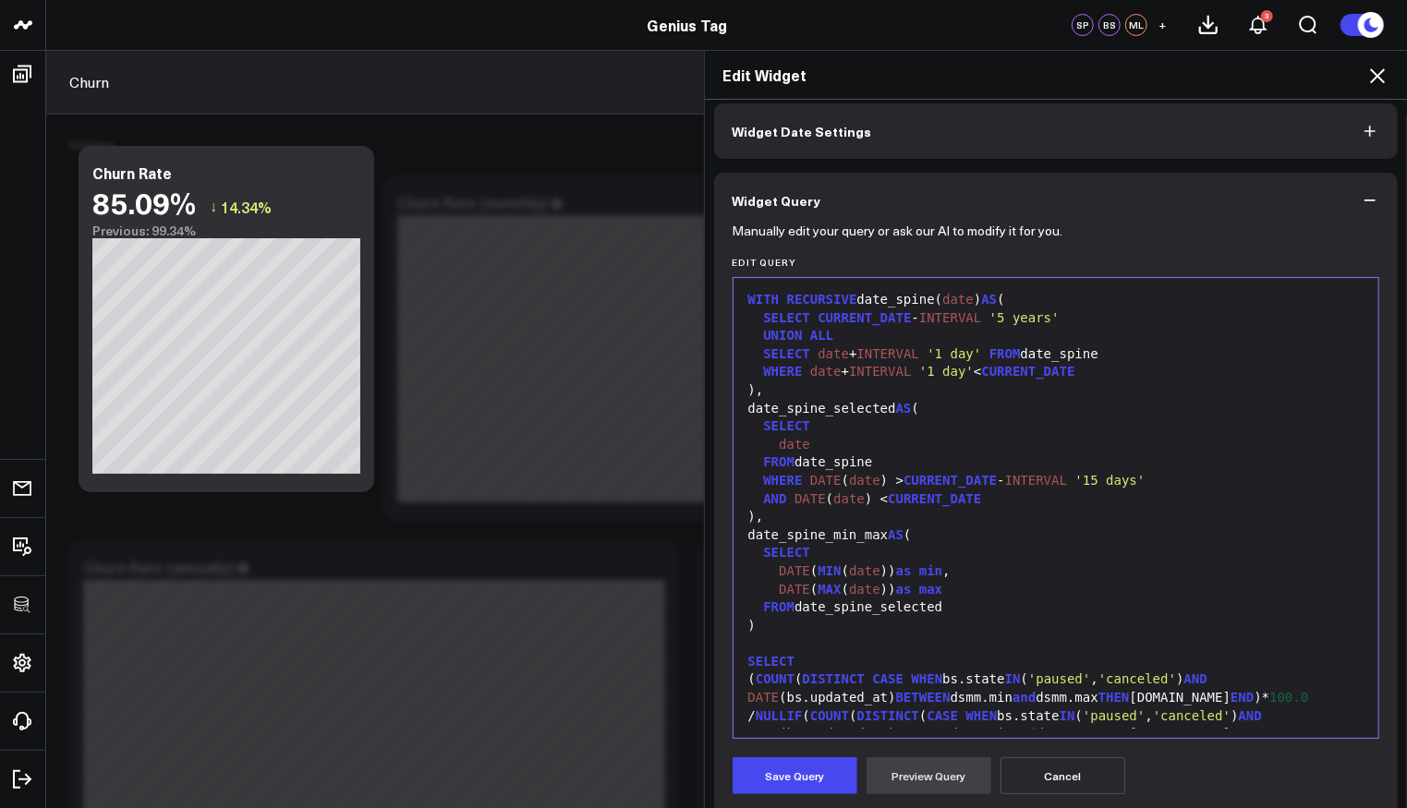
click at [883, 563] on div "DATE ( MIN ( date )) as min ," at bounding box center [1056, 572] width 627 height 18
click at [951, 521] on div ")," at bounding box center [1056, 517] width 627 height 18
click at [947, 625] on div ")" at bounding box center [1056, 626] width 627 height 18
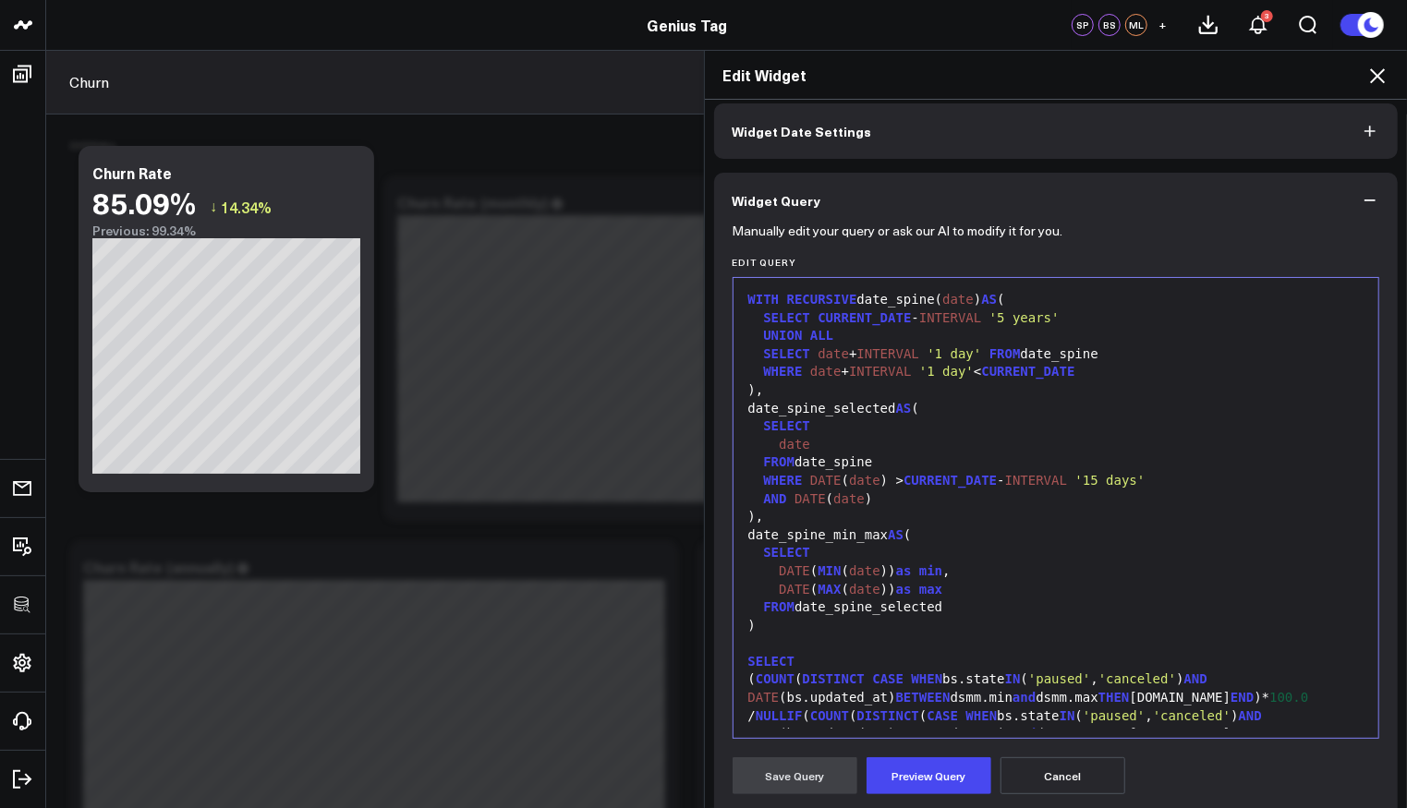
click at [1079, 790] on button "Cancel" at bounding box center [1063, 776] width 125 height 37
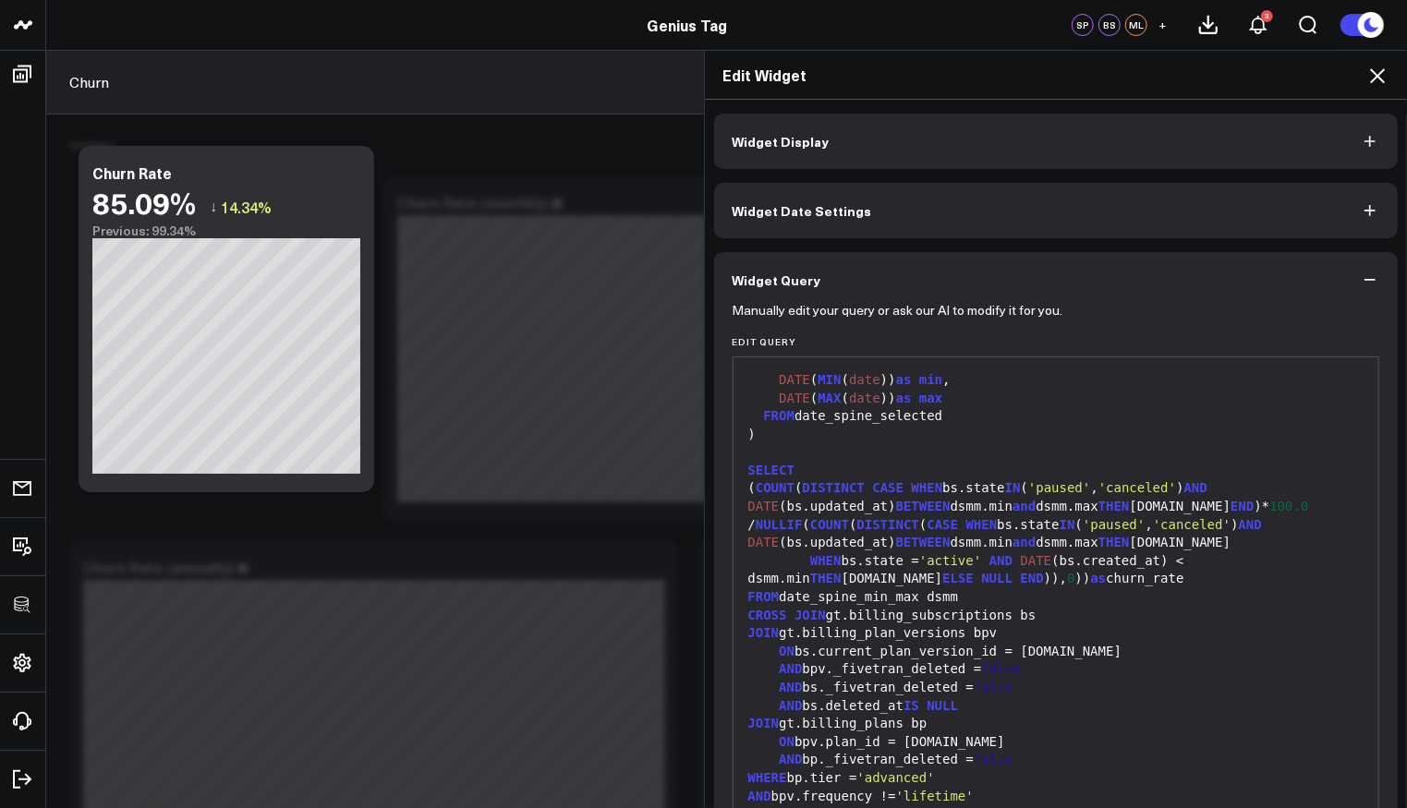
scroll to position [0, 0]
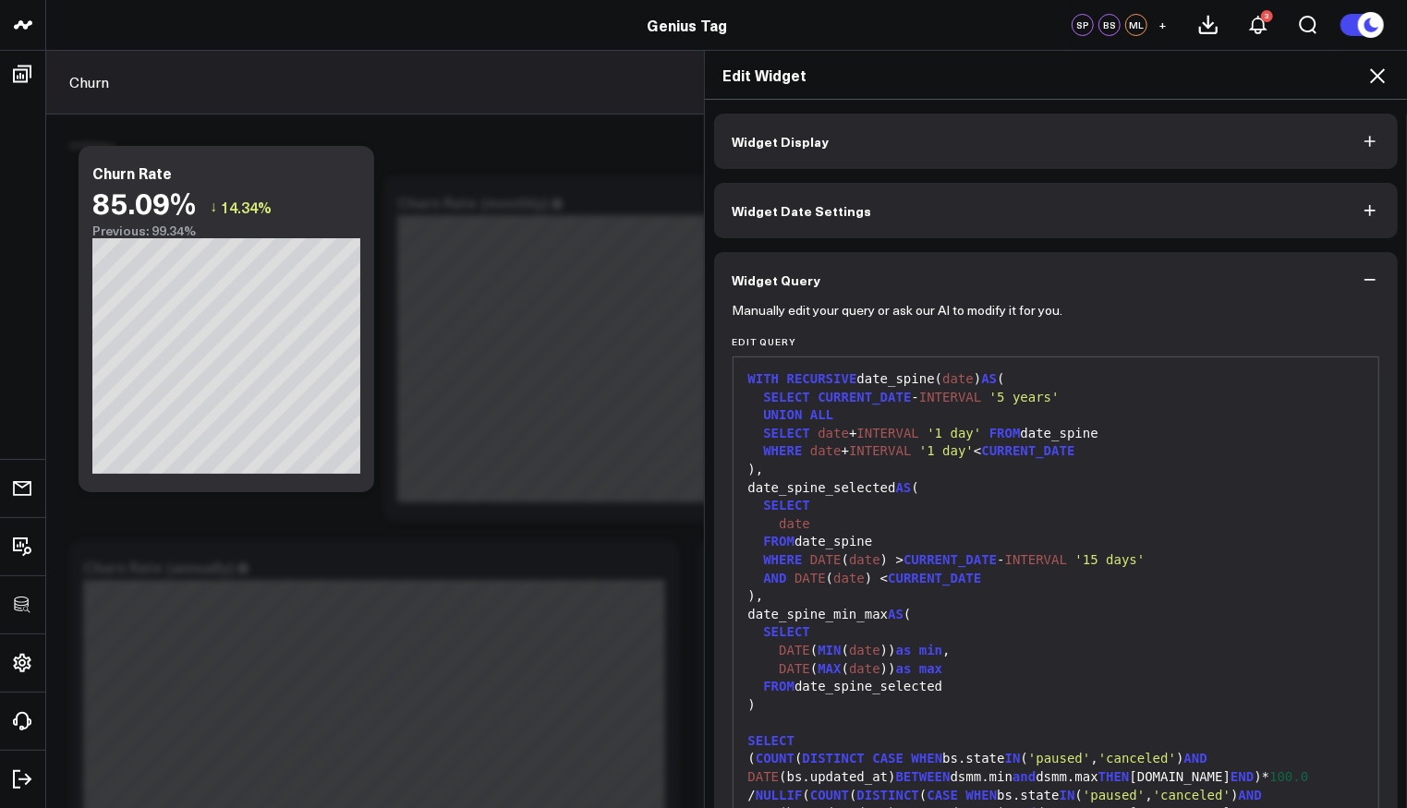
click at [1371, 75] on icon at bounding box center [1378, 76] width 22 height 22
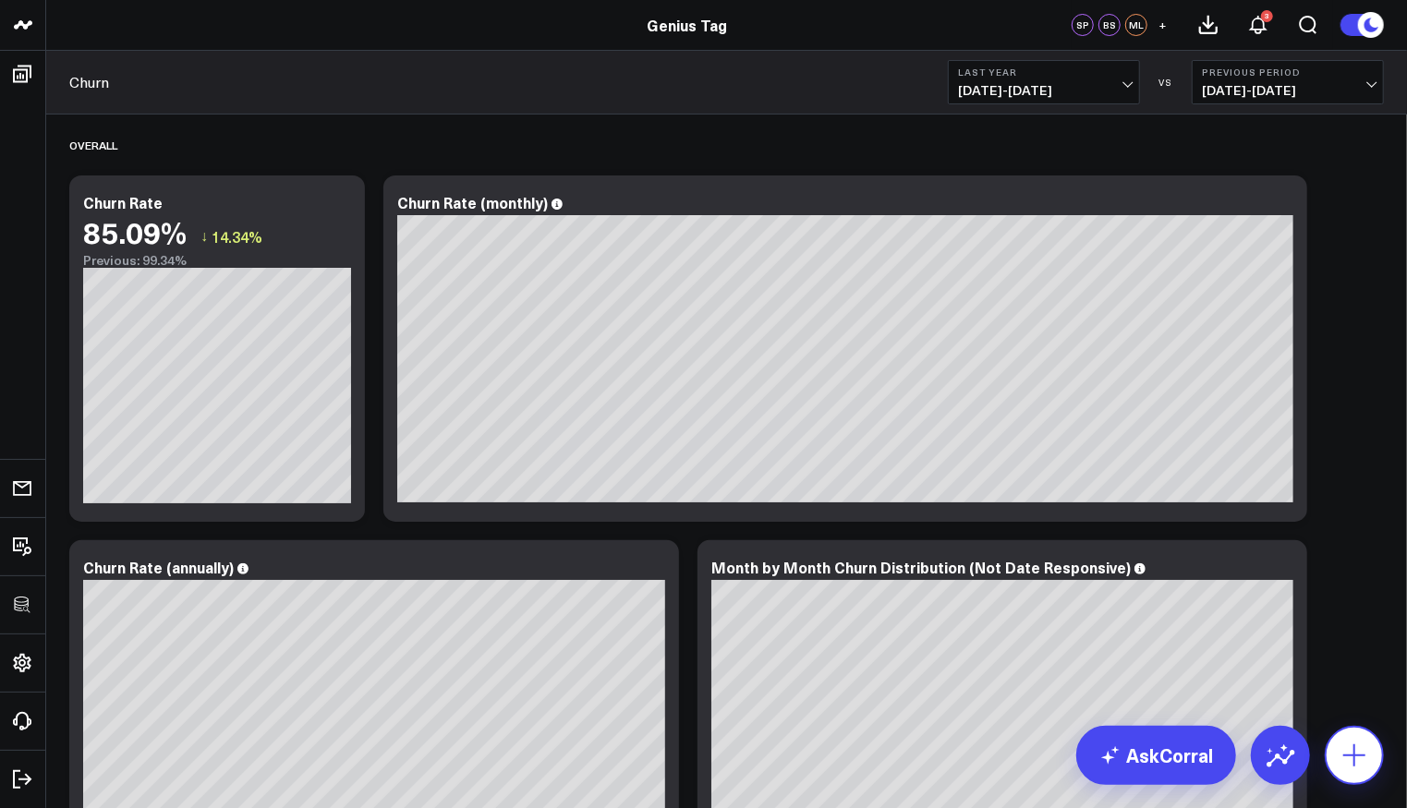
click at [1360, 768] on icon at bounding box center [1355, 756] width 30 height 30
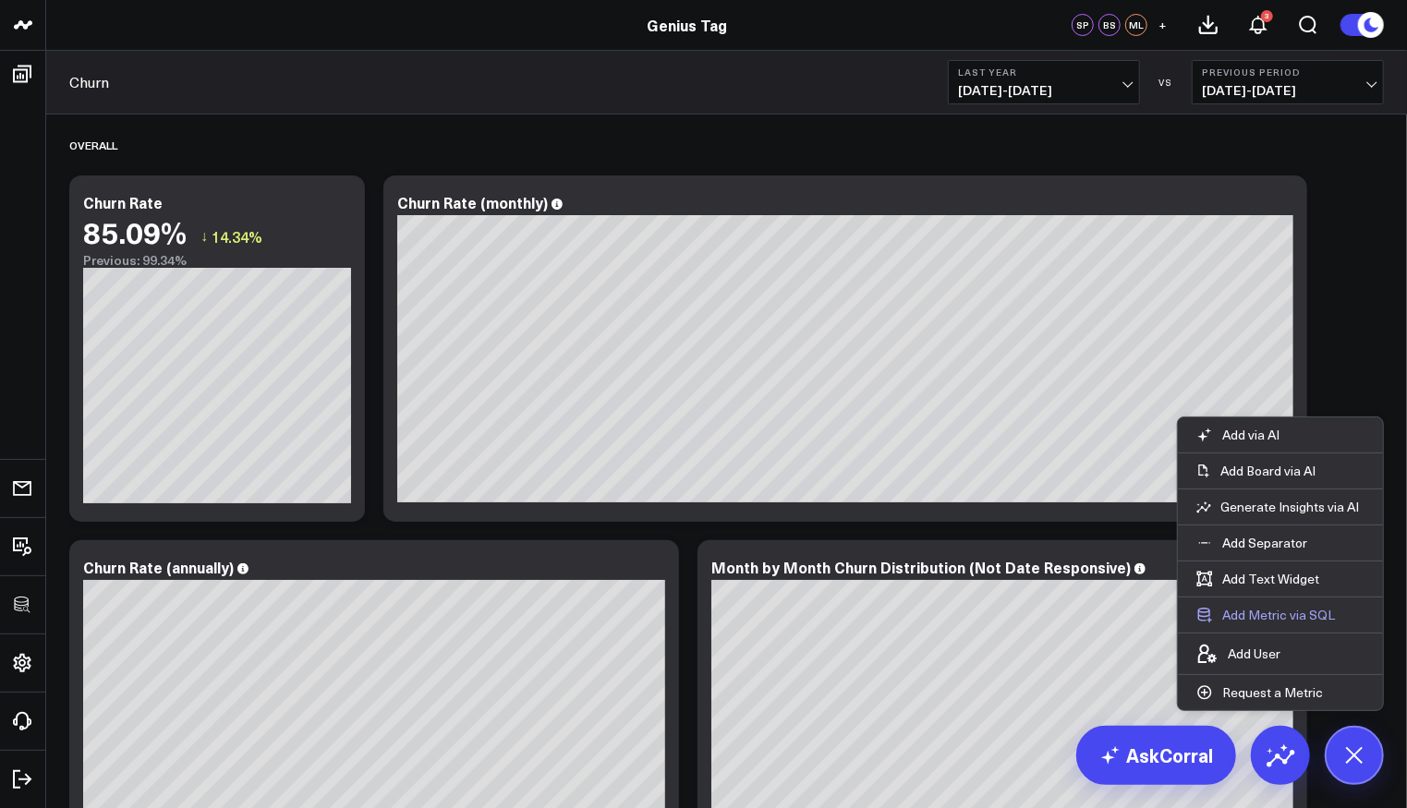
click at [1283, 623] on button "Add Metric via SQL" at bounding box center [1266, 615] width 176 height 35
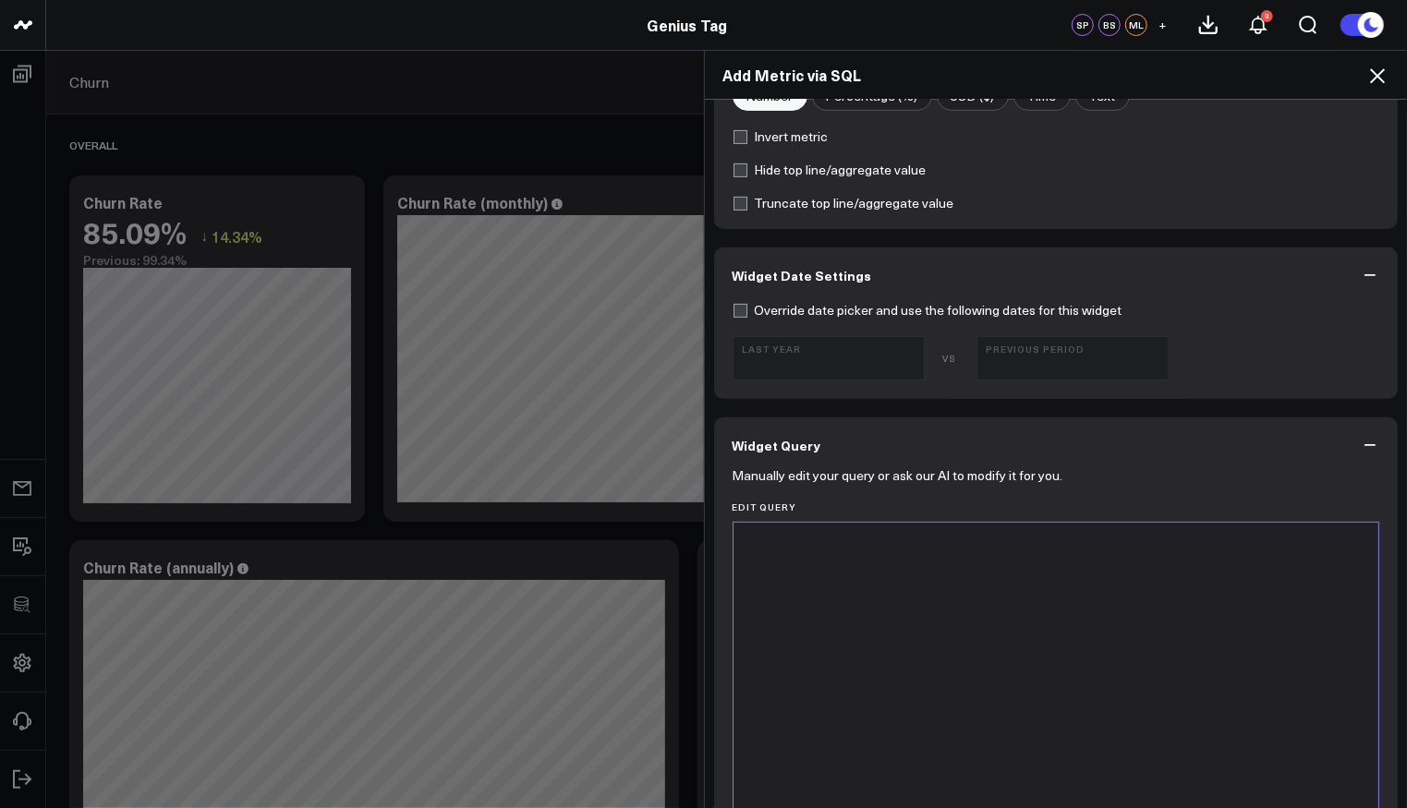
scroll to position [658, 0]
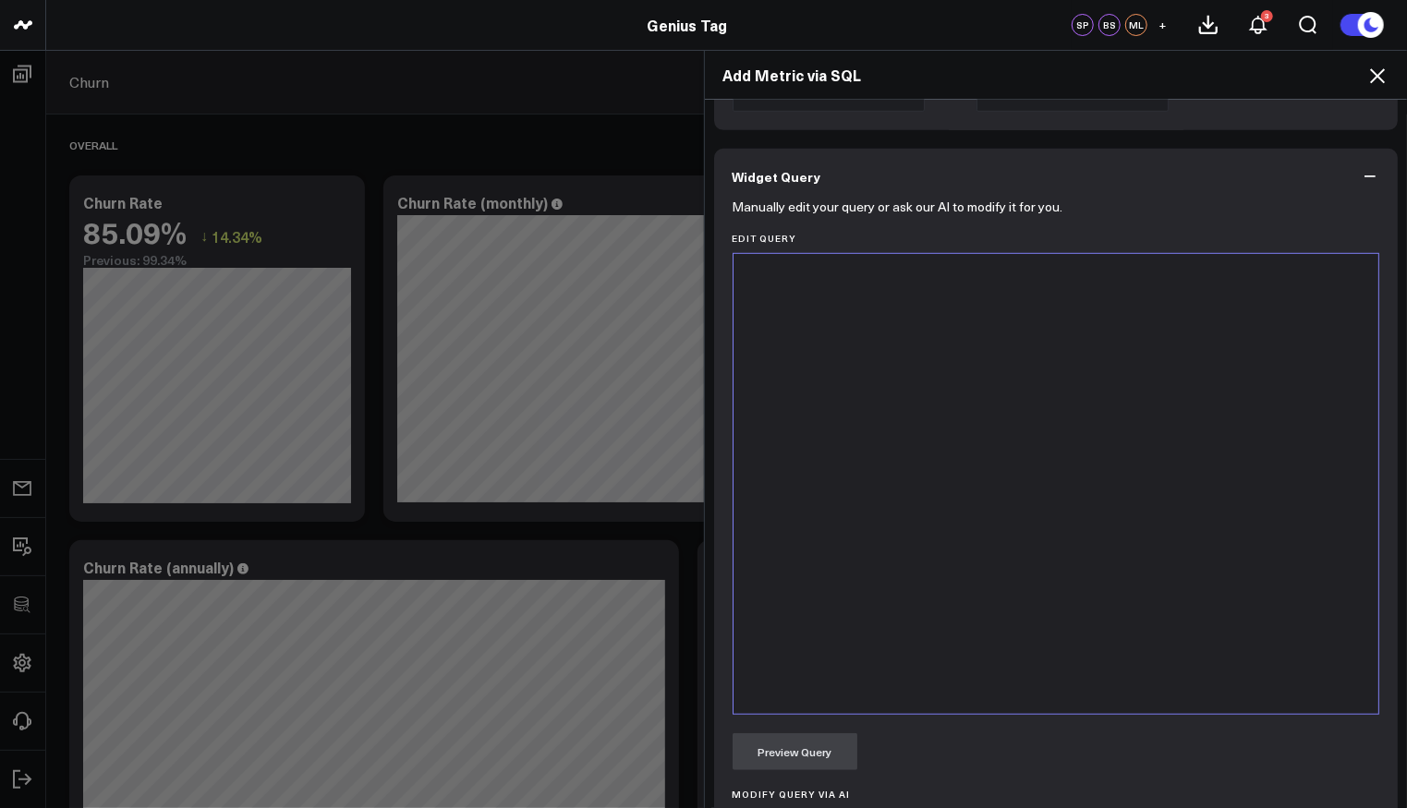
drag, startPoint x: 911, startPoint y: 582, endPoint x: 912, endPoint y: 573, distance: 9.3
click at [912, 573] on div at bounding box center [1056, 484] width 627 height 442
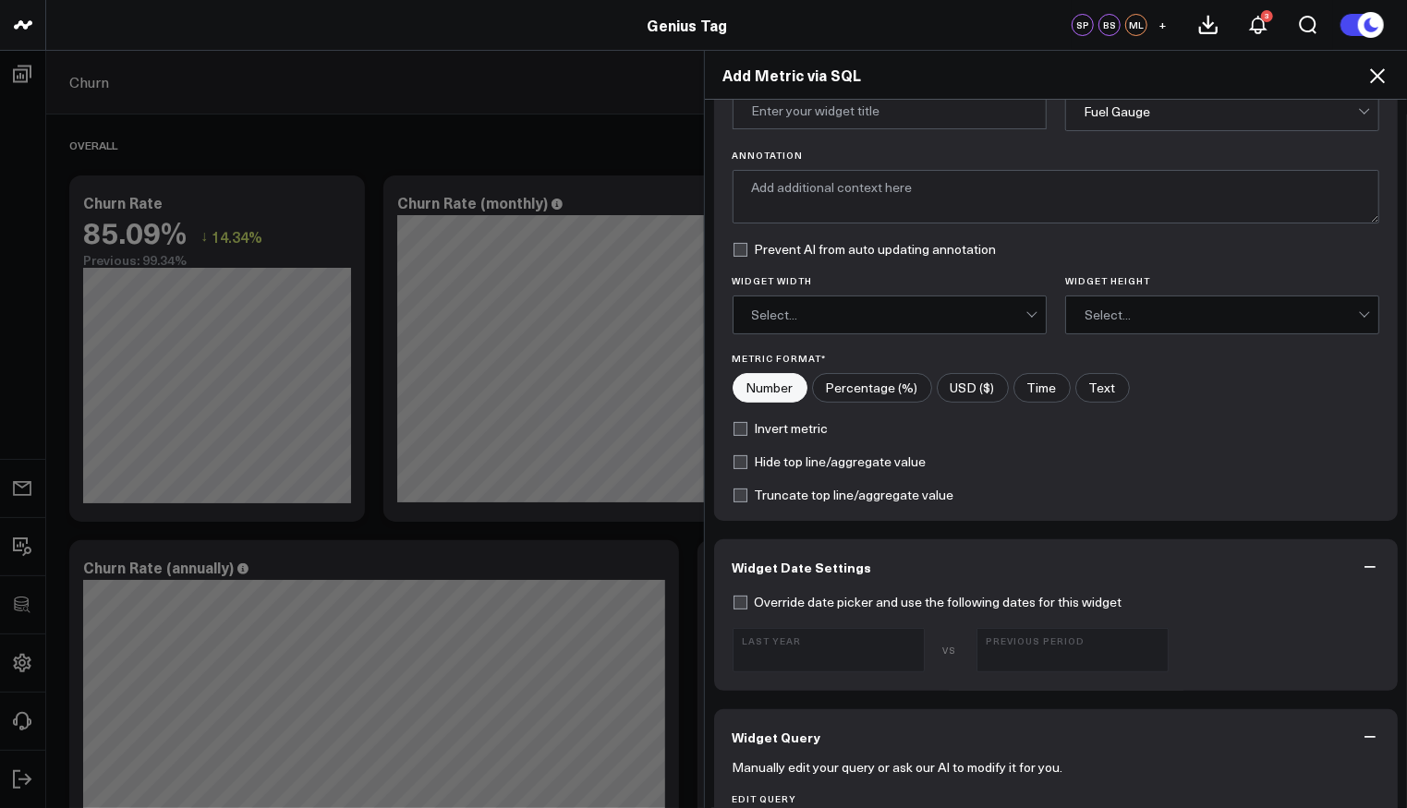
scroll to position [0, 0]
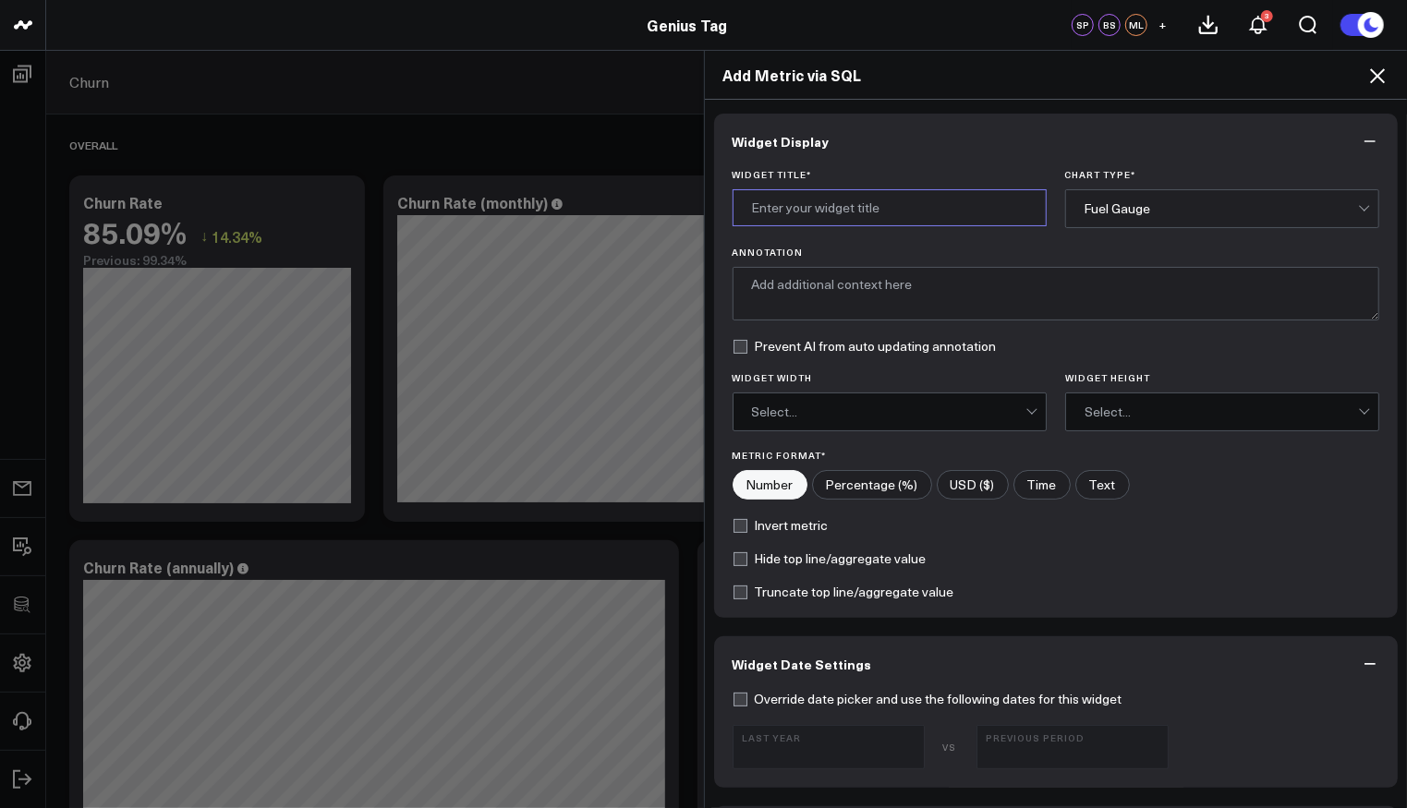
click at [878, 203] on input "Widget Title *" at bounding box center [890, 207] width 314 height 37
type input "Churn Rate Calculation"
click at [1209, 201] on div "Fuel Gauge" at bounding box center [1221, 208] width 273 height 15
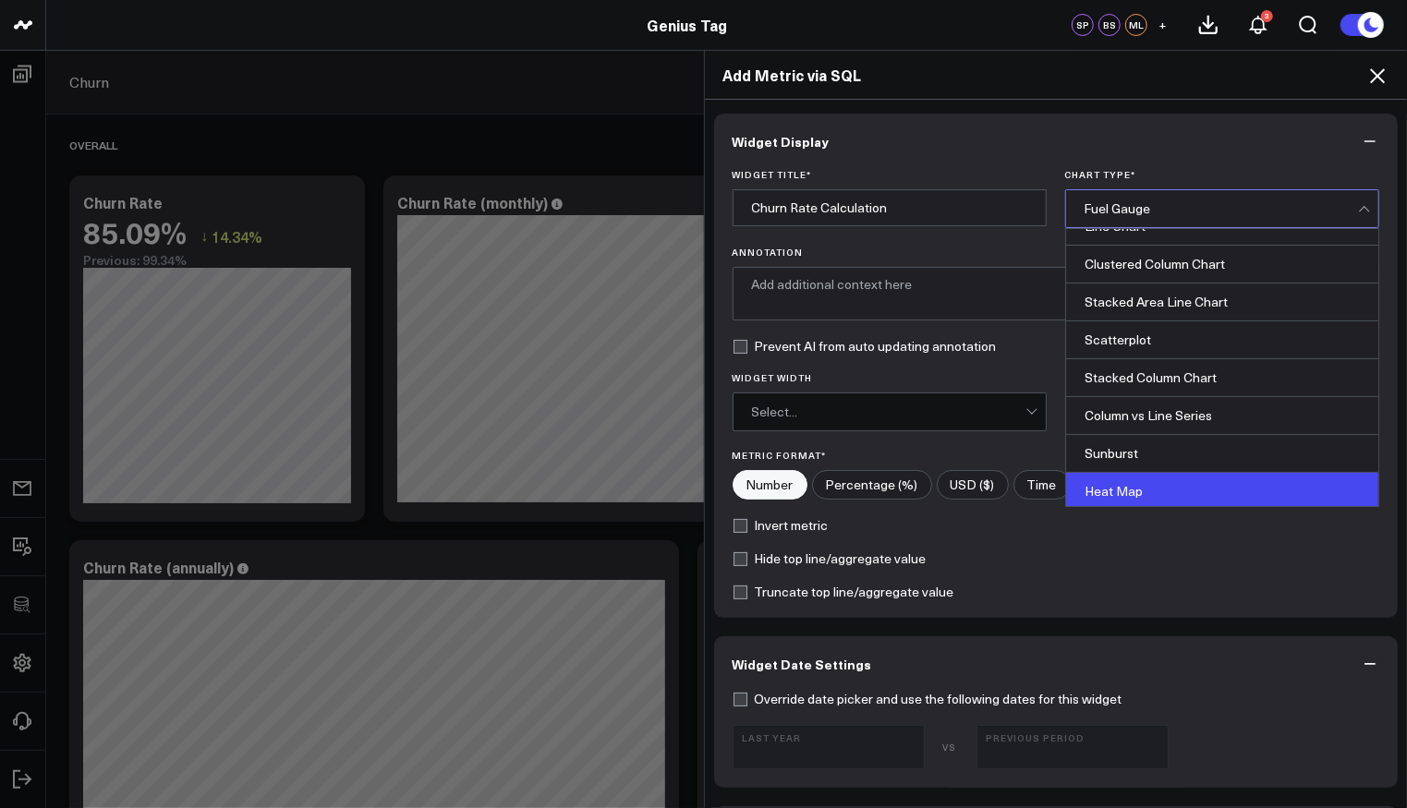
scroll to position [734, 0]
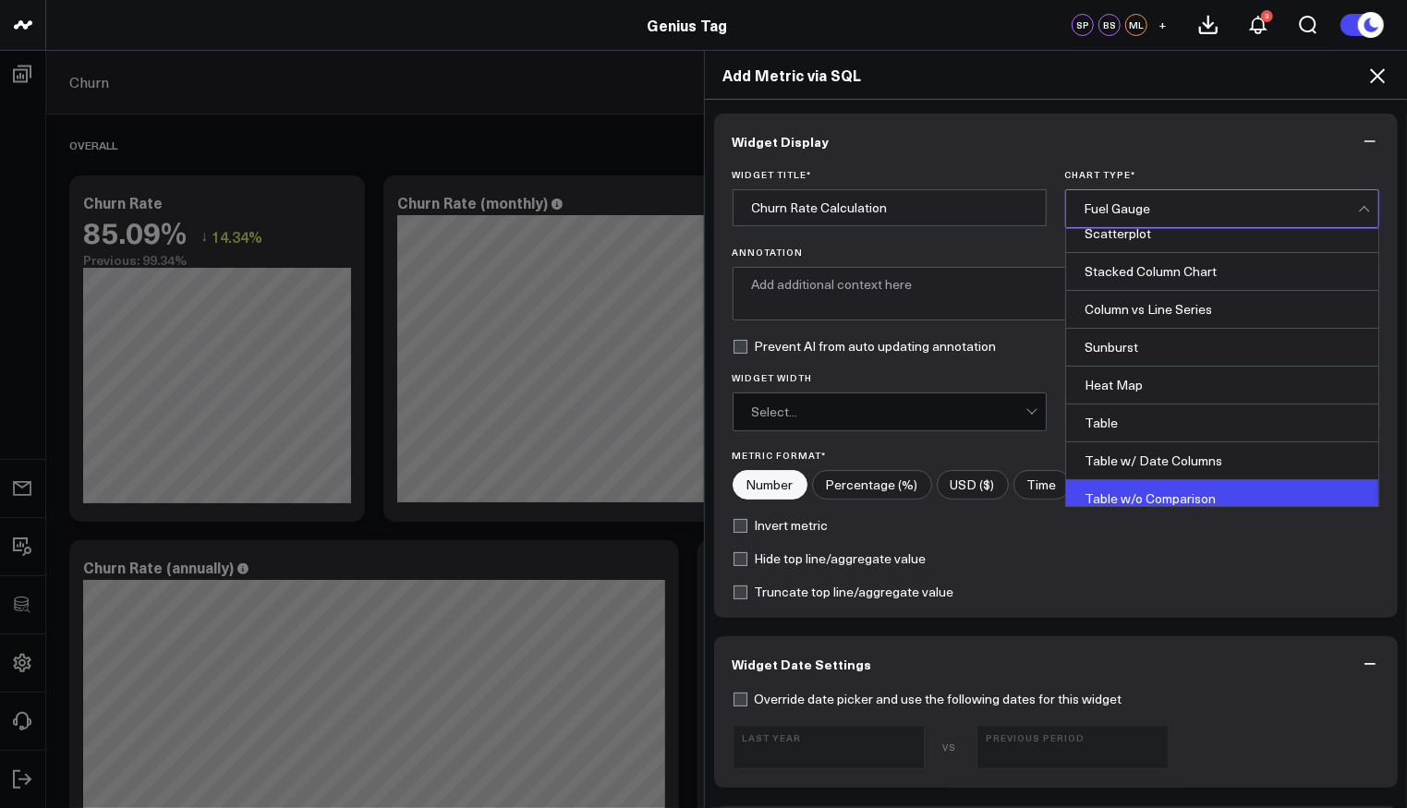
click at [1176, 480] on div "Table w/o Comparison" at bounding box center [1222, 498] width 312 height 37
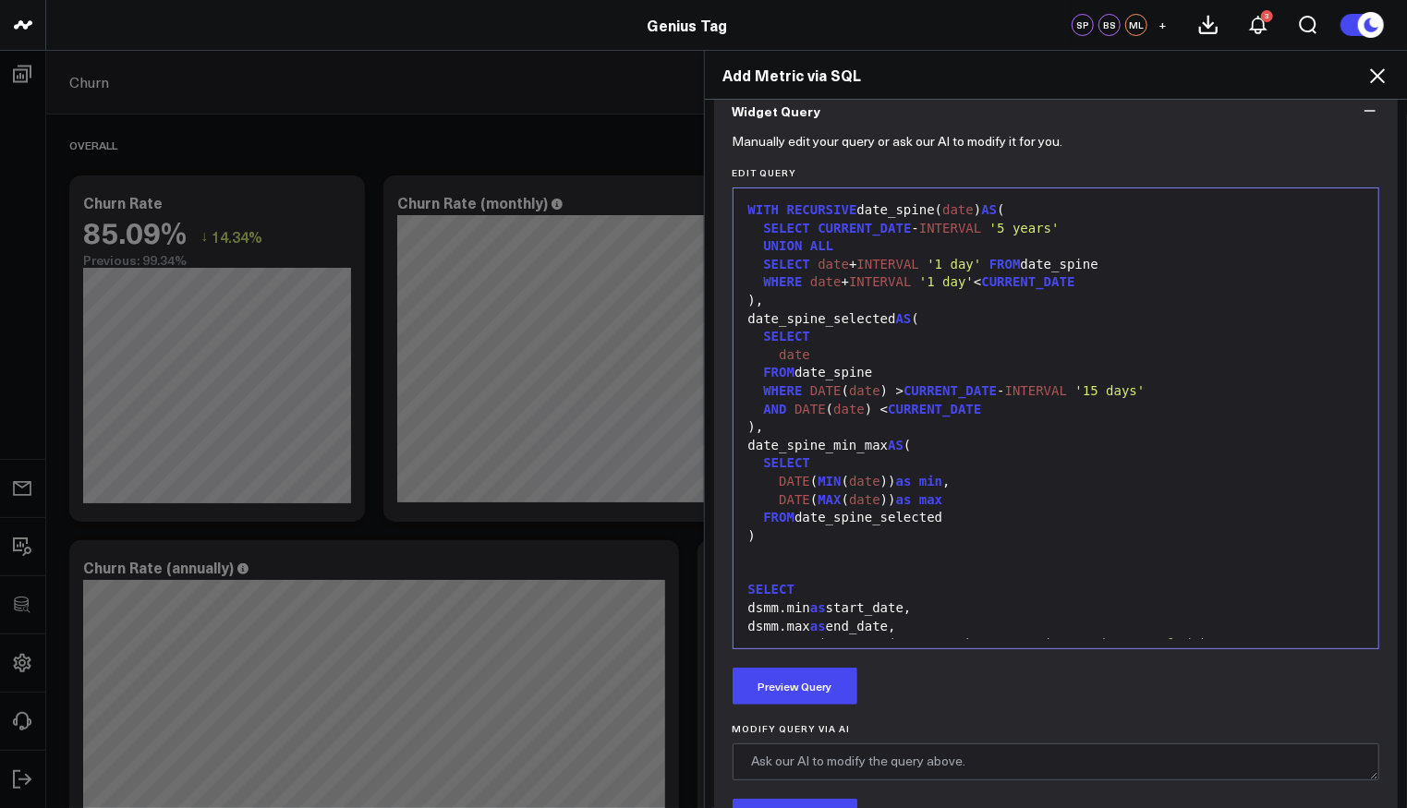
scroll to position [929, 0]
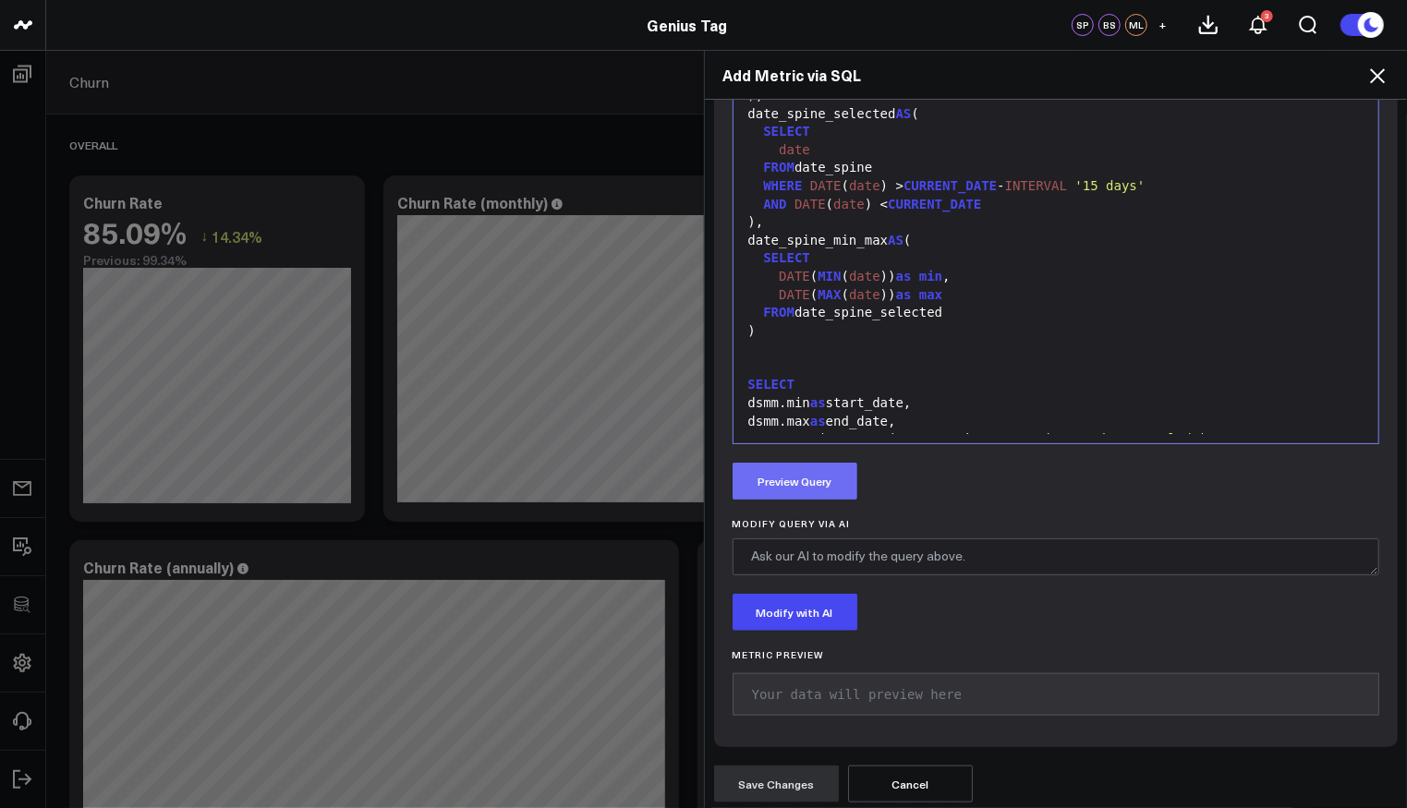
click at [814, 490] on button "Preview Query" at bounding box center [795, 481] width 125 height 37
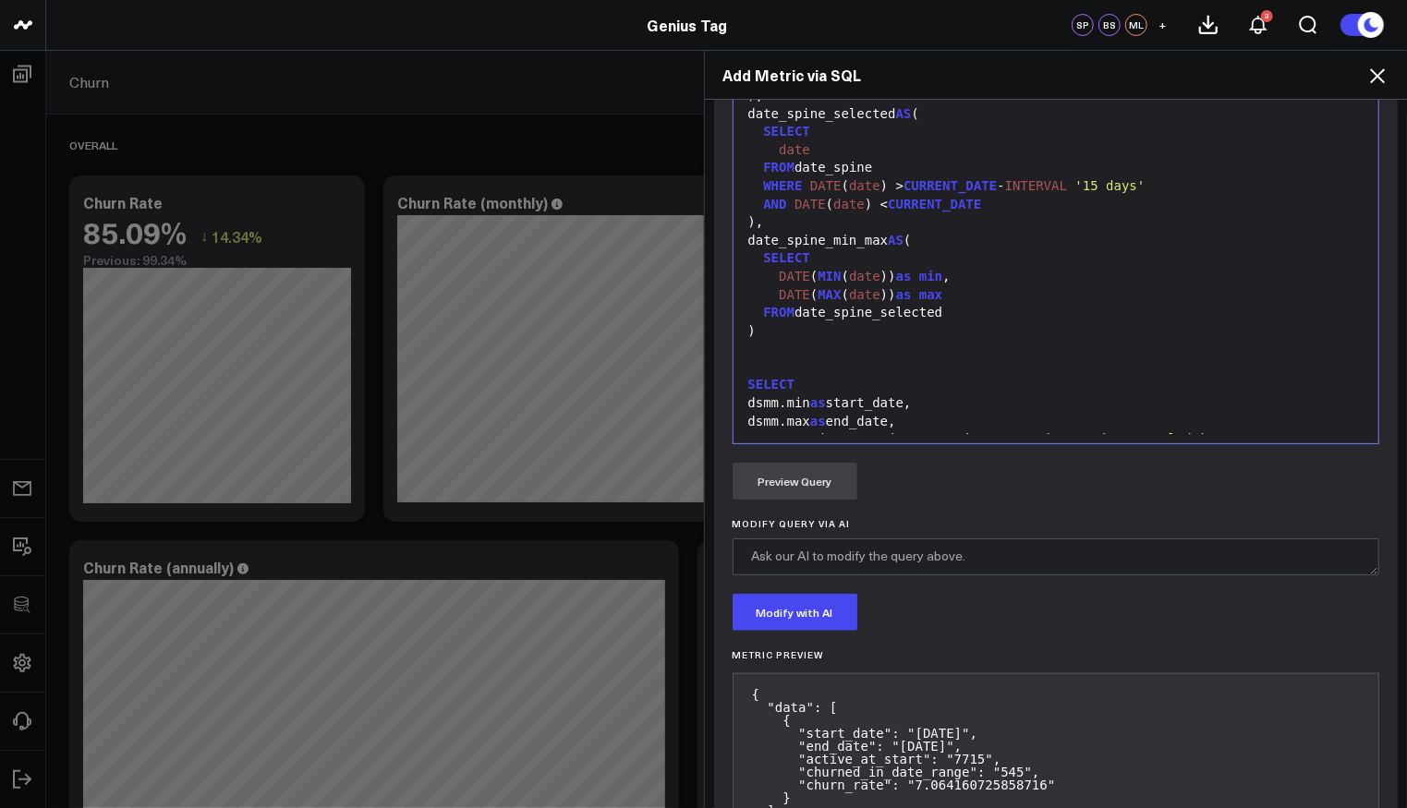
scroll to position [1058, 0]
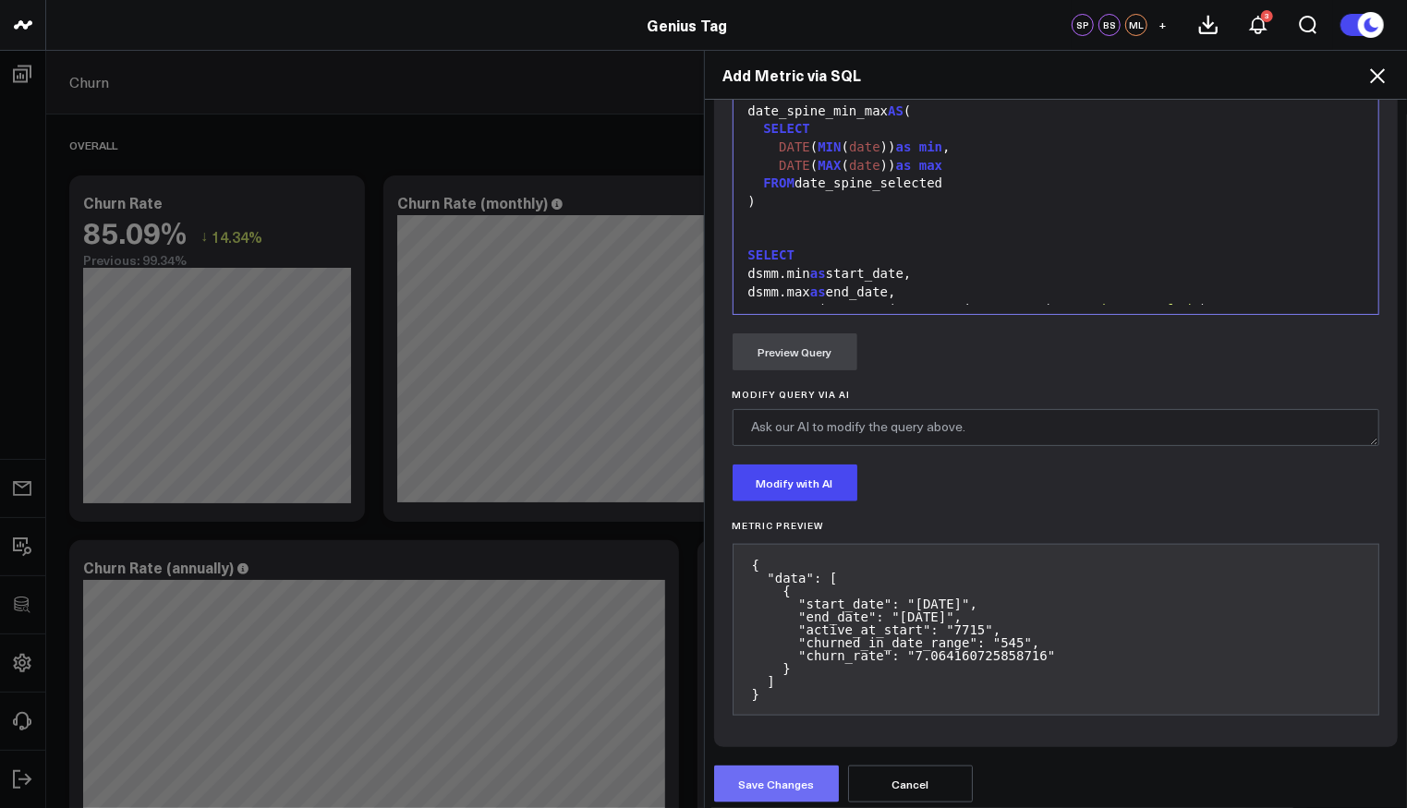
click at [750, 769] on button "Save Changes" at bounding box center [776, 784] width 125 height 37
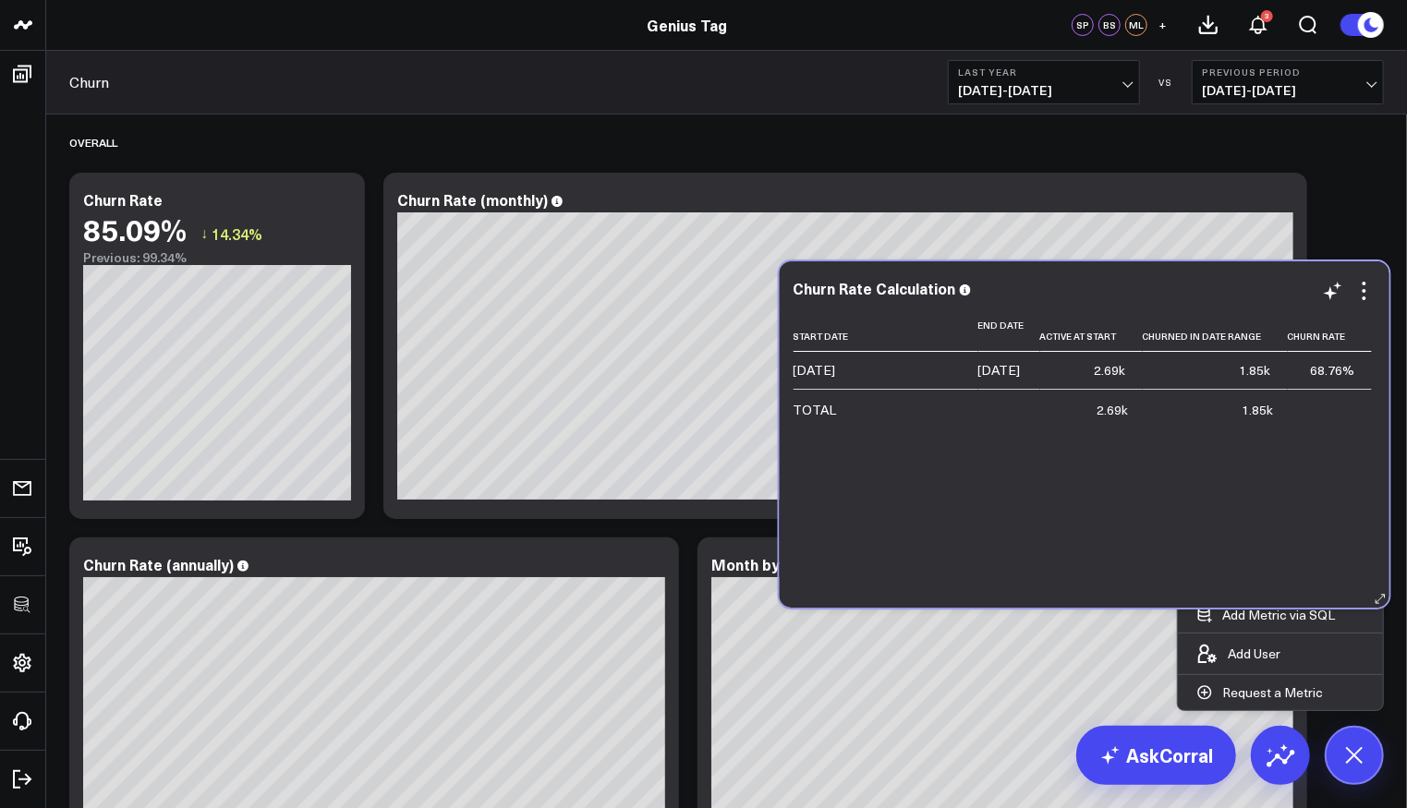
scroll to position [0, 0]
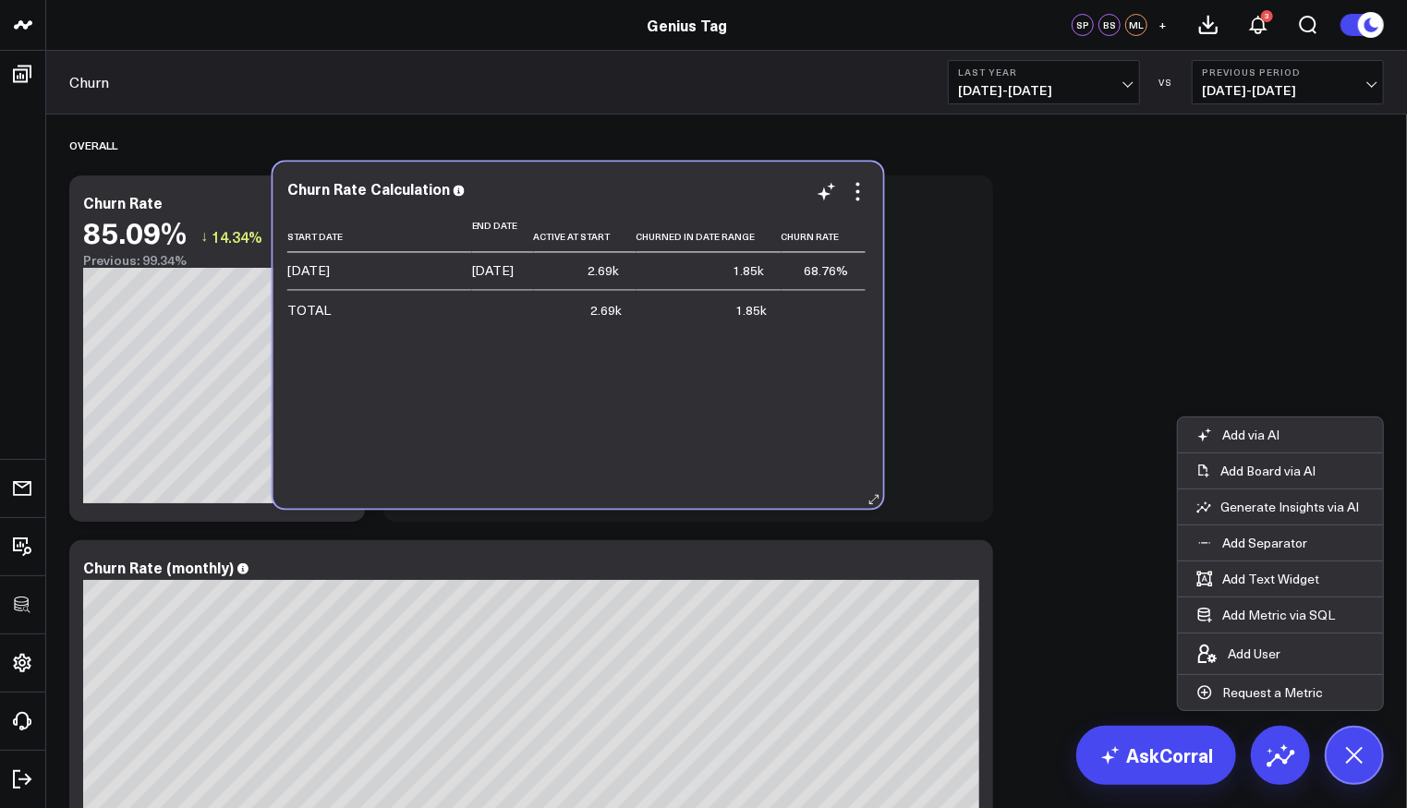
drag, startPoint x: 912, startPoint y: 512, endPoint x: 487, endPoint y: 332, distance: 461.6
click at [487, 332] on div "Start Date End Date Active At Start Churned In Date Range Churn Rate [DATE] [DA…" at bounding box center [578, 350] width 582 height 279
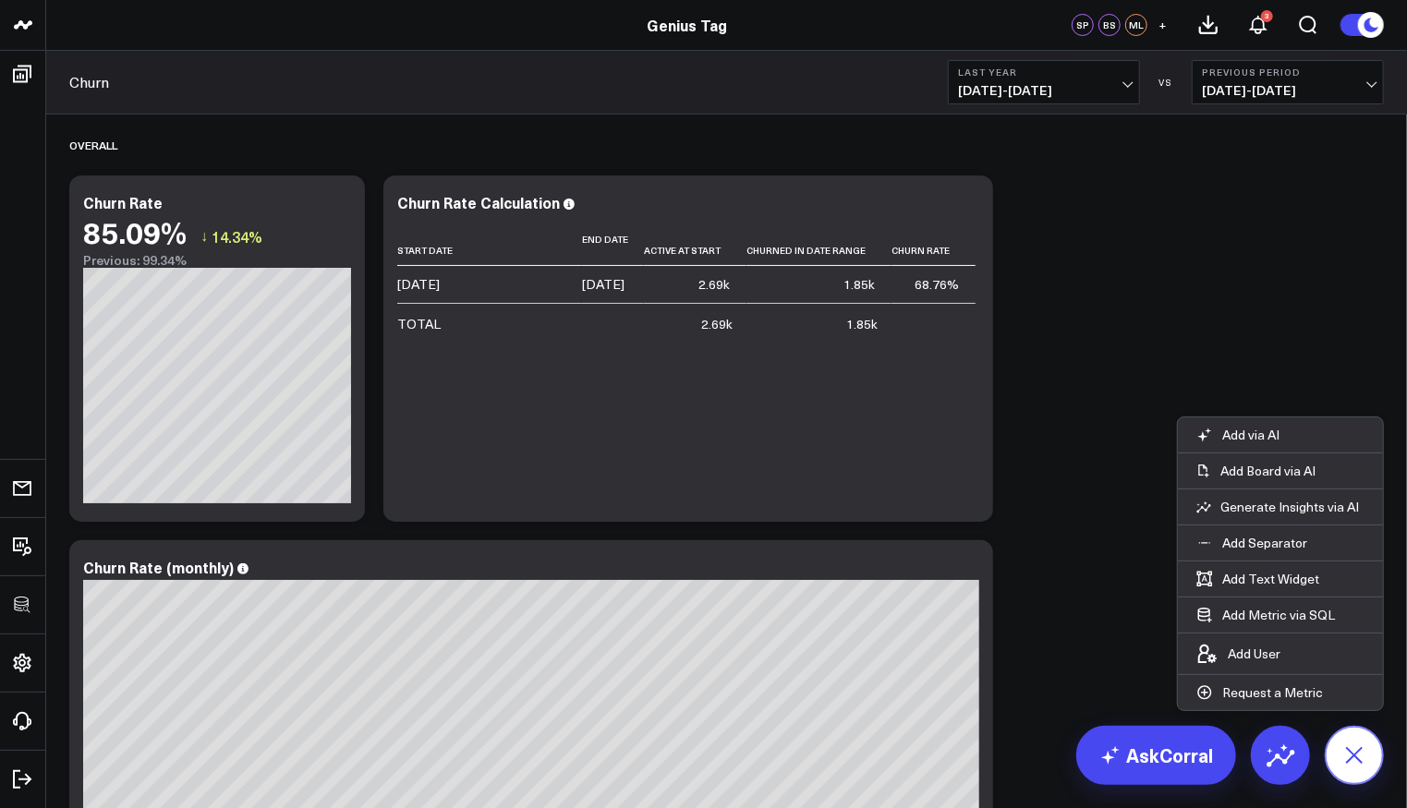
click at [1349, 753] on icon at bounding box center [1354, 756] width 42 height 42
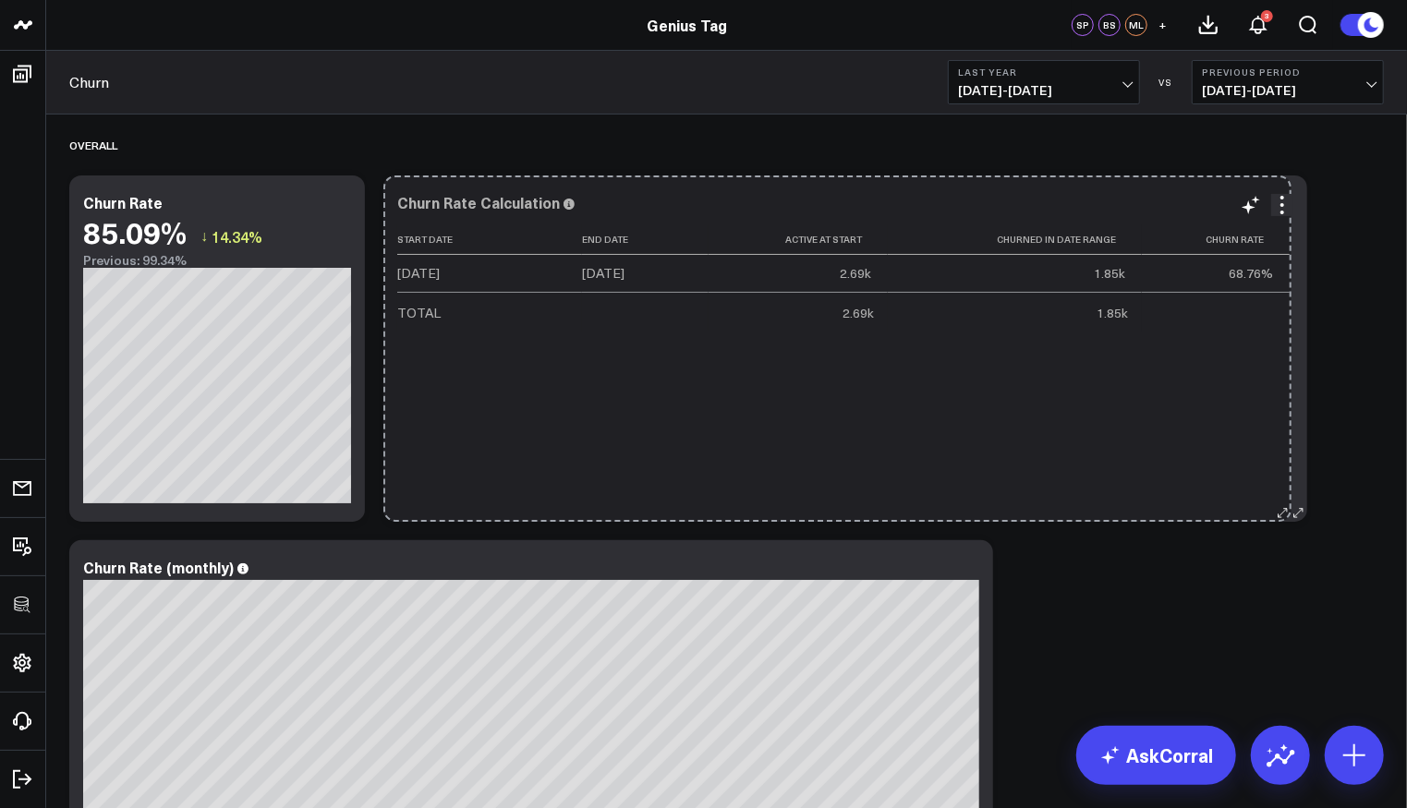
drag, startPoint x: 978, startPoint y: 509, endPoint x: 1277, endPoint y: 479, distance: 300.0
click at [1277, 479] on div "Churn Rate Calculation Start Date End Date Active At Start Churned In Date Rang…" at bounding box center [845, 349] width 924 height 346
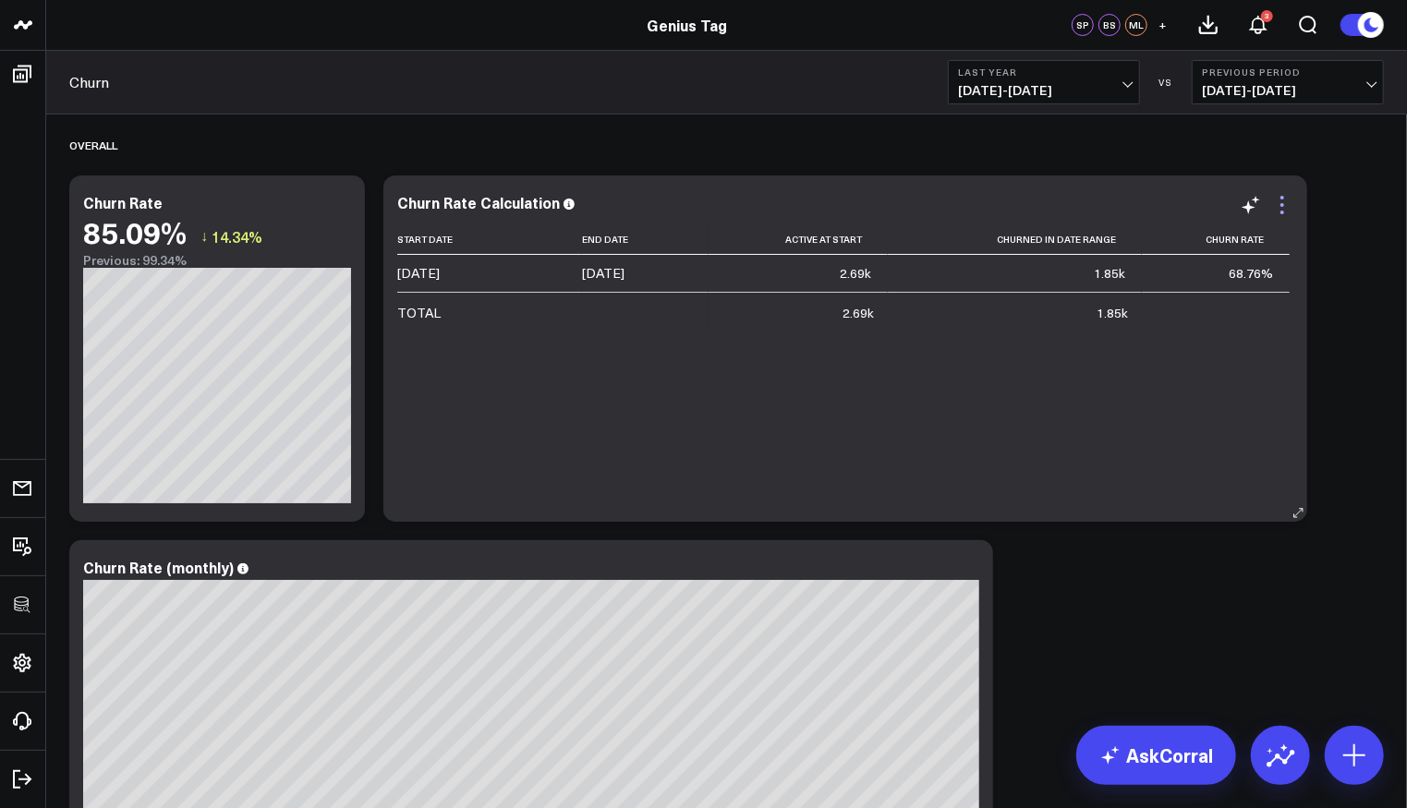
click at [1284, 205] on icon at bounding box center [1282, 205] width 22 height 22
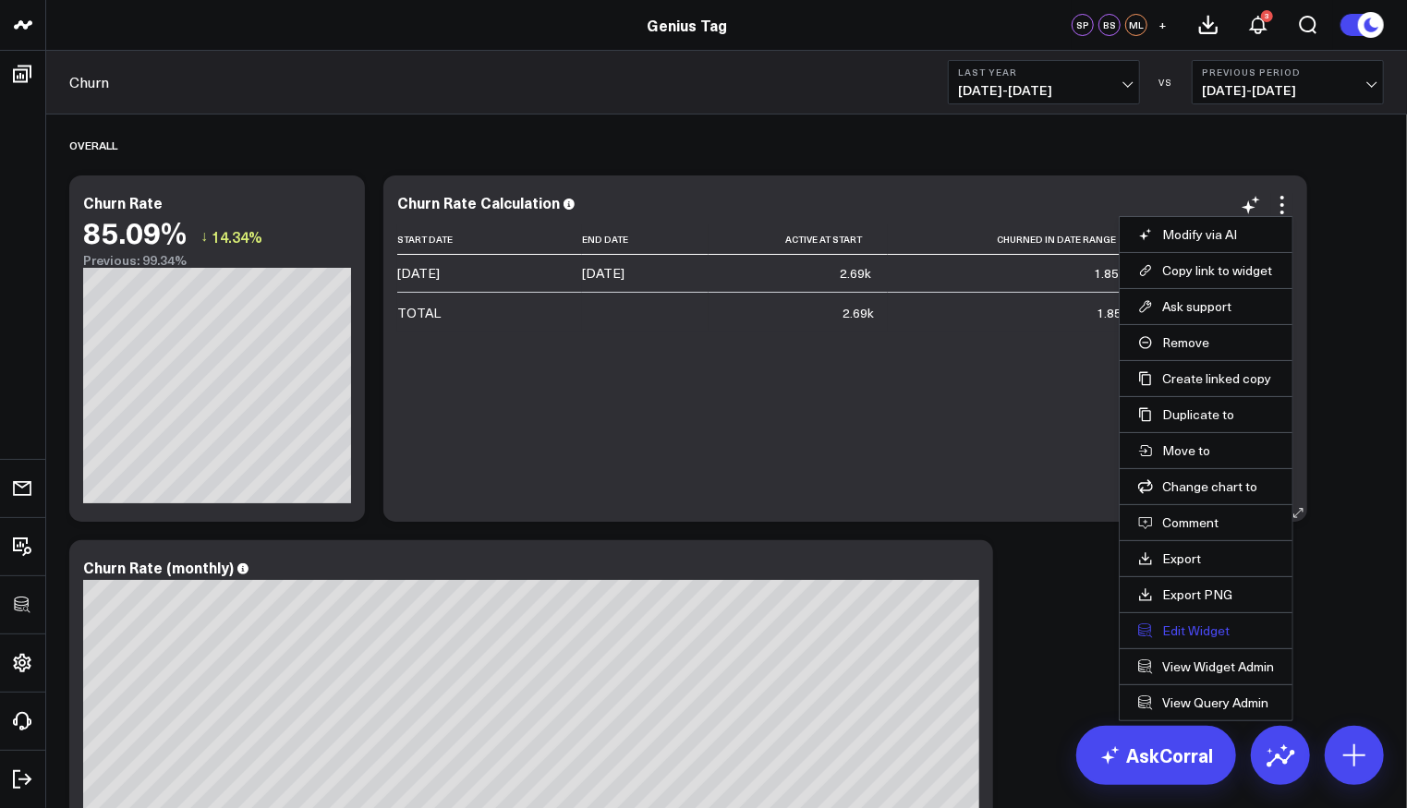
click at [1196, 628] on button "Edit Widget" at bounding box center [1206, 631] width 136 height 17
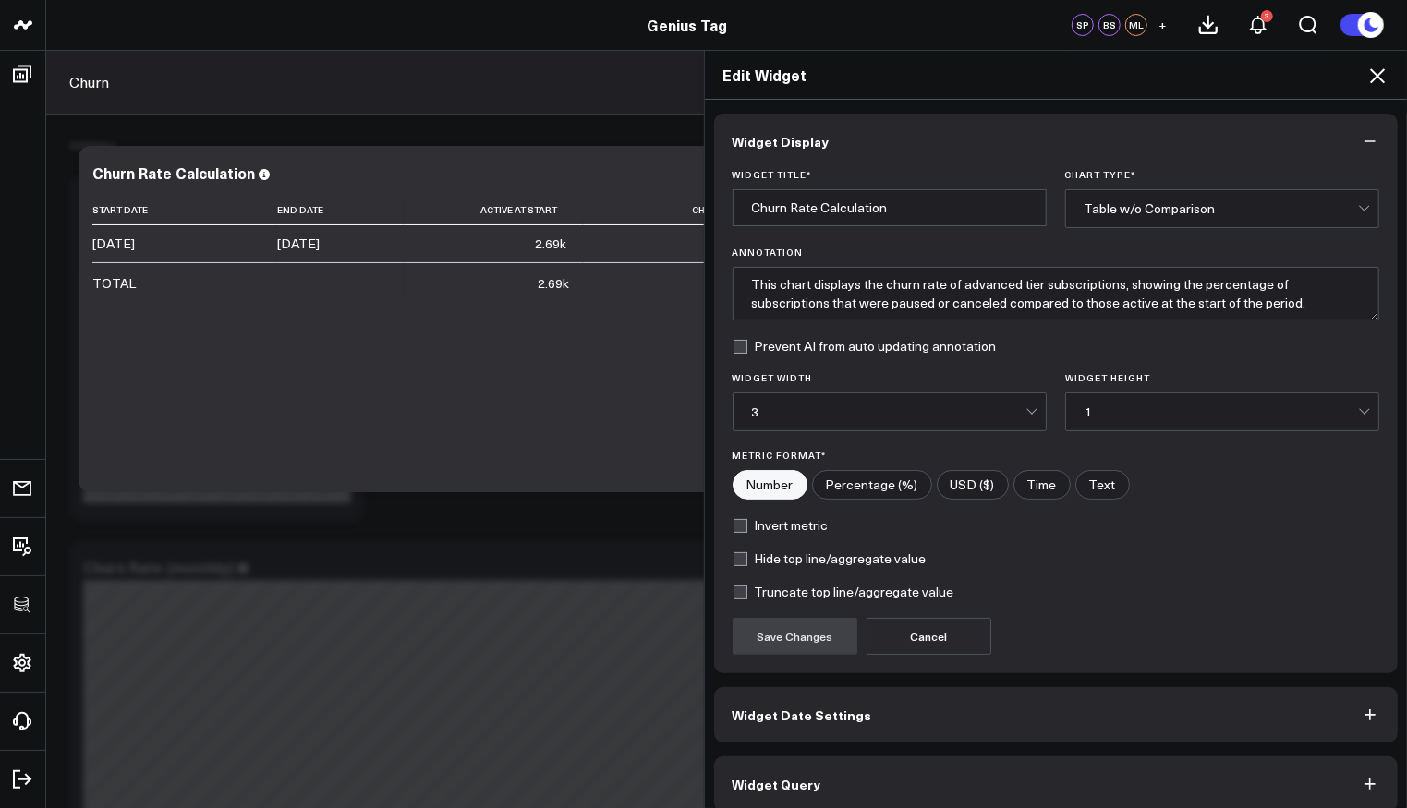
click at [1372, 70] on icon at bounding box center [1377, 75] width 15 height 15
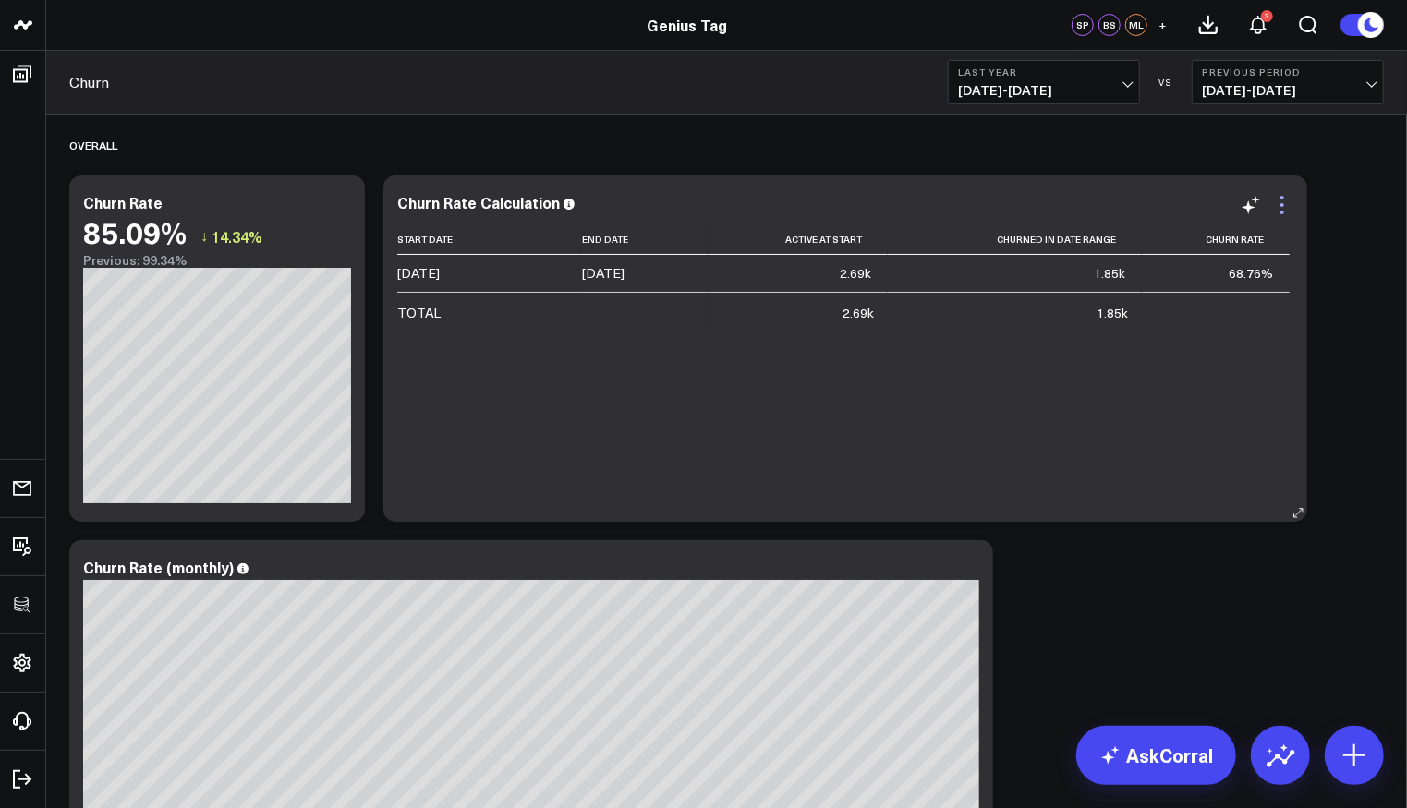
click at [1290, 198] on icon at bounding box center [1282, 205] width 22 height 22
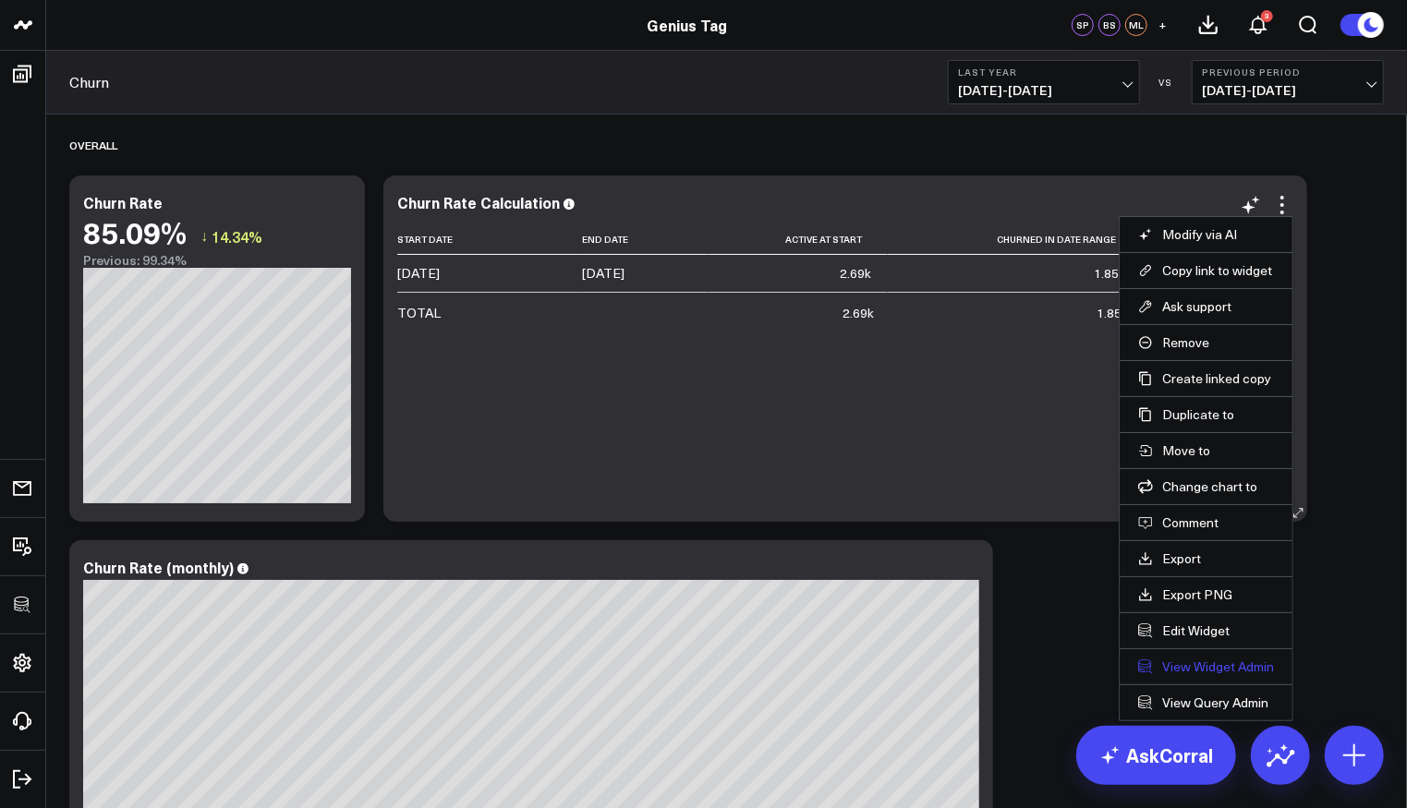
click at [1209, 659] on link "View Widget Admin" at bounding box center [1206, 667] width 136 height 17
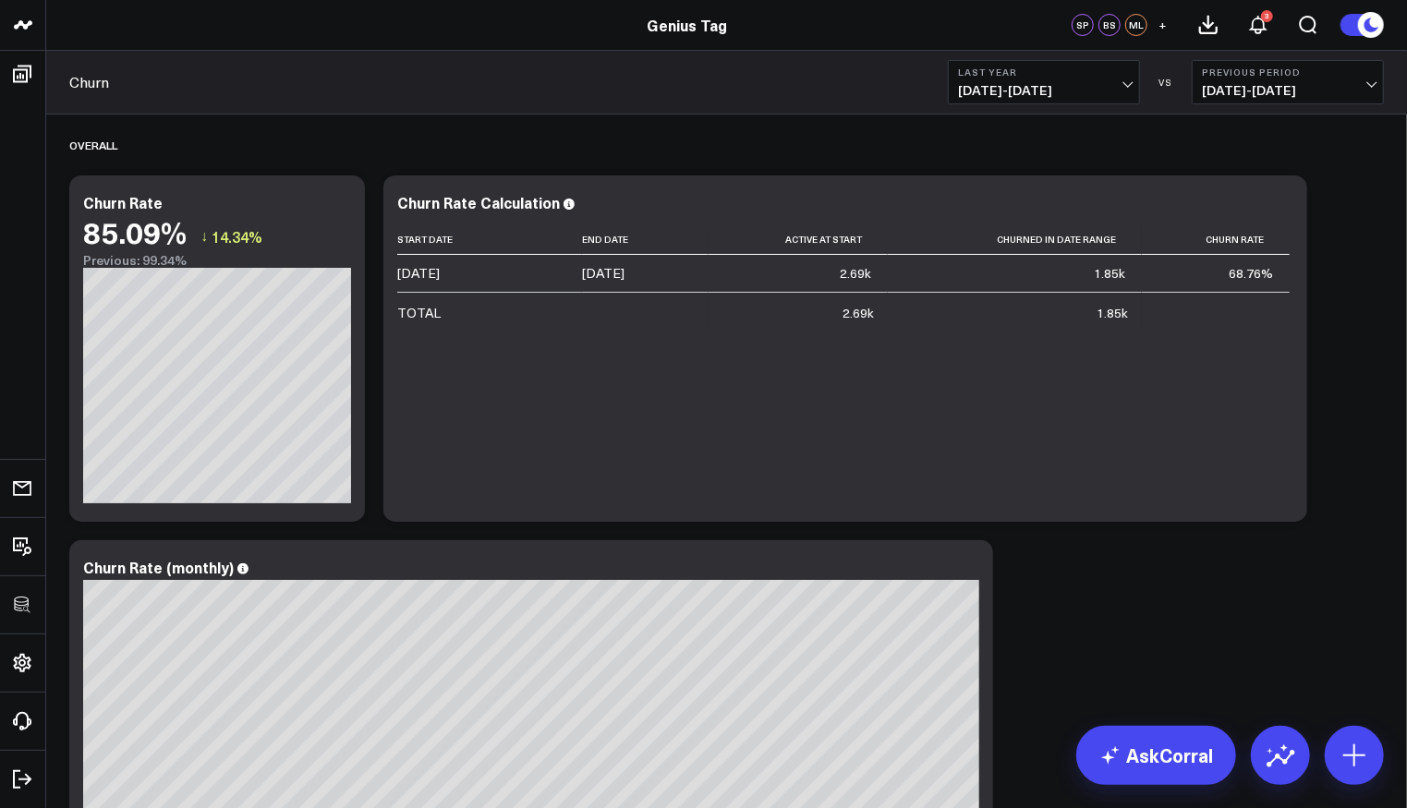
click at [346, 201] on icon at bounding box center [340, 205] width 22 height 22
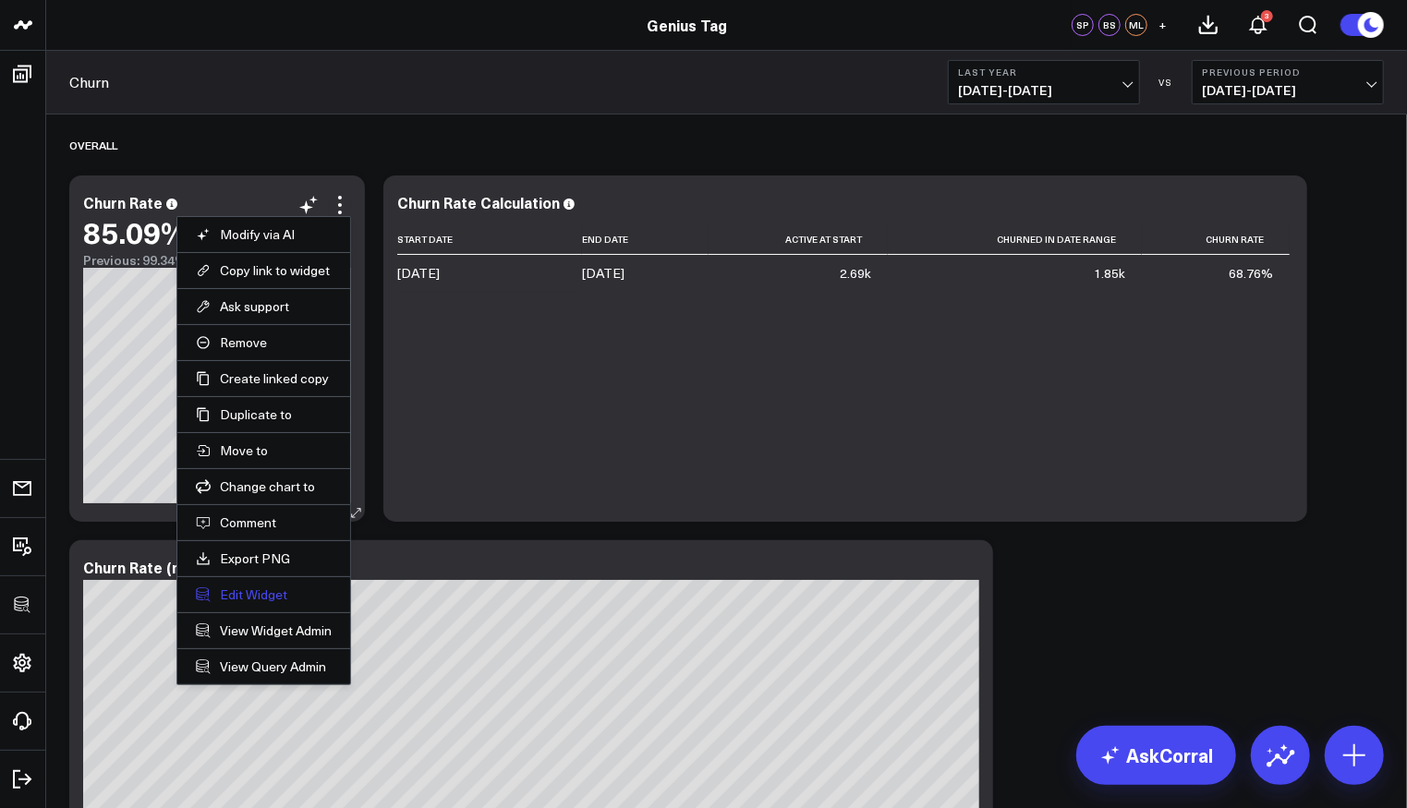
click at [278, 587] on button "Edit Widget" at bounding box center [264, 595] width 136 height 17
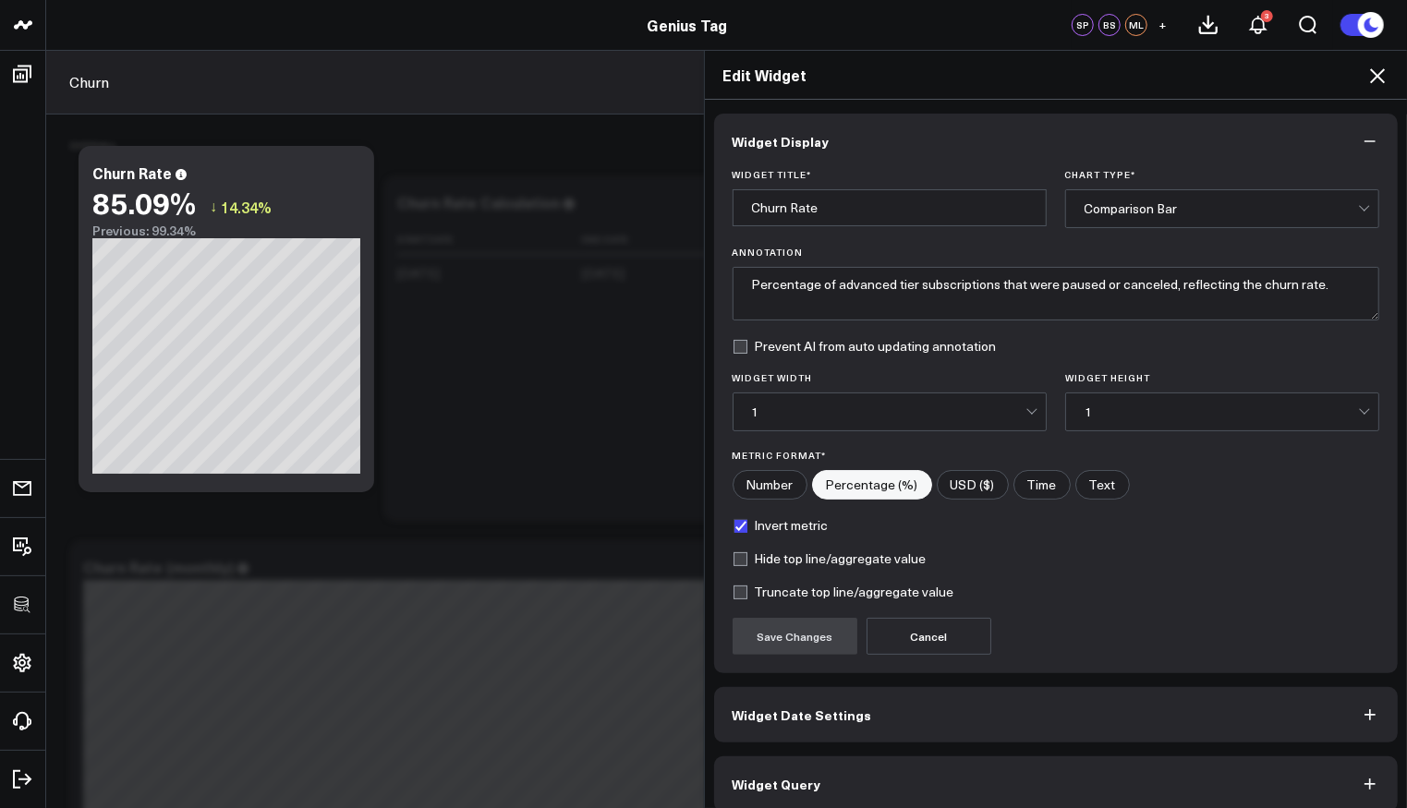
click at [914, 770] on button "Widget Query" at bounding box center [1056, 784] width 685 height 55
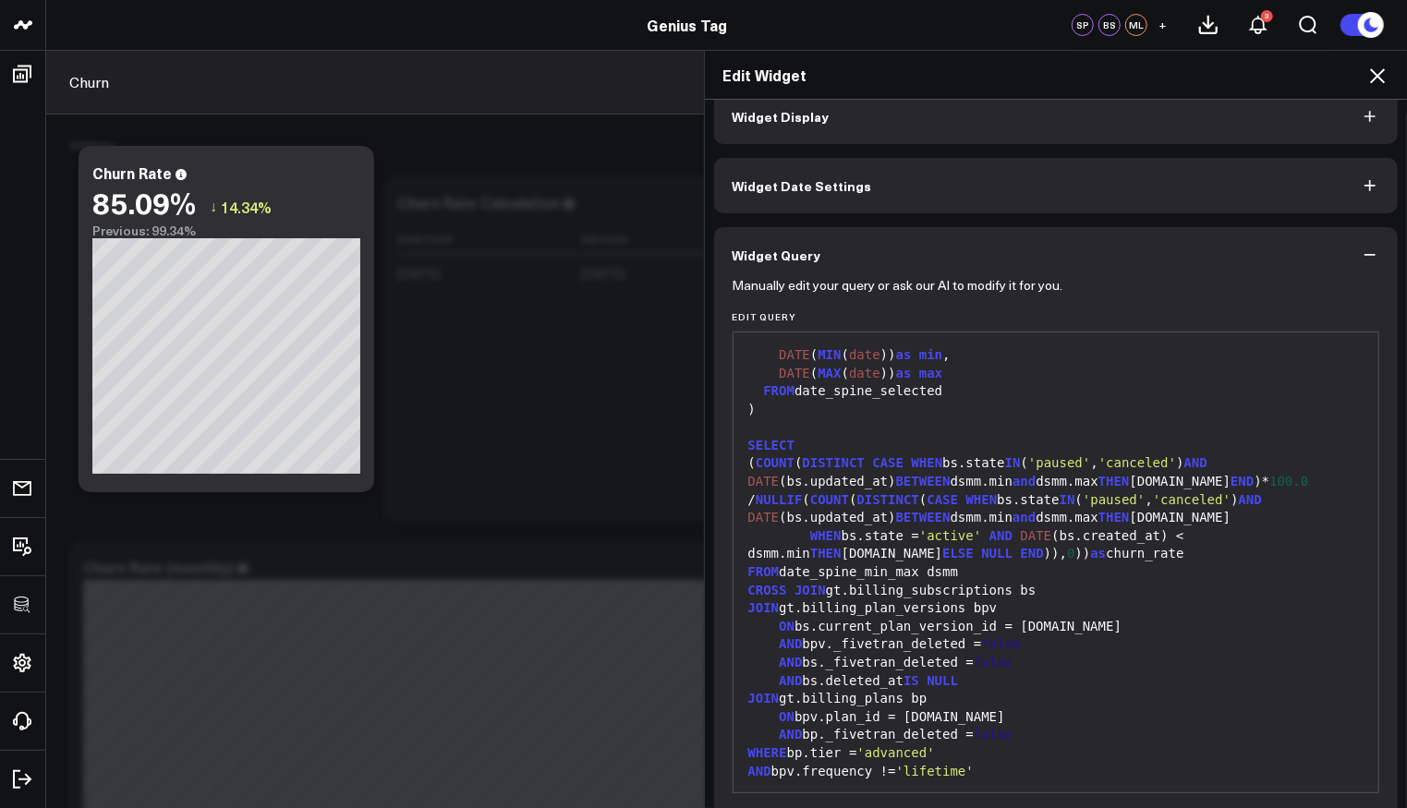
scroll to position [95, 0]
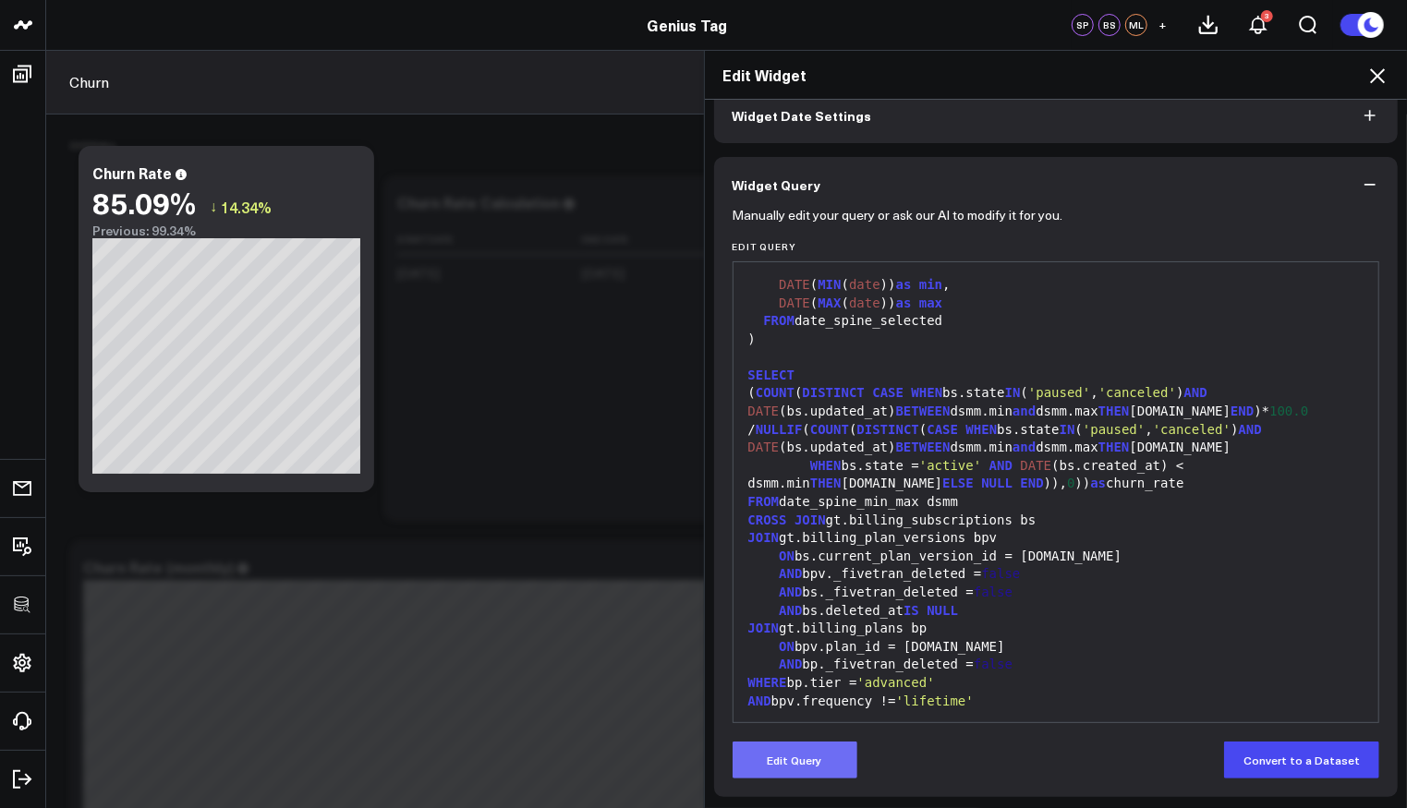
click at [815, 770] on button "Edit Query" at bounding box center [795, 760] width 125 height 37
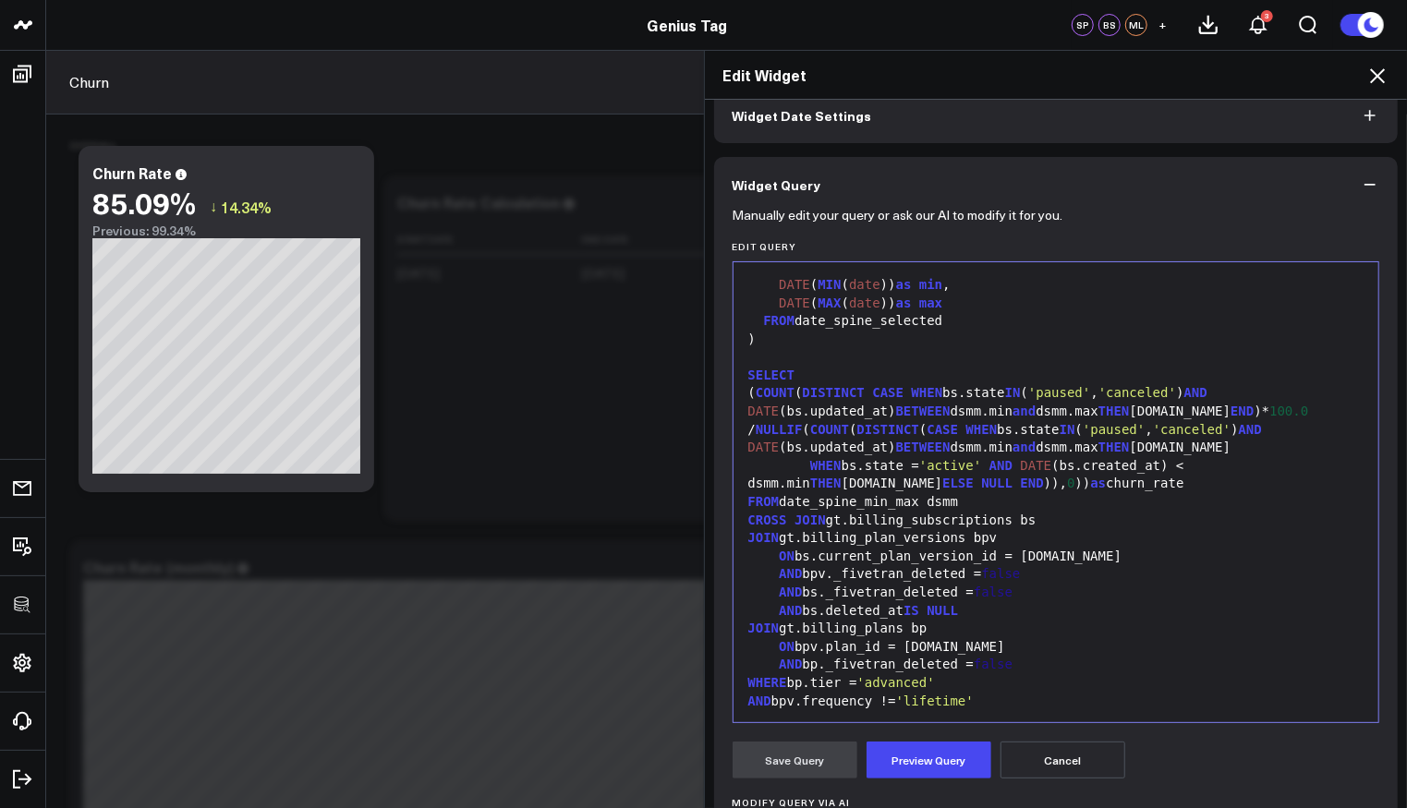
click at [1186, 463] on div "WHEN bs.state = 'active' AND DATE (bs.created_at) < dsmm.min THEN [DOMAIN_NAME]…" at bounding box center [1056, 475] width 627 height 36
click at [937, 757] on button "Preview Query" at bounding box center [929, 760] width 125 height 37
click at [1082, 683] on div "WHERE bp.tier = 'advanced'" at bounding box center [1056, 683] width 627 height 18
click at [1087, 696] on div "AND bpv.frequency != 'lifetime'" at bounding box center [1056, 702] width 627 height 18
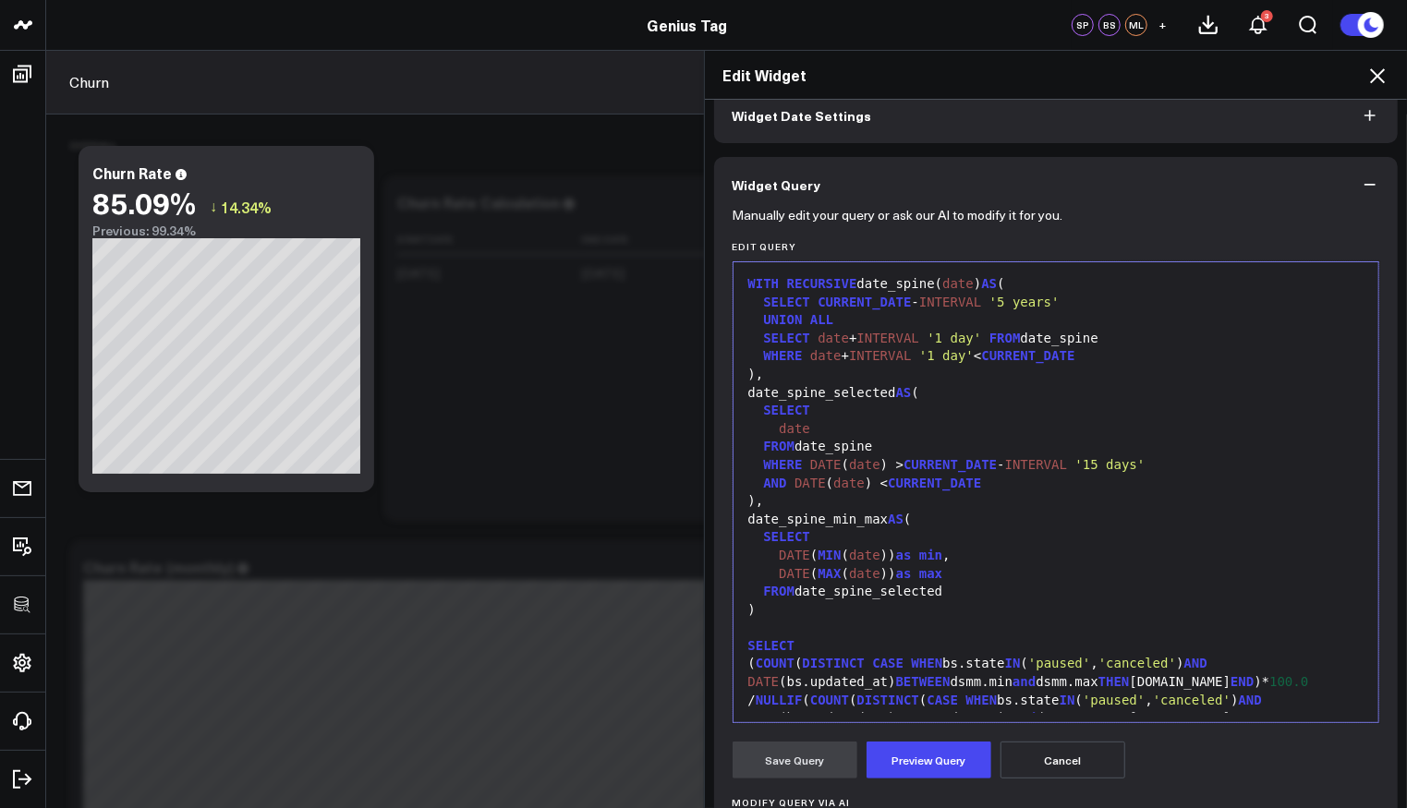
scroll to position [288, 0]
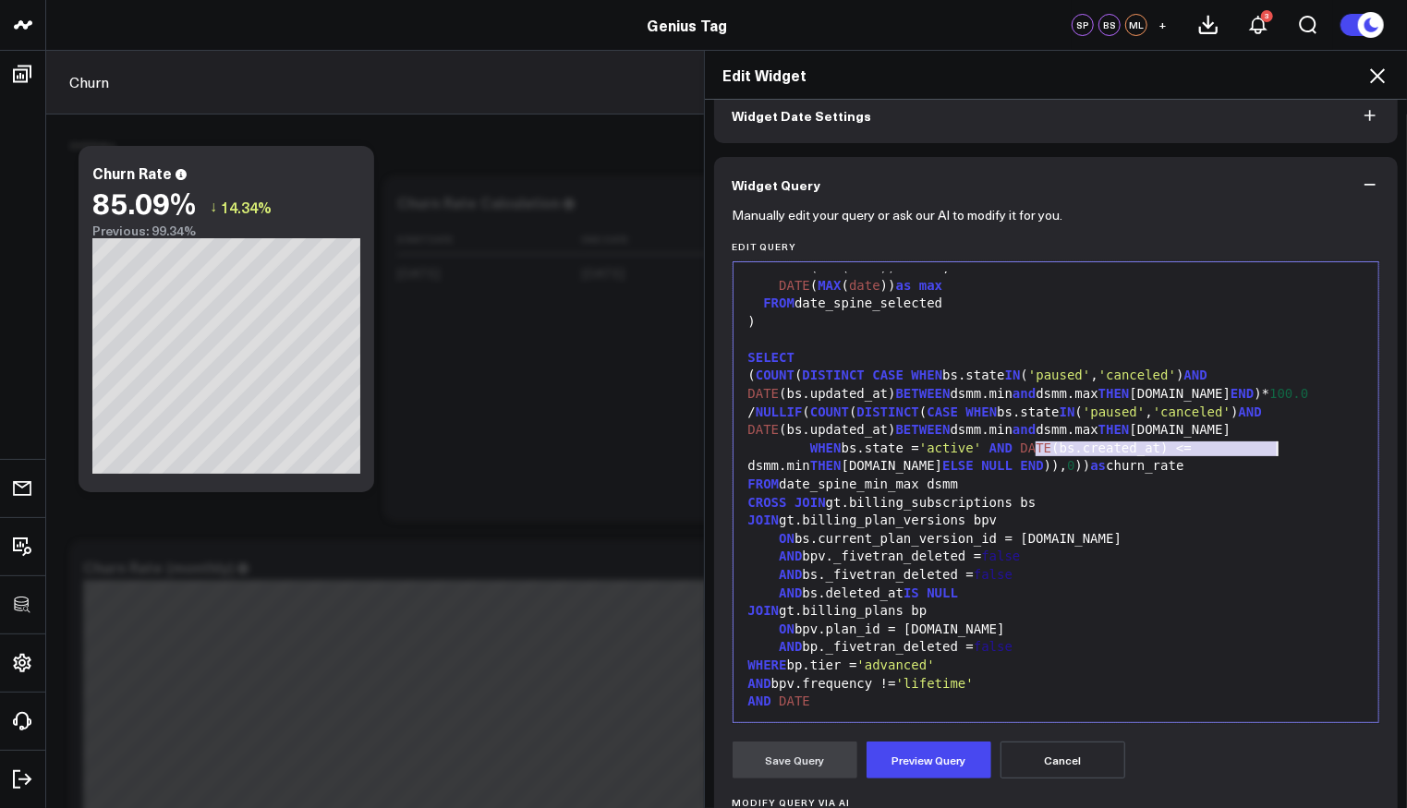
drag, startPoint x: 1027, startPoint y: 447, endPoint x: 1270, endPoint y: 441, distance: 243.1
click at [1270, 441] on div "WHEN bs.state = 'active' AND DATE (bs.created_at) <= dsmm.min THEN [DOMAIN_NAME…" at bounding box center [1056, 458] width 627 height 36
copy div "DATE (bs.created_at) <= dsmm.min"
click at [1034, 700] on div "AND DATE" at bounding box center [1056, 702] width 627 height 18
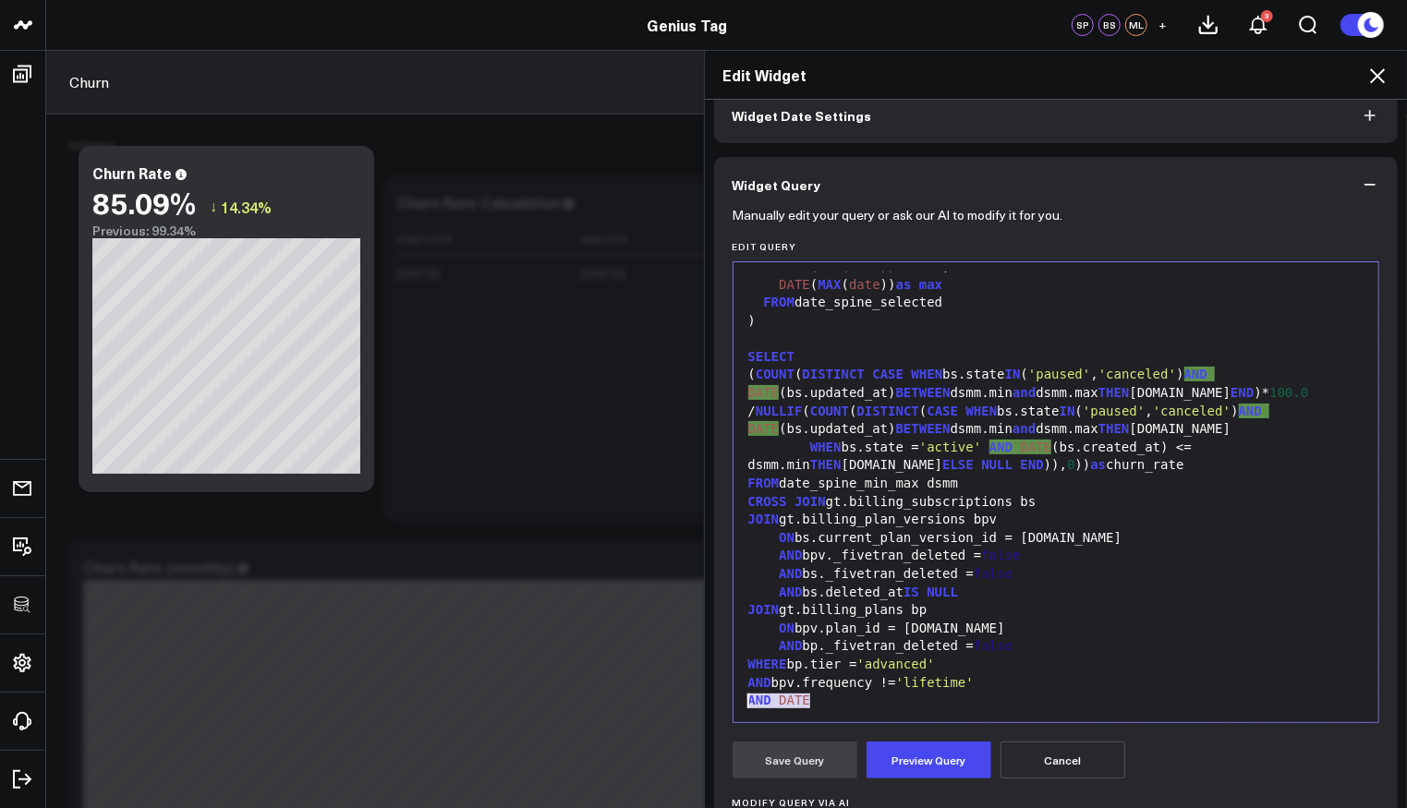
drag, startPoint x: 897, startPoint y: 708, endPoint x: 694, endPoint y: 706, distance: 203.3
click at [694, 706] on div "Edit Widget Widget Display Widget Date Settings Widget Query Manually edit your…" at bounding box center [703, 429] width 1407 height 759
drag, startPoint x: 735, startPoint y: 700, endPoint x: 785, endPoint y: 706, distance: 50.2
click at [743, 700] on div "DATE (bs.created_at) <= dsmm.min" at bounding box center [1056, 701] width 627 height 18
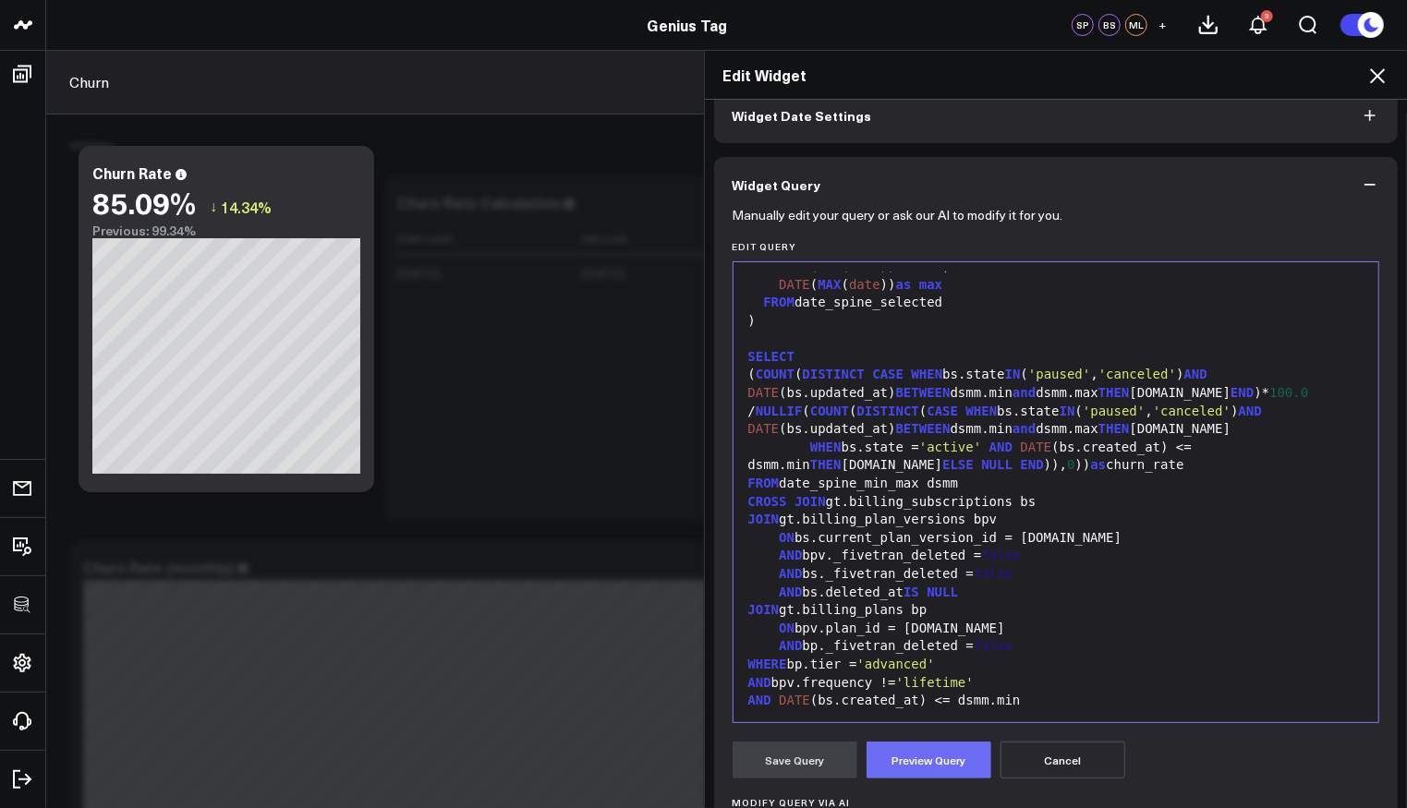
click at [892, 750] on button "Preview Query" at bounding box center [929, 760] width 125 height 37
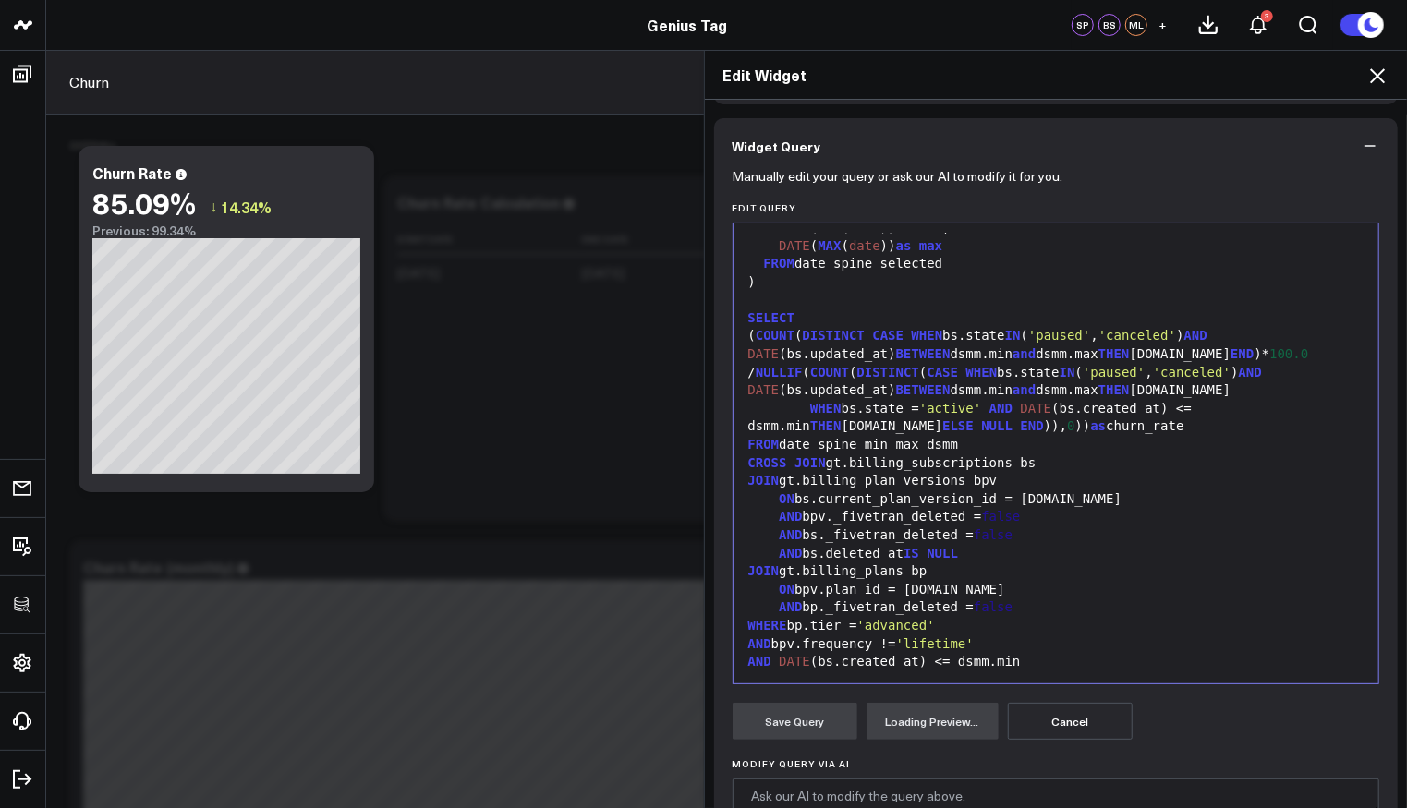
scroll to position [233, 0]
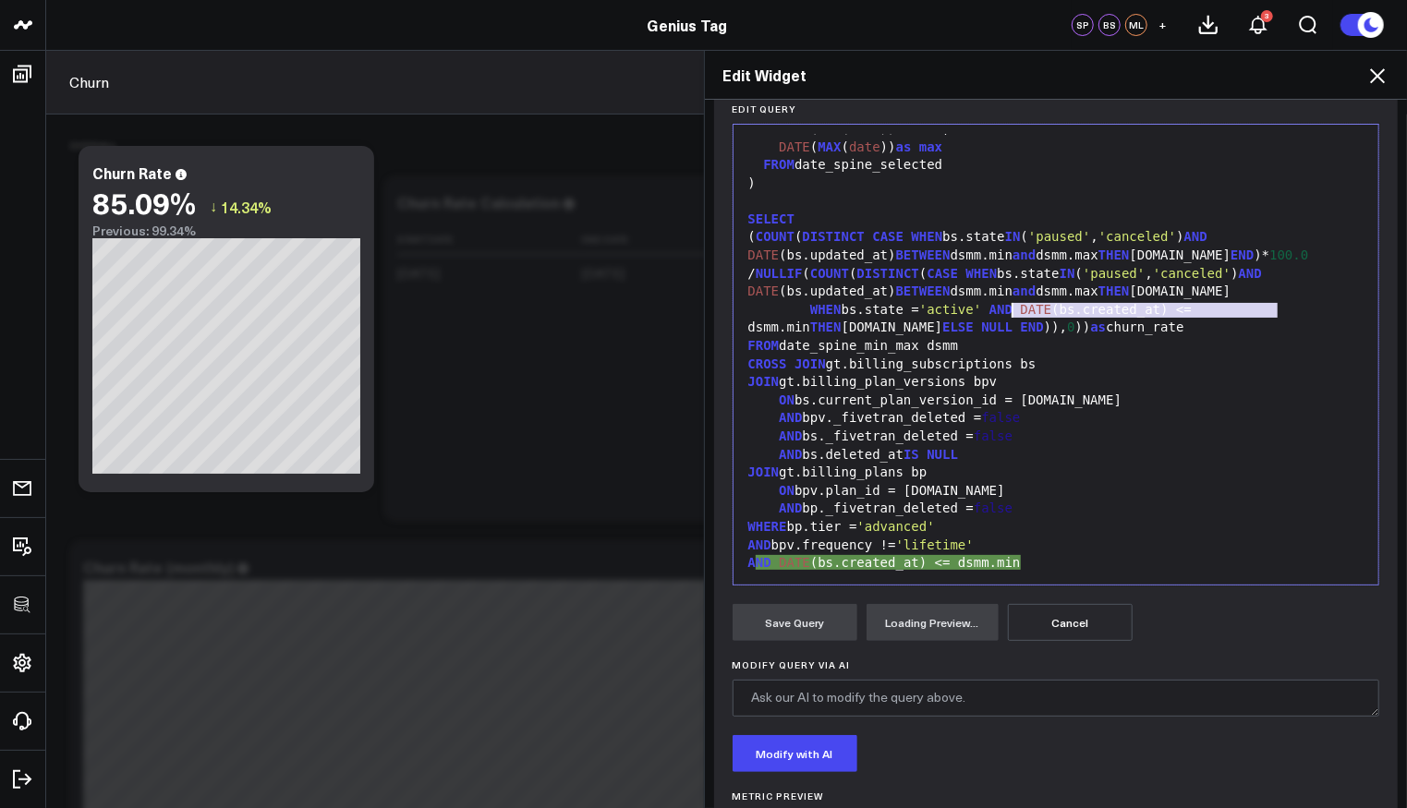
drag, startPoint x: 1270, startPoint y: 308, endPoint x: 1001, endPoint y: 311, distance: 268.9
click at [1001, 311] on div "WHEN bs.state = 'active' AND DATE (bs.created_at) <= dsmm.min THEN [DOMAIN_NAME…" at bounding box center [1056, 319] width 627 height 36
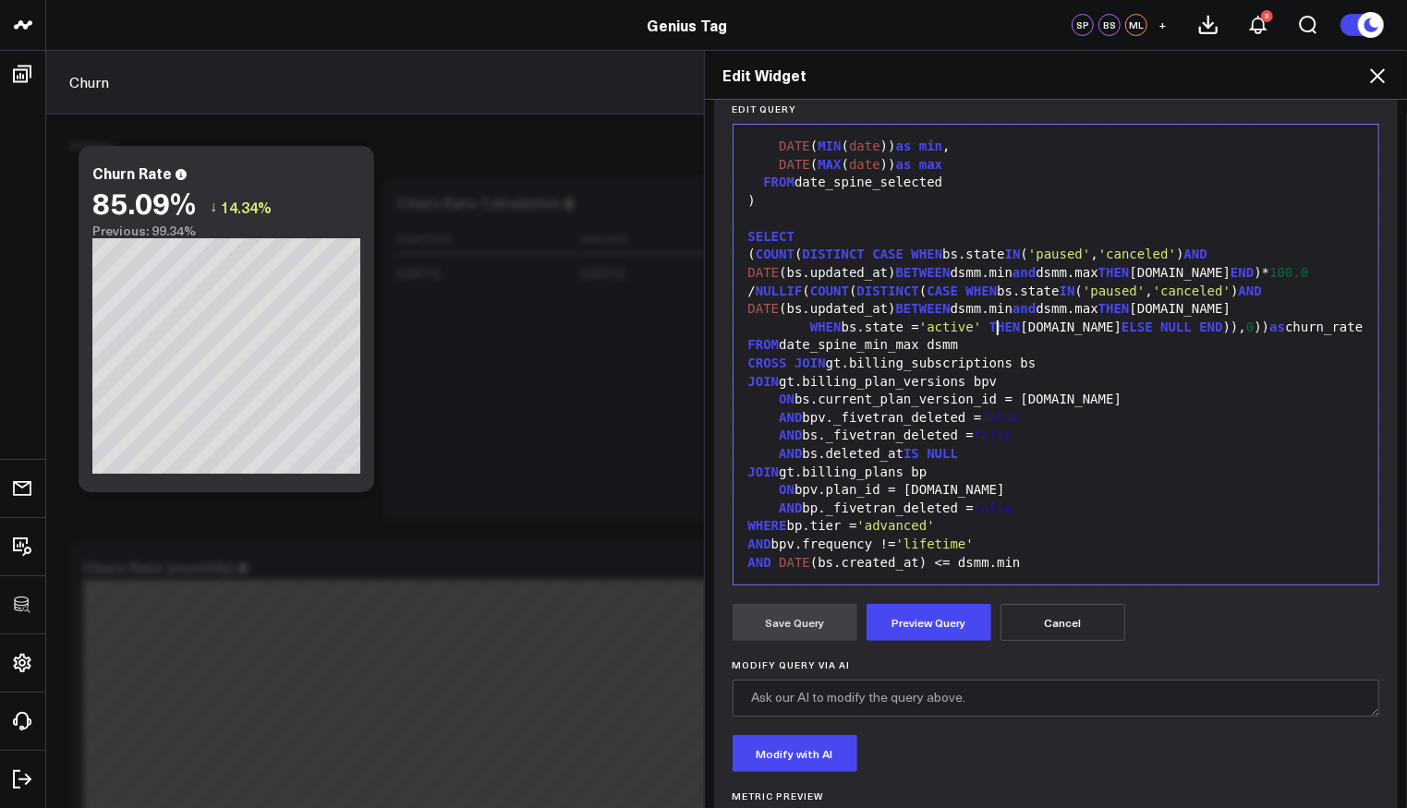
scroll to position [271, 0]
click at [957, 646] on form "Manually edit your query or ask our AI to modify it for you. Edit Query Selecti…" at bounding box center [1057, 511] width 648 height 873
click at [951, 633] on button "Preview Query" at bounding box center [929, 622] width 125 height 37
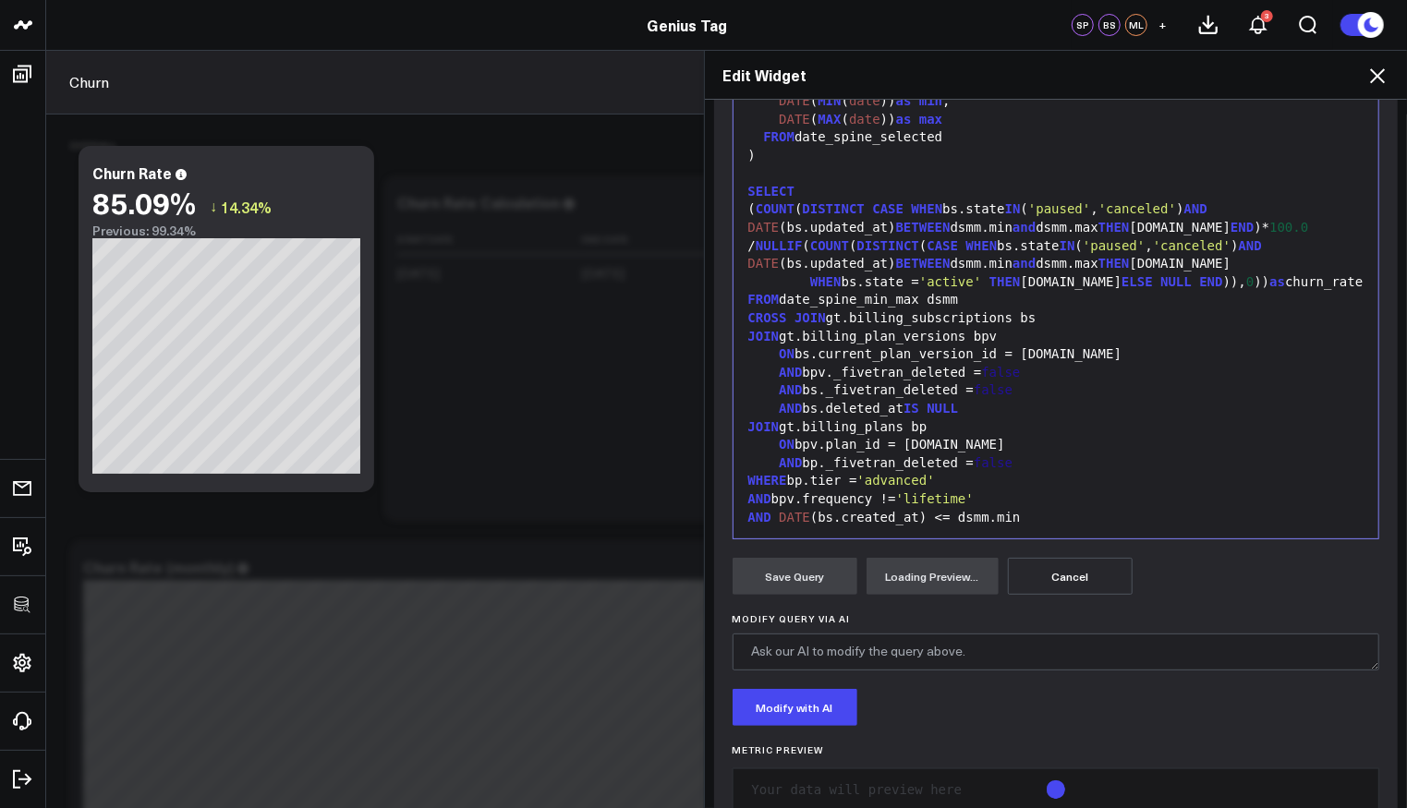
scroll to position [323, 0]
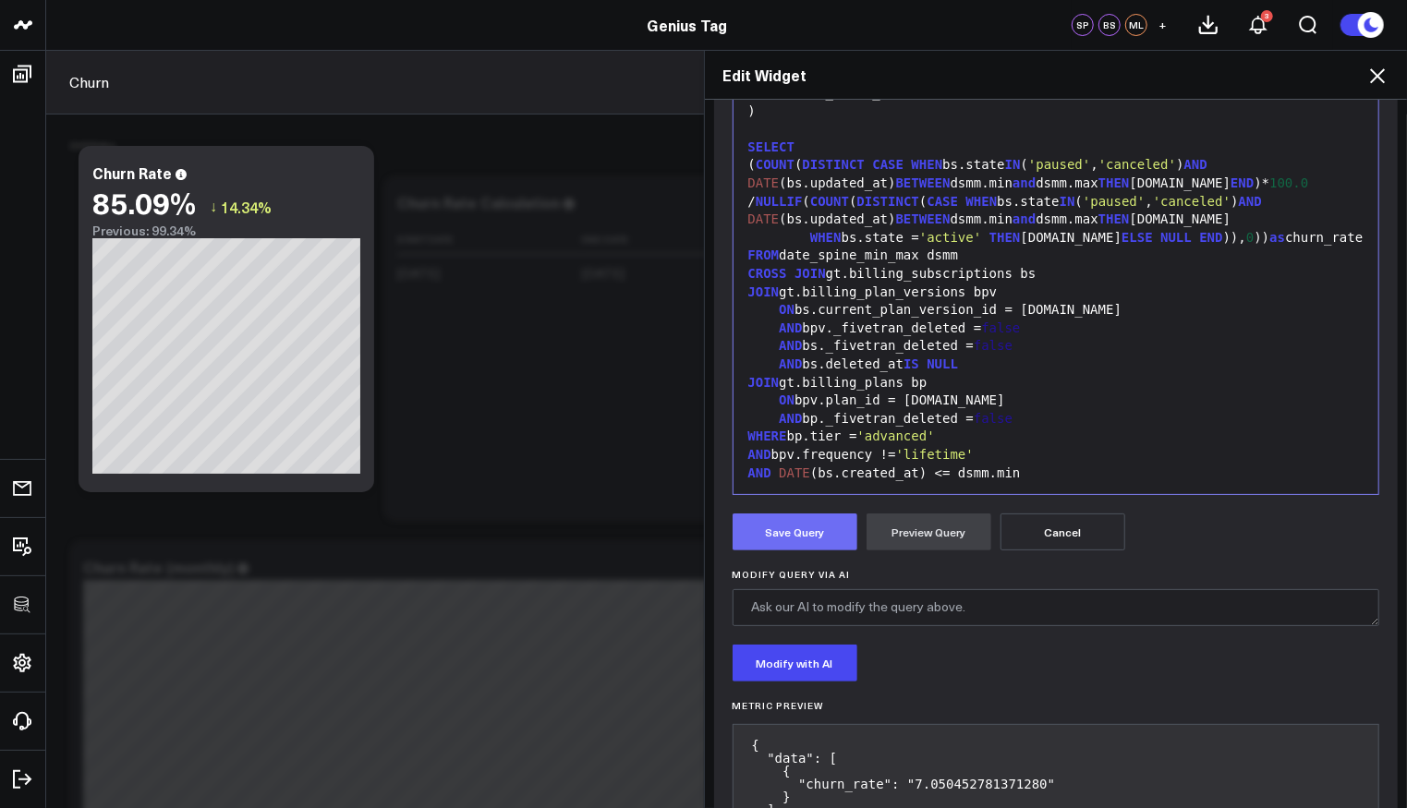
click at [761, 534] on button "Save Query" at bounding box center [795, 532] width 125 height 37
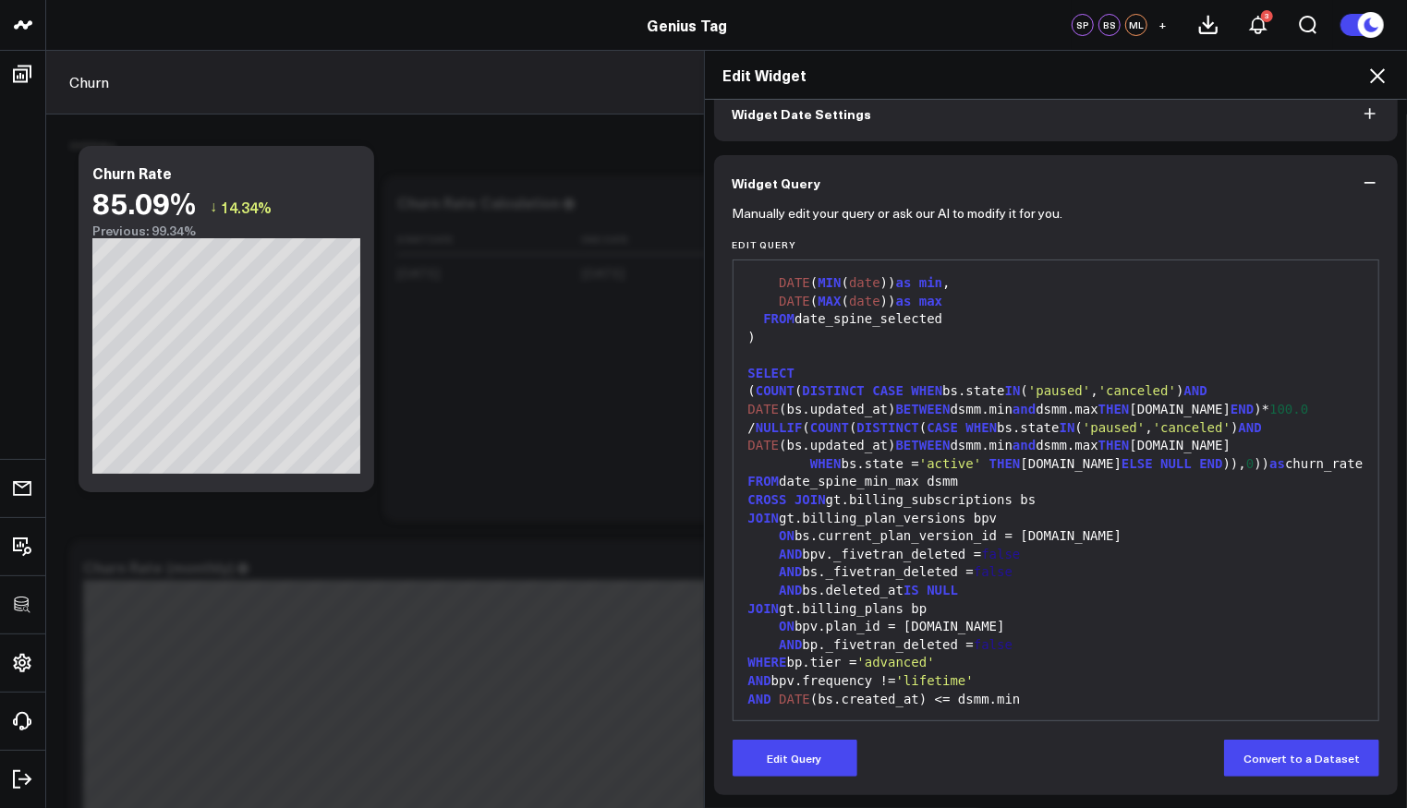
scroll to position [95, 0]
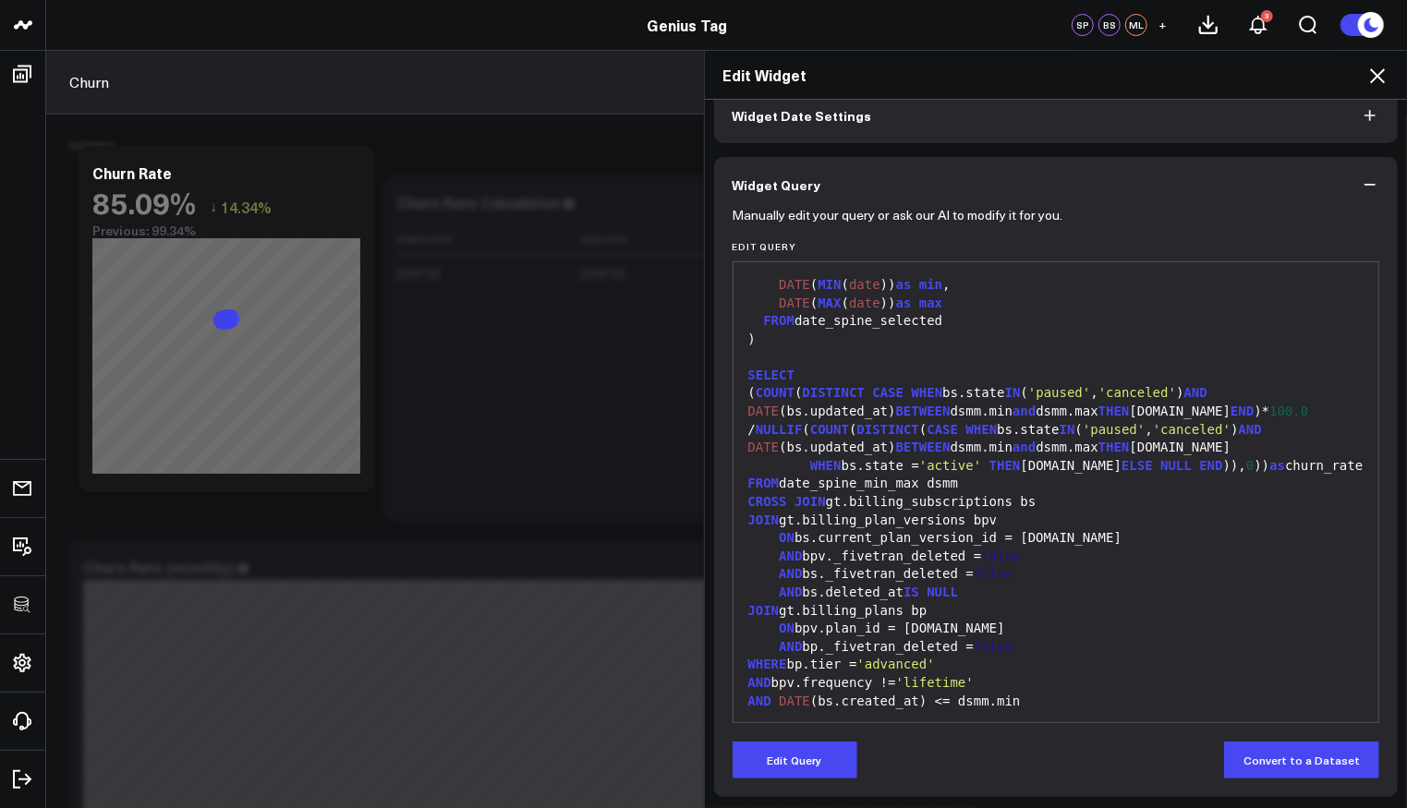
click at [1379, 71] on icon at bounding box center [1378, 76] width 22 height 22
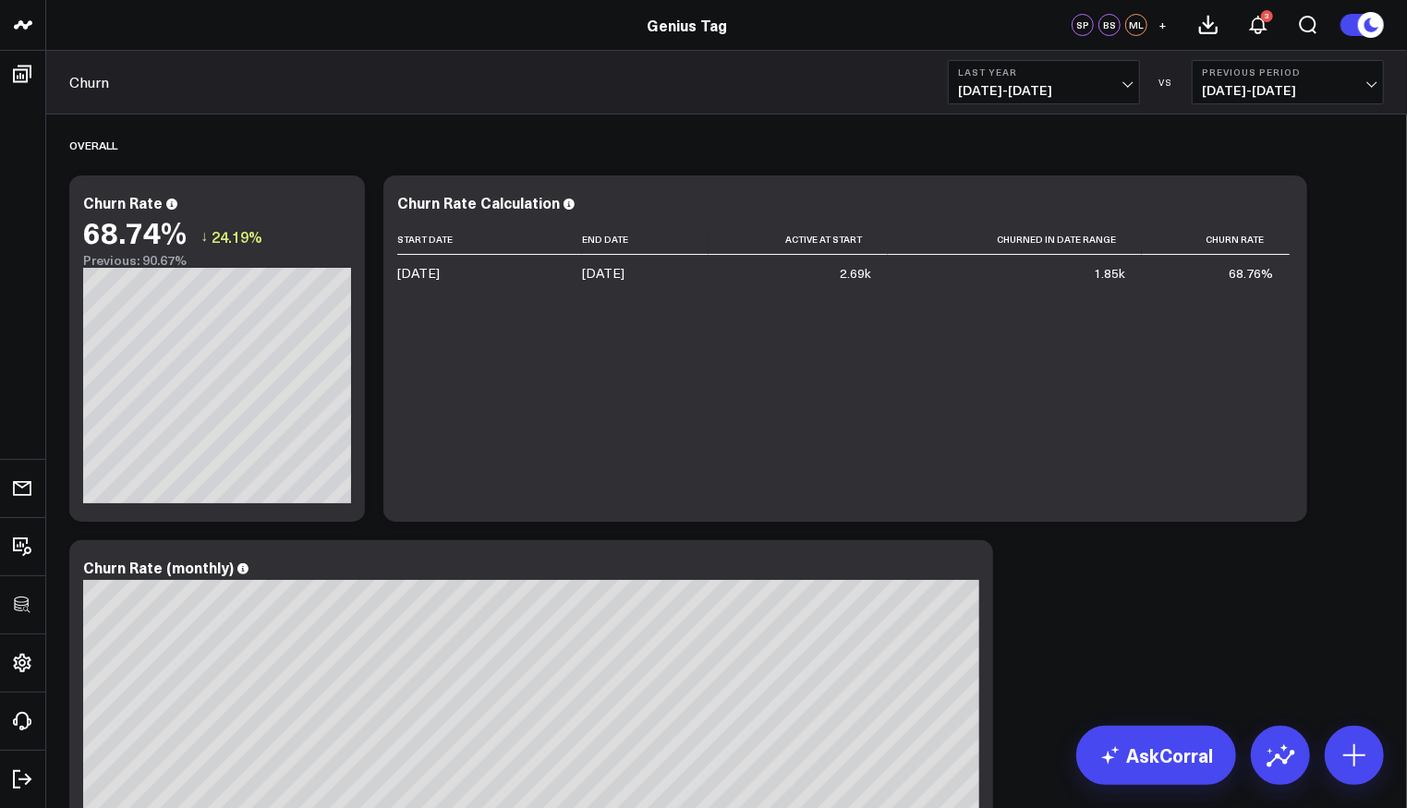
click at [1284, 196] on icon at bounding box center [1282, 205] width 22 height 22
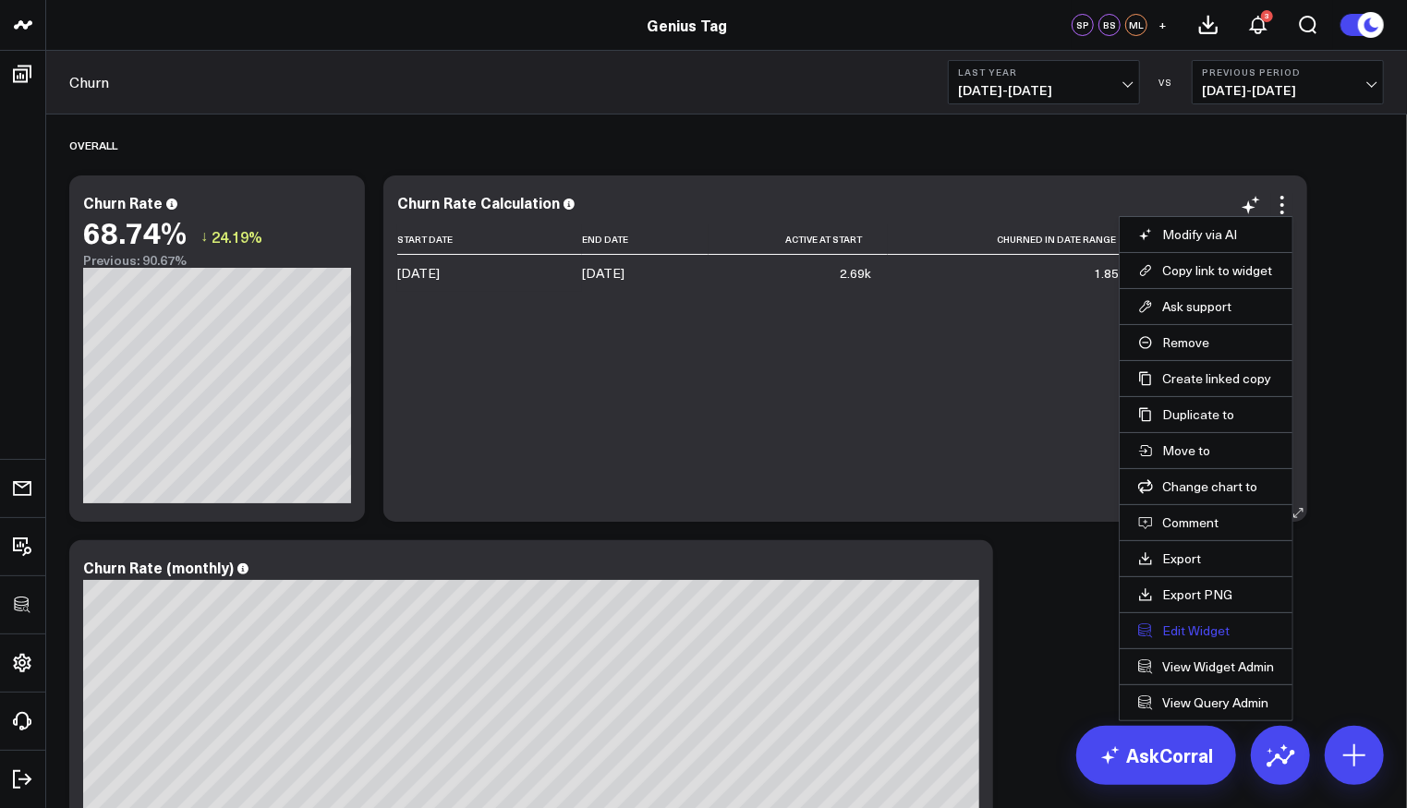
click at [1196, 624] on button "Edit Widget" at bounding box center [1206, 631] width 136 height 17
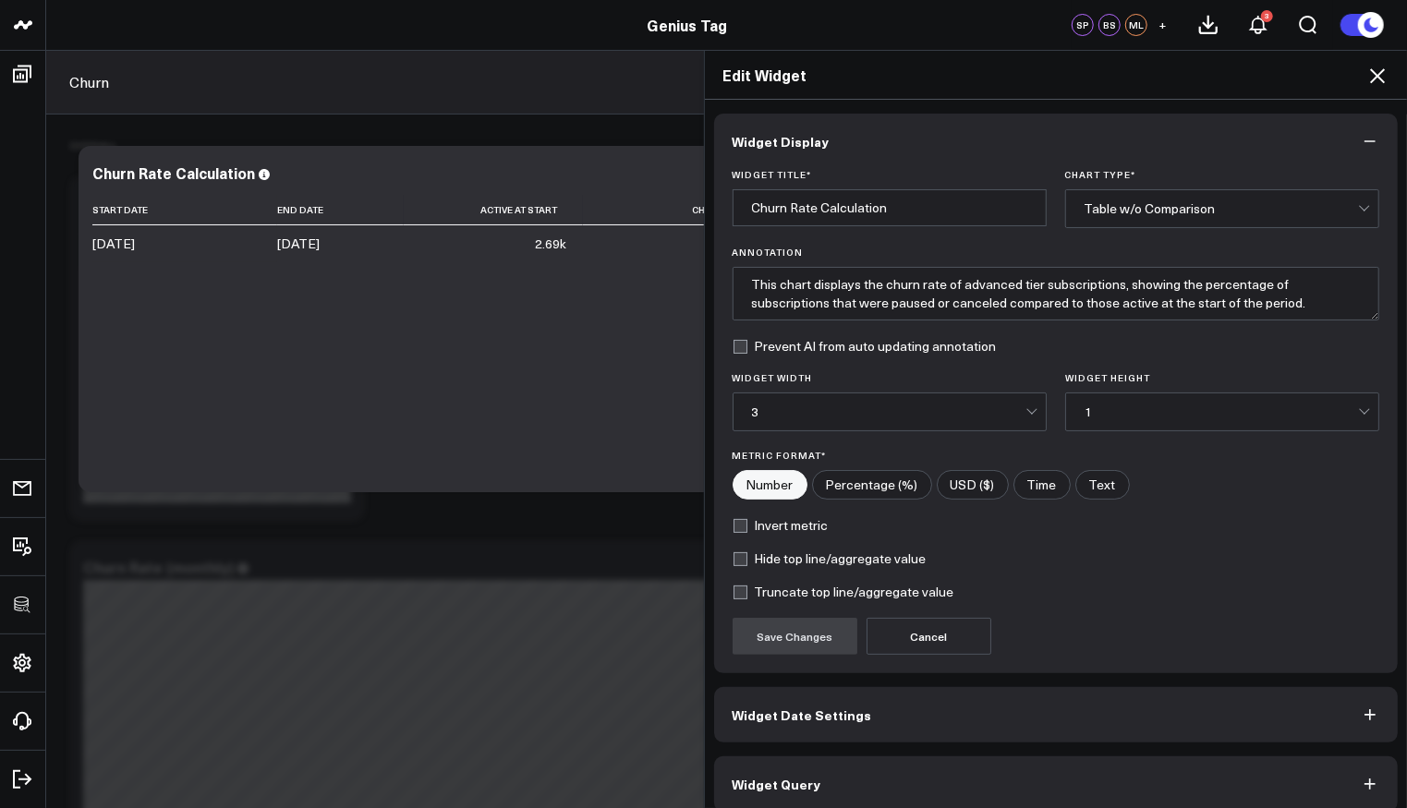
click at [887, 774] on button "Widget Query" at bounding box center [1056, 784] width 685 height 55
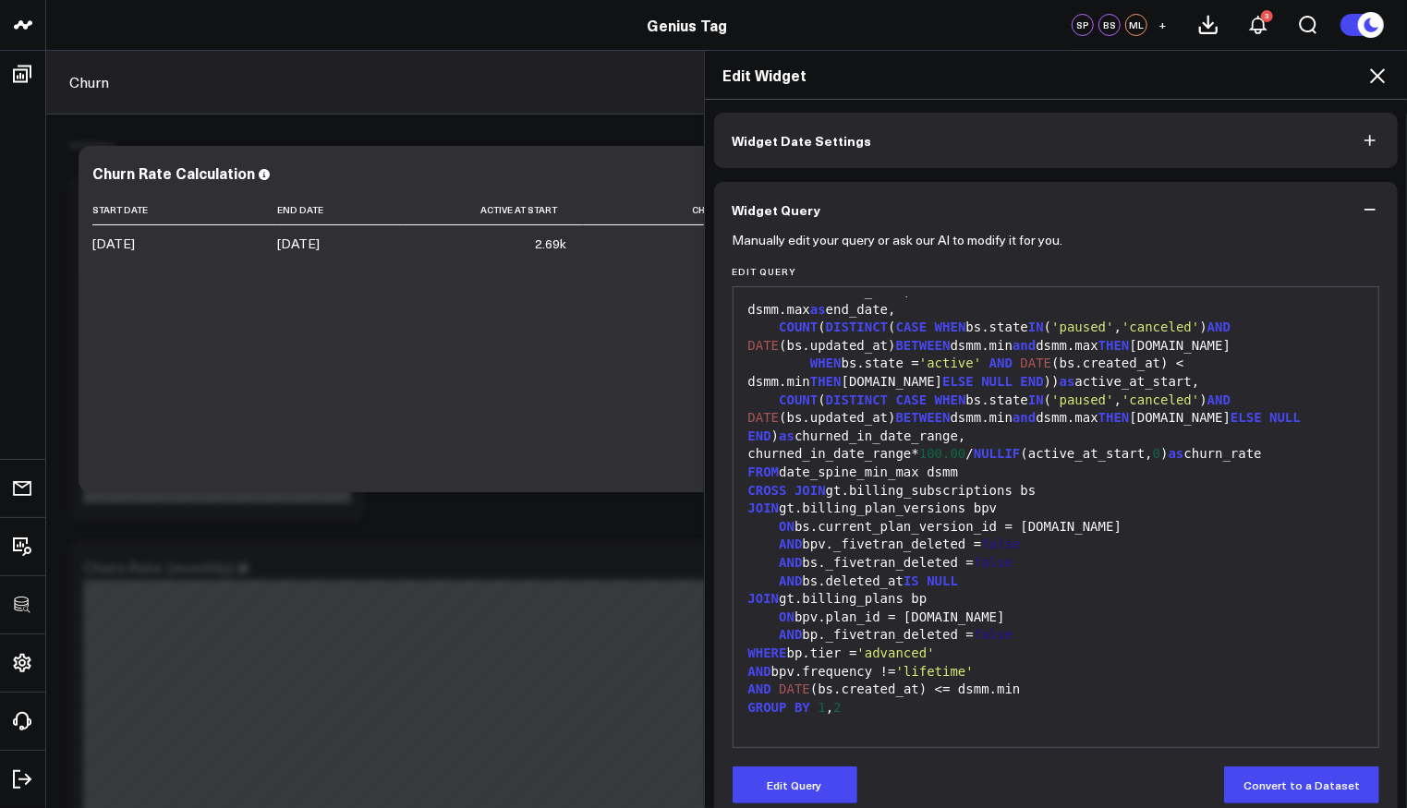
scroll to position [95, 0]
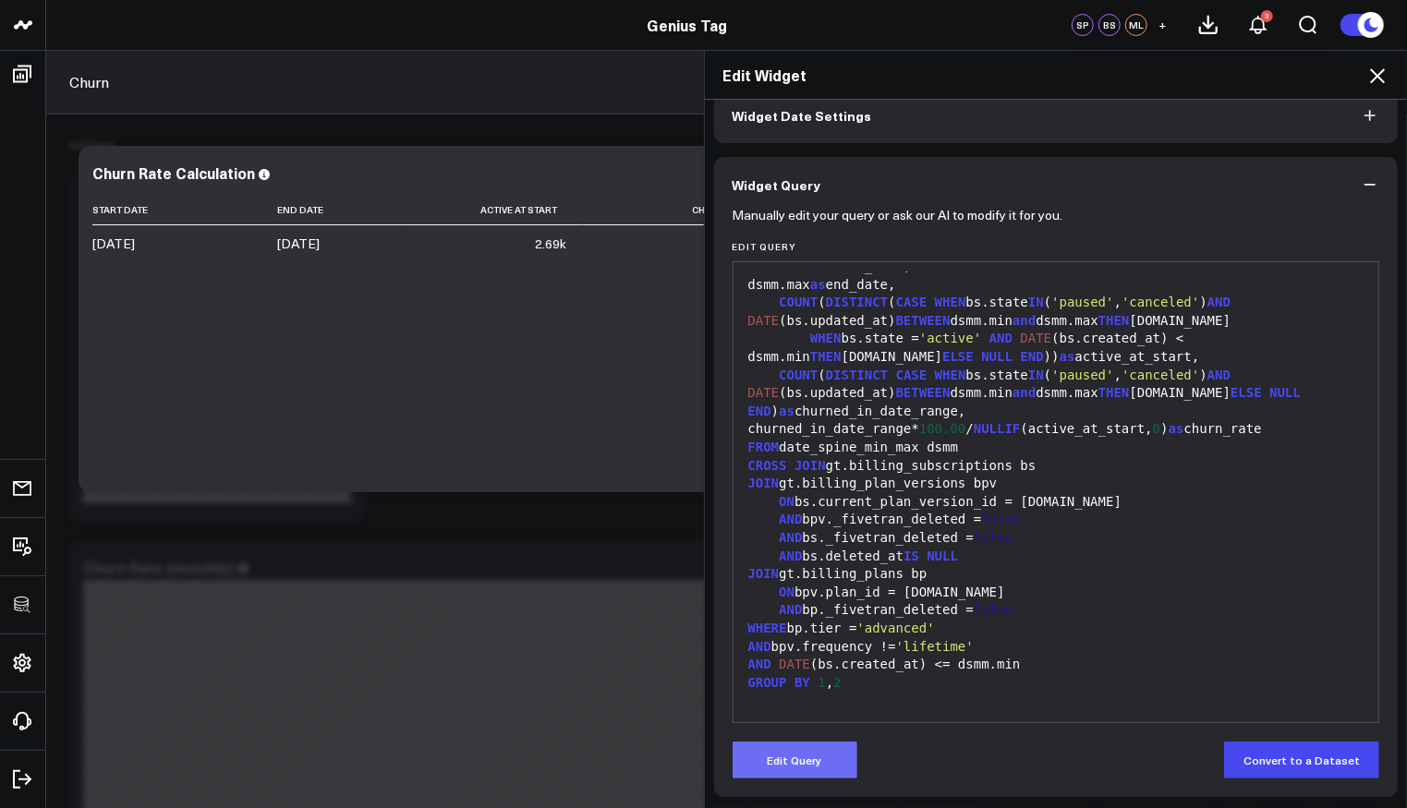
click at [792, 759] on button "Edit Query" at bounding box center [795, 760] width 125 height 37
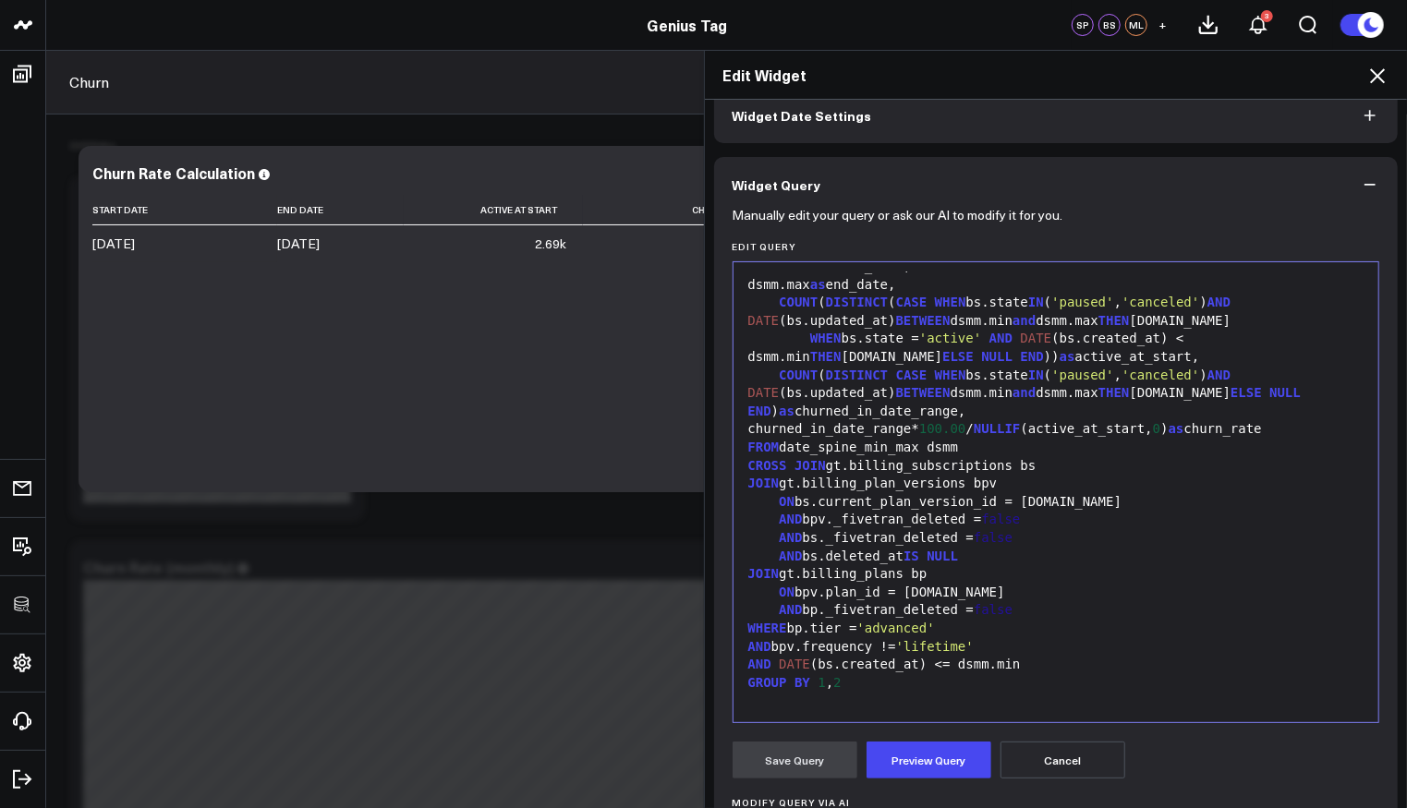
click at [1193, 335] on div "WHEN bs.state = 'active' AND DATE (bs.created_at) < dsmm.min THEN [DOMAIN_NAME]…" at bounding box center [1056, 348] width 627 height 36
click at [919, 763] on button "Preview Query" at bounding box center [929, 760] width 125 height 37
click at [805, 754] on button "Save Query" at bounding box center [795, 760] width 125 height 37
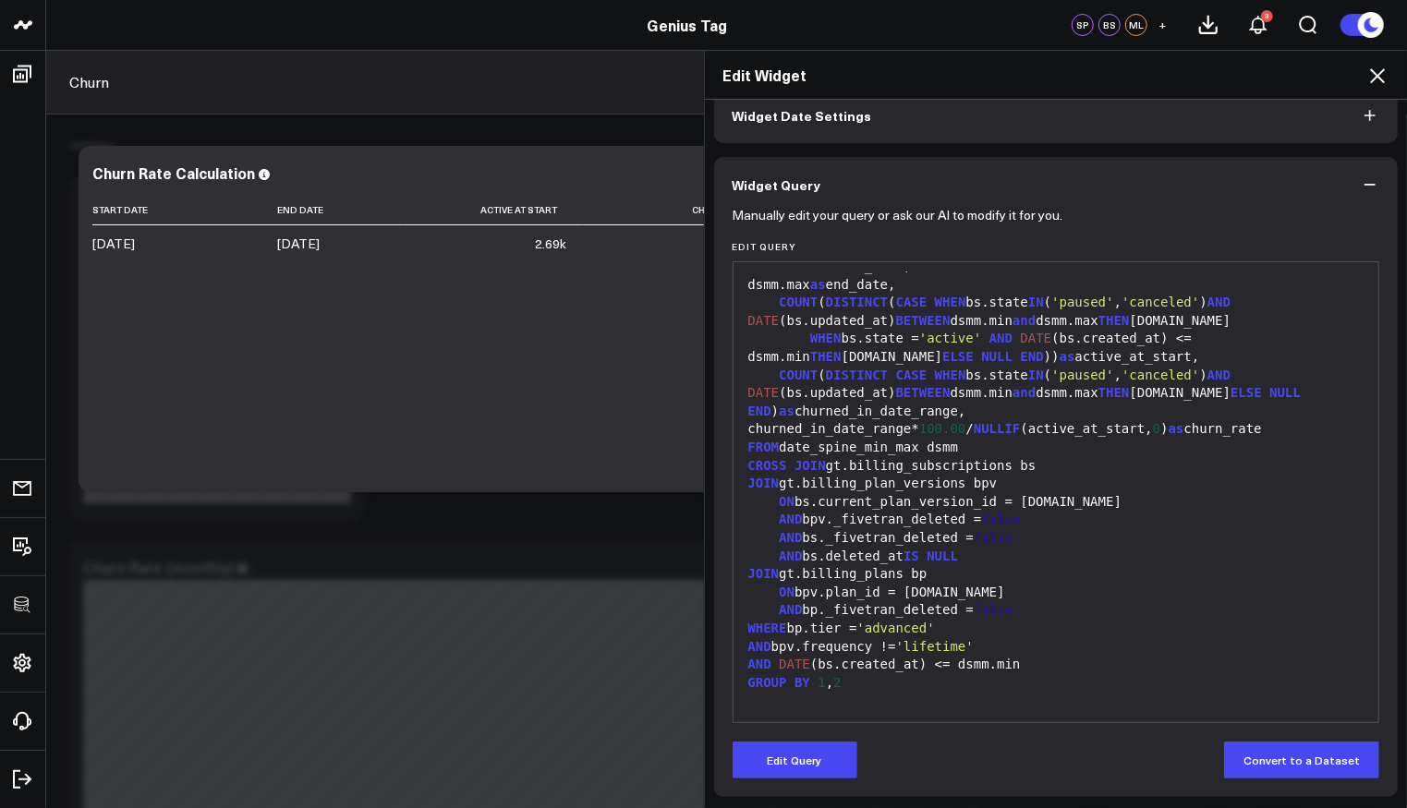
drag, startPoint x: 788, startPoint y: 751, endPoint x: 863, endPoint y: 706, distance: 87.5
click at [789, 751] on button "Edit Query" at bounding box center [795, 760] width 125 height 37
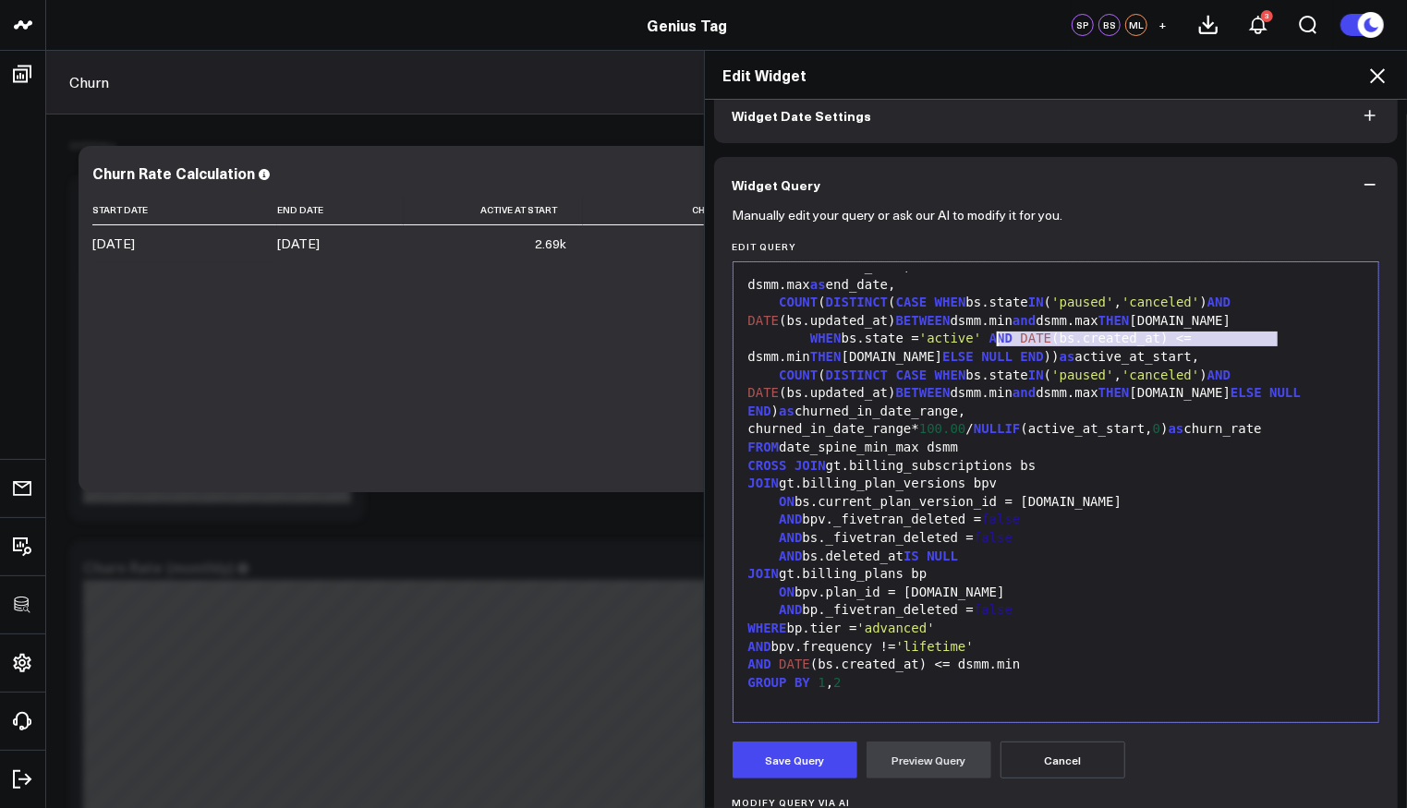
drag, startPoint x: 1270, startPoint y: 335, endPoint x: 987, endPoint y: 334, distance: 282.7
click at [987, 334] on div "WHEN bs.state = 'active' AND DATE (bs.created_at) <= dsmm.min THEN [DOMAIN_NAME…" at bounding box center [1056, 348] width 627 height 36
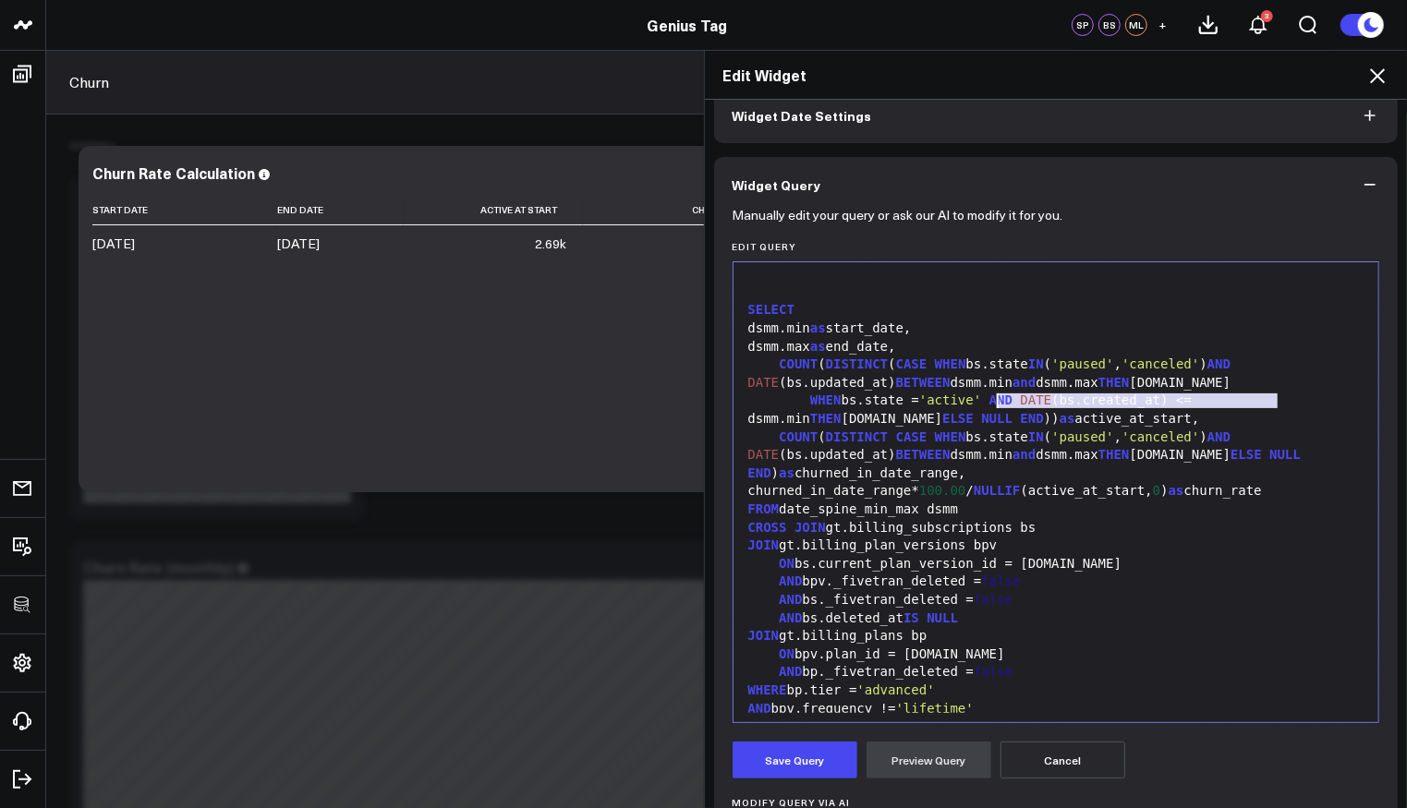
scroll to position [325, 0]
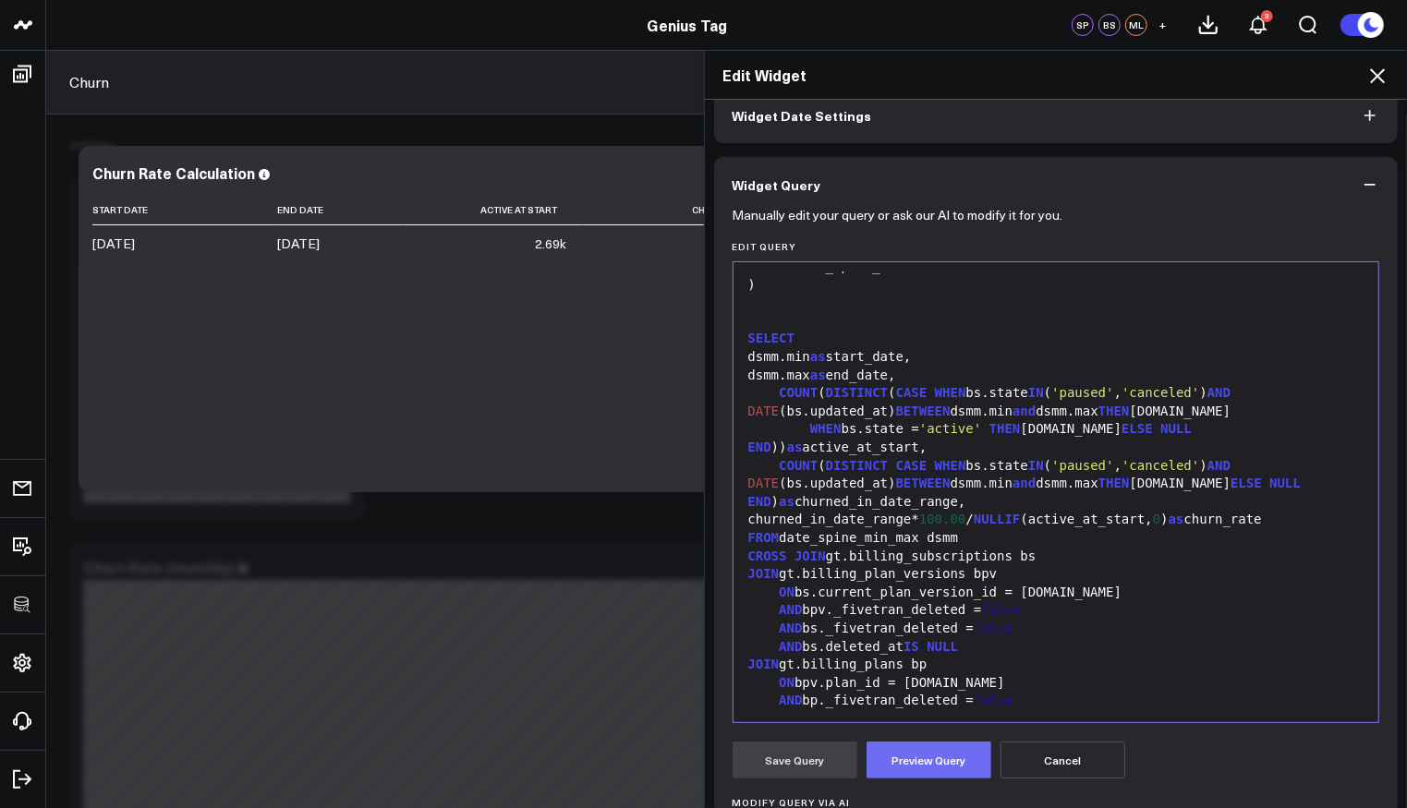
drag, startPoint x: 937, startPoint y: 759, endPoint x: 899, endPoint y: 759, distance: 37.9
click at [939, 759] on button "Preview Query" at bounding box center [929, 760] width 125 height 37
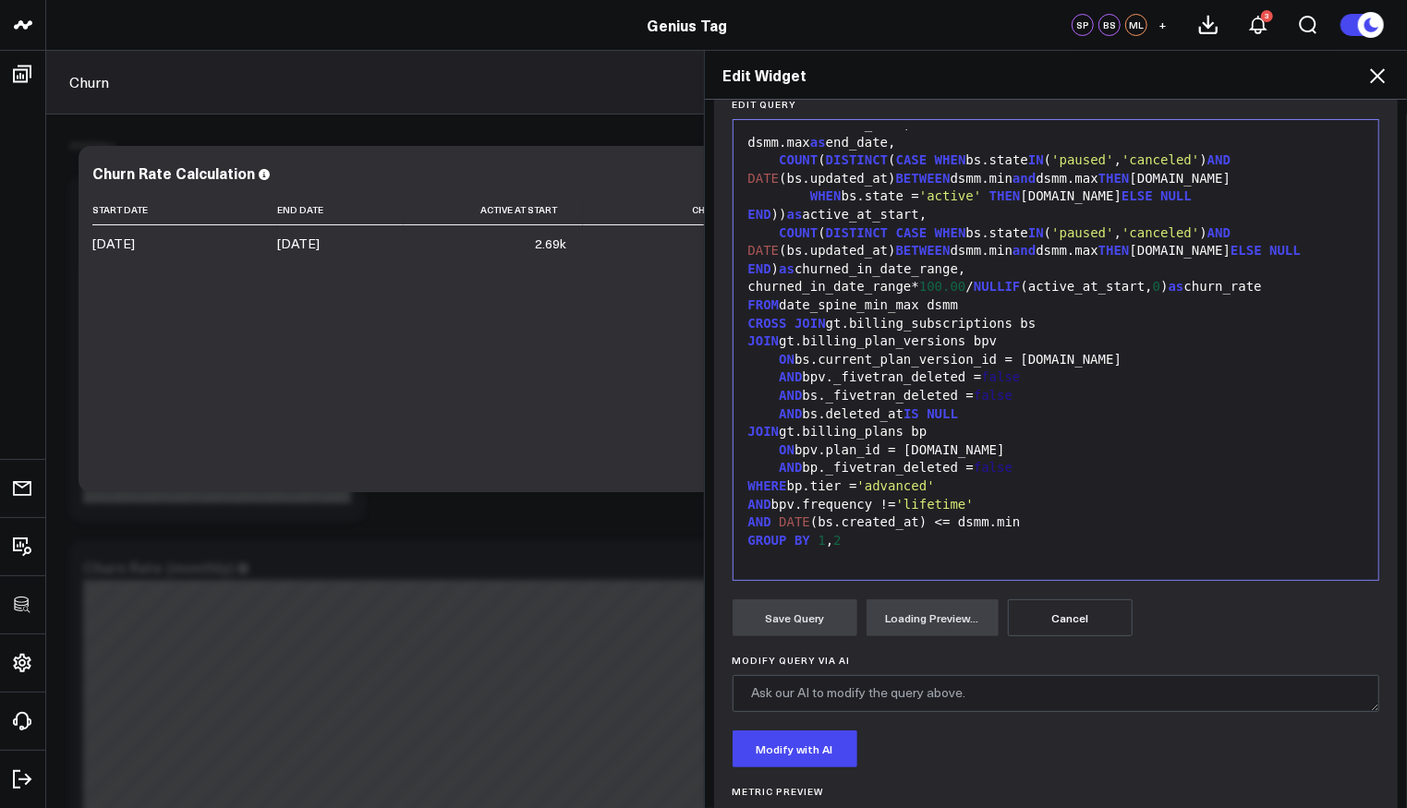
scroll to position [323, 0]
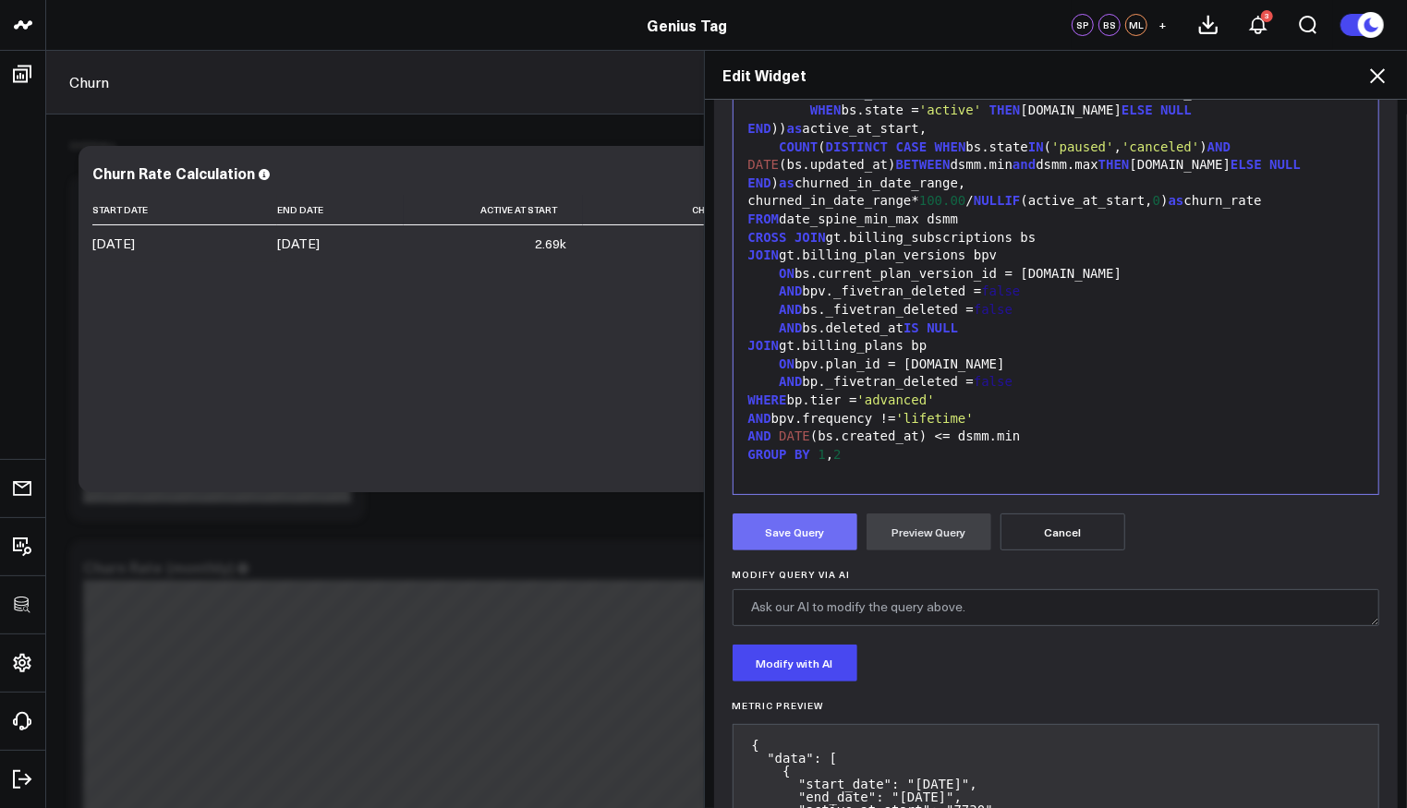
click at [785, 536] on button "Save Query" at bounding box center [795, 532] width 125 height 37
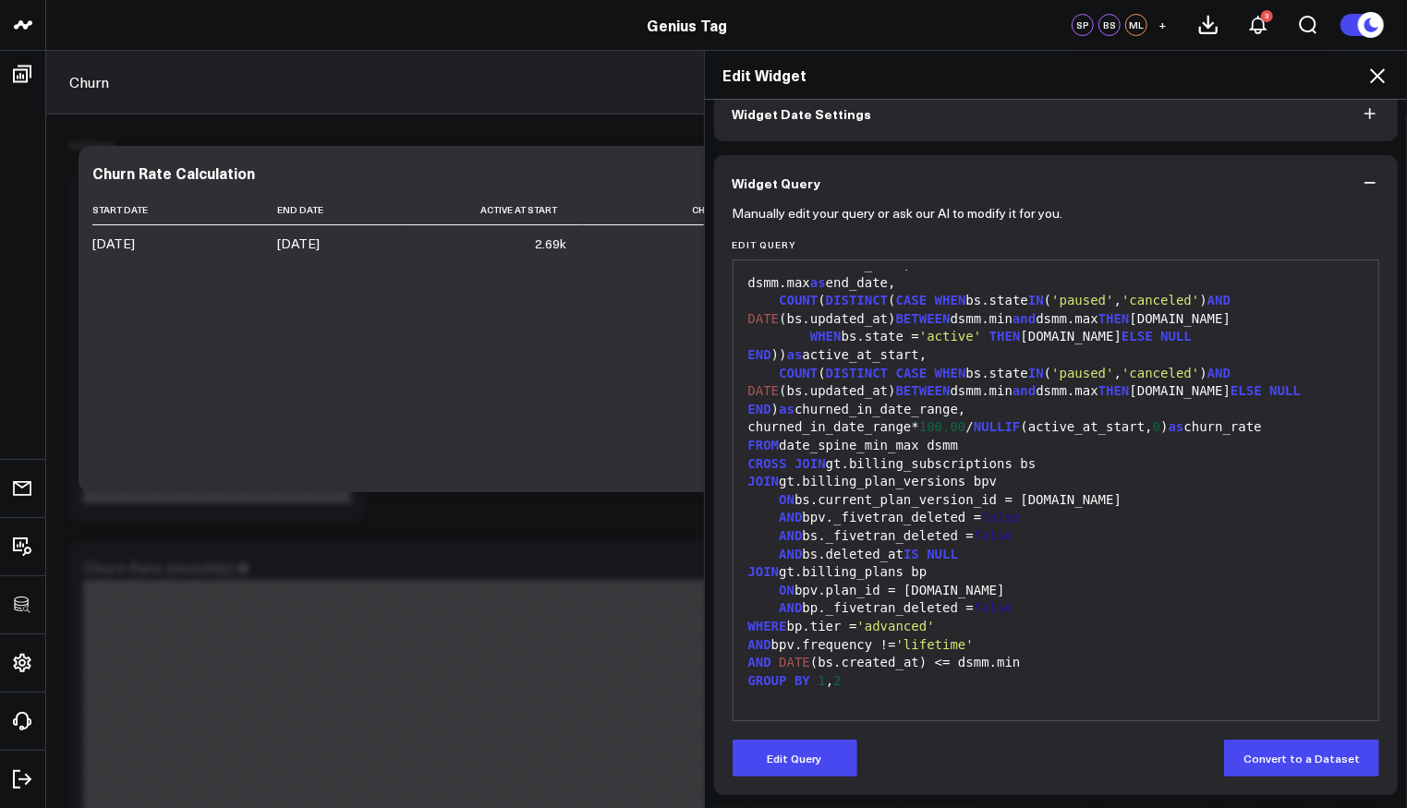
scroll to position [95, 0]
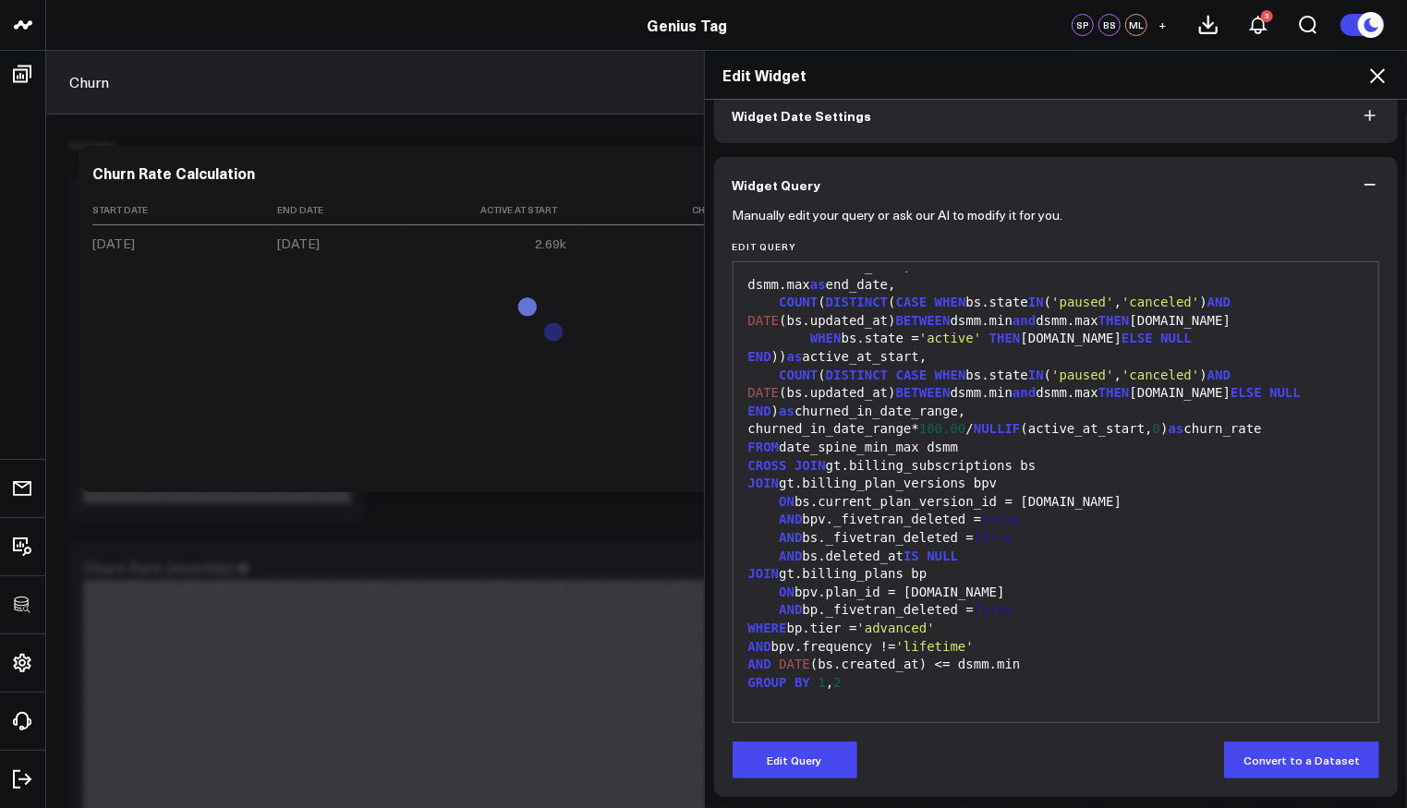
click at [1376, 73] on icon at bounding box center [1377, 75] width 15 height 15
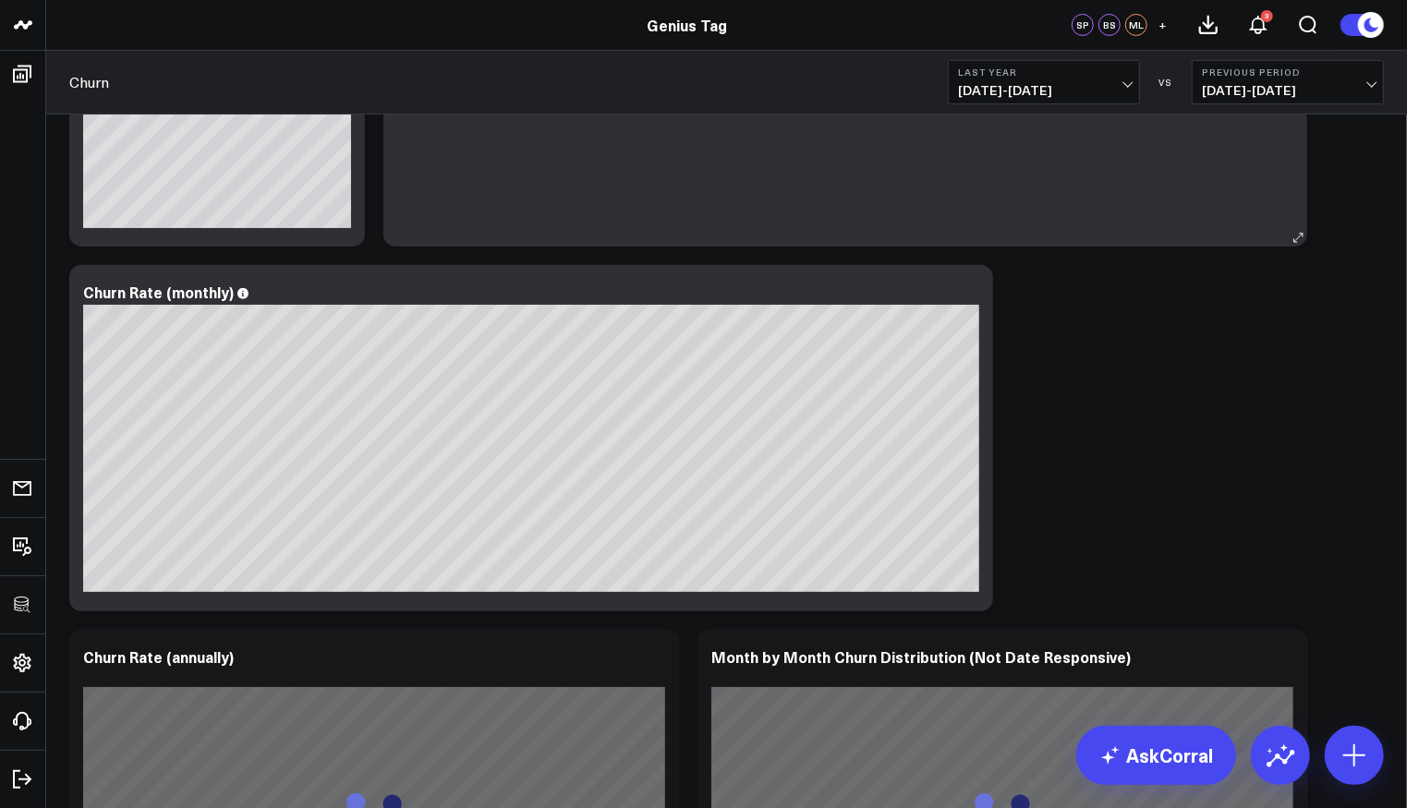
scroll to position [2, 0]
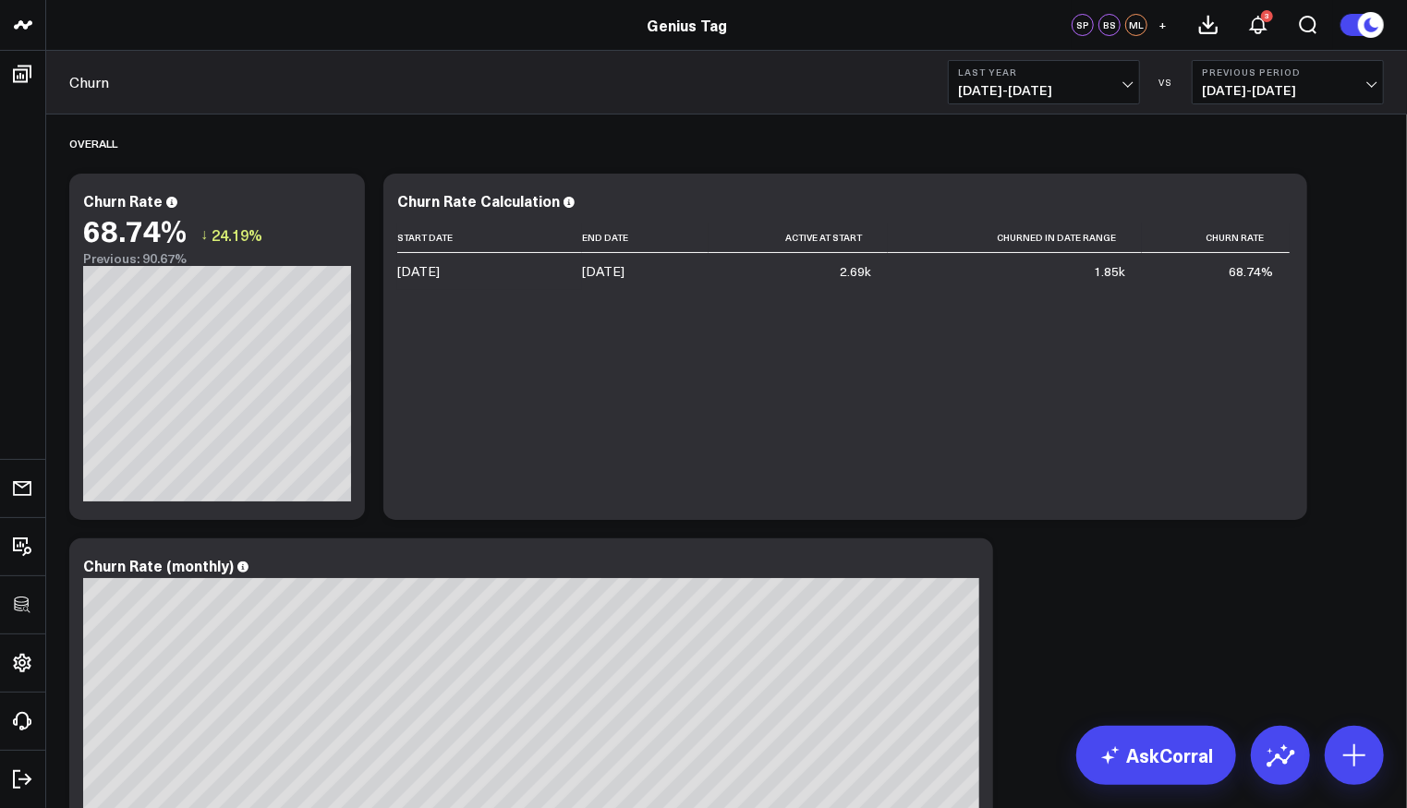
click at [1083, 77] on b "Last Year" at bounding box center [1044, 72] width 172 height 11
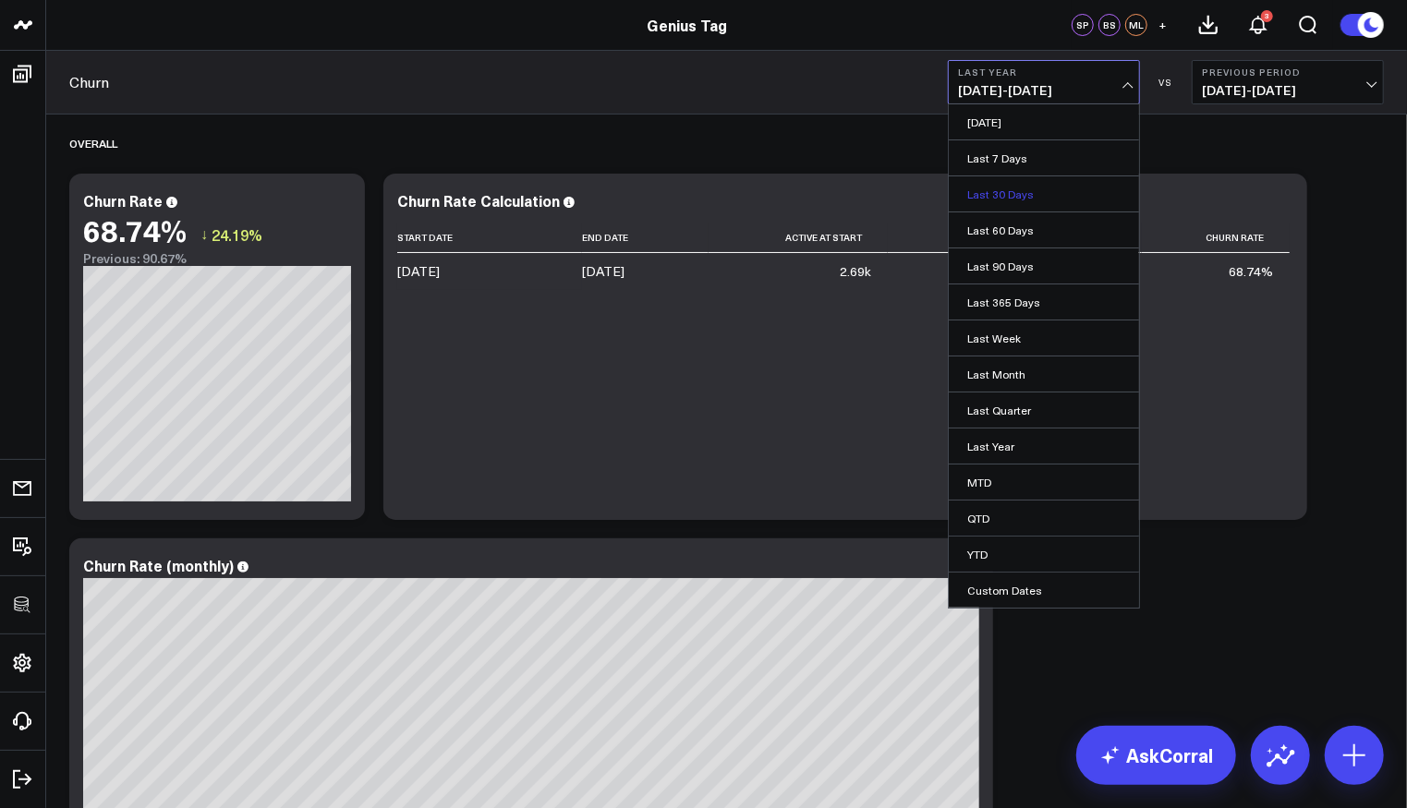
click at [1056, 193] on link "Last 30 Days" at bounding box center [1044, 193] width 190 height 35
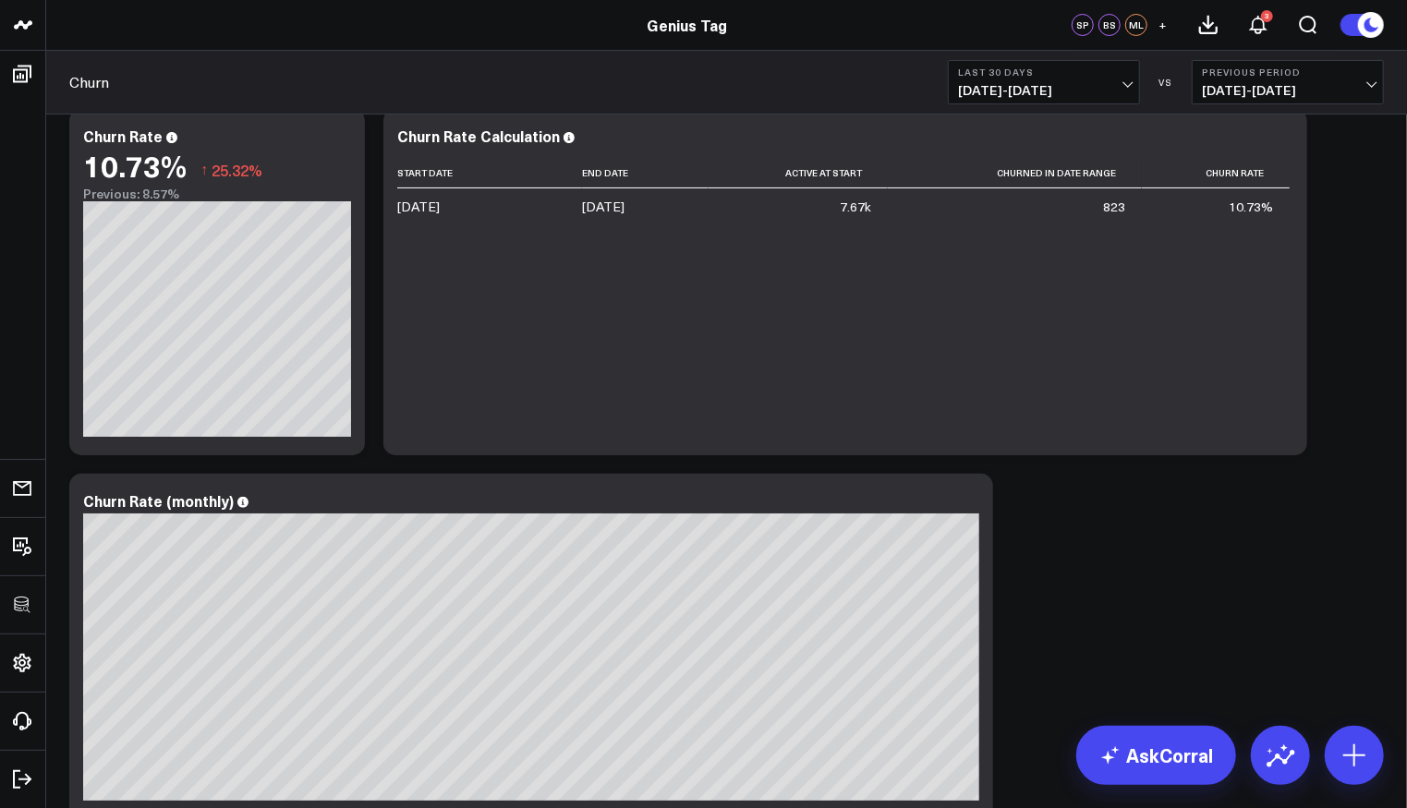
scroll to position [149, 0]
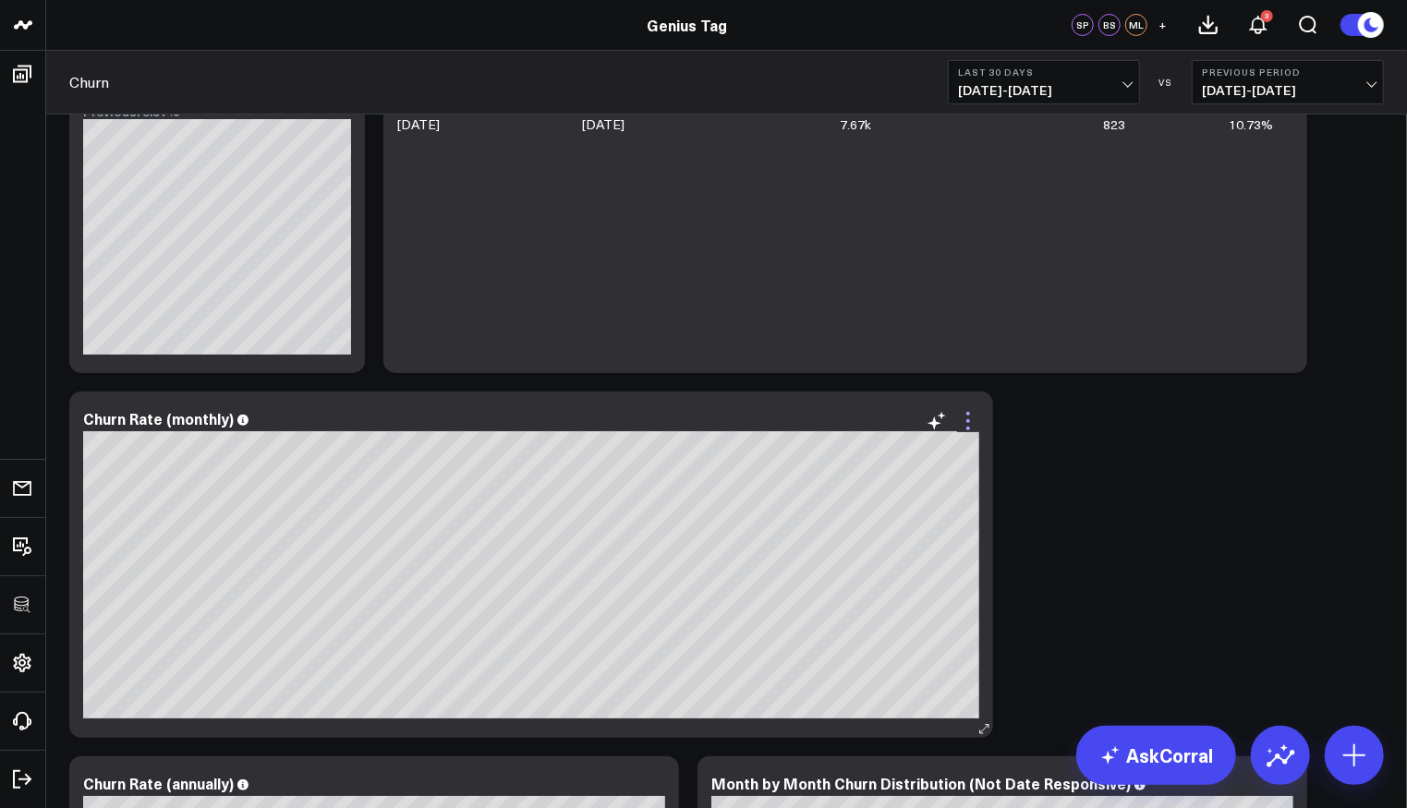
click at [966, 421] on icon at bounding box center [968, 421] width 22 height 22
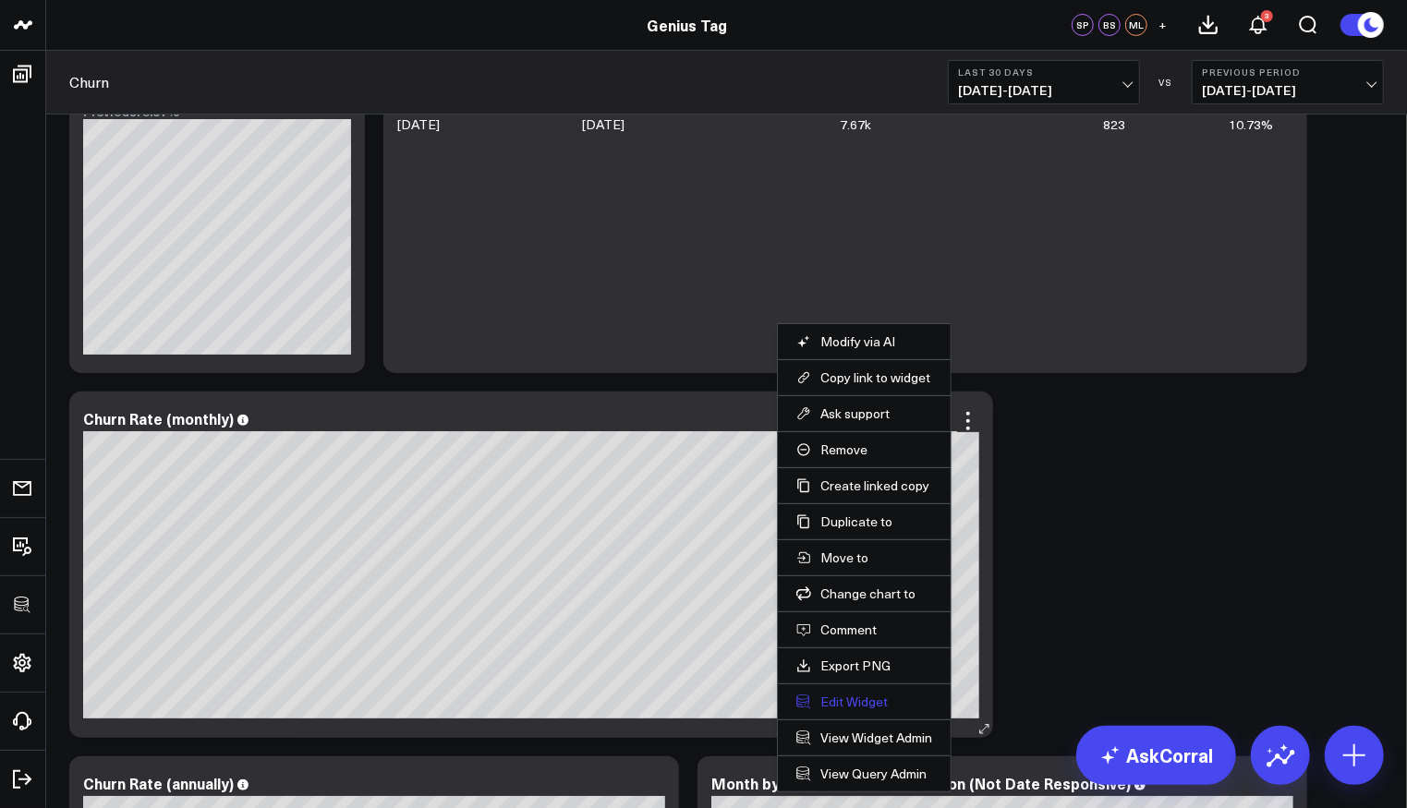
click at [858, 694] on button "Edit Widget" at bounding box center [864, 702] width 136 height 17
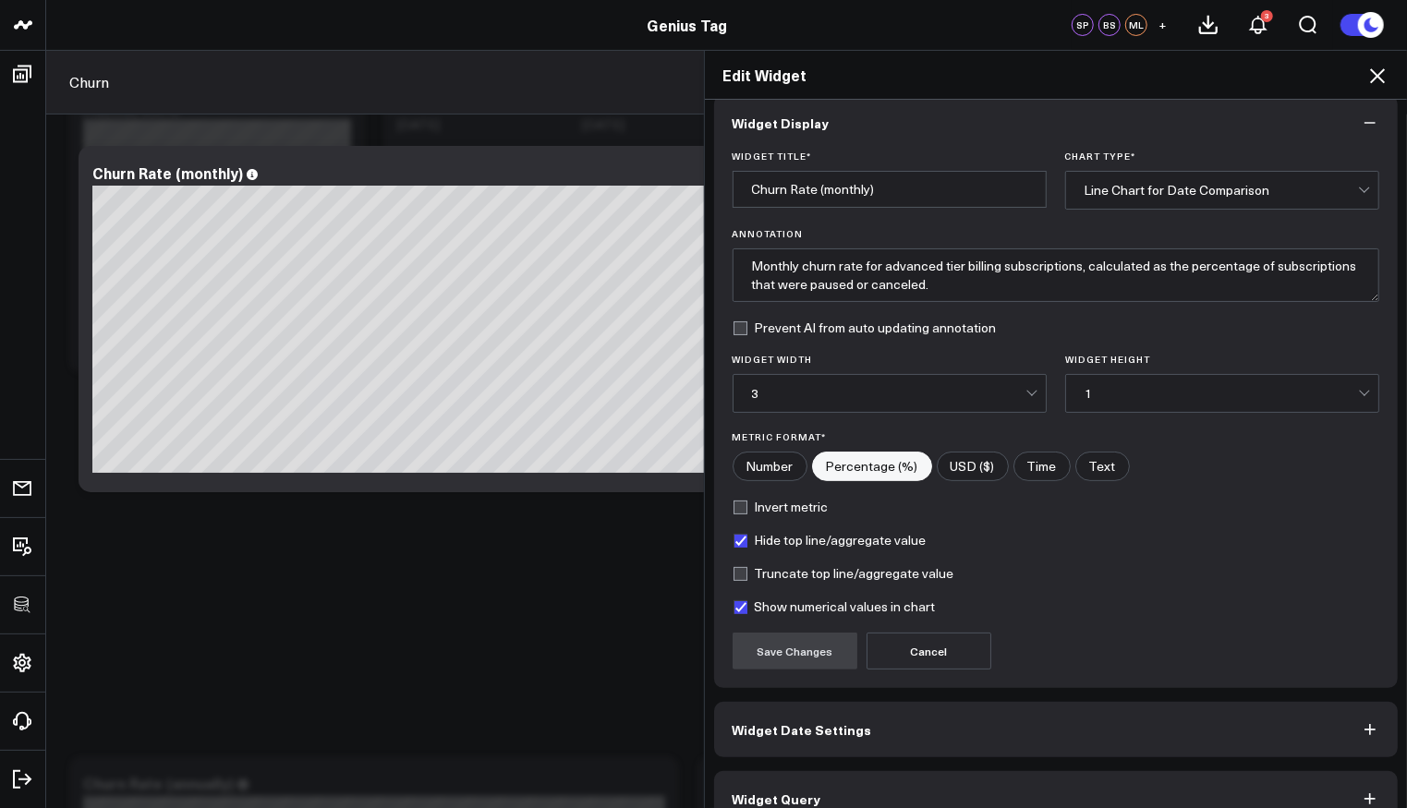
scroll to position [44, 0]
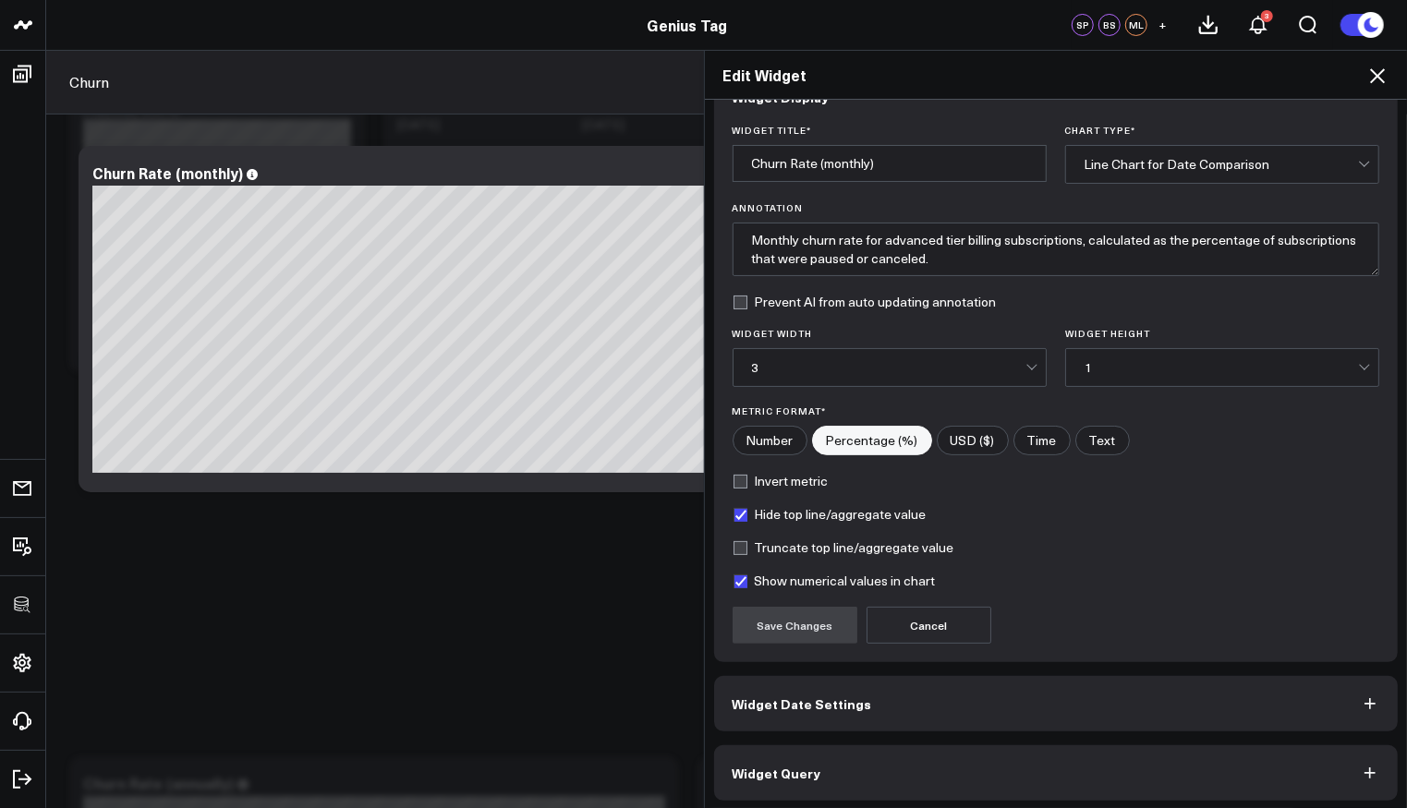
click at [807, 775] on button "Widget Query" at bounding box center [1056, 773] width 685 height 55
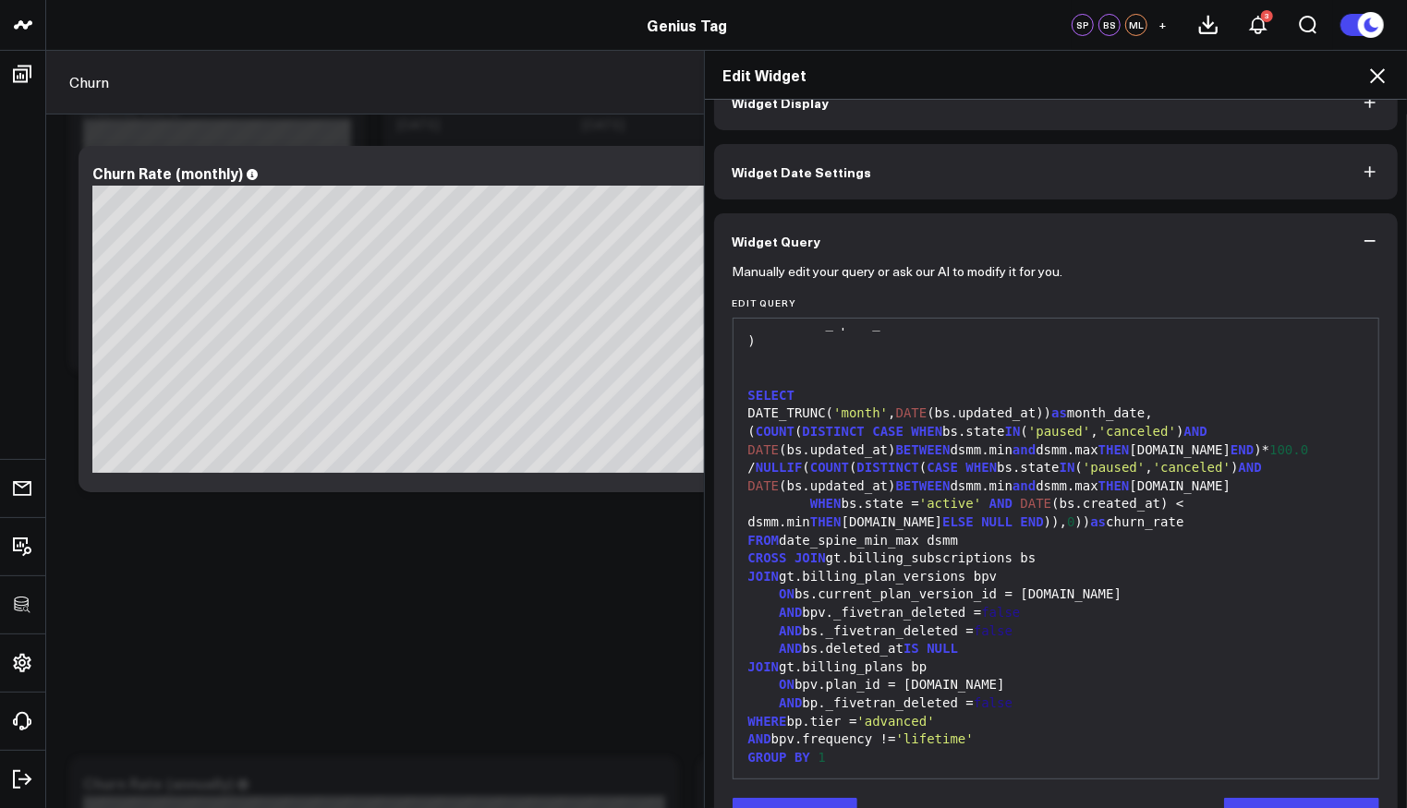
scroll to position [95, 0]
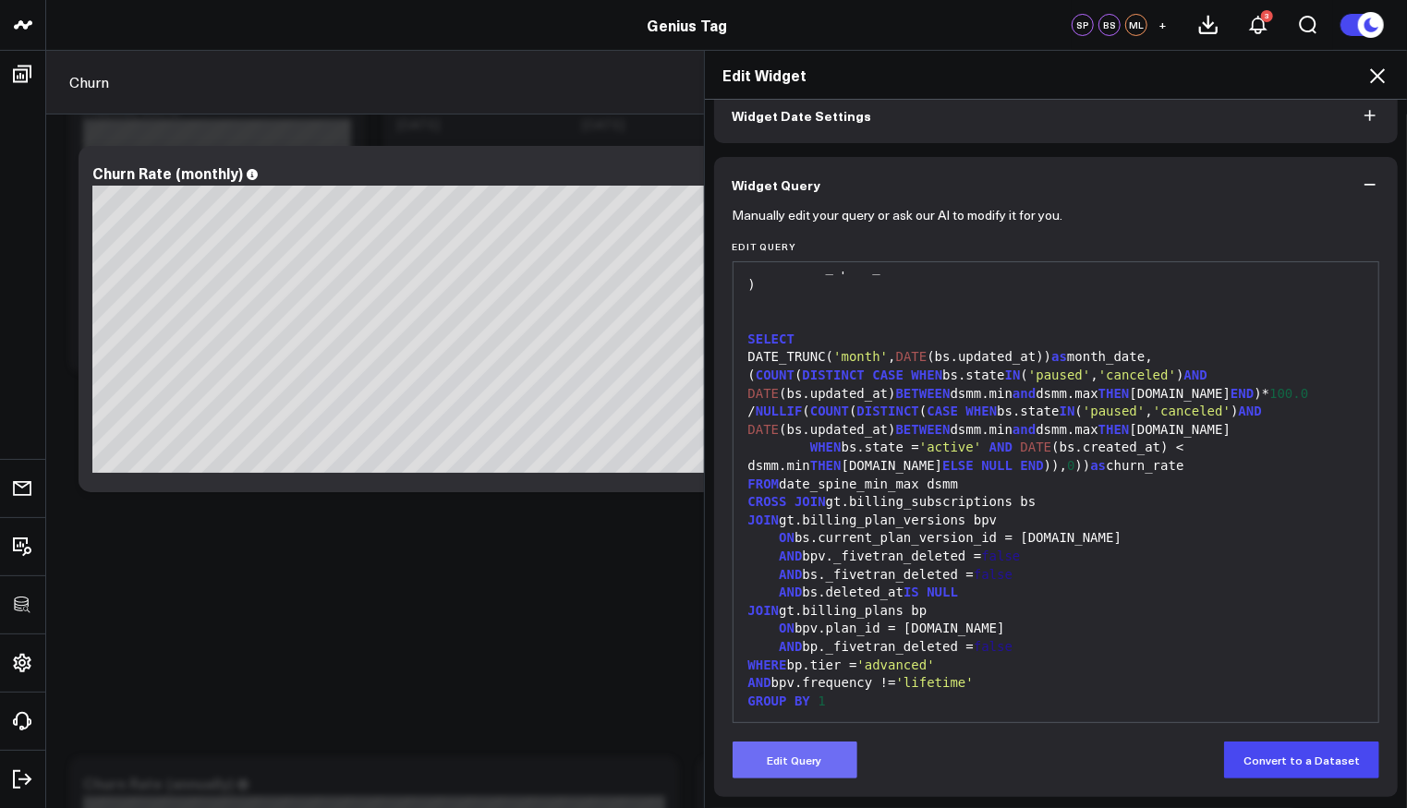
click at [816, 760] on button "Edit Query" at bounding box center [795, 760] width 125 height 37
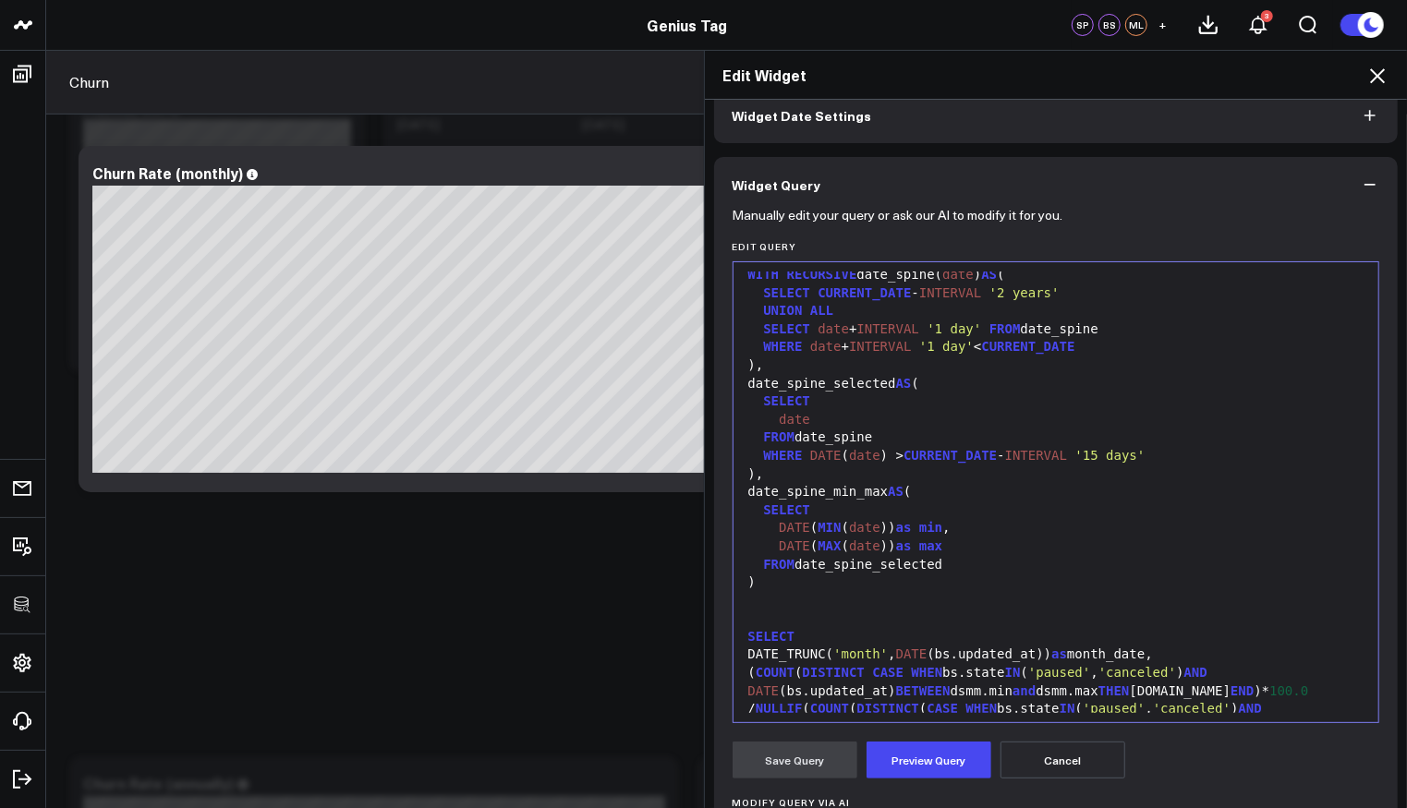
scroll to position [0, 0]
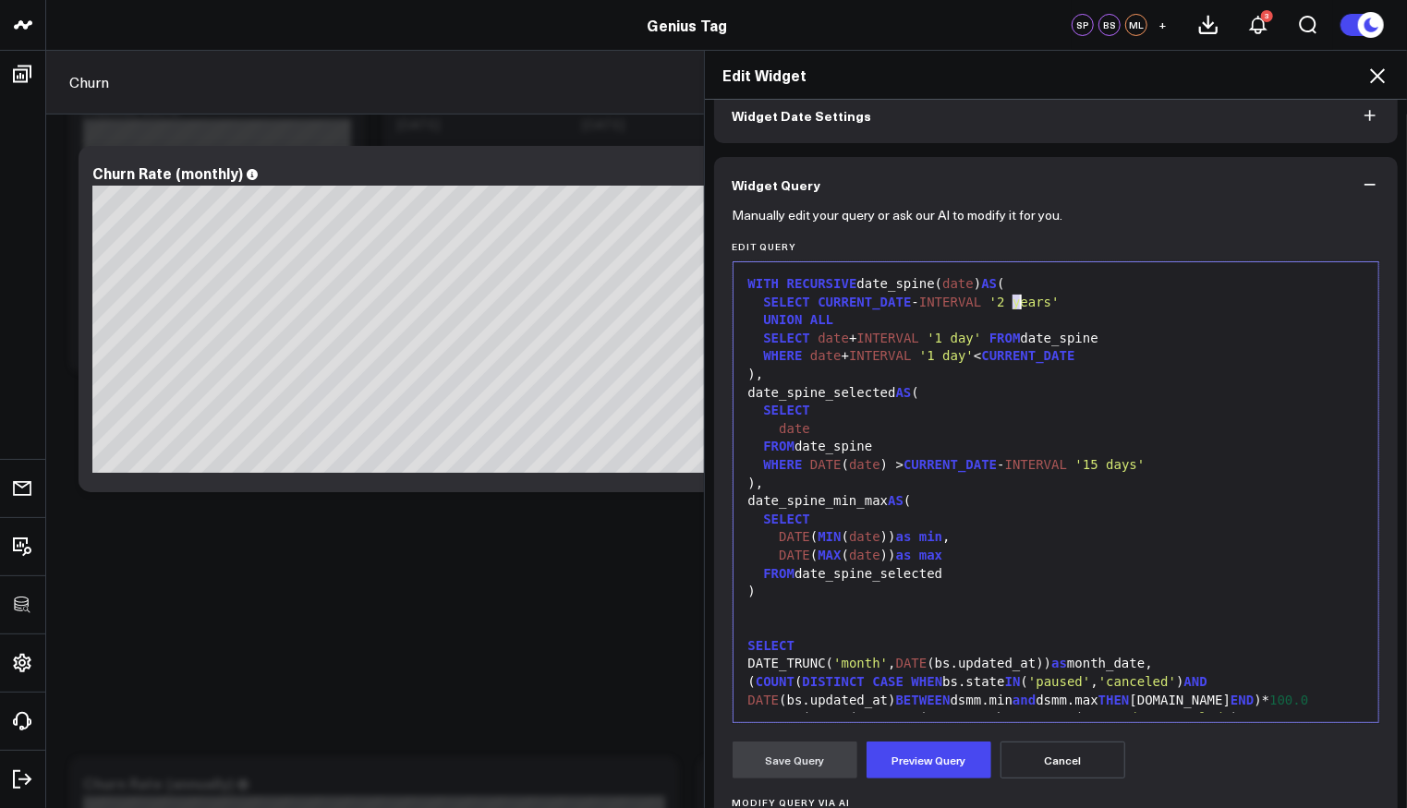
click at [1011, 301] on span "'2 years'" at bounding box center [1025, 302] width 70 height 15
click at [1376, 81] on icon at bounding box center [1378, 76] width 22 height 22
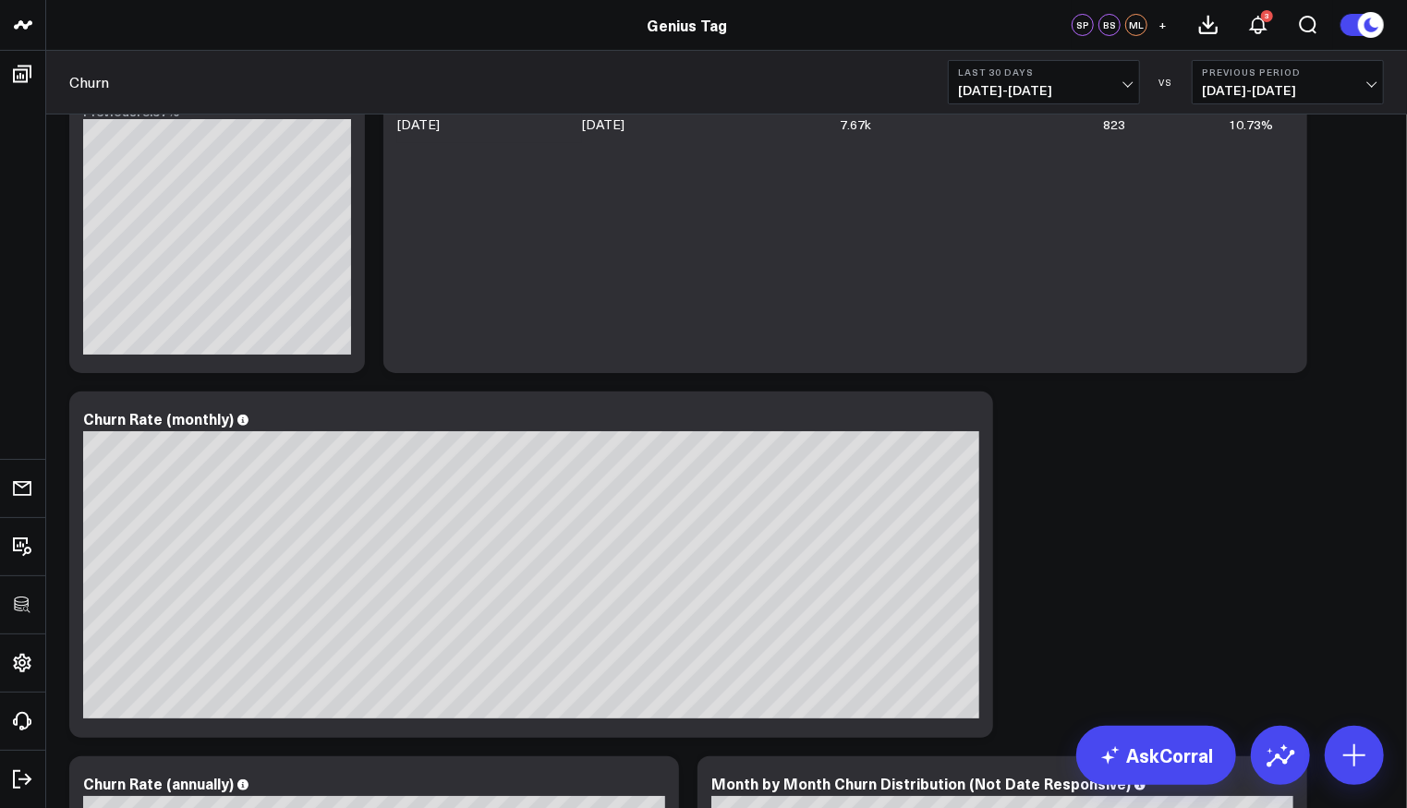
click at [1084, 83] on span "[DATE] - [DATE]" at bounding box center [1044, 90] width 172 height 15
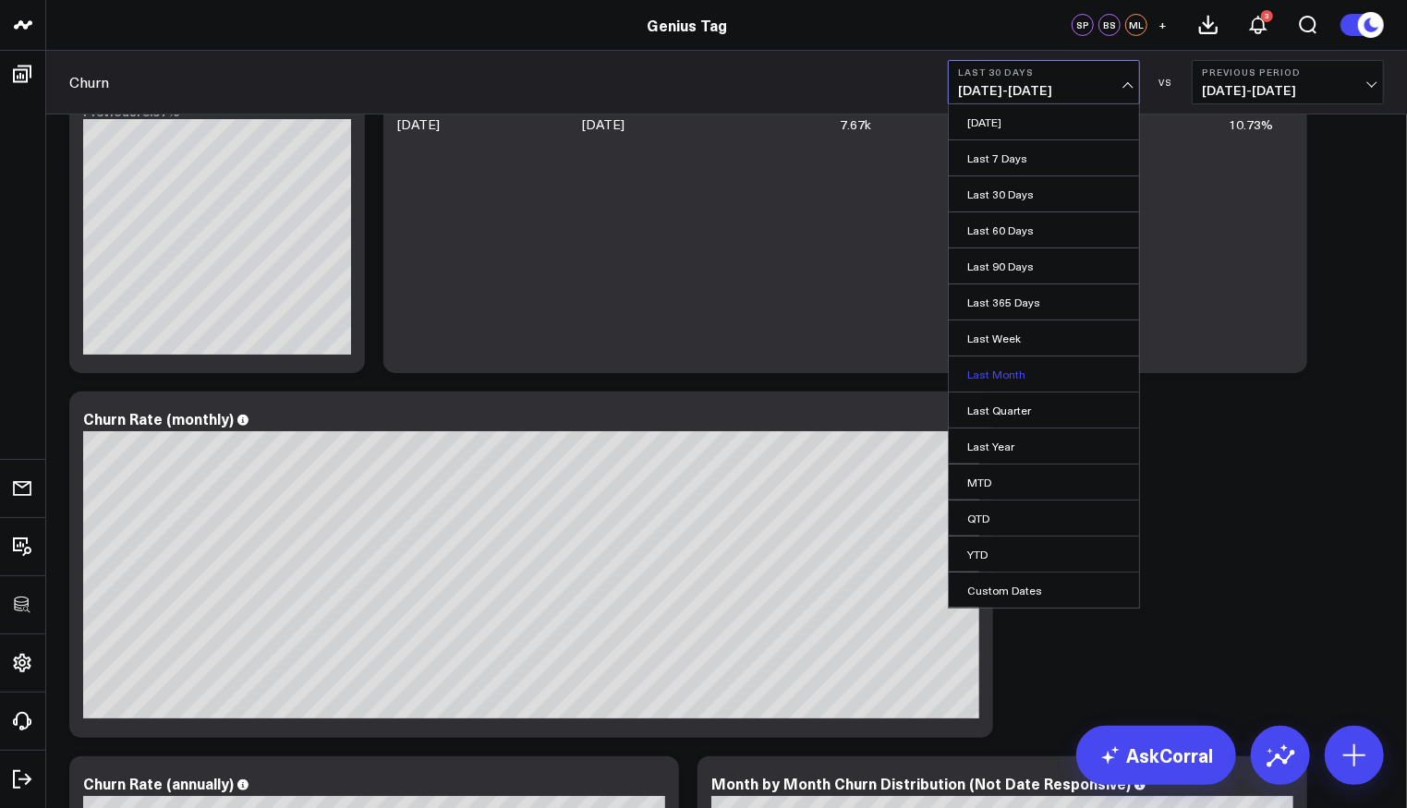
click at [1002, 371] on link "Last Month" at bounding box center [1044, 374] width 190 height 35
